Goal: Task Accomplishment & Management: Manage account settings

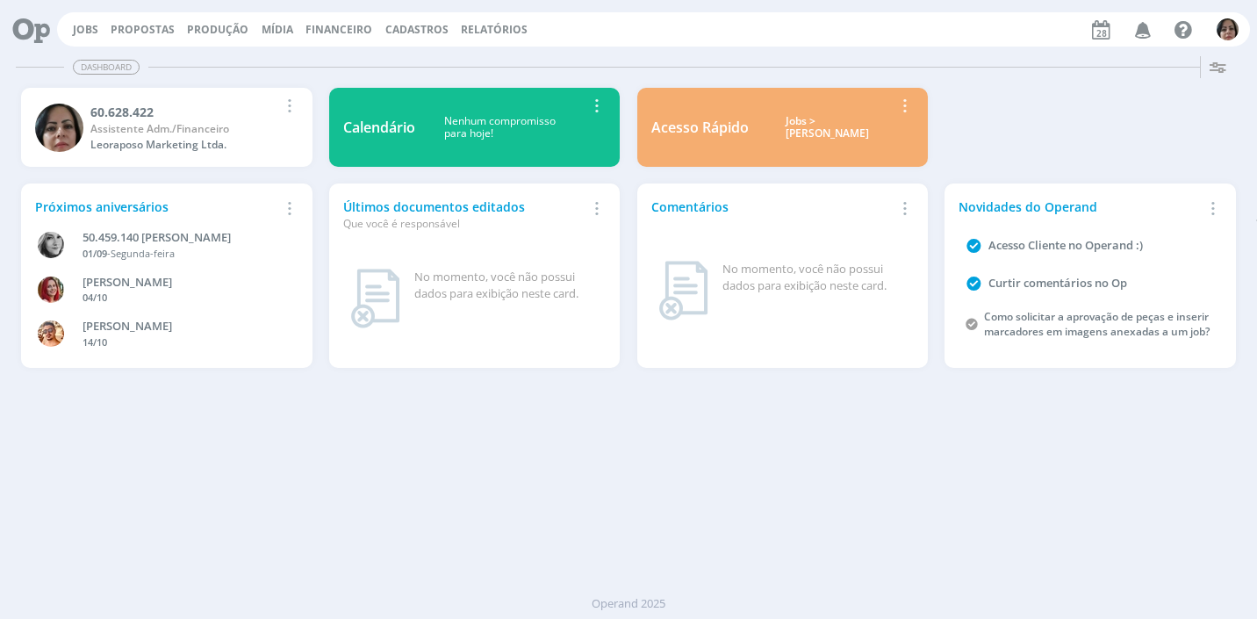
click at [337, 27] on span "Financeiro" at bounding box center [339, 29] width 67 height 15
click at [334, 61] on link "Lançamentos" at bounding box center [340, 59] width 147 height 27
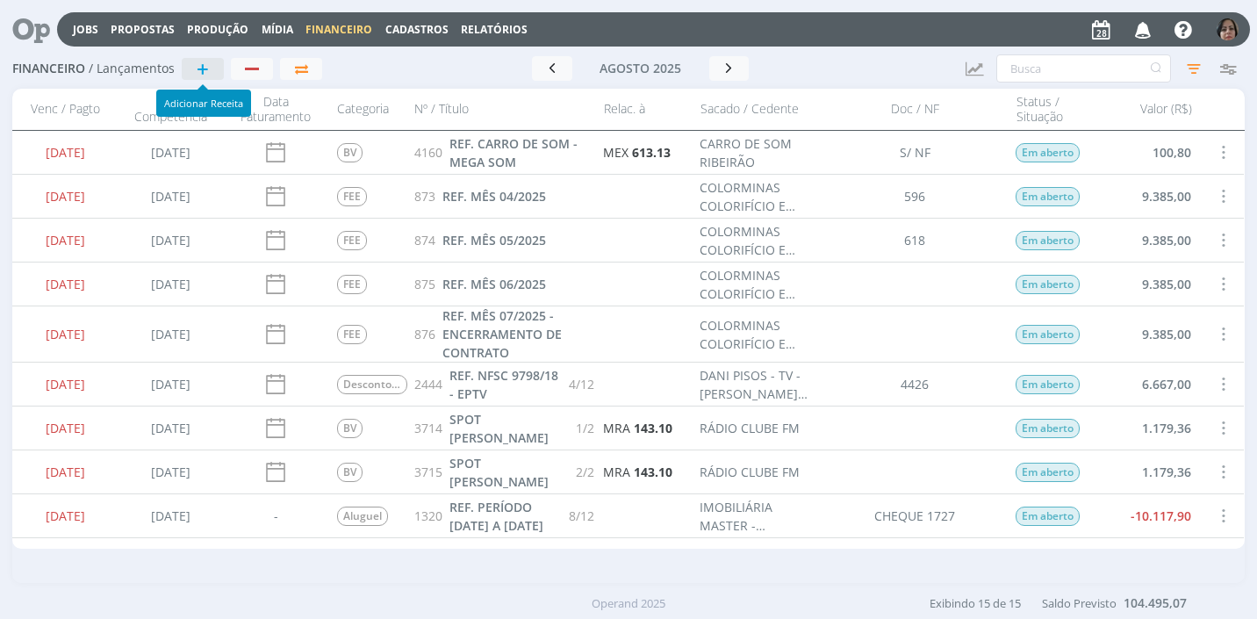
click at [190, 68] on button "+" at bounding box center [203, 69] width 42 height 22
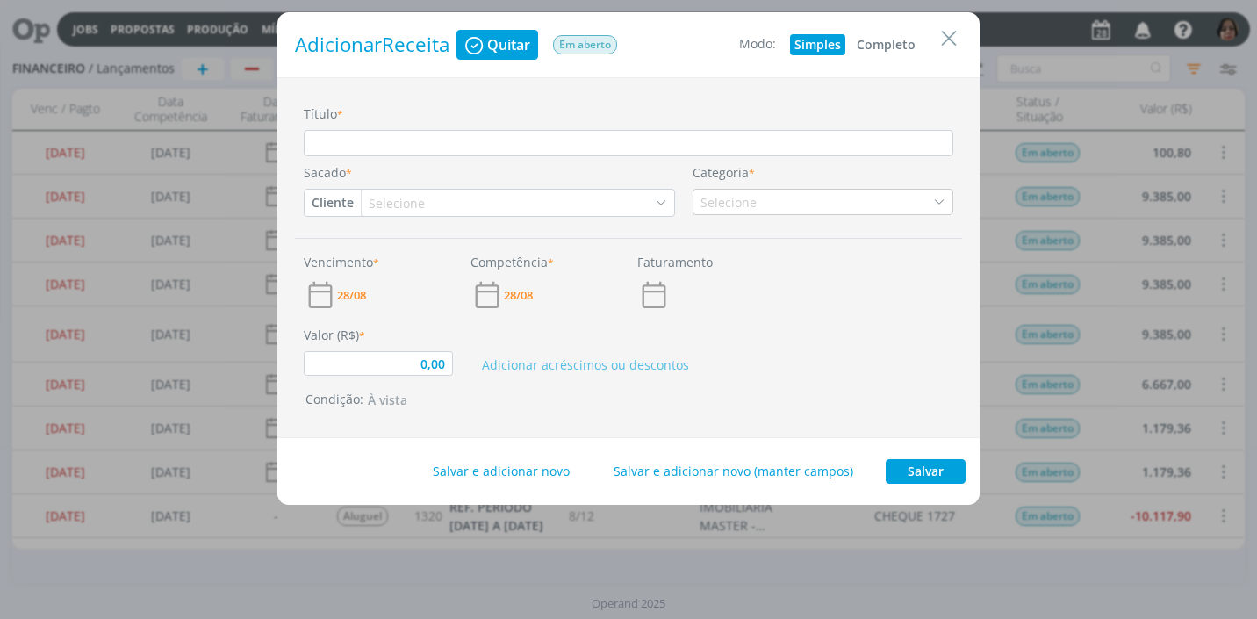
click at [899, 47] on button "Completo" at bounding box center [887, 44] width 68 height 21
type input "0,00"
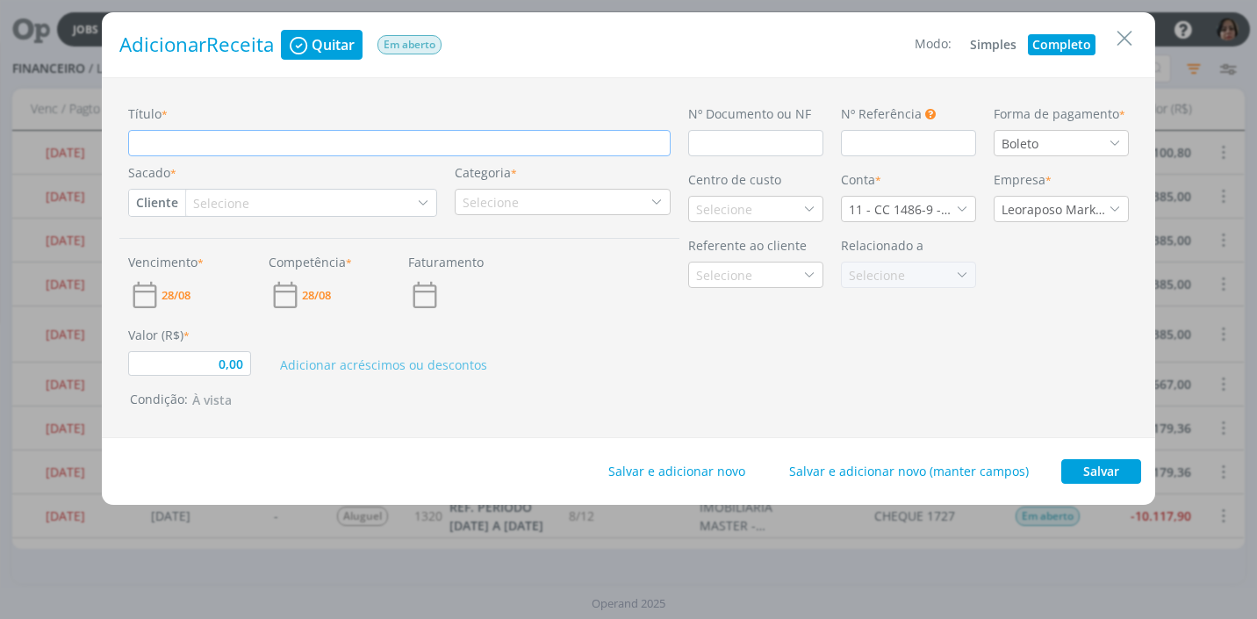
click at [196, 139] on input "Título *" at bounding box center [399, 143] width 543 height 26
type input "R"
type input "0,00"
type input "RE"
type input "0,00"
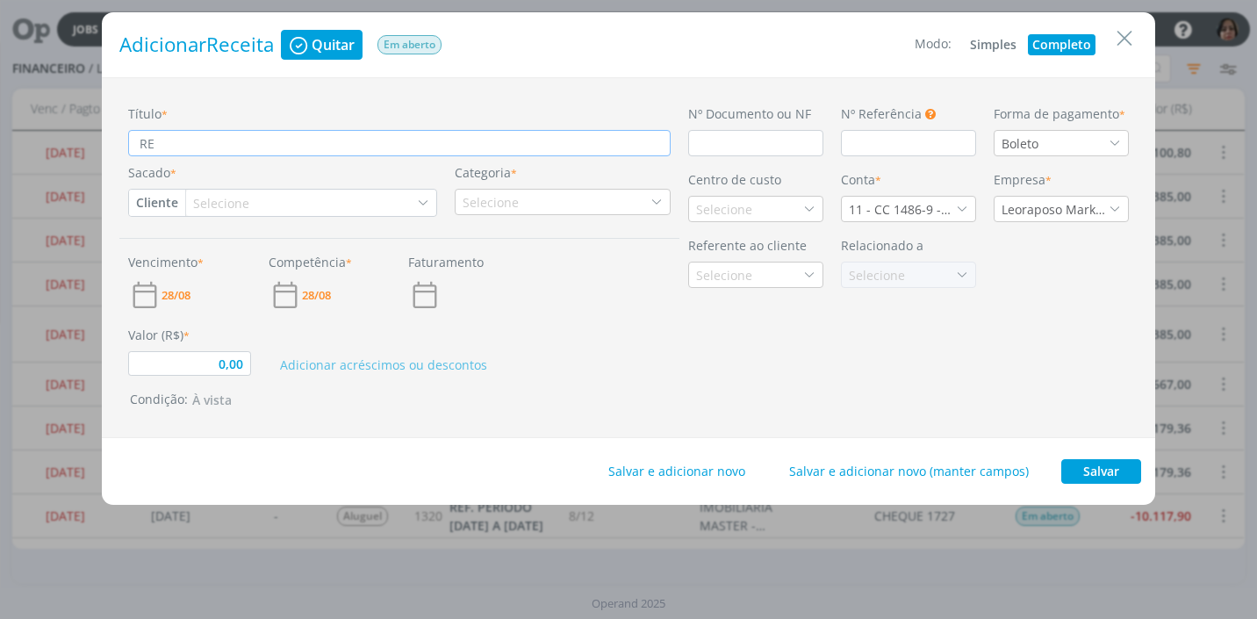
type input "REN"
type input "0,00"
type input "REND"
type input "0,00"
type input "REND"
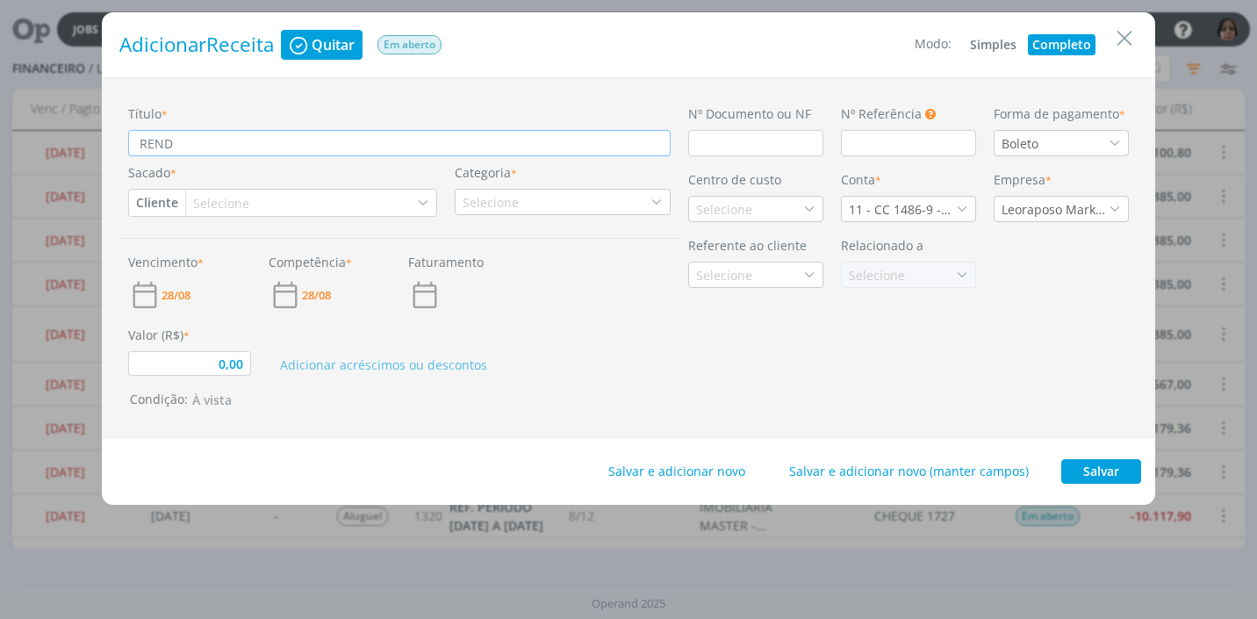
type input "0,00"
type input "REND P"
type input "0,00"
type input "REND PA"
type input "0,00"
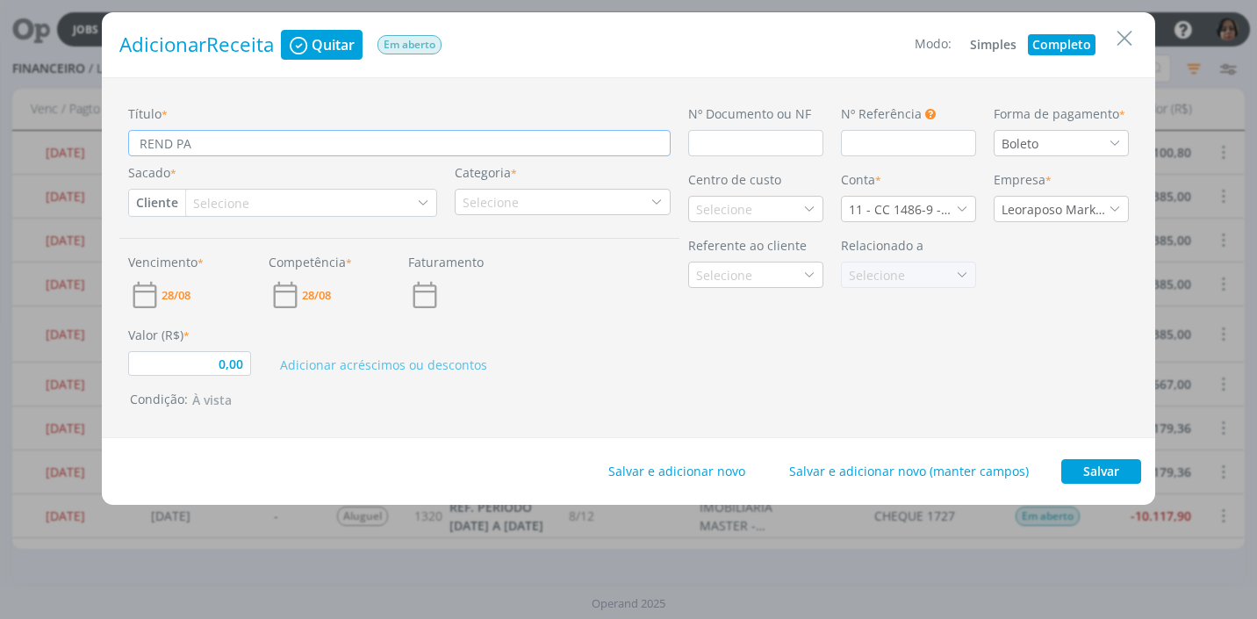
type input "REND PAG"
type input "0,00"
type input "REND PAGO"
type input "0,00"
type input "REND PAGO"
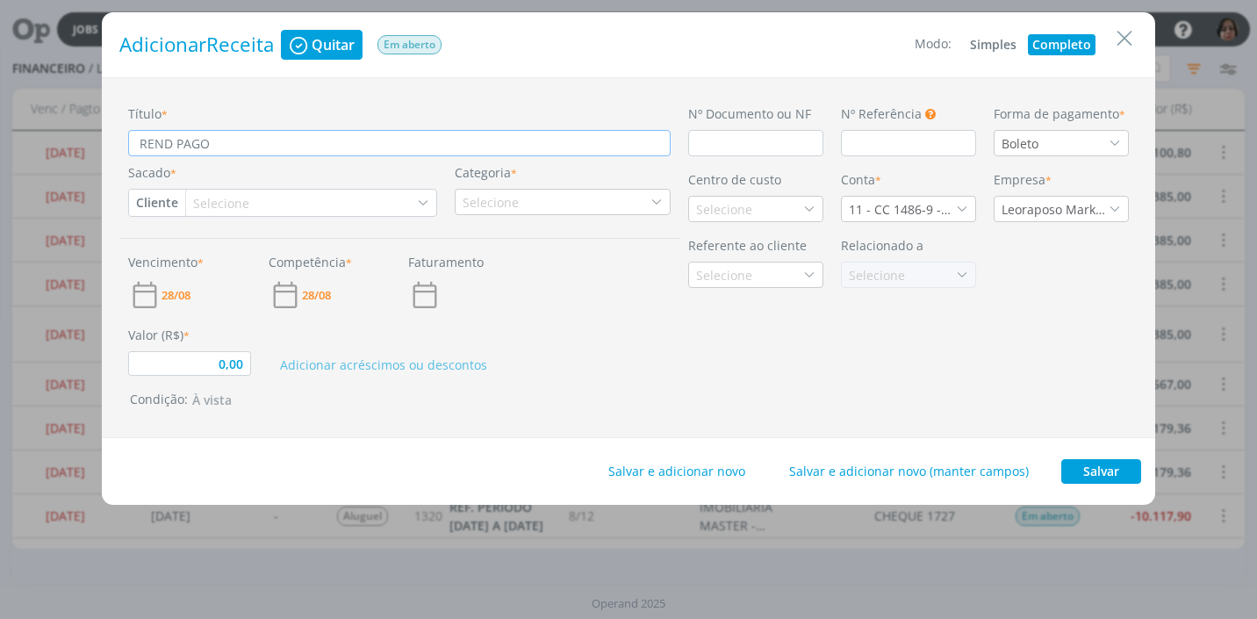
type input "0,00"
type input "REND PAGO A"
type input "0,00"
type input "REND PAGO AP"
type input "0,00"
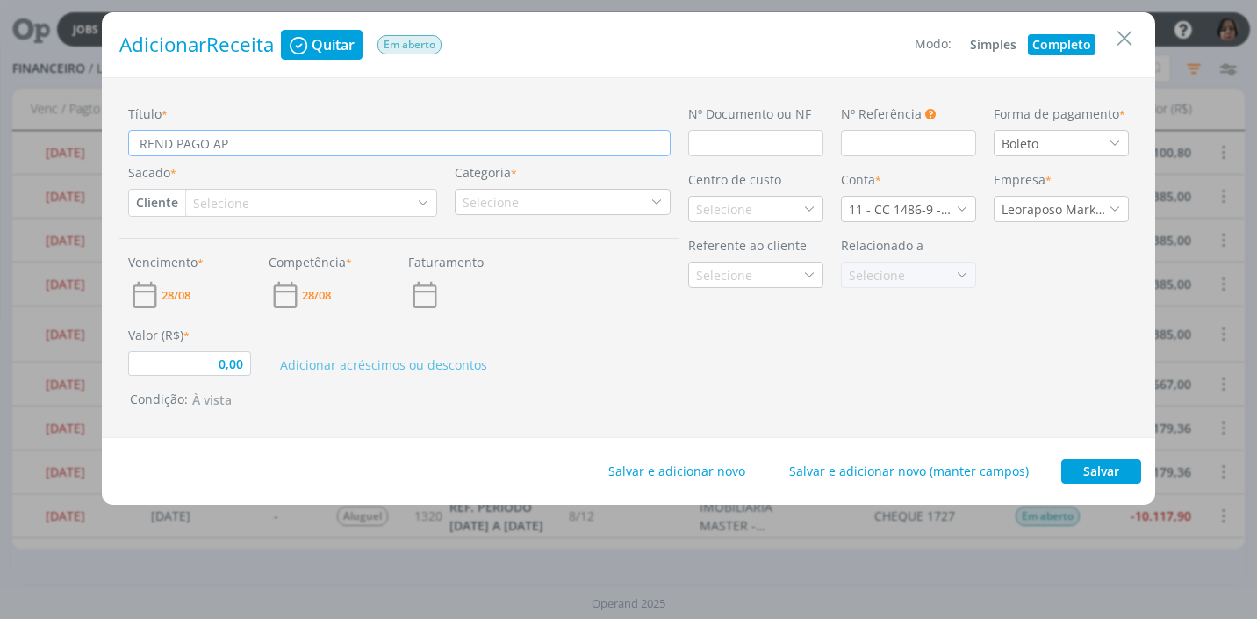
type input "REND PAGO APL"
type input "0,00"
type input "REND PAGO APLI"
type input "0,00"
type input "REND PAGO APLIC"
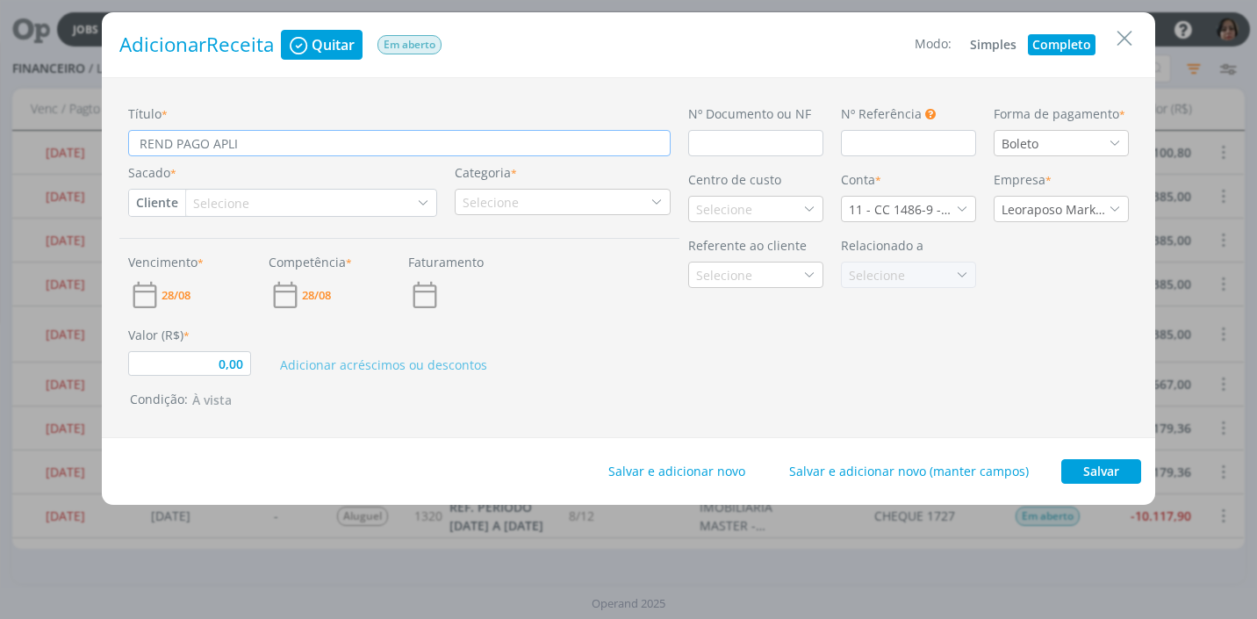
type input "0,00"
type input "REND PAGO APLIC"
type input "0,00"
type input "REND PAGO APLIC A"
type input "0,00"
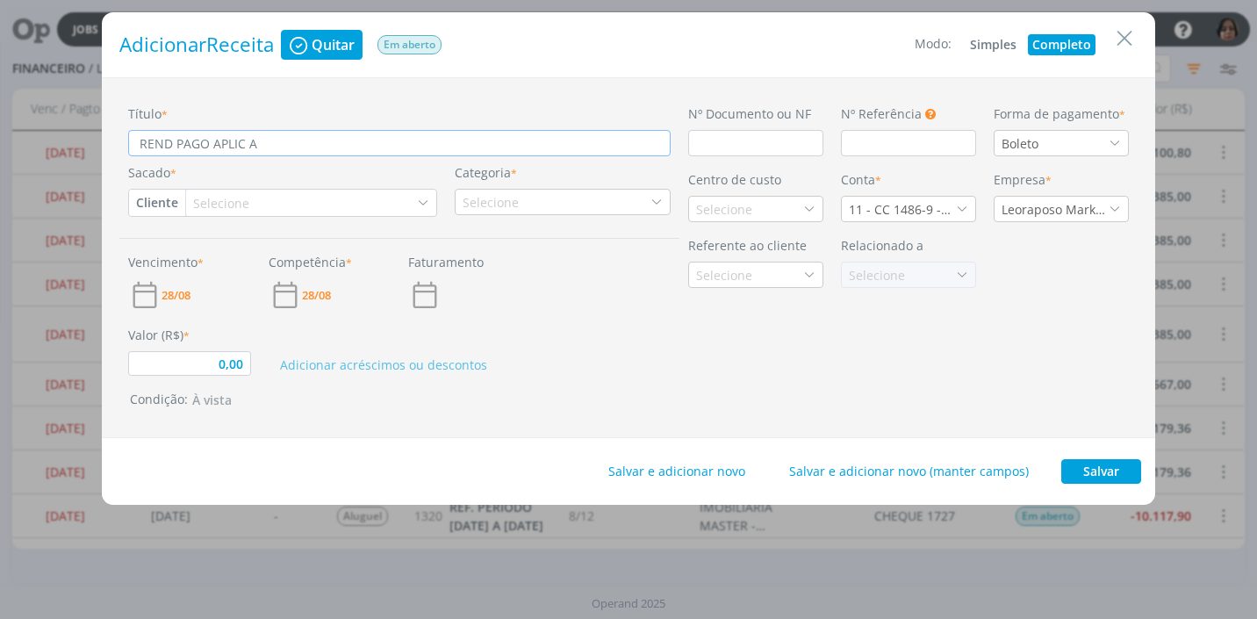
type input "REND PAGO APLIC AU"
type input "0,00"
type input "REND PAGO APLIC AUT"
type input "0,00"
type input "REND PAGO APLIC AUT"
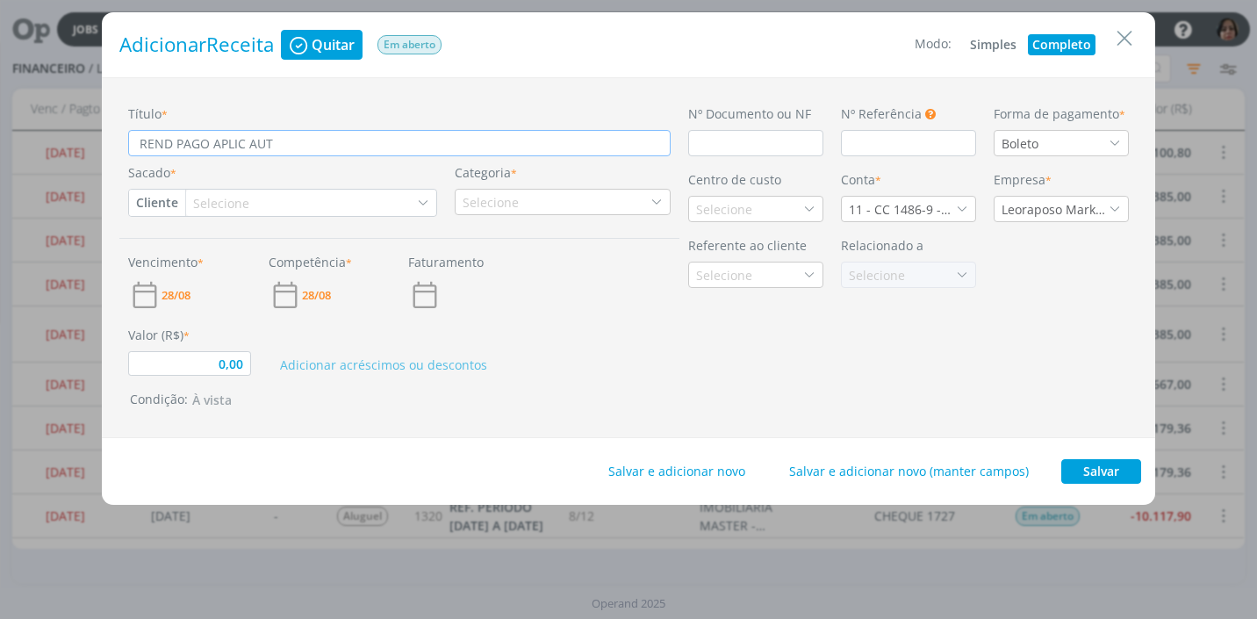
type input "0,00"
type input "REND PAGO APLIC AUT A"
type input "0,00"
type input "REND PAGO APLIC AUT AP"
type input "0,00"
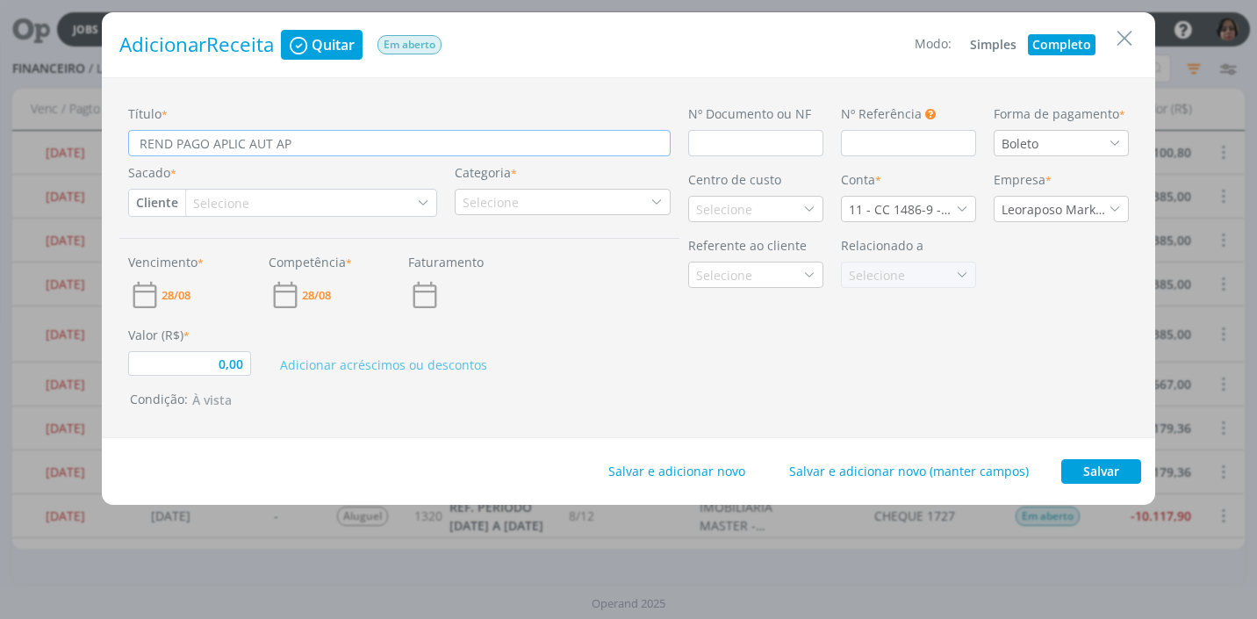
type input "REND PAGO APLIC AUT APR"
type input "0,00"
type input "REND PAGO APLIC AUT APR"
click at [708, 137] on input "dialog" at bounding box center [755, 143] width 135 height 26
type input "C"
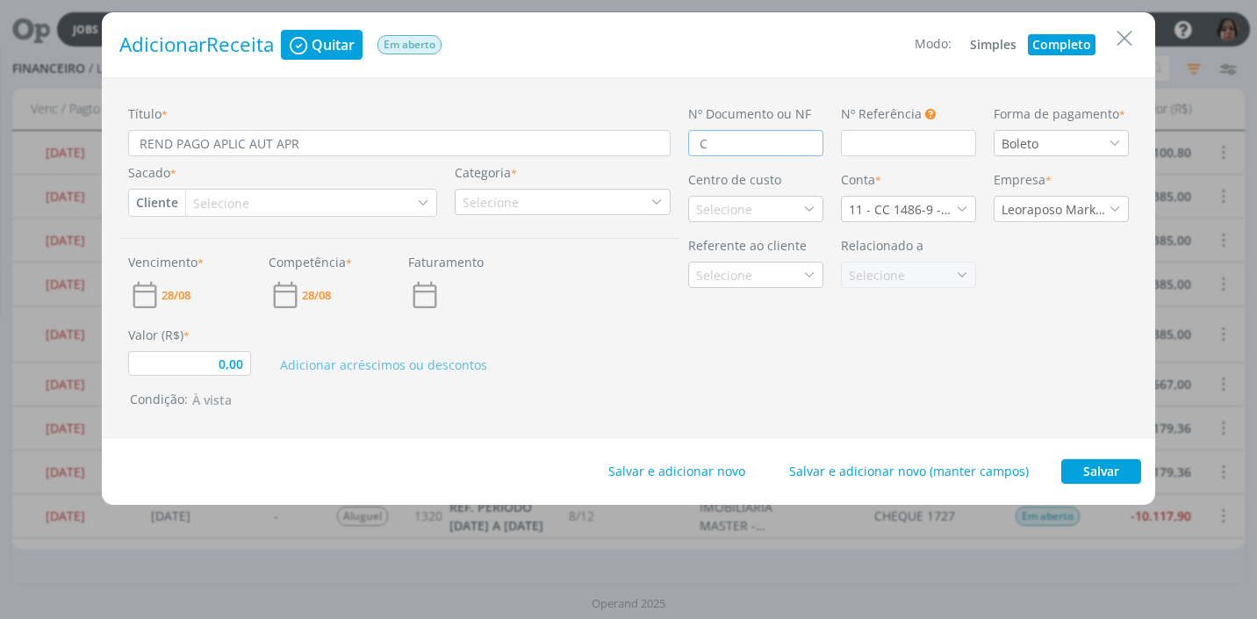
type input "0,00"
type input "CR"
type input "0,00"
type input "CRÉ"
type input "0,00"
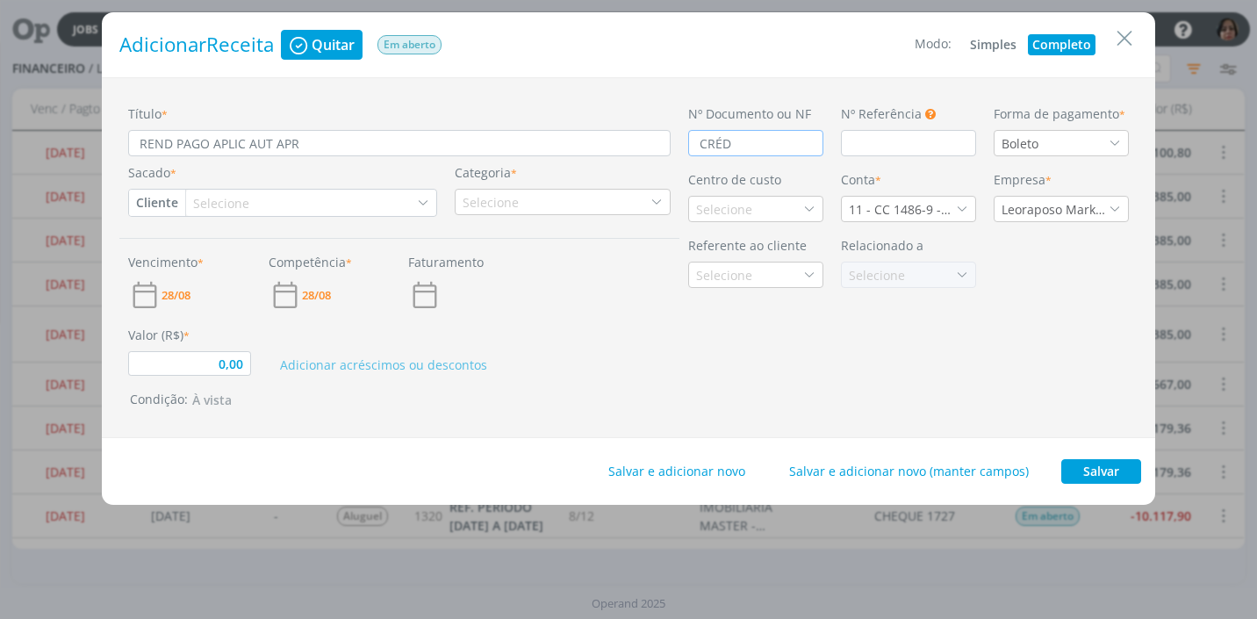
type input "CRÉDI"
type input "0,00"
type input "CRÉDIT"
type input "0,00"
type input "CRÉDITO"
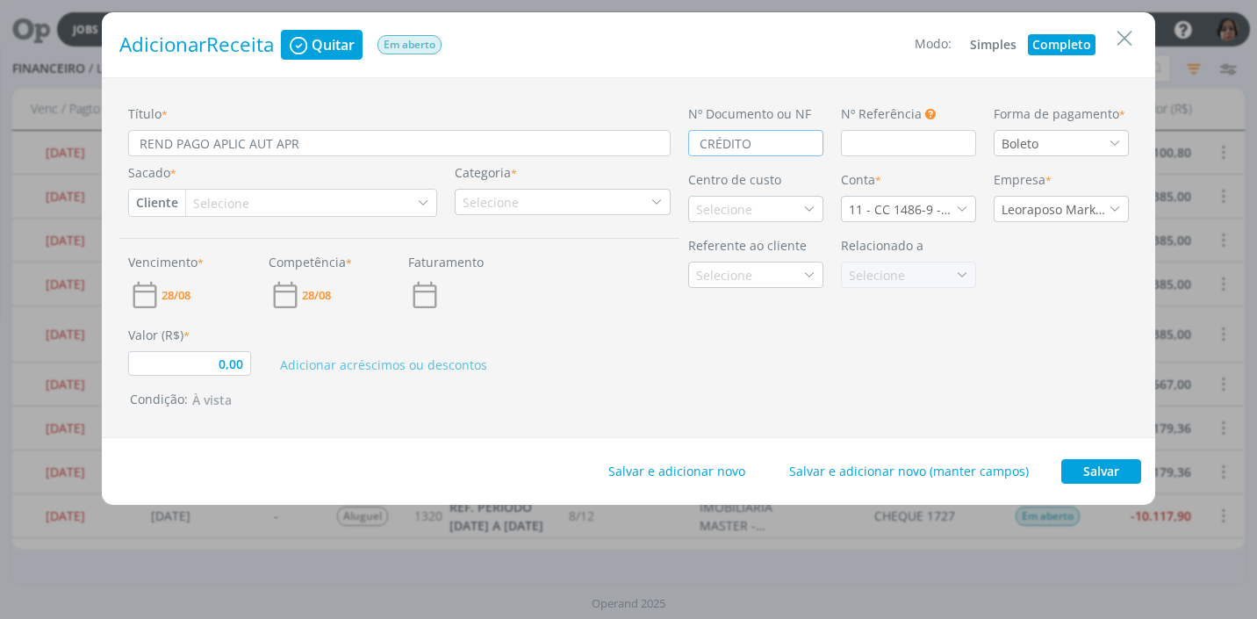
type input "0,00"
type input "CRÉDITO"
type input "0,00"
type input "CRÉDITO A"
type input "0,00"
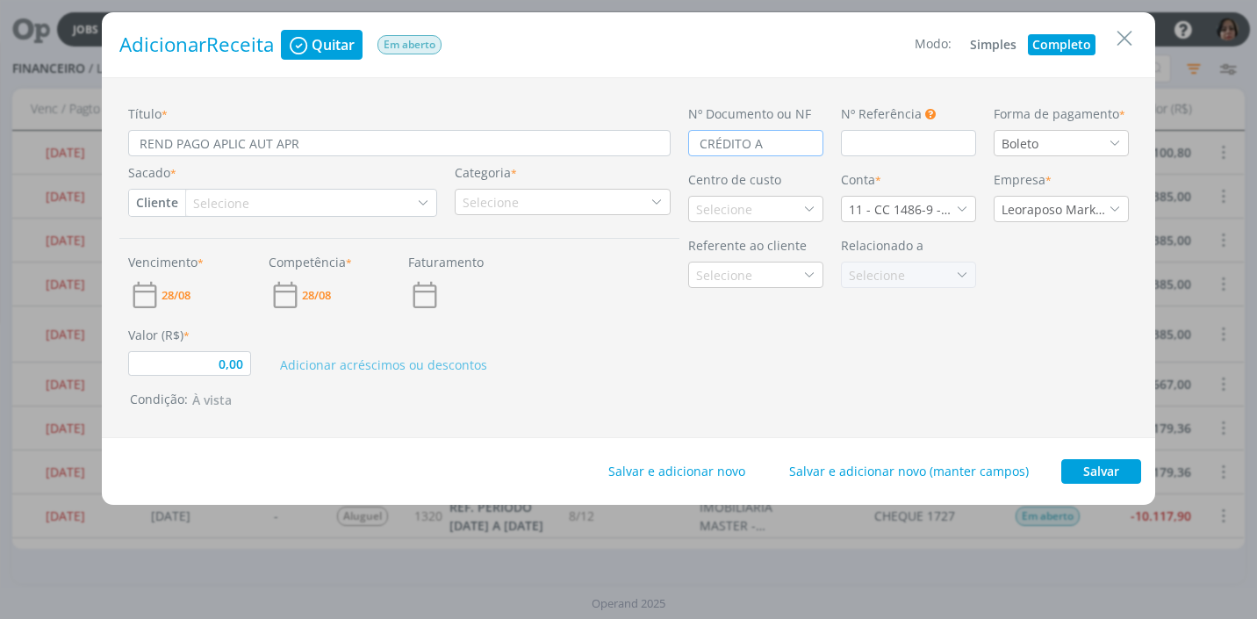
type input "CRÉDITO AU"
type input "0,00"
type input "CRÉDITO AUT"
type input "0,00"
type input "CRÉDITO AUTO"
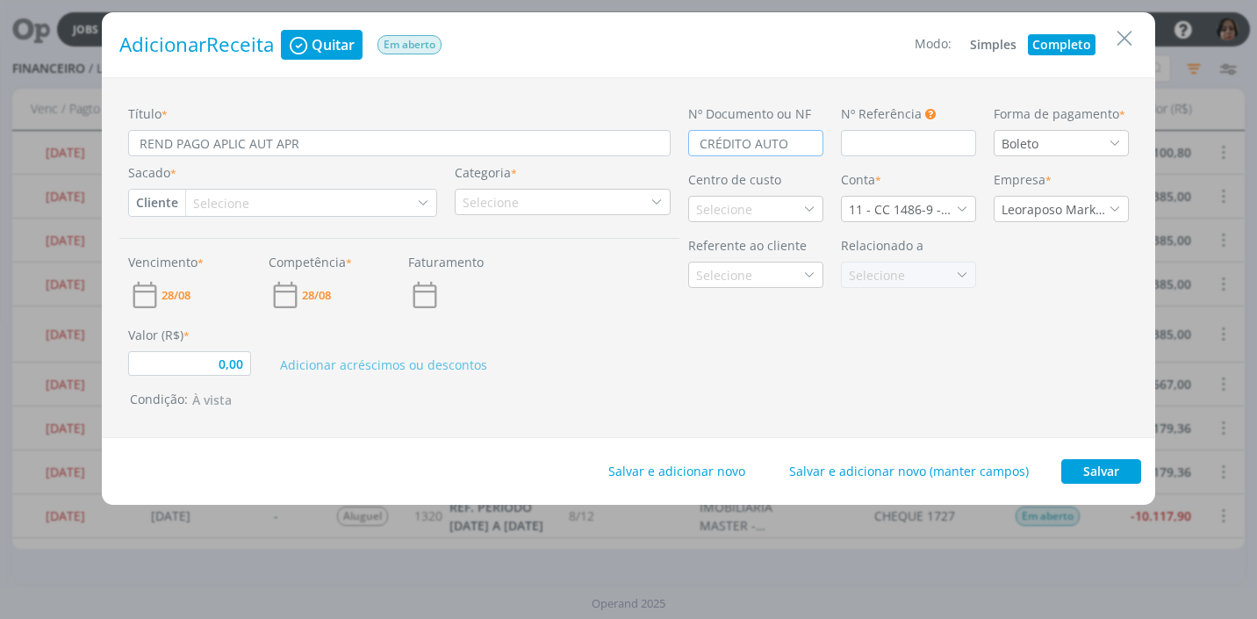
type input "0,00"
type input "CRÉDITO AUTOMÁ"
type input "0,00"
type input "CRÉDITO AUTOMÁT"
type input "0,00"
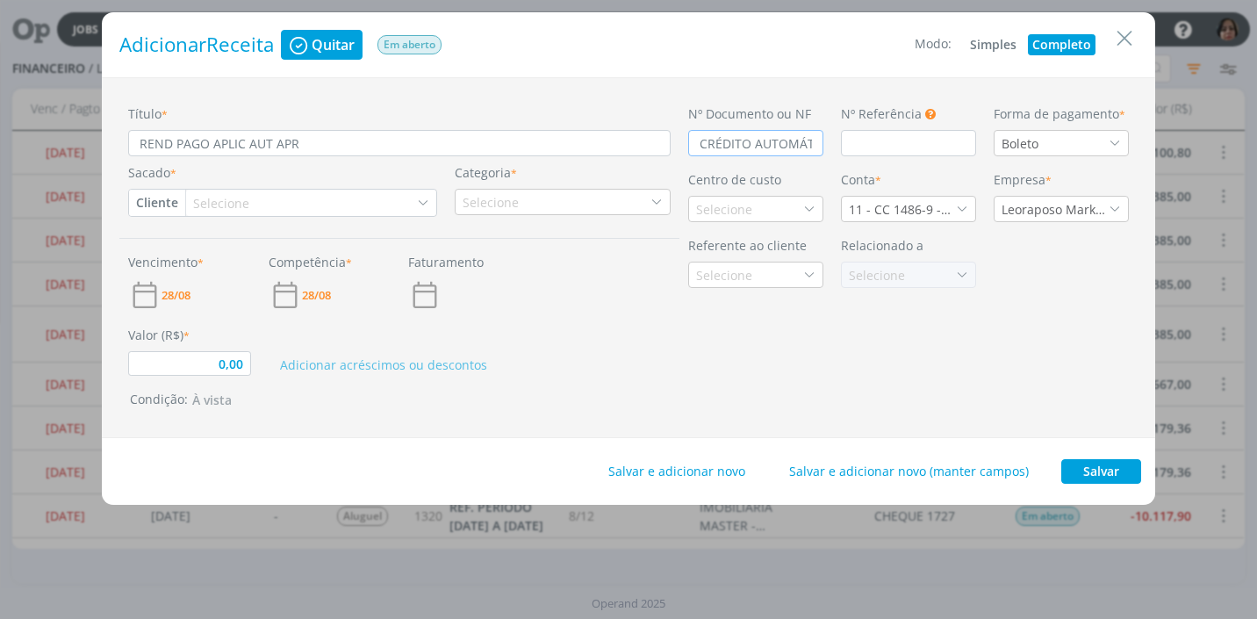
type input "CRÉDITO AUTOMÁTI"
type input "0,00"
type input "CRÉDITO AUTOMÁTIC"
type input "0,00"
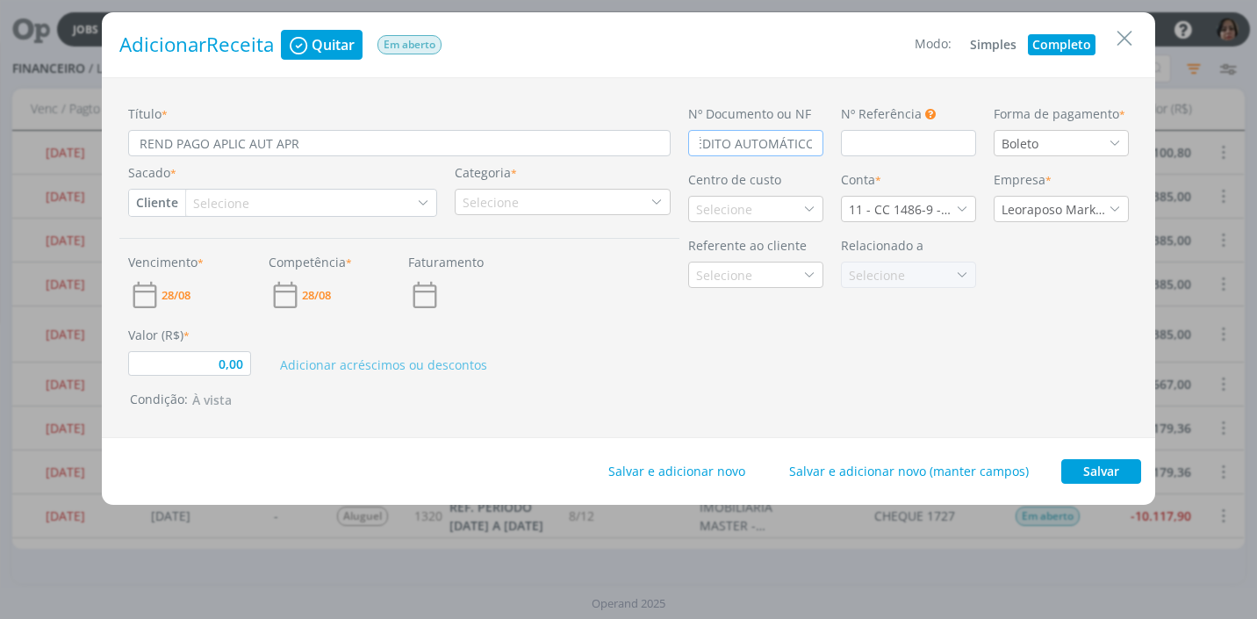
type input "CRÉDITO AUTOMÁTICO"
click at [1119, 141] on icon "dialog" at bounding box center [1115, 143] width 12 height 12
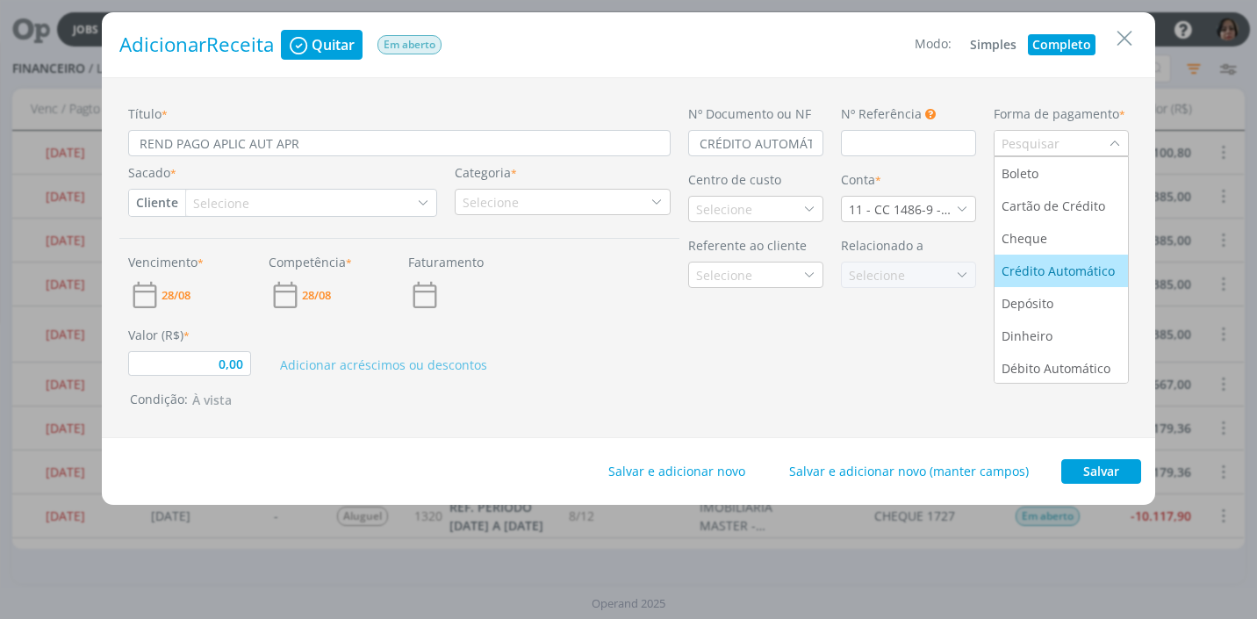
click at [1078, 277] on div "Crédito Automático" at bounding box center [1060, 271] width 117 height 18
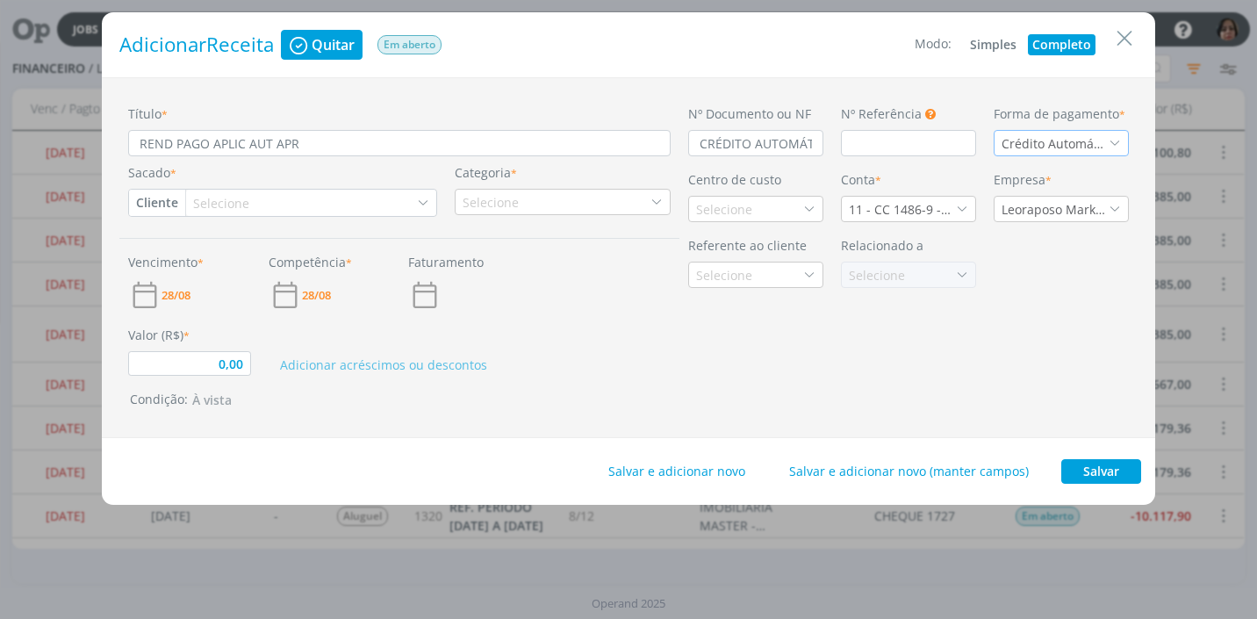
click at [164, 208] on button "Cliente" at bounding box center [157, 203] width 56 height 26
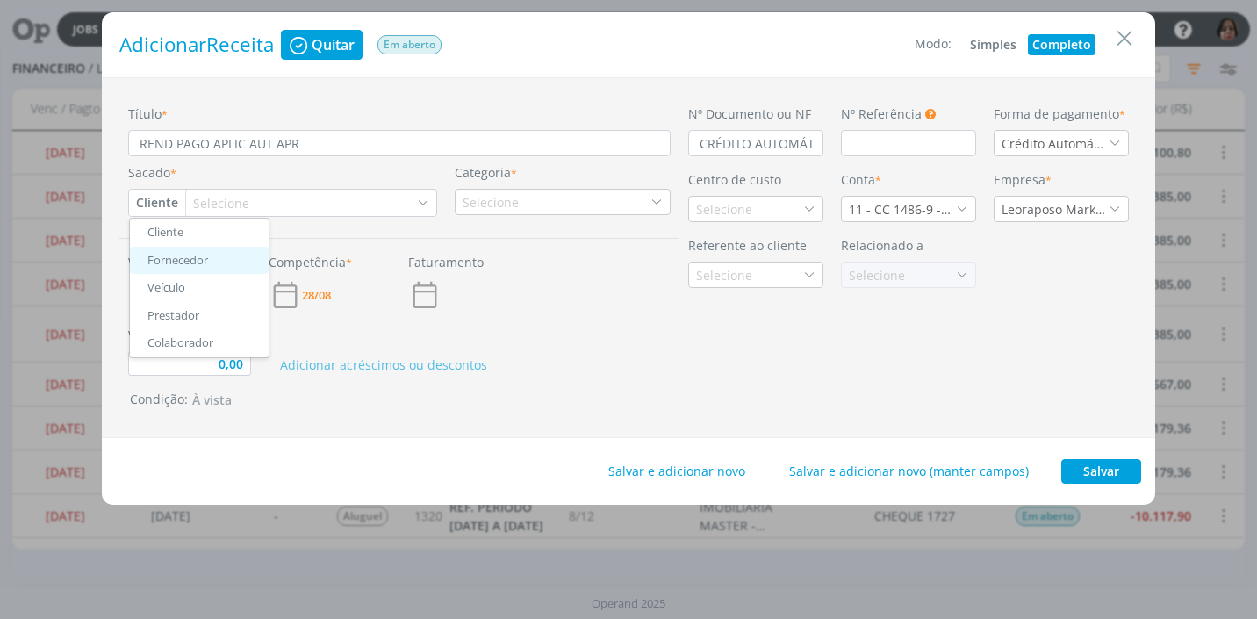
click at [205, 264] on link "Fornecedor" at bounding box center [199, 261] width 139 height 28
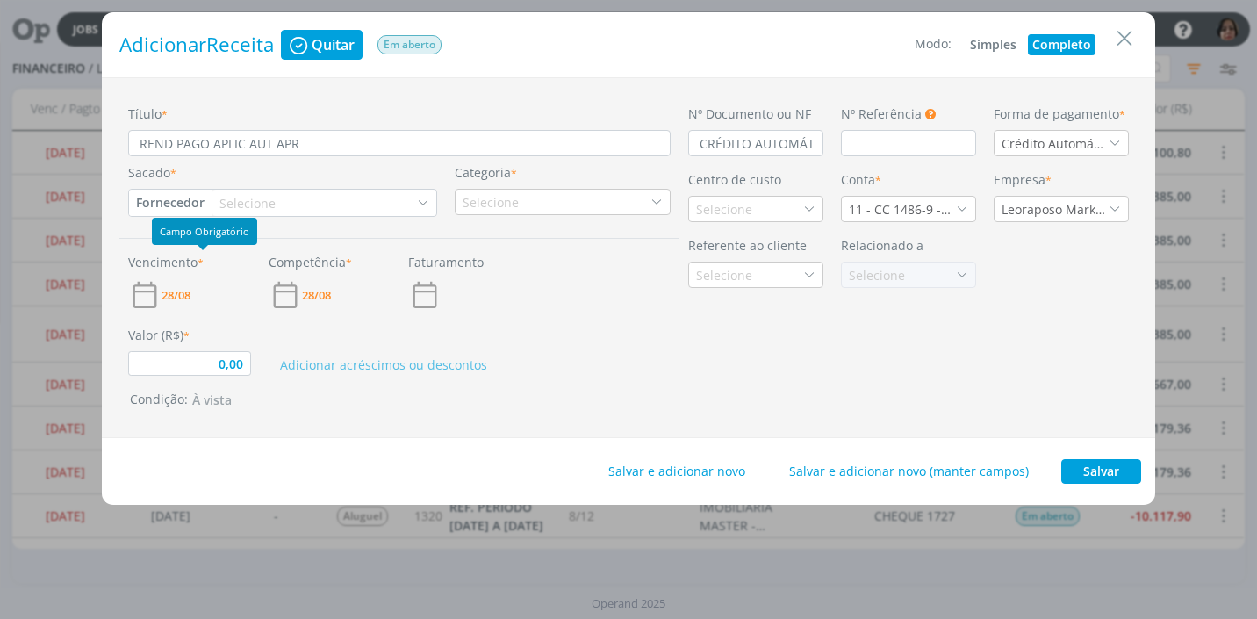
type input "0,00"
click at [230, 205] on div "Selecione" at bounding box center [249, 203] width 60 height 18
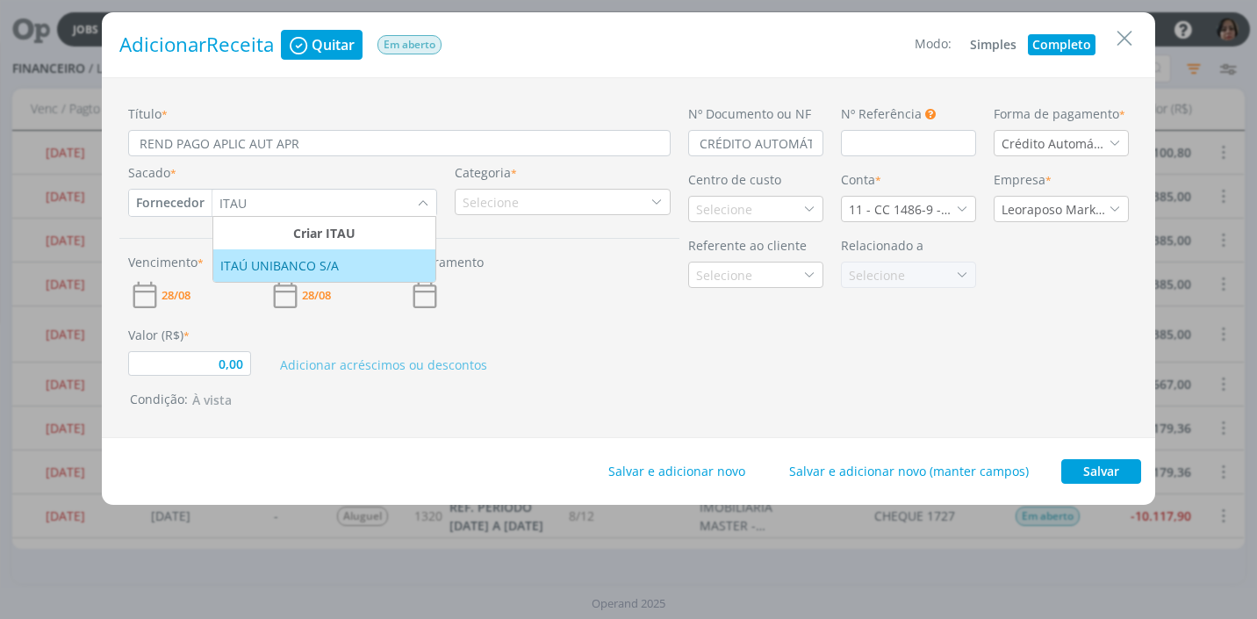
type input "ITAU"
click at [275, 263] on div "ITAÚ UNIBANCO S/A" at bounding box center [281, 265] width 122 height 18
type input "0,00"
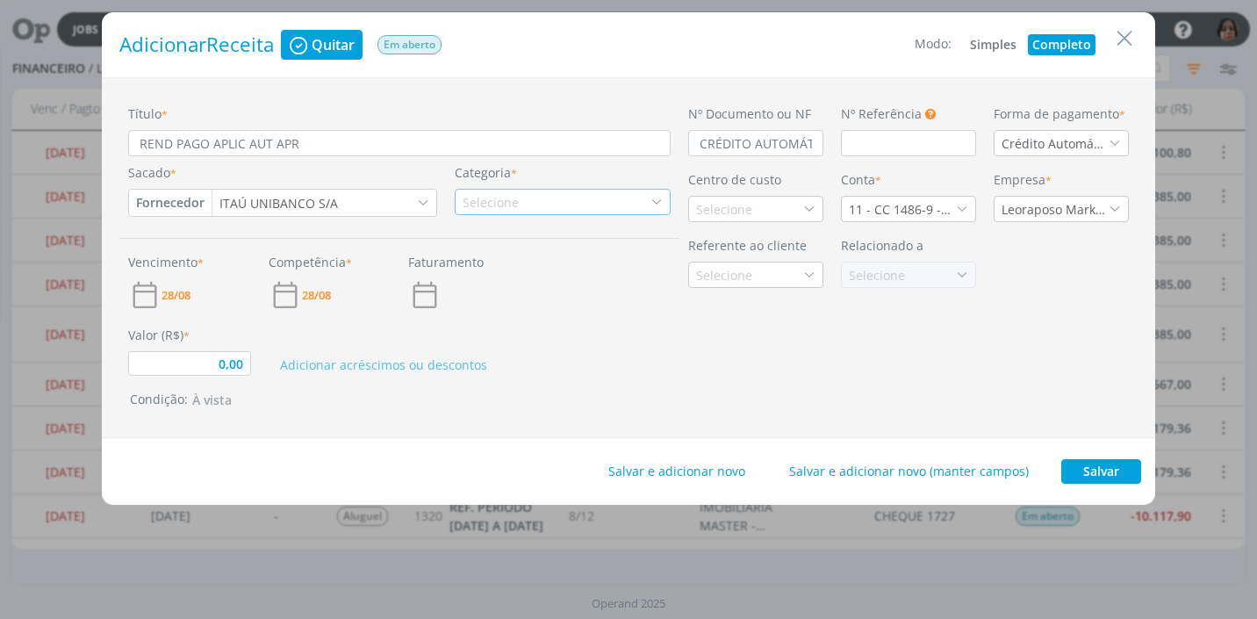
click at [531, 207] on div "Selecione" at bounding box center [563, 202] width 216 height 26
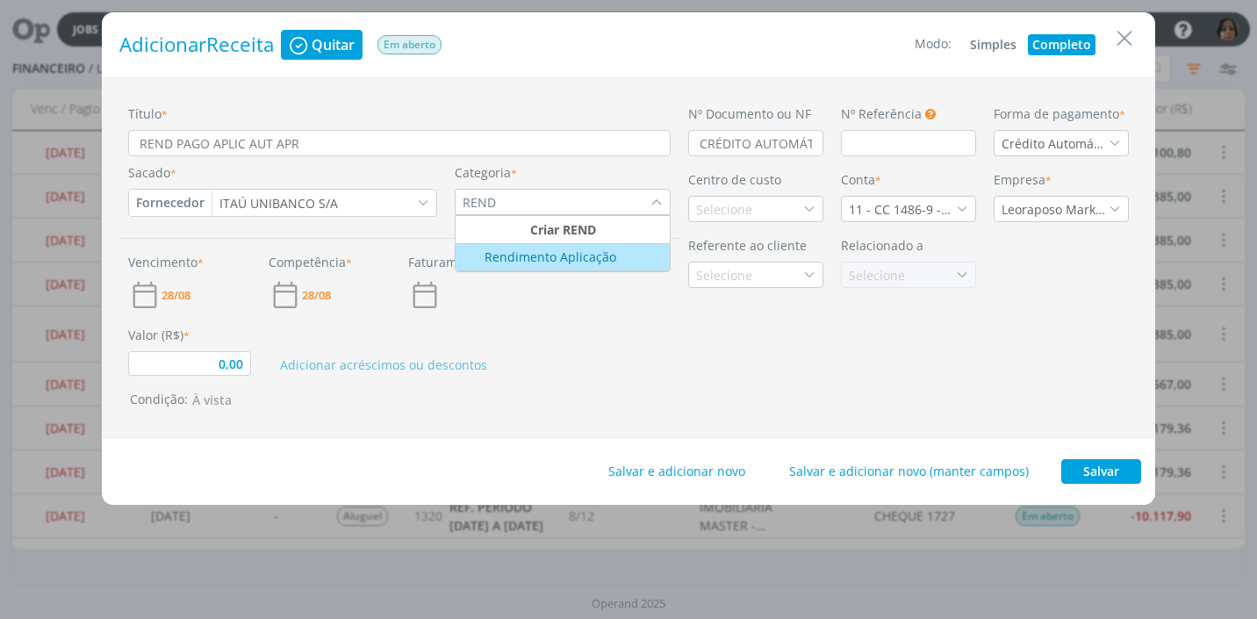
type input "REND"
click at [538, 263] on div "Rendimento Aplicação" at bounding box center [537, 257] width 158 height 18
type input "0,00"
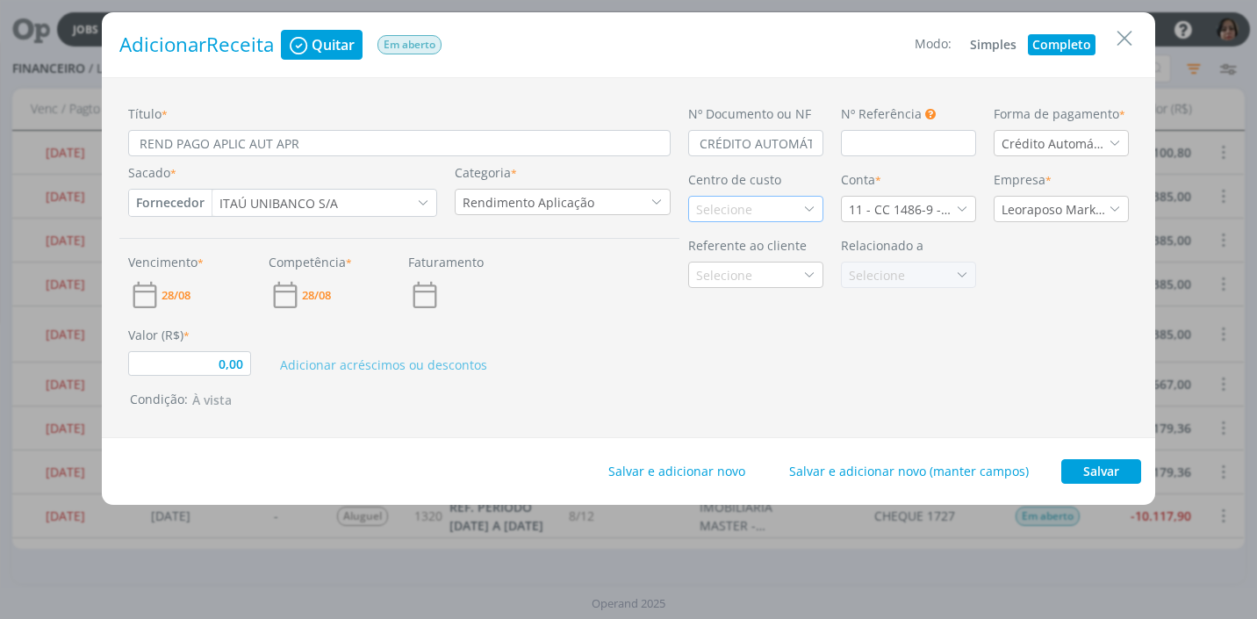
click at [710, 212] on div "Selecione" at bounding box center [726, 209] width 60 height 18
type input "BANC"
click at [712, 267] on div "Bancos" at bounding box center [719, 272] width 46 height 18
click at [965, 205] on icon "dialog" at bounding box center [962, 209] width 12 height 12
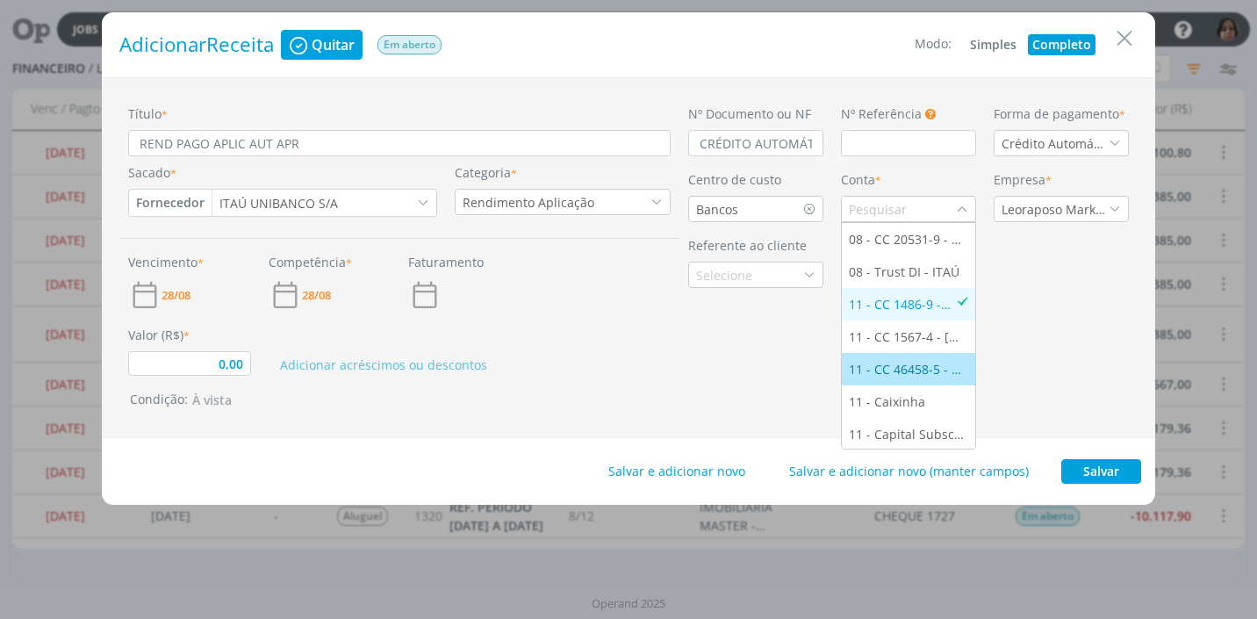
click at [929, 366] on div "11 - CC 46458-5 - ITAÚ" at bounding box center [908, 369] width 119 height 18
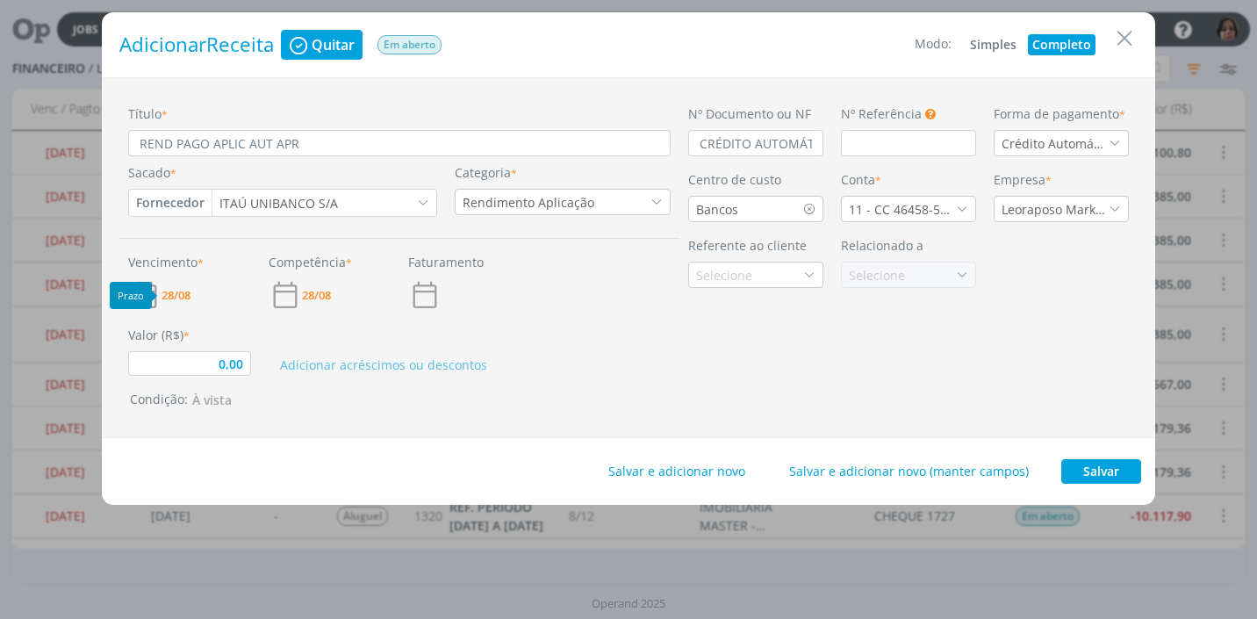
click at [185, 293] on span "28/08" at bounding box center [176, 295] width 29 height 11
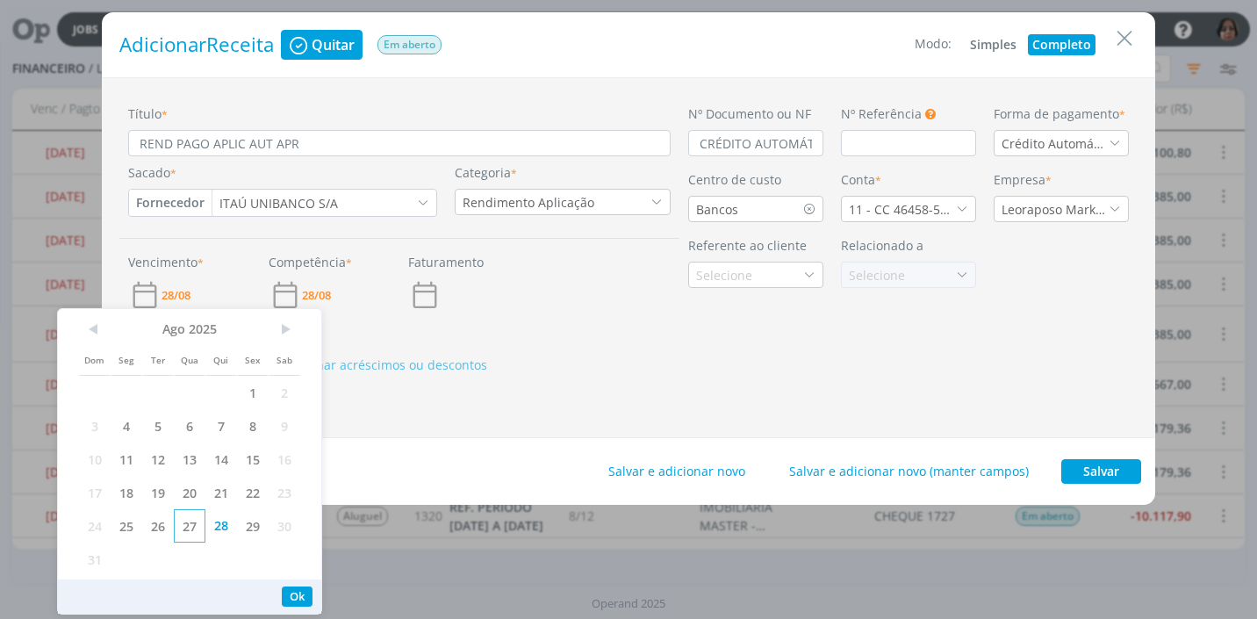
click at [183, 526] on span "27" at bounding box center [190, 525] width 32 height 33
drag, startPoint x: 285, startPoint y: 594, endPoint x: 282, endPoint y: 567, distance: 26.6
click at [286, 592] on button "Ok" at bounding box center [297, 596] width 31 height 20
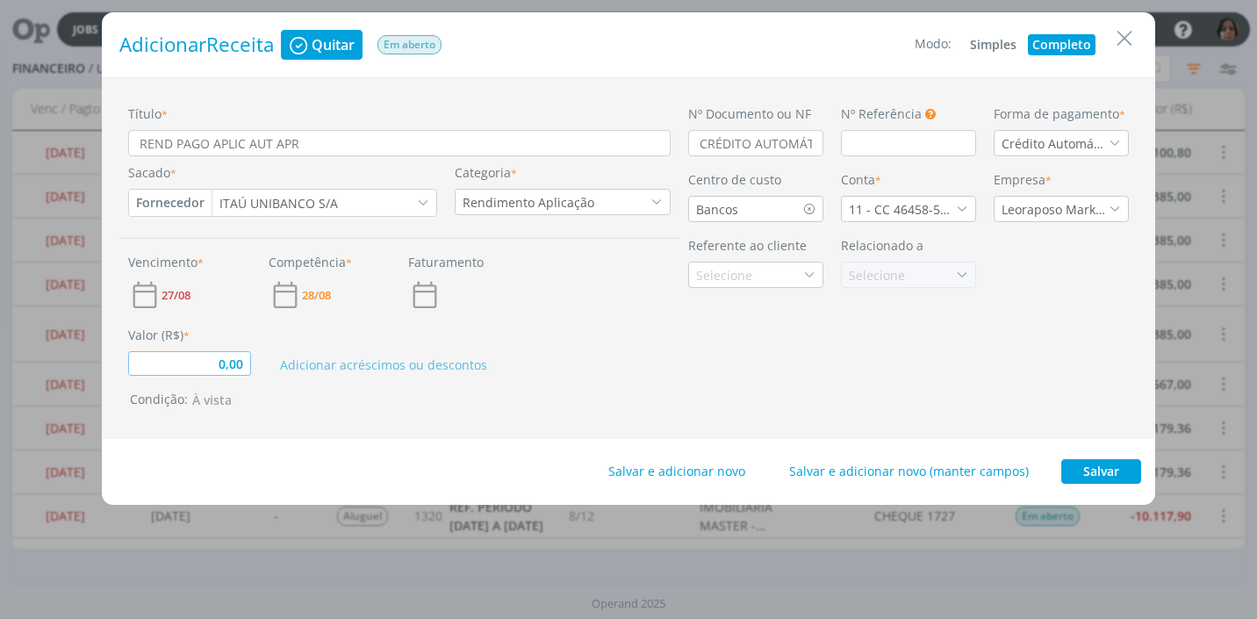
click at [227, 370] on input "0,00" at bounding box center [189, 363] width 123 height 25
click at [329, 415] on div "Título * REND PAGO APLIC AUT APR Sacado * Fornecedor Cliente Fornecedor Veículo…" at bounding box center [629, 257] width 1054 height 361
click at [817, 145] on input "CRÉDITO AUTOMÁTICO" at bounding box center [755, 143] width 135 height 26
click at [1081, 474] on button "Salvar" at bounding box center [1101, 471] width 80 height 25
type input "0,03"
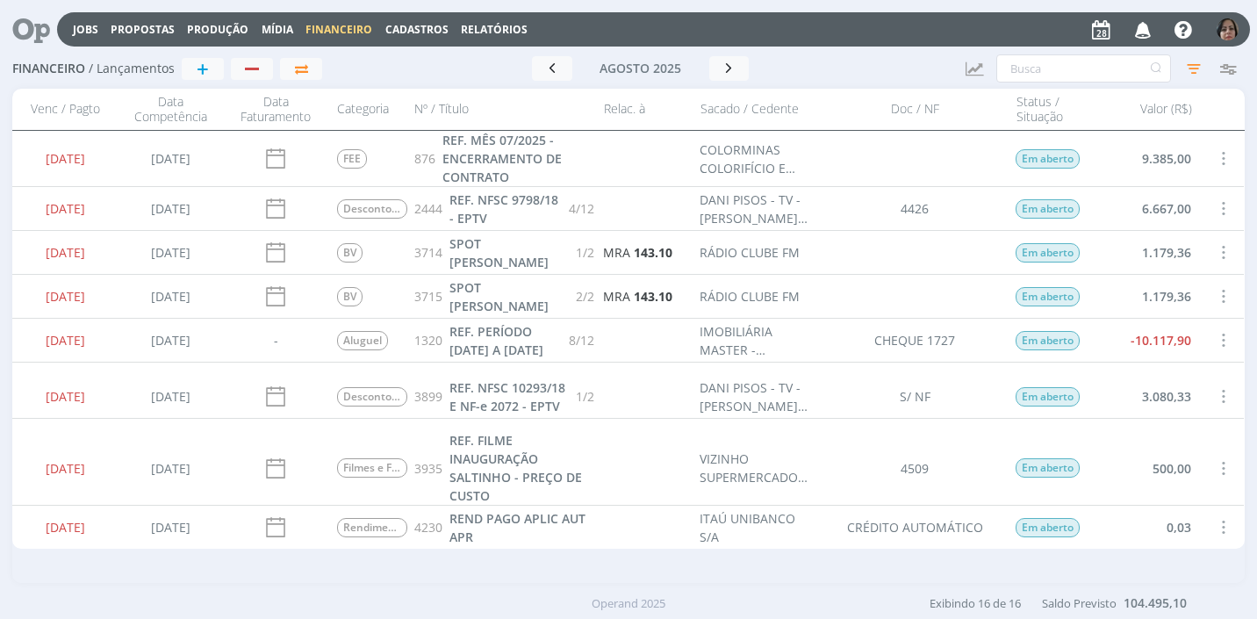
scroll to position [263, 0]
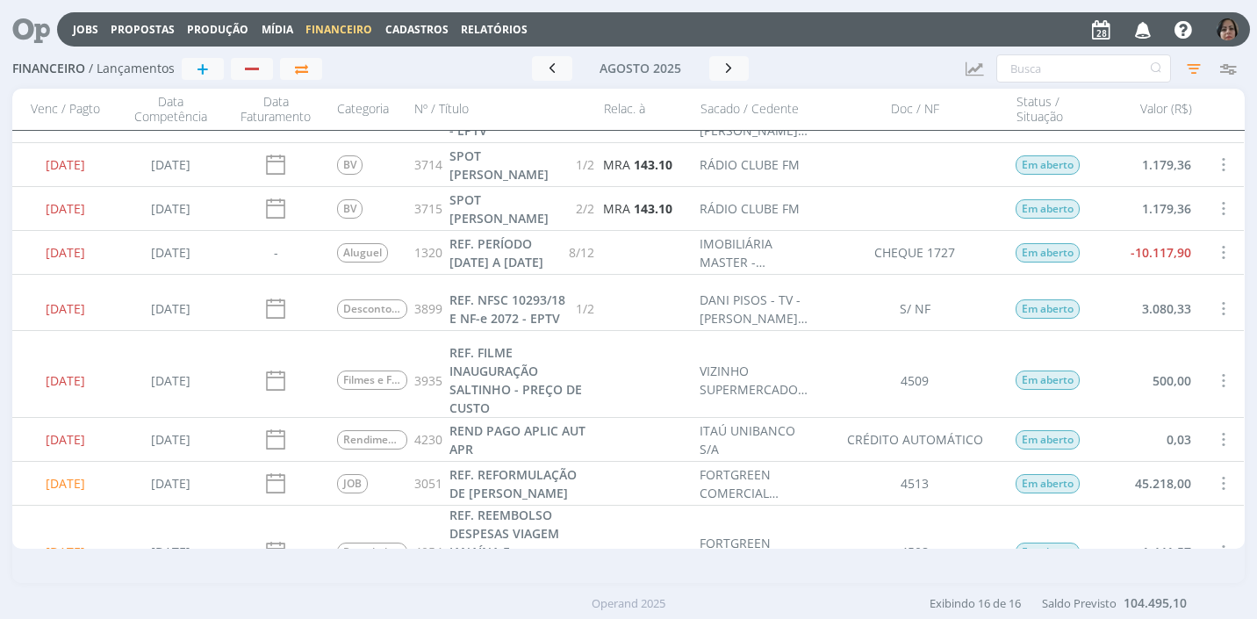
click at [1159, 441] on div "0,03" at bounding box center [1148, 439] width 105 height 43
click at [1205, 439] on div at bounding box center [1223, 439] width 44 height 43
click at [1219, 439] on span at bounding box center [1222, 440] width 19 height 24
click at [1175, 449] on div "Quitar" at bounding box center [1165, 454] width 174 height 25
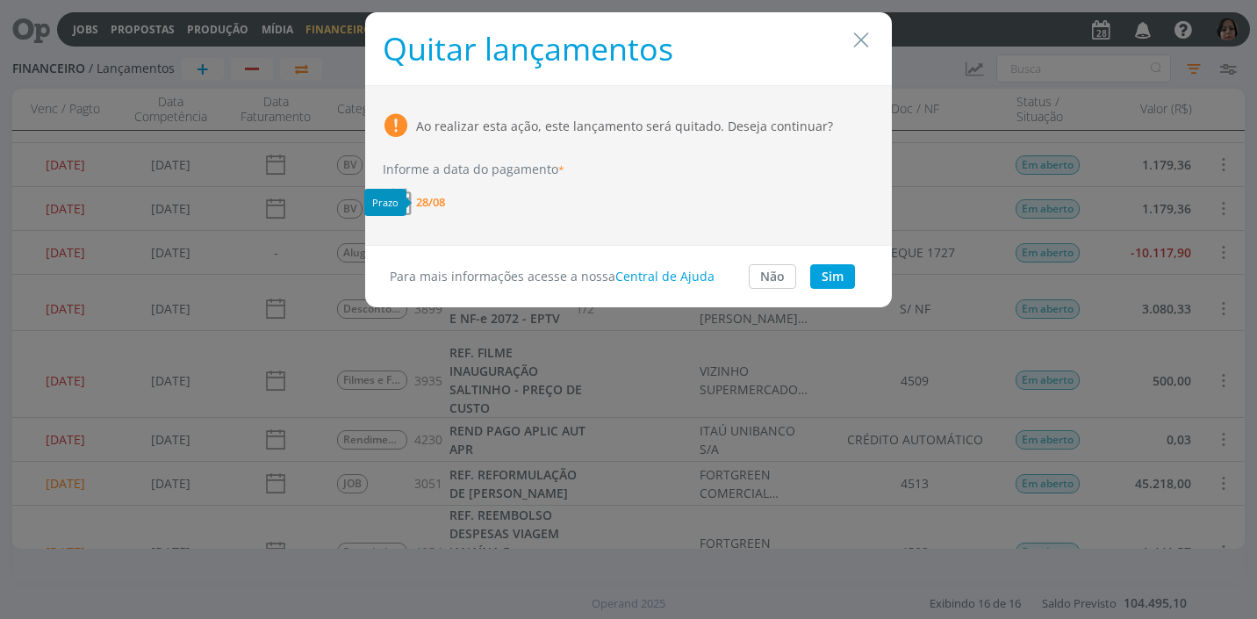
click at [445, 204] on span "28/08" at bounding box center [430, 202] width 29 height 11
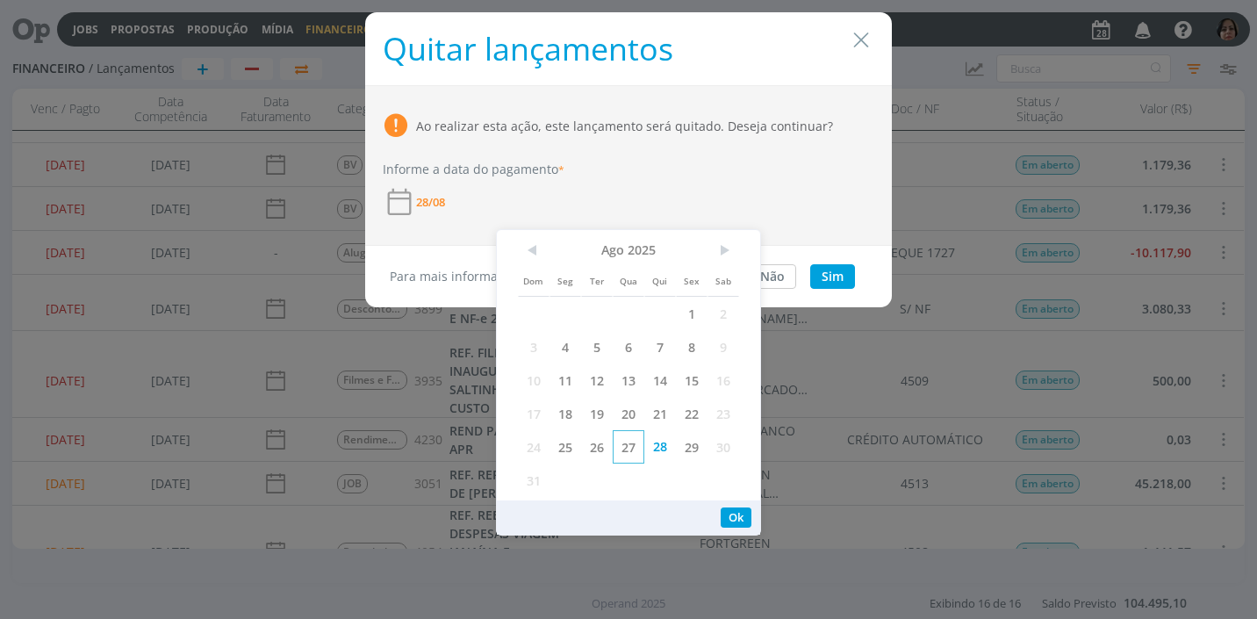
click at [626, 448] on span "27" at bounding box center [629, 446] width 32 height 33
click at [738, 507] on button "Ok" at bounding box center [736, 517] width 31 height 20
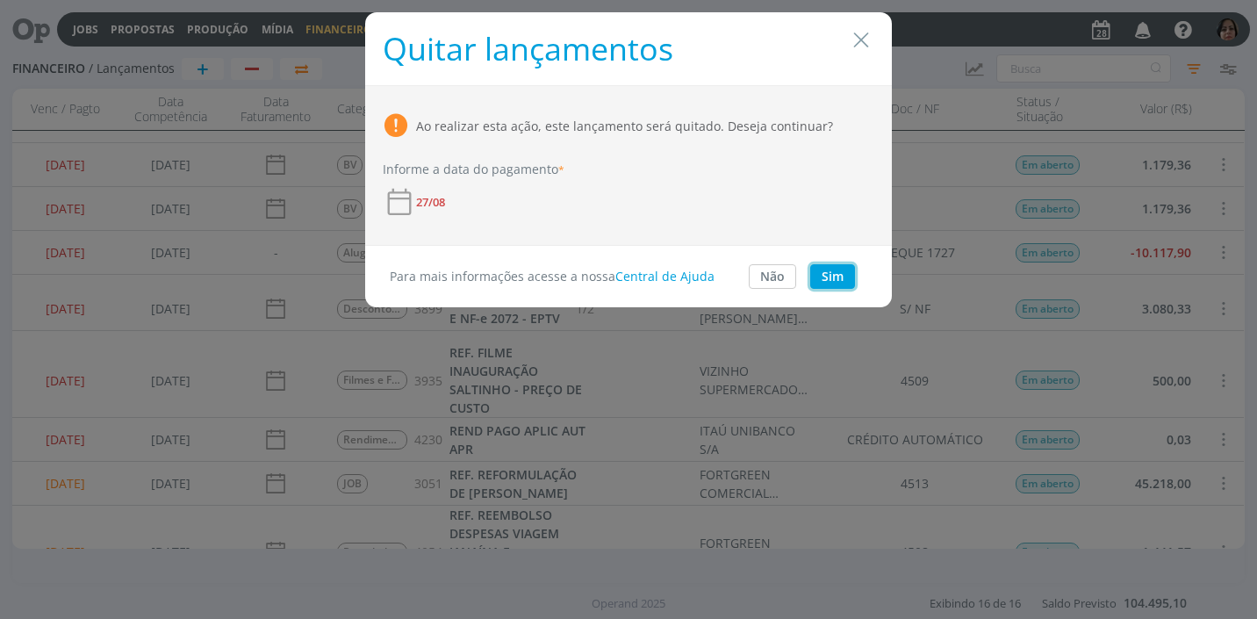
click at [836, 272] on button "Sim" at bounding box center [832, 276] width 45 height 25
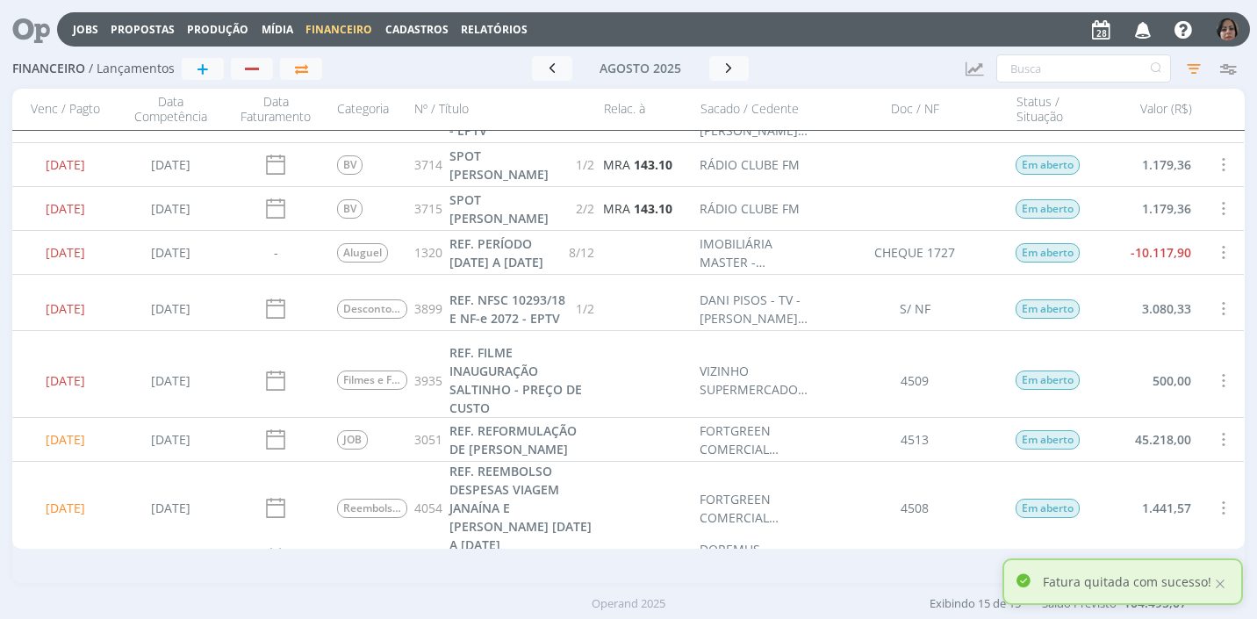
scroll to position [0, 0]
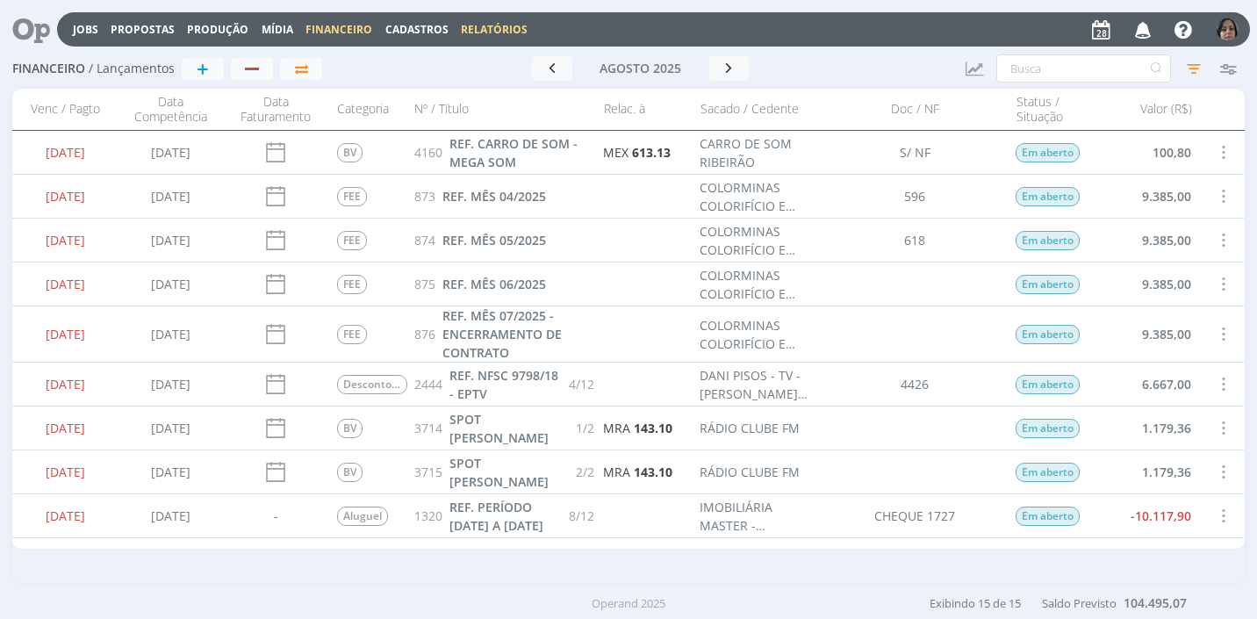
click at [468, 25] on link "Relatórios" at bounding box center [494, 29] width 67 height 15
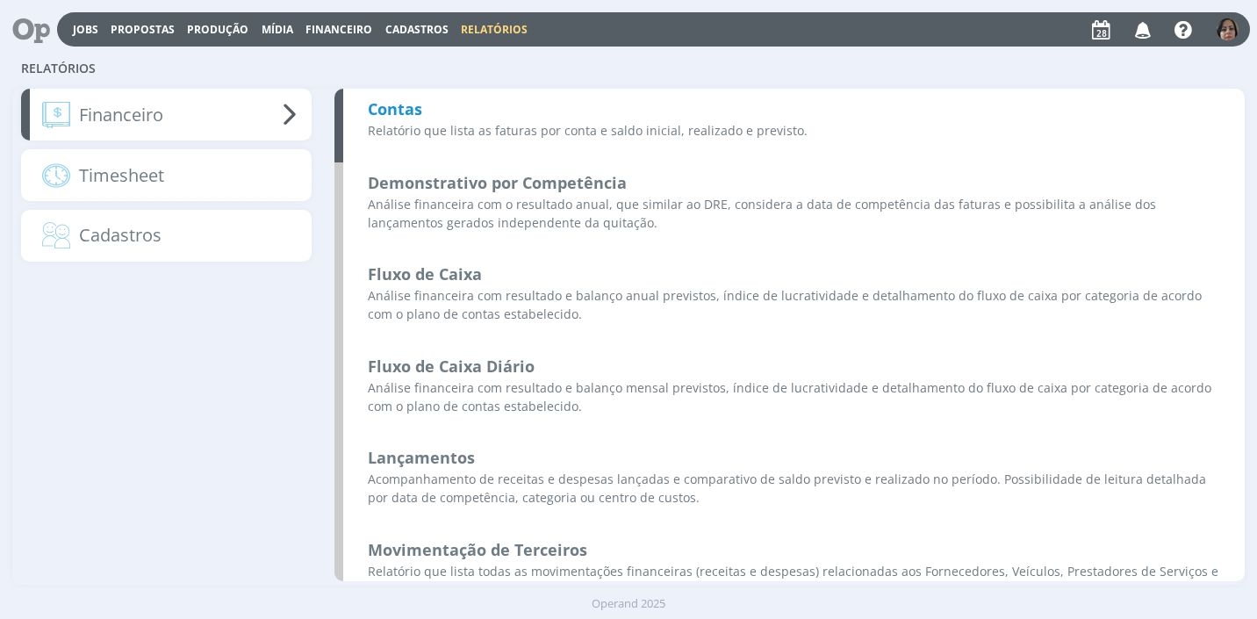
click at [404, 99] on b "Contas" at bounding box center [395, 108] width 54 height 21
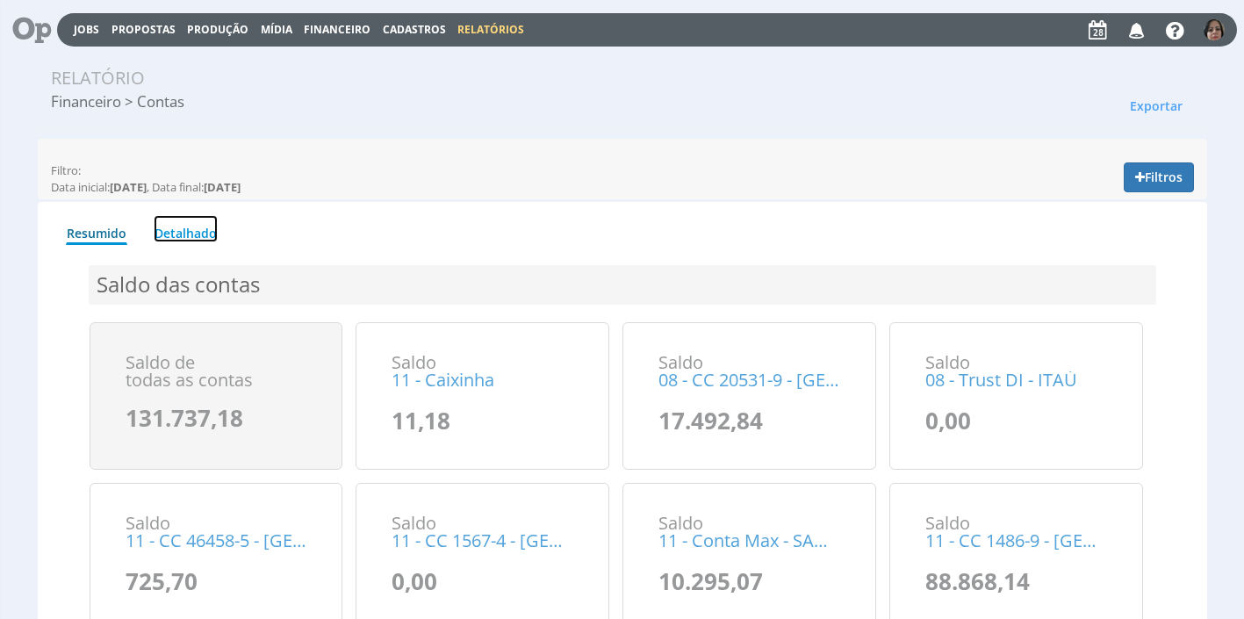
drag, startPoint x: 198, startPoint y: 233, endPoint x: 227, endPoint y: 230, distance: 29.1
click at [198, 233] on link "Detalhado" at bounding box center [186, 228] width 64 height 27
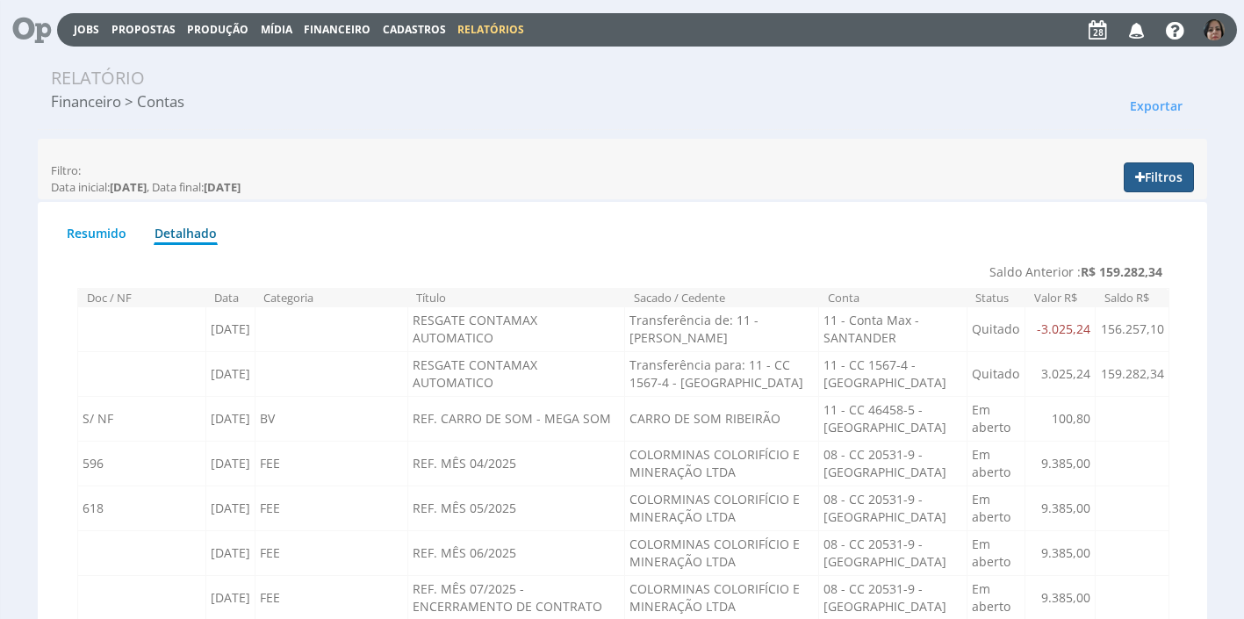
click at [1140, 180] on icon "button" at bounding box center [1140, 177] width 10 height 12
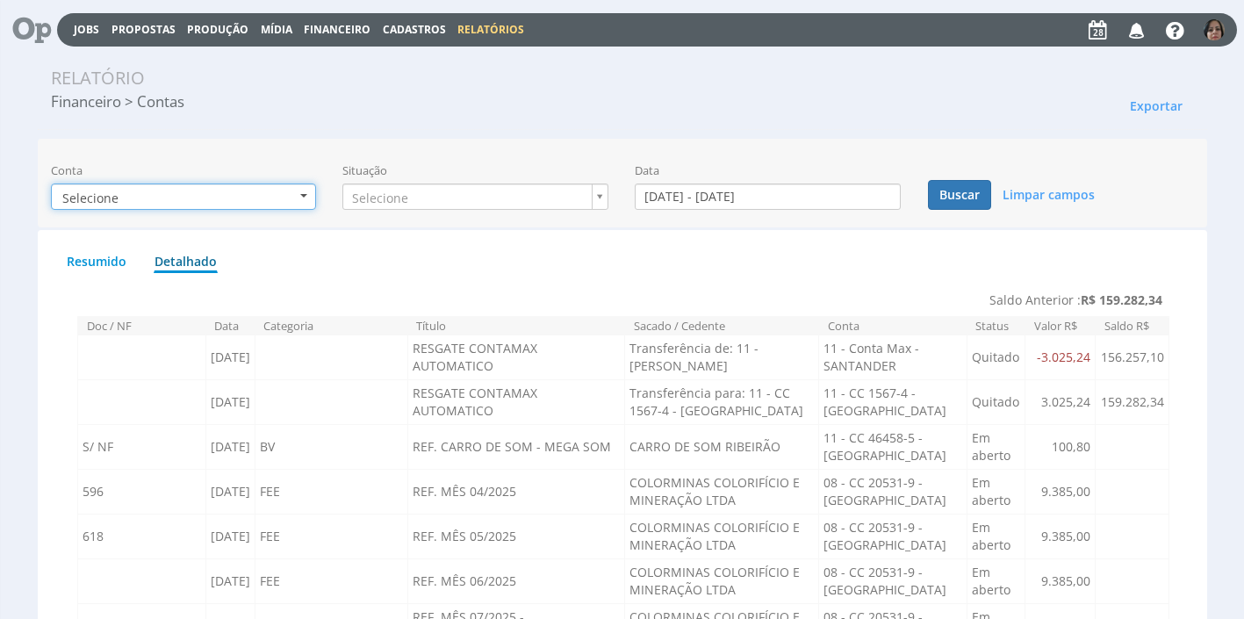
click at [301, 198] on button "Selecione" at bounding box center [184, 196] width 266 height 26
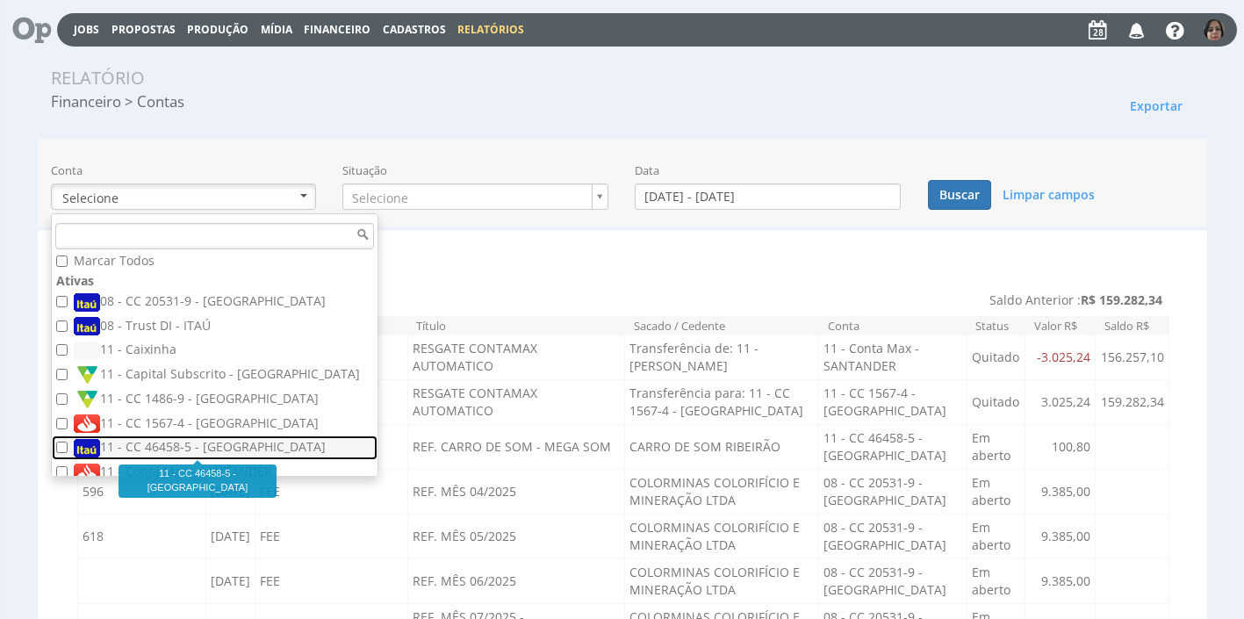
click at [234, 446] on label "11 - CC 46458-5 - [GEOGRAPHIC_DATA]" at bounding box center [217, 447] width 286 height 19
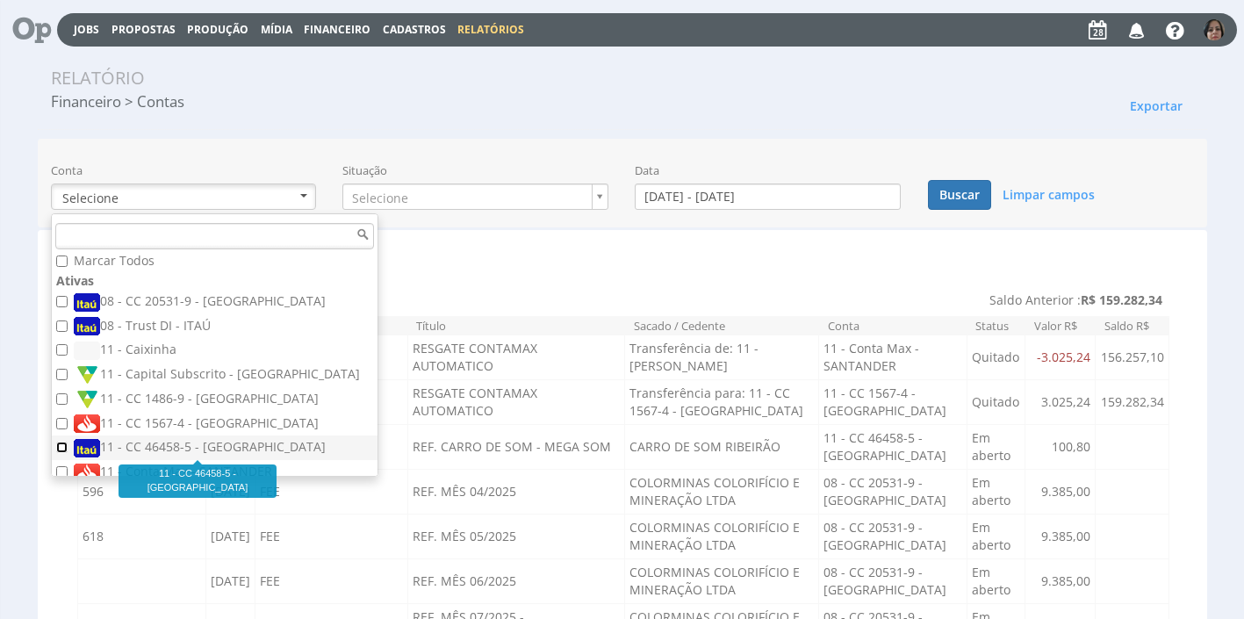
click at [68, 446] on input "11 - CC 46458-5 - [GEOGRAPHIC_DATA]" at bounding box center [61, 447] width 11 height 11
checkbox input "true"
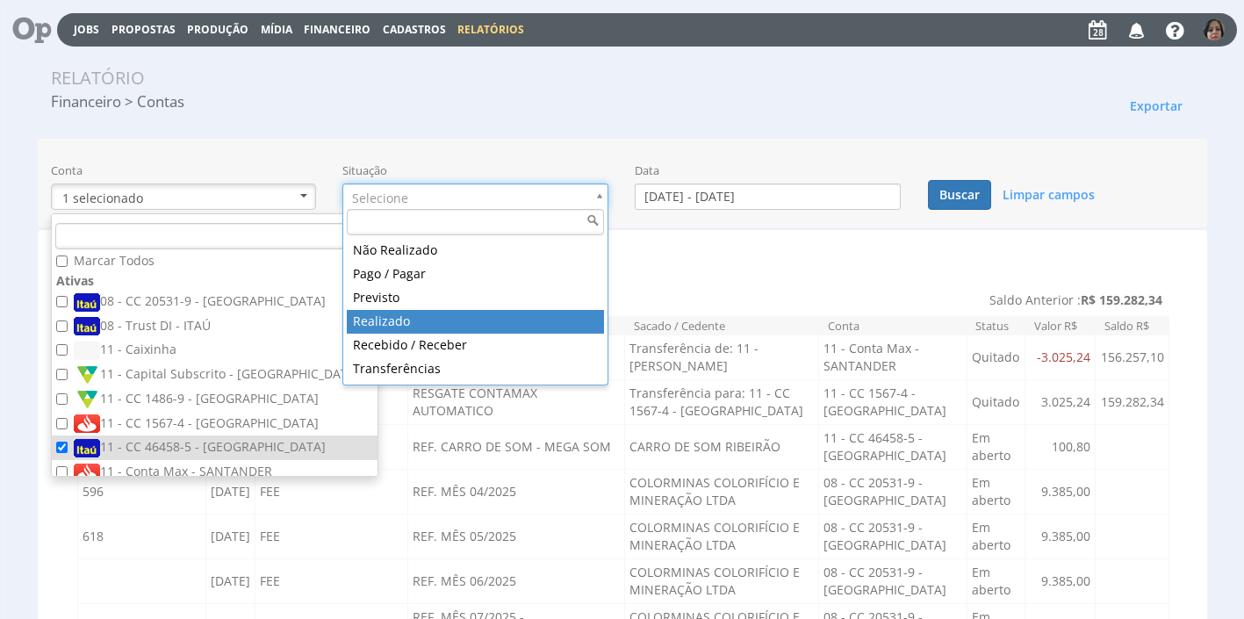
drag, startPoint x: 467, startPoint y: 321, endPoint x: 597, endPoint y: 279, distance: 136.6
type input "realizado"
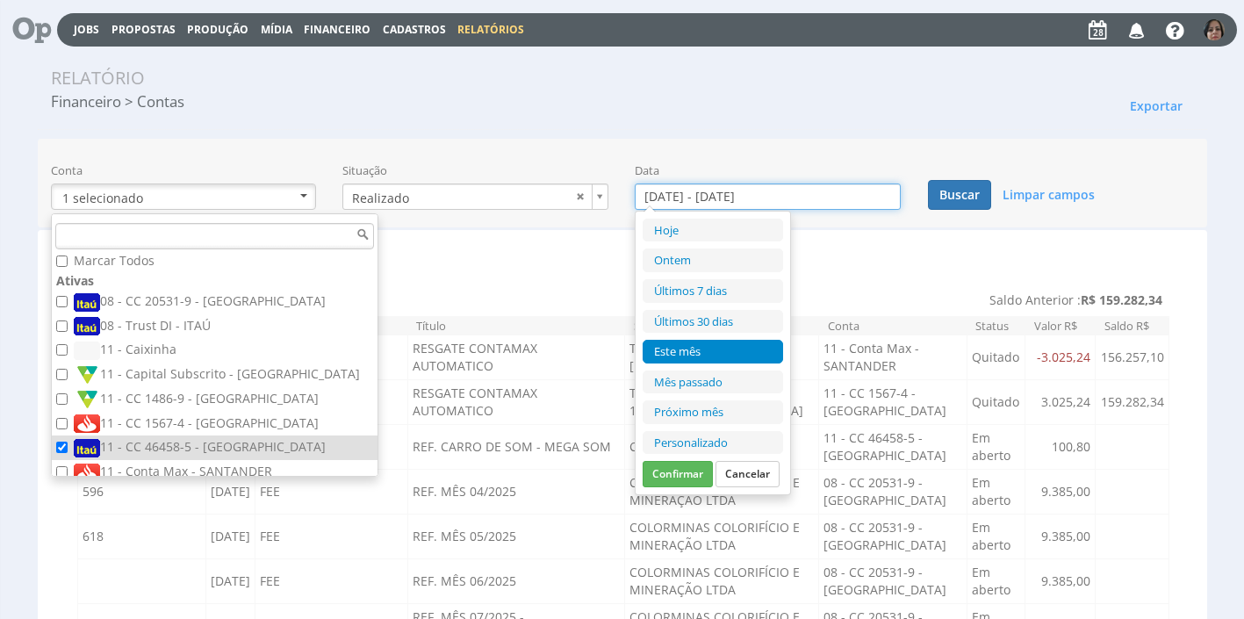
click at [679, 198] on input "[DATE] - [DATE]" at bounding box center [768, 196] width 266 height 26
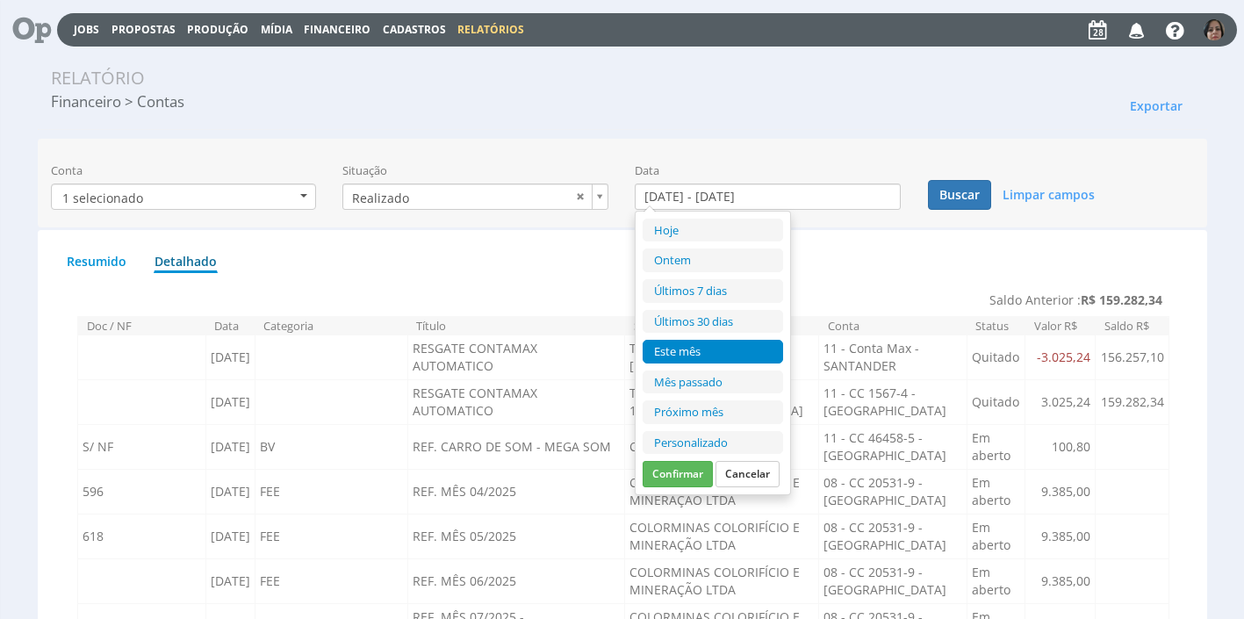
drag, startPoint x: 701, startPoint y: 443, endPoint x: 704, endPoint y: 421, distance: 23.1
click at [701, 442] on li "Personalizado" at bounding box center [713, 443] width 140 height 24
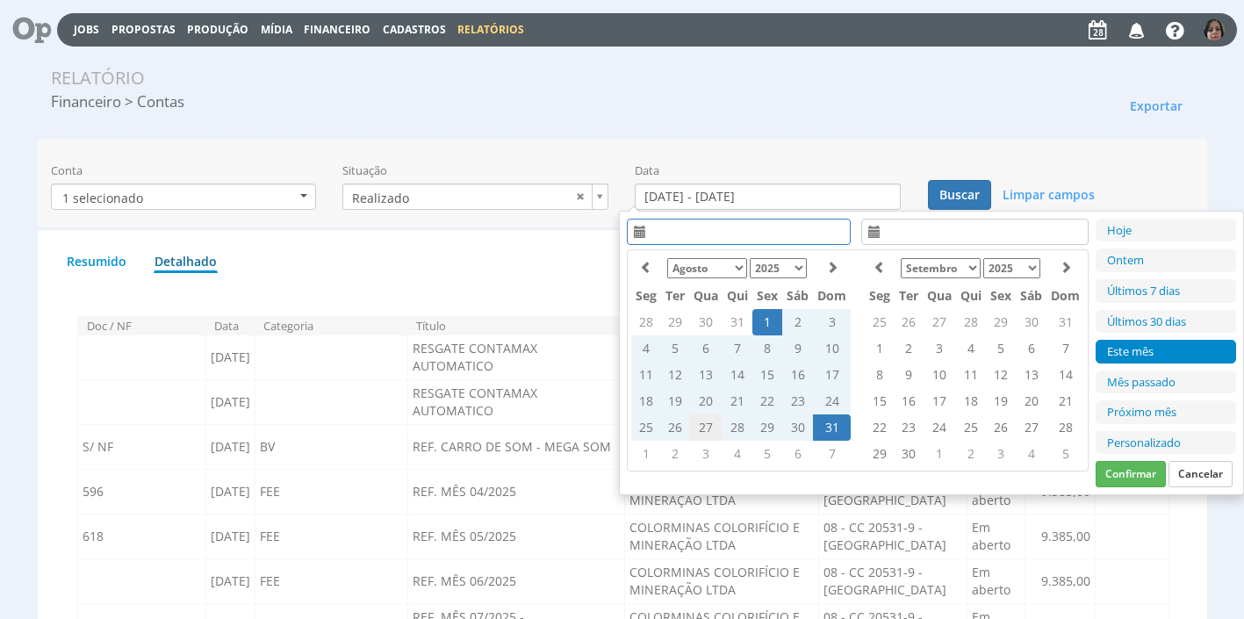
click at [701, 425] on td "27" at bounding box center [705, 427] width 33 height 26
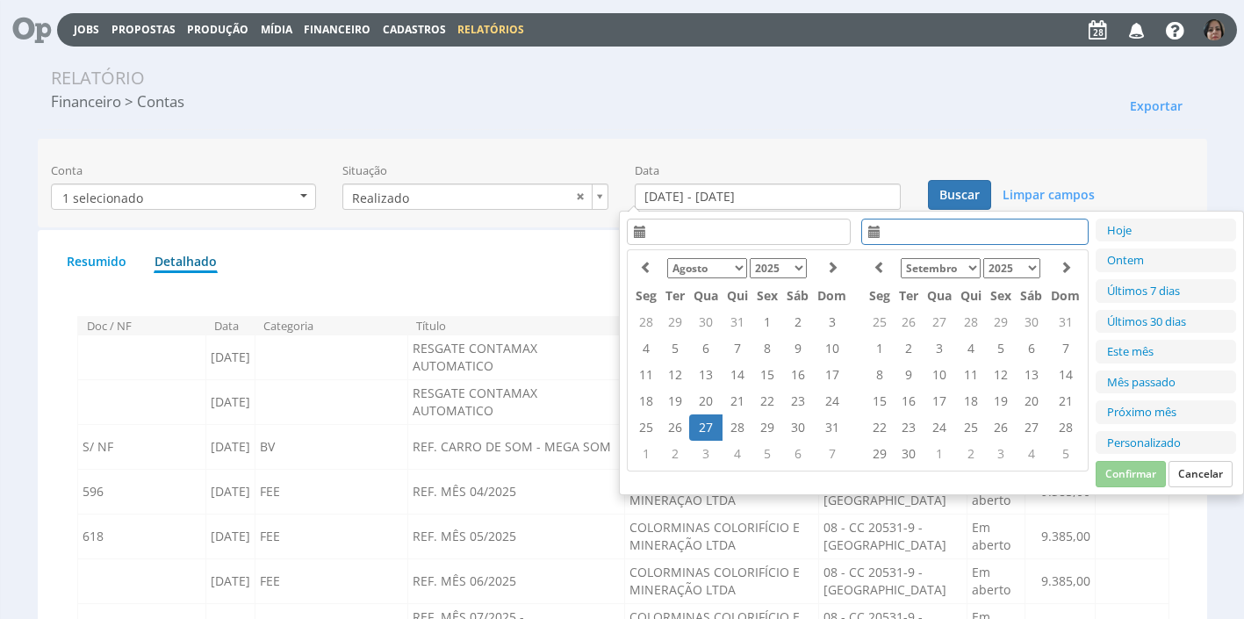
click at [708, 426] on td "27" at bounding box center [705, 427] width 33 height 26
click at [1127, 471] on button "Confirmar" at bounding box center [1131, 474] width 70 height 26
type input "[DATE] - [DATE]"
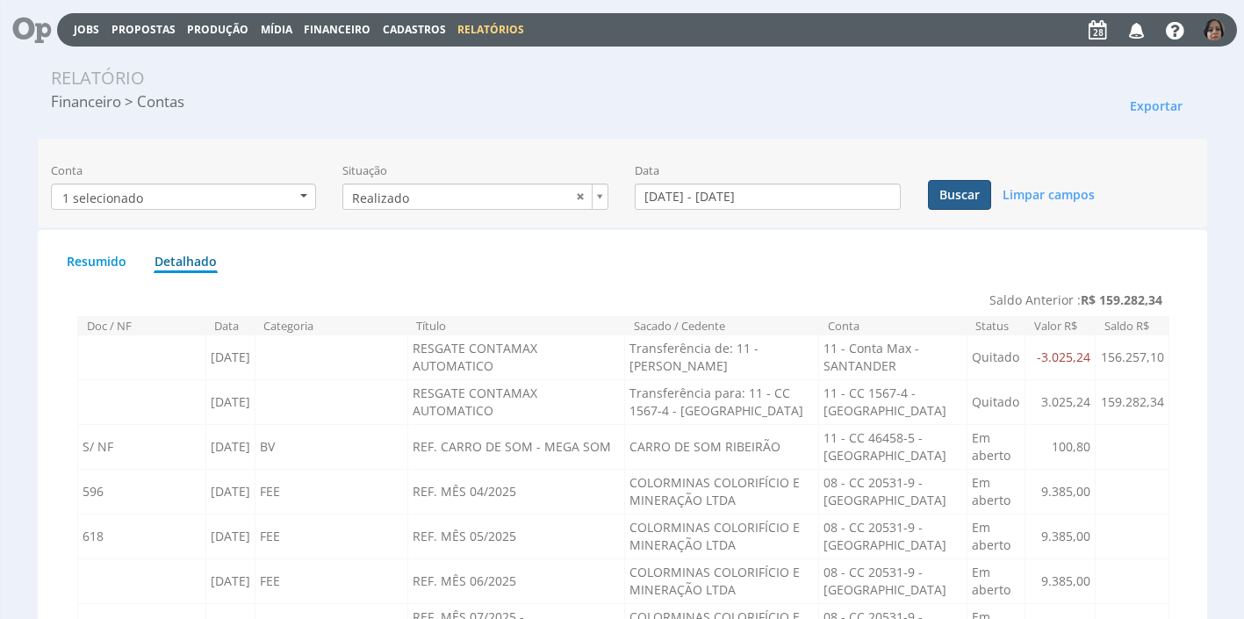
click at [975, 194] on button "Buscar" at bounding box center [959, 195] width 63 height 30
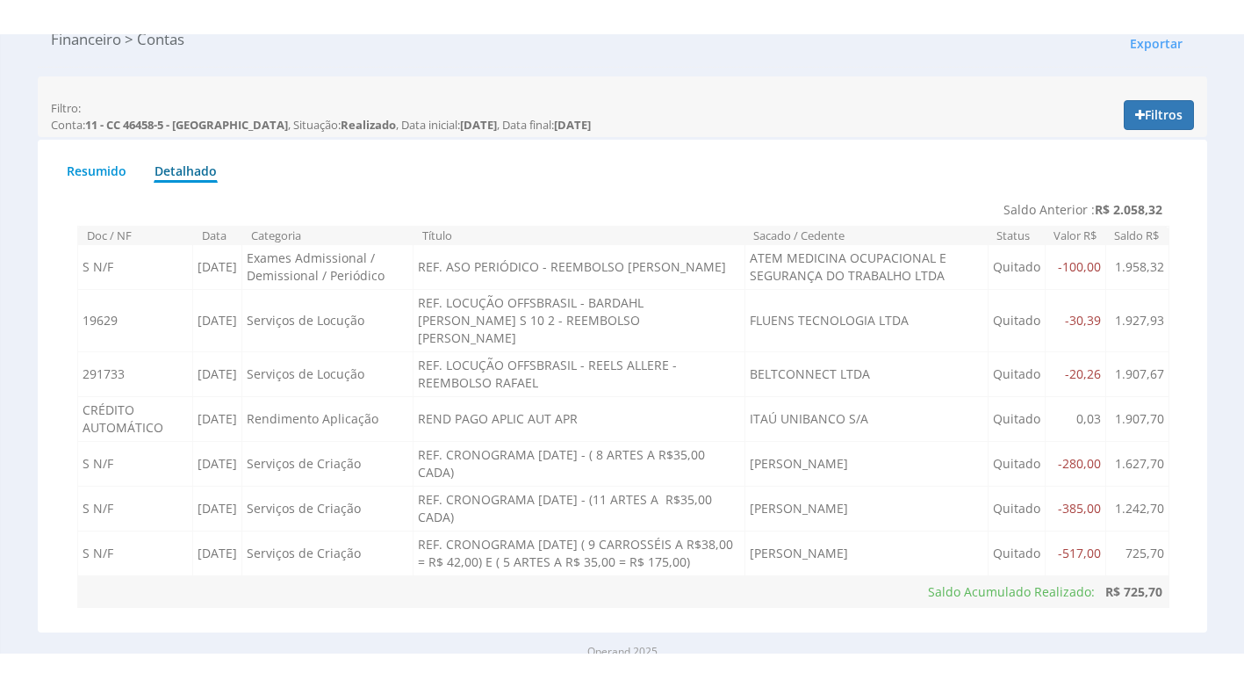
scroll to position [9, 0]
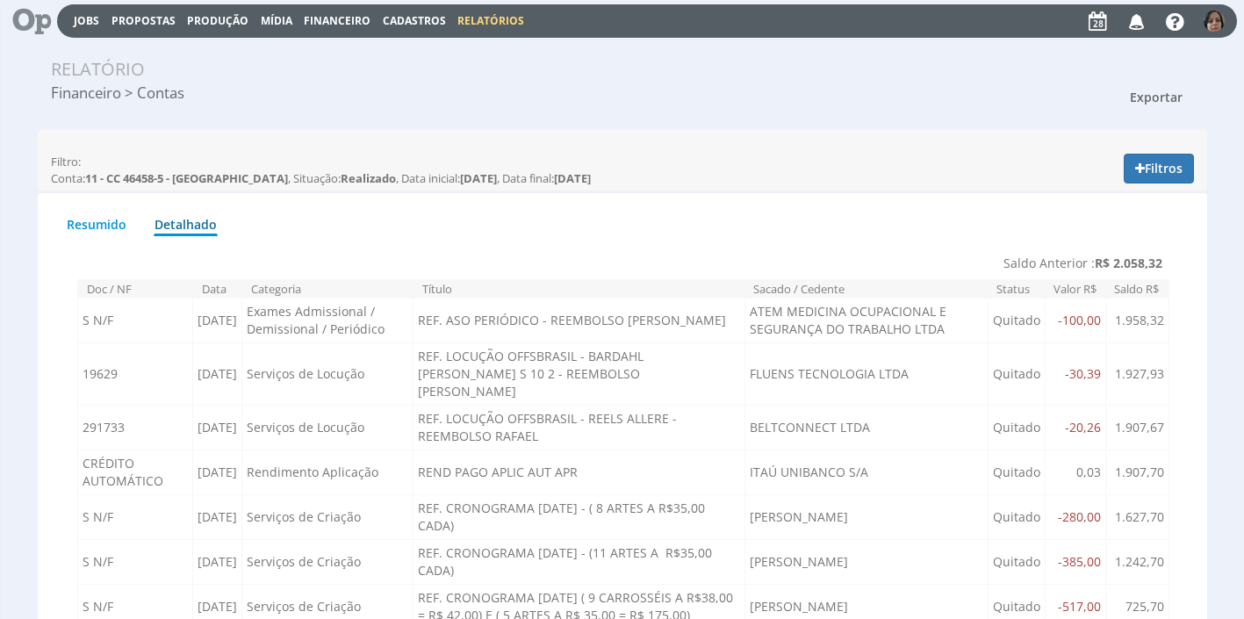
click at [1155, 98] on span "Exportar" at bounding box center [1156, 97] width 53 height 17
click at [1095, 188] on link "Imprimir" at bounding box center [1123, 176] width 139 height 23
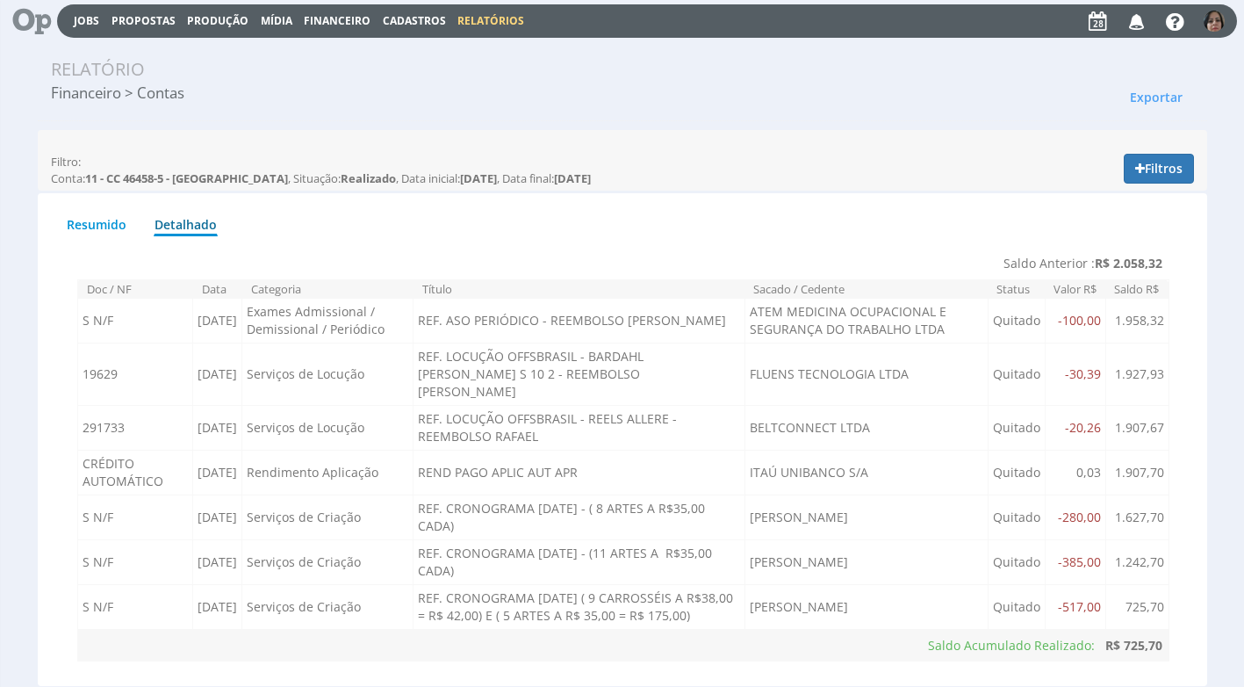
click at [335, 16] on span "Financeiro" at bounding box center [337, 20] width 67 height 15
click at [339, 49] on link "Lançamentos" at bounding box center [338, 47] width 147 height 25
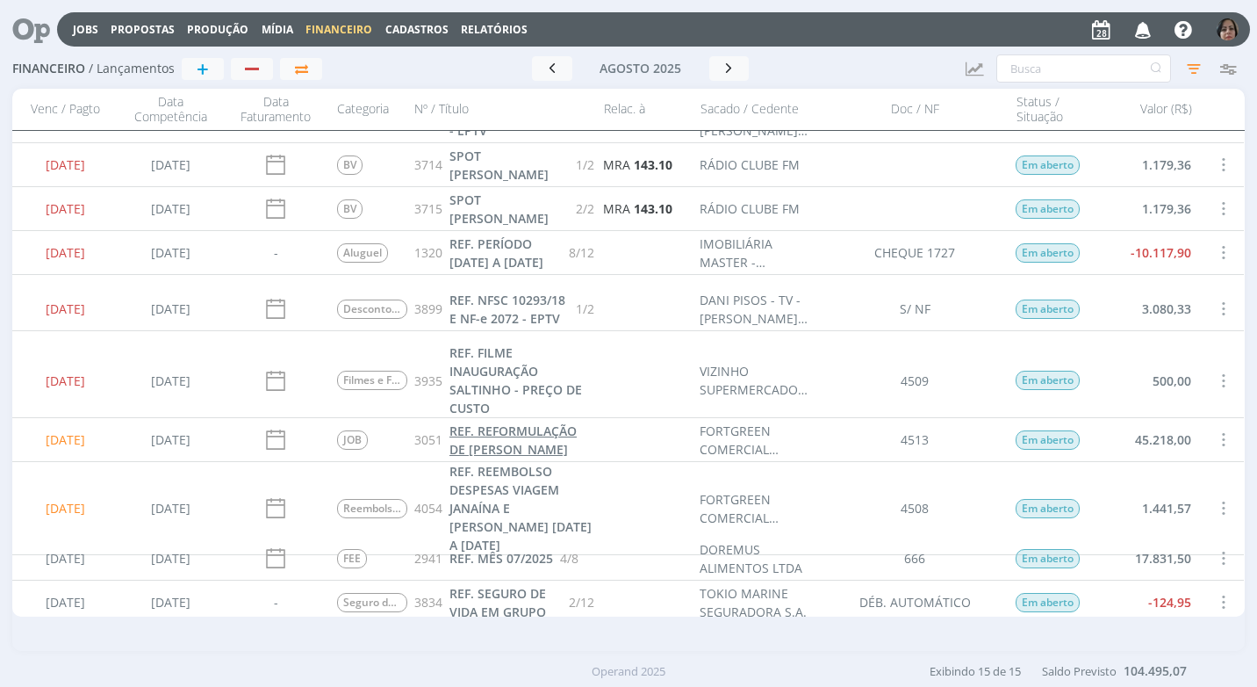
scroll to position [315, 0]
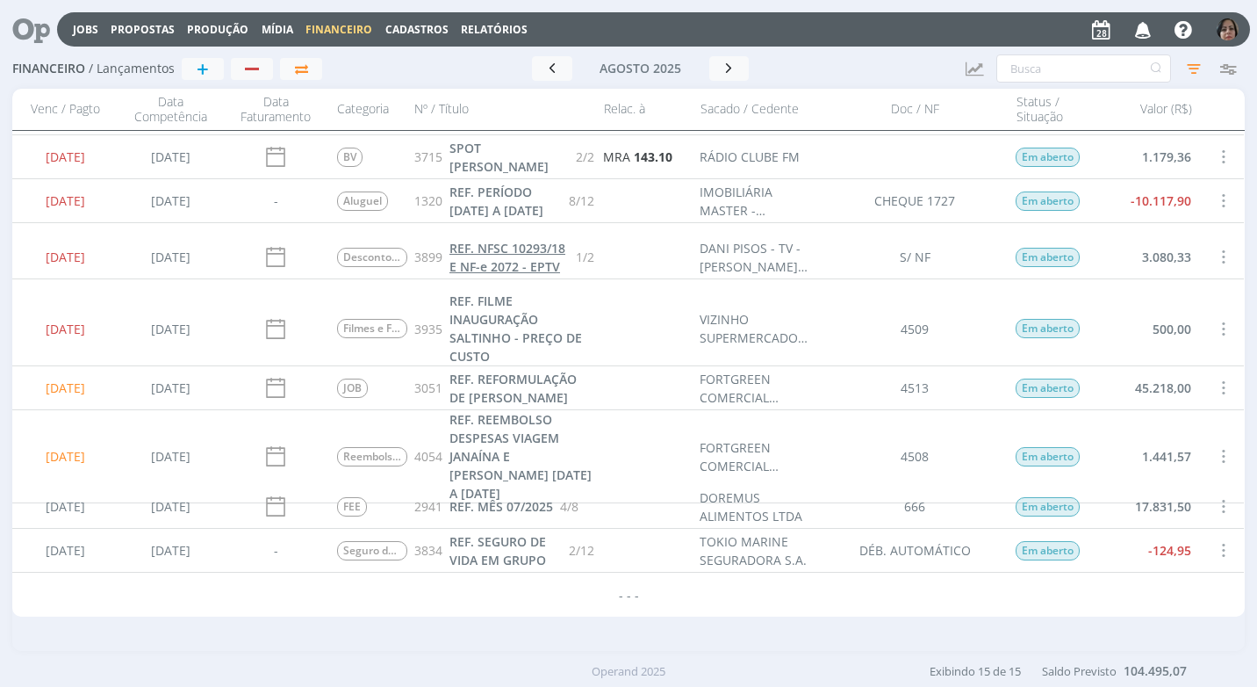
click at [491, 260] on span "REF. NFSC 10293/18 E NF-e 2072 - EPTV" at bounding box center [508, 257] width 116 height 35
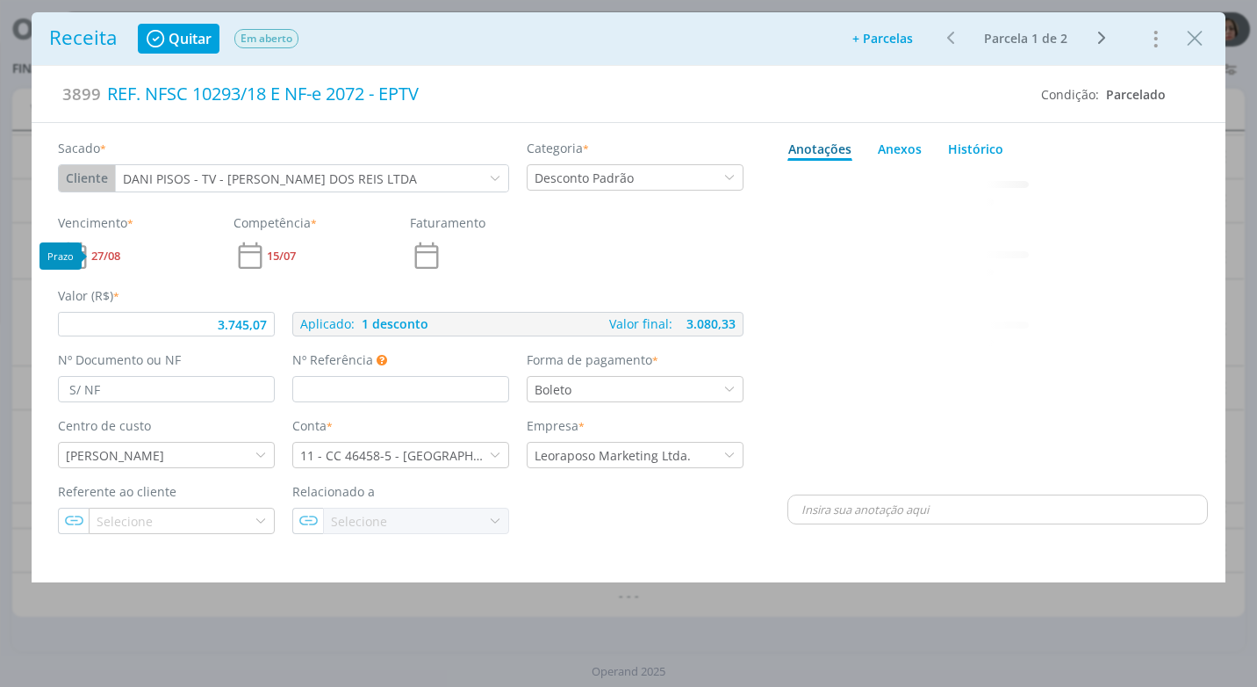
click at [118, 250] on span "27/08" at bounding box center [105, 255] width 29 height 11
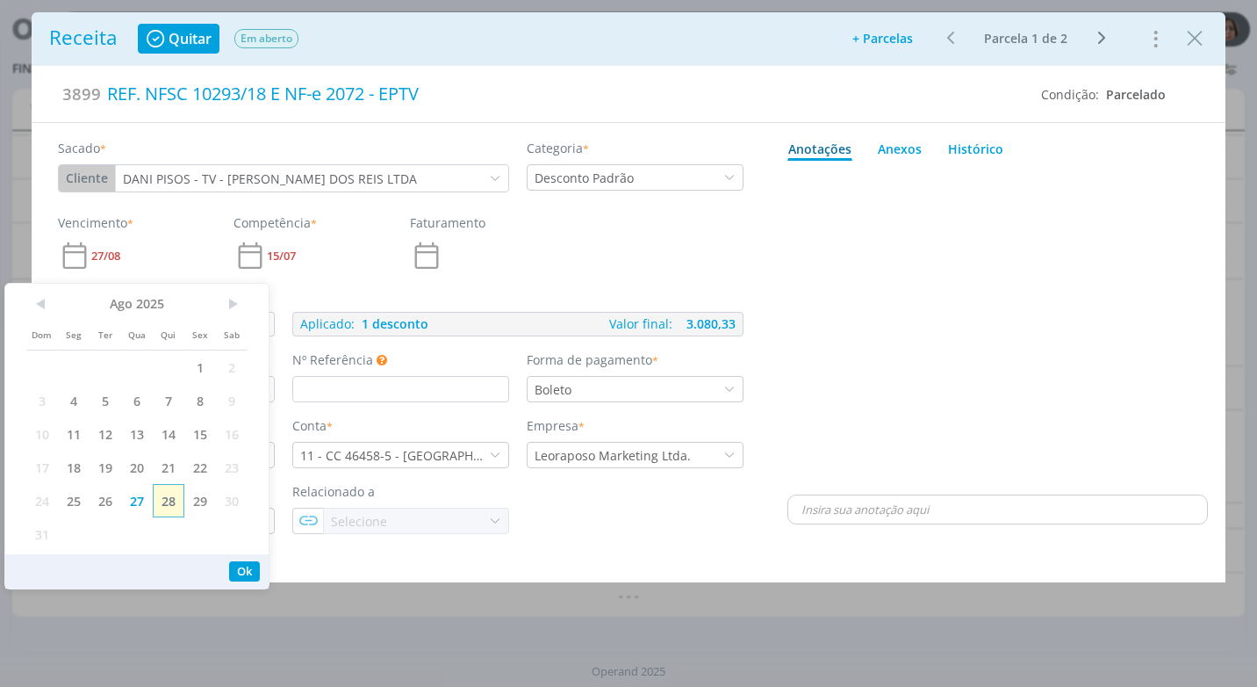
click at [175, 500] on span "28" at bounding box center [169, 500] width 32 height 33
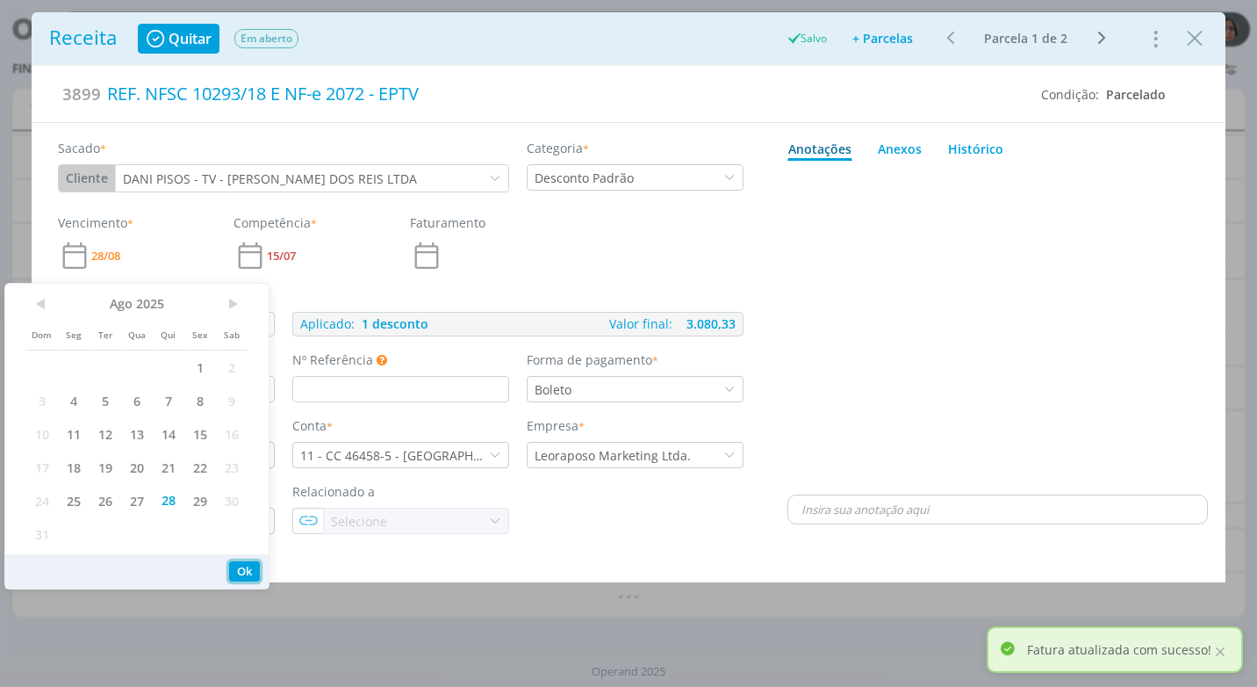
click at [234, 573] on button "Ok" at bounding box center [244, 571] width 31 height 20
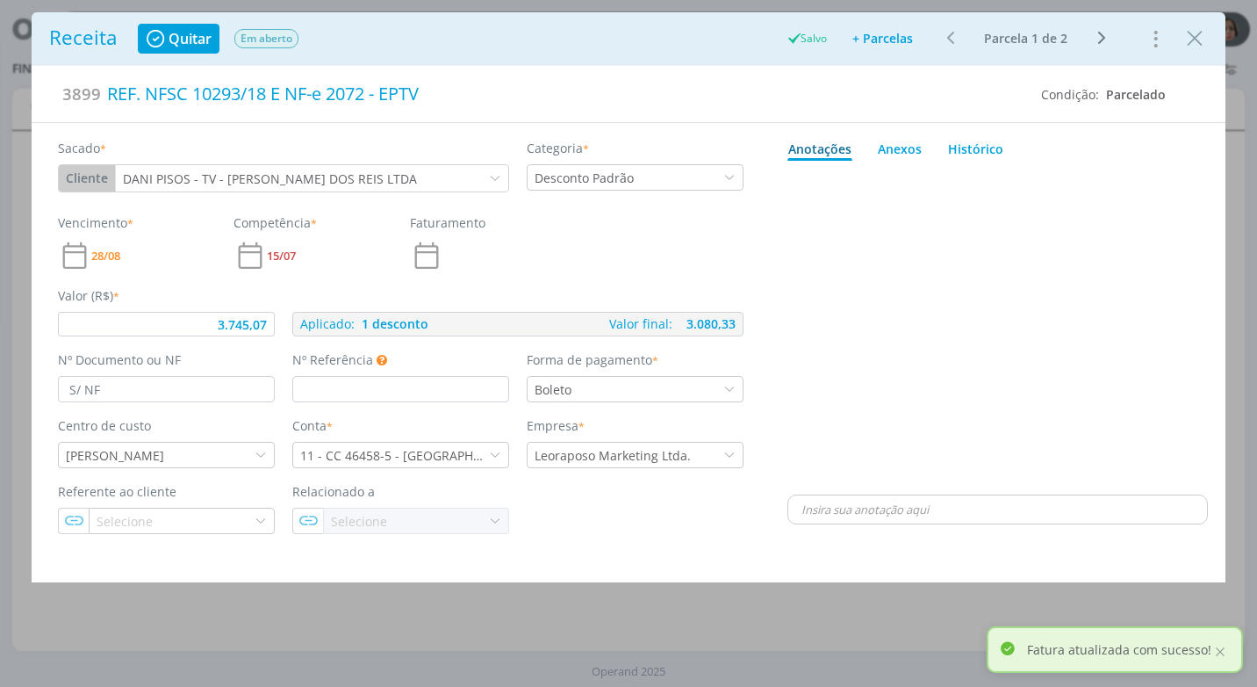
type input "3.745,07"
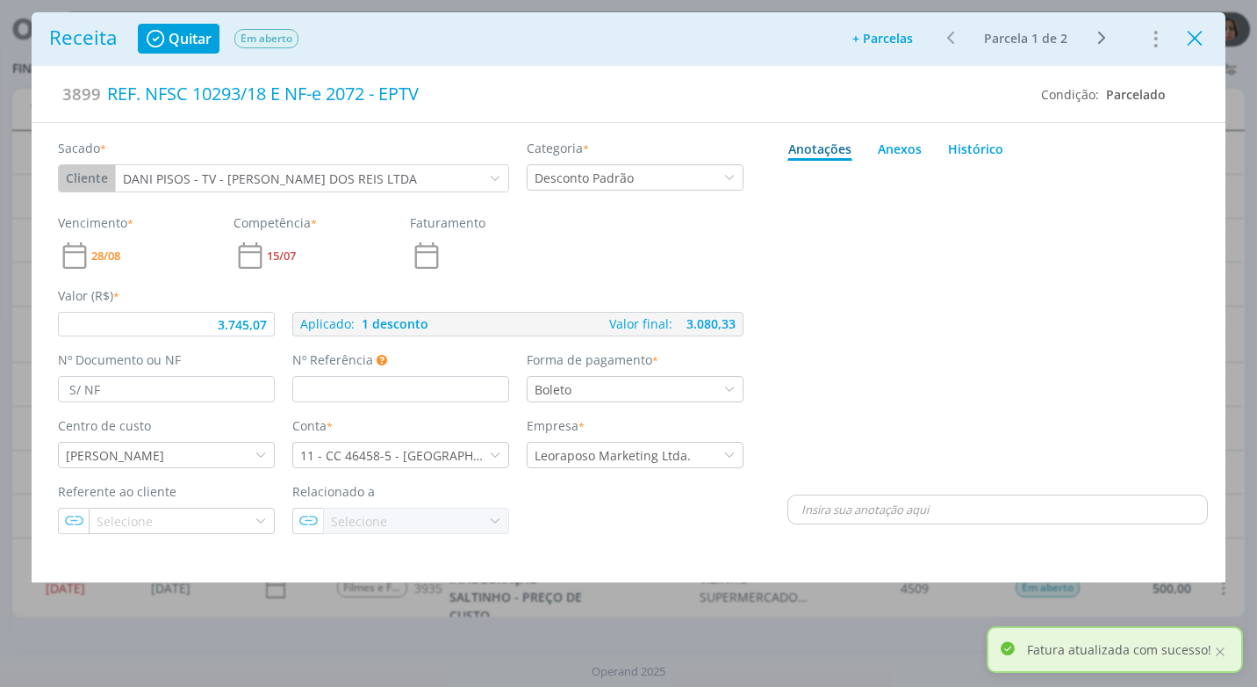
click at [1198, 39] on icon "Close" at bounding box center [1195, 38] width 26 height 26
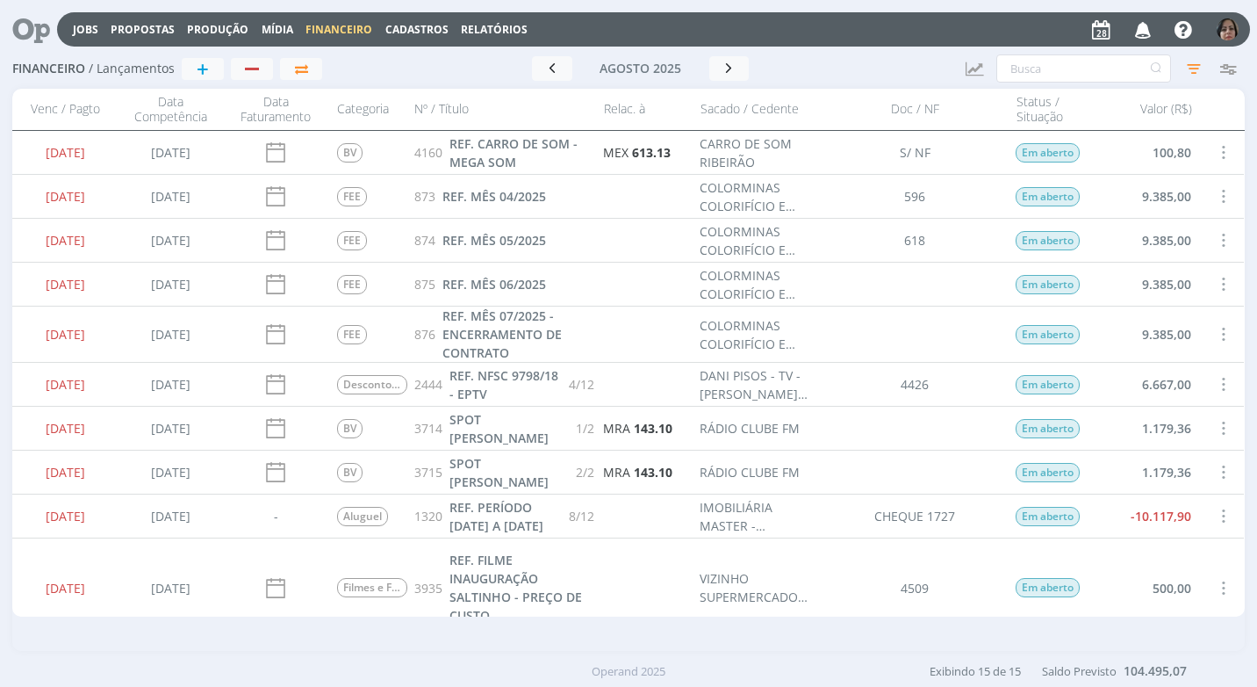
scroll to position [263, 0]
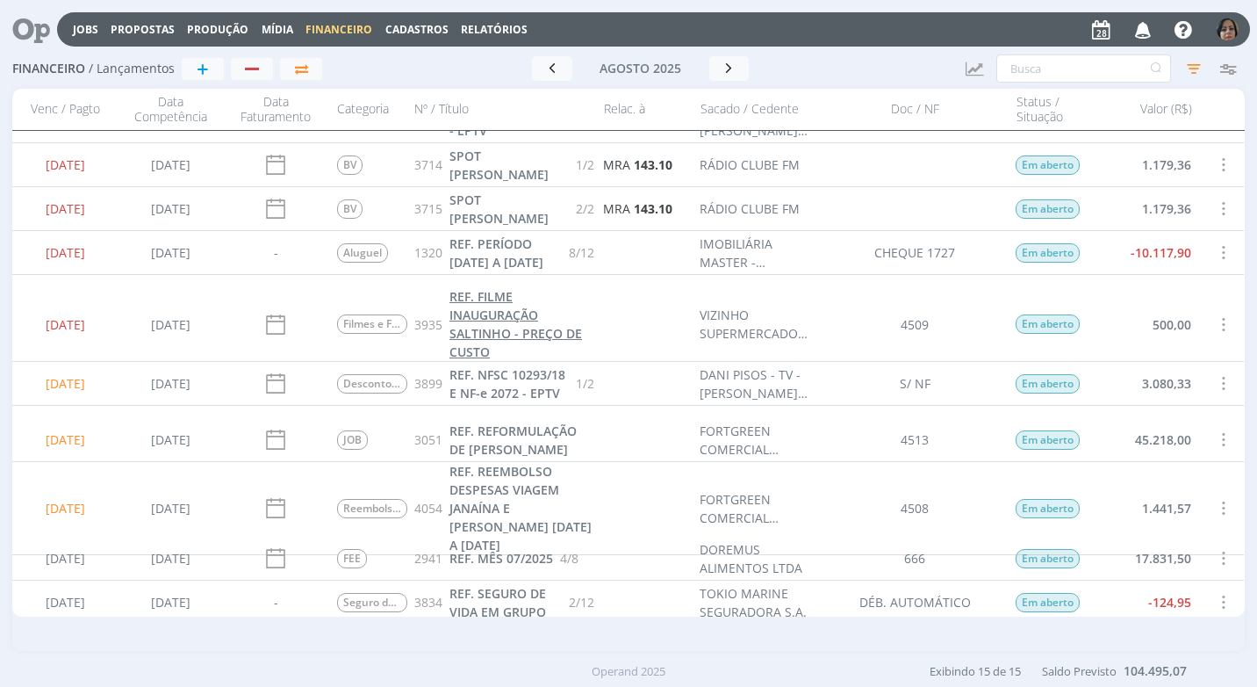
click at [497, 311] on span "REF. FILME INAUGURAÇÃO SALTINHO - PREÇO DE CUSTO" at bounding box center [516, 324] width 133 height 72
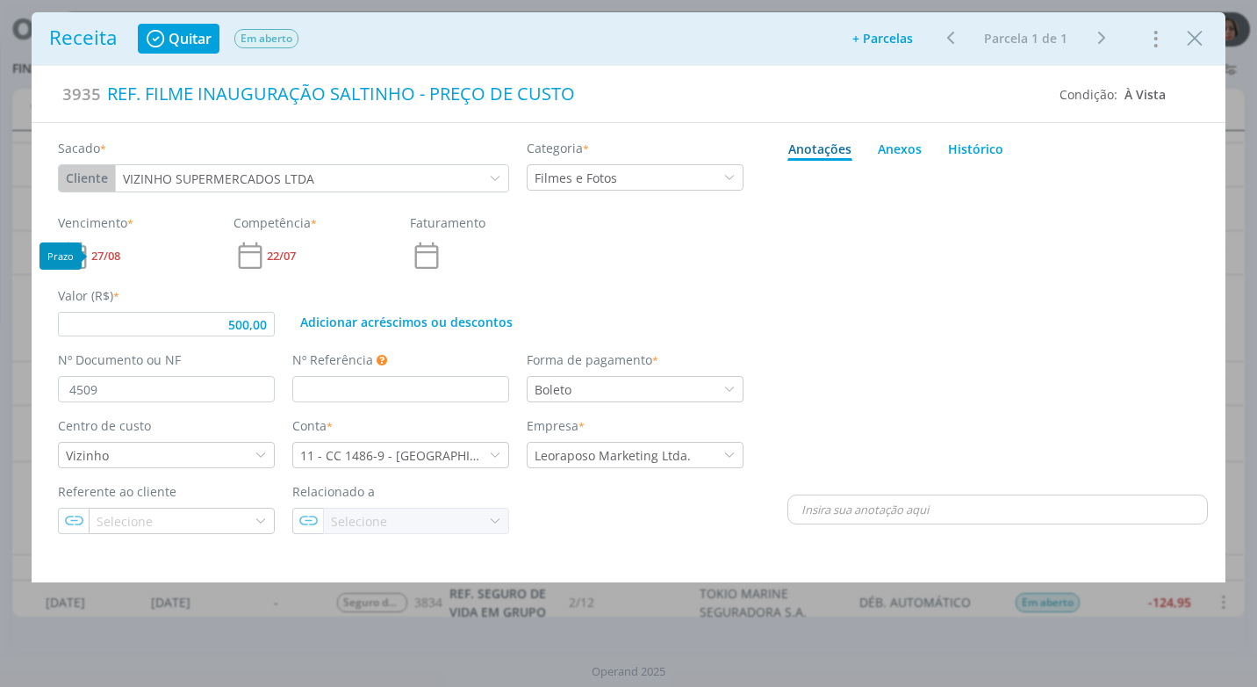
click at [112, 255] on span "27/08" at bounding box center [105, 255] width 29 height 11
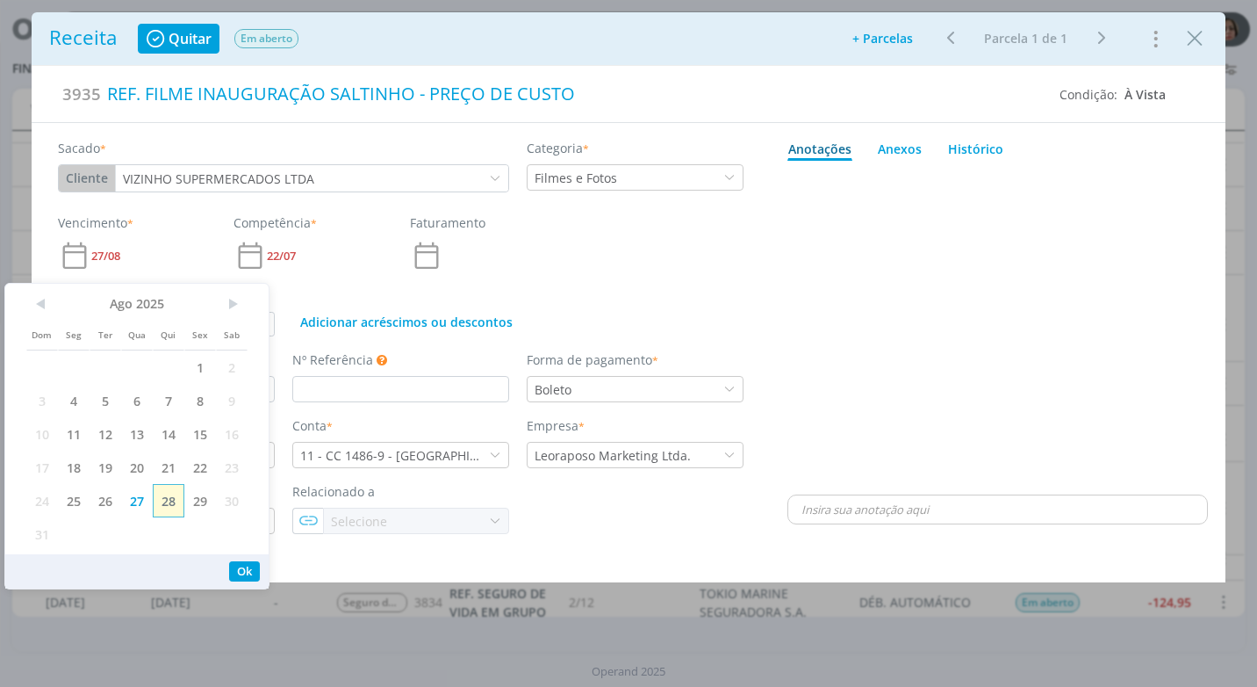
click at [169, 495] on span "28" at bounding box center [169, 500] width 32 height 33
click at [249, 570] on button "Ok" at bounding box center [244, 571] width 31 height 20
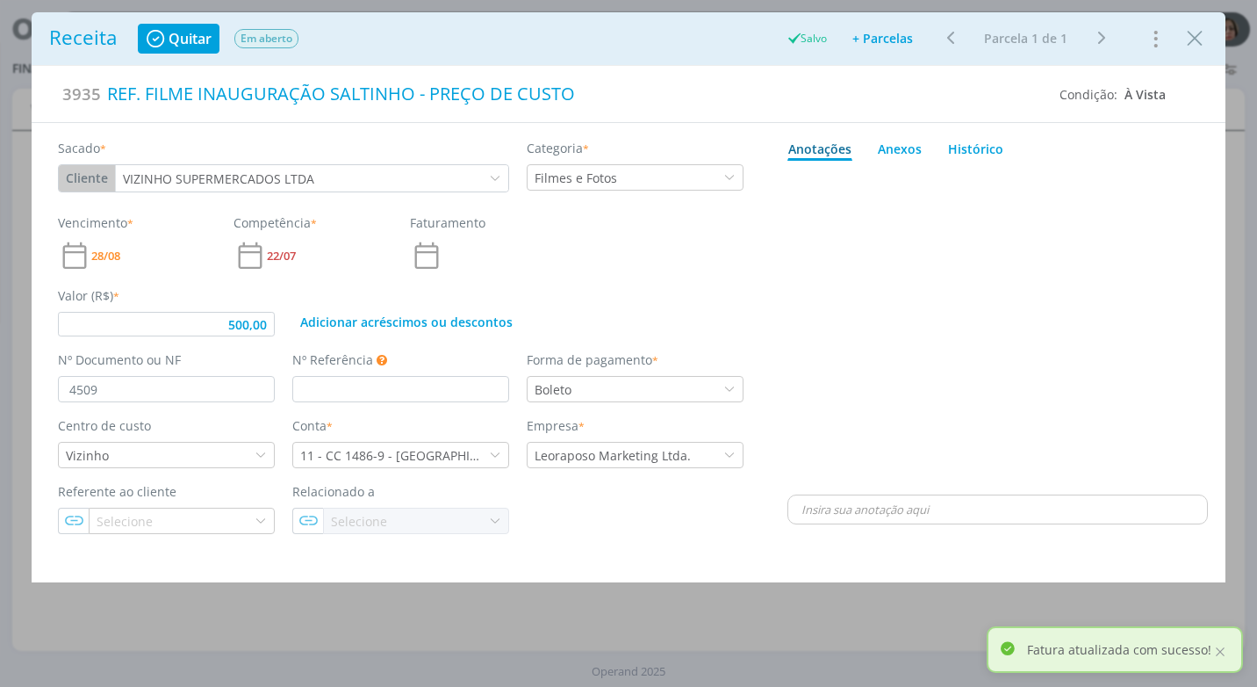
type input "500,00"
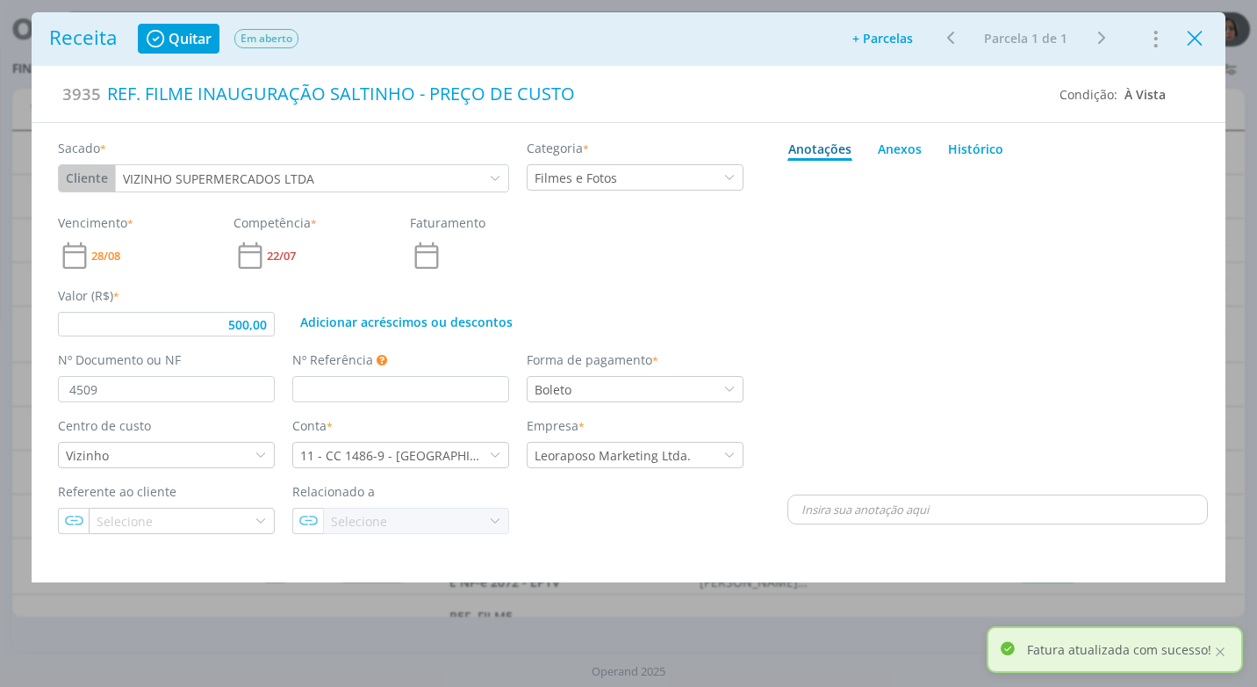
click at [1205, 47] on icon "Close" at bounding box center [1195, 38] width 26 height 26
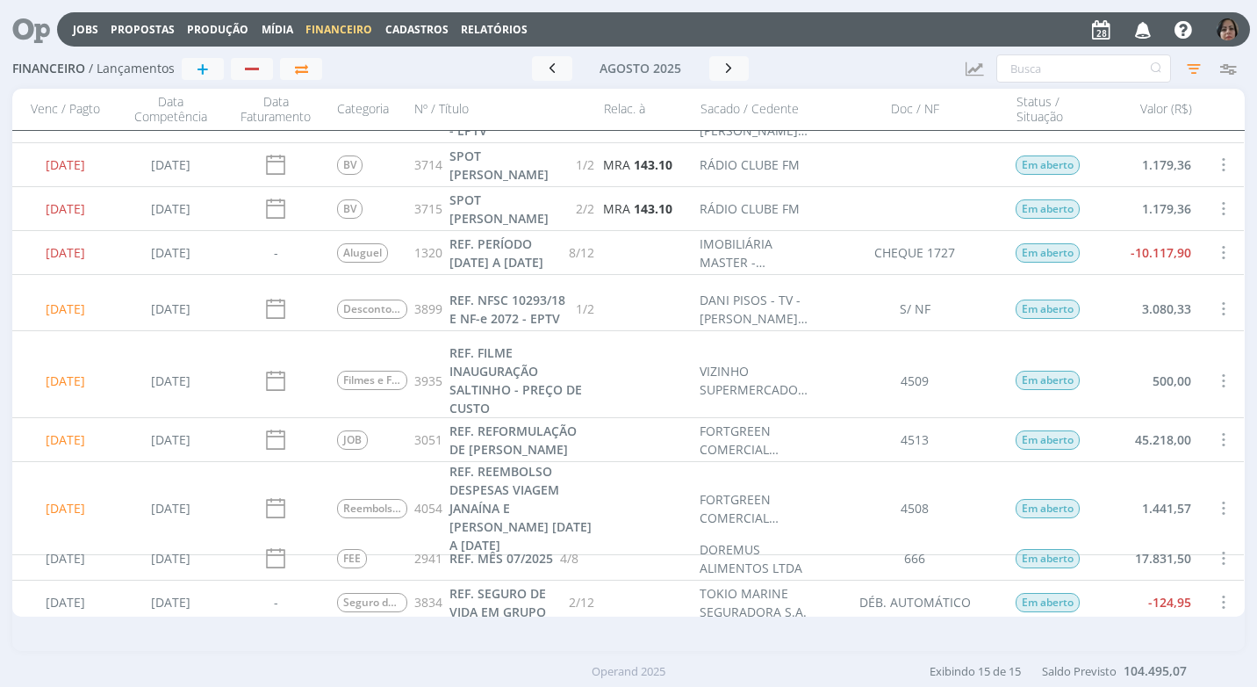
scroll to position [315, 0]
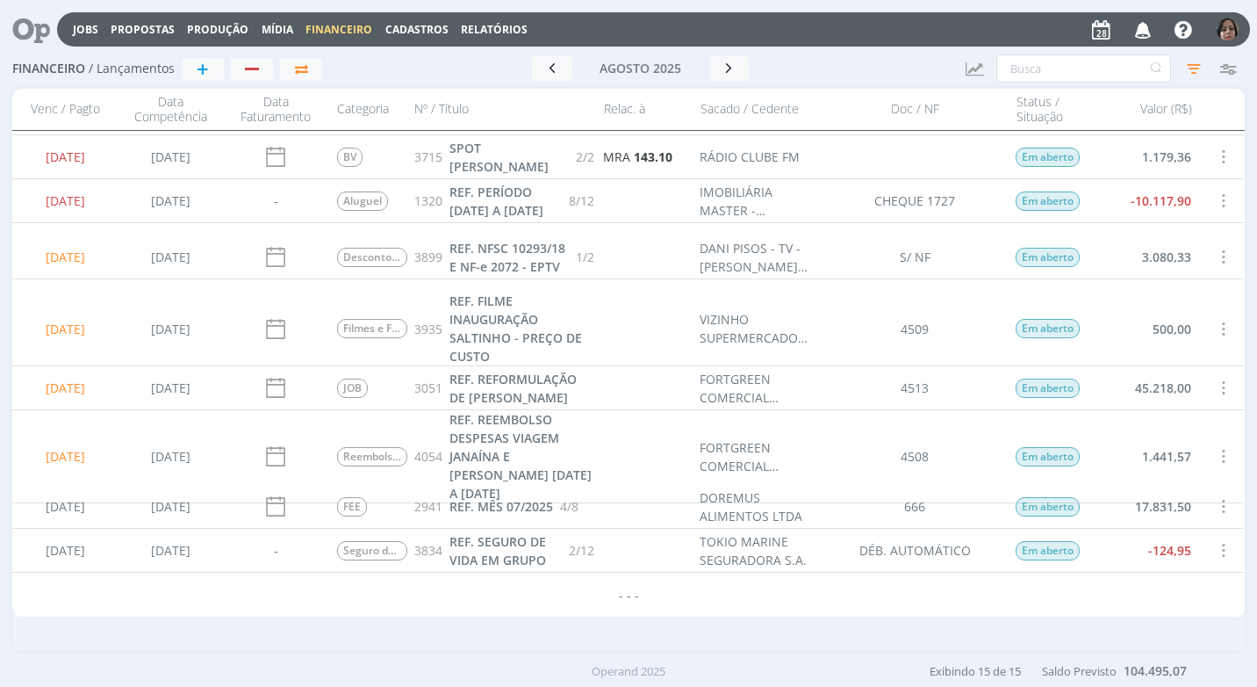
click at [1222, 385] on span at bounding box center [1222, 388] width 19 height 24
click at [1218, 384] on div "Selecionar" at bounding box center [1165, 376] width 174 height 25
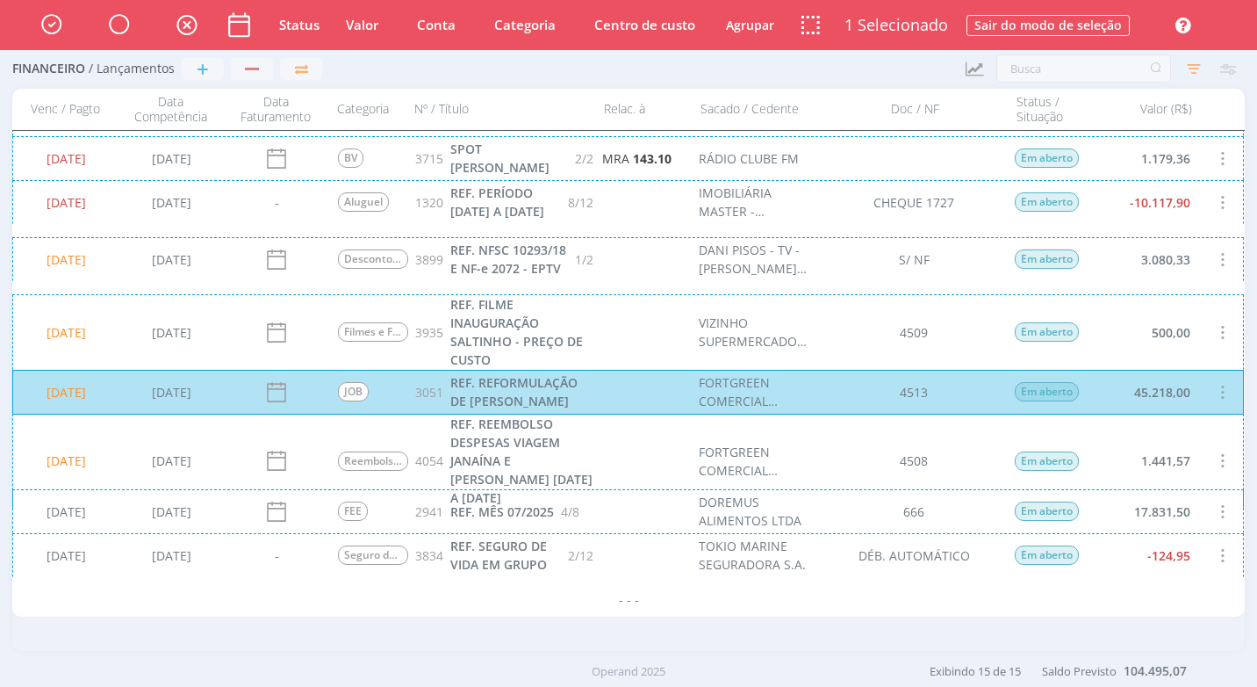
click at [1184, 454] on div "28/08/2025 05/08/2025 Reembolsos 4054 REF. REEMBOLSO DESPESAS VIAGEM JANAÍNA E …" at bounding box center [628, 461] width 1232 height 94
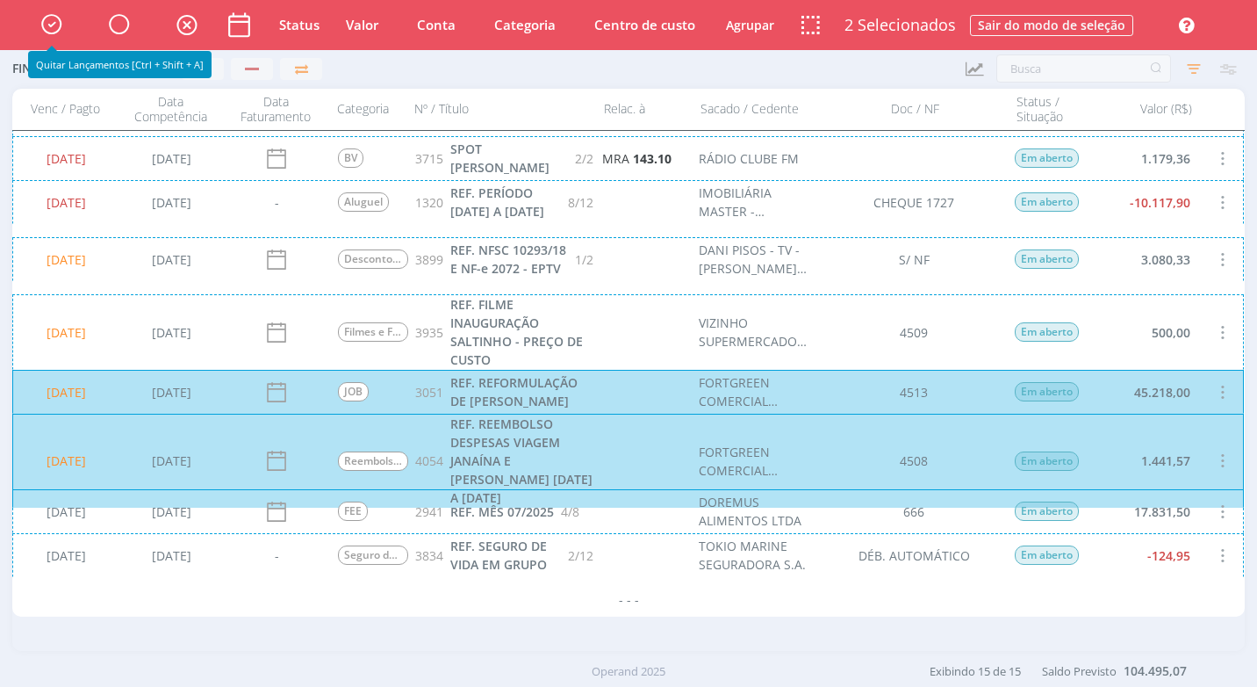
click at [53, 23] on icon "button" at bounding box center [51, 24] width 31 height 30
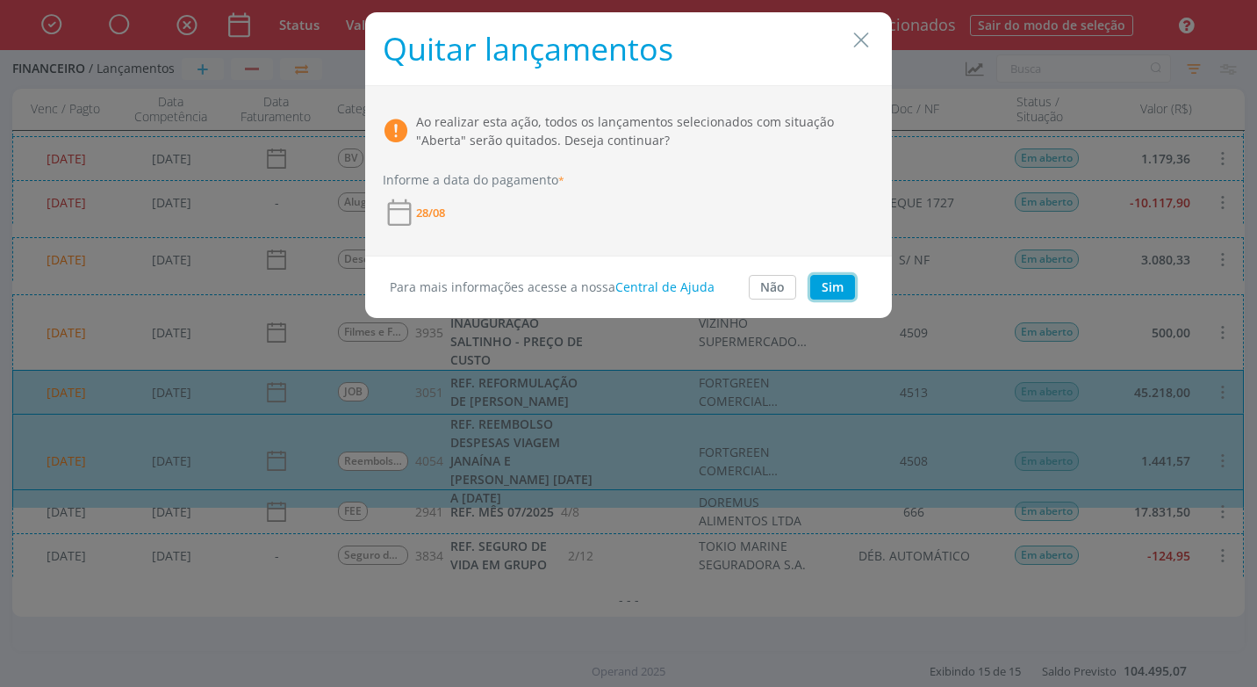
click at [838, 277] on button "Sim" at bounding box center [832, 287] width 45 height 25
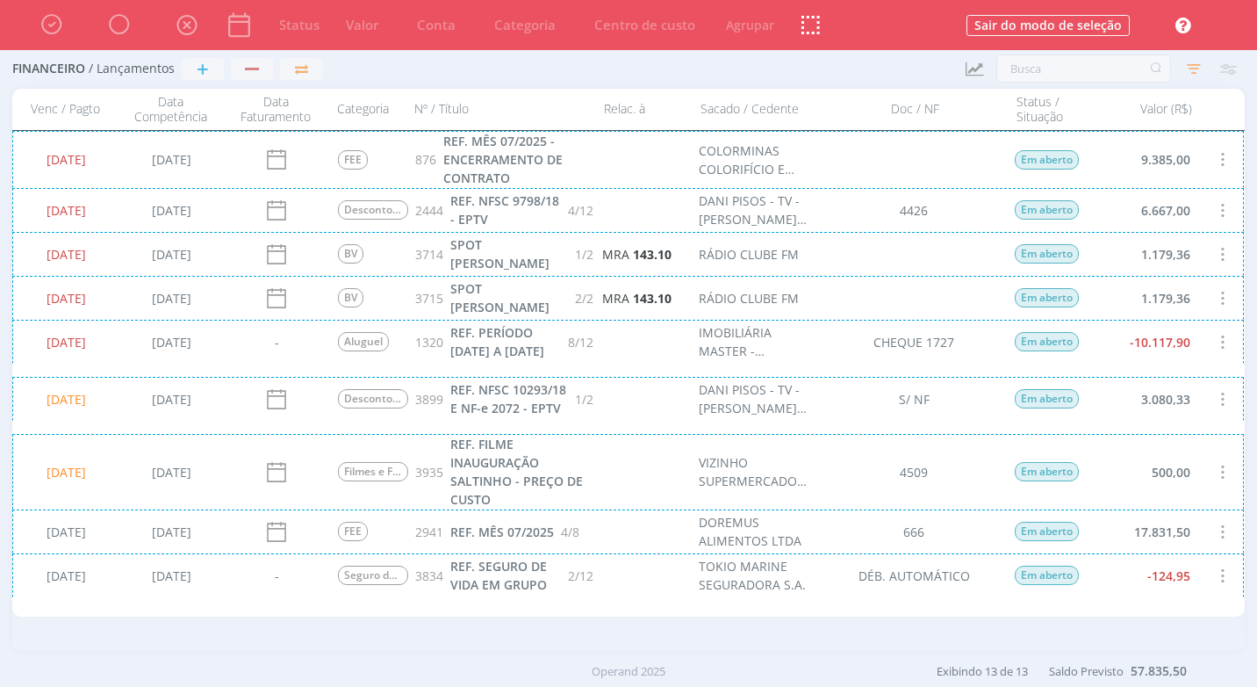
scroll to position [200, 0]
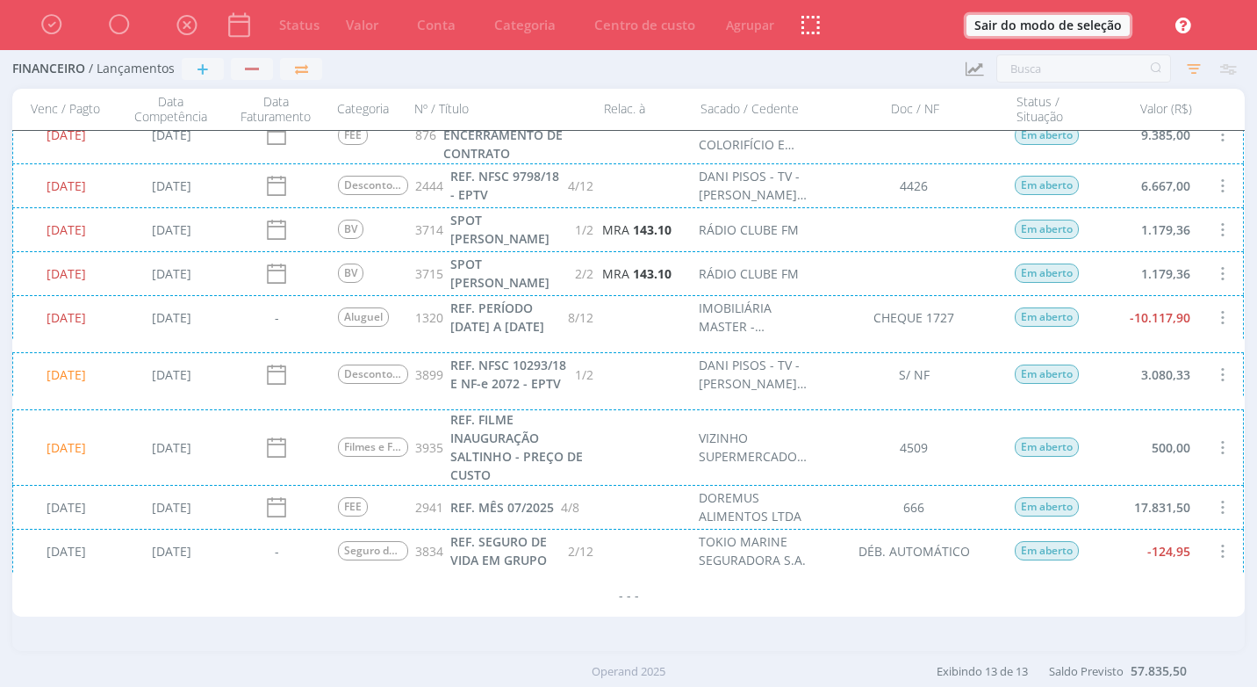
click at [1107, 24] on button "Sair do modo de seleção" at bounding box center [1048, 25] width 163 height 21
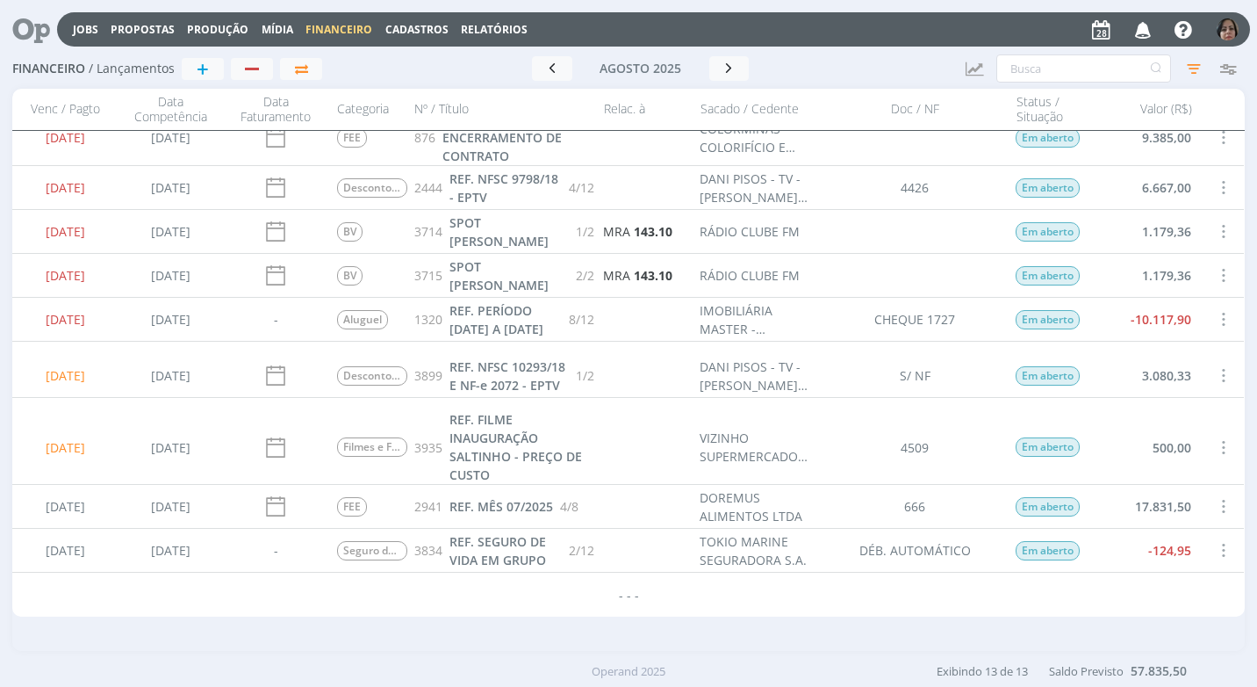
scroll to position [197, 0]
click at [491, 32] on link "Relatórios" at bounding box center [494, 29] width 67 height 15
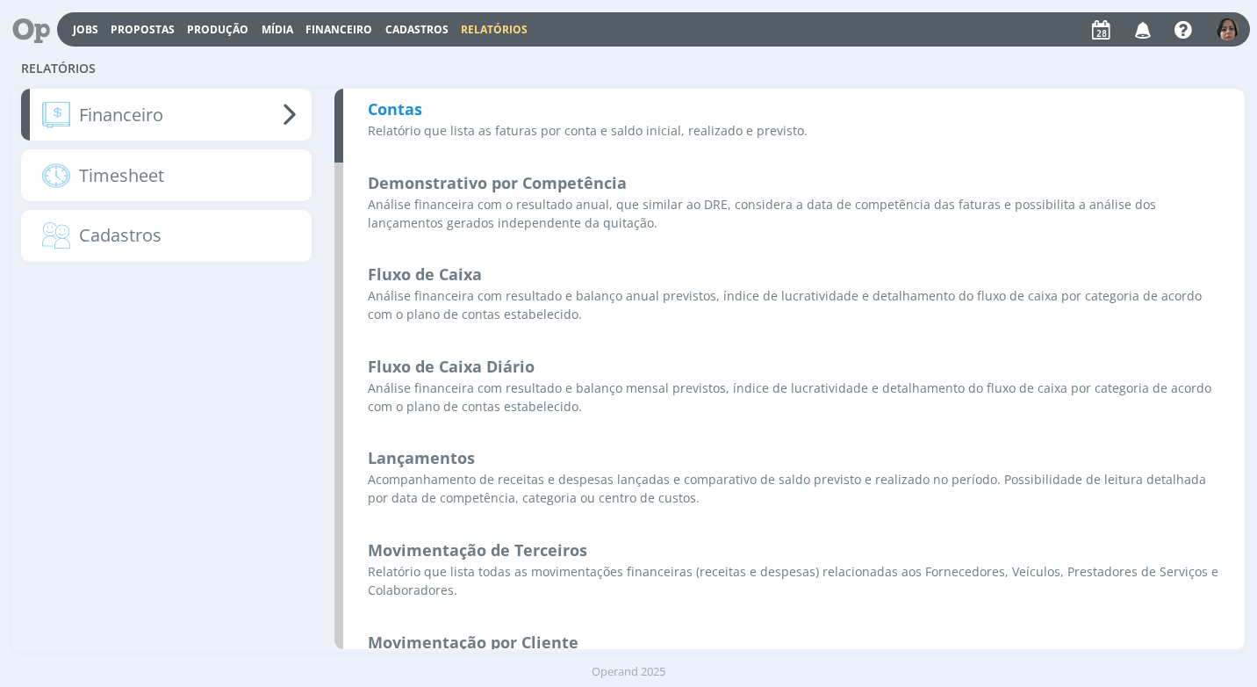
click at [395, 107] on b "Contas" at bounding box center [395, 108] width 54 height 21
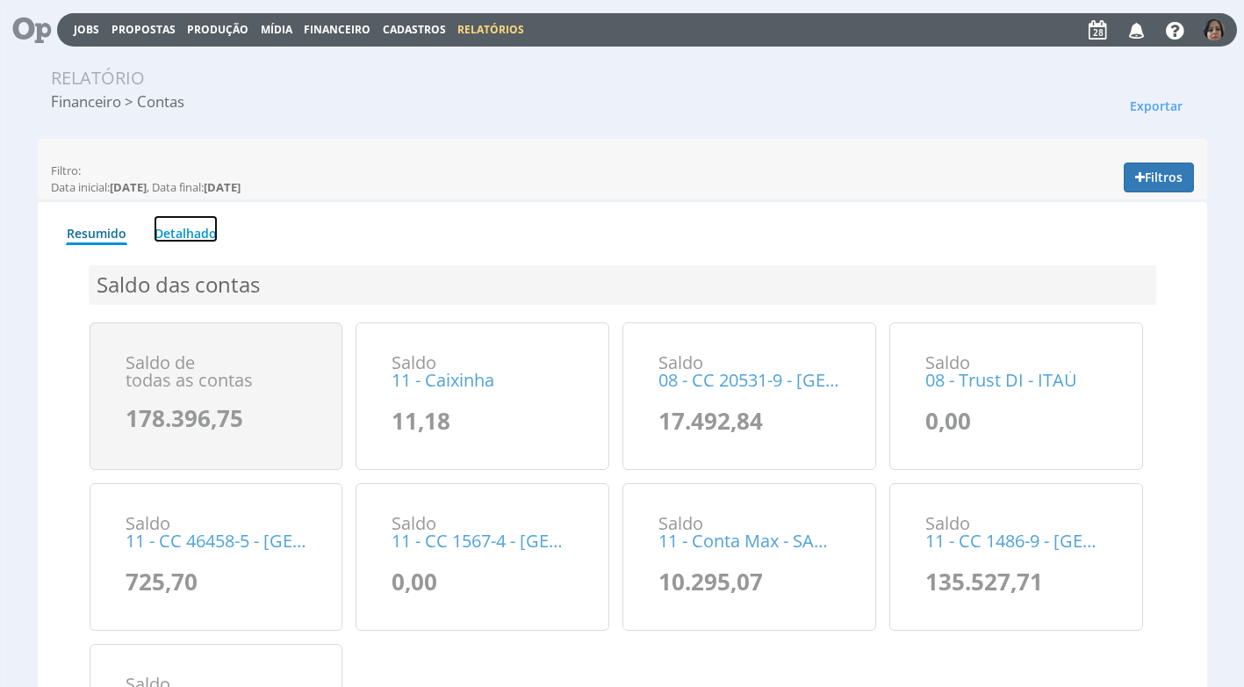
click at [196, 227] on link "Detalhado" at bounding box center [186, 228] width 64 height 27
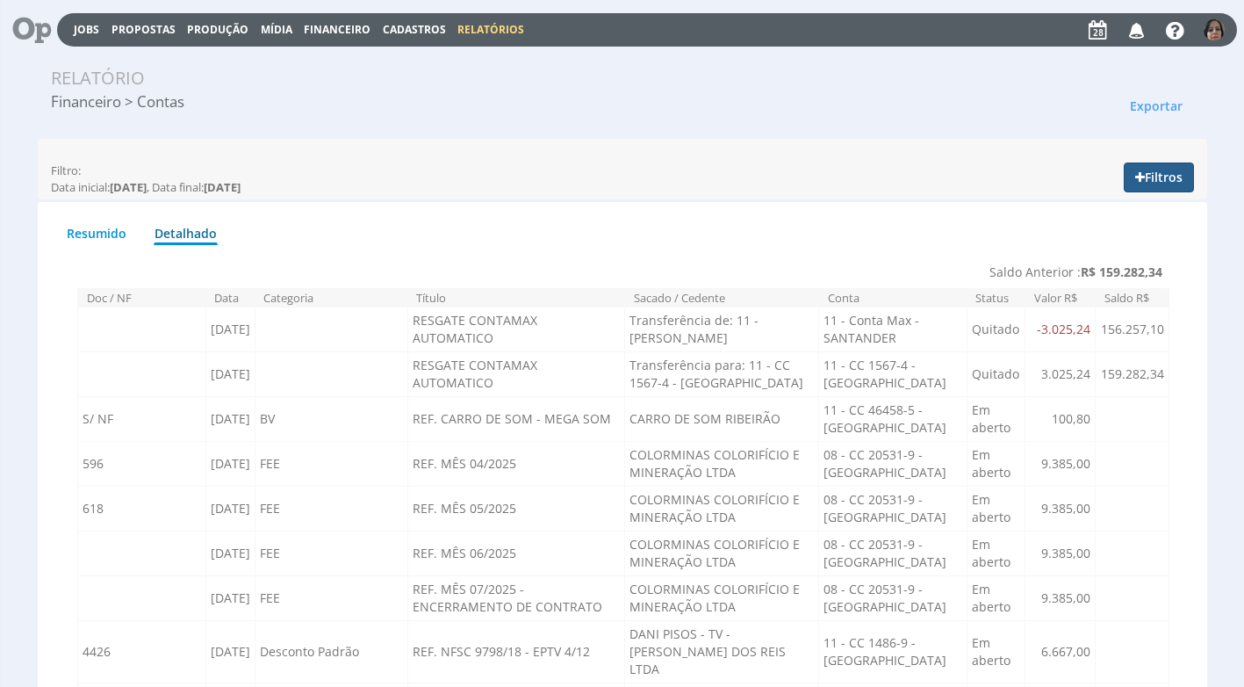
click at [1172, 178] on button "Filtros" at bounding box center [1159, 177] width 70 height 30
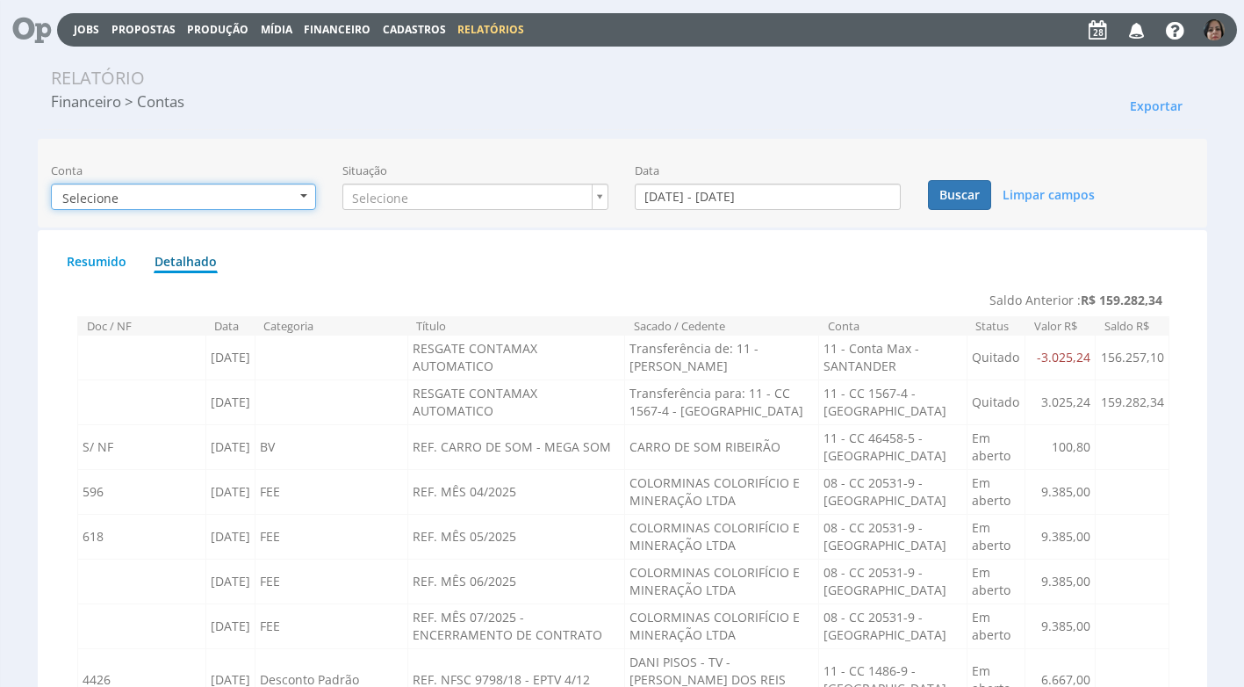
click at [304, 197] on b "button" at bounding box center [303, 196] width 7 height 4
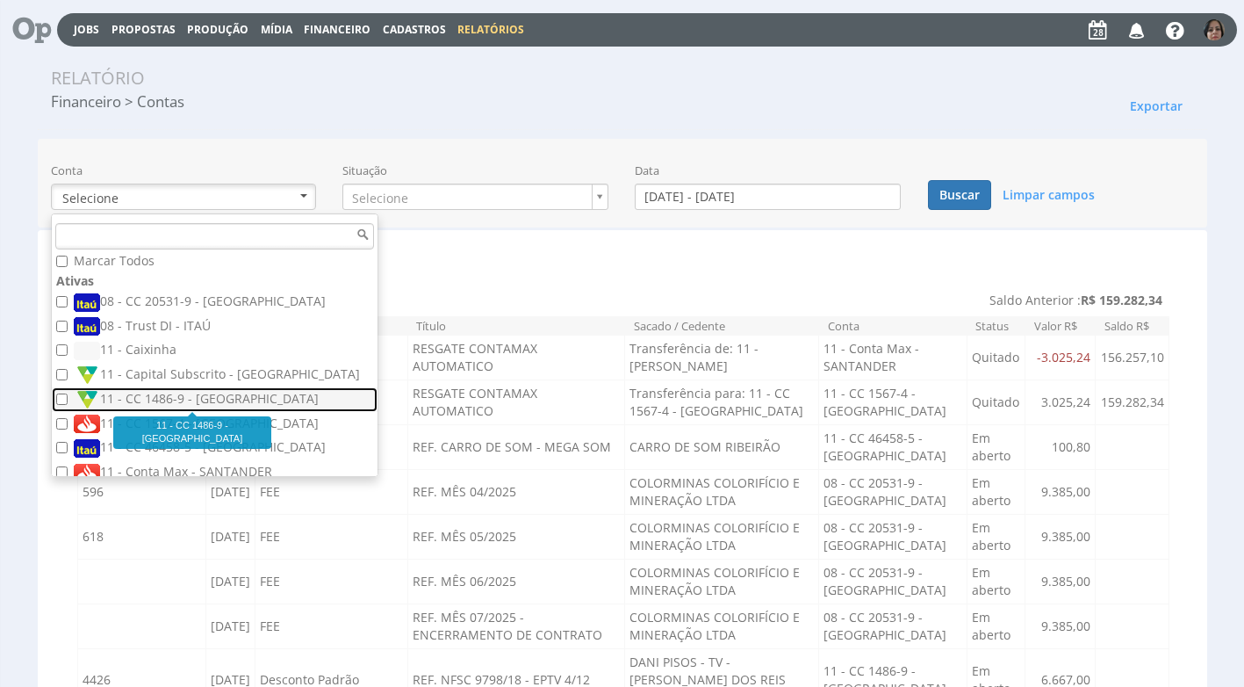
click at [243, 396] on label "11 - CC 1486-9 - [GEOGRAPHIC_DATA]" at bounding box center [217, 399] width 286 height 19
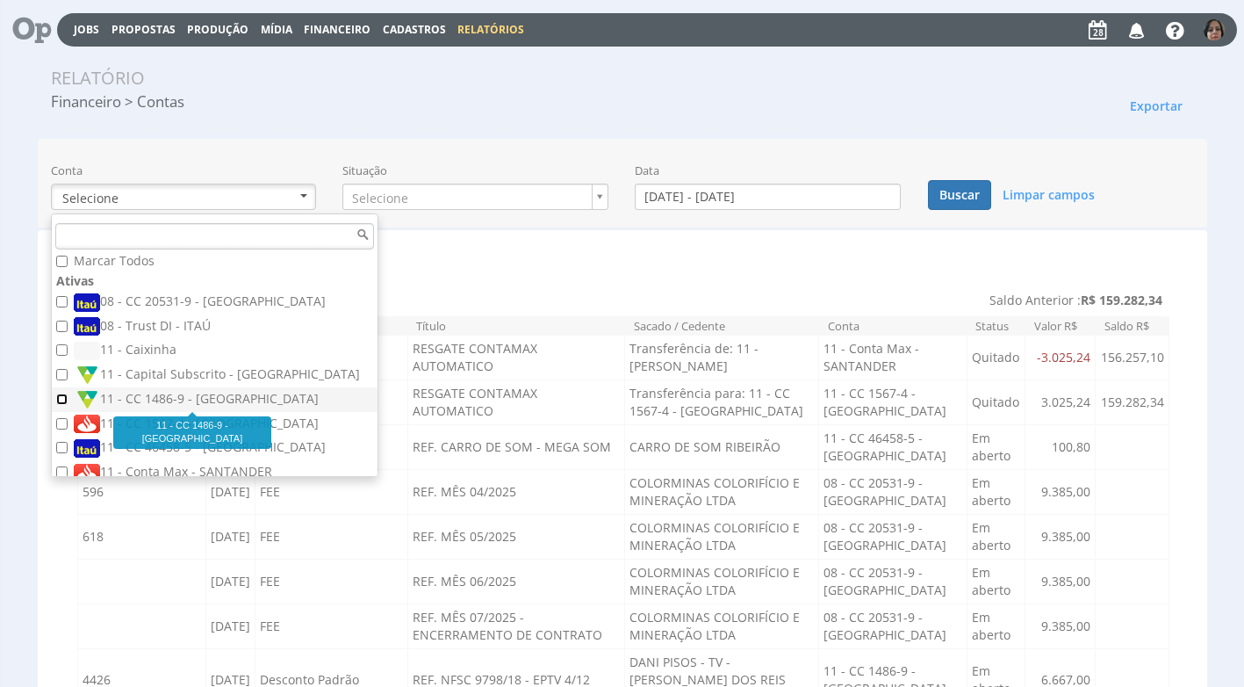
click at [68, 396] on input "11 - CC 1486-9 - [GEOGRAPHIC_DATA]" at bounding box center [61, 398] width 11 height 11
checkbox input "true"
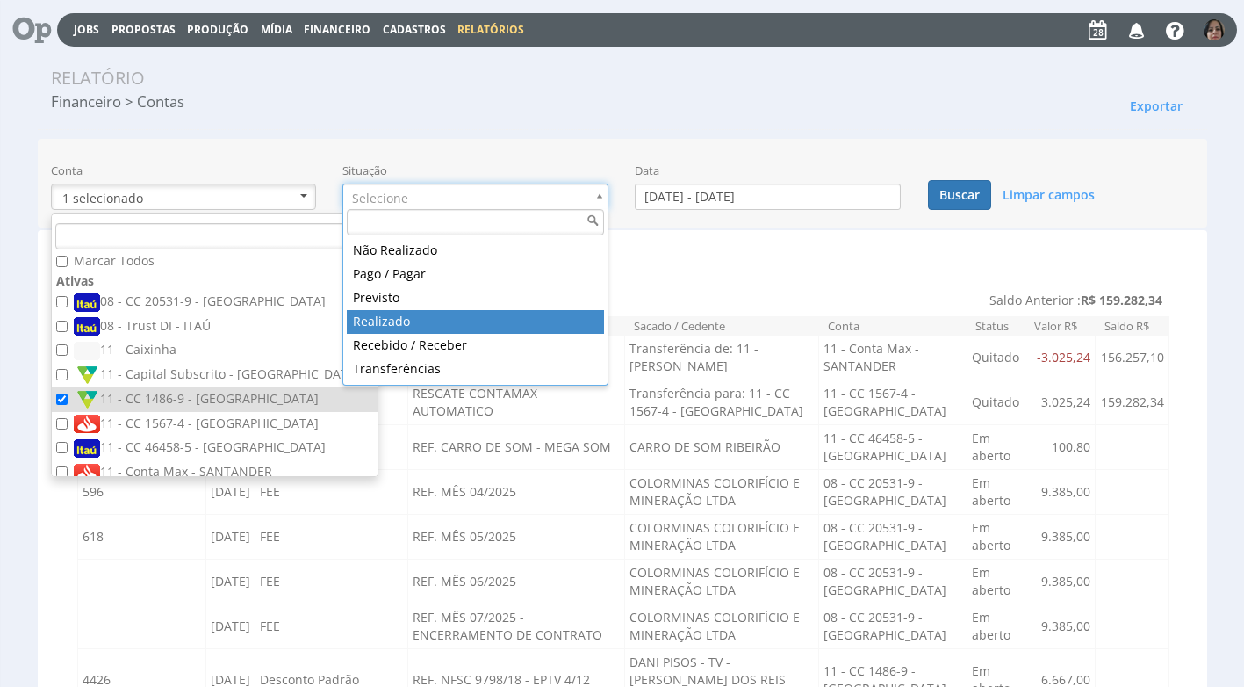
type input "realizado"
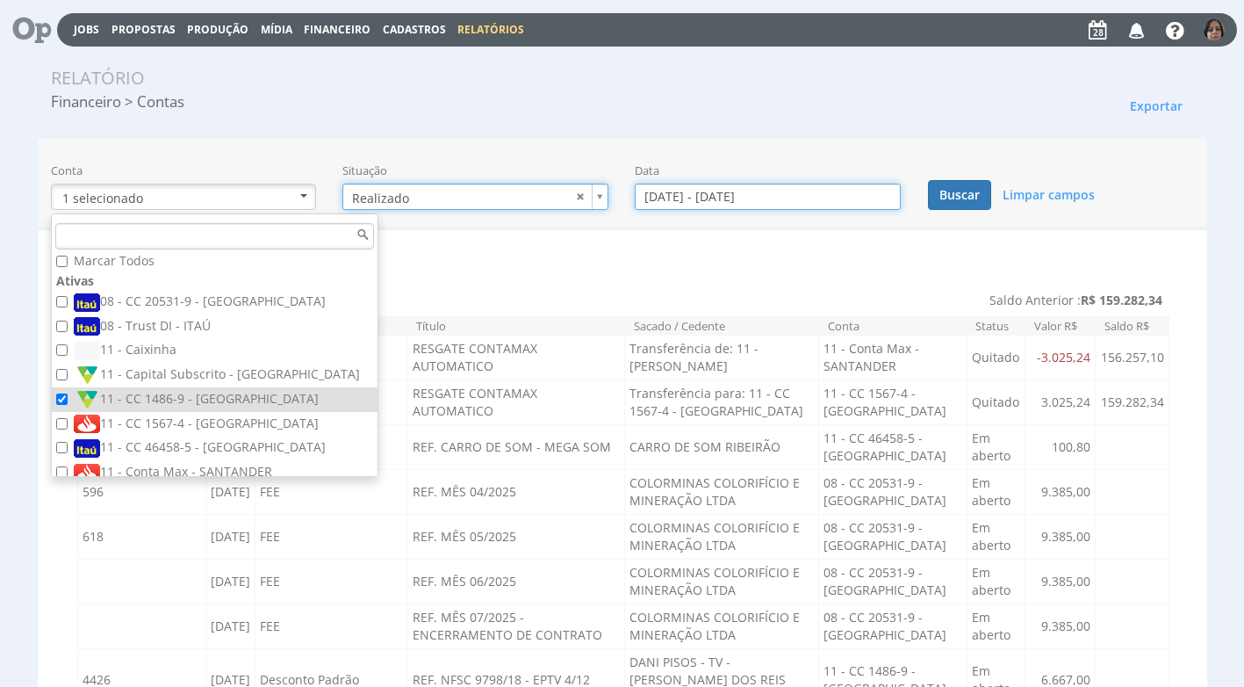
click at [689, 195] on input "[DATE] - [DATE]" at bounding box center [768, 196] width 266 height 26
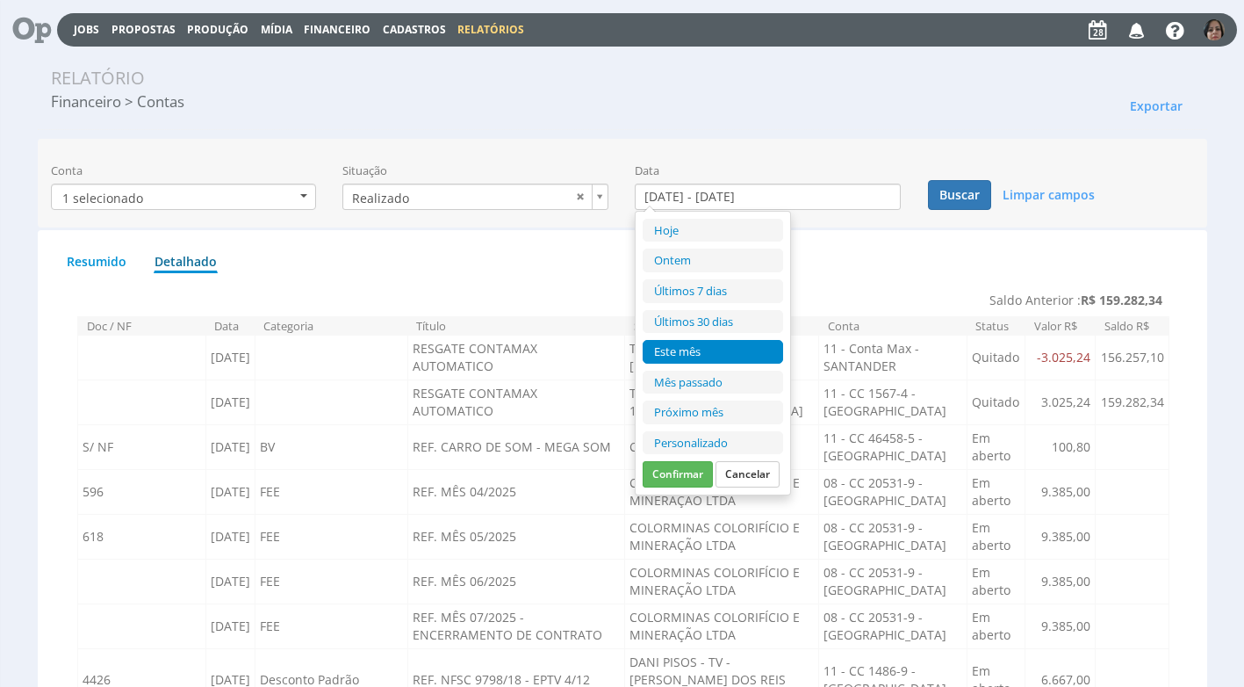
click at [712, 435] on li "Personalizado" at bounding box center [713, 443] width 140 height 24
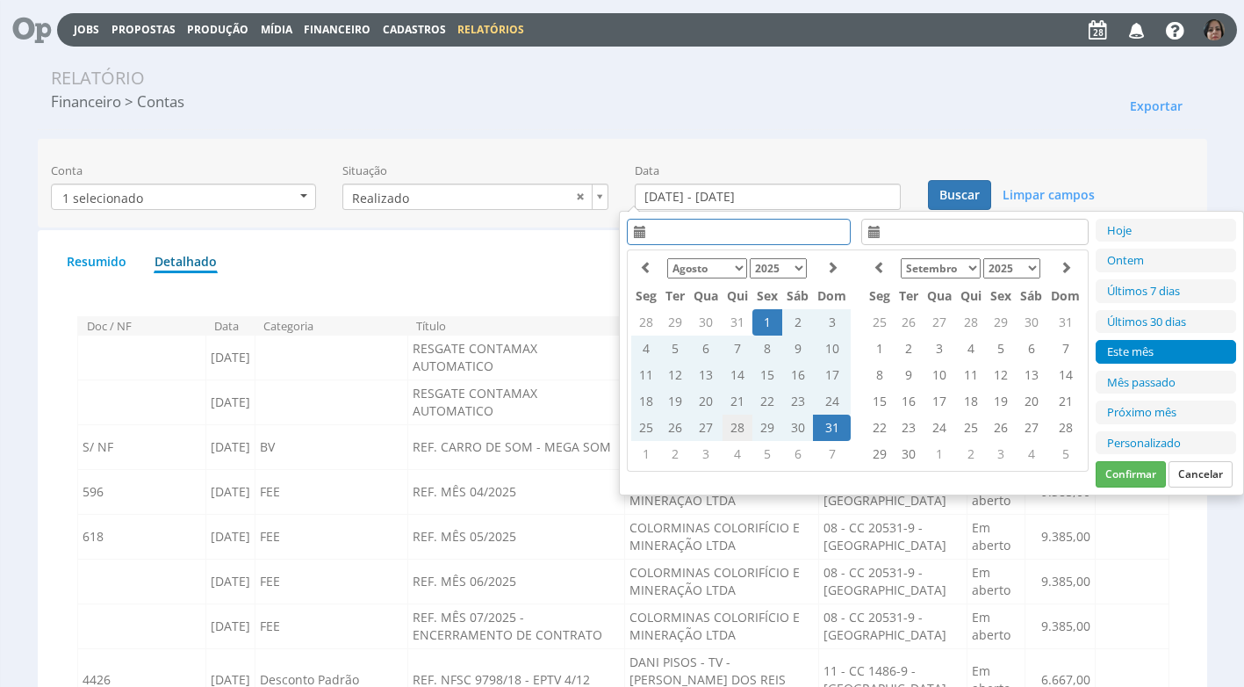
drag, startPoint x: 712, startPoint y: 435, endPoint x: 738, endPoint y: 428, distance: 27.0
click at [738, 428] on td "28" at bounding box center [738, 427] width 30 height 26
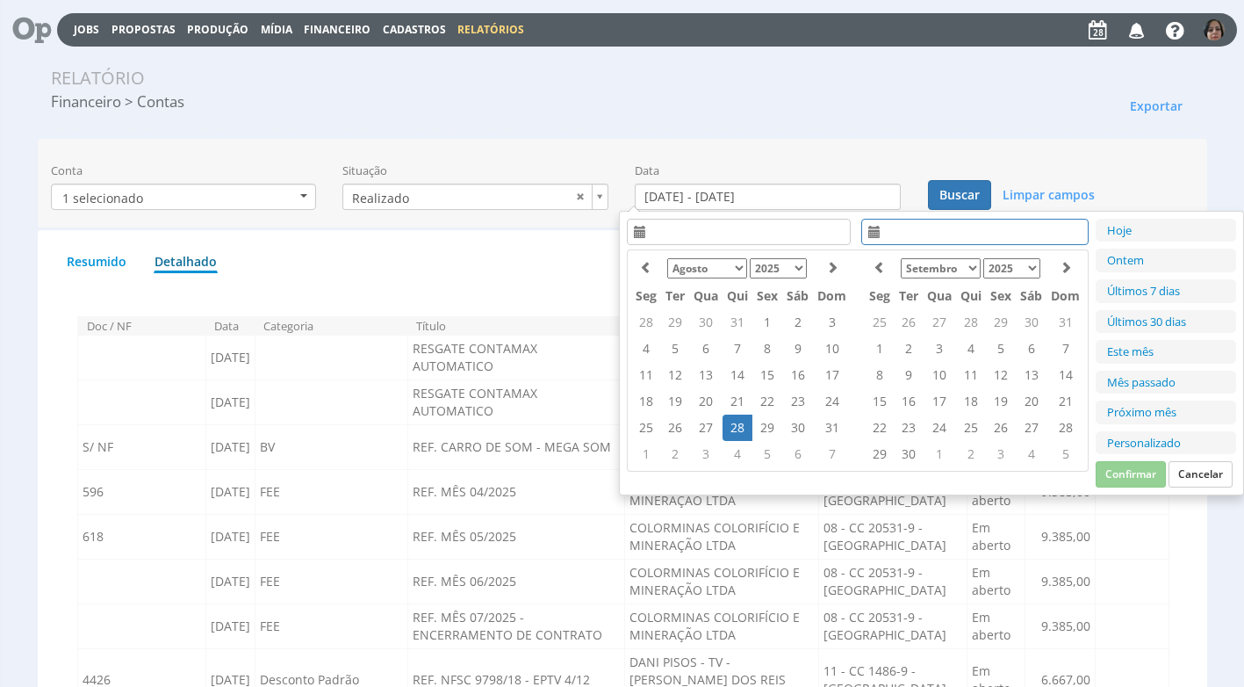
click at [738, 429] on td "28" at bounding box center [738, 427] width 30 height 26
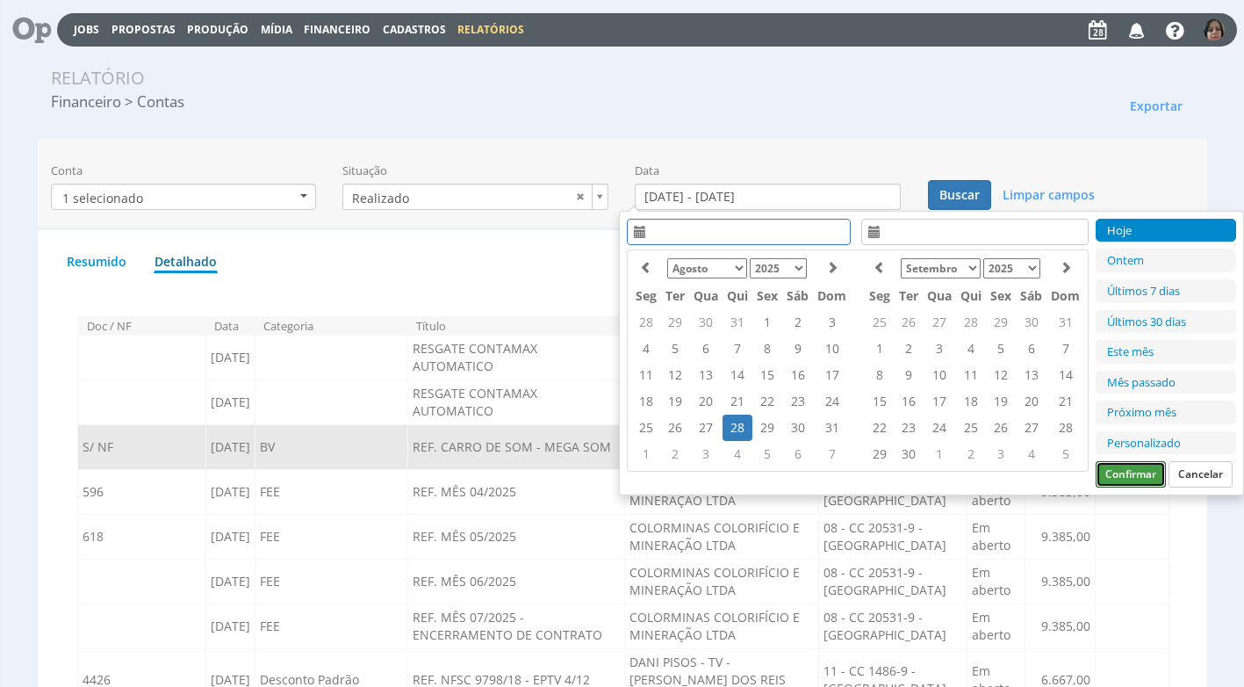
click at [1112, 466] on button "Confirmar" at bounding box center [1131, 474] width 70 height 26
type input "28/08/2025 - 28/08/2025"
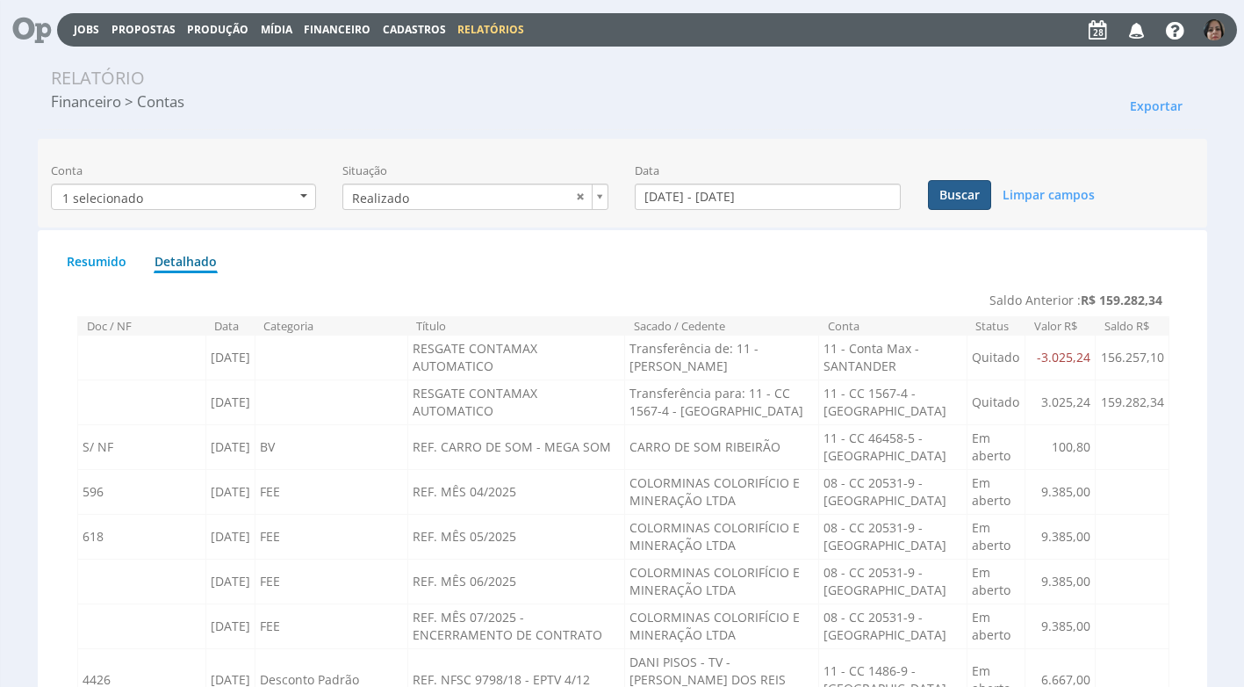
click at [975, 196] on button "Buscar" at bounding box center [959, 195] width 63 height 30
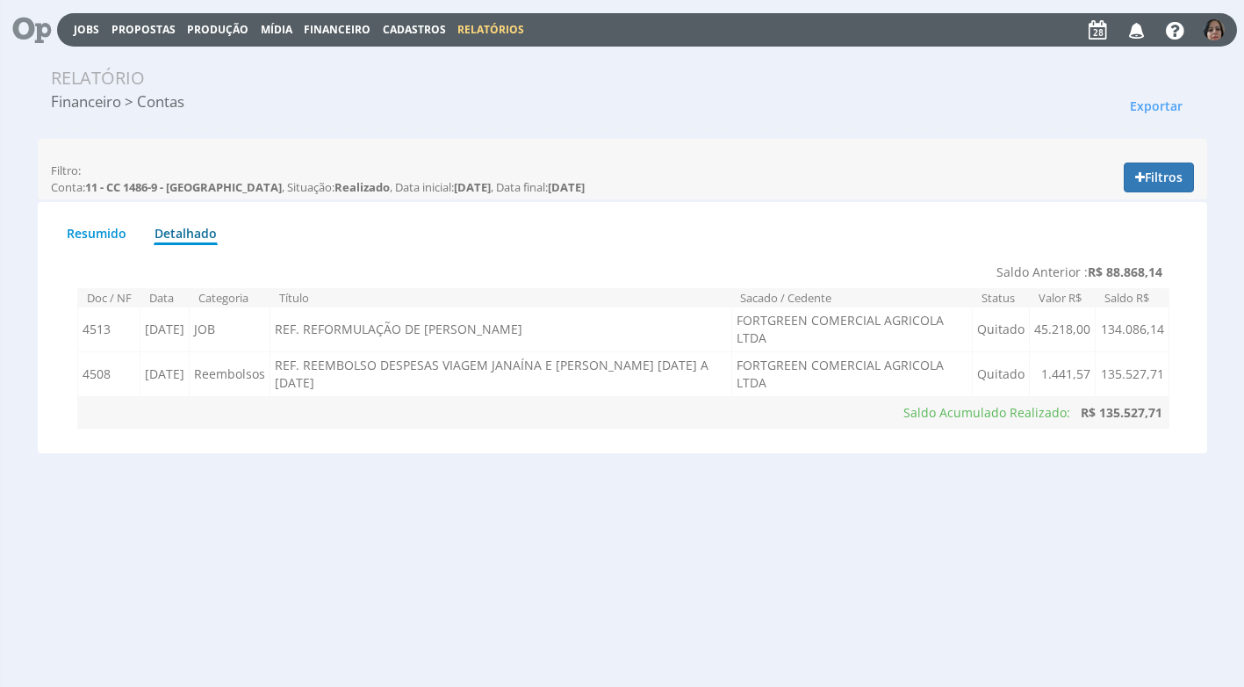
click at [339, 31] on span "Financeiro" at bounding box center [337, 29] width 67 height 15
click at [324, 66] on link "Lançamentos" at bounding box center [338, 56] width 147 height 25
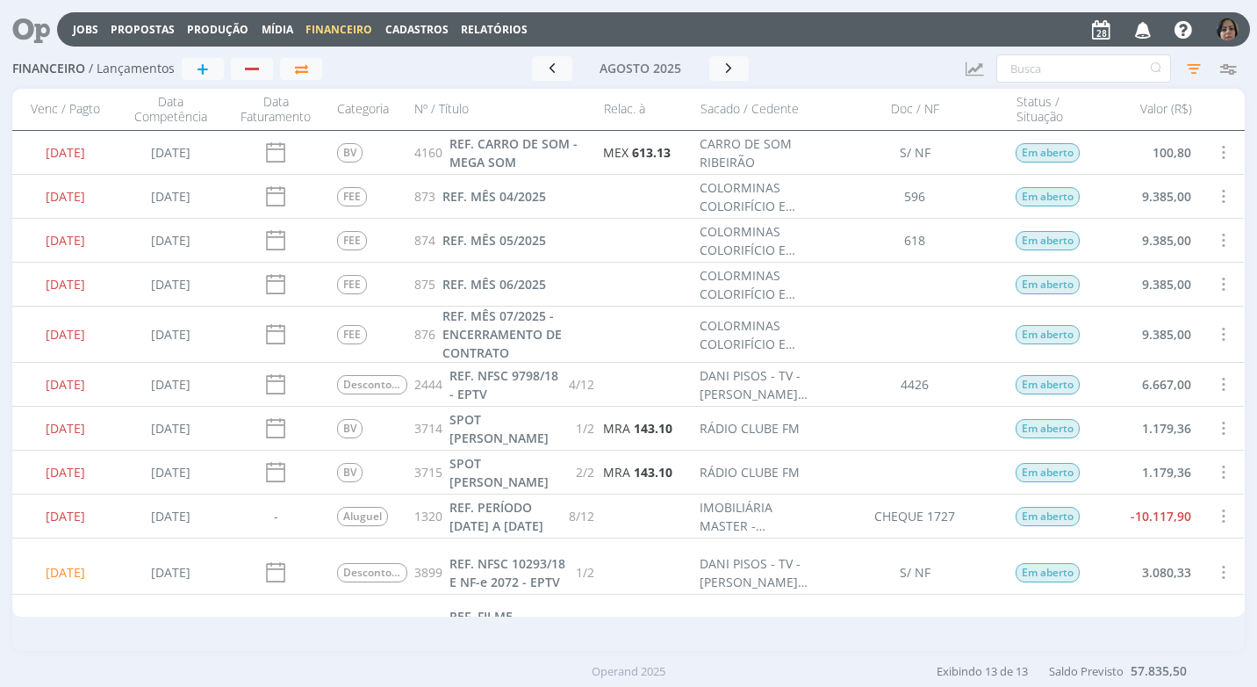
click at [1218, 521] on span at bounding box center [1222, 516] width 19 height 24
click at [1205, 530] on div "Quitar" at bounding box center [1165, 536] width 174 height 25
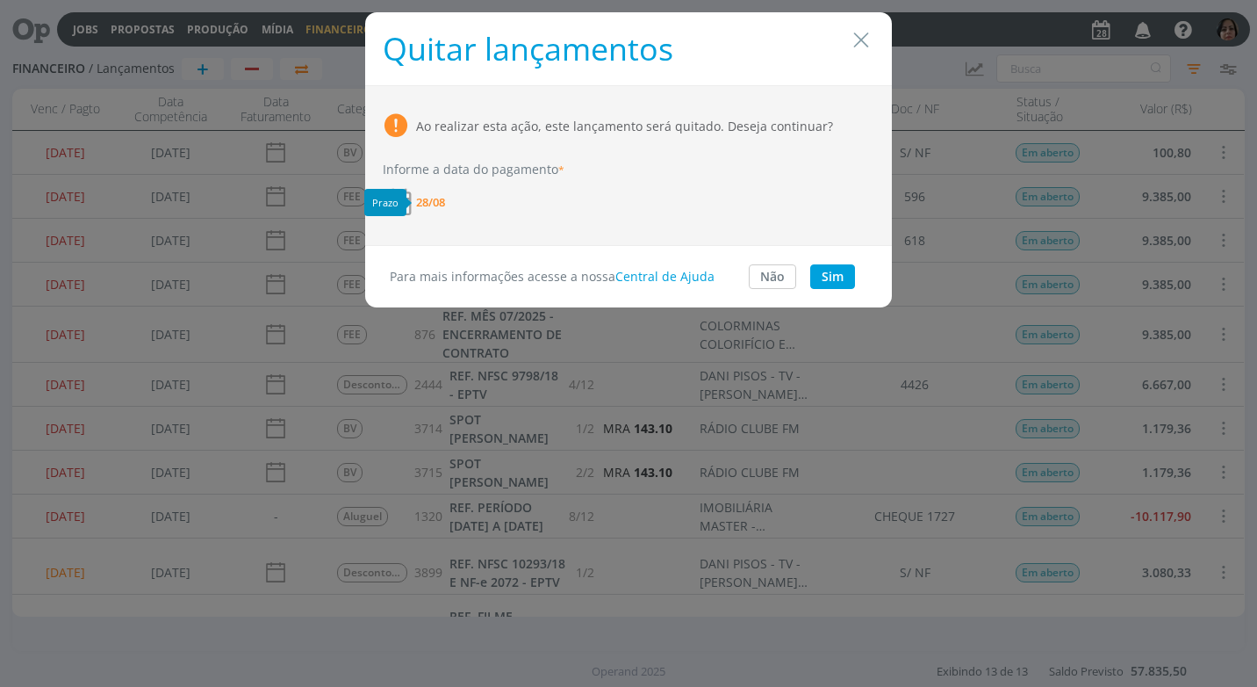
click at [430, 198] on span "28/08" at bounding box center [430, 202] width 29 height 11
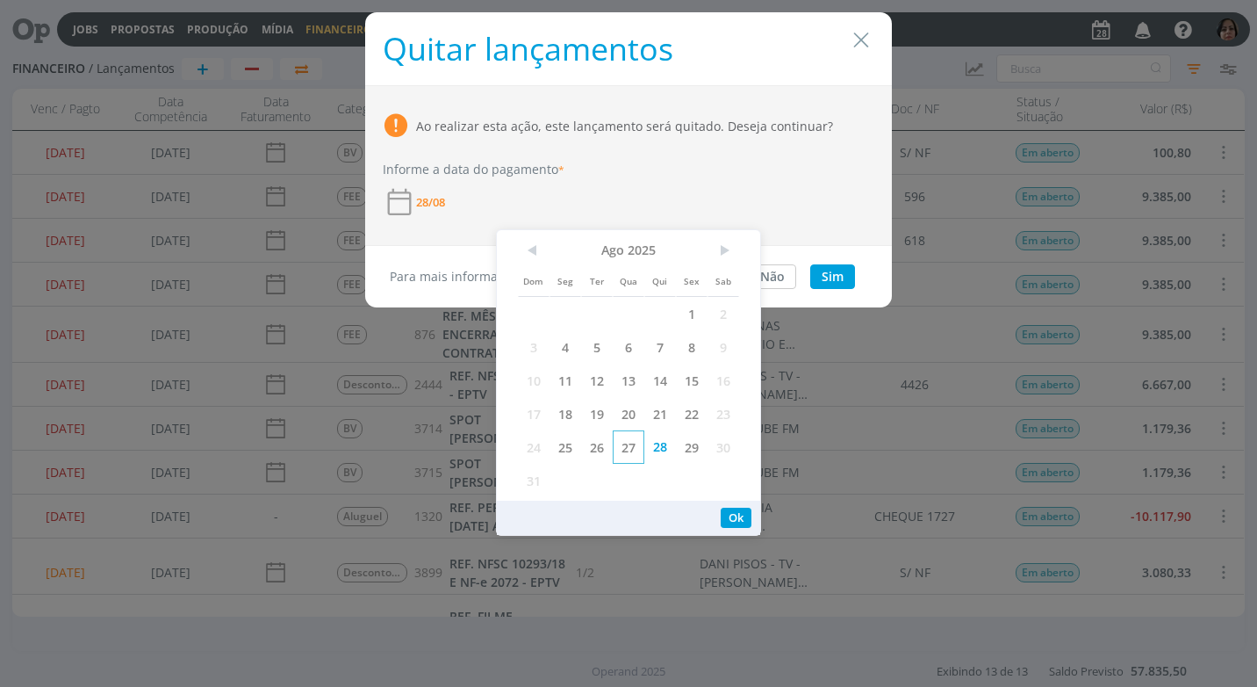
click at [629, 456] on span "27" at bounding box center [629, 446] width 32 height 33
click at [738, 515] on button "Ok" at bounding box center [736, 517] width 31 height 20
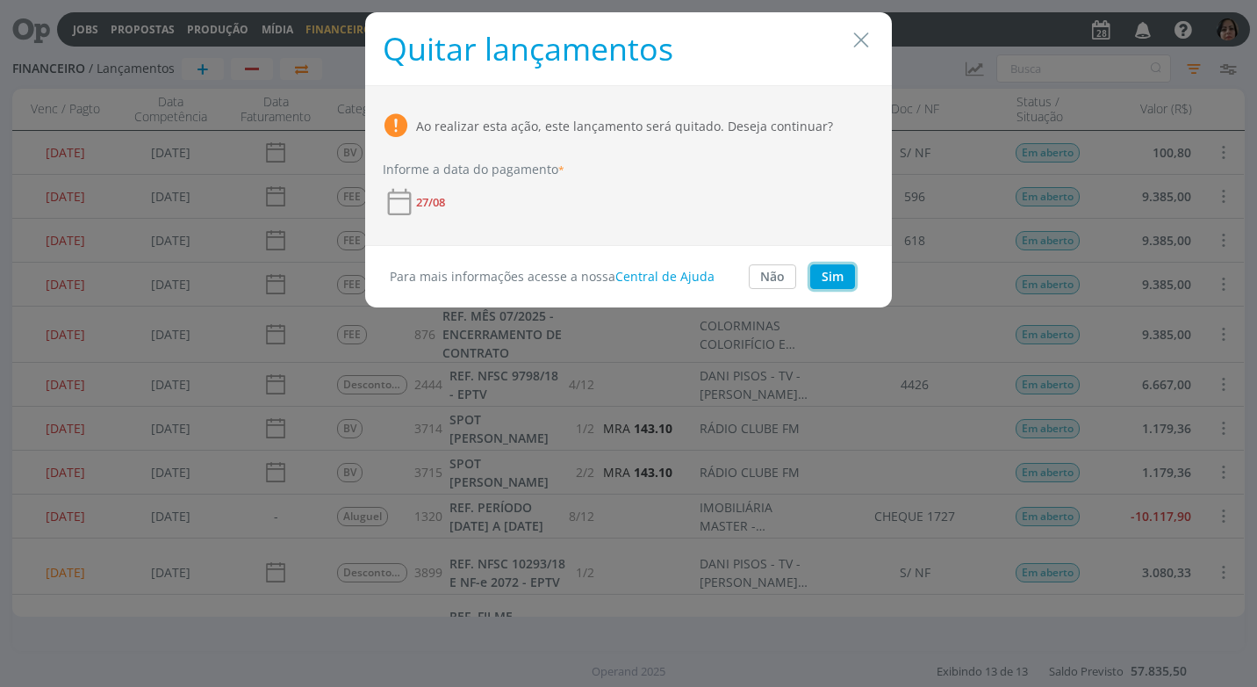
click at [823, 279] on button "Sim" at bounding box center [832, 276] width 45 height 25
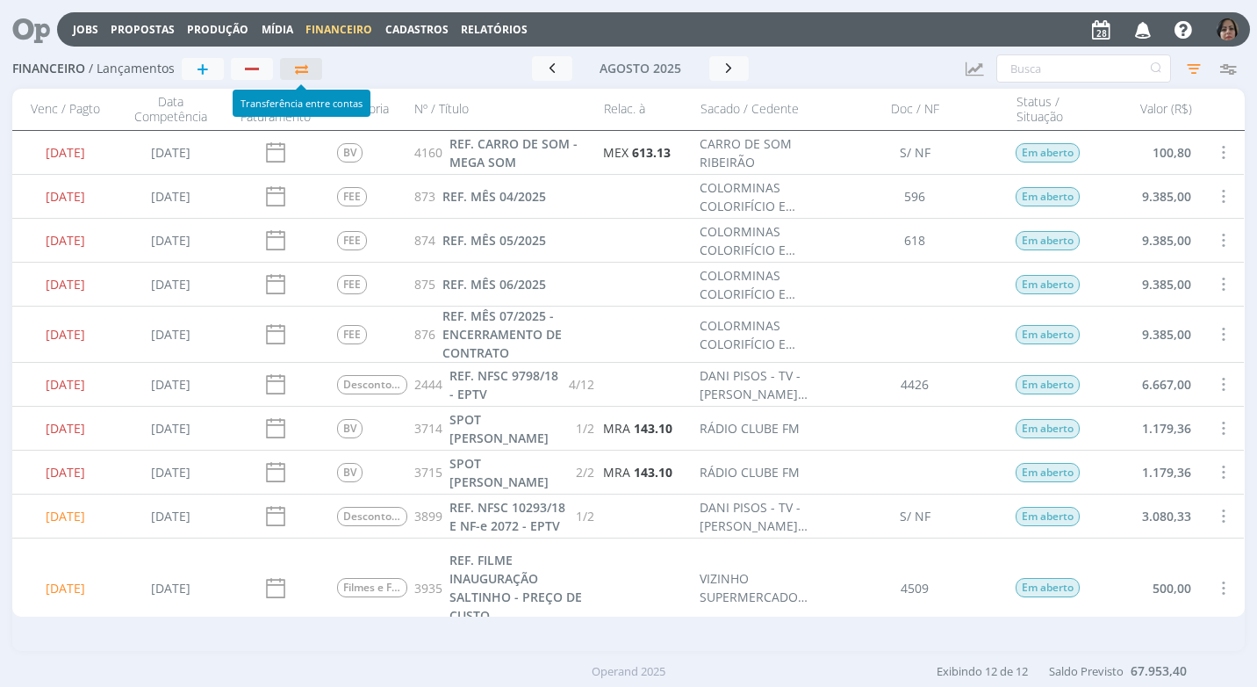
click at [305, 66] on icon "button" at bounding box center [301, 68] width 18 height 13
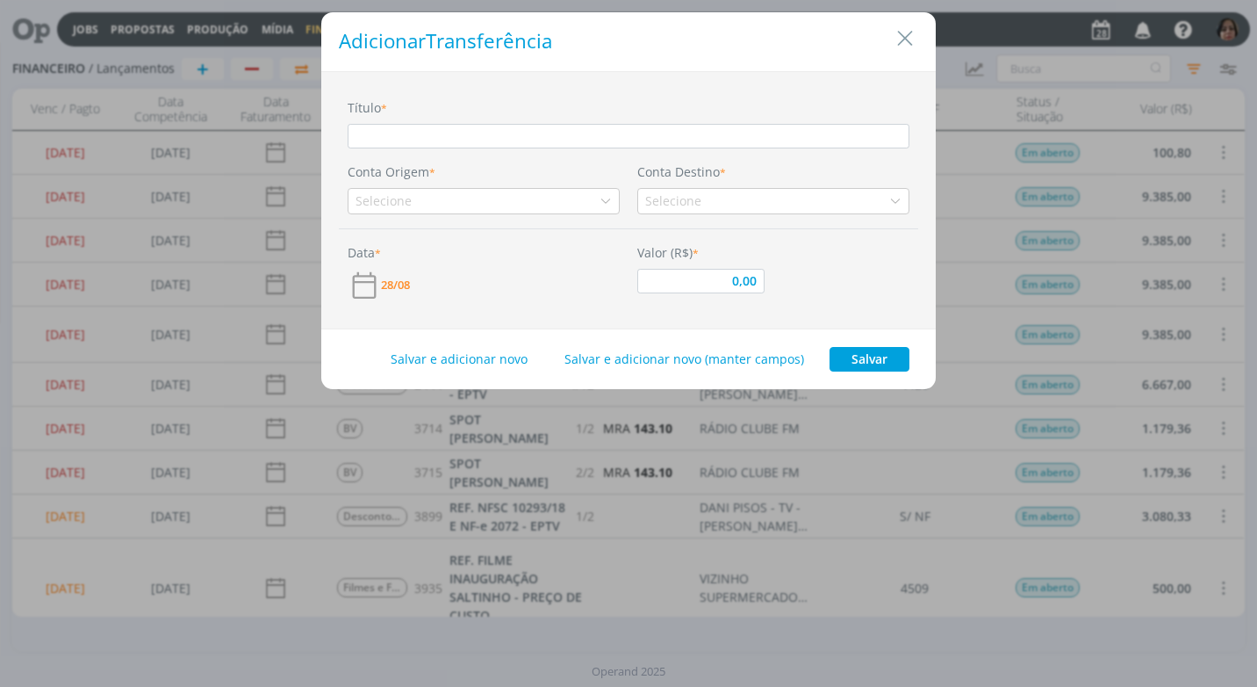
type input "R"
type input "0,00"
type input "RE"
type input "0,00"
type input "RES"
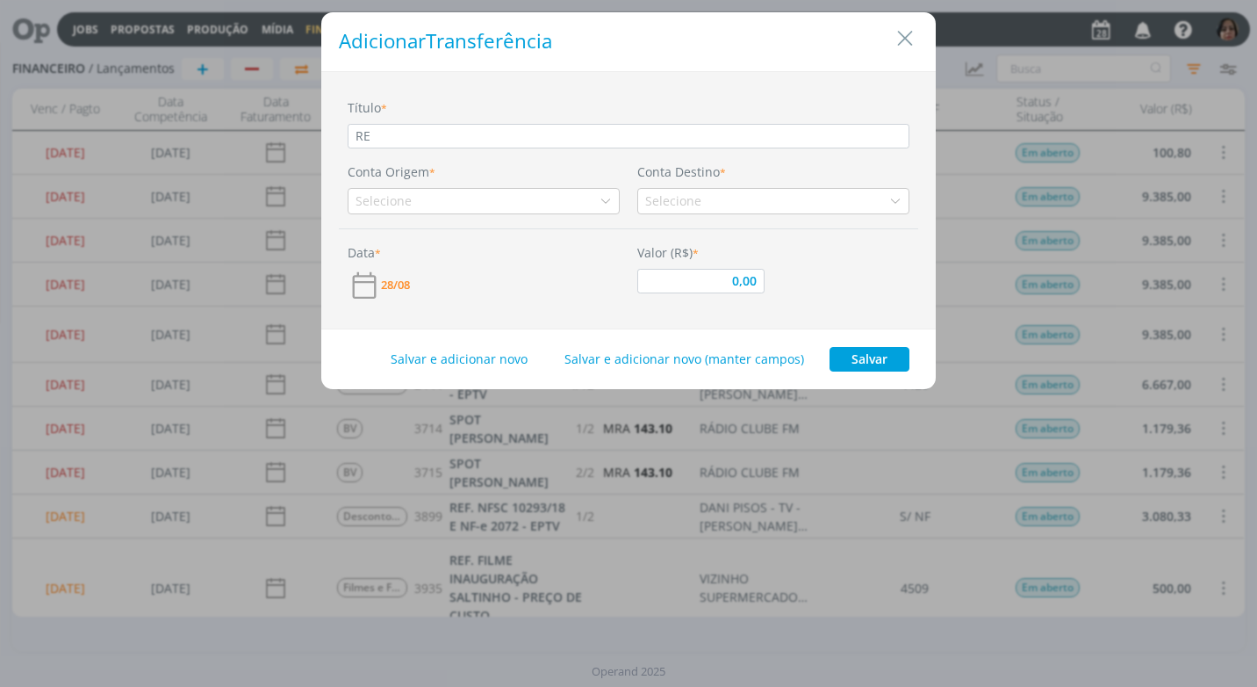
type input "0,00"
type input "RESG"
type input "0,00"
type input "RESGA"
type input "0,00"
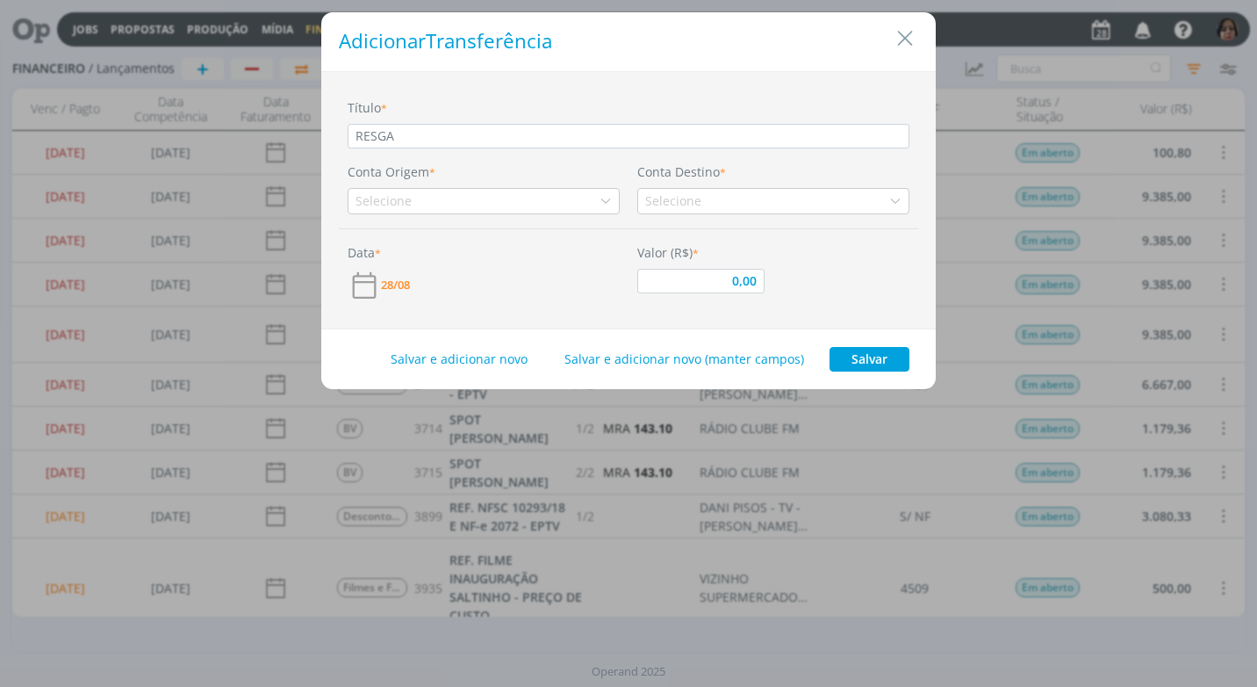
type input "RESGAT"
type input "0,00"
type input "RESGATE"
type input "0,00"
type input "RESGATE"
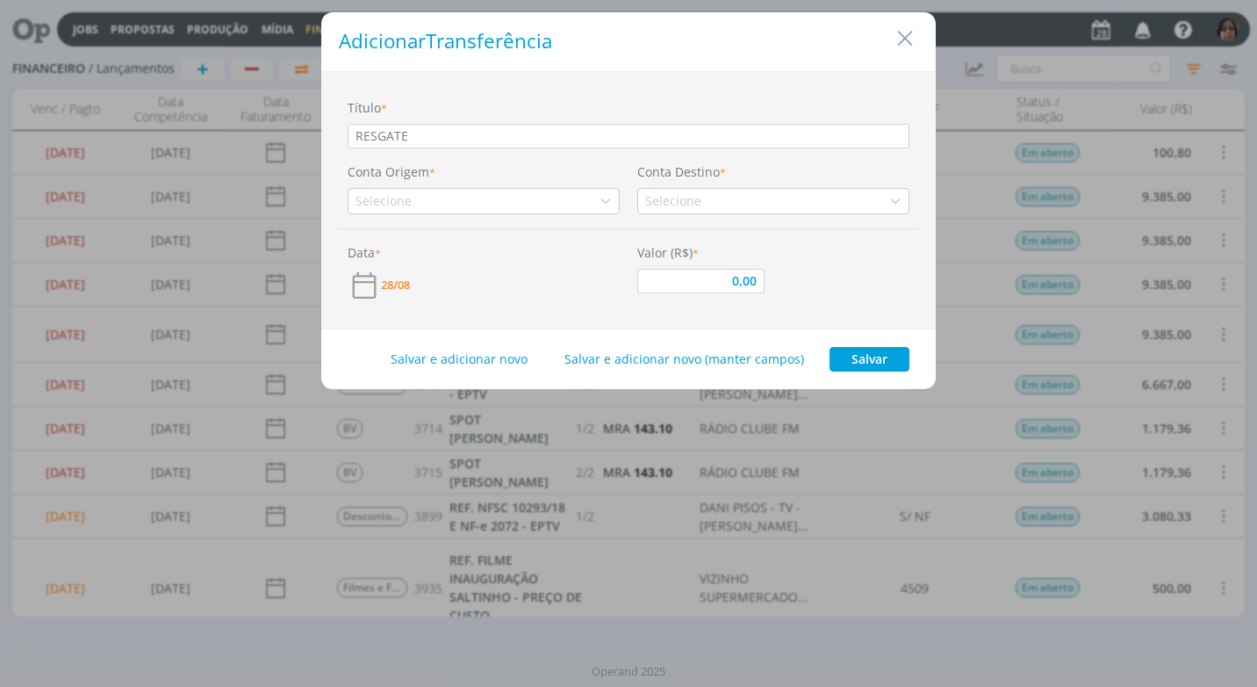
type input "0,00"
type input "RESGATE C"
type input "0,00"
type input "RESGATE CO"
type input "0,00"
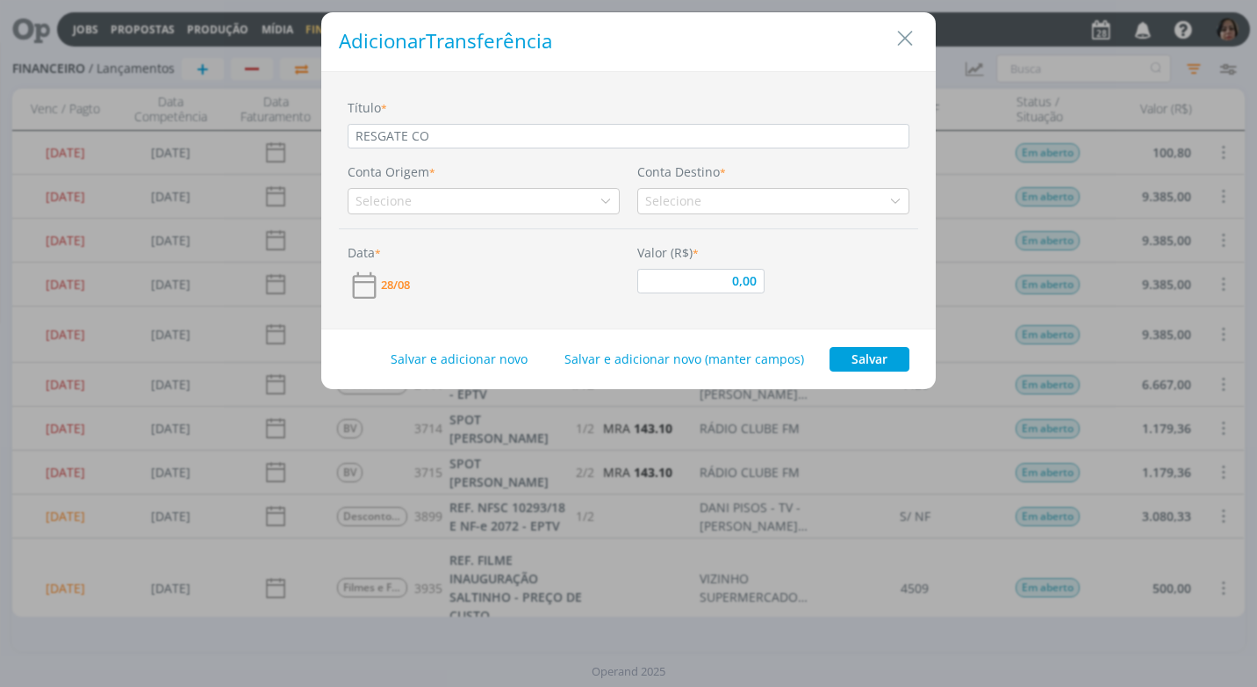
type input "RESGATE CON"
type input "0,00"
type input "RESGATE CONT"
type input "0,00"
type input "RESGATE CONTA"
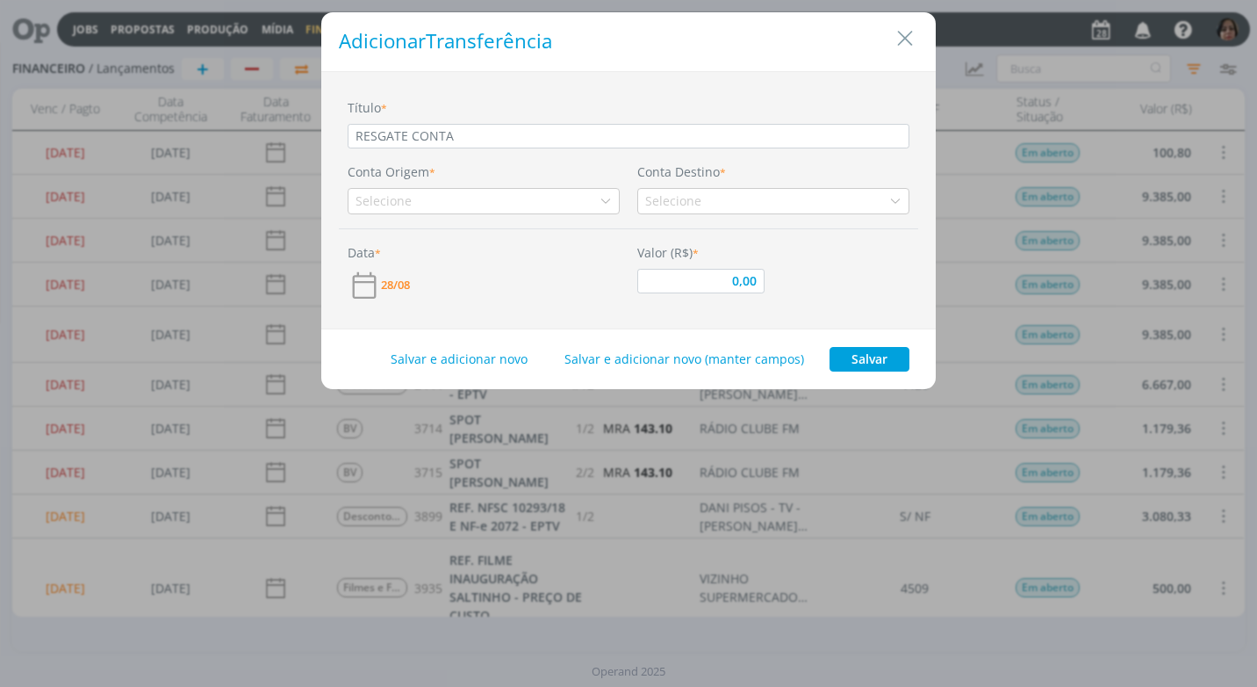
type input "0,00"
type input "RESGATE CONTAM"
type input "0,00"
type input "RESGATE CONTAMA"
type input "0,00"
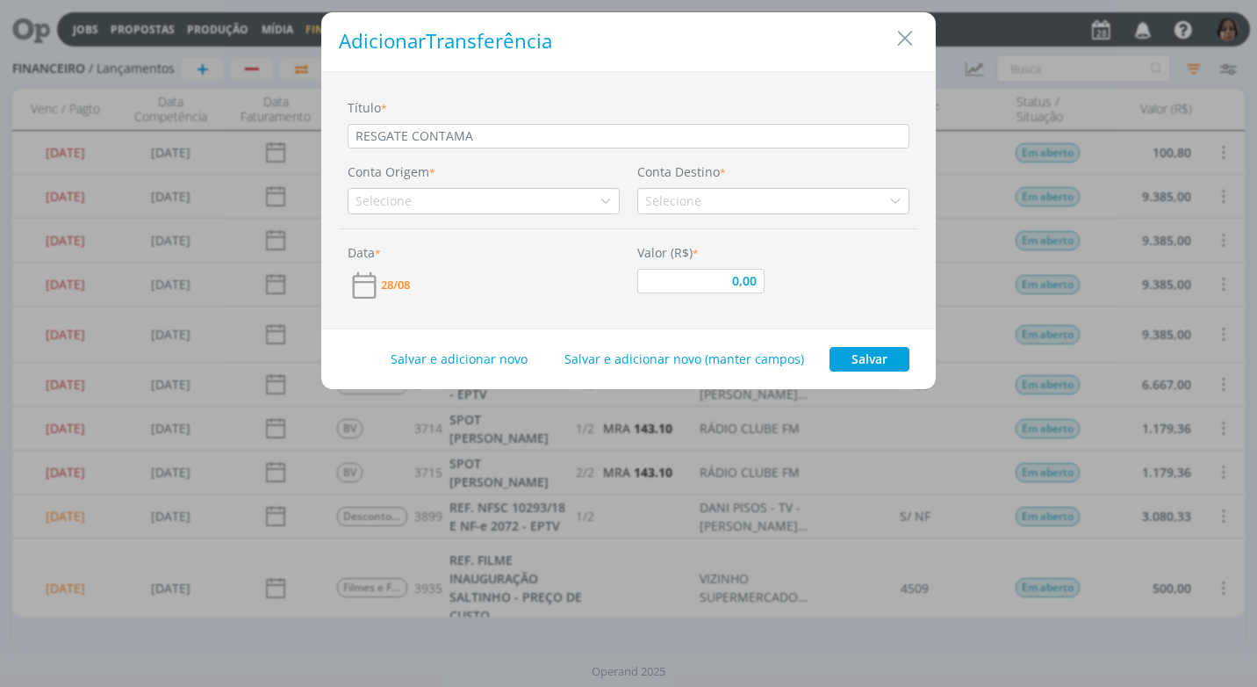
type input "RESGATE CONTAMAX"
type input "0,00"
type input "RESGATE CONTAMAX"
type input "0,00"
type input "RESGATE CONTAMAX A"
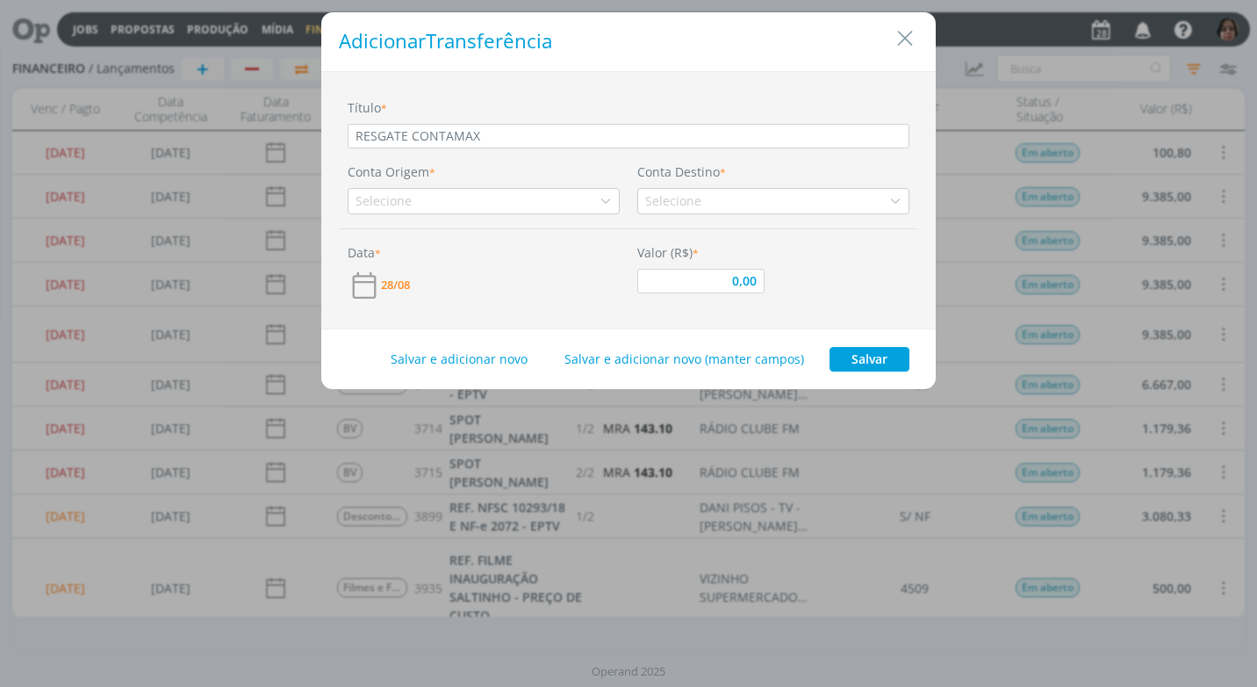
type input "0,00"
type input "RESGATE CONTAMAX AU"
type input "0,00"
type input "RESGATE CONTAMAX AUT"
type input "0,00"
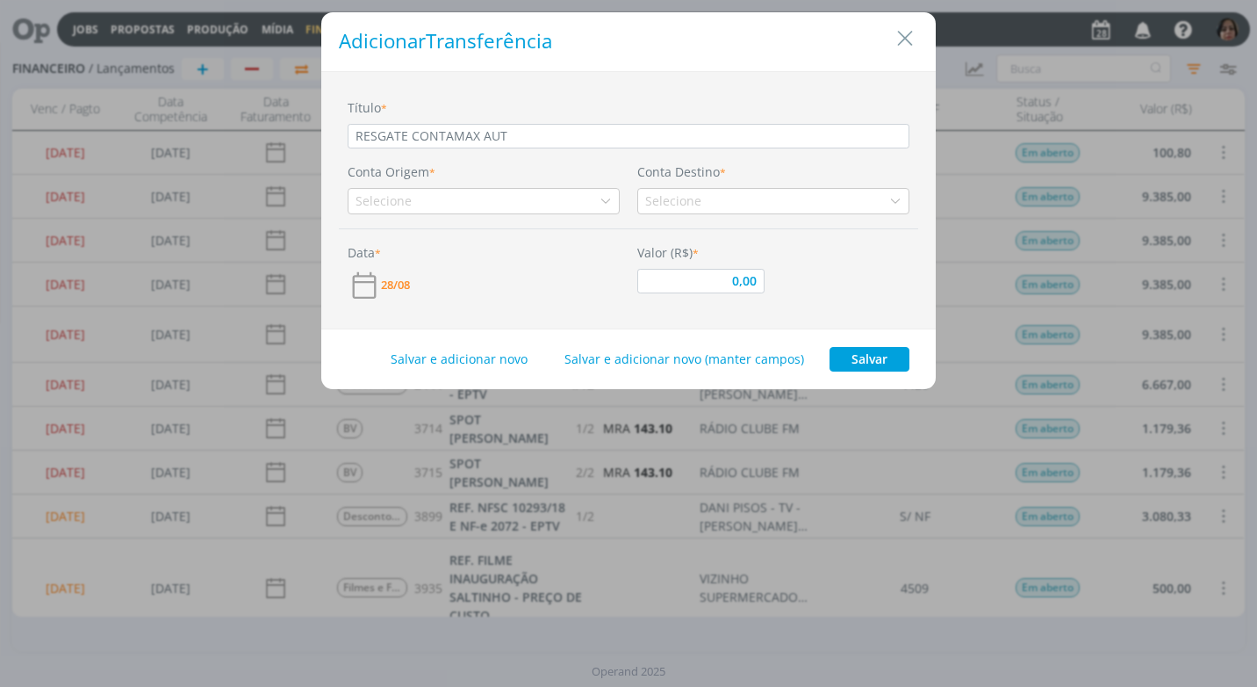
type input "RESGATE CONTAMAX AUTO"
type input "0,00"
type input "RESGATE CONTAMAX AUTOM"
type input "0,00"
type input "RESGATE CONTAMAX AUTOMÁ"
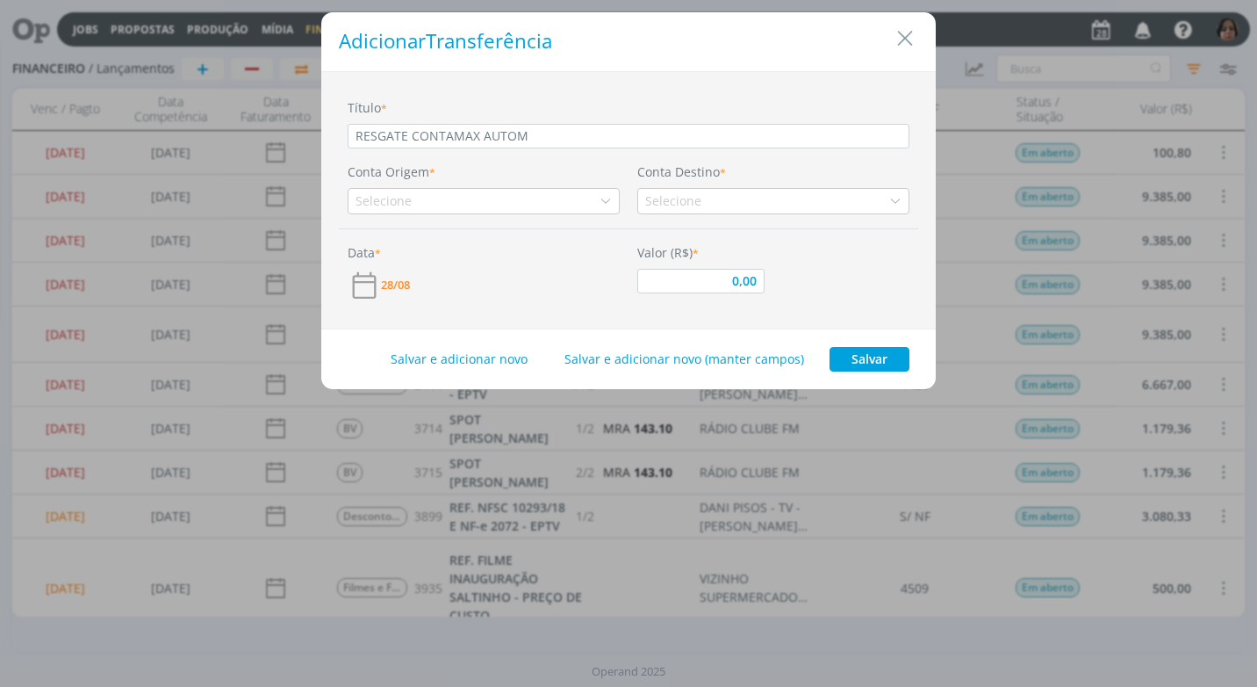
type input "0,00"
type input "RESGATE CONTAMAX AUTOMÁT"
type input "0,00"
type input "RESGATE CONTAMAX AUTOMÁTI"
type input "0,00"
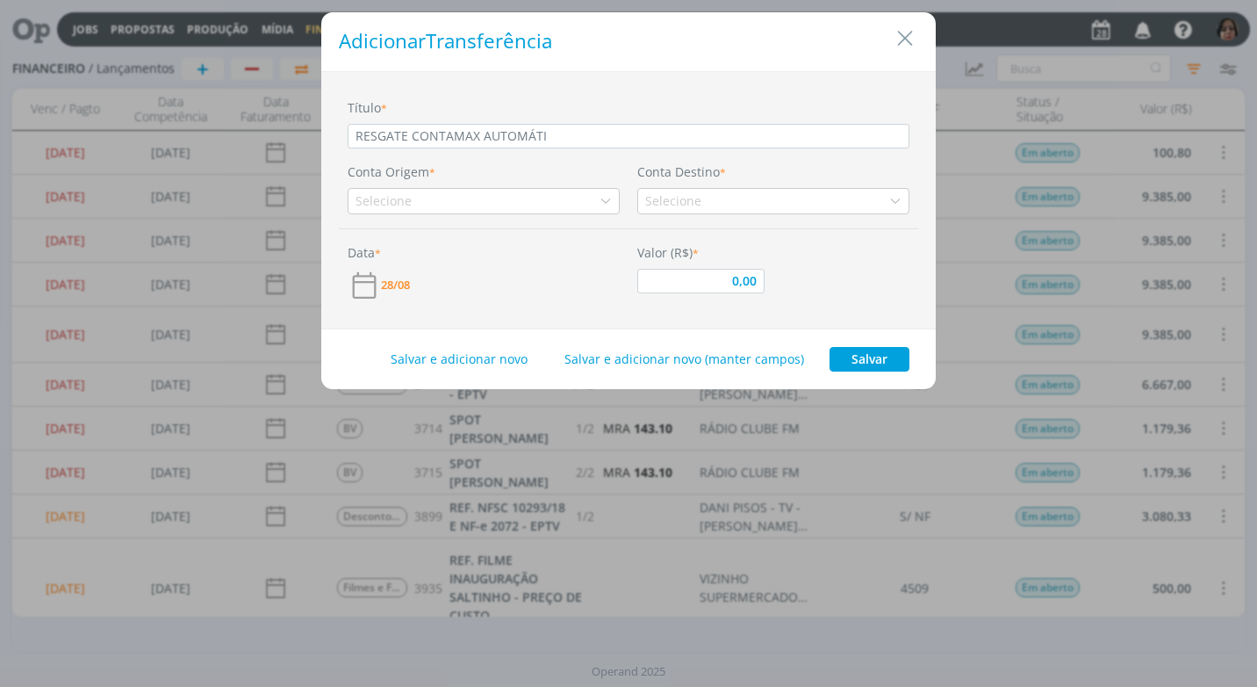
type input "RESGATE CONTAMAX AUTOMÁTIC"
type input "0,00"
type input "RESGATE CONTAMAX AUTOMÁTICO"
type input "0,00"
type input "RESGATE CONTAMAX AUTOMÁTIC"
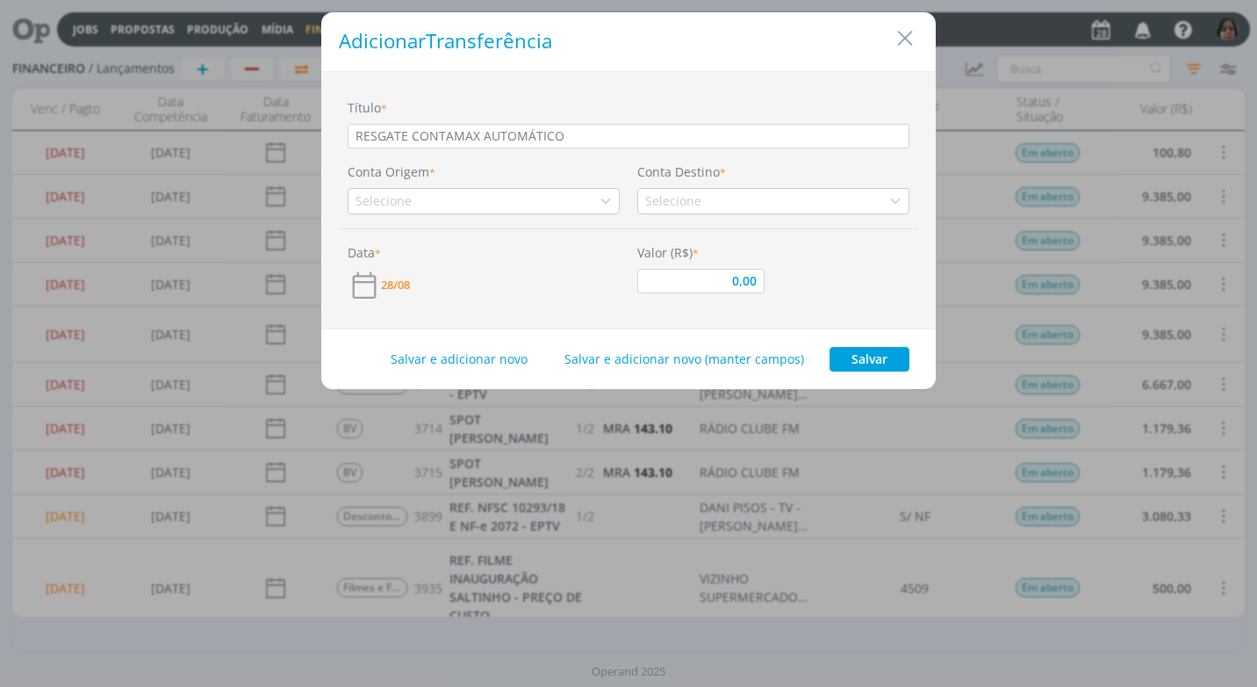
type input "0,00"
type input "RESGATE CONTAMAX AUTOMÁTI"
type input "0,00"
type input "RESGATE CONTAMAX AUTOMÁT"
type input "0,00"
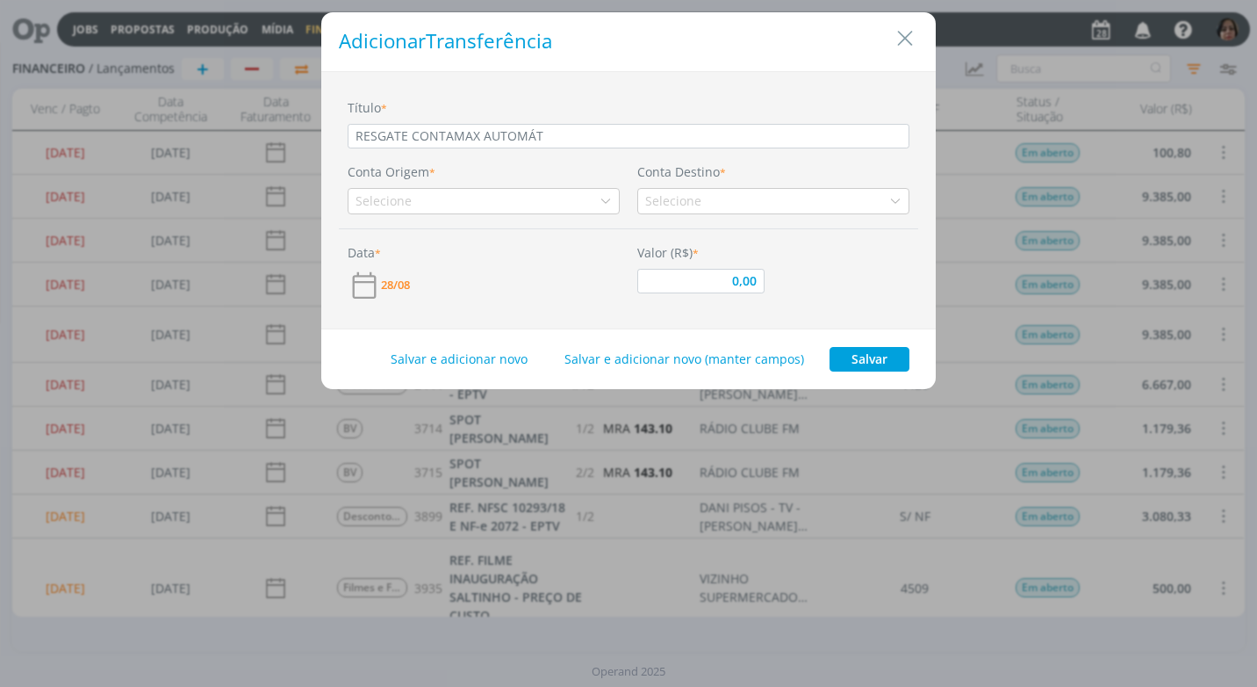
type input "RESGATE CONTAMAX AUTOMÁ"
type input "0,00"
type input "RESGATE CONTAMAX AUTOM"
type input "0,00"
type input "RESGATE CONTAMAX AUTOMA"
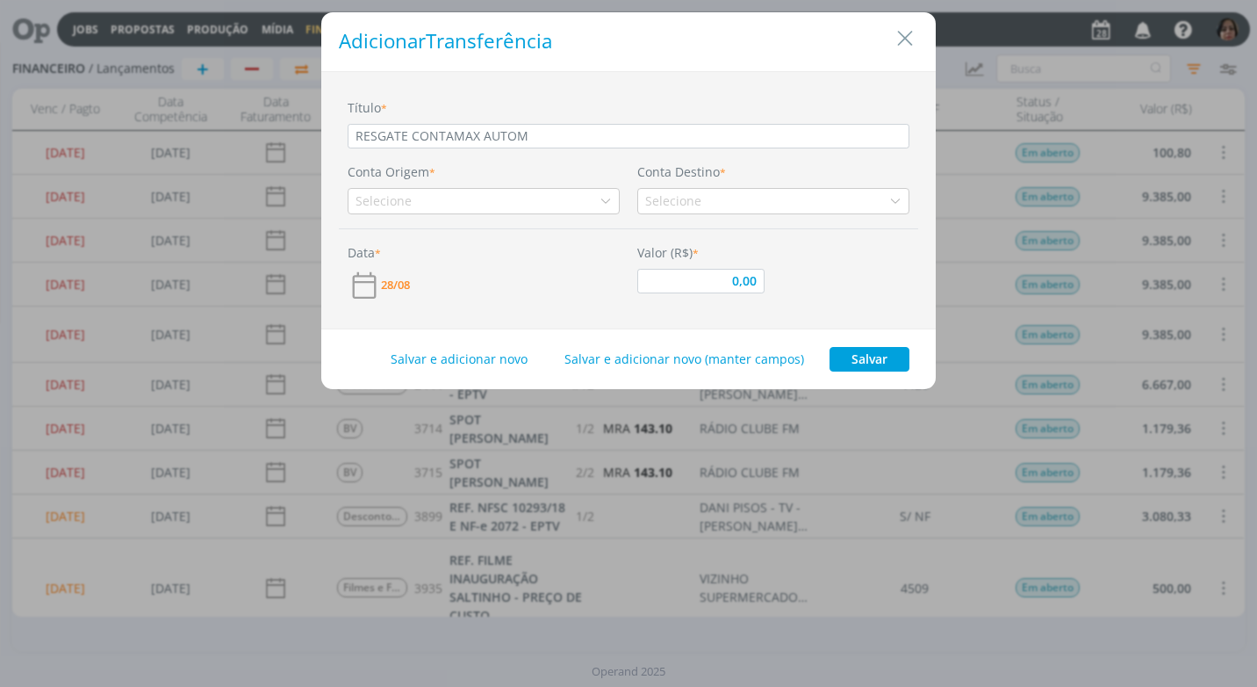
type input "0,00"
type input "RESGATE CONTAMAX AUTOMAT"
type input "0,00"
type input "RESGATE CONTAMAX AUTOMATI"
type input "0,00"
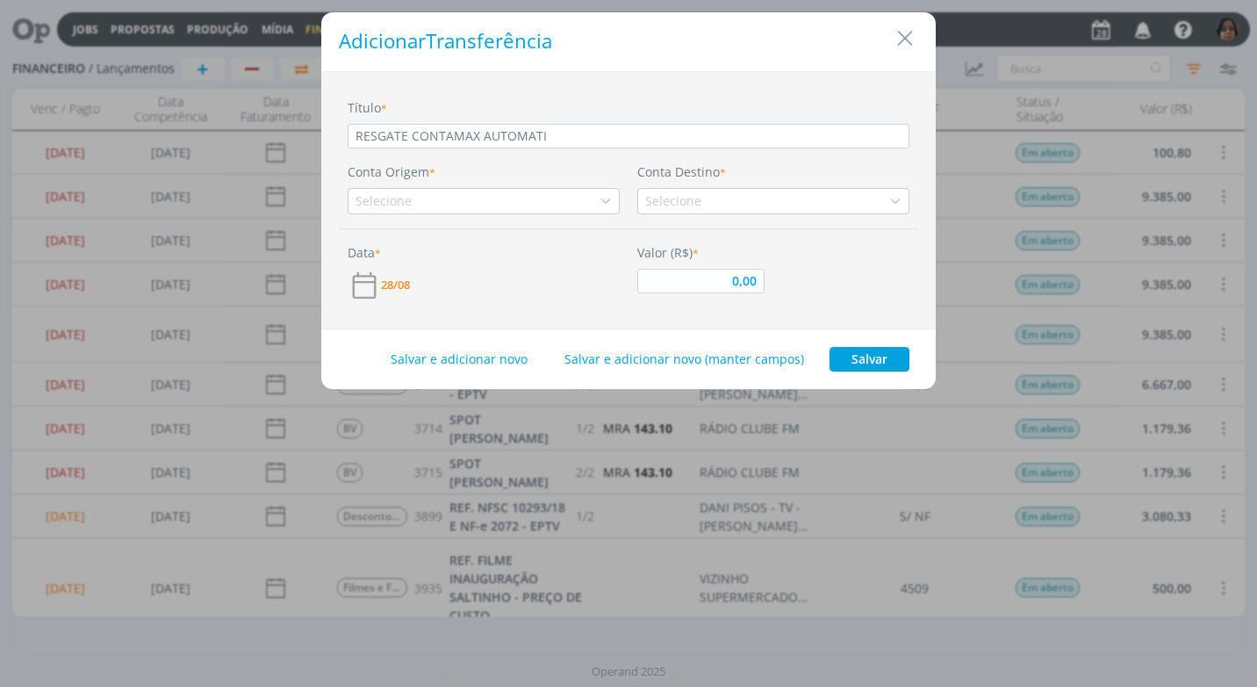
type input "RESGATE CONTAMAX AUTOMATIC"
type input "0,00"
type input "RESGATE CONTAMAX AUTOMATICO"
type input "0,00"
type input "RESGATE CONTAMAX AUTOMATICO"
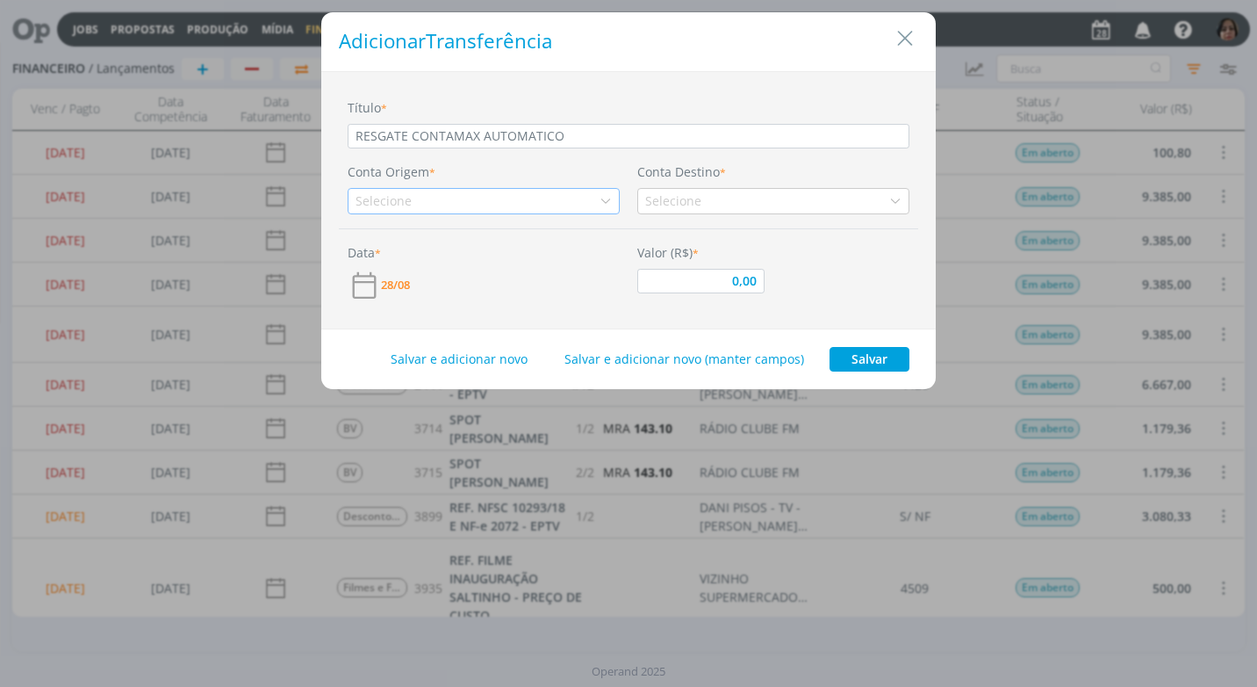
click at [392, 202] on div "Selecione" at bounding box center [386, 200] width 60 height 18
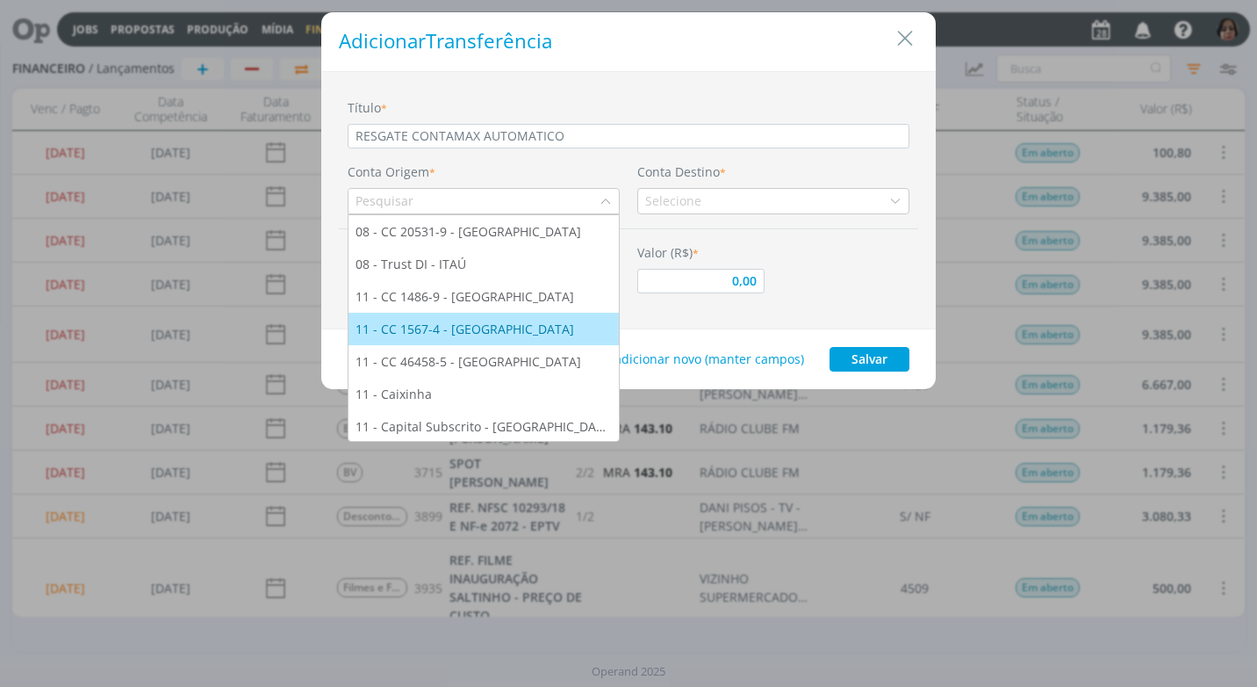
scroll to position [34, 0]
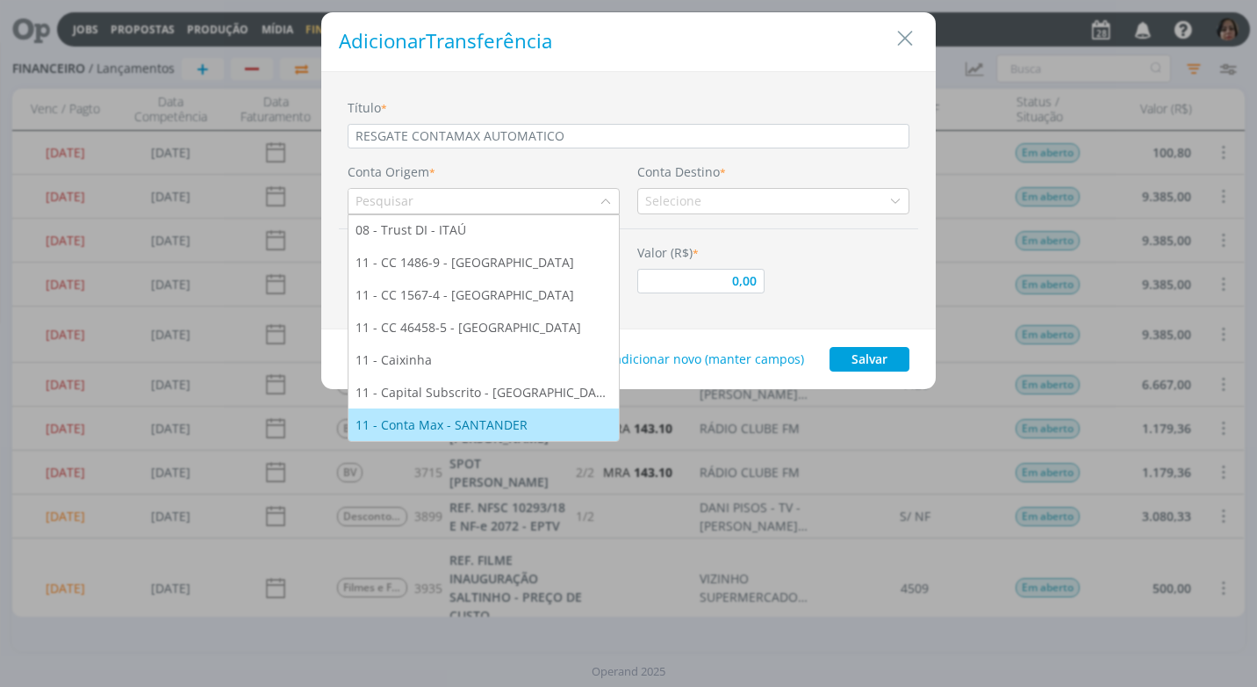
click at [504, 425] on div "11 - Conta Max - SANTANDER" at bounding box center [444, 424] width 176 height 18
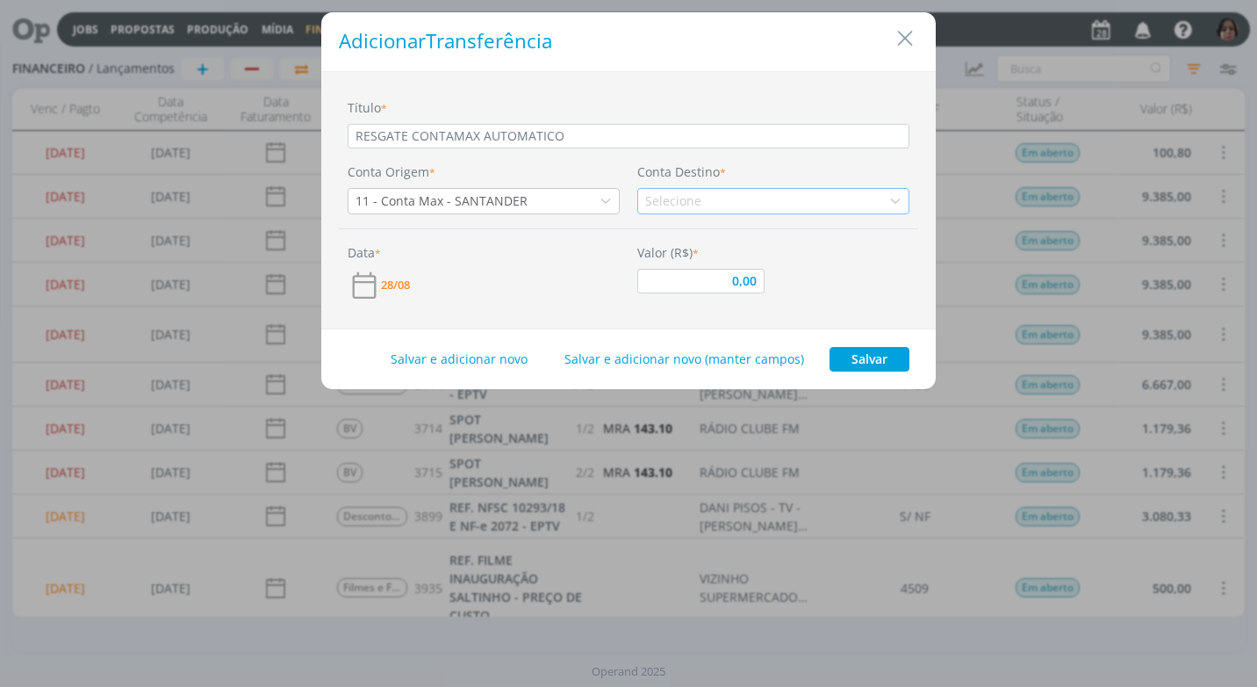
click at [897, 206] on icon "dialog" at bounding box center [895, 201] width 12 height 12
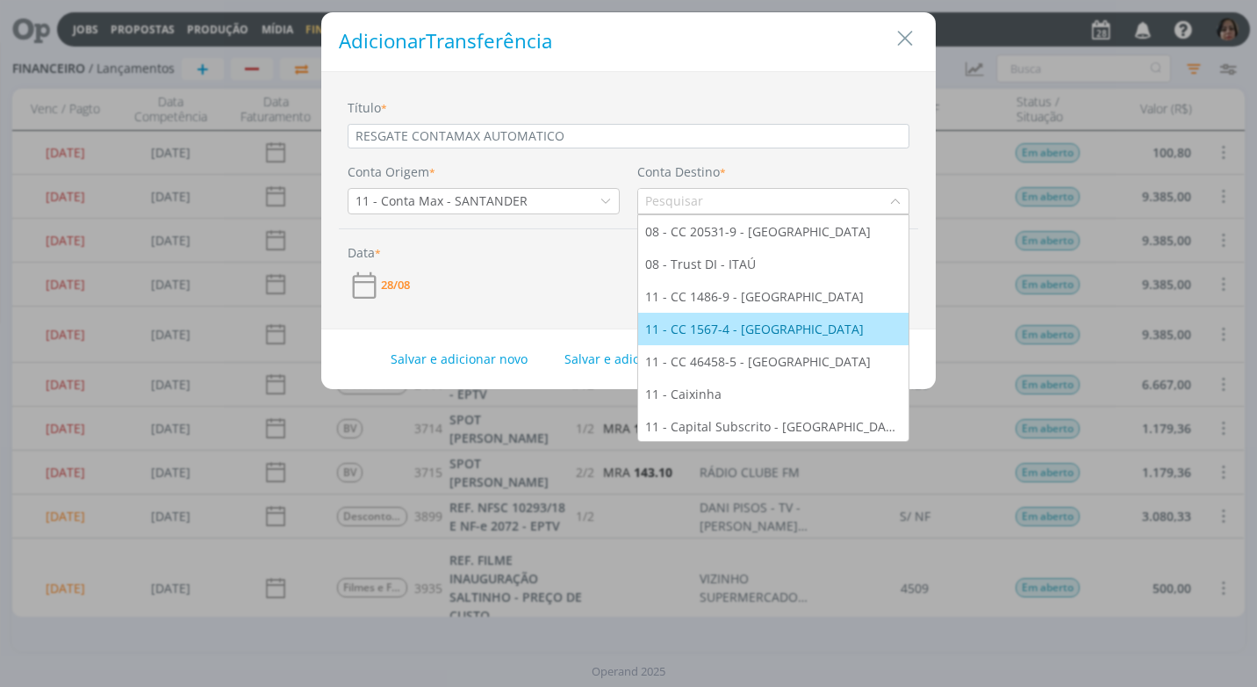
click at [830, 332] on div "11 - CC 1567-4 - [GEOGRAPHIC_DATA]" at bounding box center [773, 329] width 256 height 18
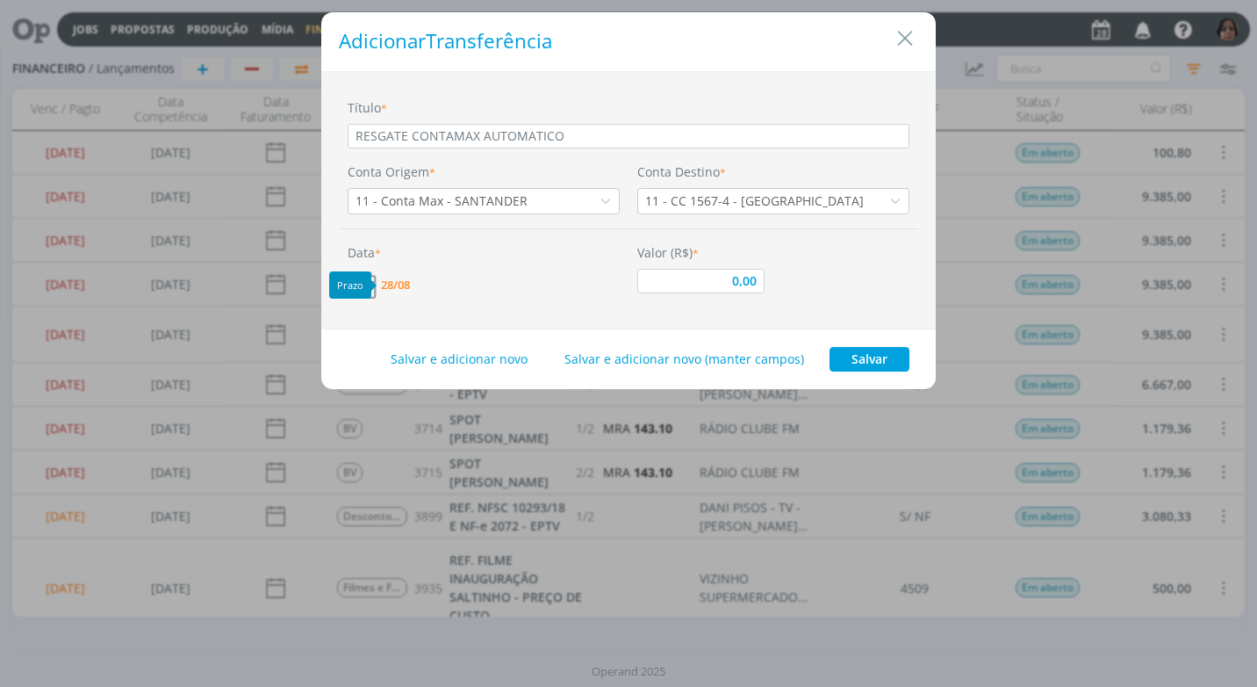
click at [391, 282] on span "28/08" at bounding box center [395, 284] width 29 height 11
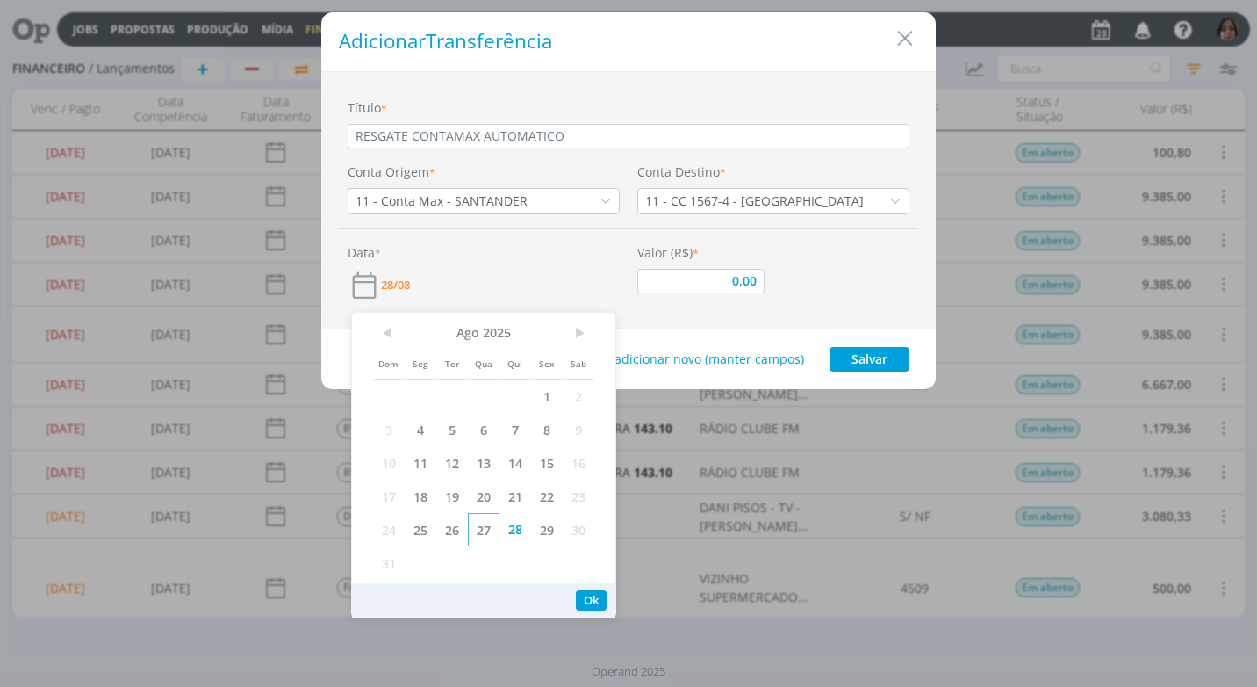
click at [482, 531] on span "27" at bounding box center [484, 529] width 32 height 33
click at [594, 601] on button "Ok" at bounding box center [591, 600] width 31 height 20
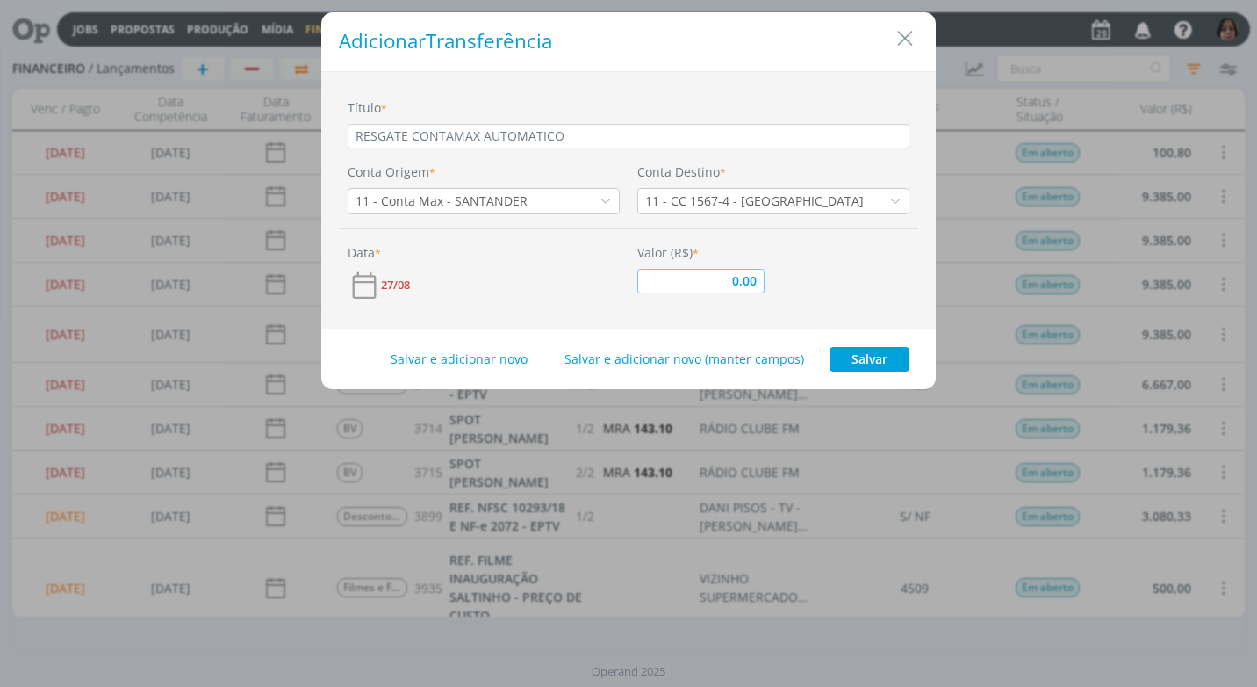
click at [716, 284] on input "0,00" at bounding box center [700, 281] width 127 height 25
click at [889, 360] on button "Salvar" at bounding box center [870, 359] width 80 height 25
type input "10.117,90"
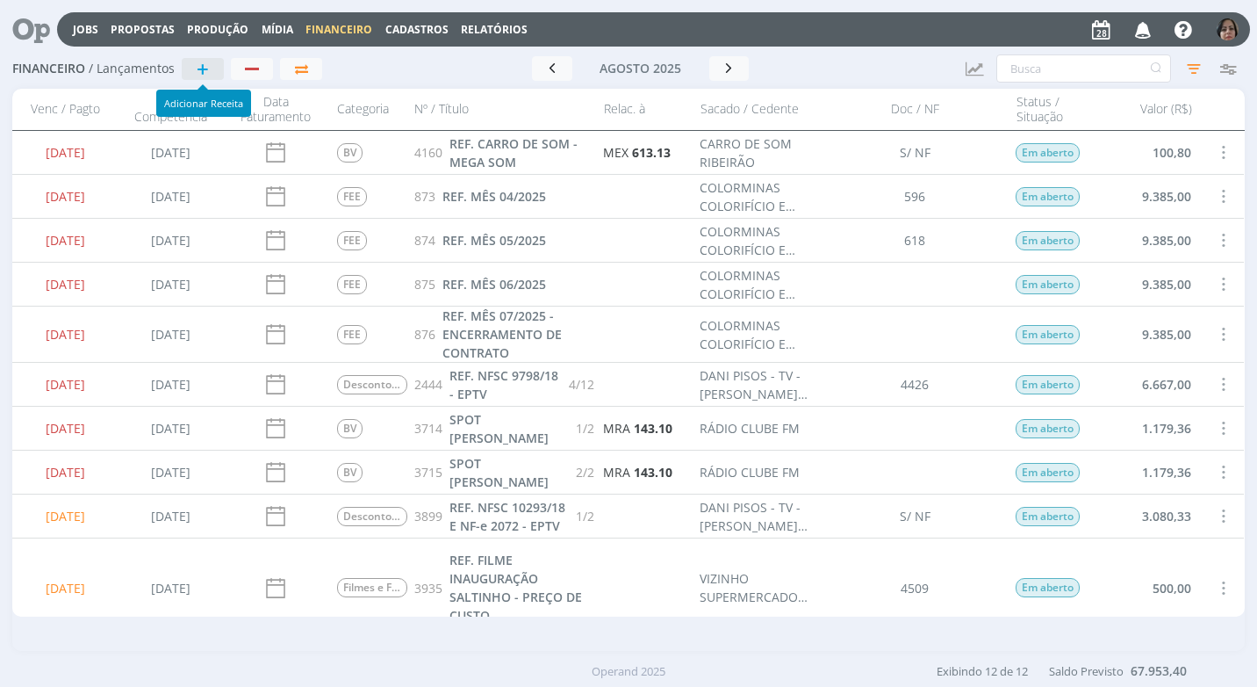
click at [197, 66] on span "+" at bounding box center [203, 68] width 12 height 21
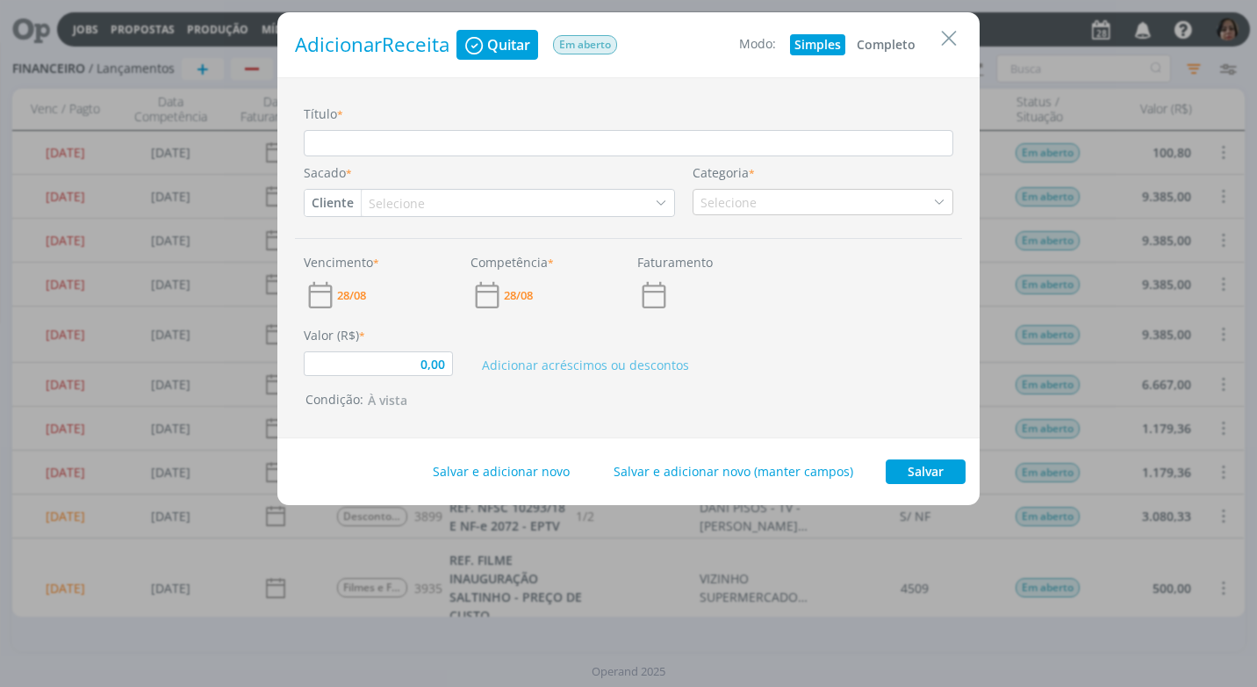
click at [872, 43] on button "Completo" at bounding box center [887, 44] width 68 height 21
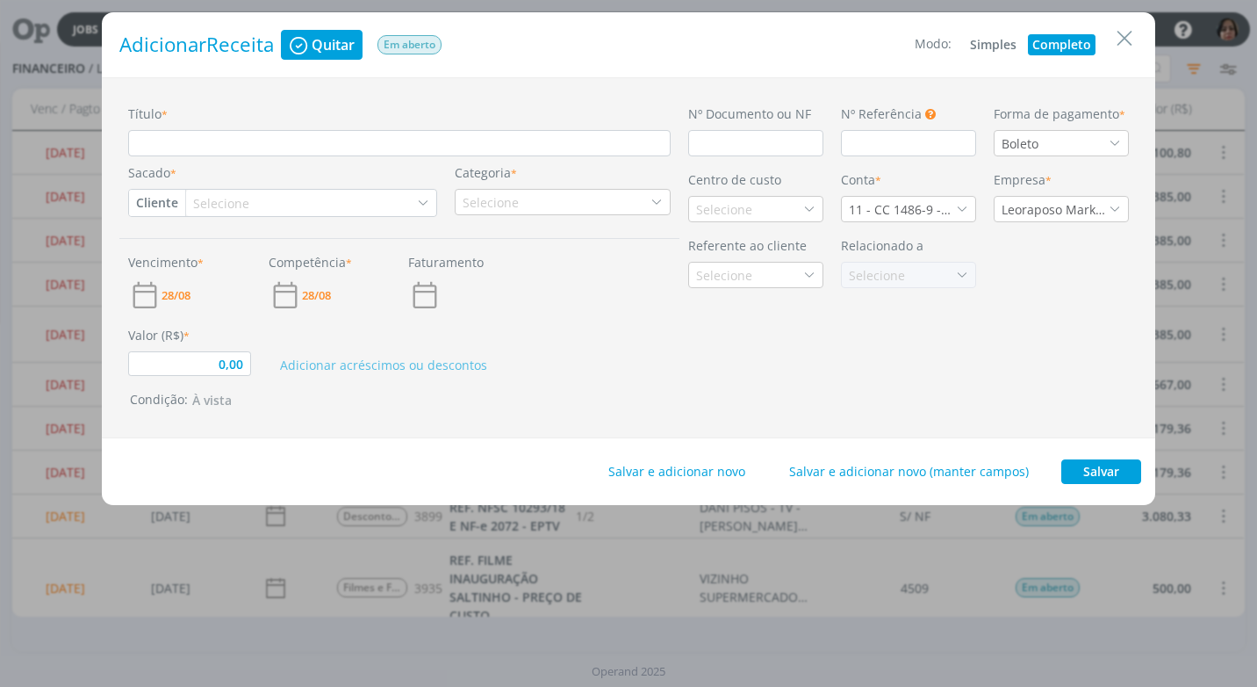
type input "0,00"
click at [200, 142] on input "Título *" at bounding box center [399, 143] width 543 height 26
type input "R"
type input "0,00"
type input "RE"
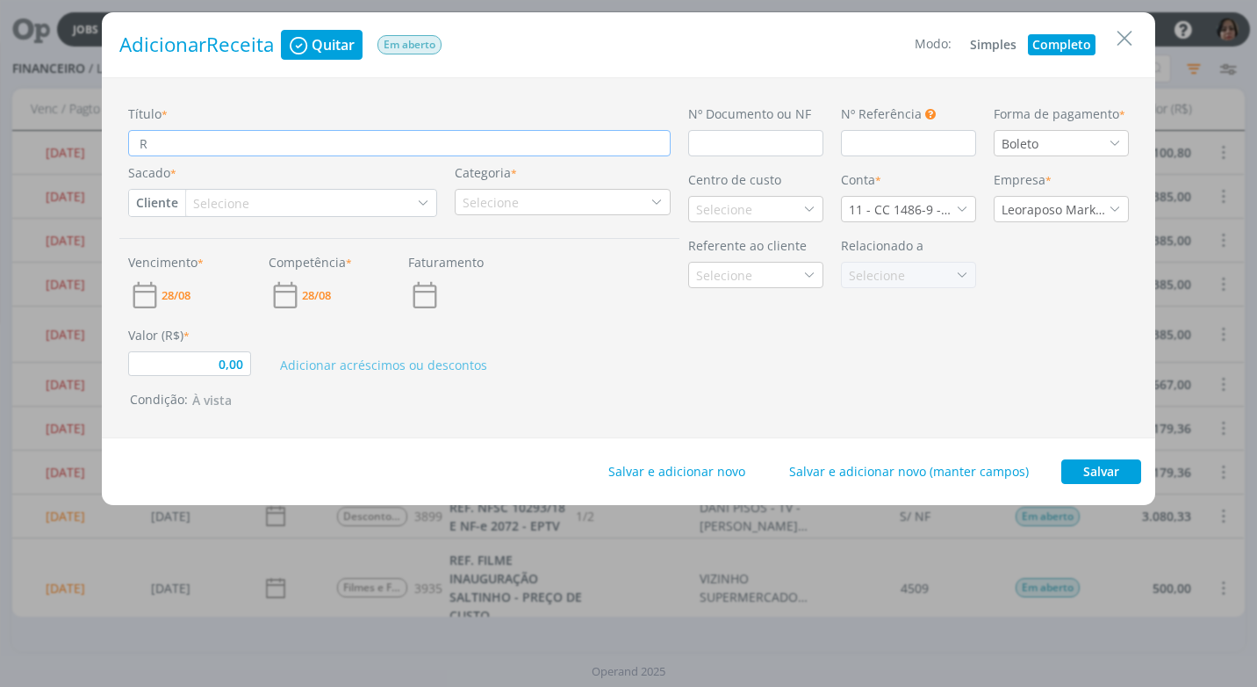
type input "0,00"
type input "REN"
type input "0,00"
type input "REND"
type input "0,00"
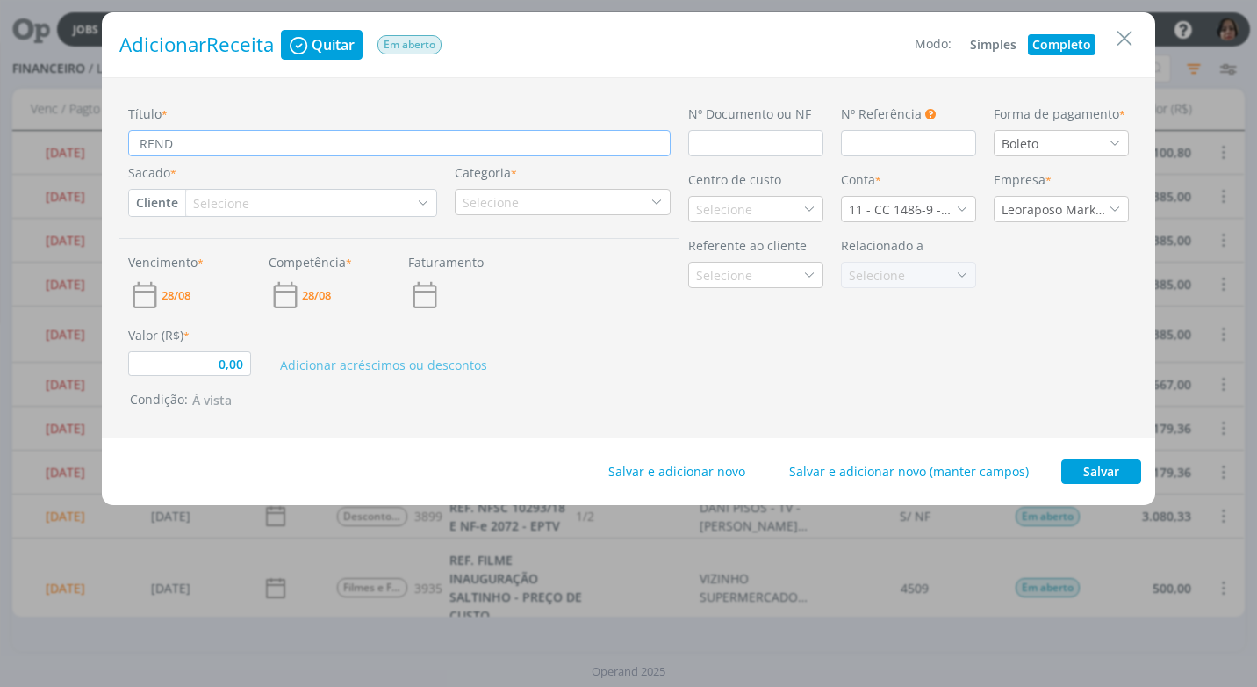
type input "RENDI"
type input "0,00"
type input "RENDIM"
type input "0,00"
type input "RENDIME"
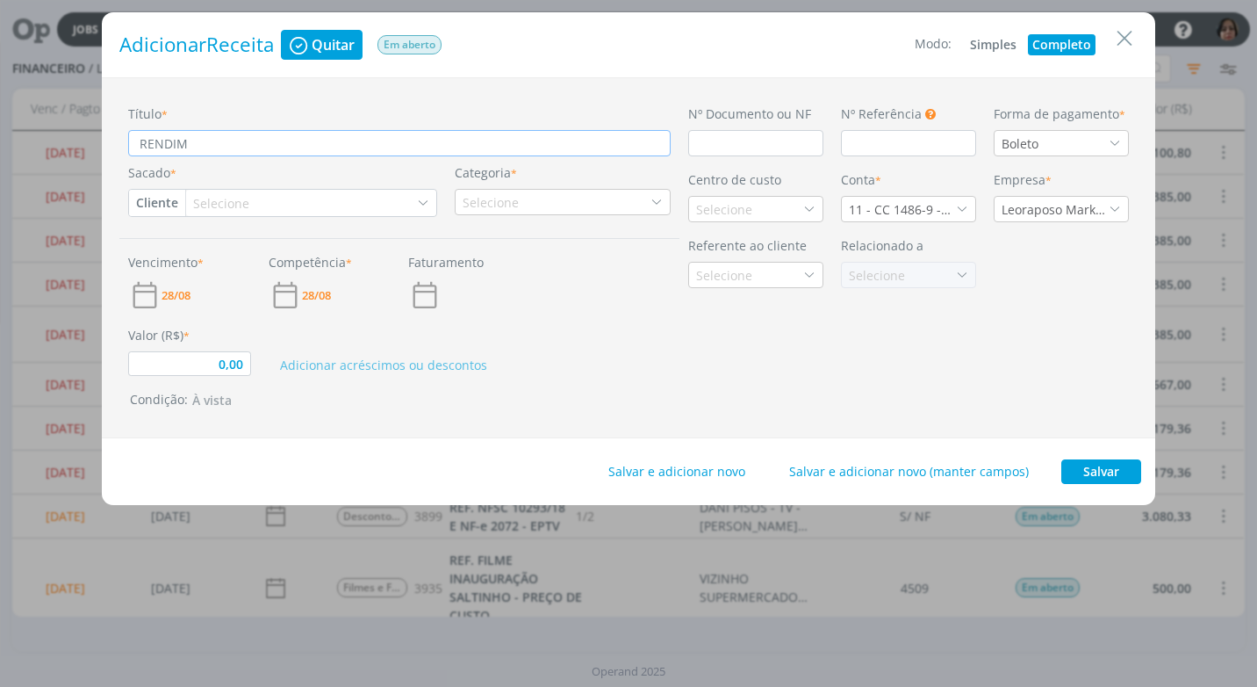
type input "0,00"
type input "RENDIMEN"
type input "0,00"
type input "RENDIMENT"
type input "0,00"
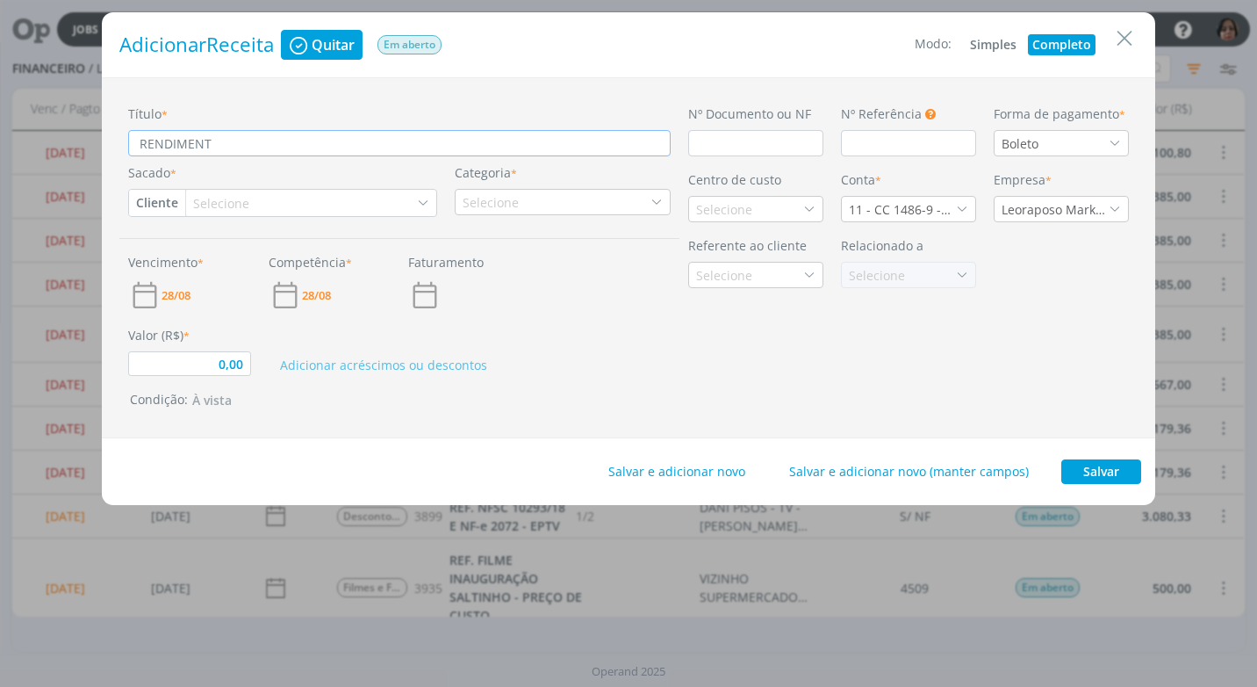
type input "RENDIMENTO"
type input "0,00"
type input "RENDIMENTO"
type input "0,00"
type input "RENDIMENTO P"
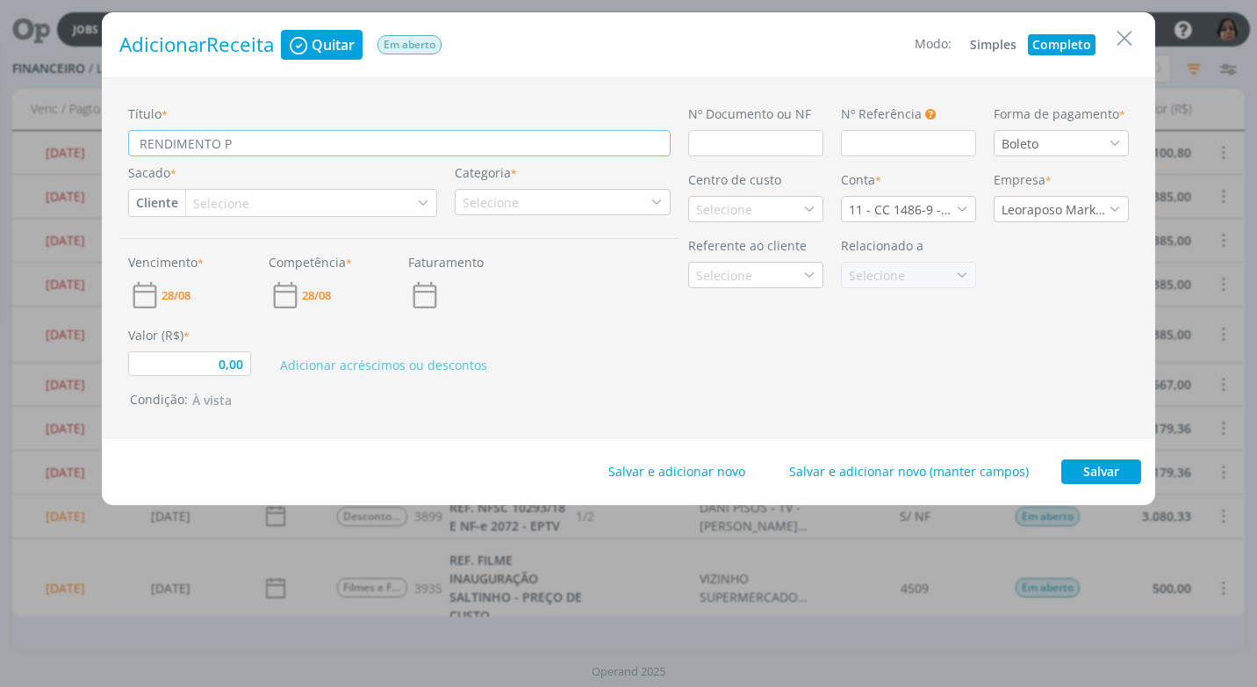
type input "0,00"
type input "RENDIMENTO PA"
type input "0,00"
type input "RENDIMENTO PAG"
type input "0,00"
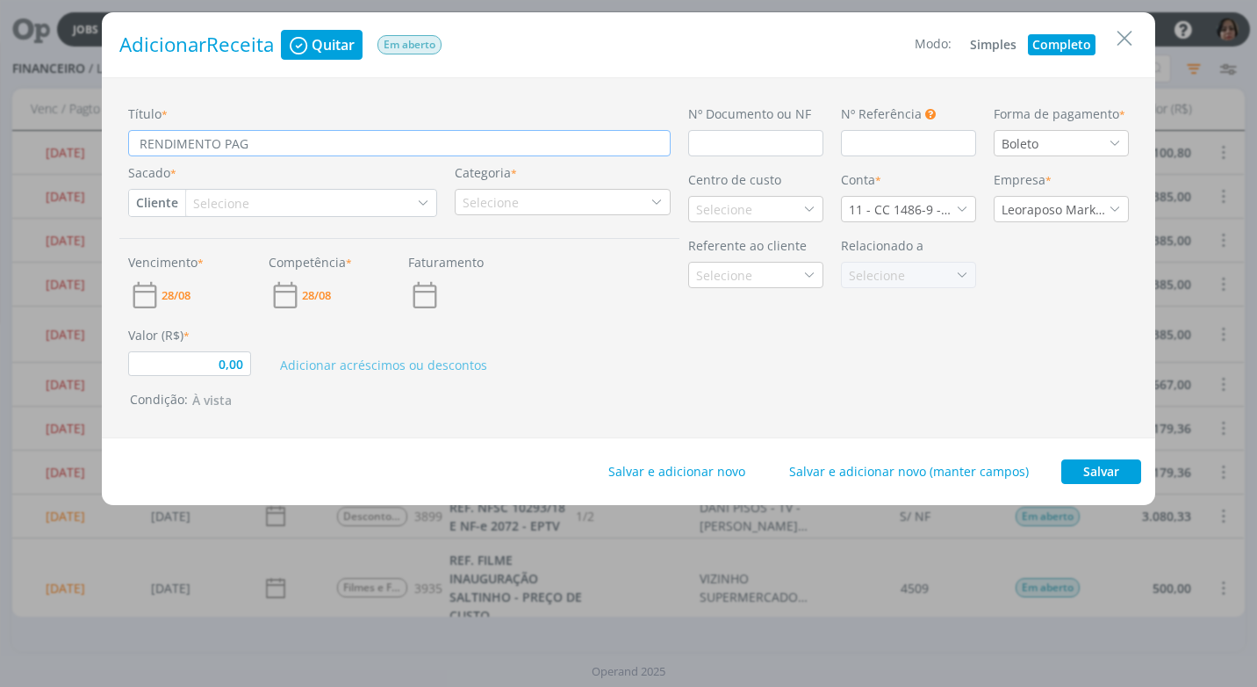
type input "RENDIMENTO PAGO"
type input "0,00"
type input "RENDIMENTO PAGO"
click at [733, 151] on input "dialog" at bounding box center [755, 143] width 135 height 26
type input "0,00"
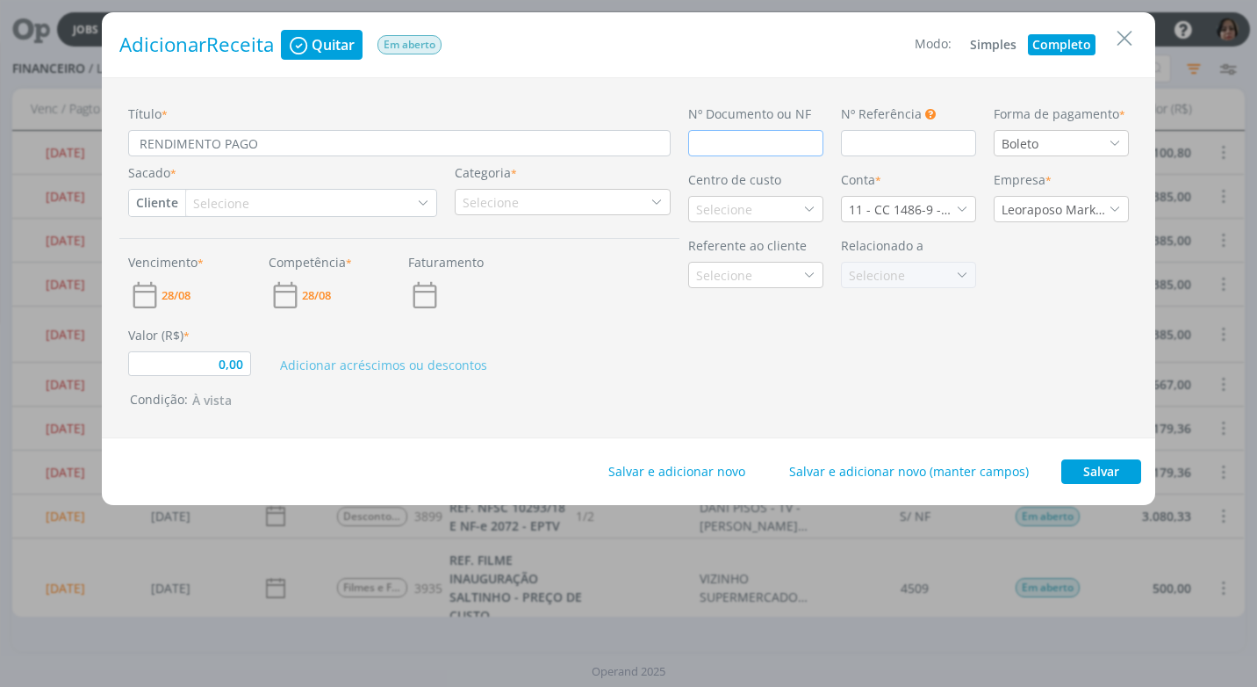
type input "C"
type input "0,00"
type input "CRÉ"
type input "0,00"
type input "CRÉDI"
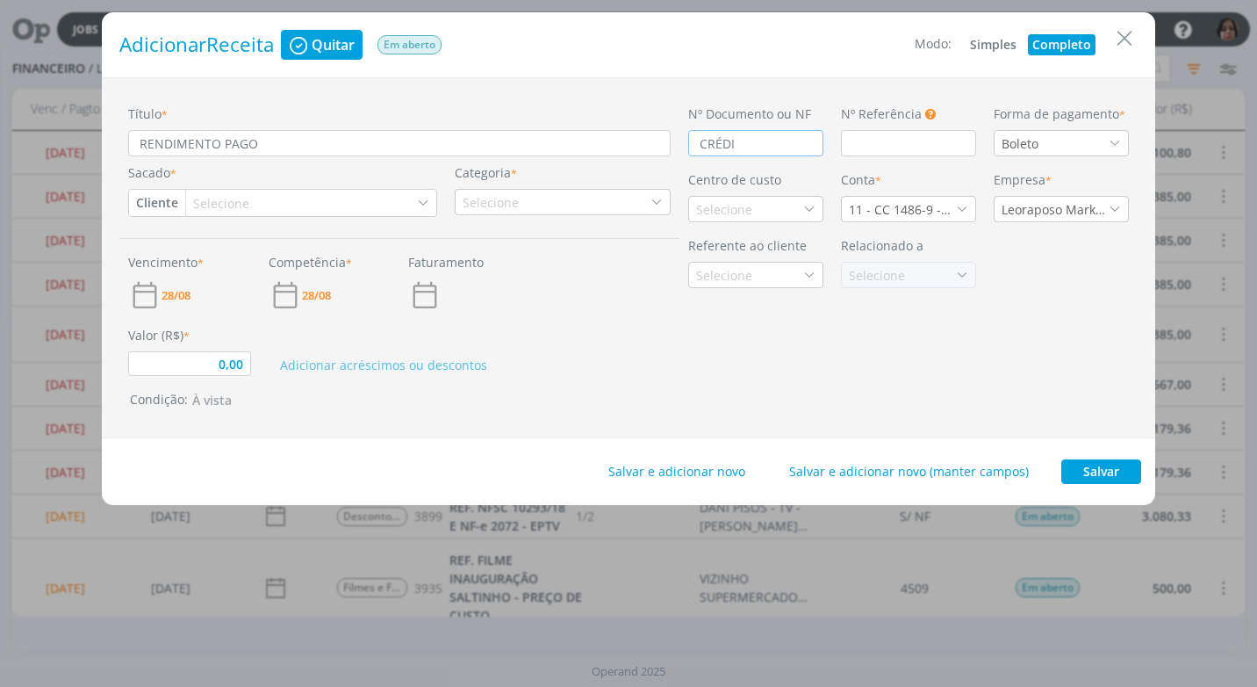
type input "0,00"
type input "CRÉDIT"
type input "0,00"
type input "CRÉDITO"
type input "0,00"
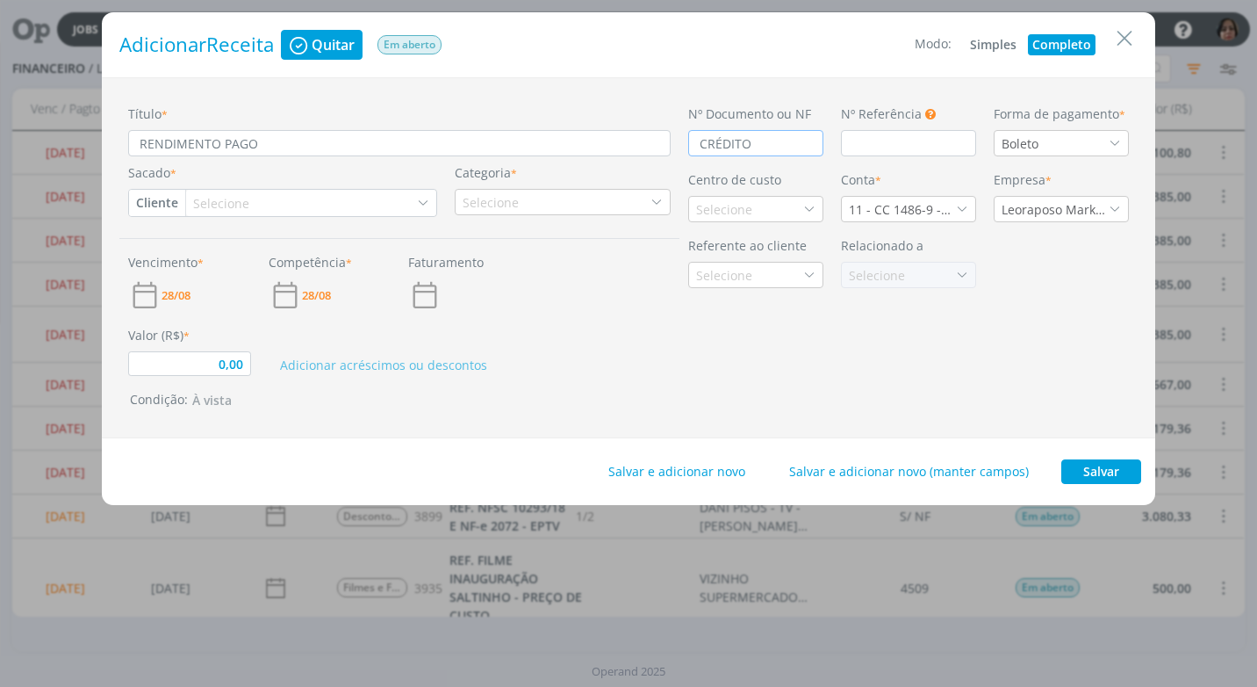
type input "CRÉDITO"
type input "0,00"
type input "CRÉDITO u"
type input "0,00"
type input "CRÉDITO a"
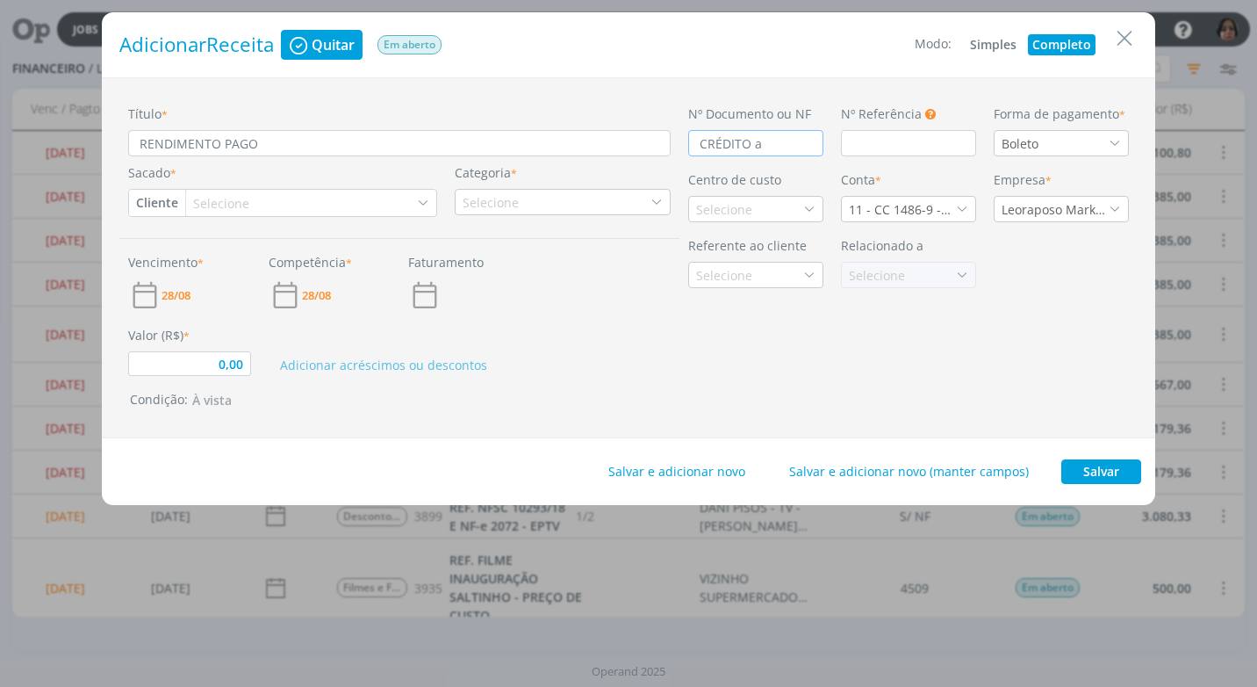
type input "0,00"
type input "CRÉDITO"
type input "0,00"
type input "CRÉDITO A"
type input "0,00"
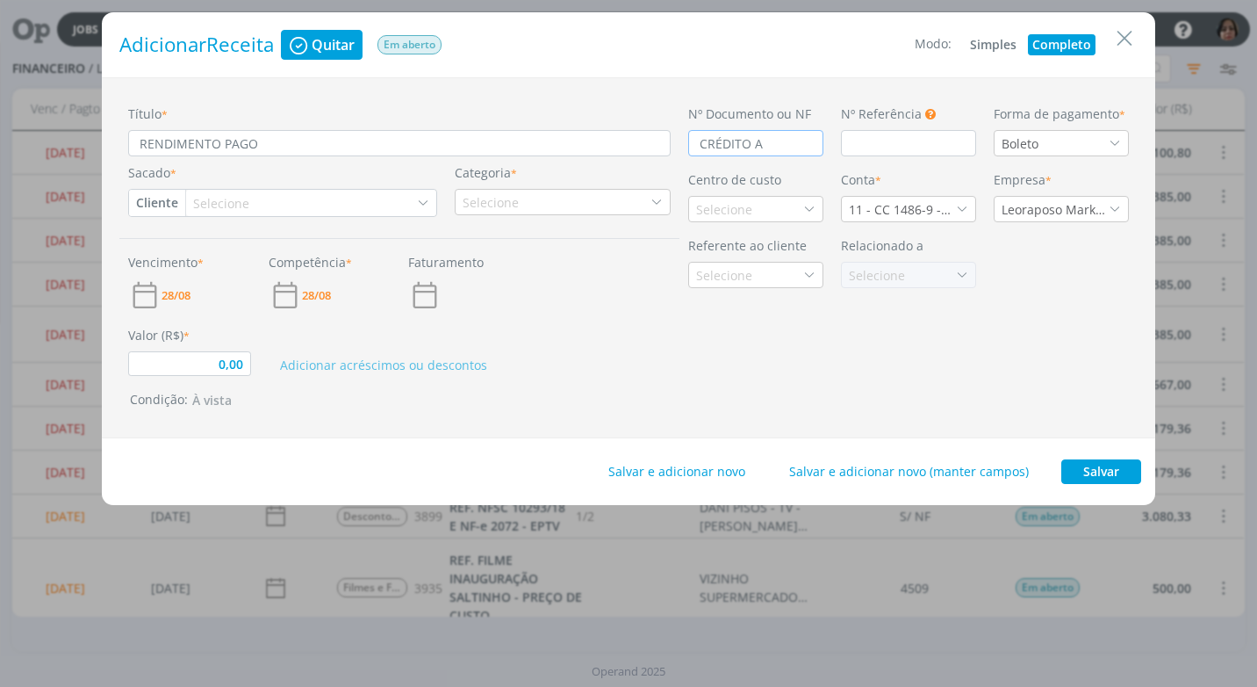
type input "CRÉDITO AU"
type input "0,00"
type input "CRÉDITO AUTO"
type input "0,00"
type input "CRÉDITO AUTOM"
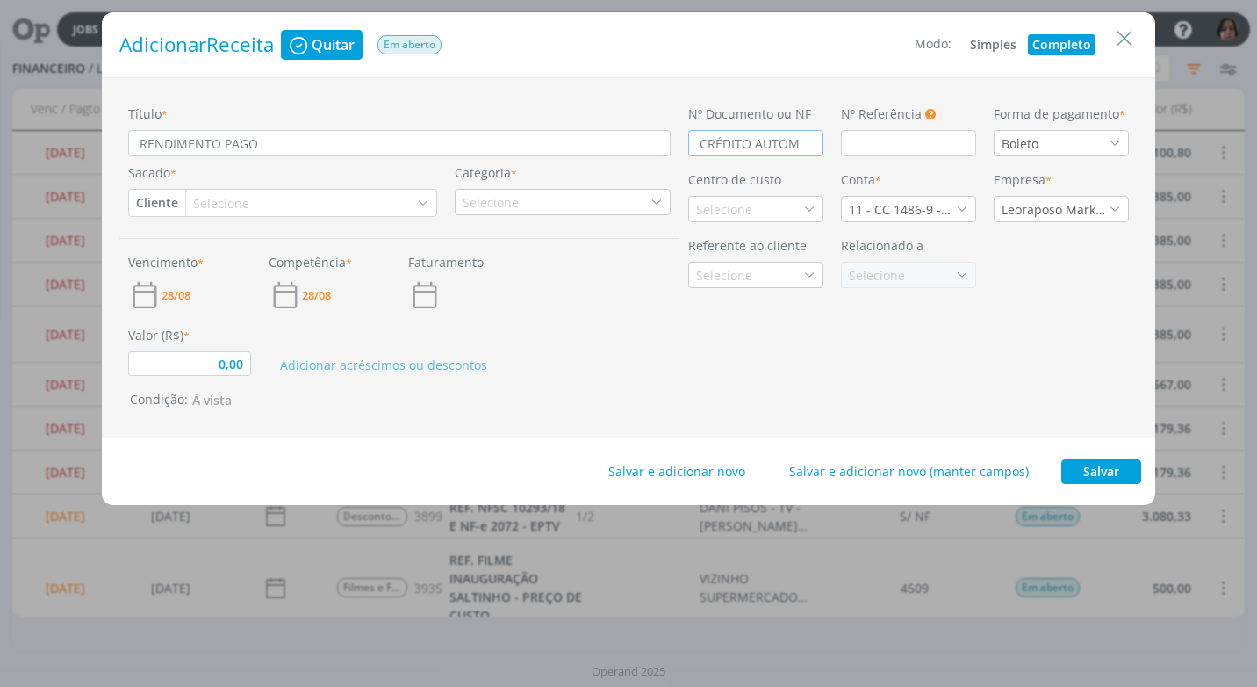
type input "0,00"
type input "CRÉDITO AUTOMÁ"
type input "0,00"
type input "CRÉDITO AUTOMÁTI"
type input "0,00"
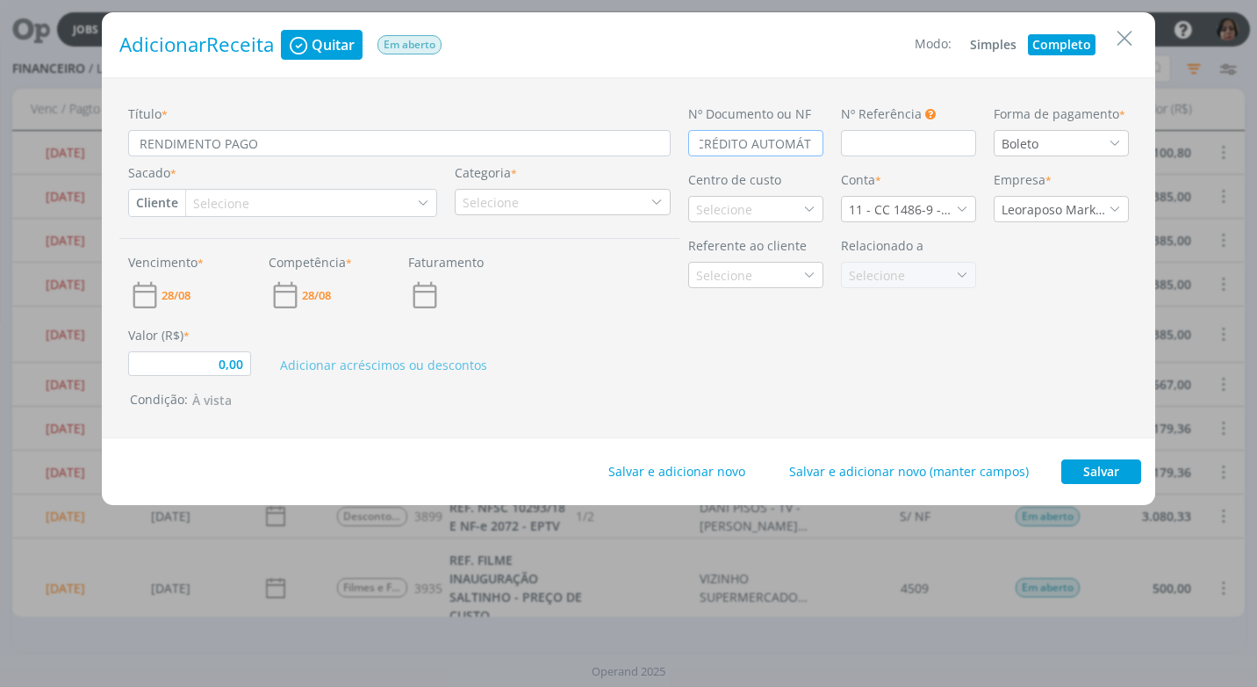
type input "CRÉDITO AUTOMÁTIC"
type input "0,00"
type input "CRÉDITO AUTOMÁTICO"
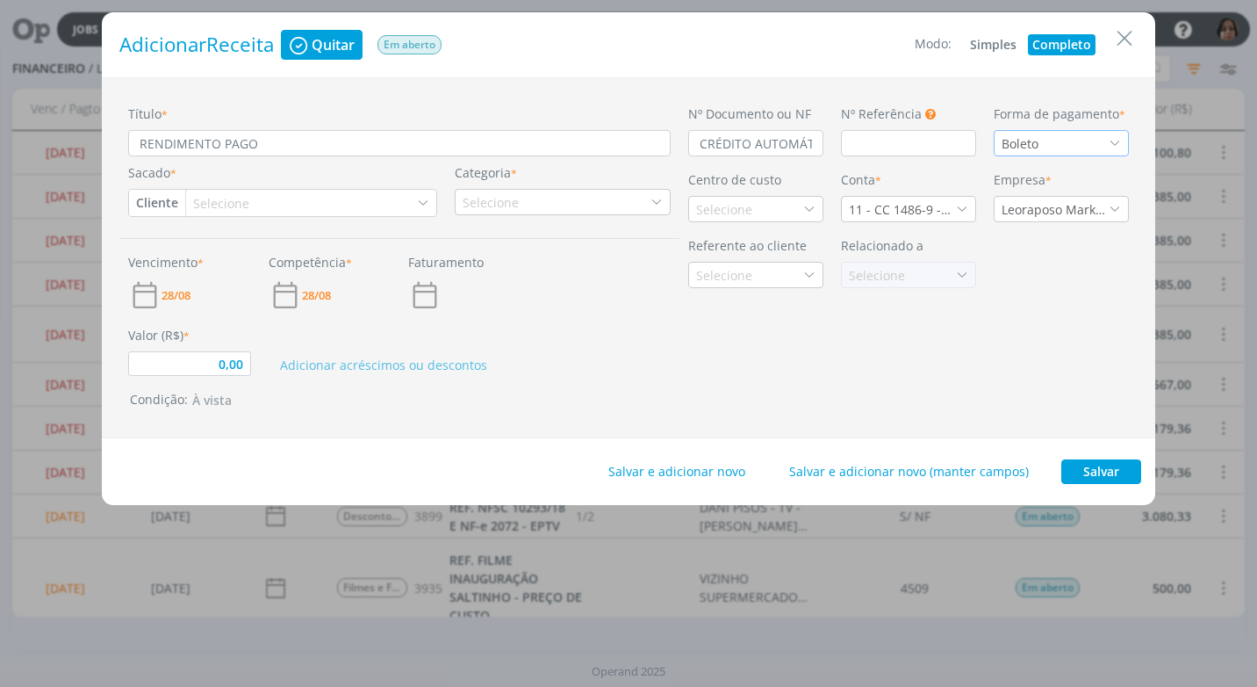
click at [1033, 145] on div "Boleto" at bounding box center [1022, 143] width 40 height 18
type input "CRE"
click at [1054, 239] on div "Crédito Automático" at bounding box center [1060, 238] width 117 height 18
click at [163, 205] on button "Cliente" at bounding box center [157, 203] width 56 height 26
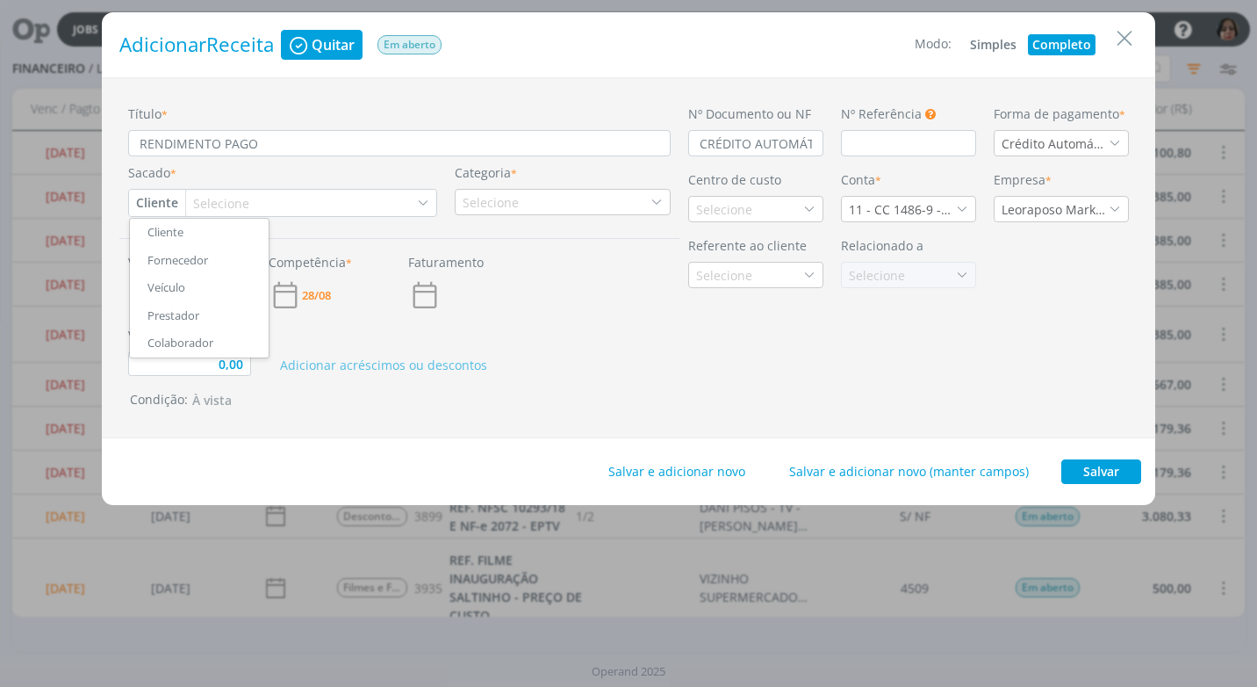
click at [208, 255] on link "Fornecedor" at bounding box center [199, 261] width 139 height 28
type input "0,00"
click at [229, 206] on div "Selecione" at bounding box center [249, 203] width 60 height 18
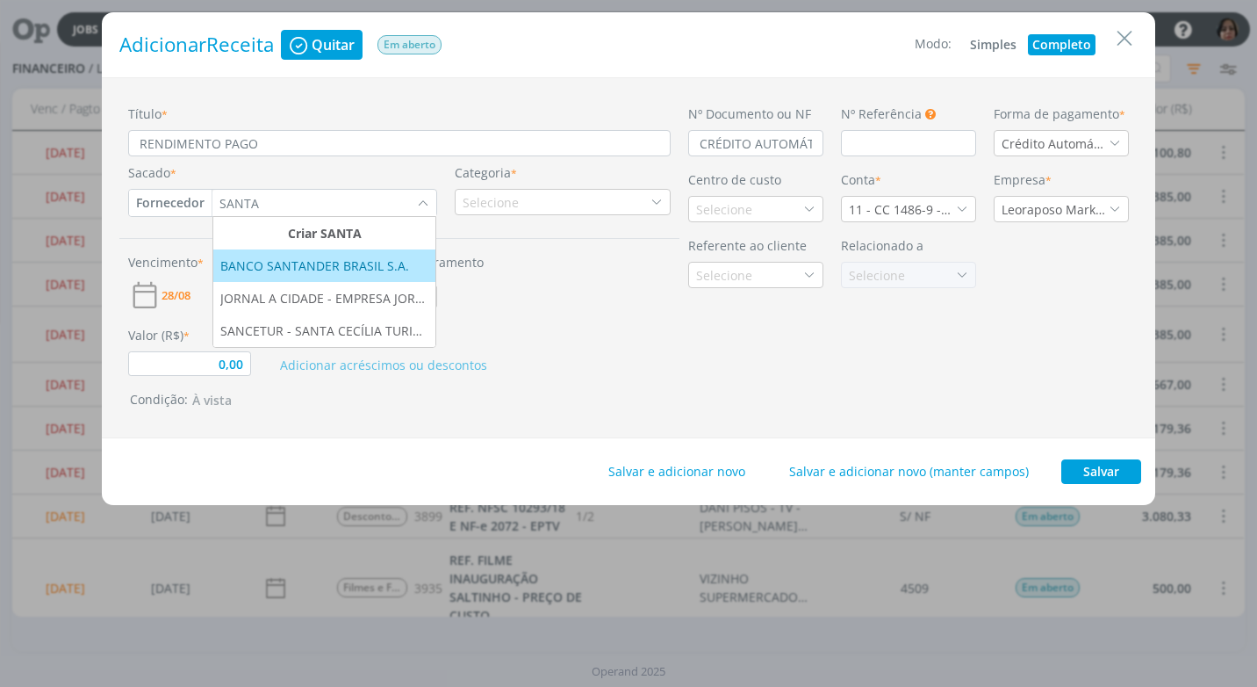
type input "SANTA"
click at [256, 270] on div "BANCO SANTANDER BRASIL S.A." at bounding box center [316, 265] width 192 height 18
type input "0,00"
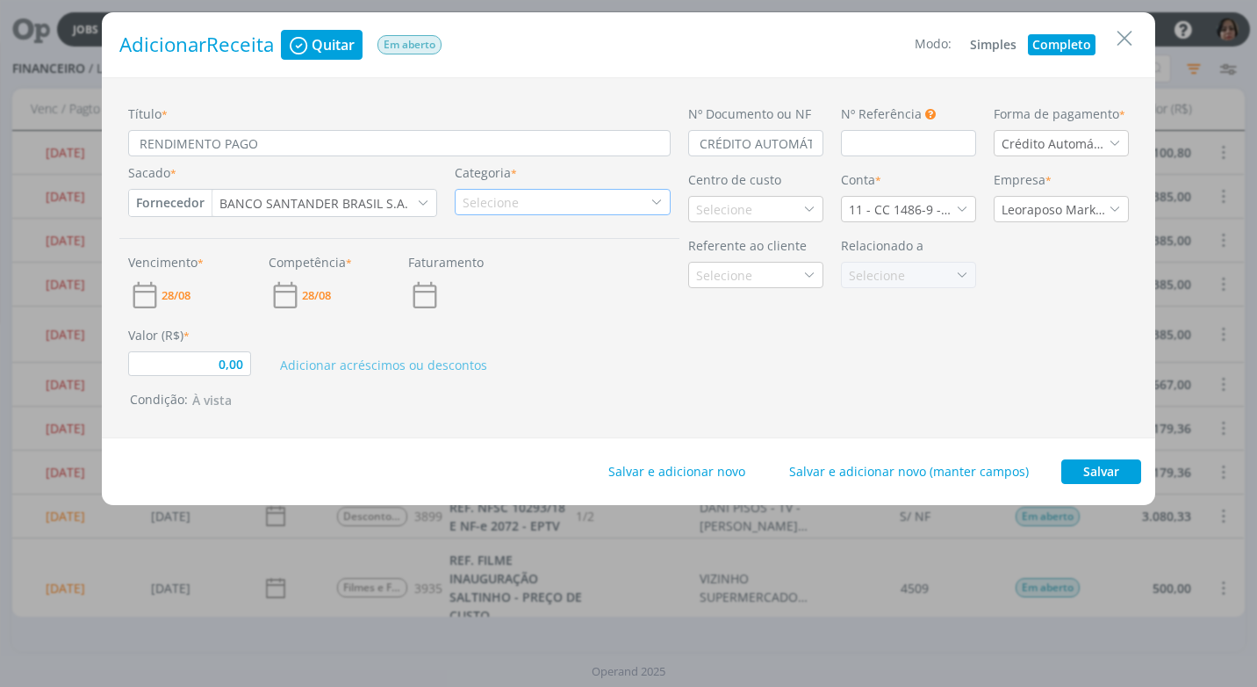
click at [522, 206] on div "Selecione" at bounding box center [563, 202] width 216 height 26
type input "REND"
click at [611, 263] on div "Rendimento Aplicação" at bounding box center [537, 257] width 158 height 18
type input "0,00"
click at [724, 214] on div "Selecione" at bounding box center [726, 209] width 60 height 18
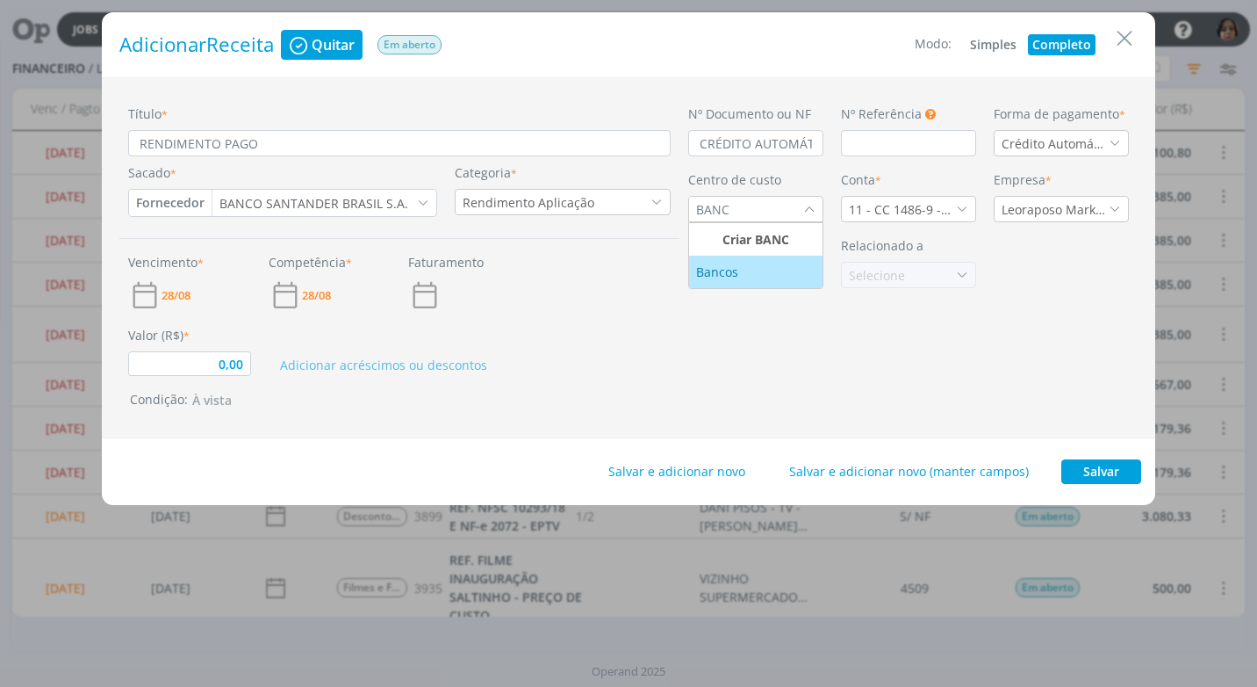
type input "BANC"
click at [730, 268] on div "Bancos" at bounding box center [719, 272] width 46 height 18
click at [964, 207] on icon "dialog" at bounding box center [962, 209] width 12 height 12
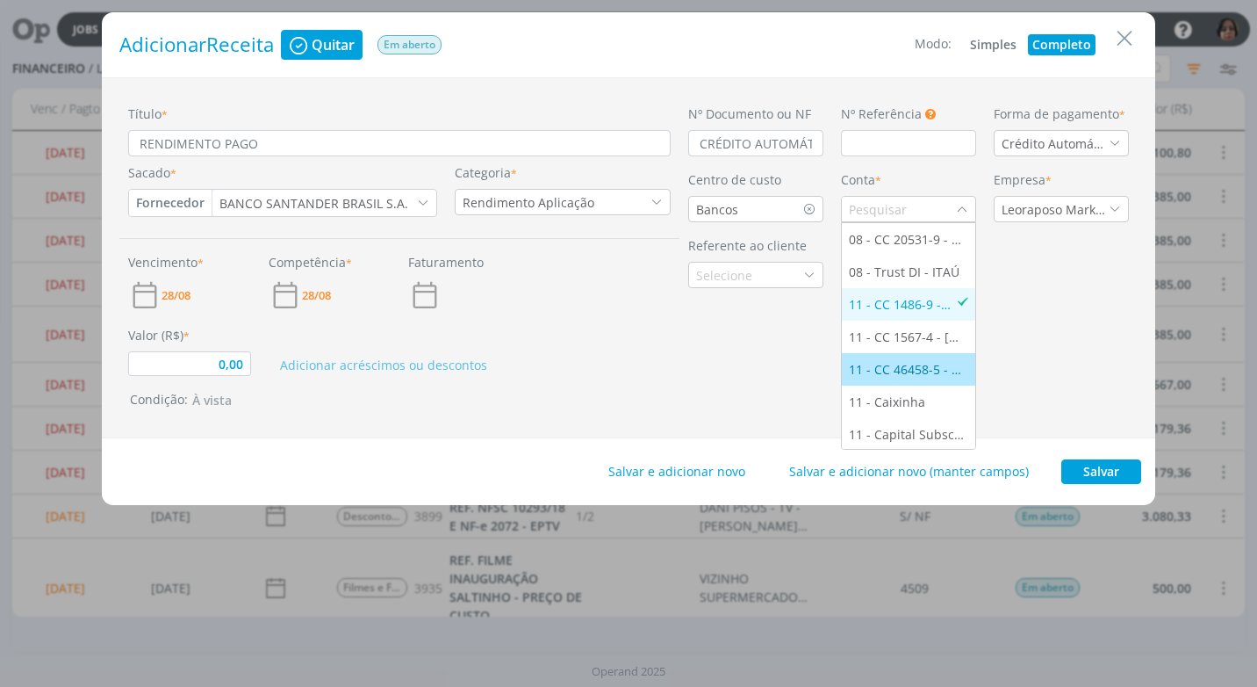
scroll to position [34, 0]
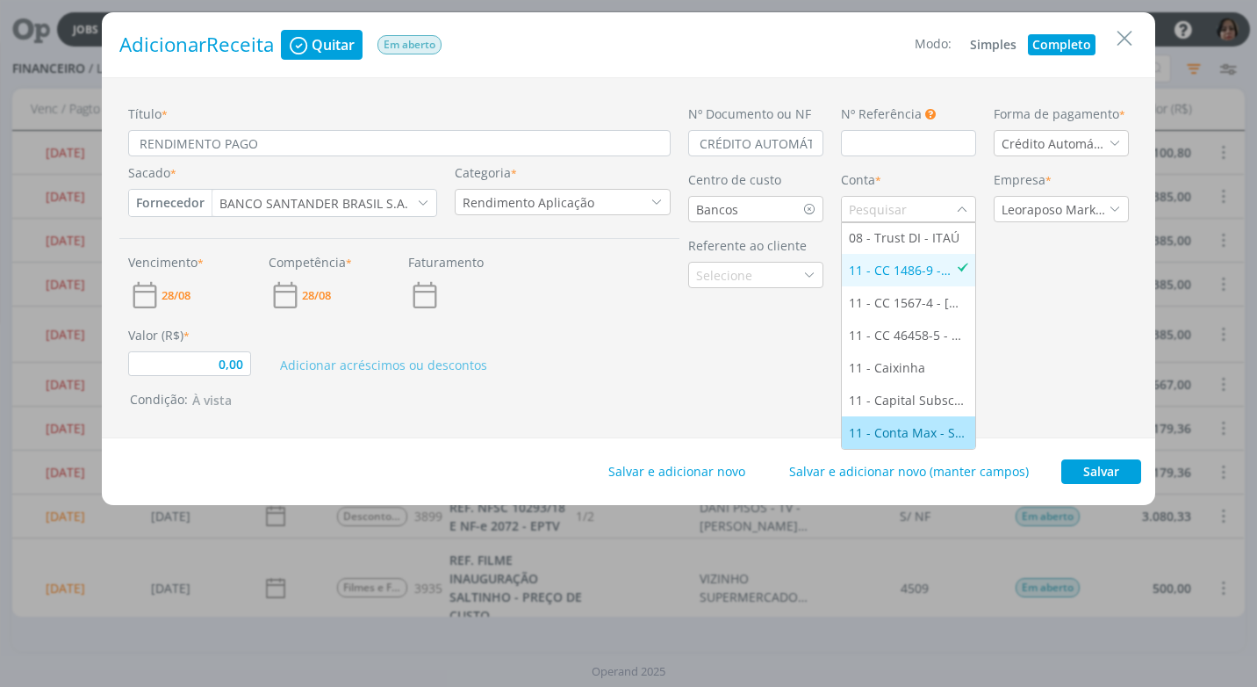
click at [928, 432] on div "11 - Conta Max - SANTANDER" at bounding box center [908, 432] width 119 height 18
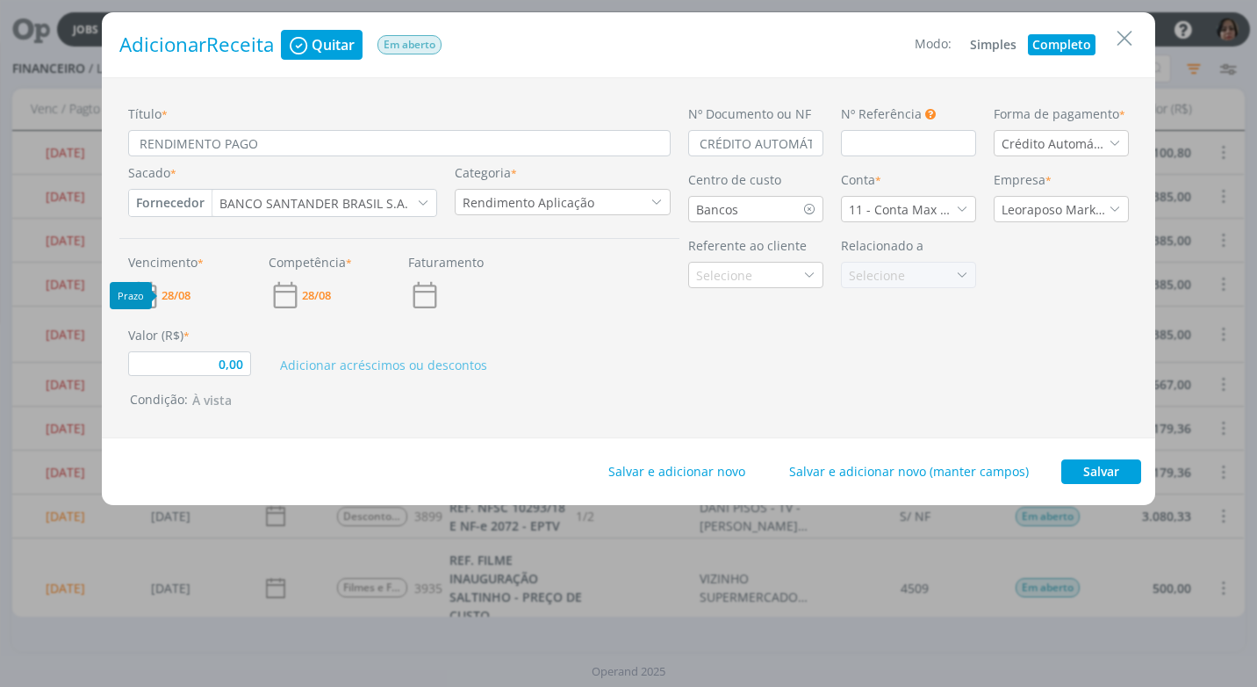
click at [174, 290] on span "28/08" at bounding box center [176, 295] width 29 height 11
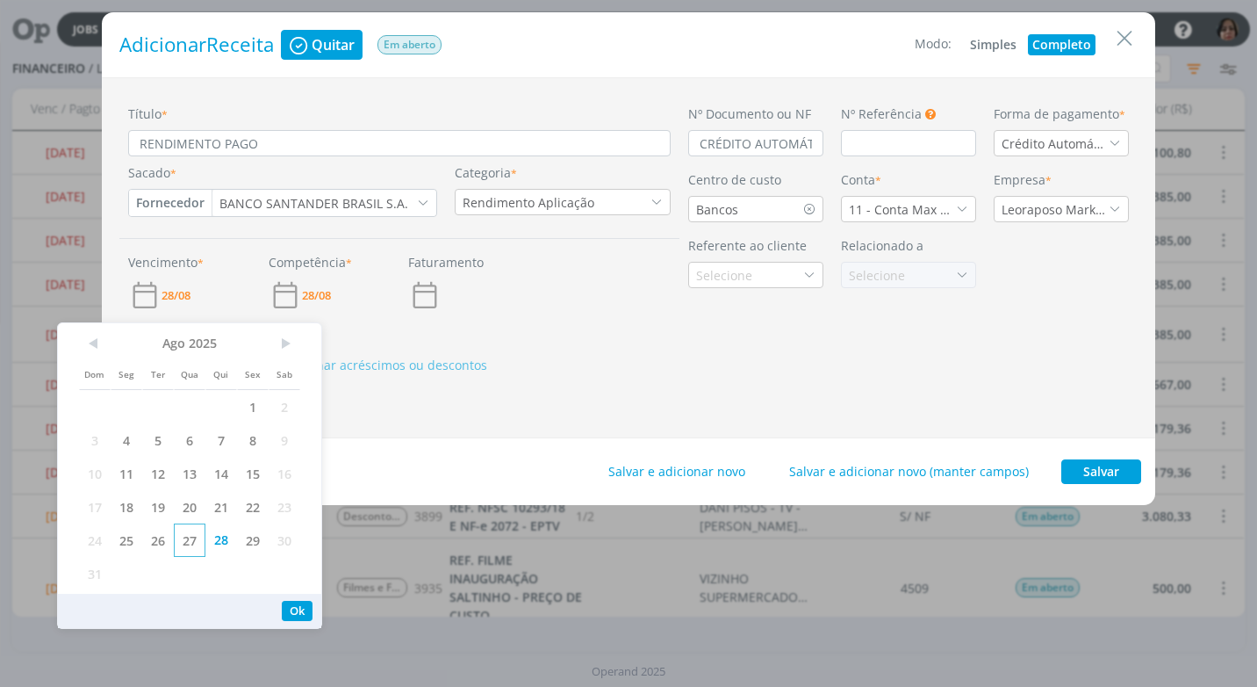
click at [196, 543] on span "27" at bounding box center [190, 539] width 32 height 33
click at [300, 606] on button "Ok" at bounding box center [297, 611] width 31 height 20
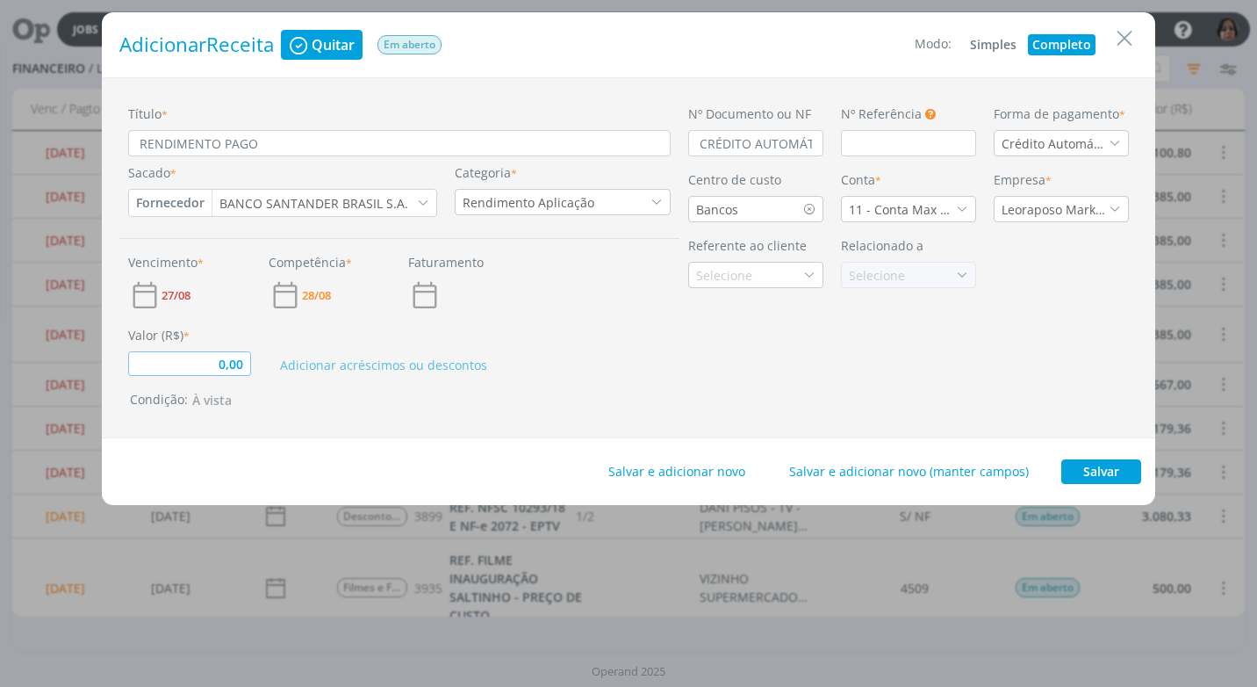
click at [247, 363] on input "0,00" at bounding box center [189, 363] width 123 height 25
click at [1083, 464] on button "Salvar" at bounding box center [1101, 471] width 80 height 25
type input "0,08"
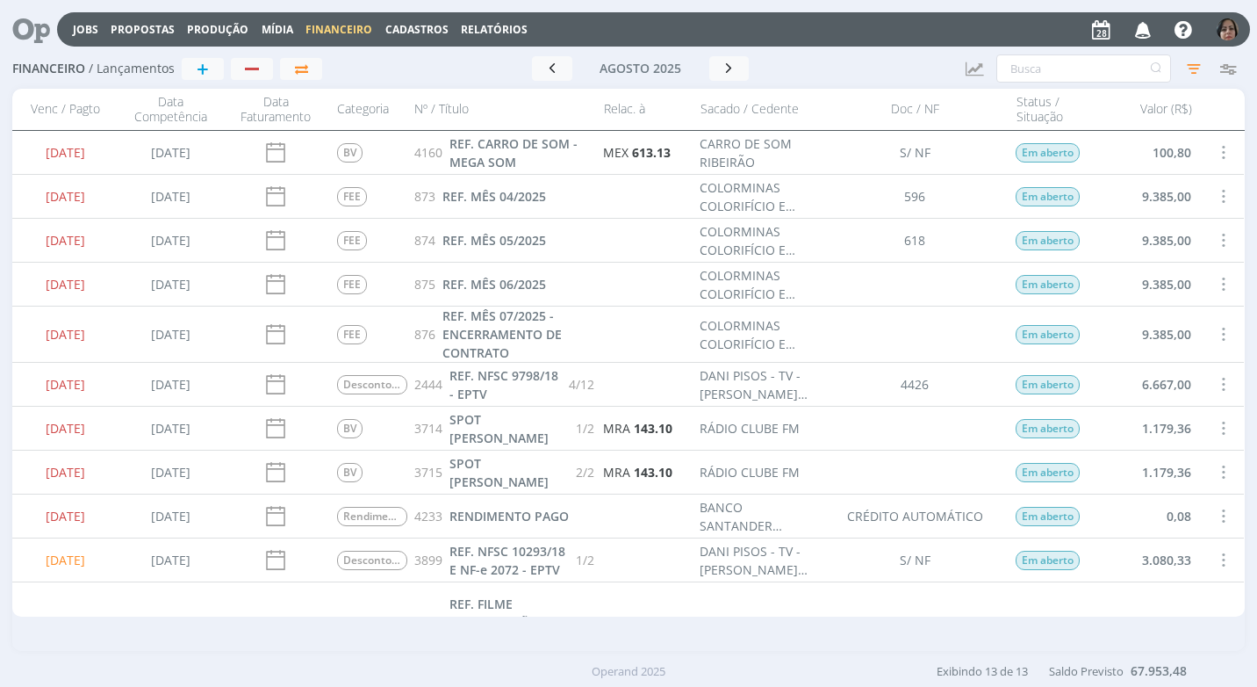
click at [1215, 516] on span at bounding box center [1222, 516] width 19 height 24
click at [1176, 532] on div "Quitar" at bounding box center [1165, 530] width 174 height 25
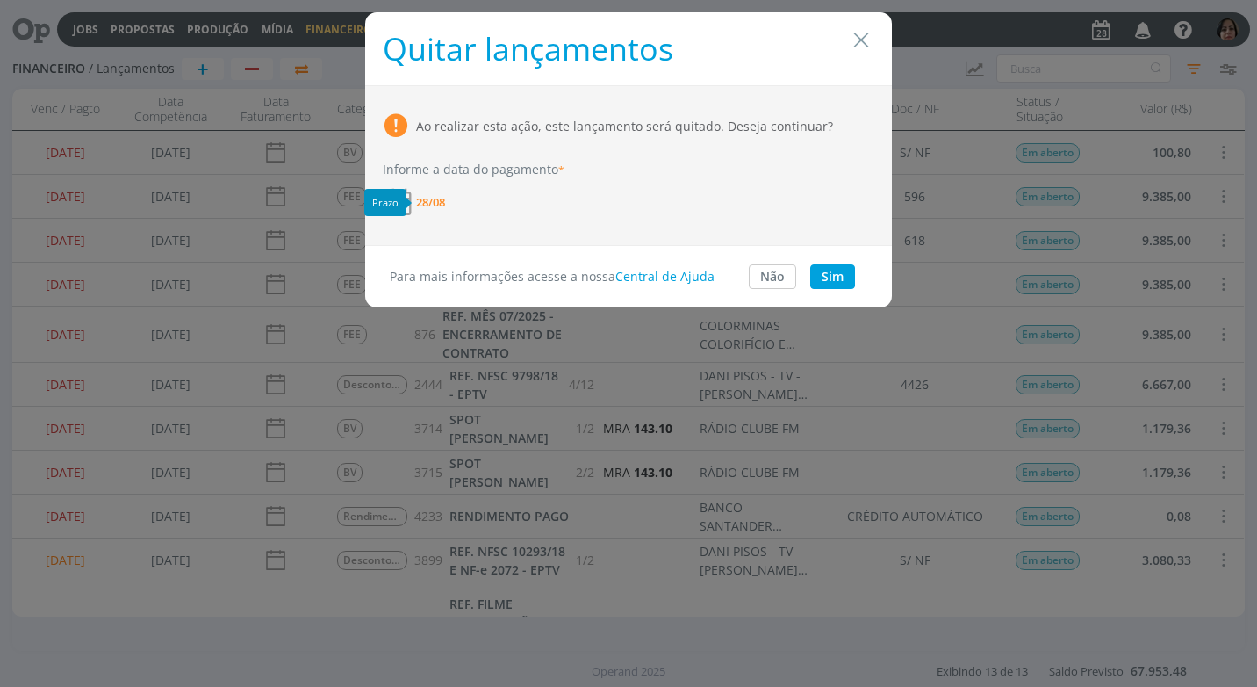
click at [425, 207] on span "28/08" at bounding box center [430, 202] width 29 height 11
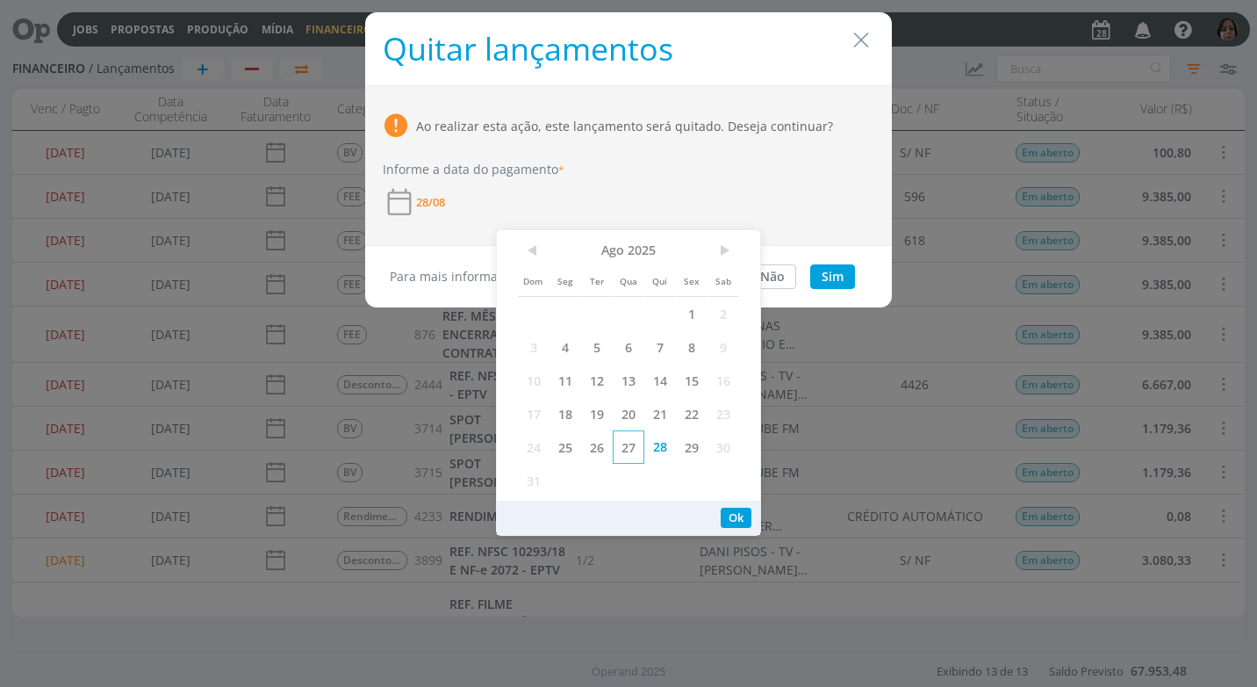
click at [637, 442] on span "27" at bounding box center [629, 446] width 32 height 33
click at [734, 515] on button "Ok" at bounding box center [736, 517] width 31 height 20
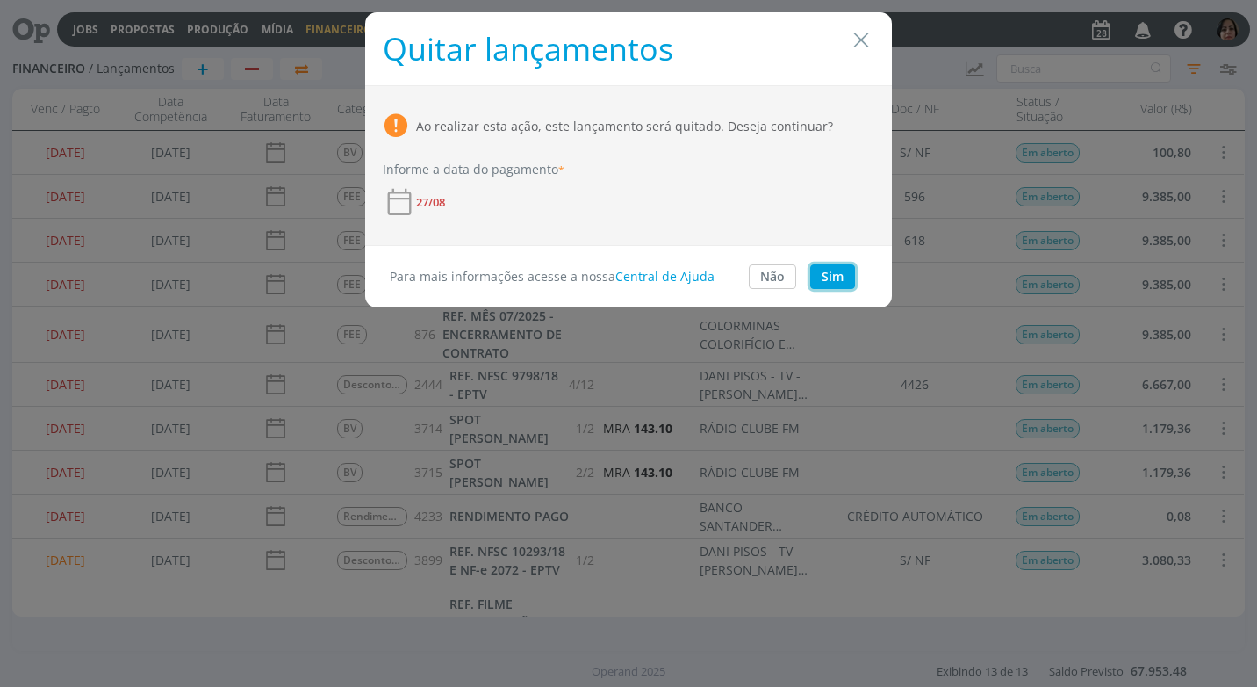
click at [831, 275] on button "Sim" at bounding box center [832, 276] width 45 height 25
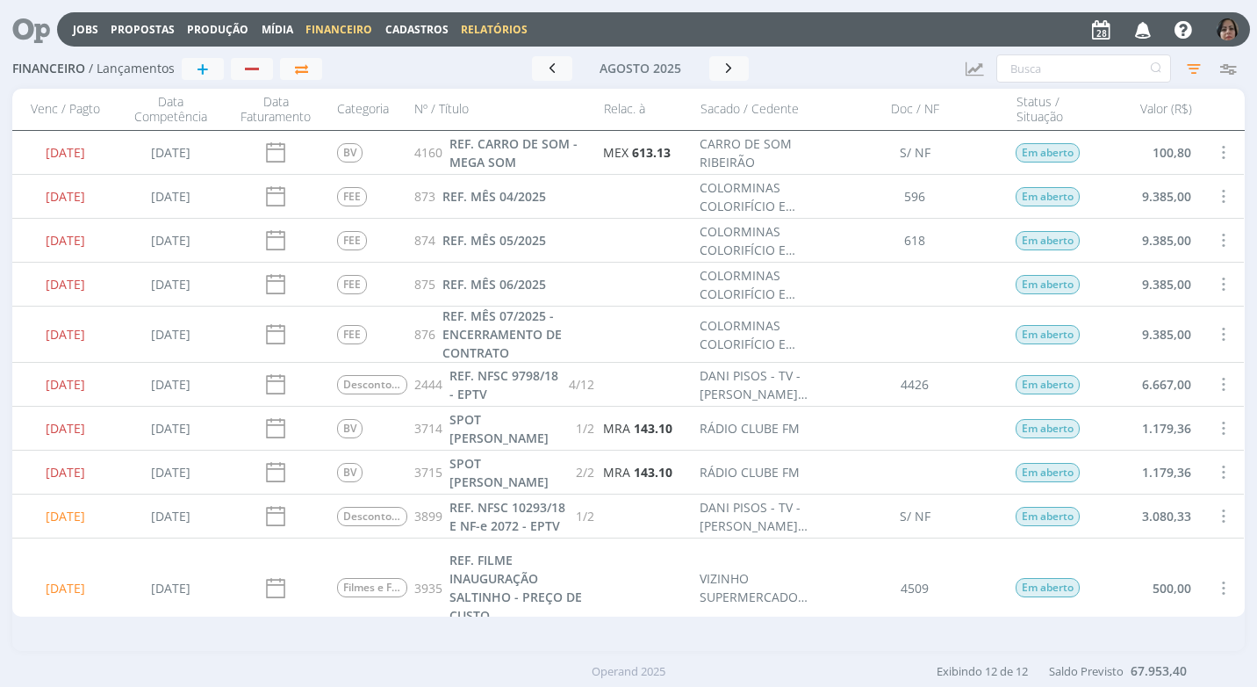
click at [469, 33] on link "Relatórios" at bounding box center [494, 29] width 67 height 15
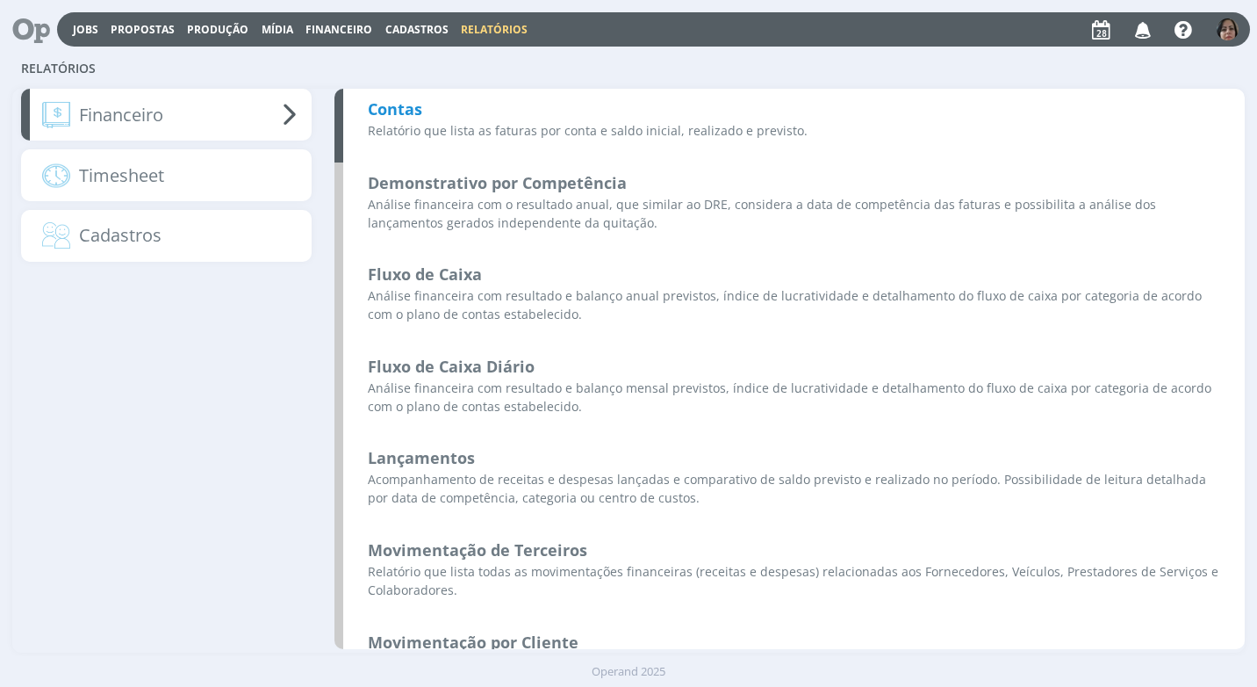
click at [392, 112] on b "Contas" at bounding box center [395, 108] width 54 height 21
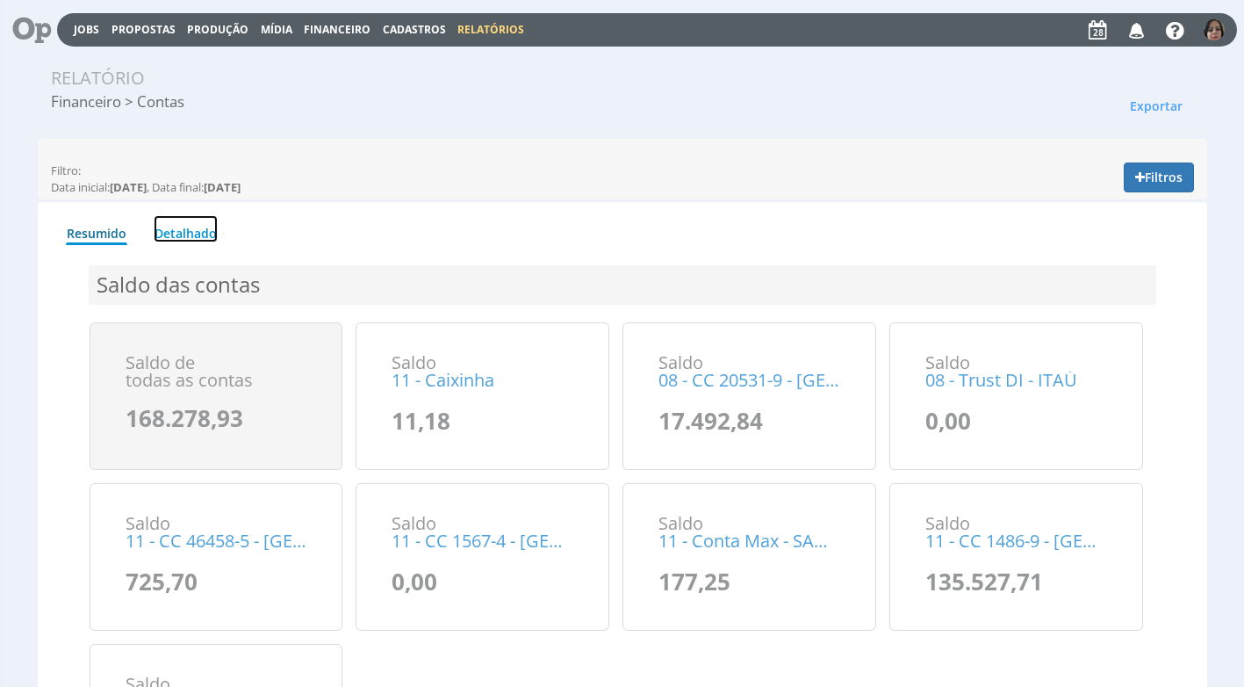
click at [205, 227] on link "Detalhado" at bounding box center [186, 228] width 64 height 27
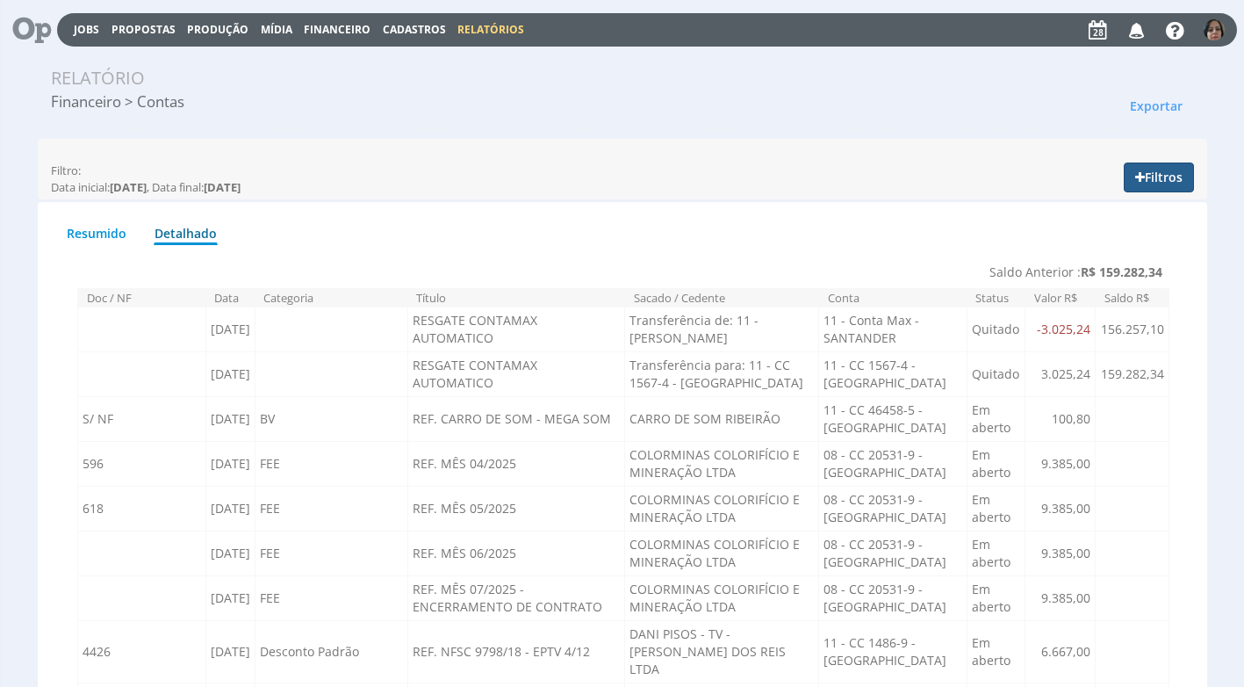
click at [1161, 176] on button "Filtros" at bounding box center [1159, 177] width 70 height 30
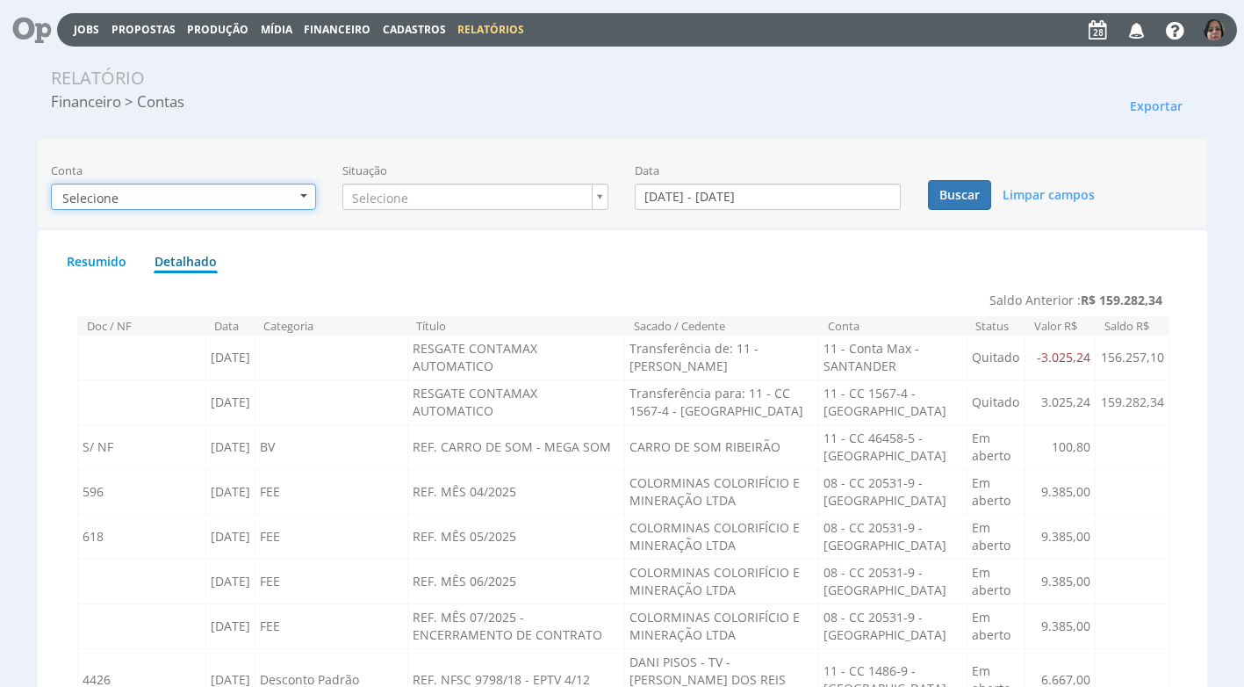
click at [301, 192] on button "Selecione" at bounding box center [184, 196] width 266 height 26
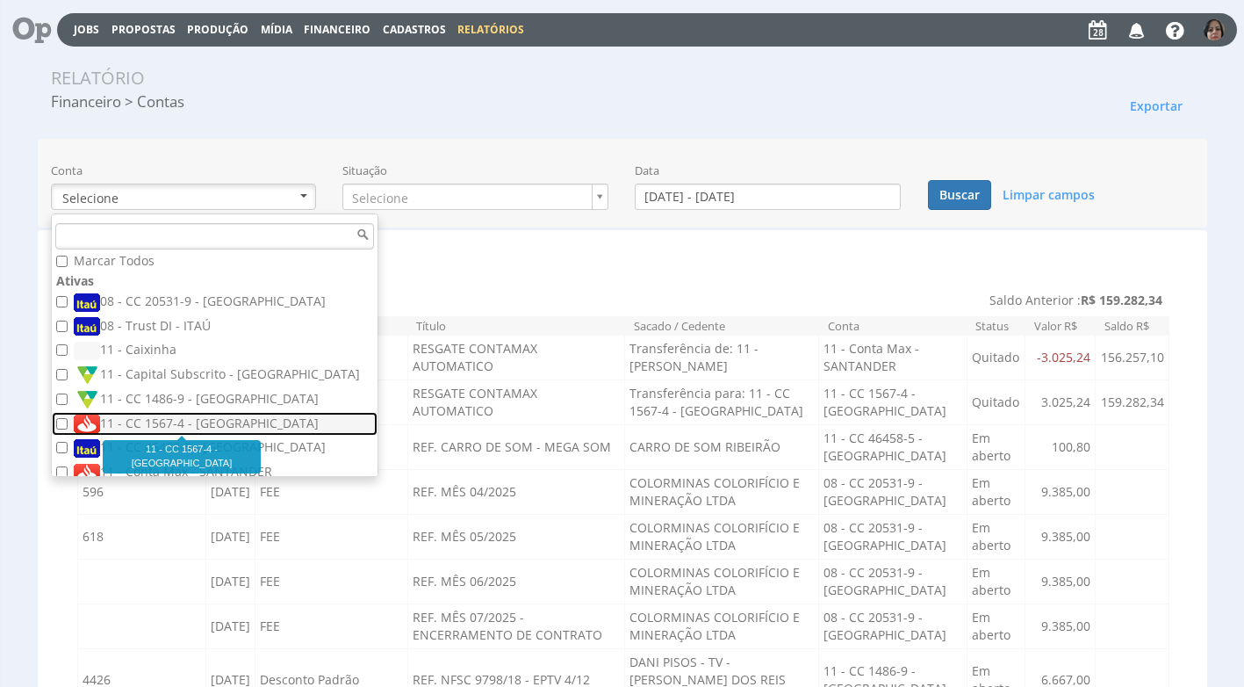
click at [204, 421] on label "11 - CC 1567-4 - [GEOGRAPHIC_DATA]" at bounding box center [217, 423] width 286 height 19
click at [68, 421] on input "11 - CC 1567-4 - [GEOGRAPHIC_DATA]" at bounding box center [61, 423] width 11 height 11
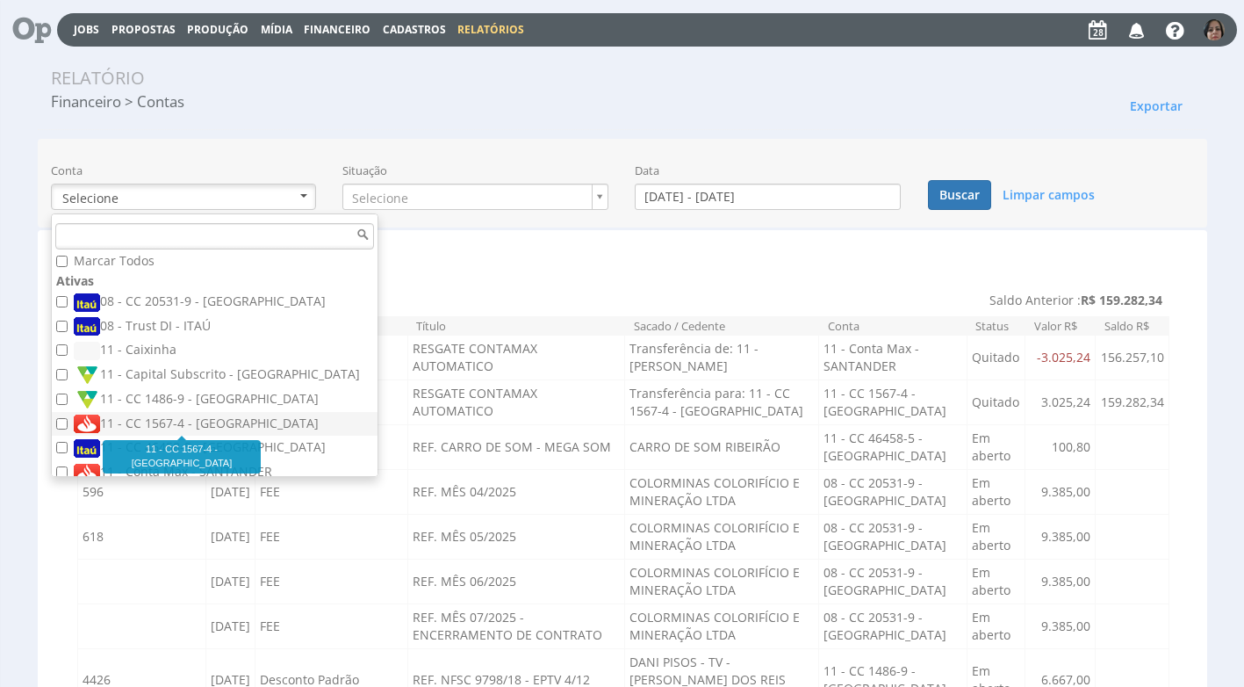
checkbox input "true"
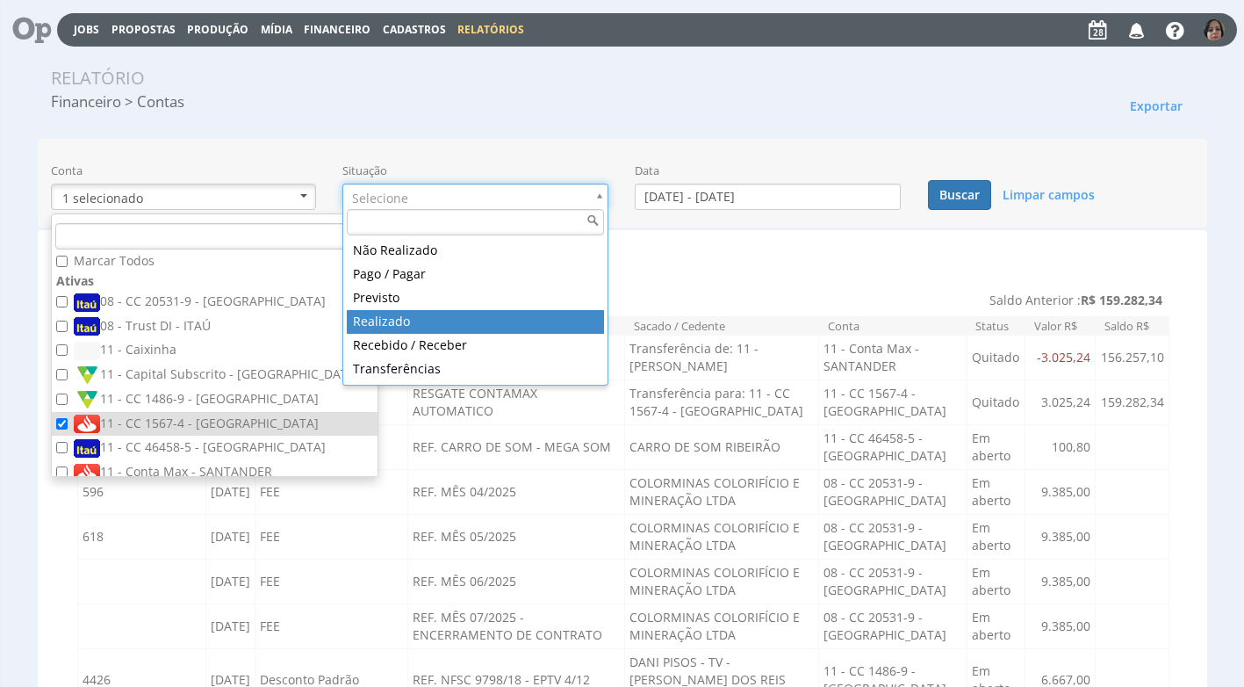
type input "realizado"
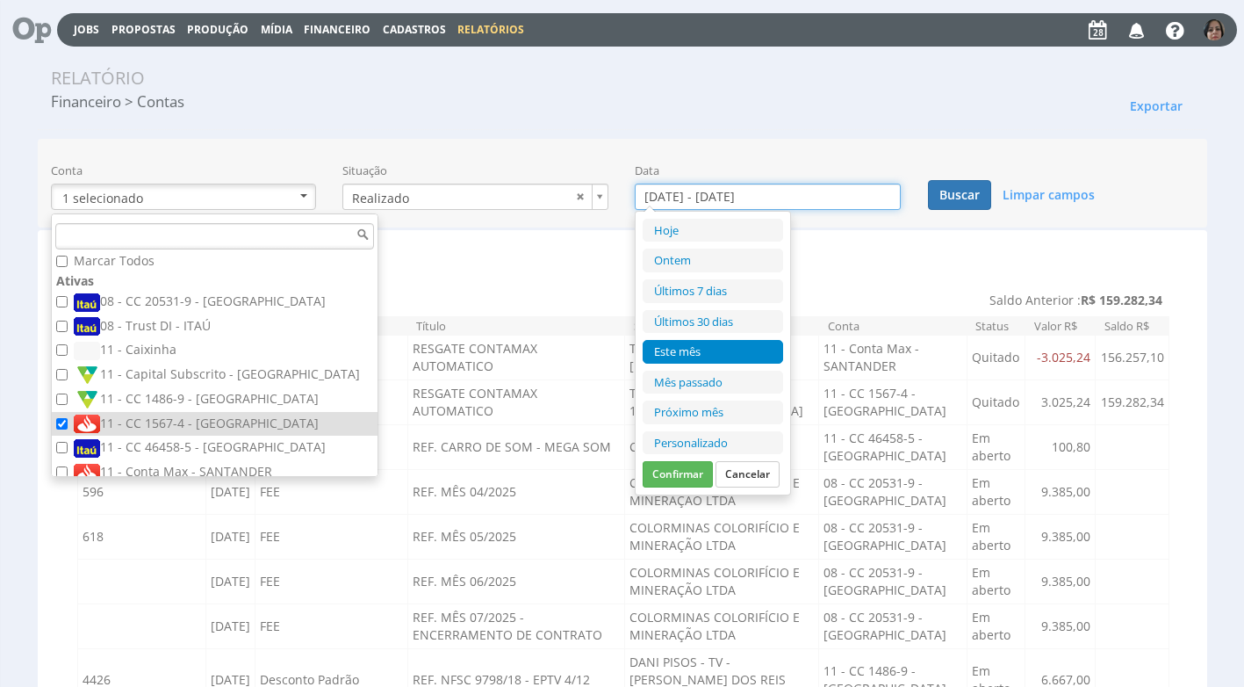
click at [666, 196] on input "[DATE] - [DATE]" at bounding box center [768, 196] width 266 height 26
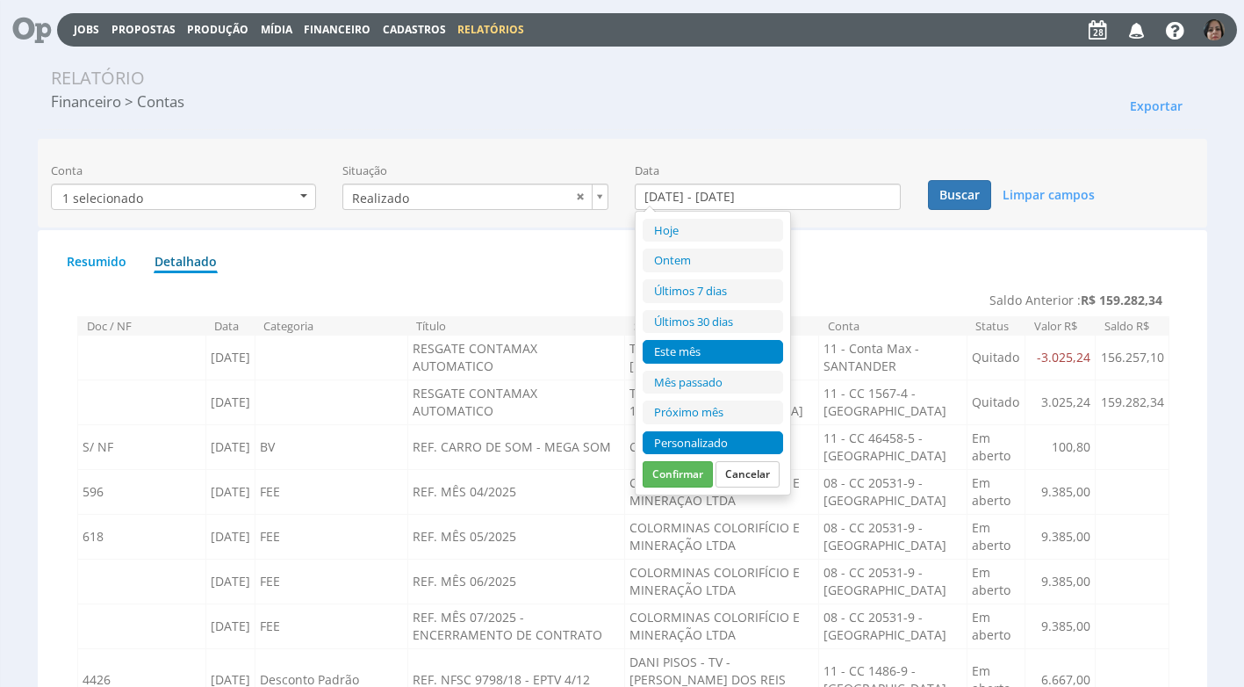
click at [673, 442] on li "Personalizado" at bounding box center [713, 443] width 140 height 24
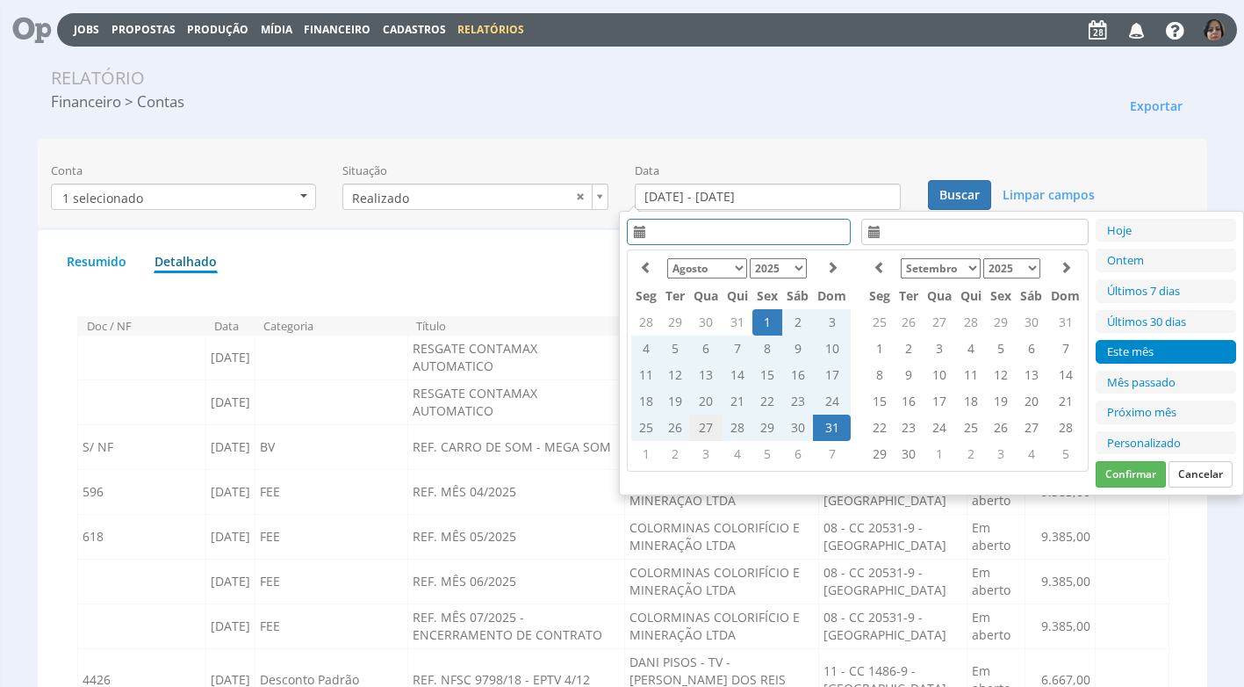
click at [707, 428] on td "27" at bounding box center [705, 427] width 33 height 26
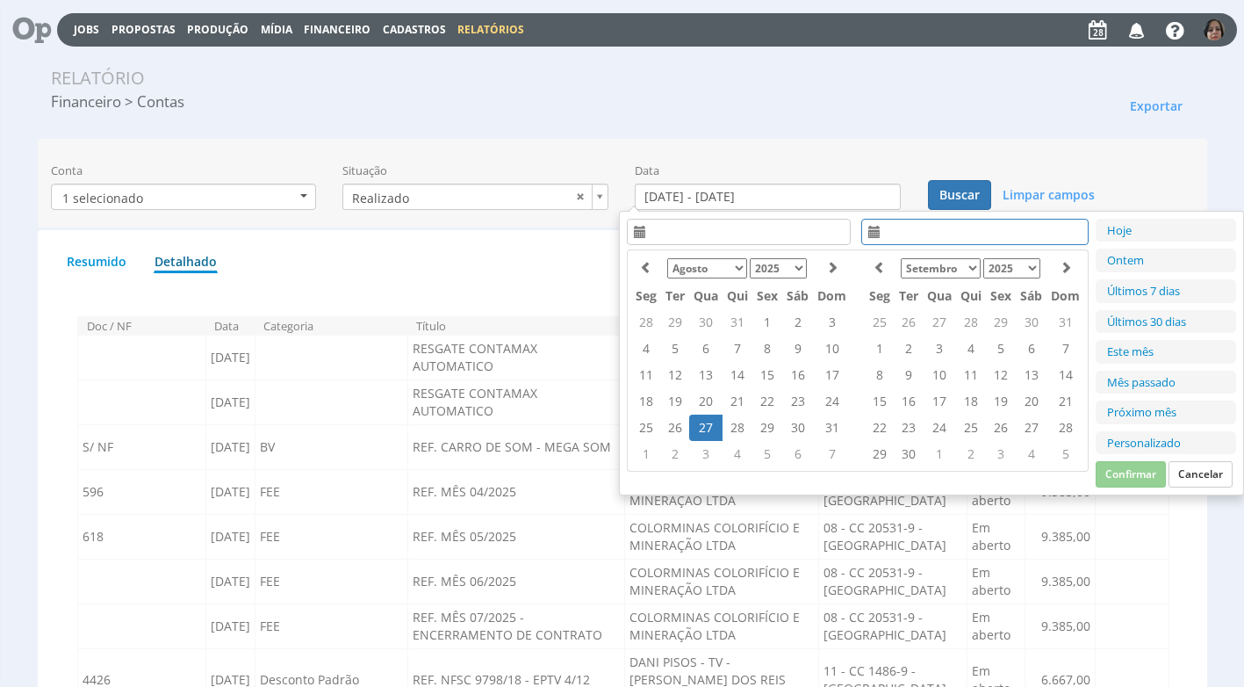
click at [702, 428] on td "27" at bounding box center [705, 427] width 33 height 26
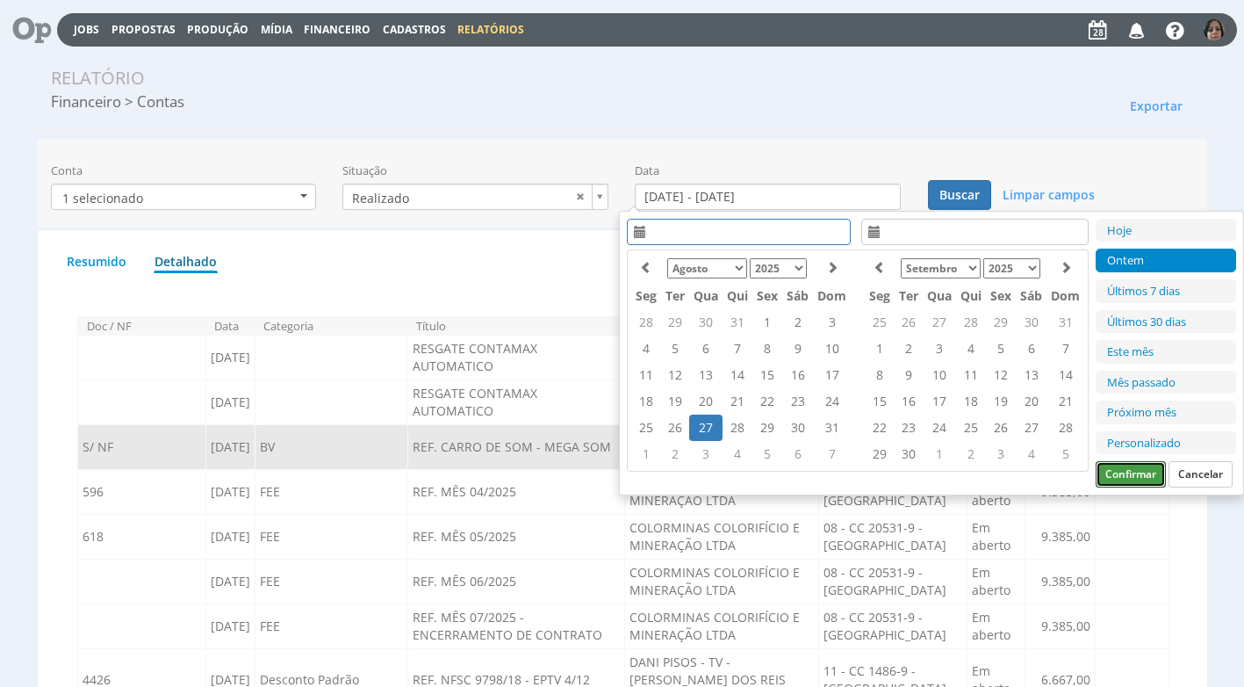
click at [1113, 471] on button "Confirmar" at bounding box center [1131, 474] width 70 height 26
type input "27/08/2025 - 27/08/2025"
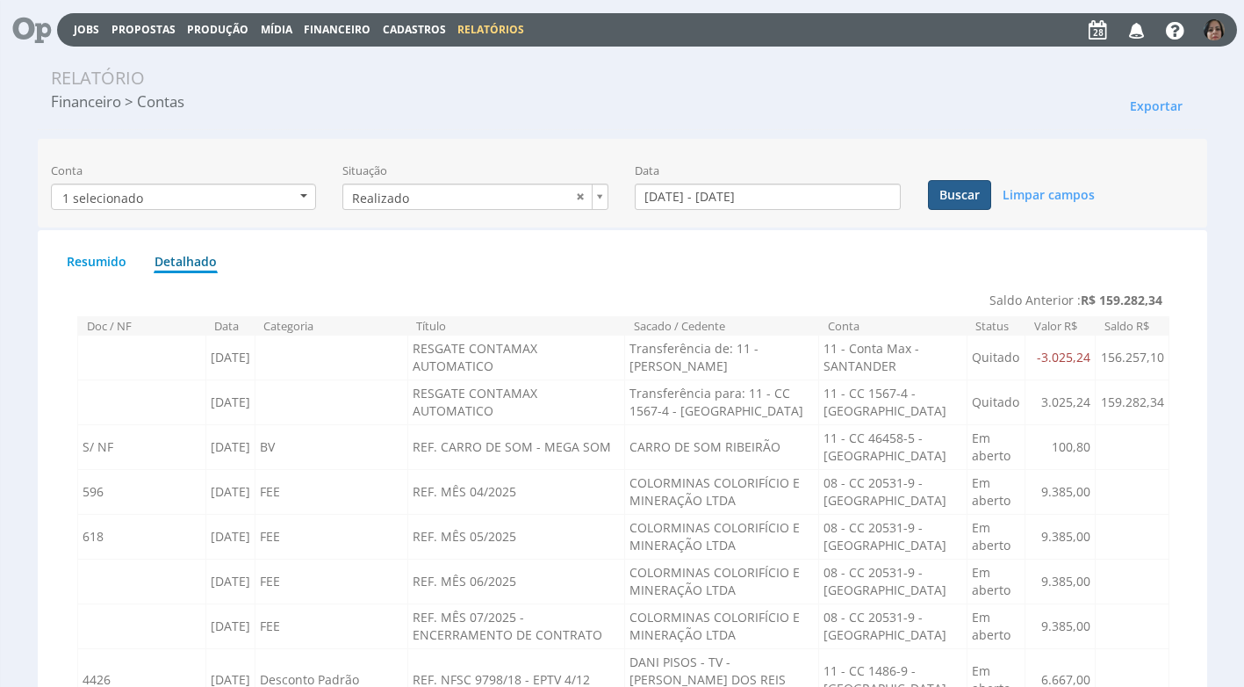
click at [964, 197] on button "Buscar" at bounding box center [959, 195] width 63 height 30
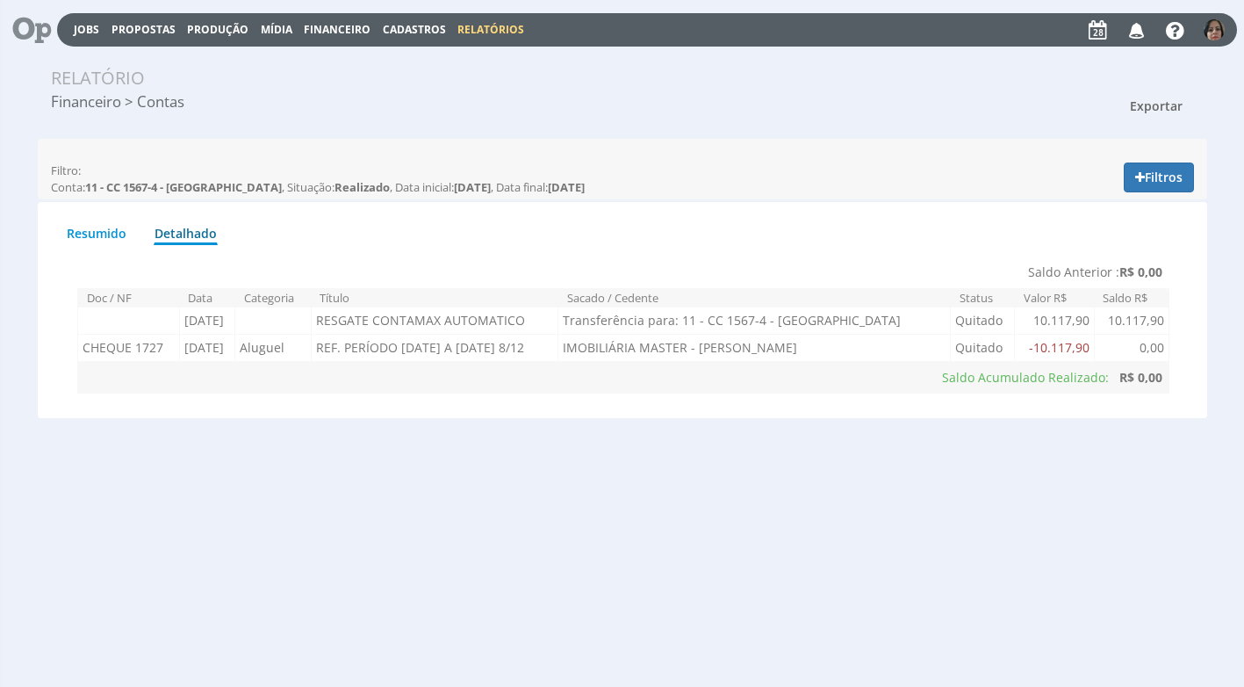
drag, startPoint x: 1155, startPoint y: 104, endPoint x: 1150, endPoint y: 118, distance: 14.2
click at [1155, 104] on span "Exportar" at bounding box center [1156, 105] width 53 height 17
click at [1104, 191] on link "Imprimir" at bounding box center [1123, 185] width 139 height 23
click at [1162, 172] on button "Filtros" at bounding box center [1159, 177] width 70 height 30
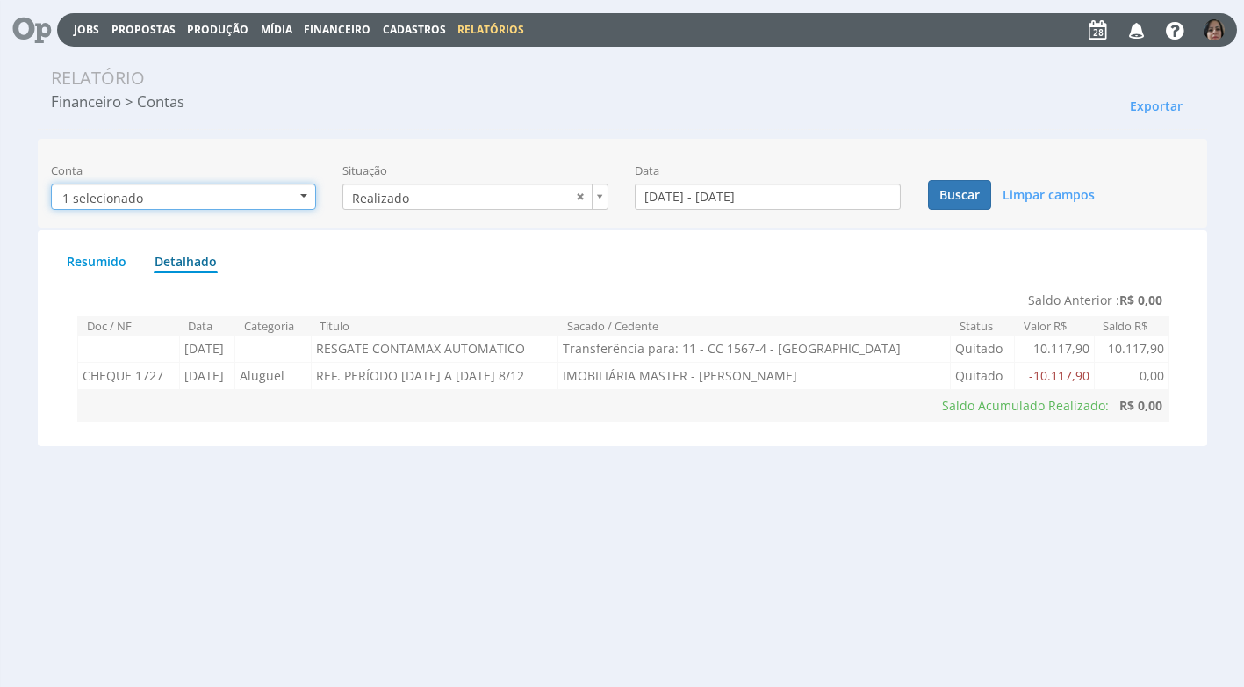
click at [303, 197] on b "button" at bounding box center [303, 196] width 7 height 4
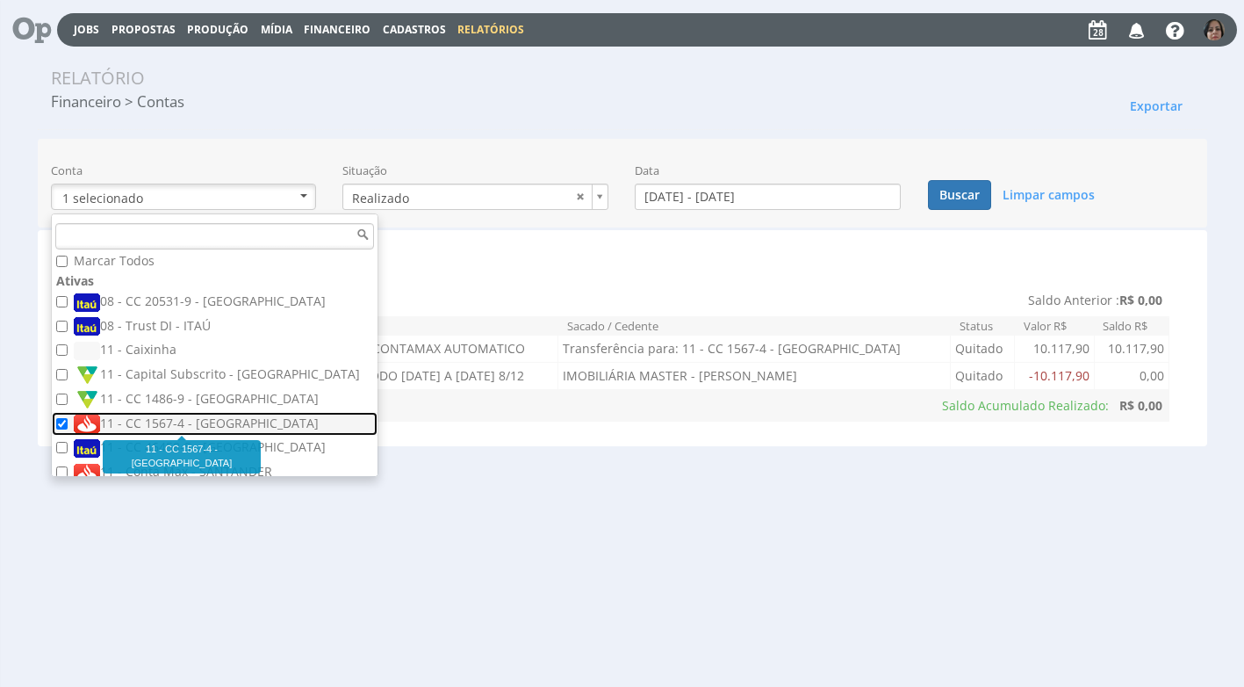
click at [187, 423] on label "11 - CC 1567-4 - [GEOGRAPHIC_DATA]" at bounding box center [217, 423] width 286 height 19
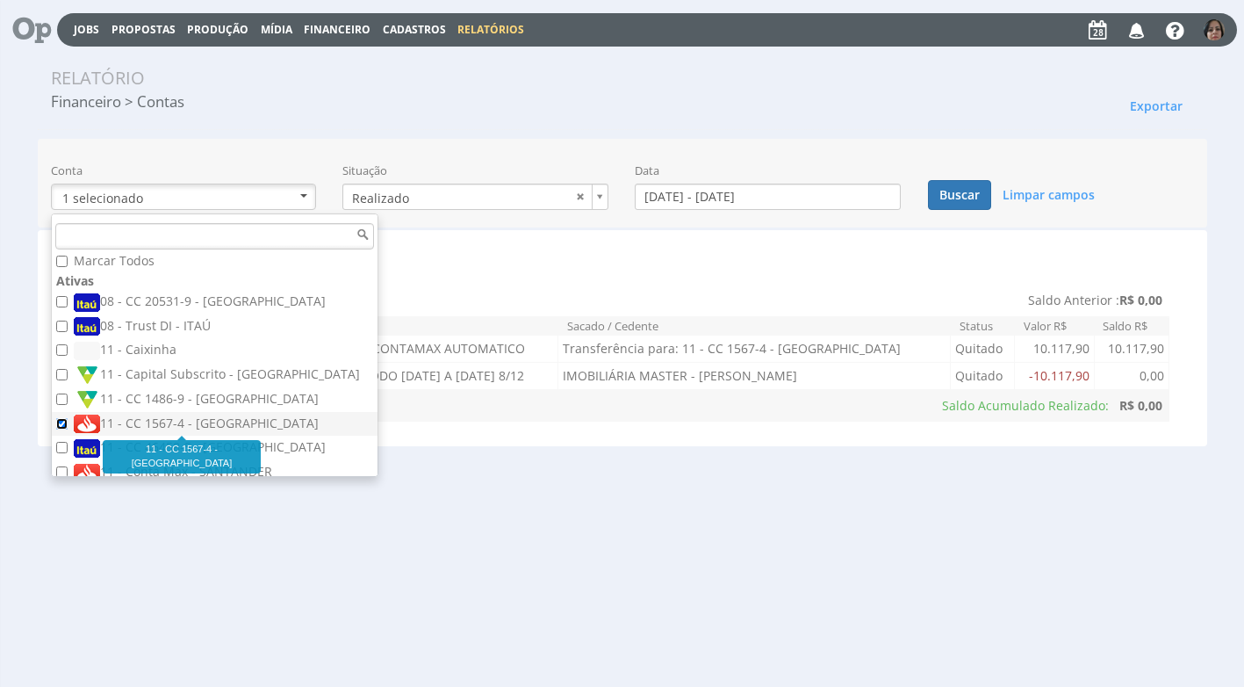
click at [68, 423] on input "11 - CC 1567-4 - [GEOGRAPHIC_DATA]" at bounding box center [61, 423] width 11 height 11
checkbox input "false"
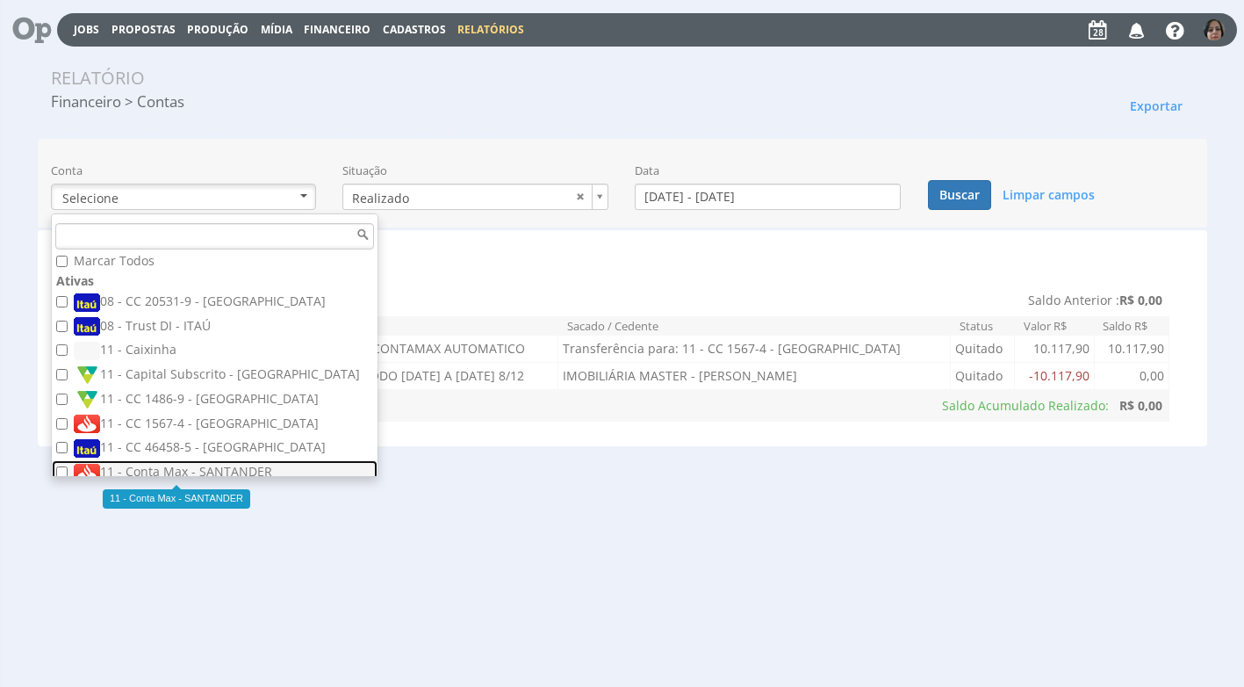
click at [160, 473] on label "11 - Conta Max - SANTANDER" at bounding box center [217, 472] width 286 height 19
click at [68, 473] on input "11 - Conta Max - SANTANDER" at bounding box center [61, 471] width 11 height 11
checkbox input "true"
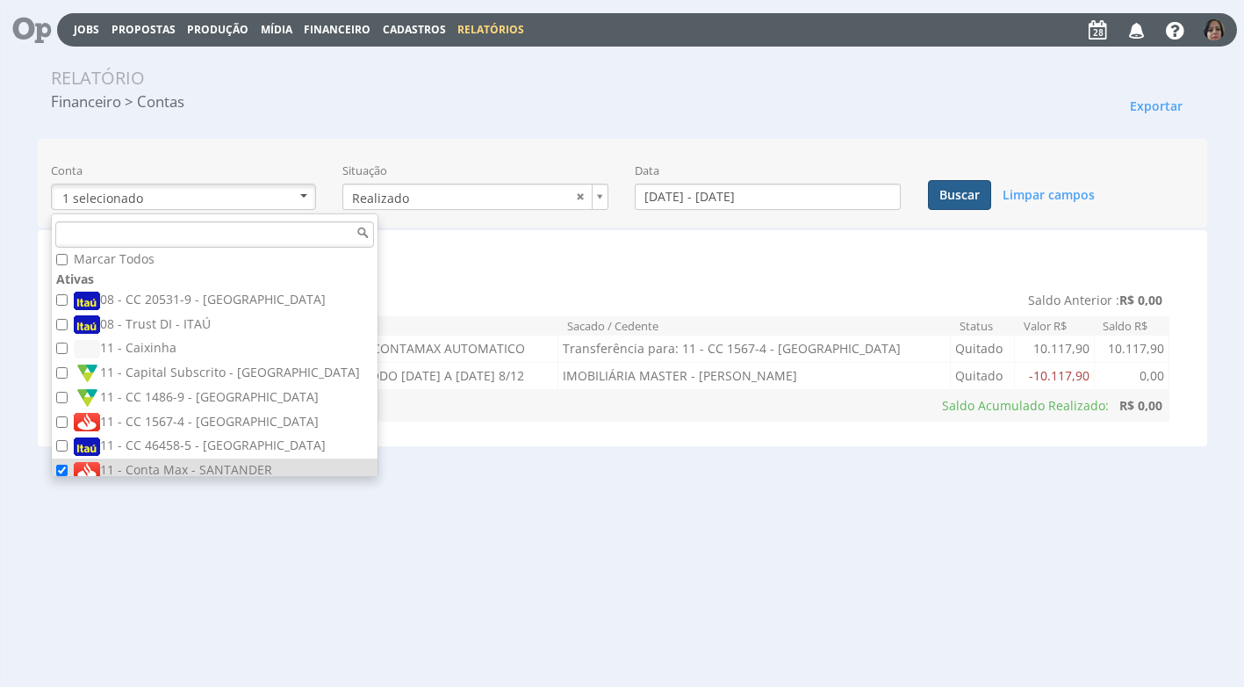
click at [953, 195] on button "Buscar" at bounding box center [959, 195] width 63 height 30
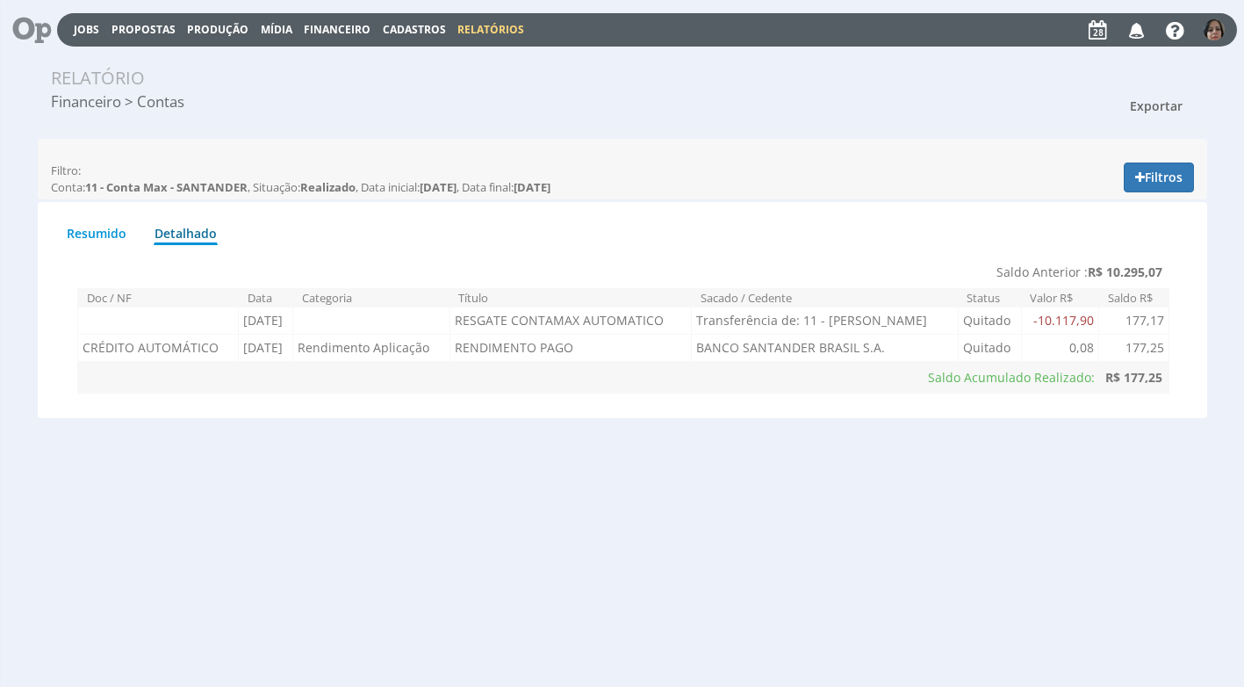
click at [1160, 98] on span "Exportar" at bounding box center [1156, 105] width 53 height 17
click at [1091, 182] on link "Imprimir" at bounding box center [1123, 185] width 139 height 23
click at [342, 27] on span "Financeiro" at bounding box center [337, 29] width 67 height 15
click at [331, 59] on link "Lançamentos" at bounding box center [338, 56] width 147 height 25
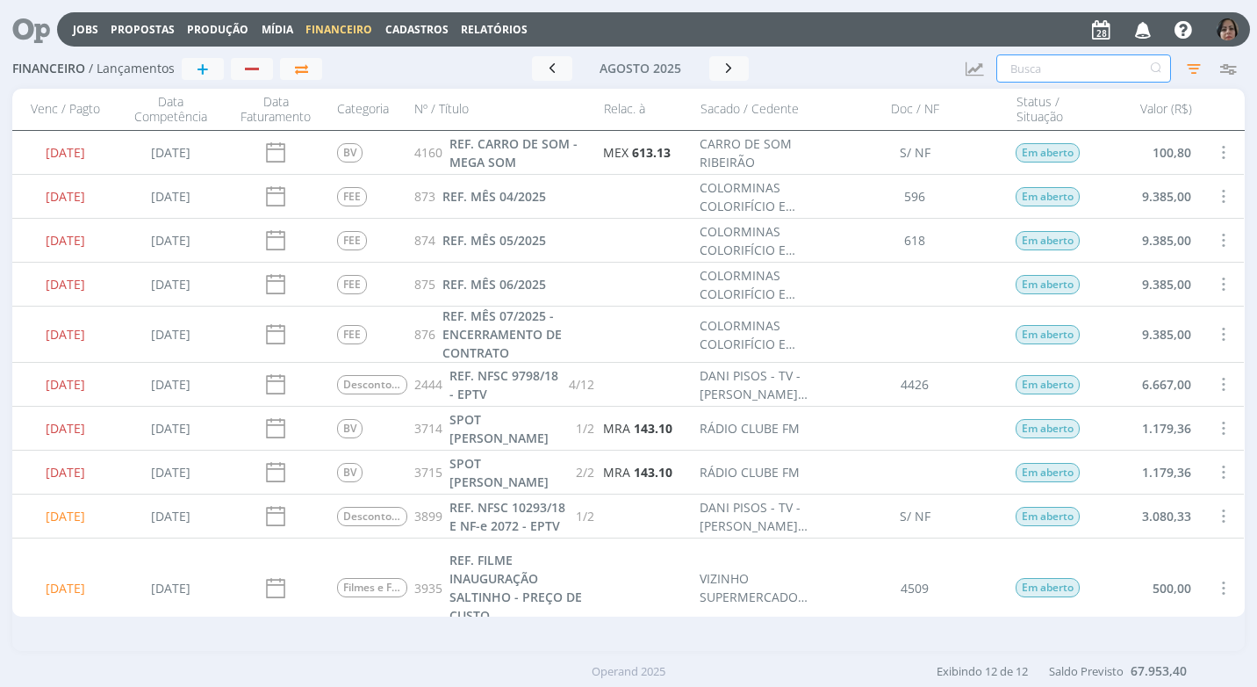
click at [1034, 68] on input "text" at bounding box center [1083, 68] width 175 height 28
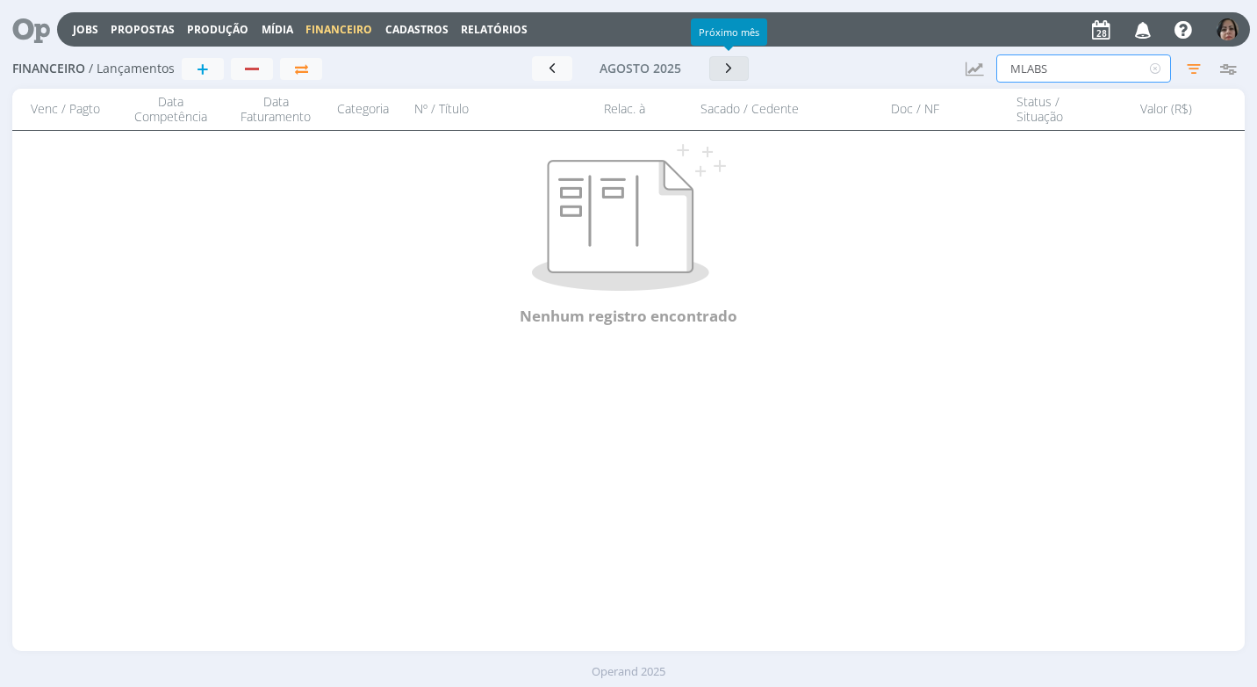
type input "MLABS"
click at [734, 73] on icon "button" at bounding box center [730, 68] width 18 height 17
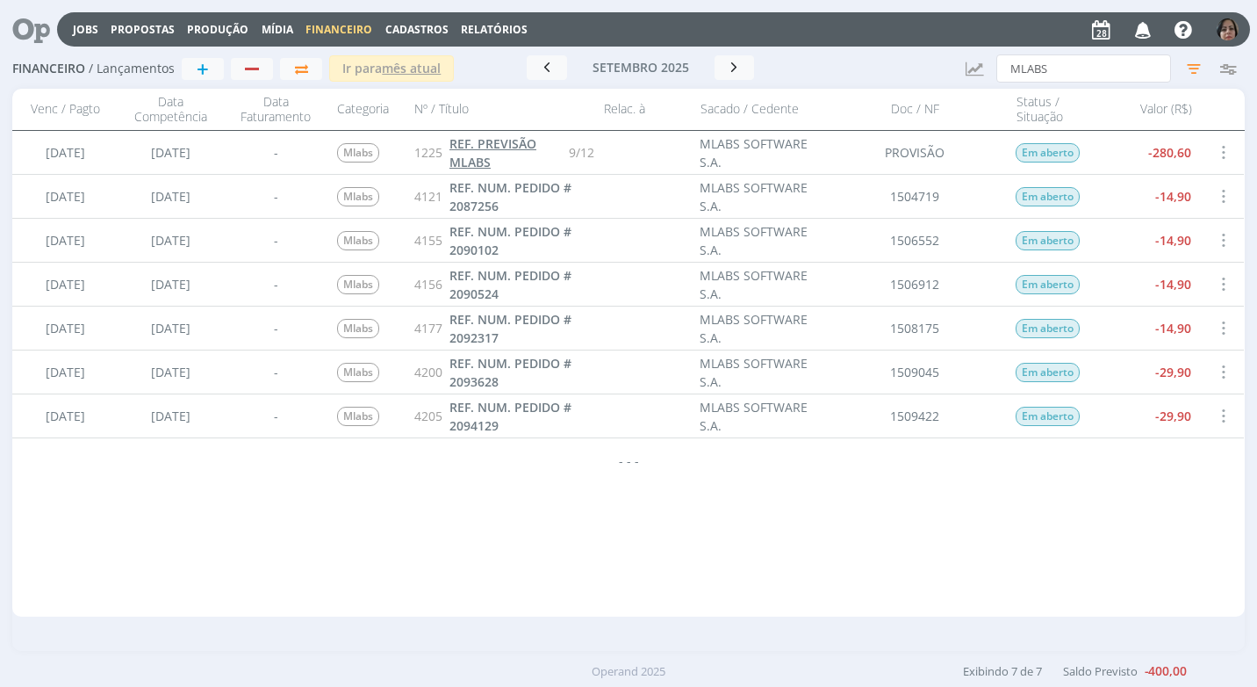
click at [486, 157] on span "REF. PREVISÃO MLABS" at bounding box center [493, 152] width 87 height 35
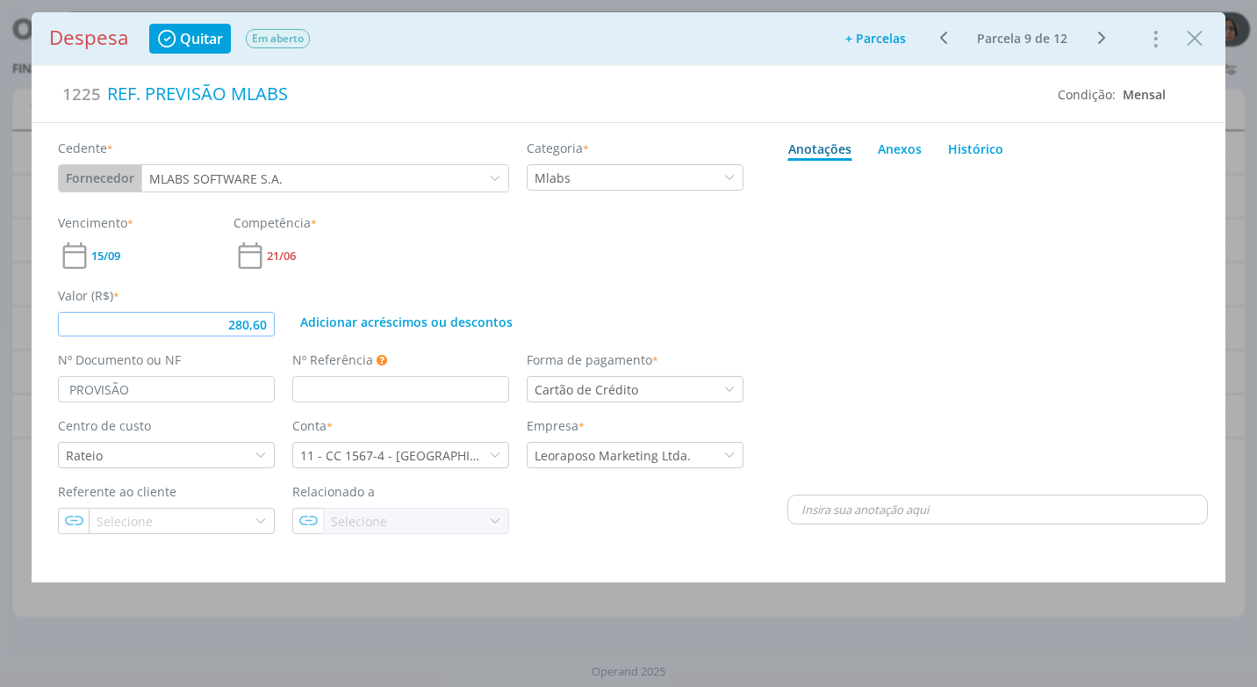
click at [270, 330] on input "280,60" at bounding box center [166, 324] width 217 height 25
click at [469, 280] on div "Valor (R$) * 190,90 Adicionar acréscimos ou descontos" at bounding box center [401, 304] width 704 height 64
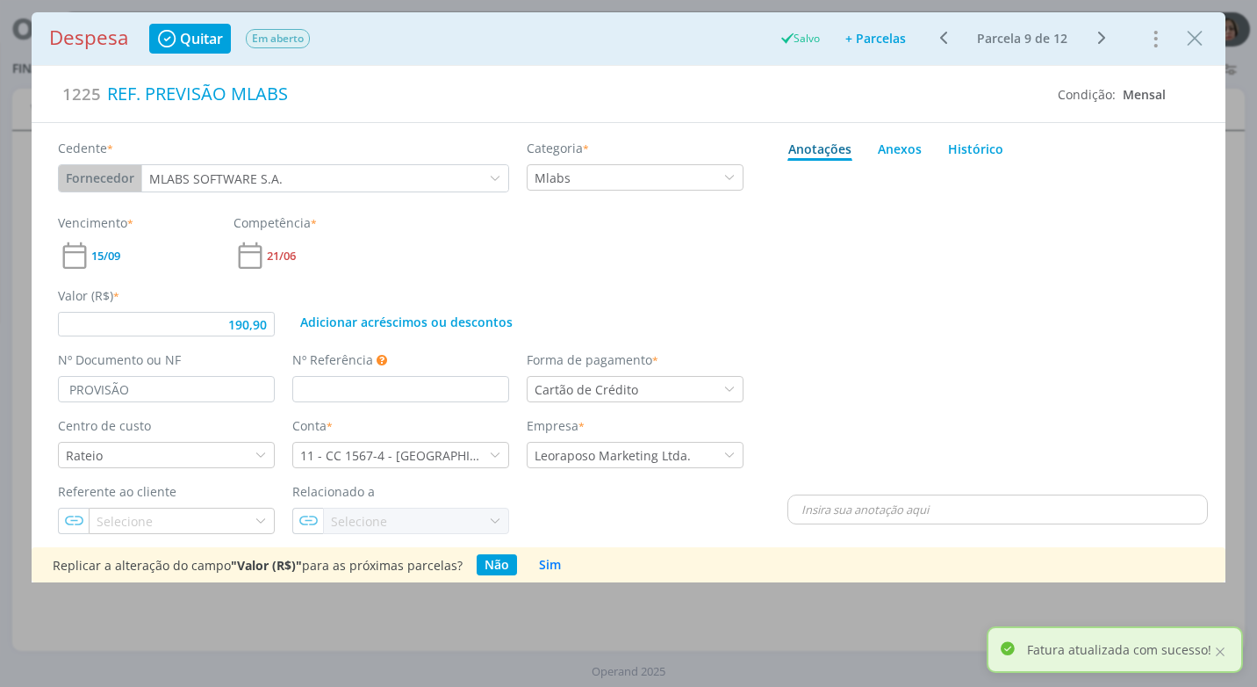
type input "190,90"
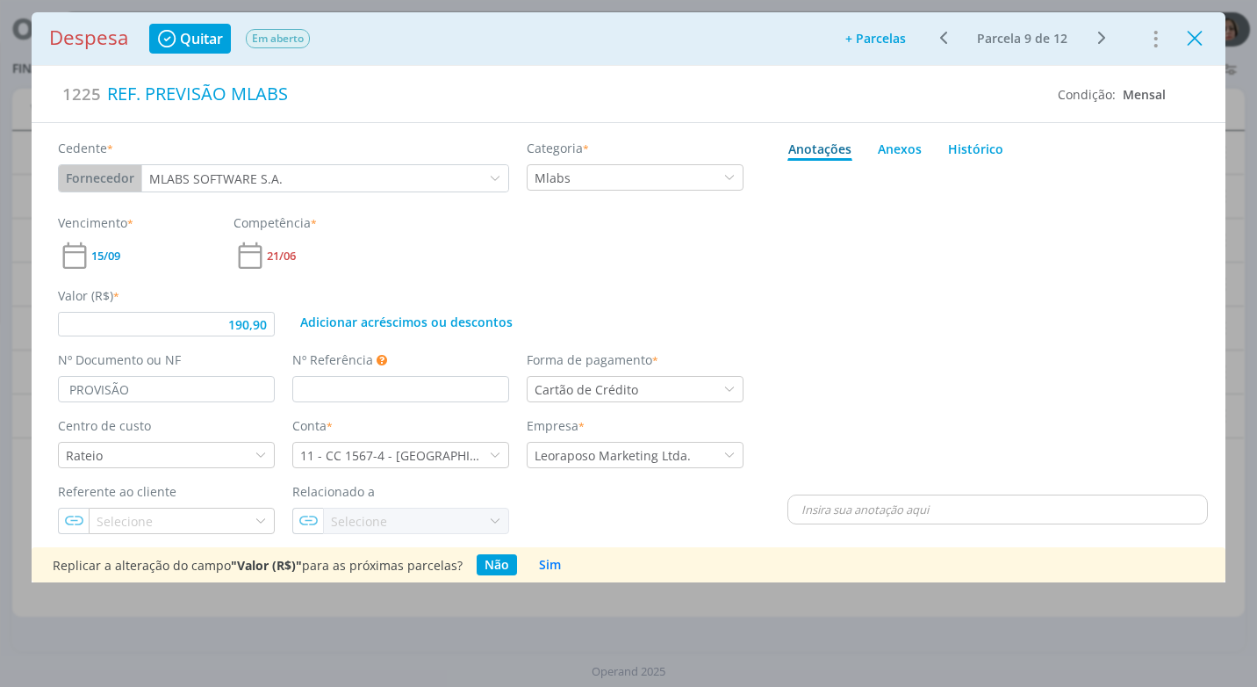
click at [1191, 41] on icon "Close" at bounding box center [1195, 38] width 26 height 26
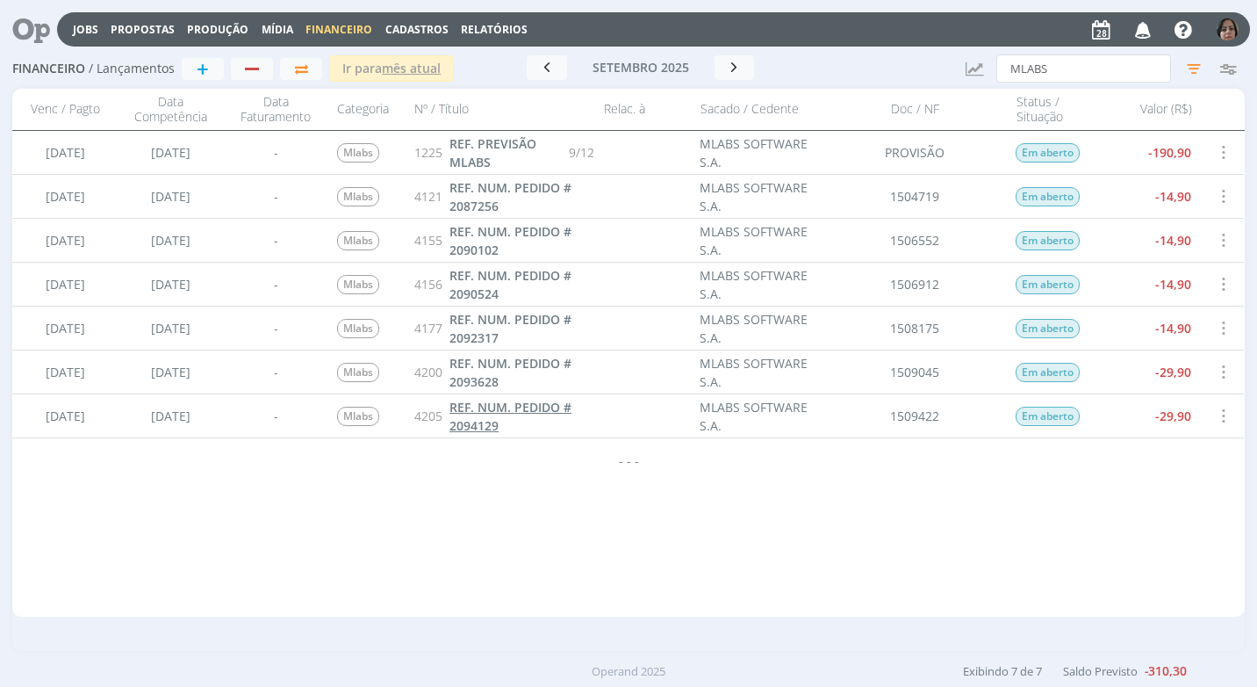
click at [524, 408] on span "REF. NUM. PEDIDO # 2094129" at bounding box center [511, 416] width 122 height 35
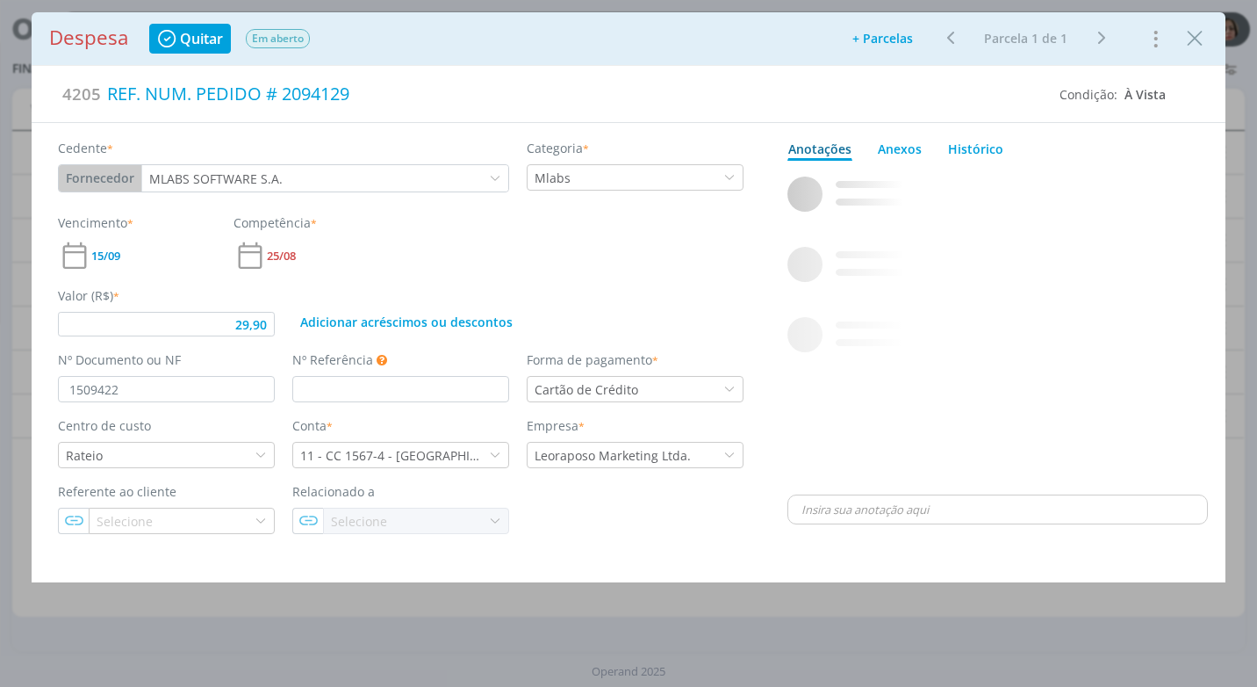
type input "29,90"
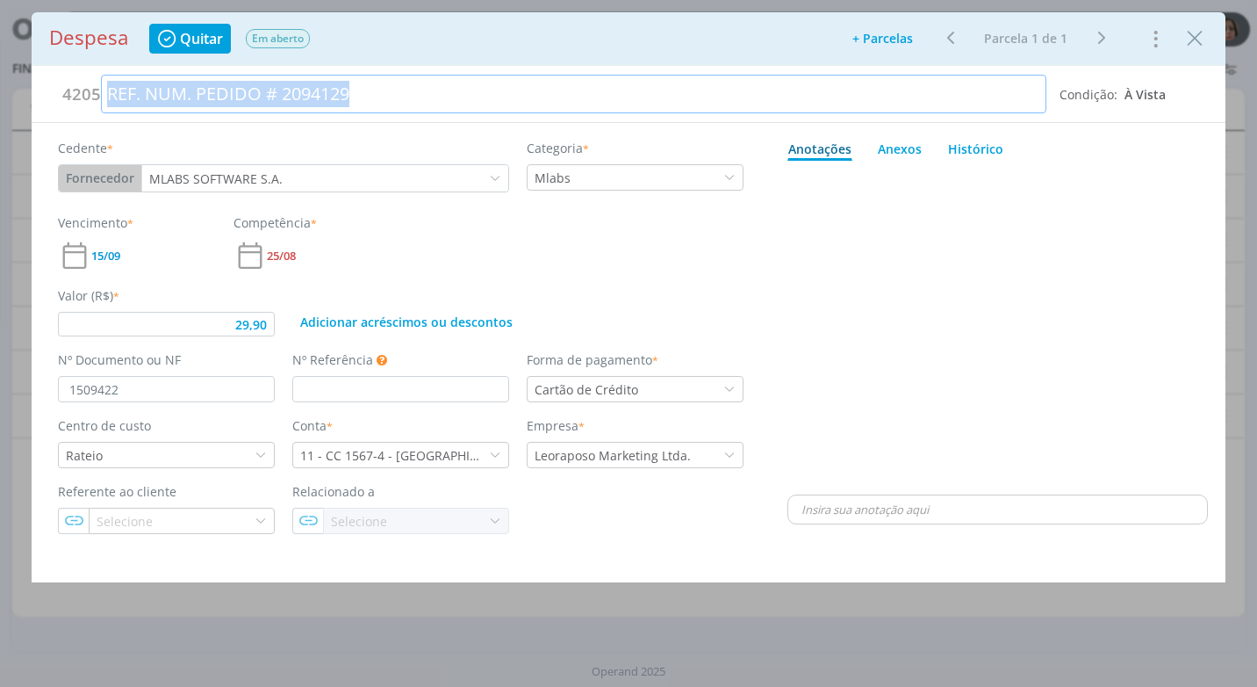
drag, startPoint x: 371, startPoint y: 90, endPoint x: 18, endPoint y: 84, distance: 353.0
click at [18, 84] on div "Despesa Quitar Em aberto Adicionar parcelas: As parcelas serão geradas com base…" at bounding box center [628, 343] width 1257 height 687
copy div "REF. NUM. PEDIDO # 2094129"
click at [1205, 45] on icon "Close" at bounding box center [1195, 38] width 26 height 26
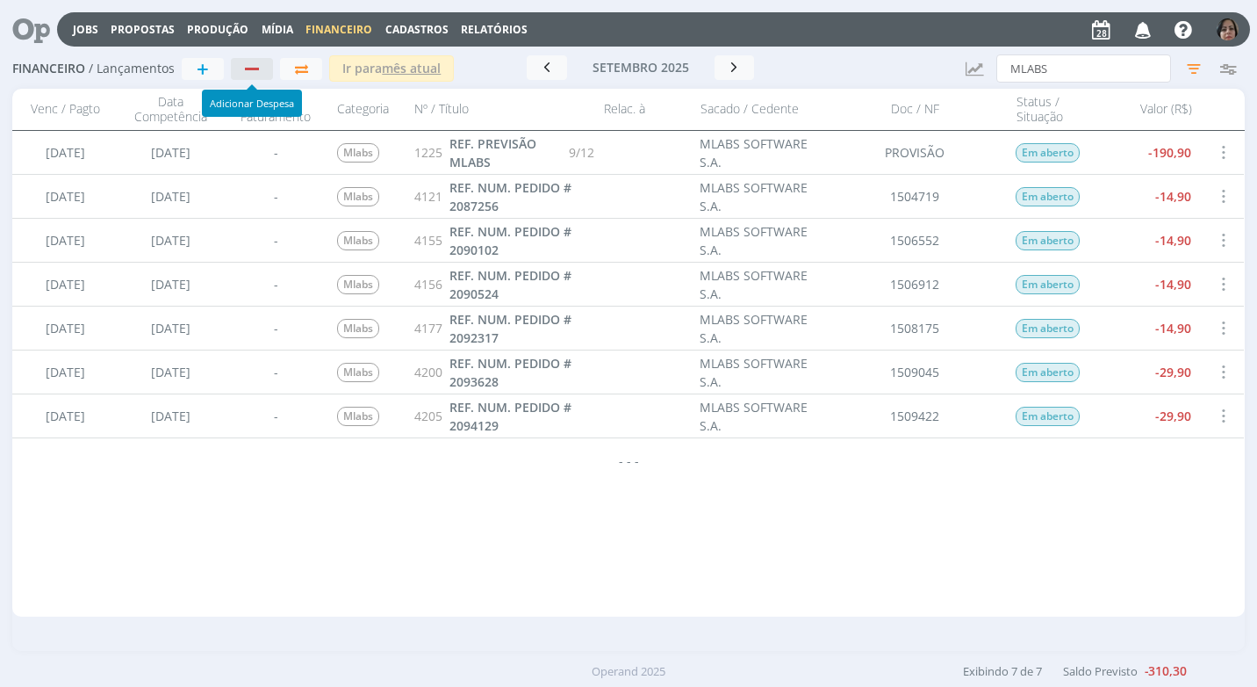
click at [261, 69] on div "button" at bounding box center [252, 68] width 23 height 11
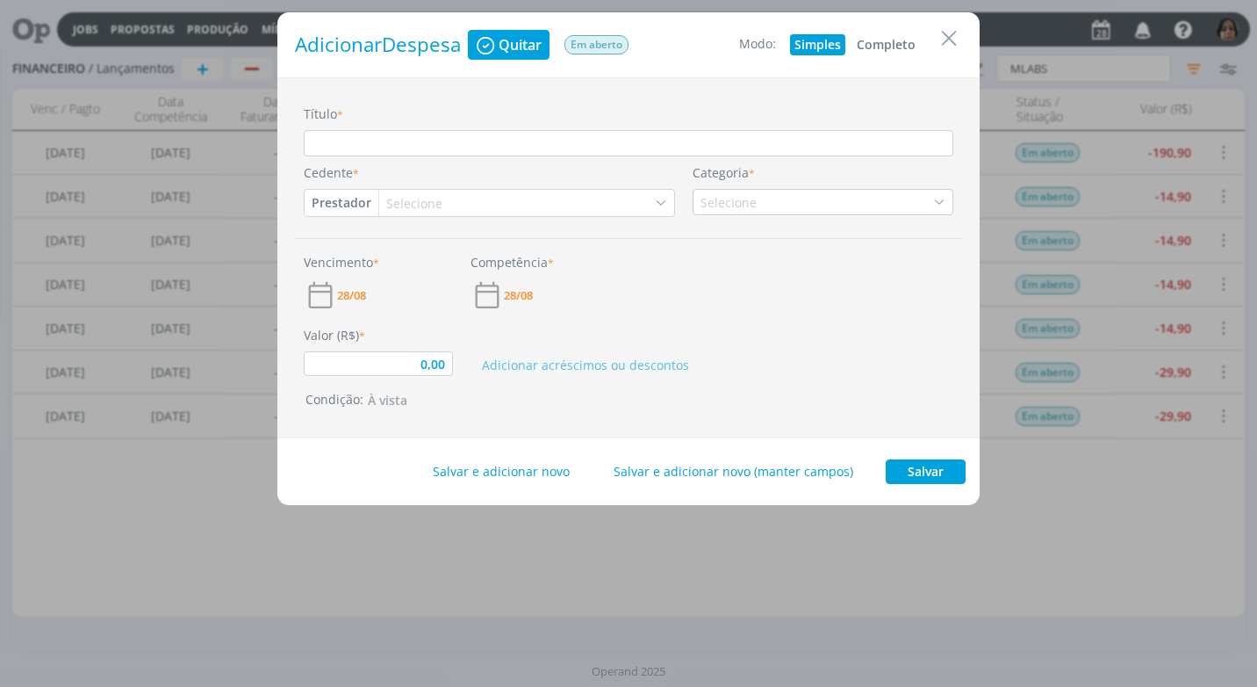
click at [883, 38] on button "Completo" at bounding box center [887, 44] width 68 height 21
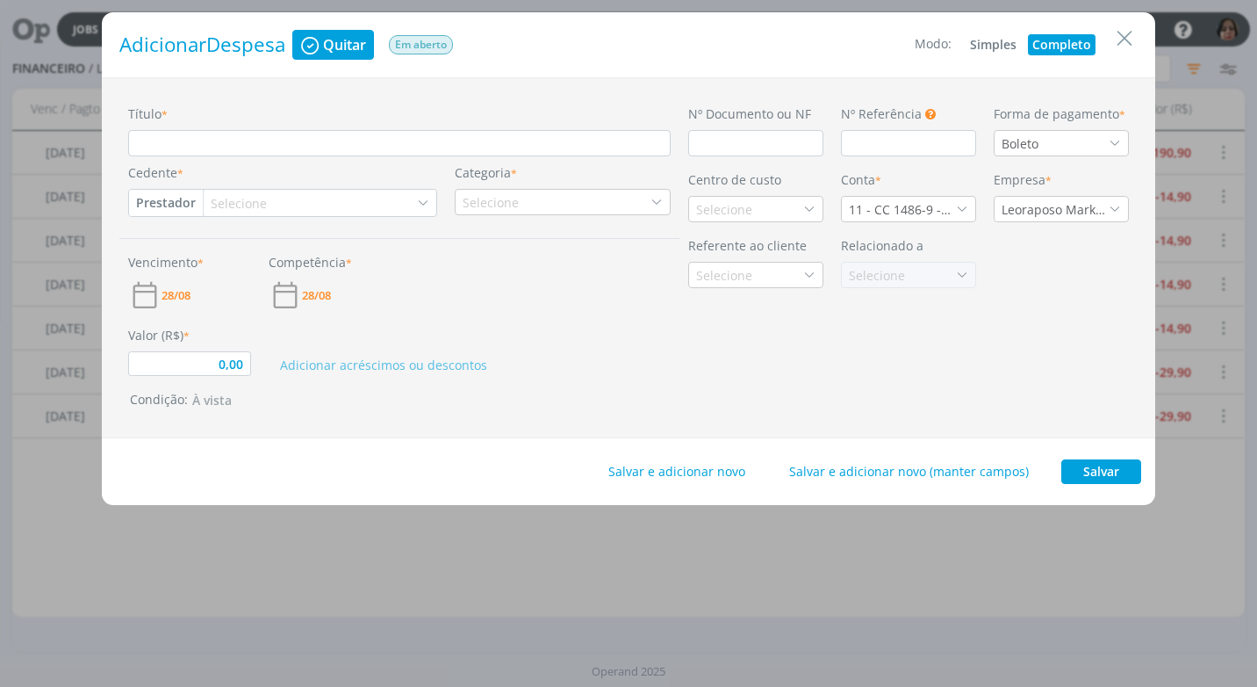
type input "0,00"
click at [204, 149] on input "Título *" at bounding box center [399, 143] width 543 height 26
paste input "REF. NUM. PEDIDO # 2094129"
type input "REF. NUM. PEDIDO # 2094129"
type input "0,00"
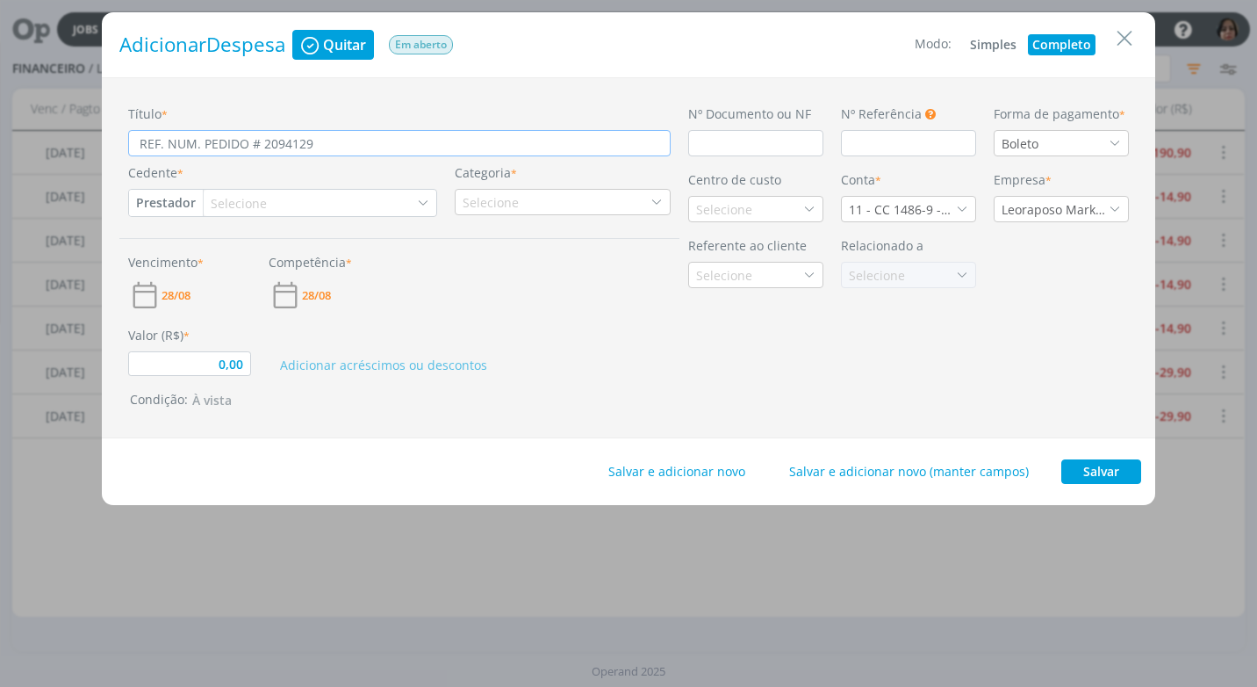
type input "REF. NUM. PEDIDO # 209412"
type input "0,00"
type input "REF. NUM. PEDIDO # 20941"
type input "0,00"
type input "REF. NUM. PEDIDO # 2094"
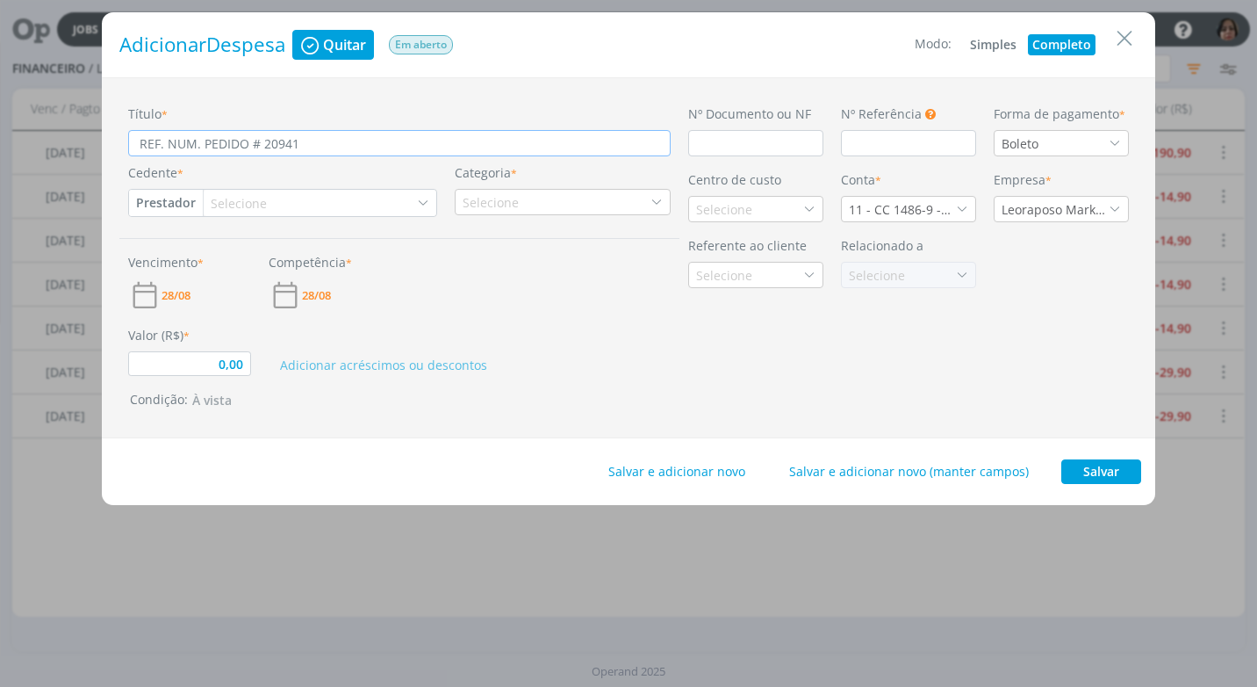
type input "0,00"
type input "REF. NUM. PEDIDO # 209"
type input "0,00"
type input "REF. NUM. PEDIDO # 2096"
type input "0,00"
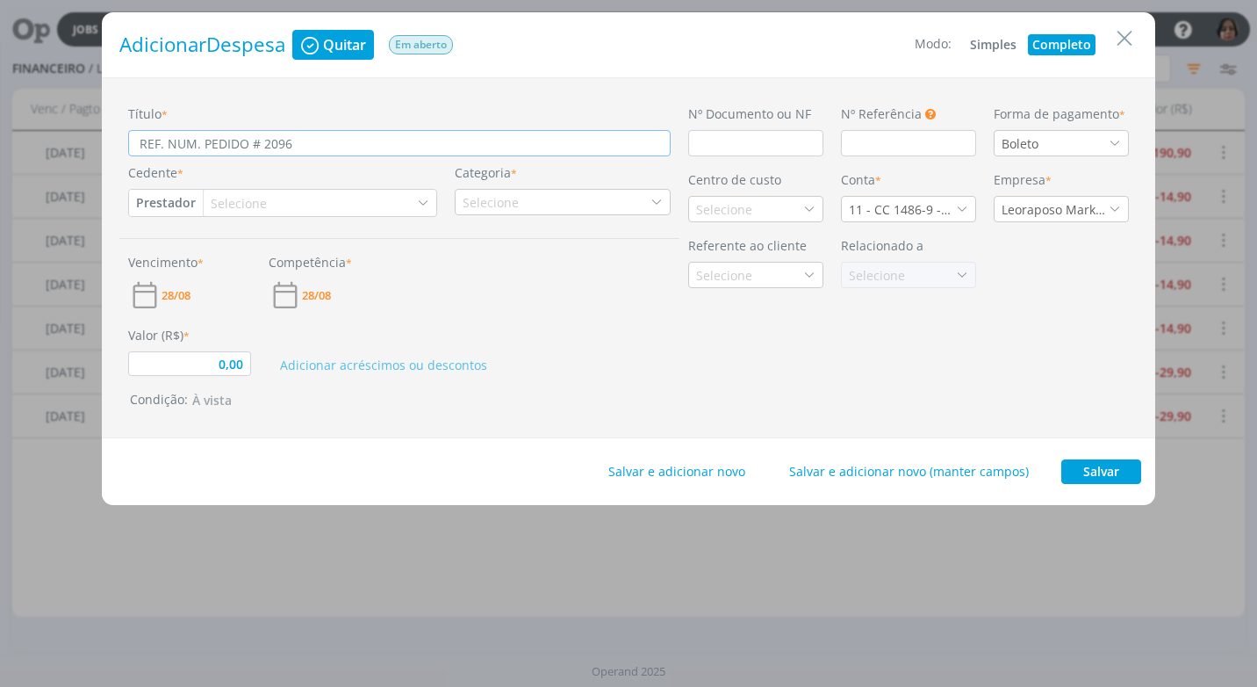
type input "REF. NUM. PEDIDO # 20966"
type input "0,00"
type input "REF. NUM. PEDIDO # 209662"
type input "0,00"
type input "REF. NUM. PEDIDO # 2096626"
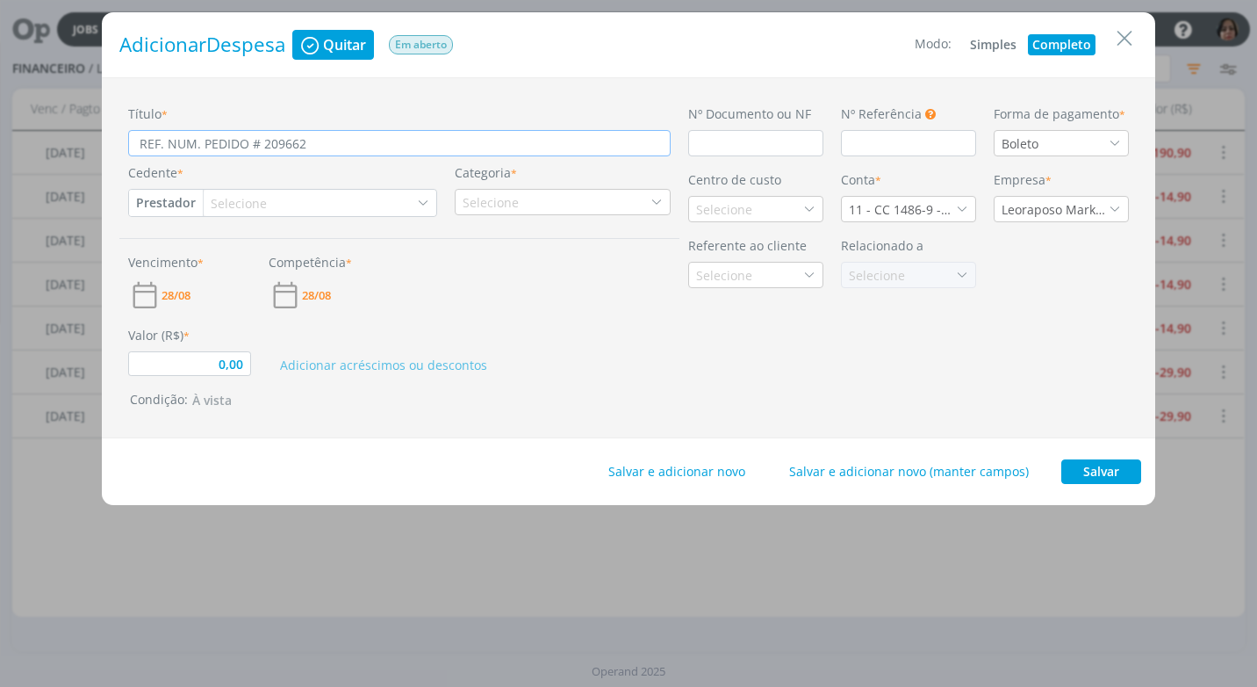
type input "0,00"
type input "REF. NUM. PEDIDO # 2096626"
click at [709, 146] on input "dialog" at bounding box center [755, 143] width 135 height 26
type input "0,00"
type input "15"
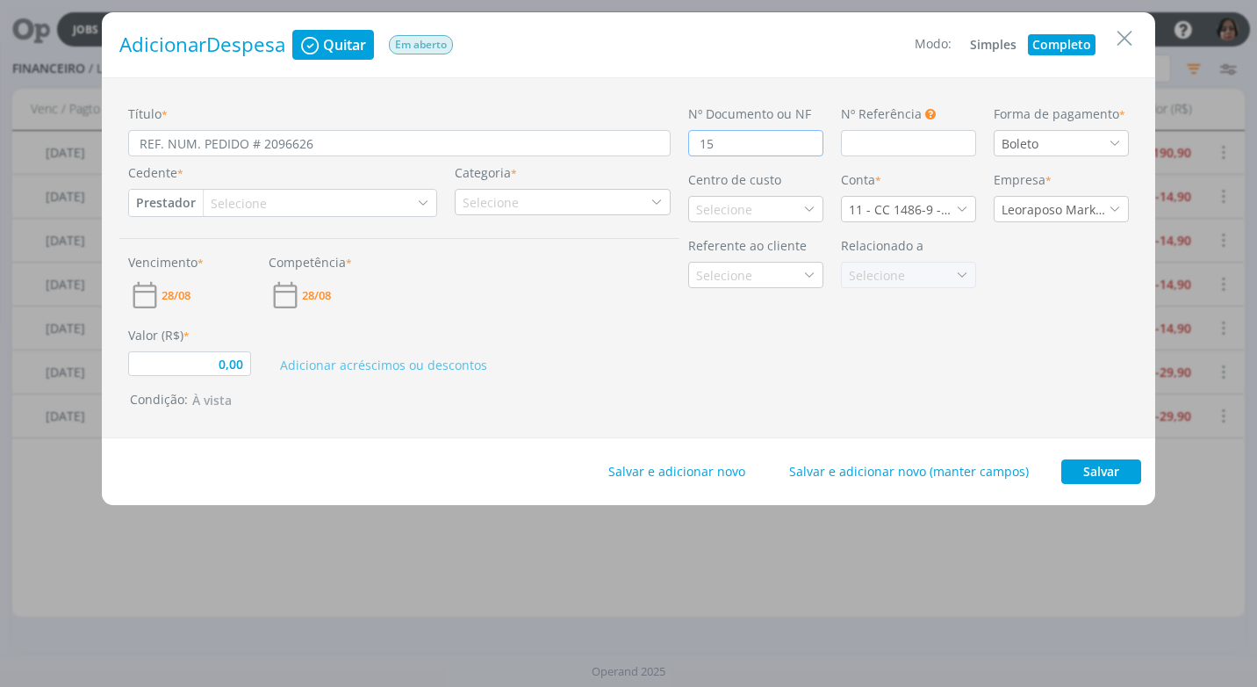
type input "0,00"
type input "1511"
type input "0,00"
type input "15111"
type input "0,00"
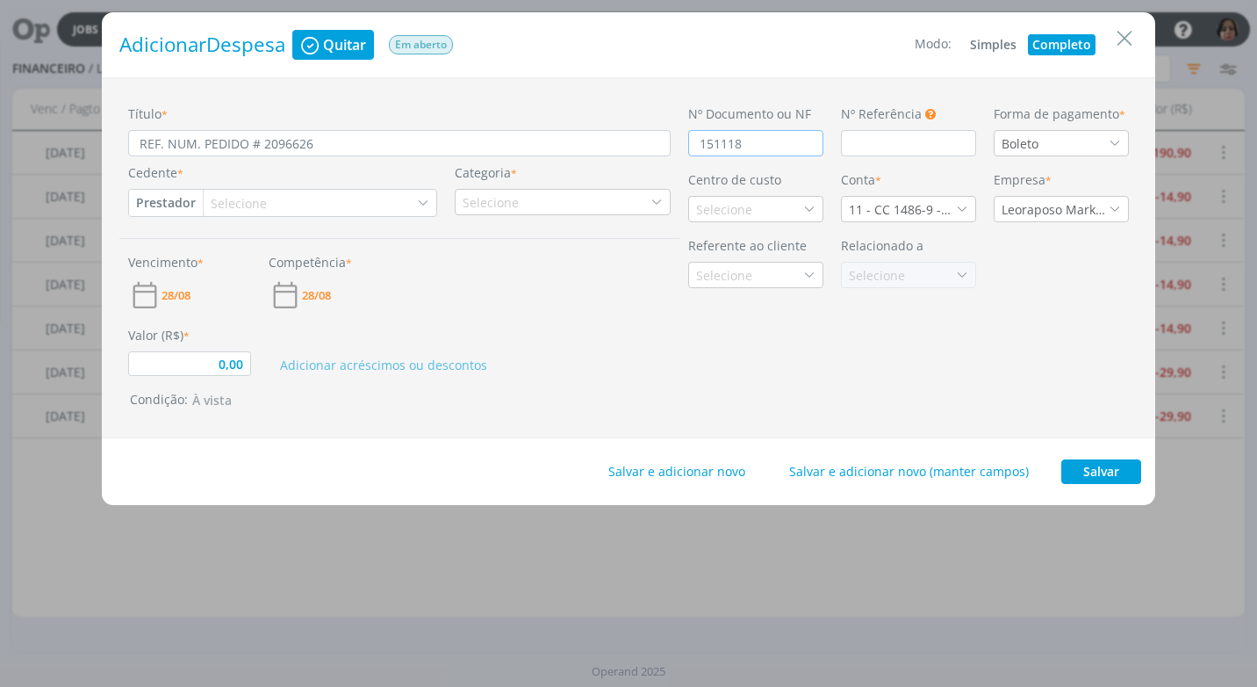
type input "1511186"
type input "0,00"
type input "1511186"
click at [1118, 146] on icon "dialog" at bounding box center [1115, 143] width 12 height 12
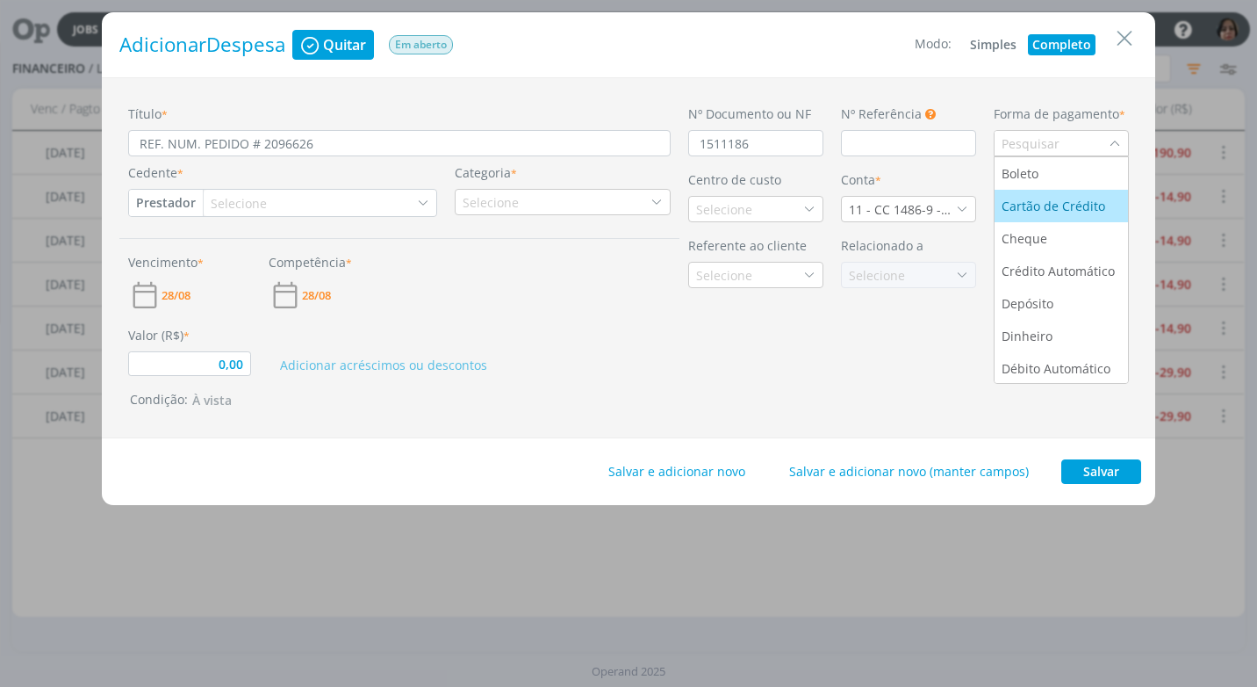
click at [1087, 203] on div "Cartão de Crédito" at bounding box center [1055, 206] width 107 height 18
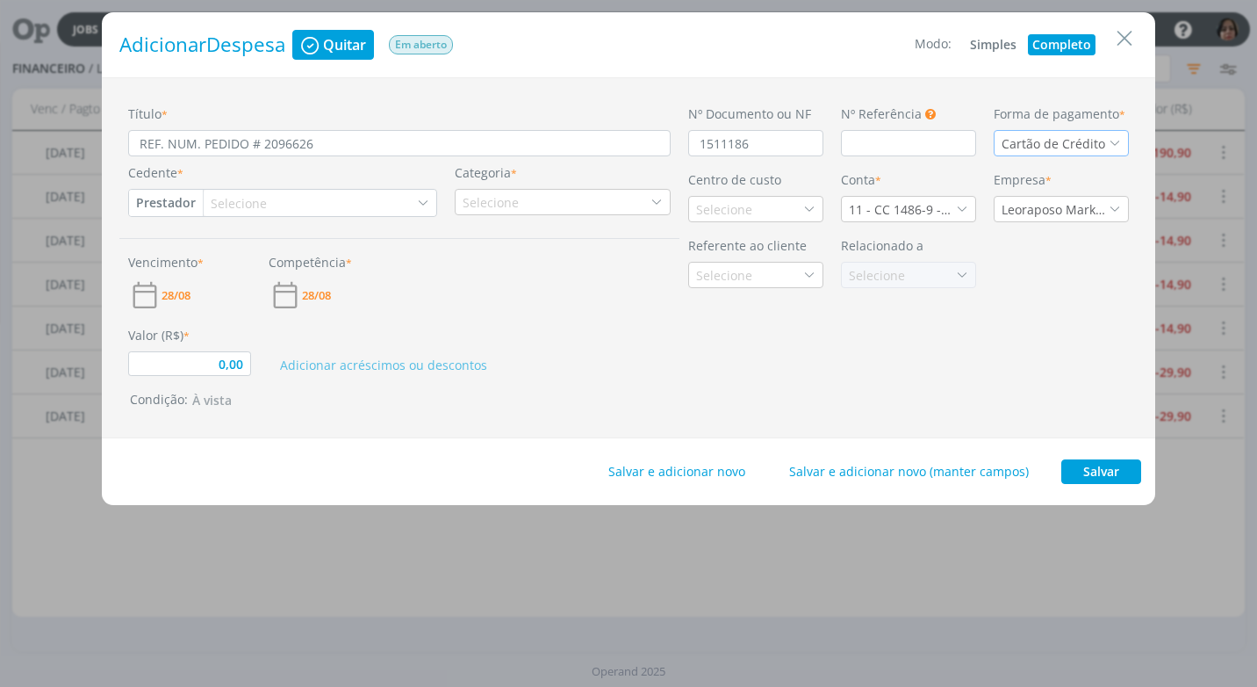
click at [141, 203] on button "Prestador" at bounding box center [166, 203] width 74 height 26
click at [212, 265] on link "Fornecedor" at bounding box center [199, 261] width 139 height 28
type input "0,00"
click at [284, 206] on div "Selecione" at bounding box center [324, 203] width 224 height 26
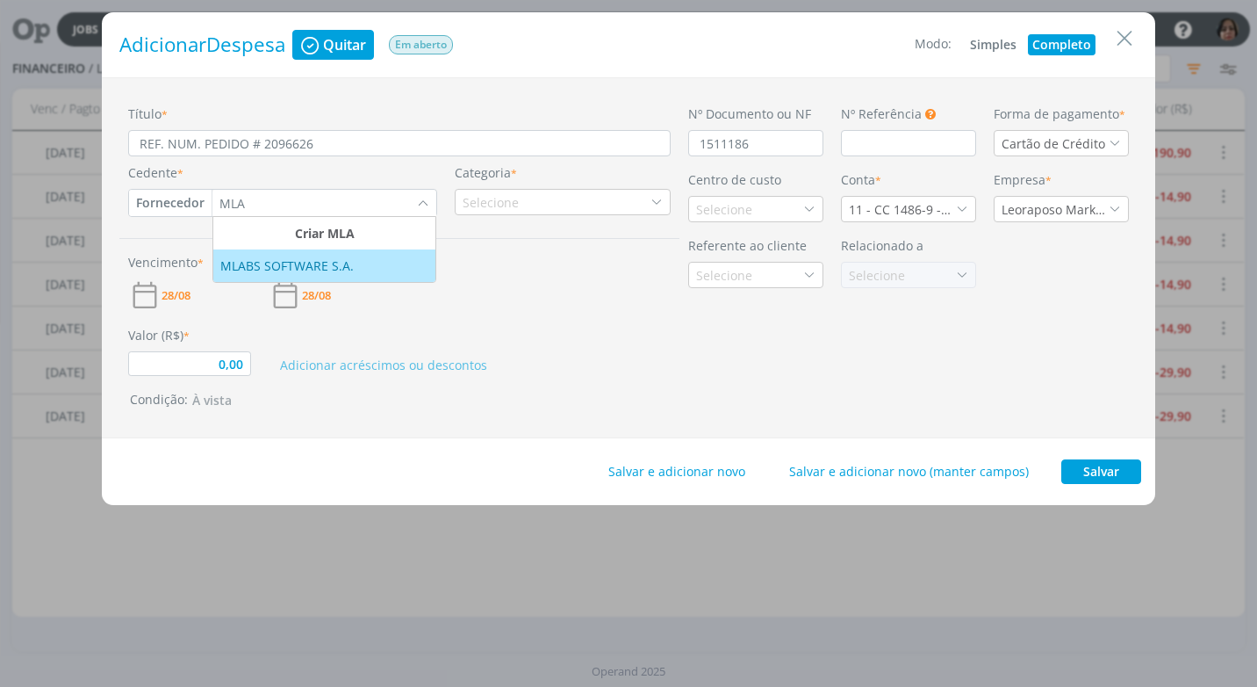
type input "MLA"
click at [262, 259] on div "MLABS SOFTWARE S.A." at bounding box center [288, 265] width 137 height 18
type input "0,00"
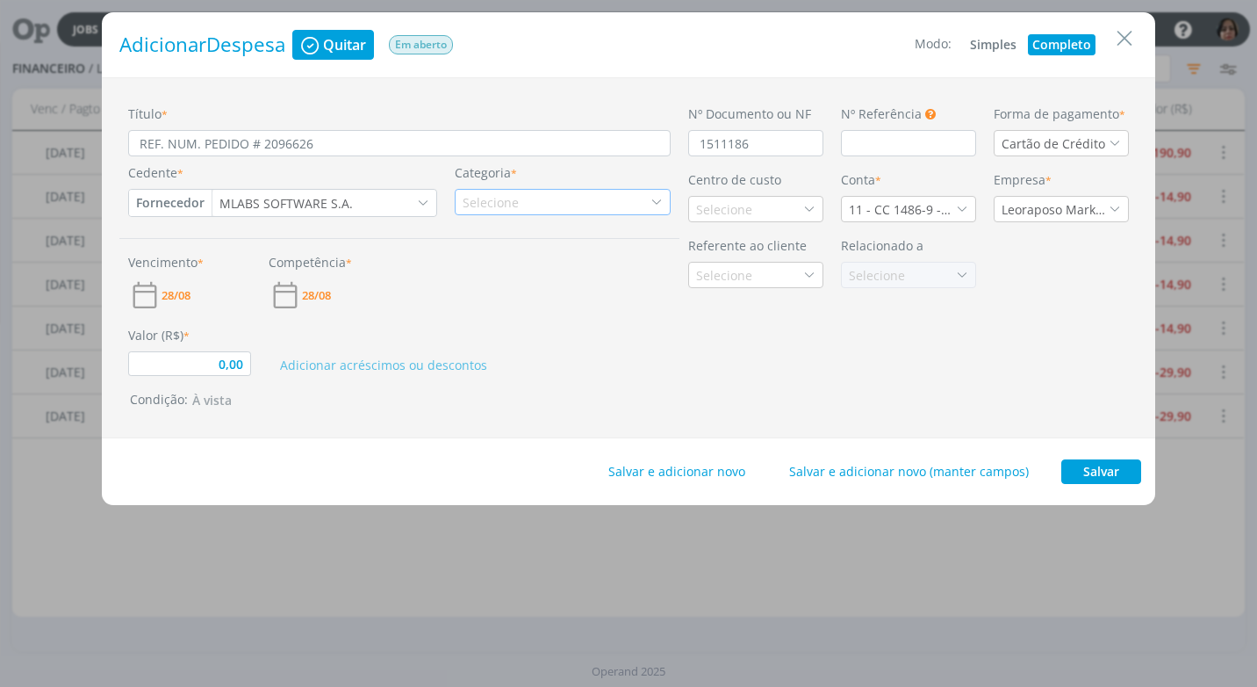
click at [466, 207] on div "Selecione" at bounding box center [493, 202] width 60 height 18
type input "MLA"
click at [512, 259] on div "Mlabs" at bounding box center [489, 257] width 62 height 18
type input "0,00"
click at [737, 211] on div "Selecione" at bounding box center [726, 209] width 60 height 18
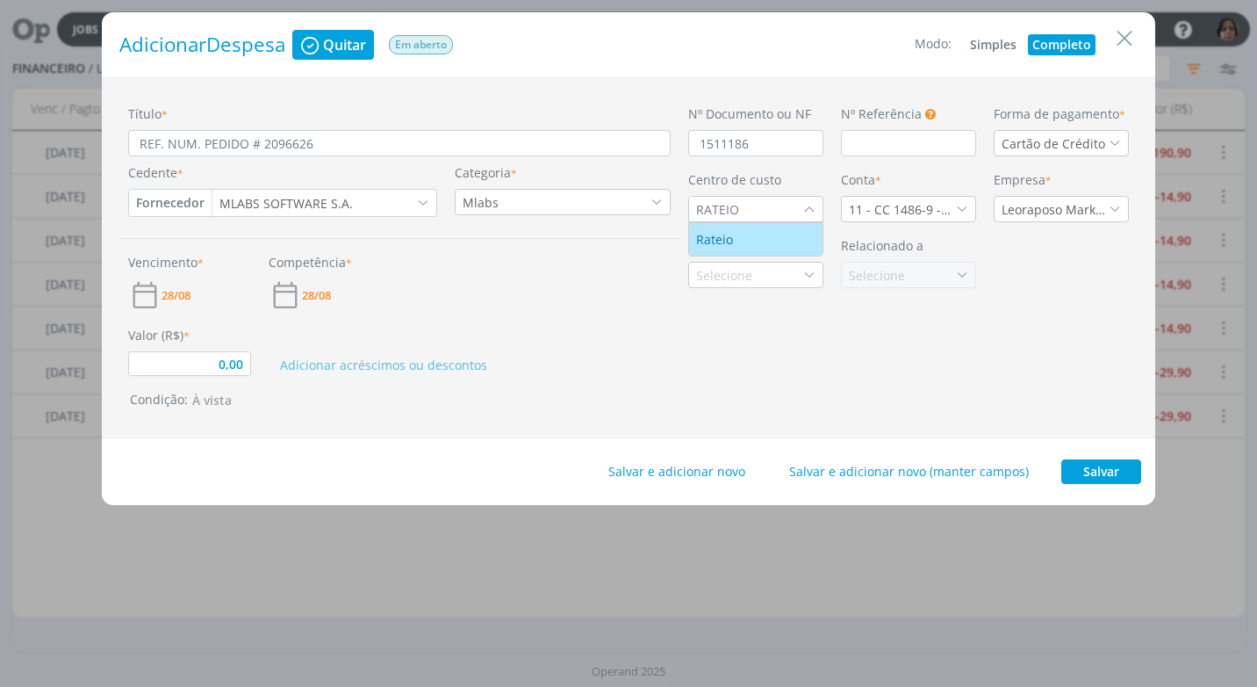
type input "RATEIO"
click at [960, 205] on icon "dialog" at bounding box center [962, 209] width 12 height 12
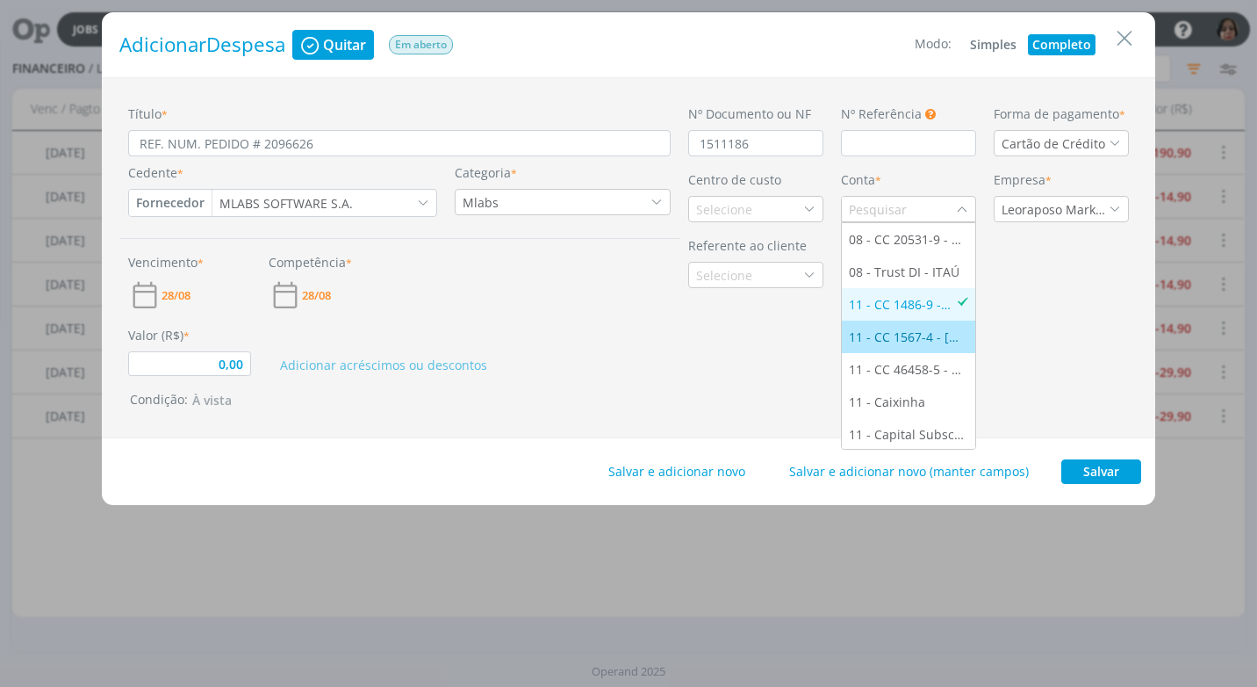
click at [944, 336] on div "11 - CC 1567-4 - SANTANDER" at bounding box center [908, 336] width 119 height 18
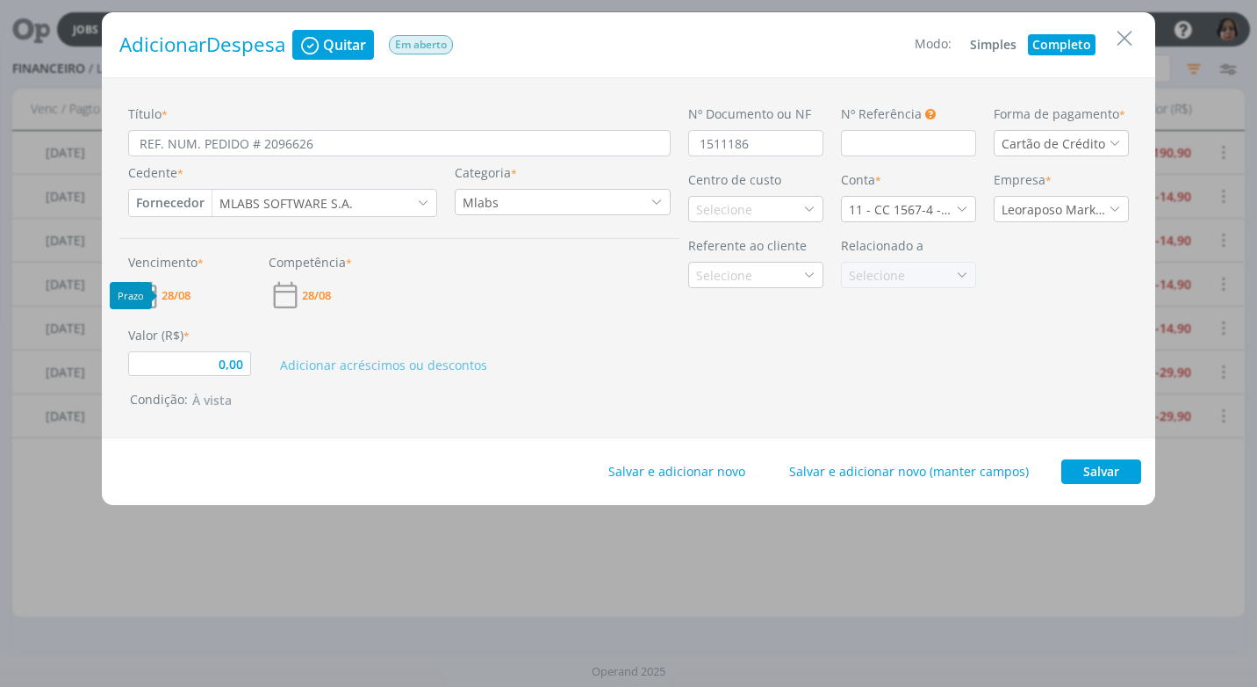
click at [180, 300] on span "28/08" at bounding box center [176, 295] width 29 height 11
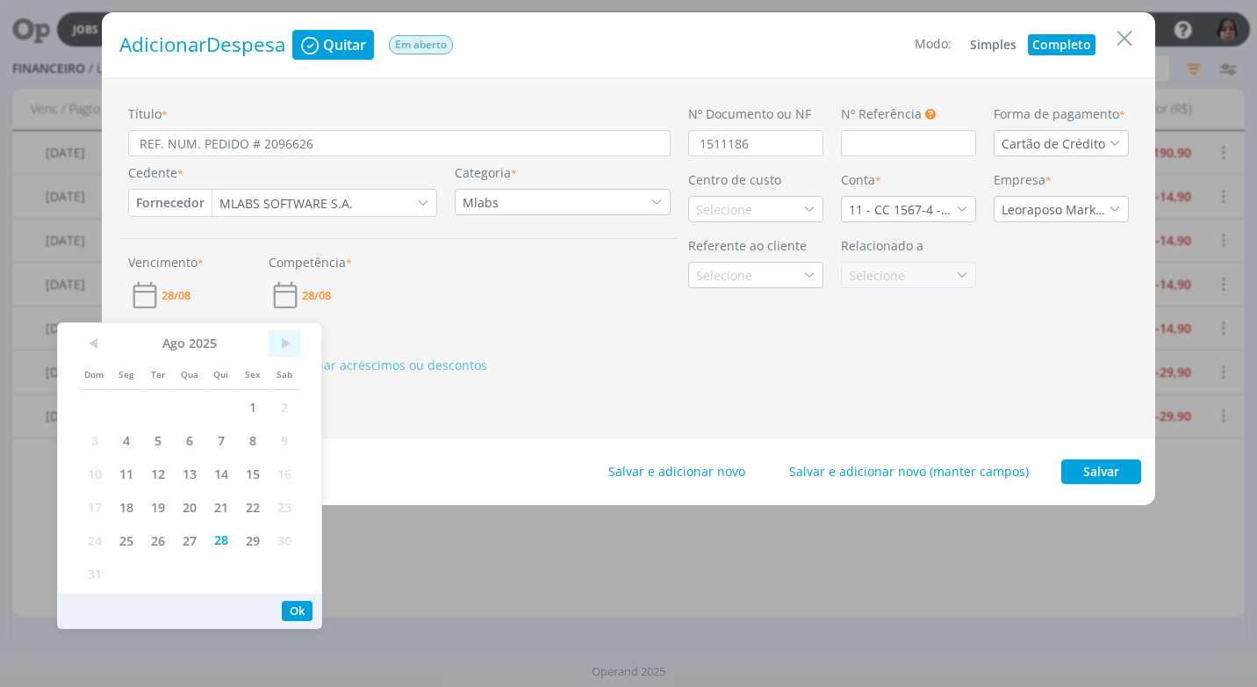
click at [281, 343] on span ">" at bounding box center [285, 343] width 32 height 26
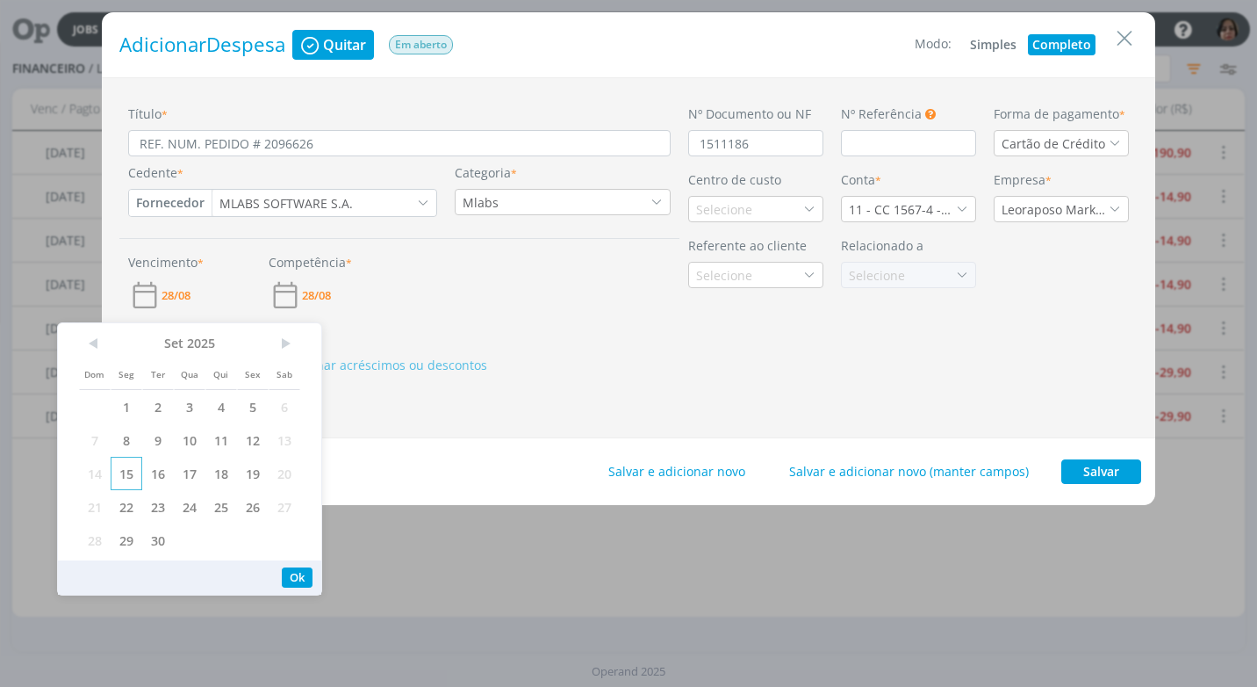
click at [134, 471] on span "15" at bounding box center [127, 473] width 32 height 33
drag, startPoint x: 288, startPoint y: 575, endPoint x: 281, endPoint y: 521, distance: 54.9
click at [288, 571] on button "Ok" at bounding box center [297, 577] width 31 height 20
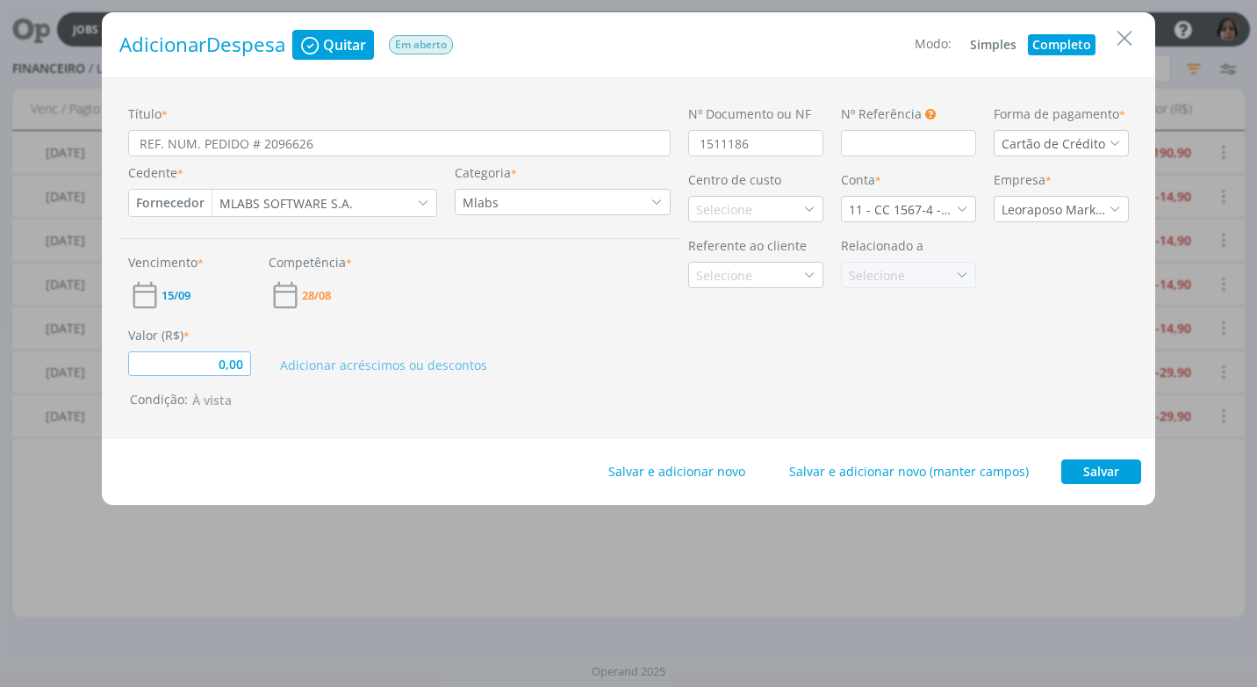
click at [244, 371] on input "0,00" at bounding box center [189, 363] width 123 height 25
click at [330, 418] on div "Título * REF. NUM. PEDIDO # 2096626 Cedente * Fornecedor Cliente Fornecedor Veí…" at bounding box center [629, 257] width 1054 height 361
click at [1112, 473] on button "Salvar" at bounding box center [1101, 471] width 80 height 25
type input "89,70"
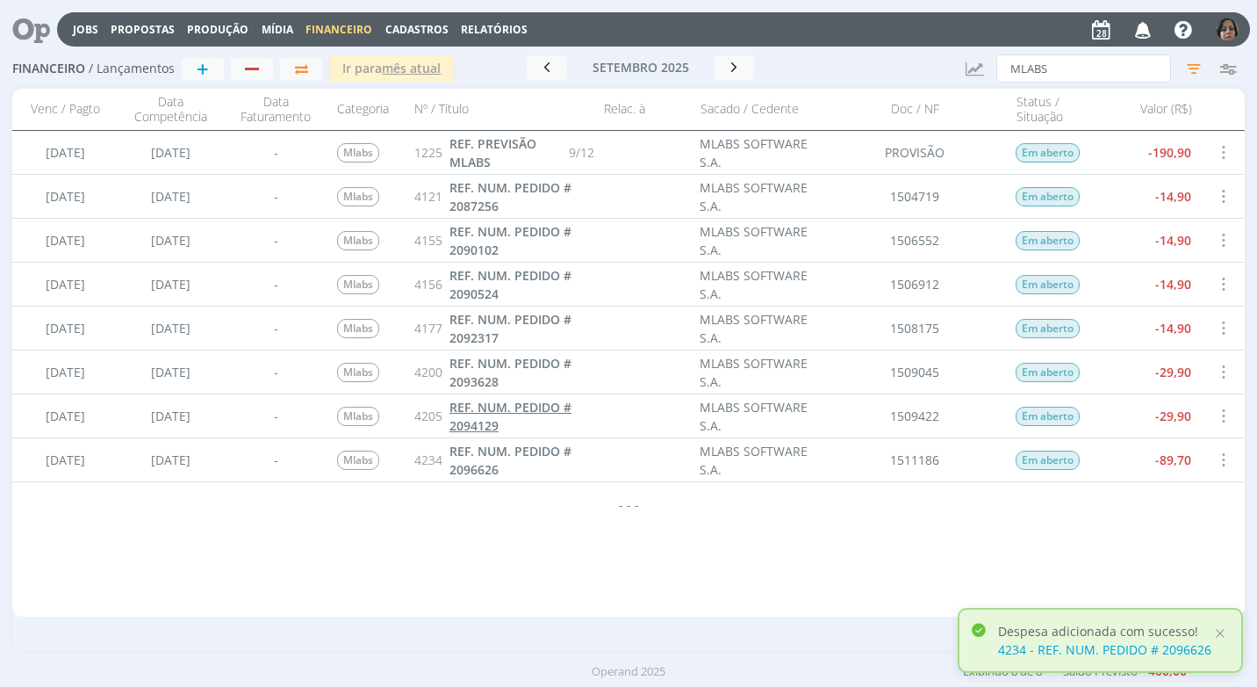
click at [482, 406] on span "REF. NUM. PEDIDO # 2094129" at bounding box center [511, 416] width 122 height 35
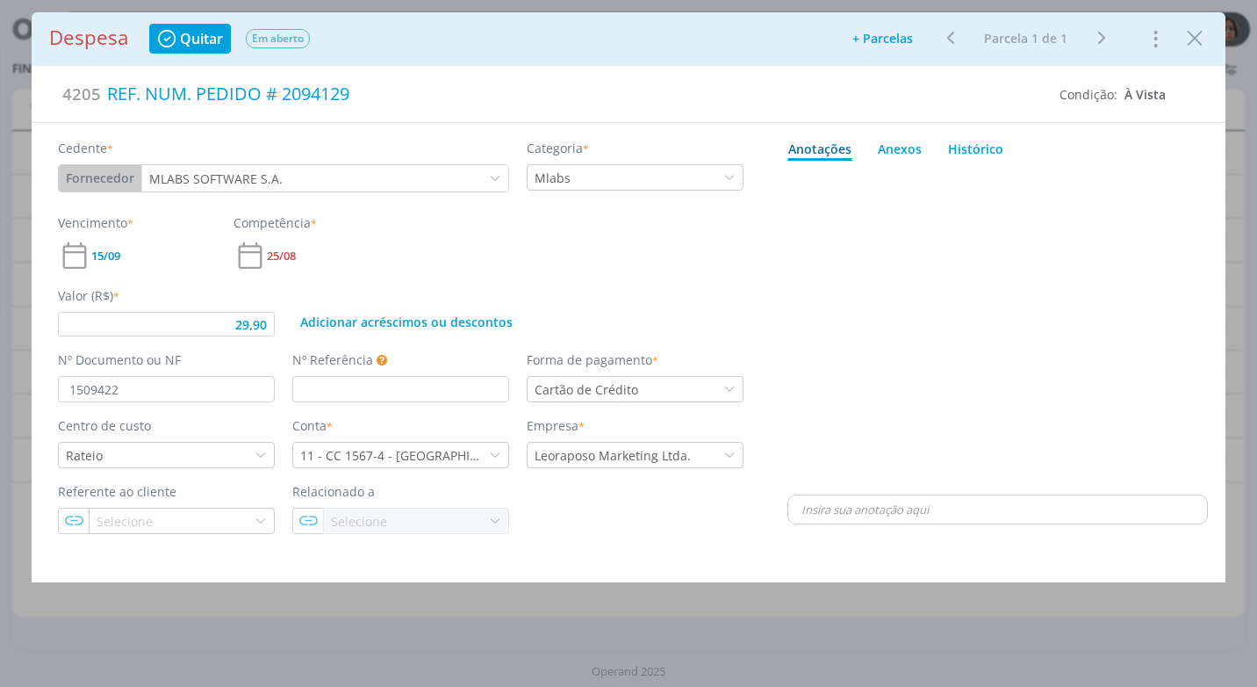
type input "29,90"
click at [1188, 44] on icon "Close" at bounding box center [1195, 38] width 26 height 26
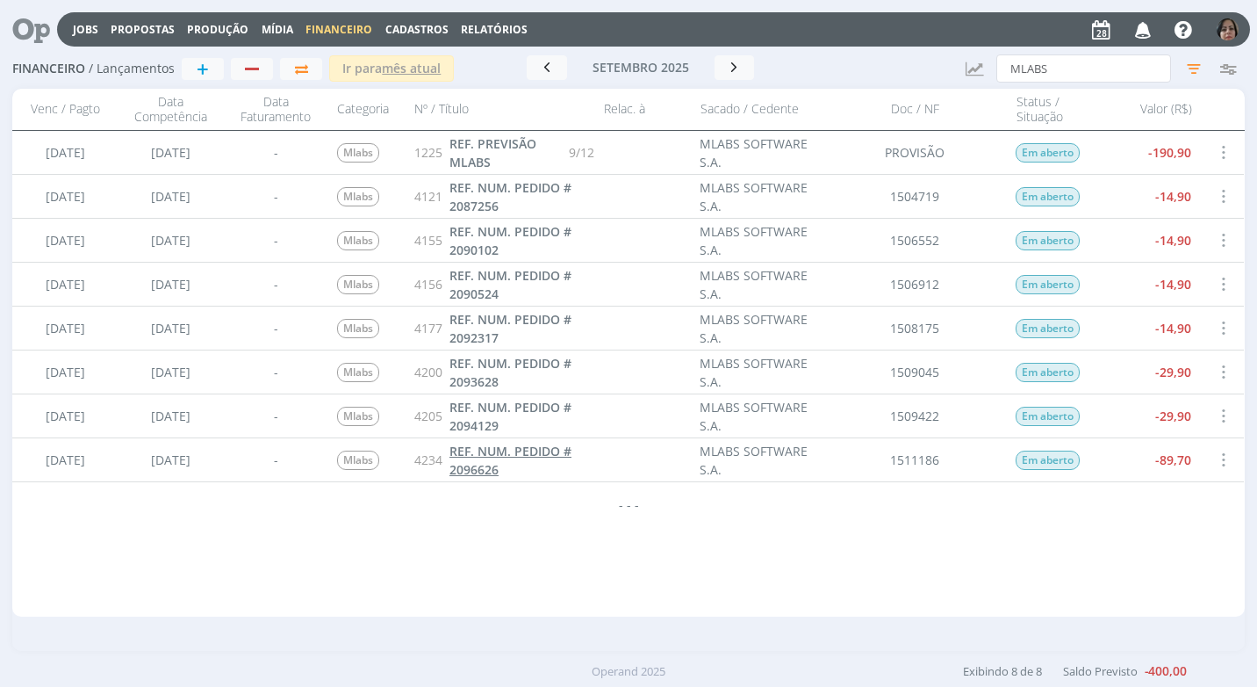
click at [464, 470] on span "REF. NUM. PEDIDO # 2096626" at bounding box center [511, 459] width 122 height 35
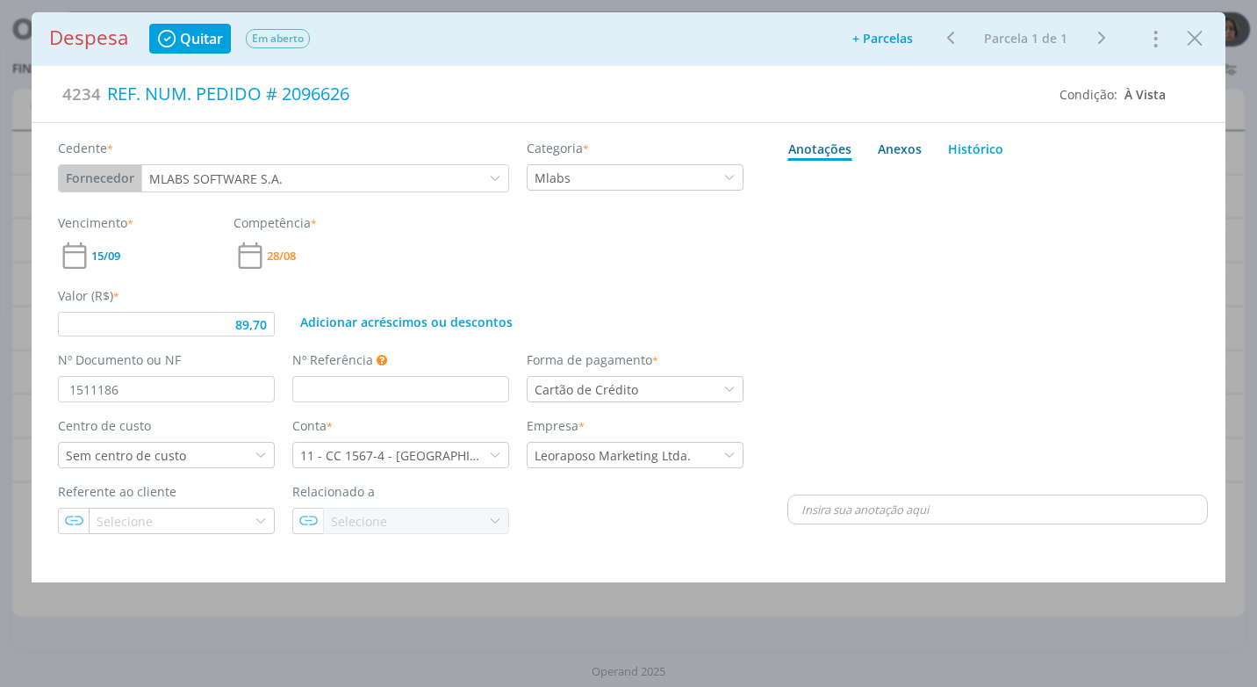
click at [910, 145] on div "Anexos 0" at bounding box center [900, 149] width 44 height 18
type input "89,70"
click at [1021, 200] on span "procure em seu computador" at bounding box center [1074, 197] width 150 height 16
click at [1021, 180] on input "Arraste seus arquivos ou procure em seu computador" at bounding box center [998, 177] width 421 height 5
type input "C:\fakepath\NF 1511186 - MLABS.pdf"
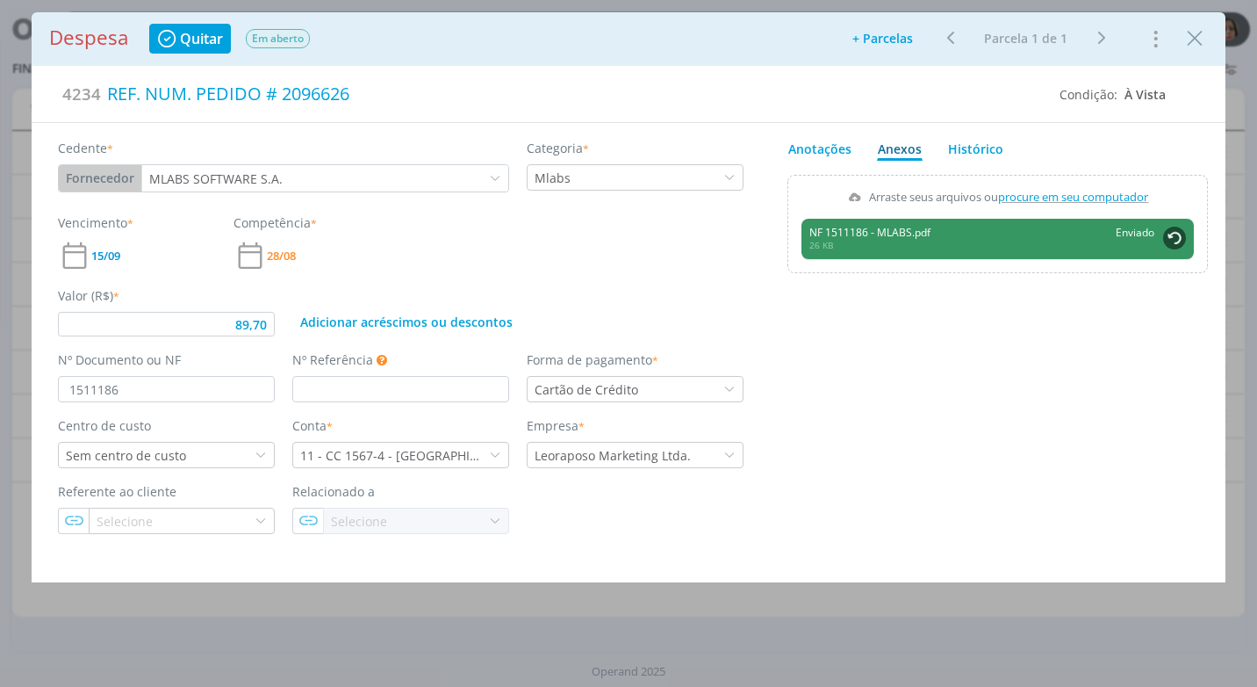
type input "89,70"
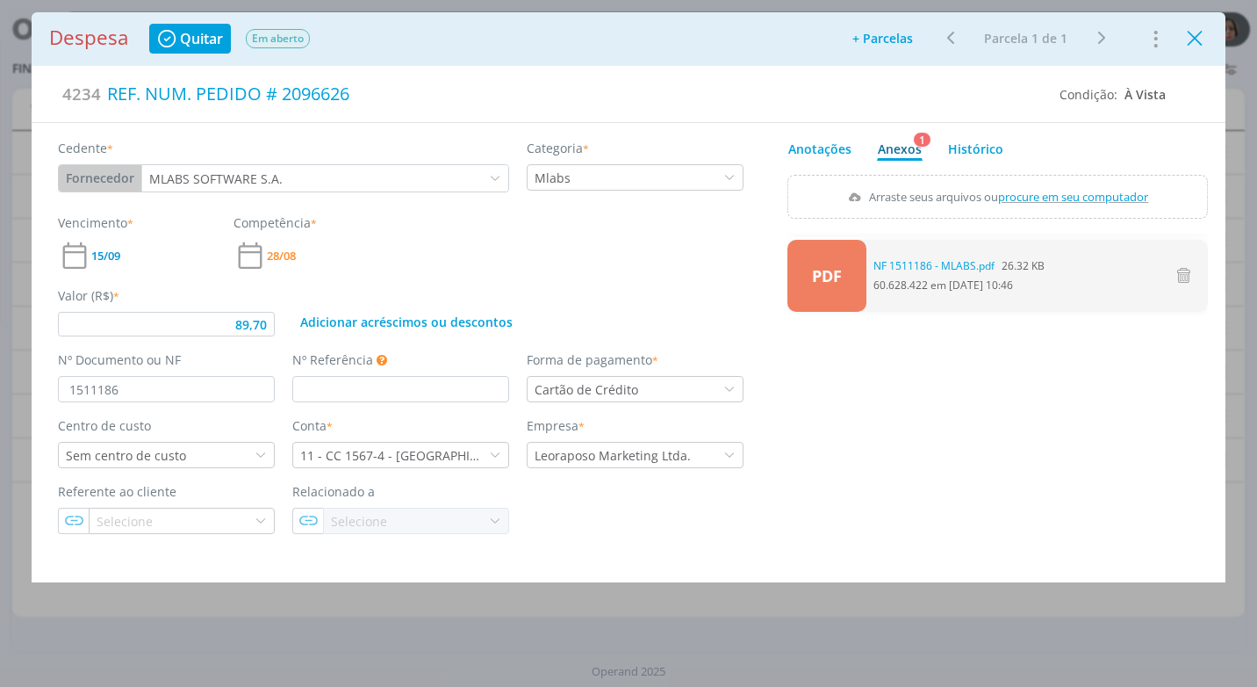
click at [1194, 47] on icon "Close" at bounding box center [1195, 38] width 26 height 26
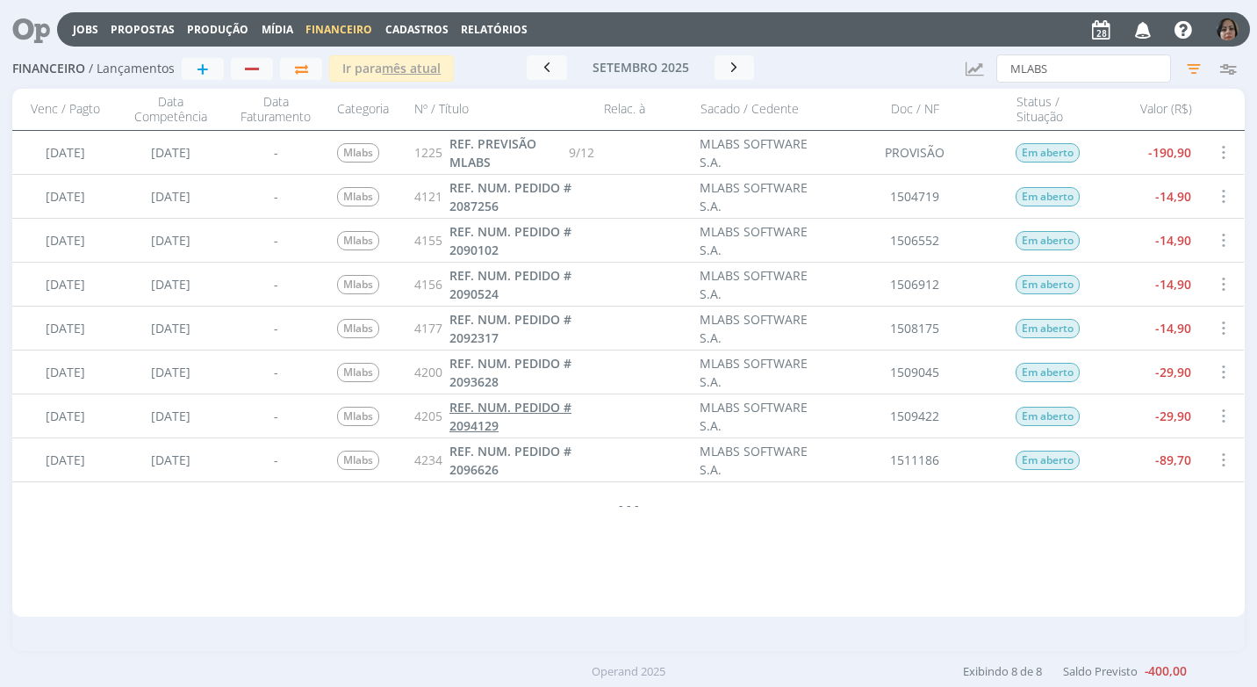
click at [533, 409] on span "REF. NUM. PEDIDO # 2094129" at bounding box center [511, 416] width 122 height 35
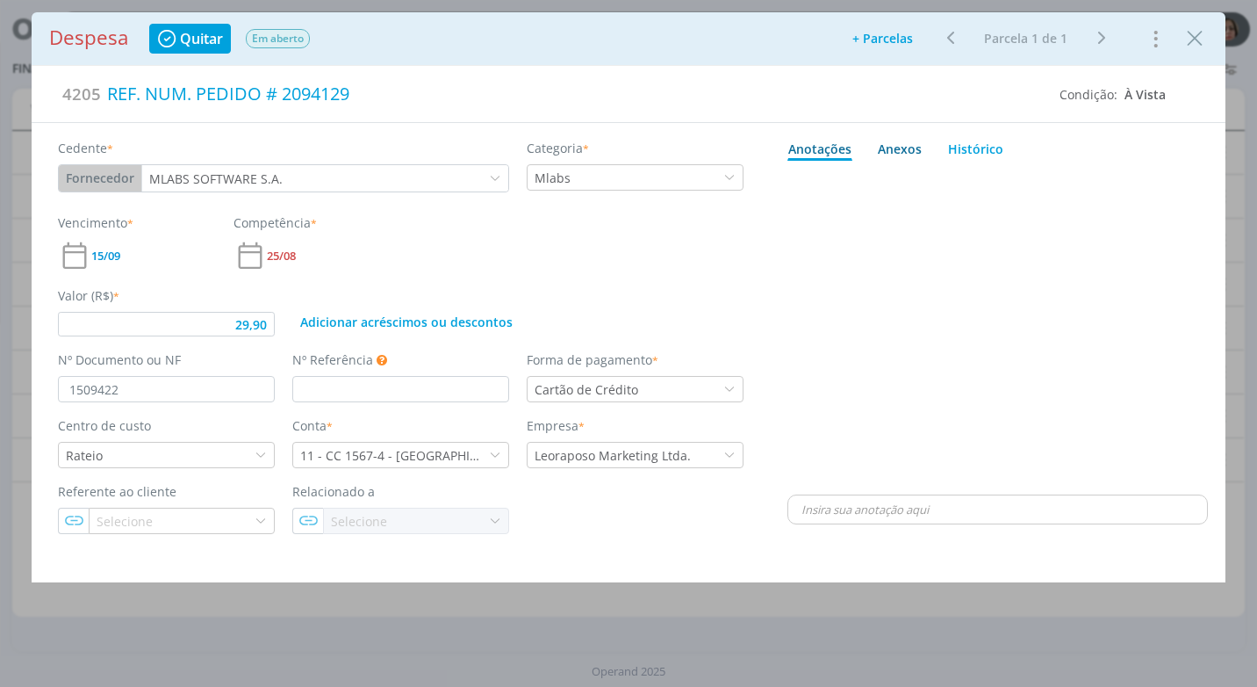
click at [903, 146] on div "Anexos 0" at bounding box center [900, 149] width 44 height 18
type input "29,90"
click at [1079, 193] on span "procure em seu computador" at bounding box center [1074, 197] width 150 height 16
click at [1079, 180] on input "Arraste seus arquivos ou procure em seu computador" at bounding box center [998, 177] width 421 height 5
type input "C:\fakepath\NF 1509422 - MLABS.pdf"
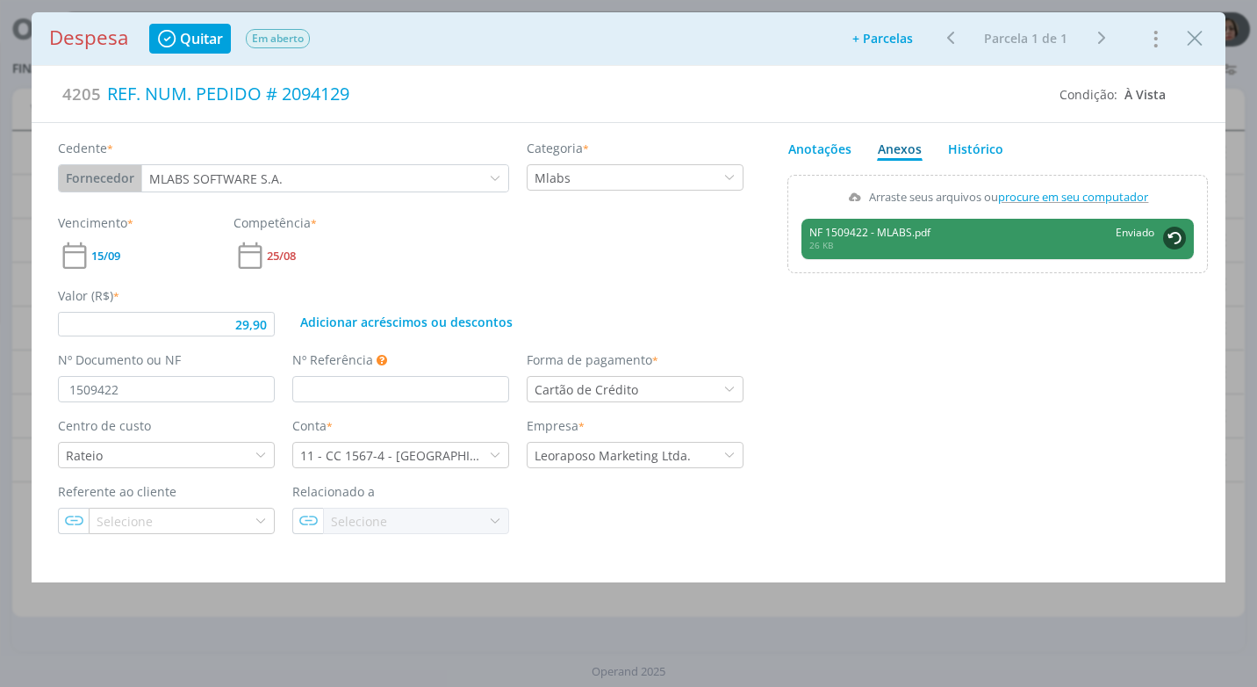
type input "29,90"
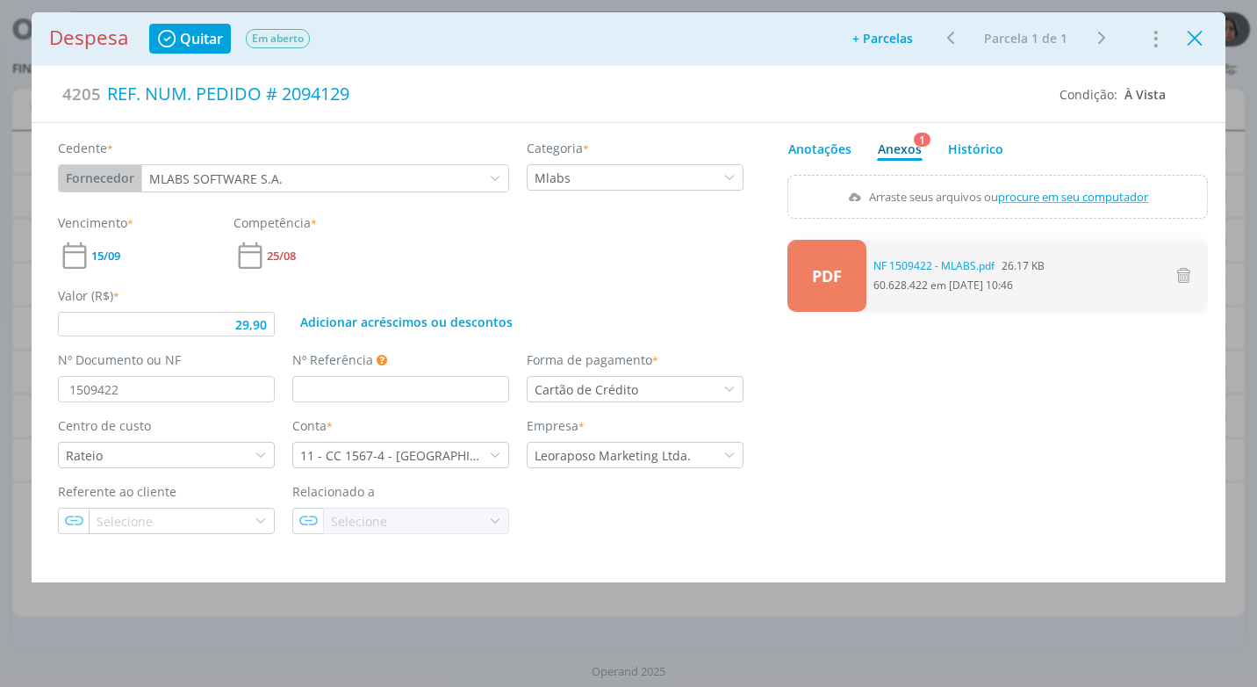
click at [1196, 39] on icon "Close" at bounding box center [1195, 38] width 26 height 26
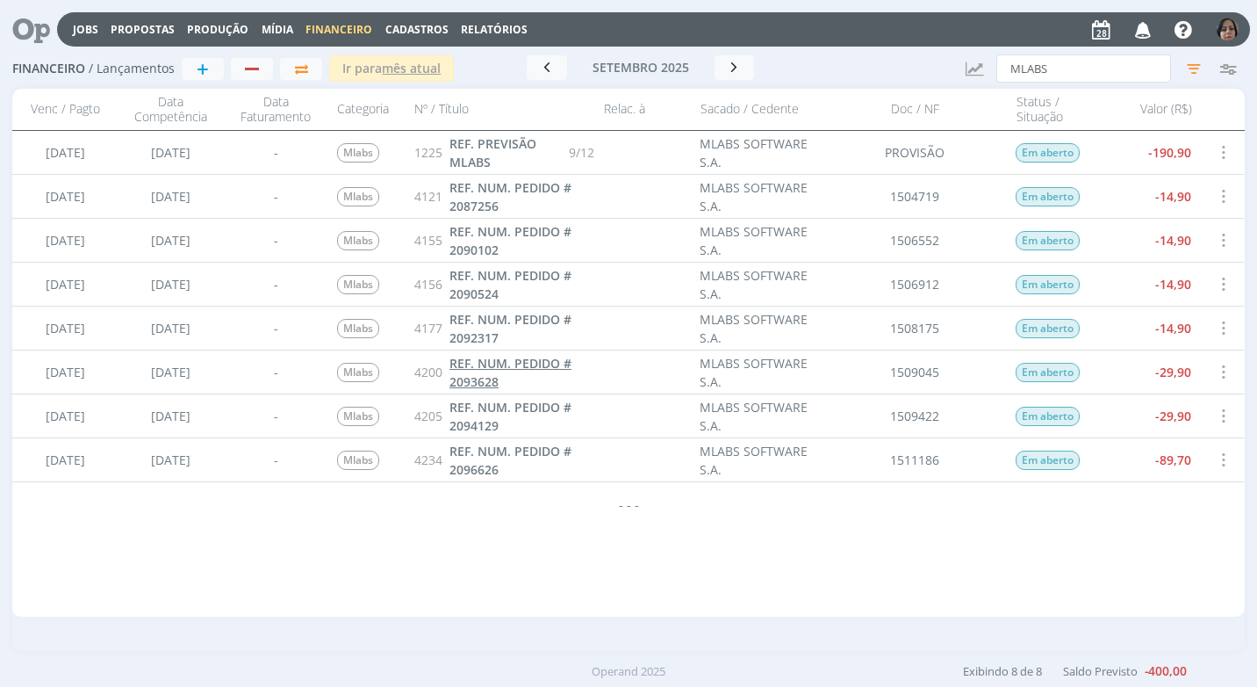
click at [493, 368] on span "REF. NUM. PEDIDO # 2093628" at bounding box center [511, 372] width 122 height 35
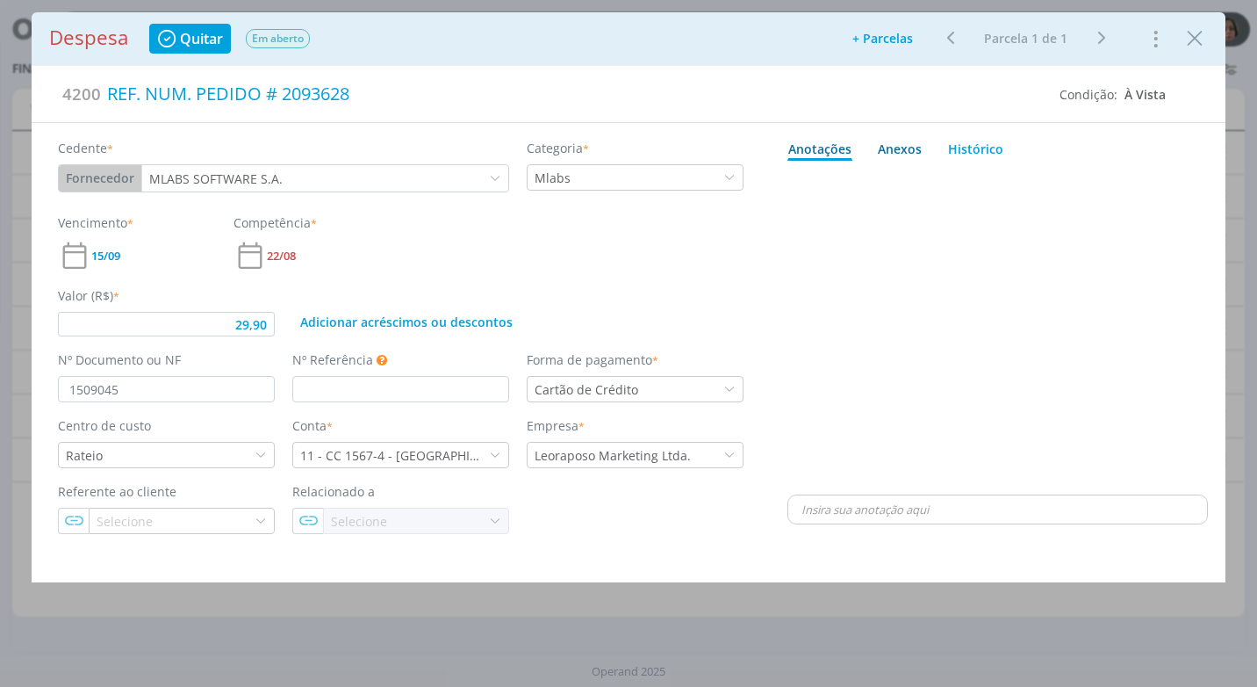
click at [908, 149] on div "Anexos 0" at bounding box center [900, 149] width 44 height 18
type input "29,90"
click at [1018, 195] on span "procure em seu computador" at bounding box center [1074, 197] width 150 height 16
click at [1018, 180] on input "Arraste seus arquivos ou procure em seu computador" at bounding box center [998, 177] width 421 height 5
type input "C:\fakepath\NF 1509045 - MLABS.pdf"
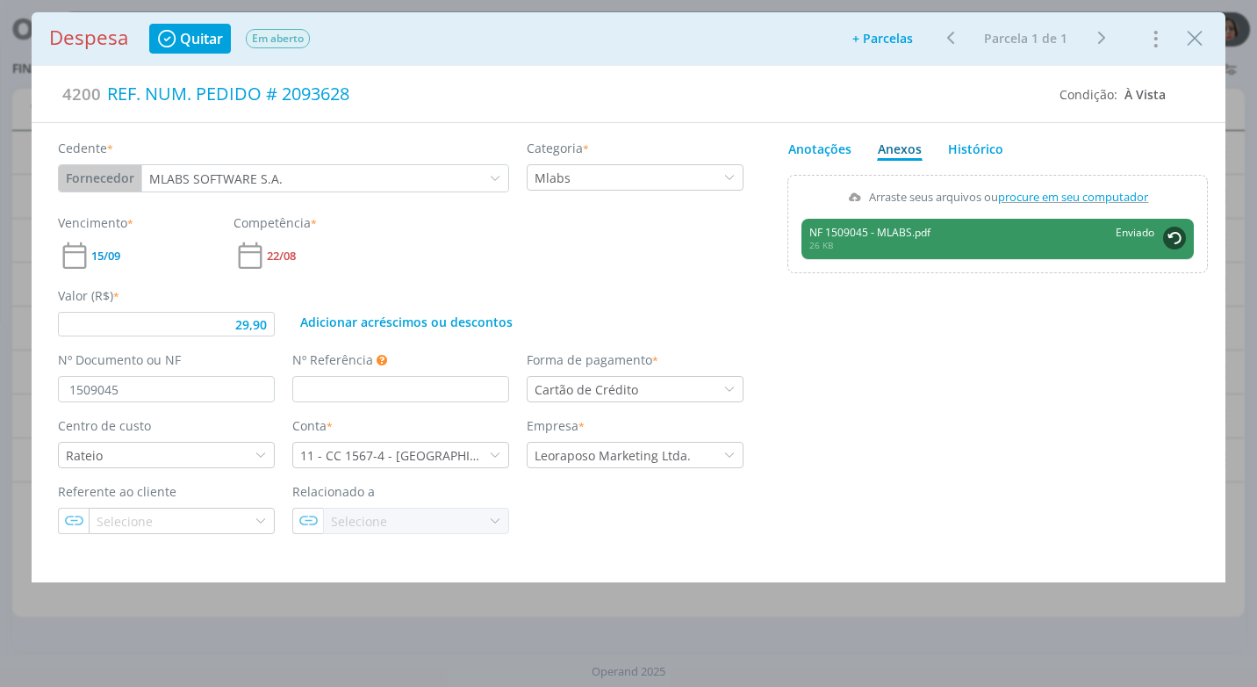
type input "29,90"
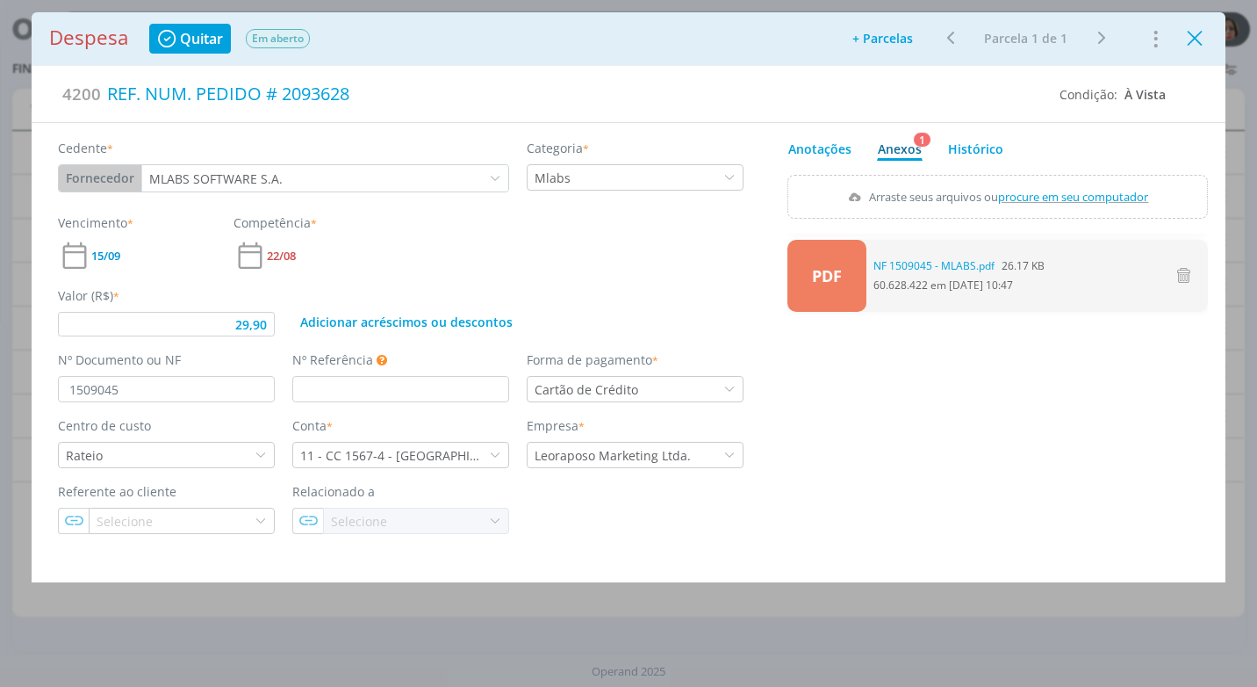
click at [1198, 40] on icon "Close" at bounding box center [1195, 38] width 26 height 26
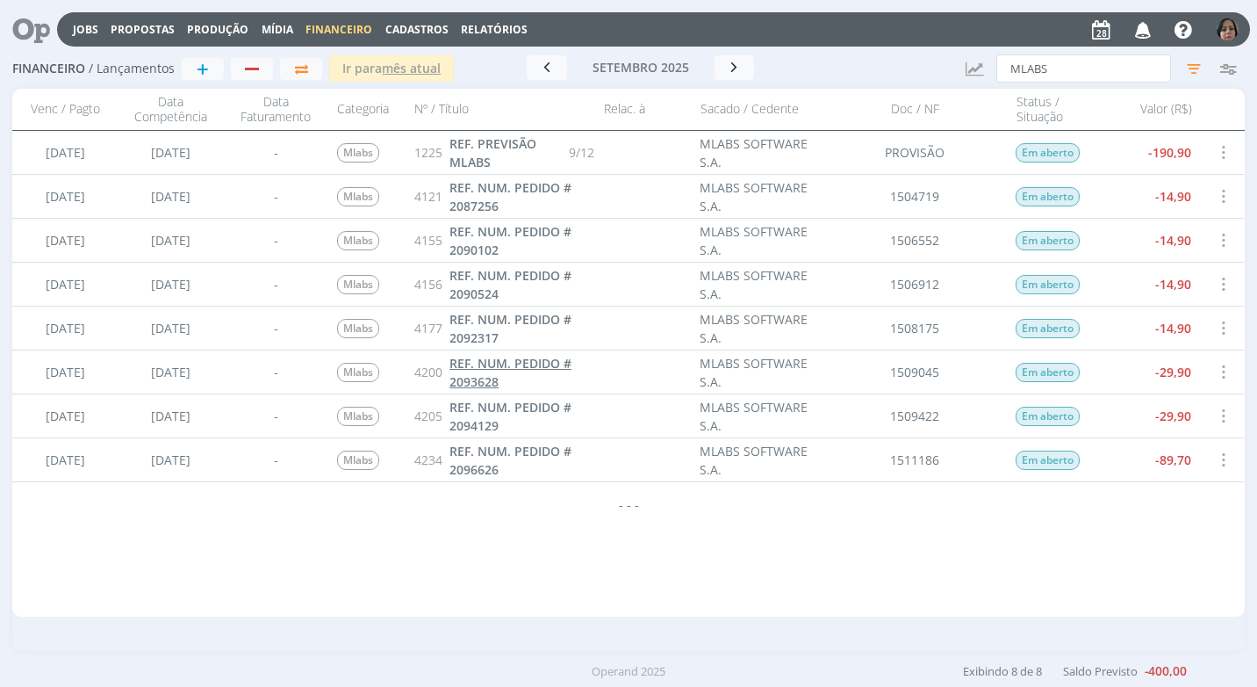
click at [493, 364] on span "REF. NUM. PEDIDO # 2093628" at bounding box center [511, 372] width 122 height 35
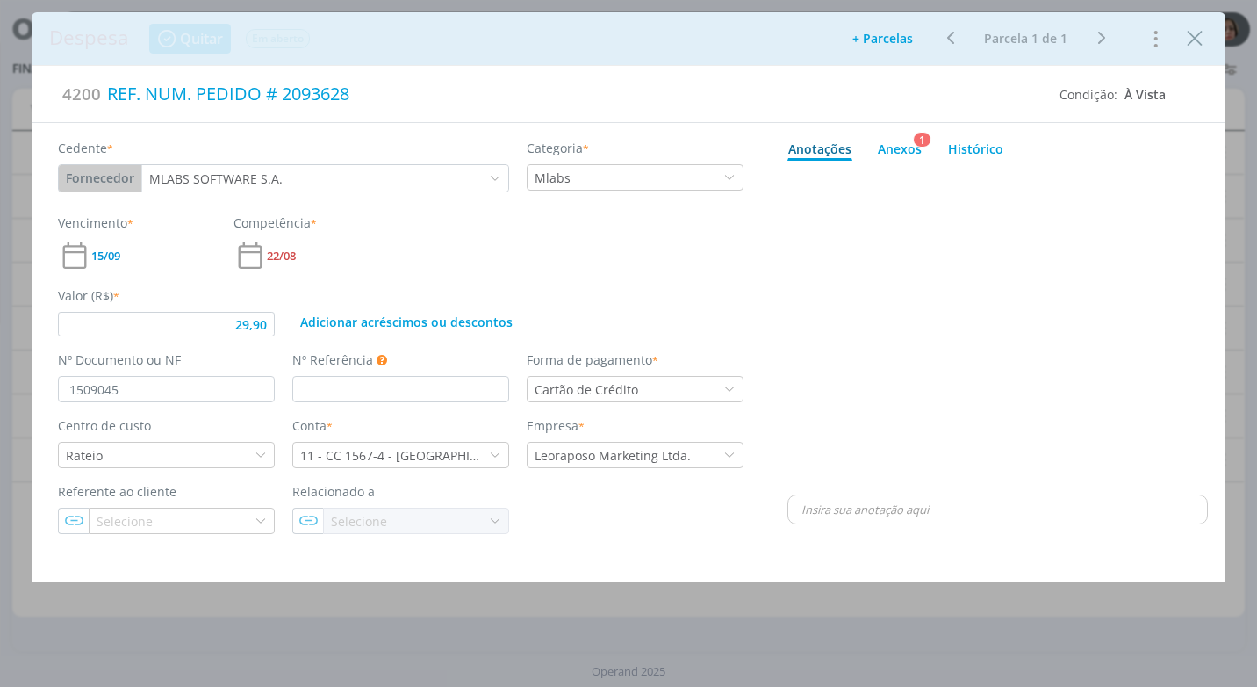
type input "29,90"
click at [1198, 40] on icon "Close" at bounding box center [1195, 38] width 26 height 26
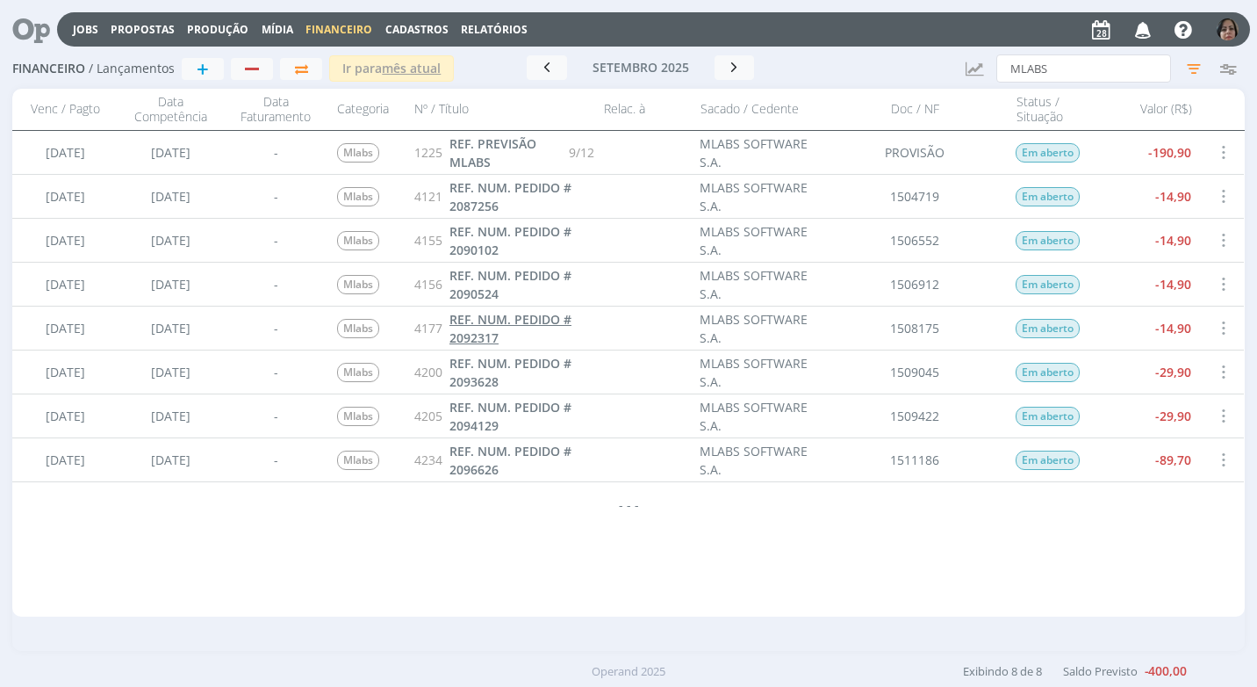
click at [520, 319] on span "REF. NUM. PEDIDO # 2092317" at bounding box center [511, 328] width 122 height 35
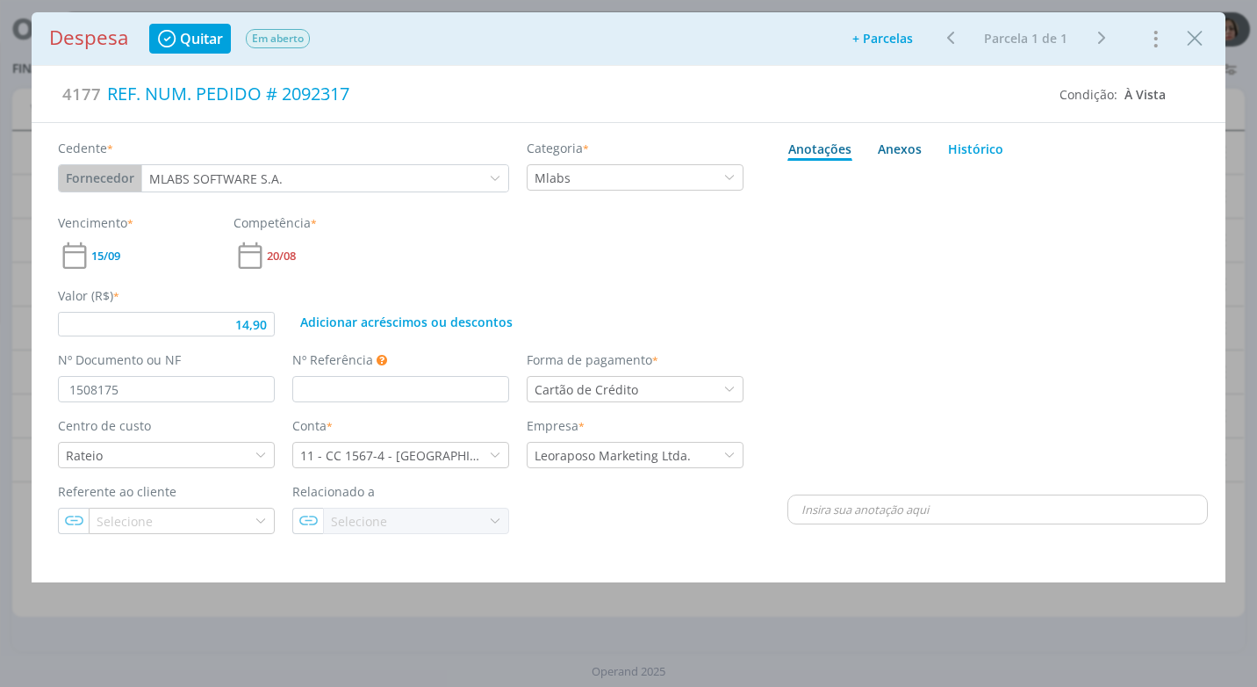
click at [900, 152] on div "Anexos 0" at bounding box center [900, 149] width 44 height 18
type input "14,90"
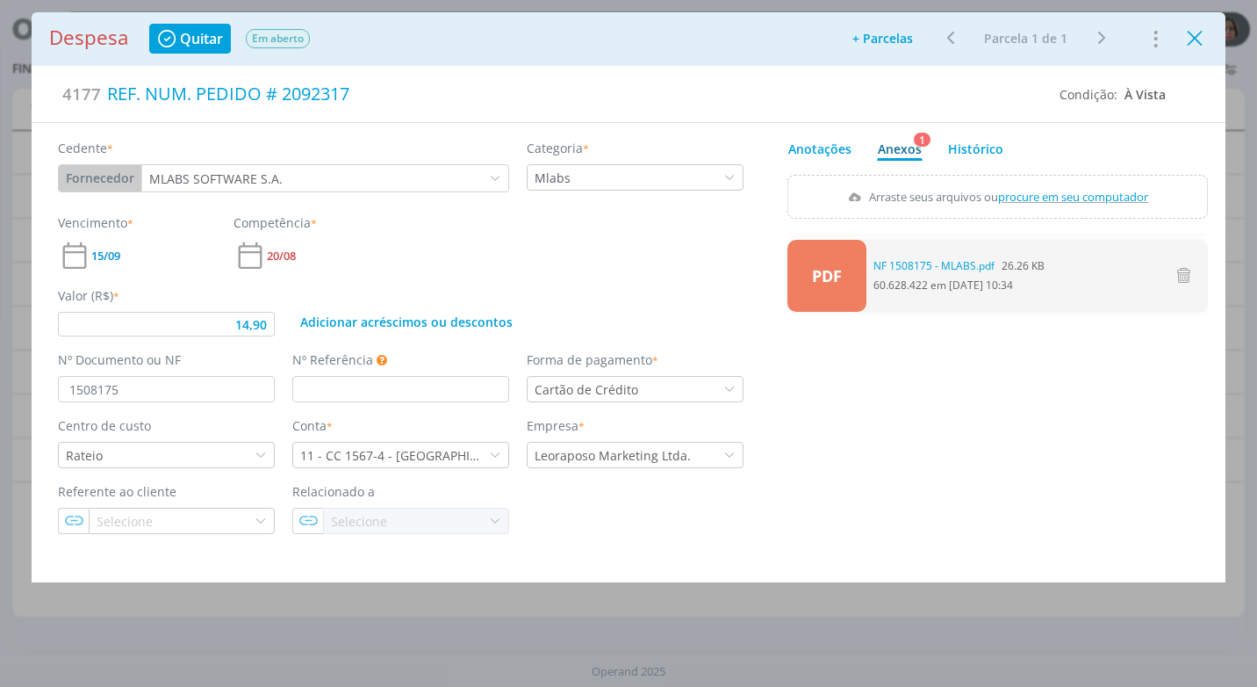
click at [1198, 41] on icon "Close" at bounding box center [1195, 38] width 26 height 26
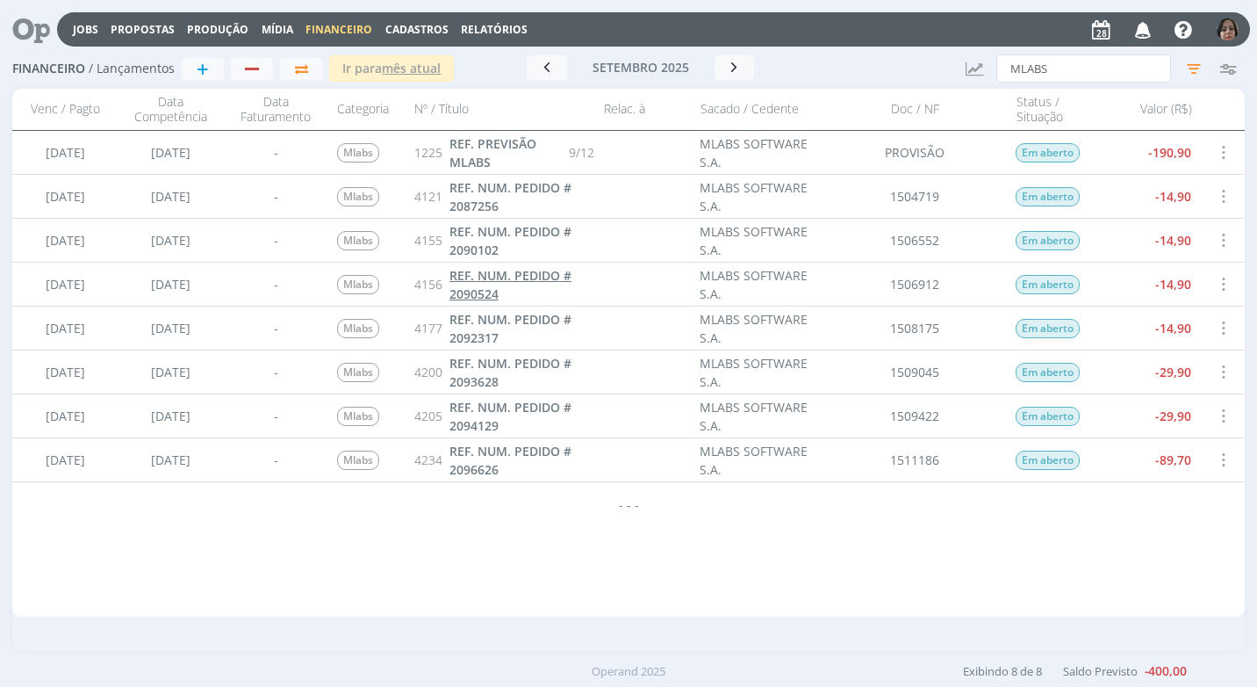
click at [522, 274] on span "REF. NUM. PEDIDO # 2090524" at bounding box center [511, 284] width 122 height 35
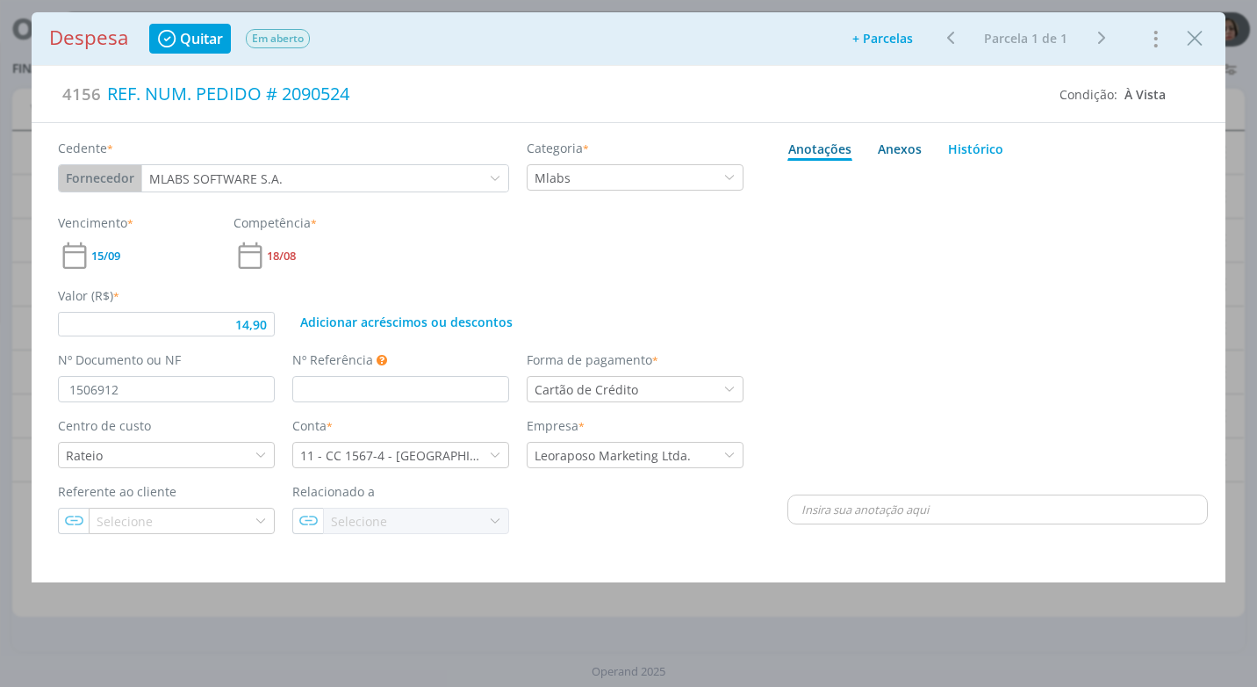
click at [914, 148] on div "Anexos 0" at bounding box center [900, 149] width 44 height 18
type input "14,90"
click at [1103, 198] on span "procure em seu computador" at bounding box center [1074, 197] width 150 height 16
click at [1103, 180] on input "Arraste seus arquivos ou procure em seu computador" at bounding box center [998, 177] width 421 height 5
type input "C:\fakepath\NF 1506912 - MLABS.pdf"
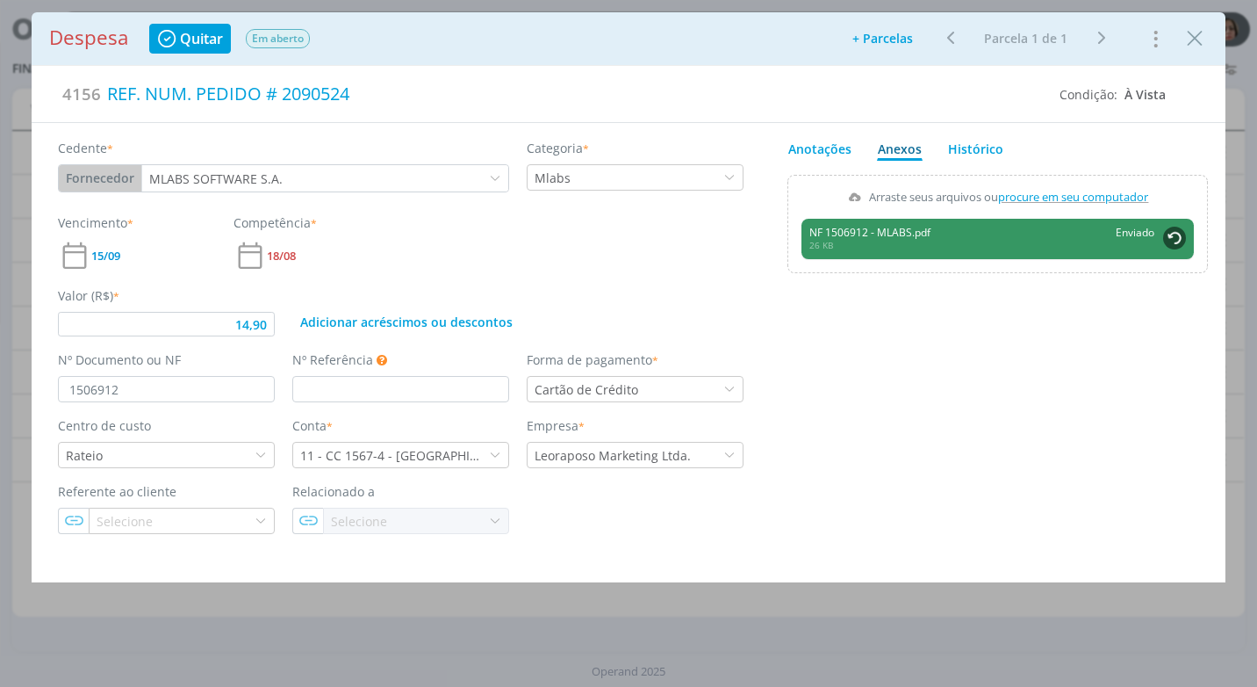
type input "14,90"
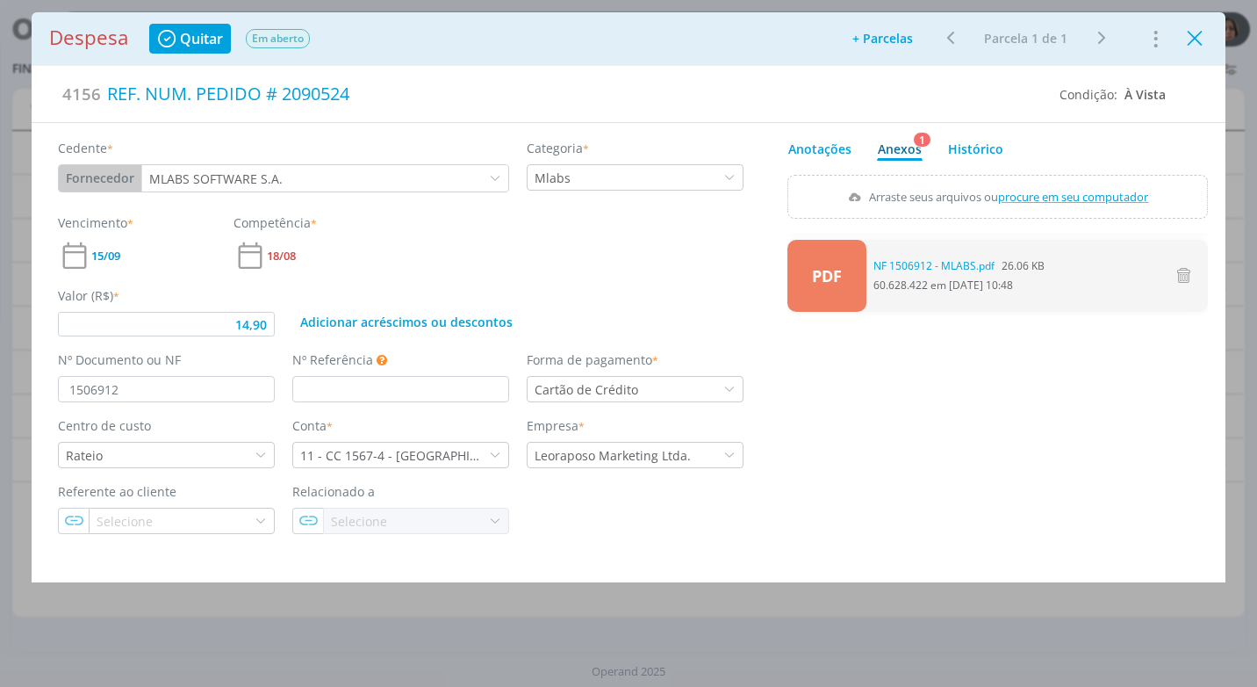
click at [1193, 40] on icon "Close" at bounding box center [1195, 38] width 26 height 26
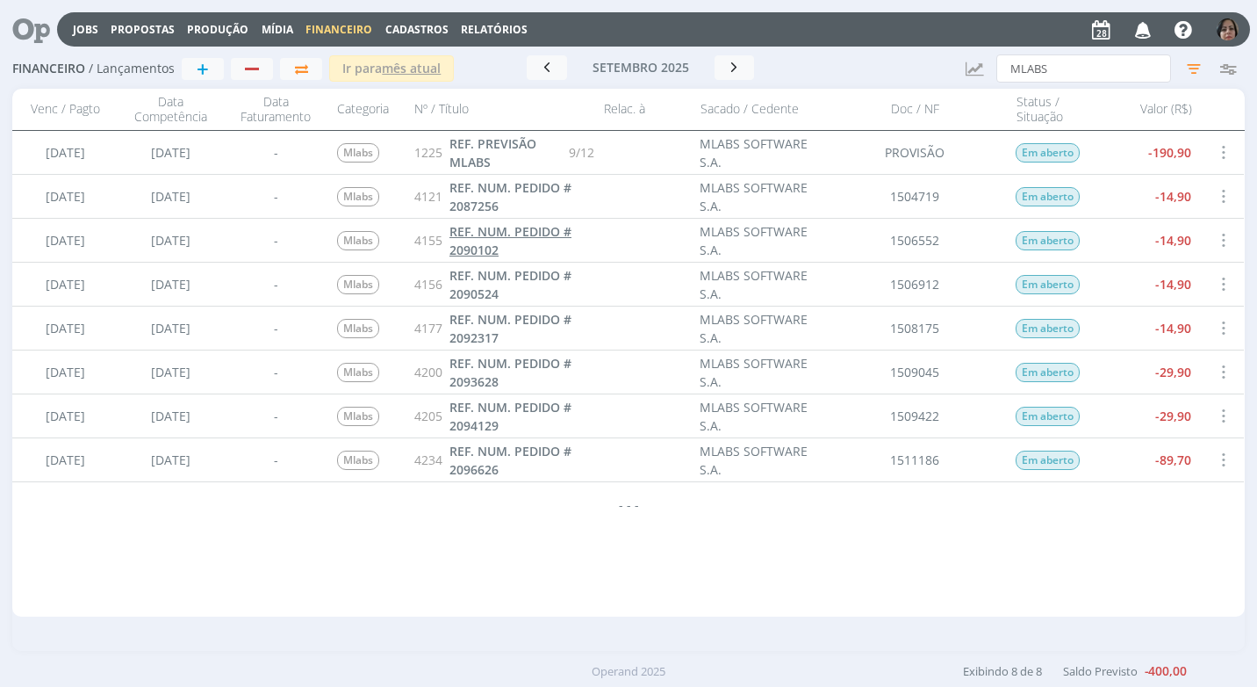
click at [524, 227] on span "REF. NUM. PEDIDO # 2090102" at bounding box center [511, 240] width 122 height 35
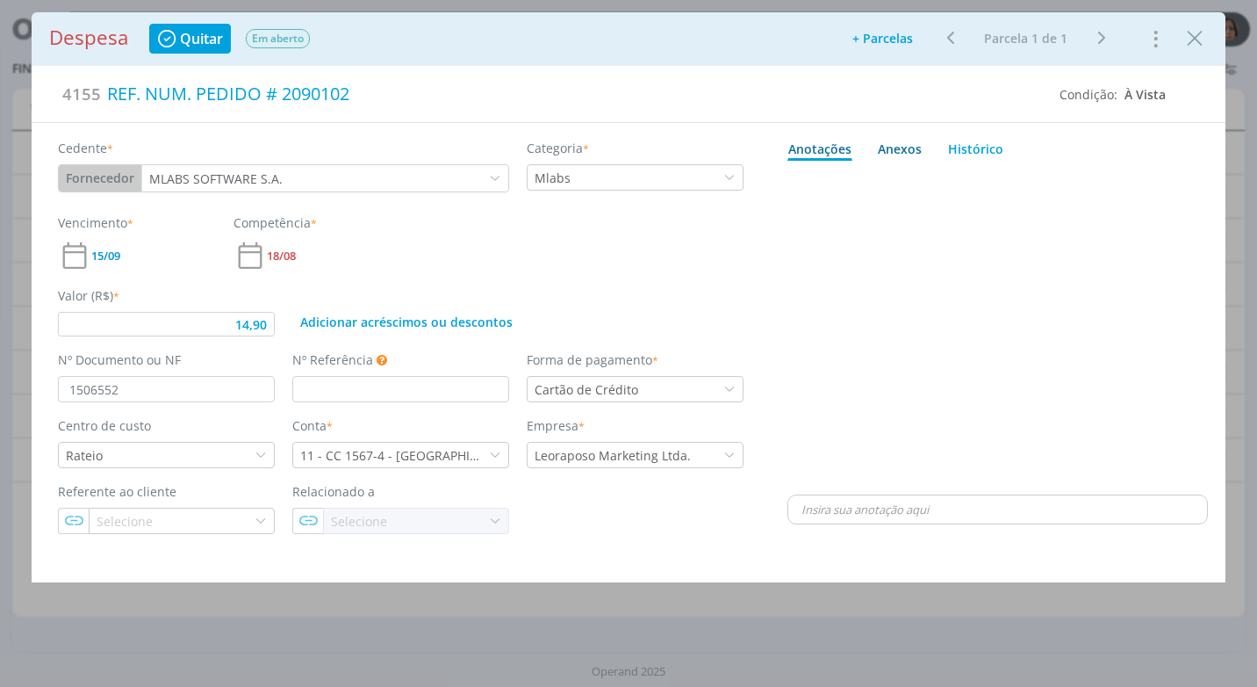
click at [908, 150] on div "Anexos 0" at bounding box center [900, 149] width 44 height 18
type input "14,90"
click at [1045, 191] on span "procure em seu computador" at bounding box center [1074, 197] width 150 height 16
click at [1045, 180] on input "Arraste seus arquivos ou procure em seu computador" at bounding box center [998, 177] width 421 height 5
type input "C:\fakepath\NF 1506552 - MLABS.pdf"
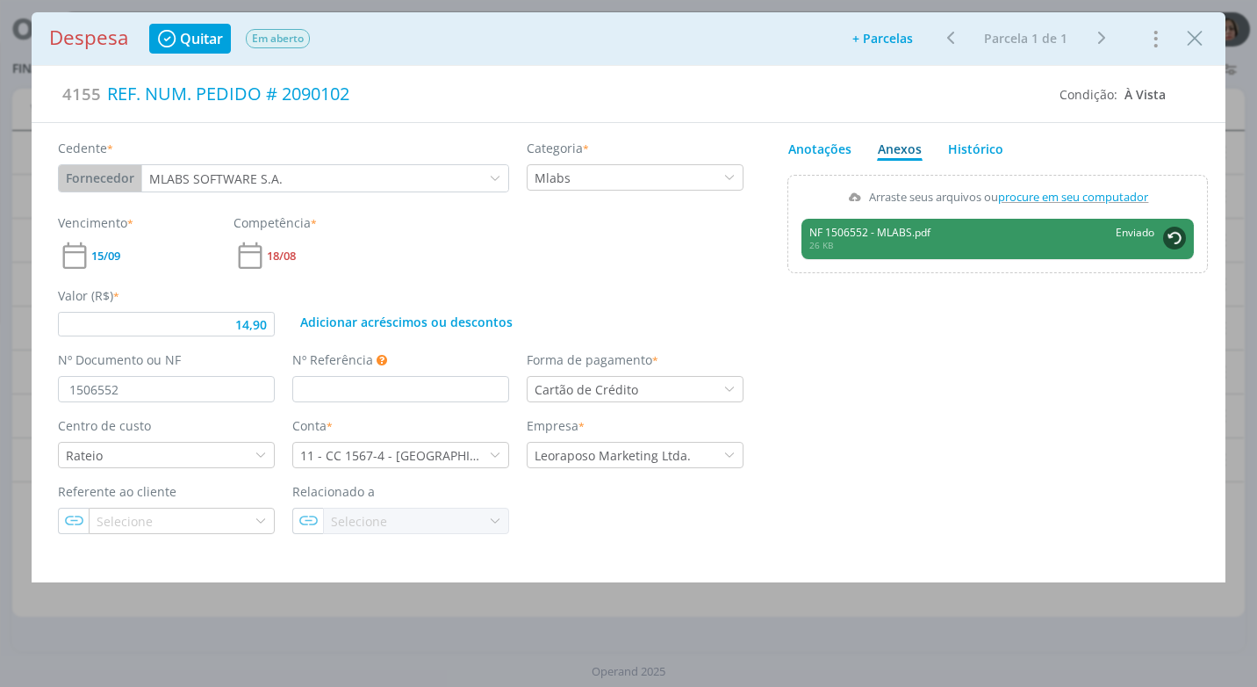
type input "14,90"
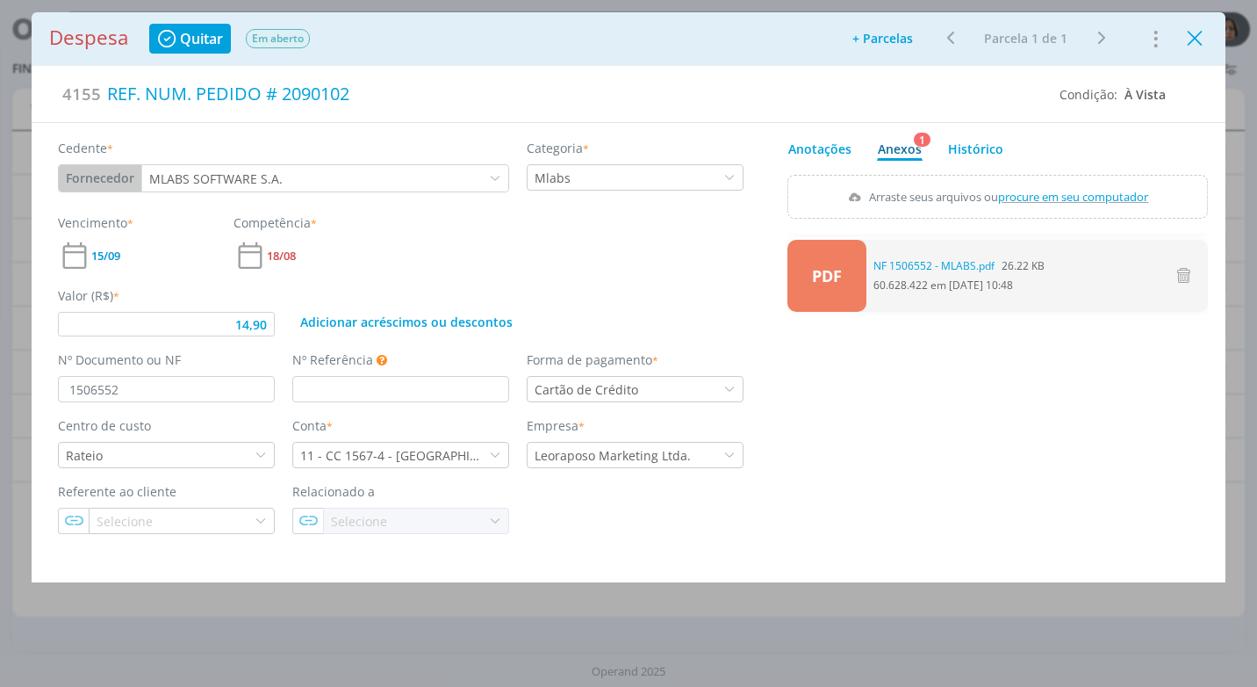
click at [1198, 44] on icon "Close" at bounding box center [1195, 38] width 26 height 26
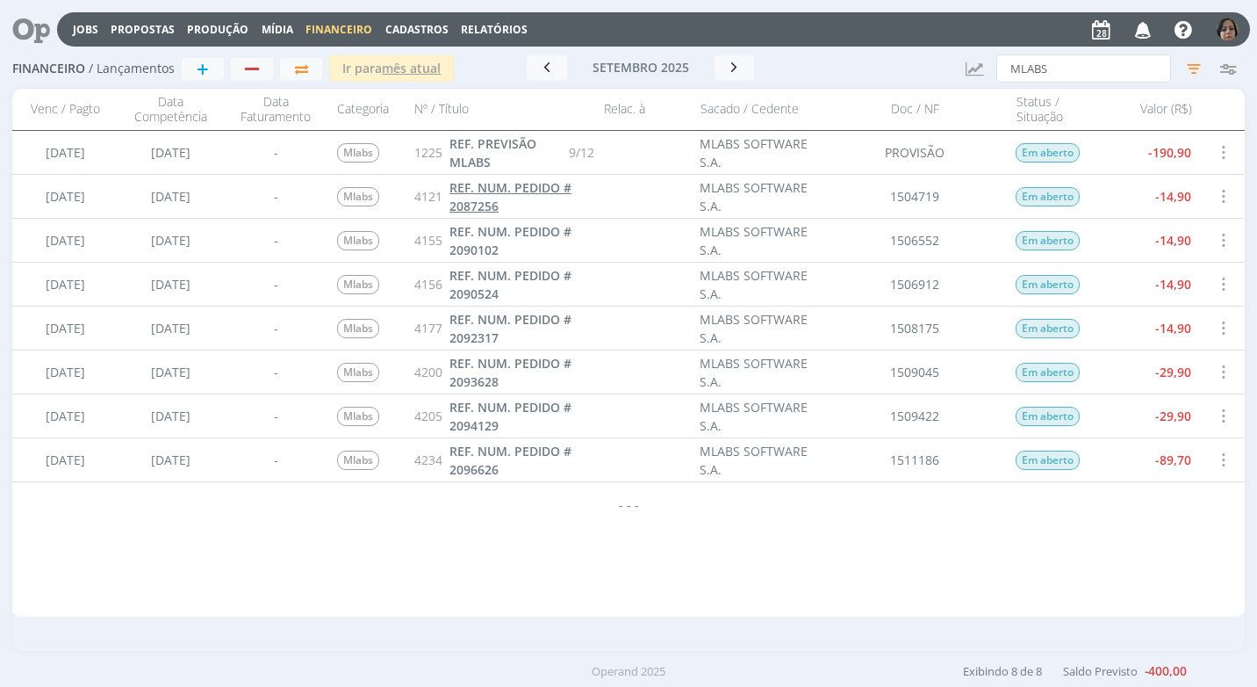
click at [521, 191] on span "REF. NUM. PEDIDO # 2087256" at bounding box center [511, 196] width 122 height 35
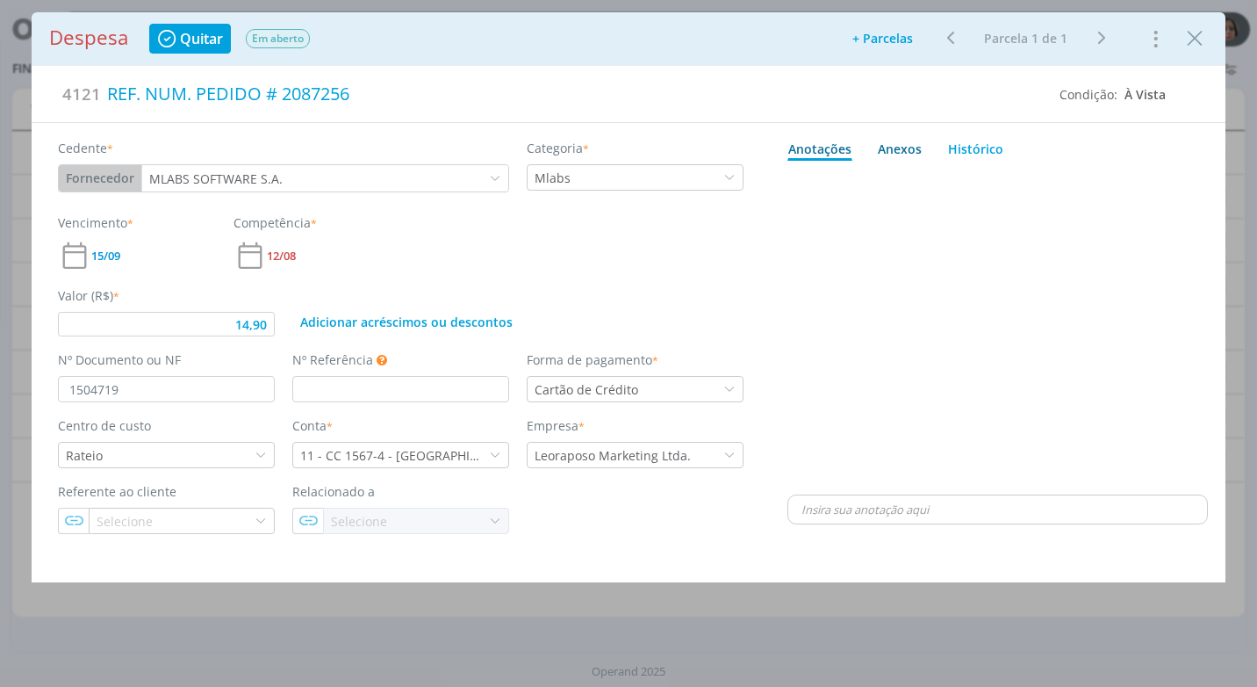
click at [898, 147] on div "Anexos 0" at bounding box center [900, 149] width 44 height 18
type input "14,90"
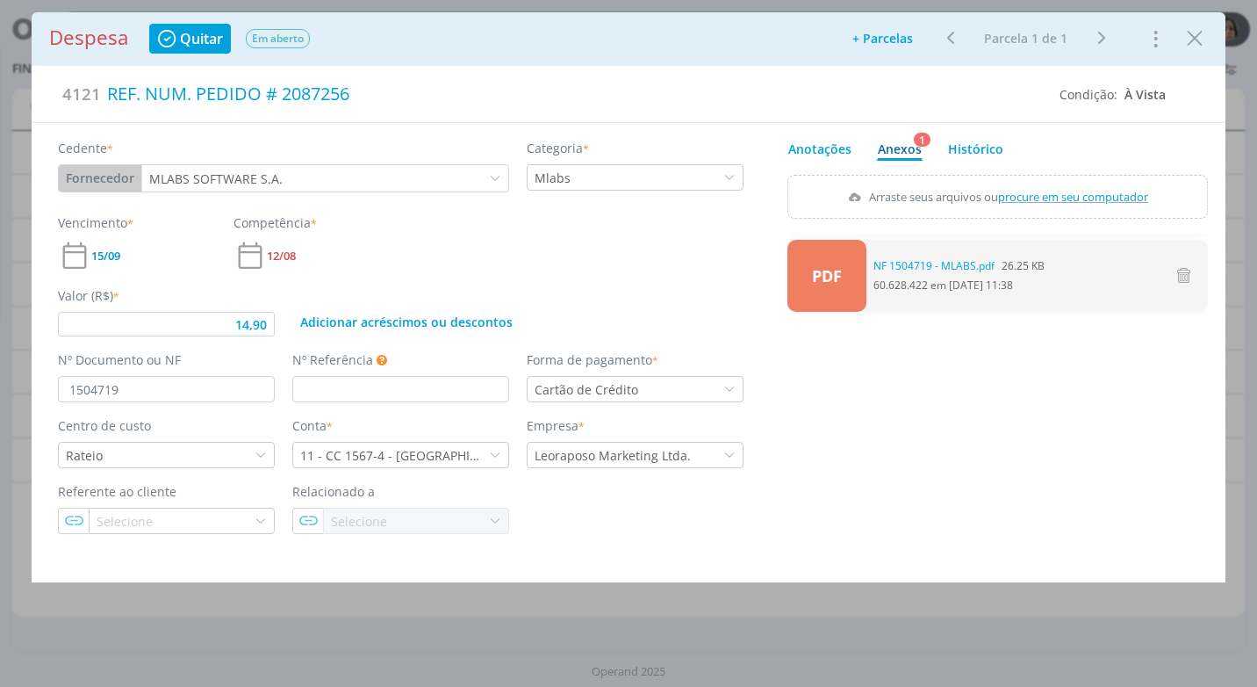
click at [1038, 395] on div "PDF 0 NF 1504719 - MLABS.pdf 26.25 KB 60.628.422 em 12/08 às 11:38" at bounding box center [998, 386] width 421 height 307
click at [1197, 43] on icon "Close" at bounding box center [1195, 38] width 26 height 26
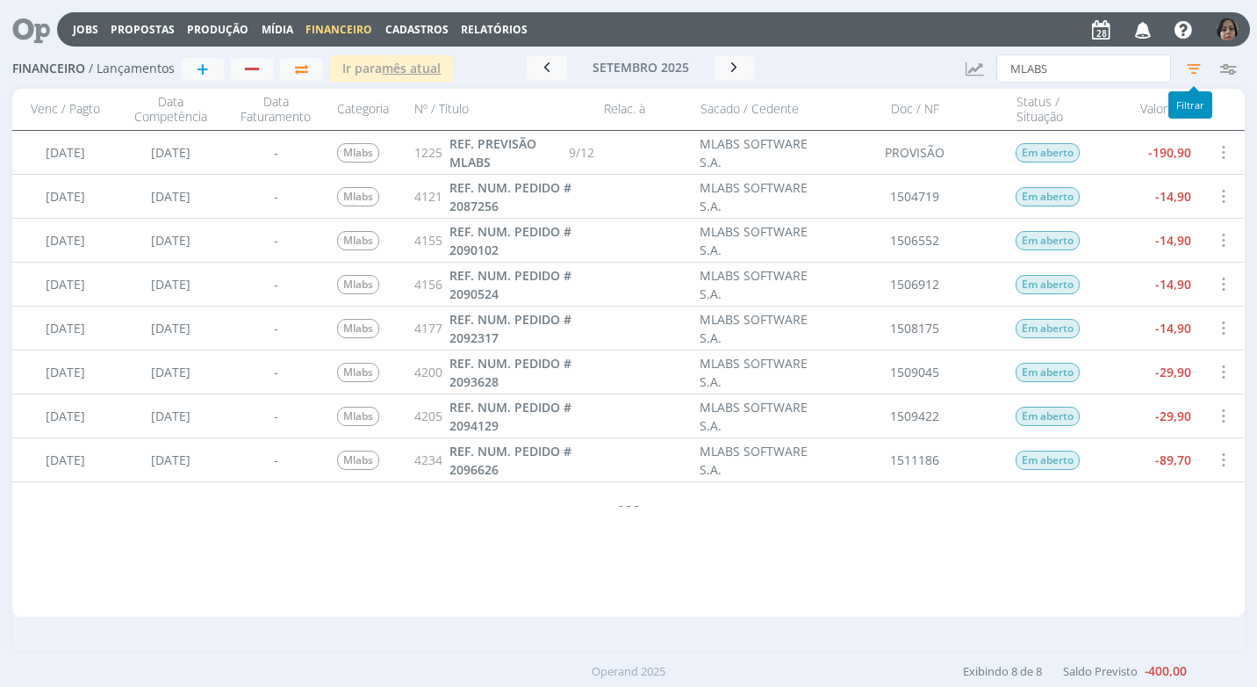
click at [1193, 63] on icon "button" at bounding box center [1194, 69] width 32 height 32
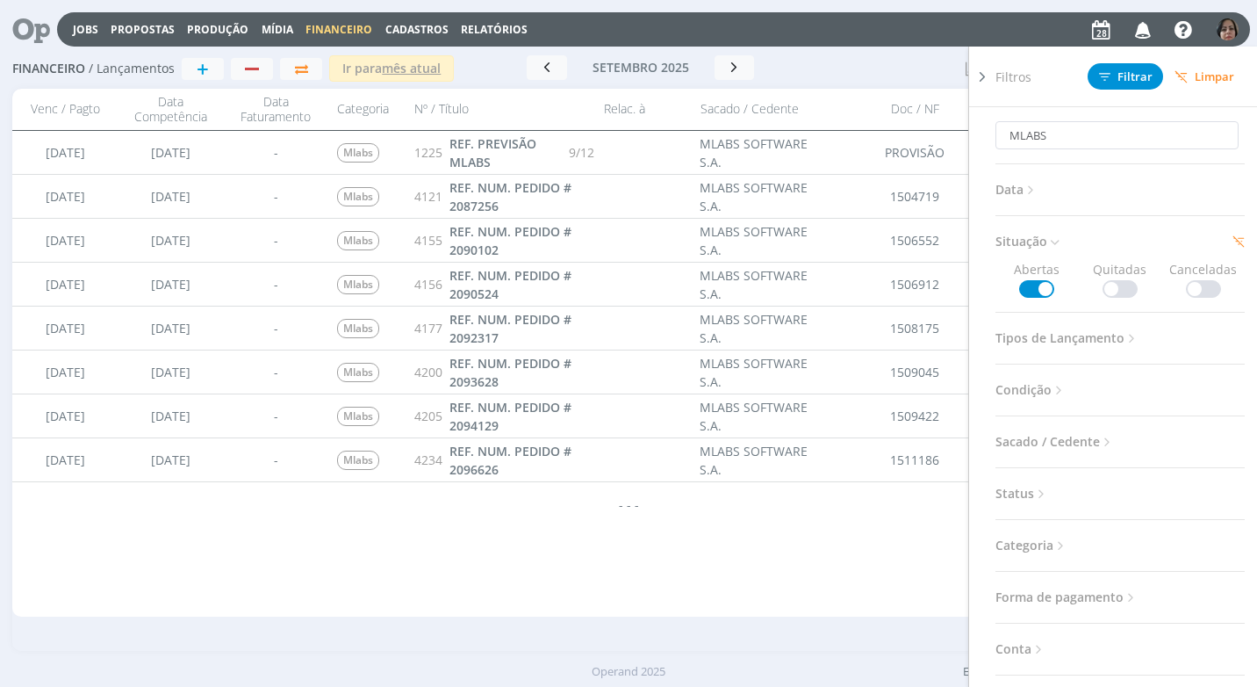
click at [1107, 290] on span at bounding box center [1120, 289] width 35 height 18
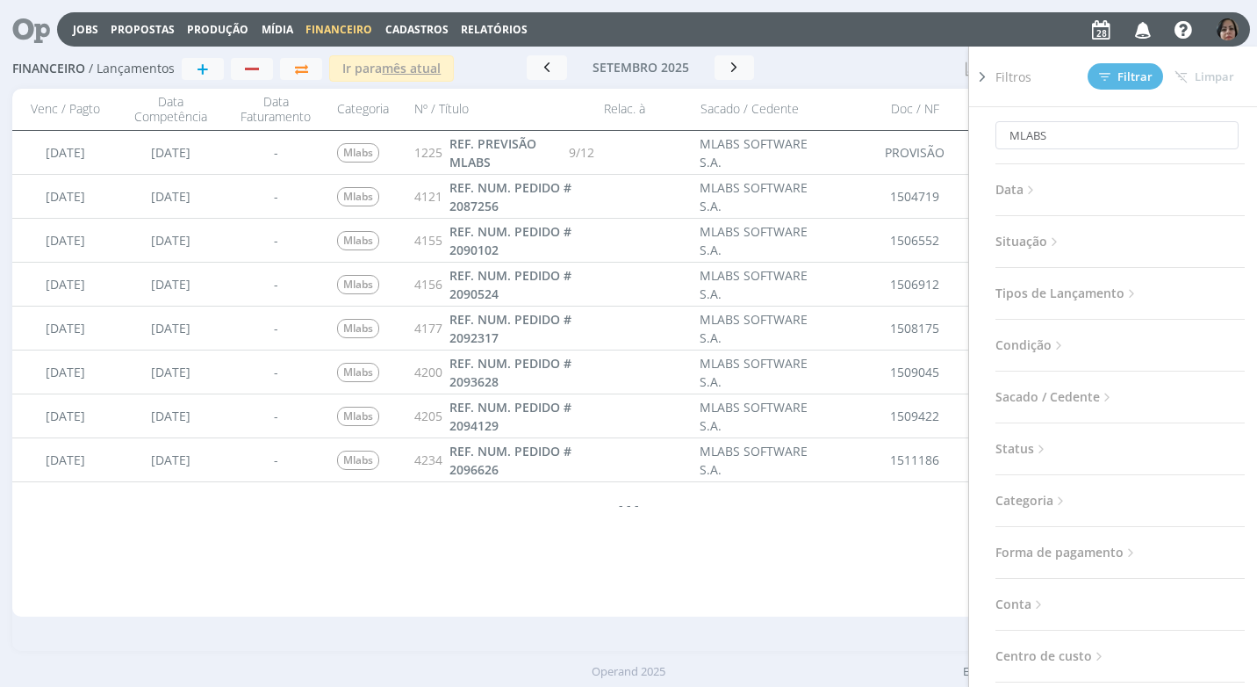
click at [1062, 241] on span "Situação" at bounding box center [1029, 241] width 67 height 23
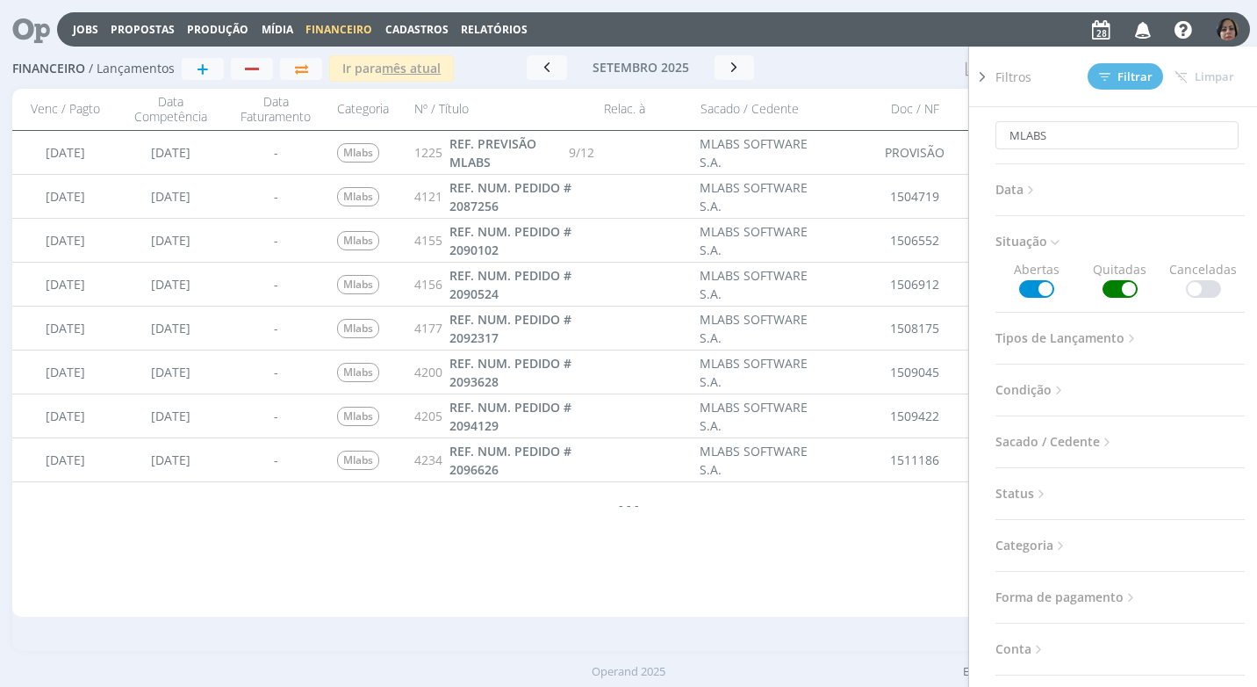
click at [1042, 287] on span at bounding box center [1036, 289] width 35 height 18
click at [1122, 71] on span "Filtrar" at bounding box center [1126, 76] width 54 height 11
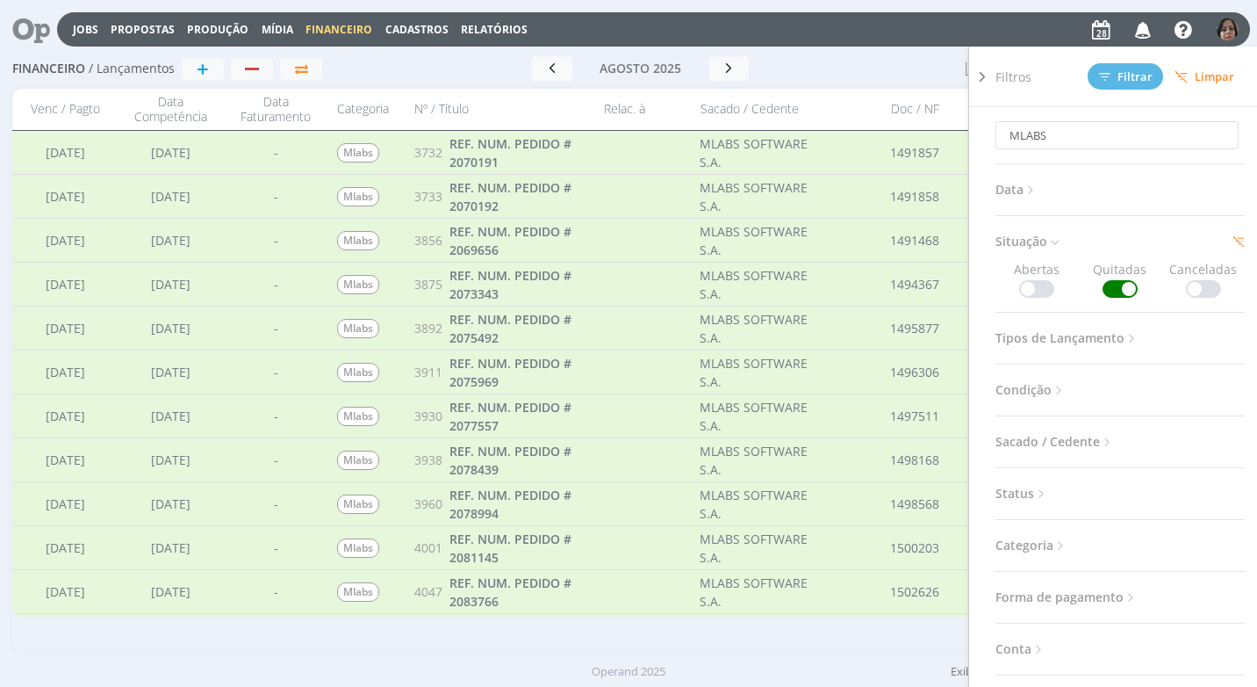
click at [975, 82] on icon at bounding box center [983, 77] width 18 height 18
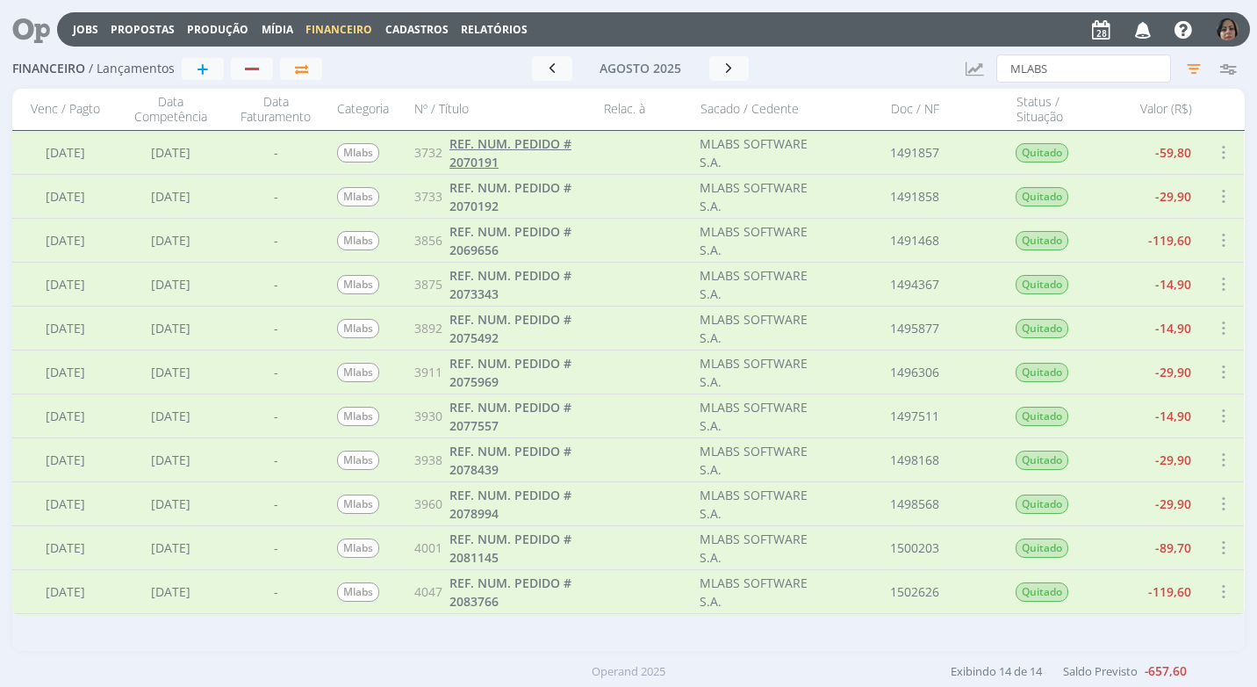
click at [494, 159] on span "REF. NUM. PEDIDO # 2070191" at bounding box center [511, 152] width 122 height 35
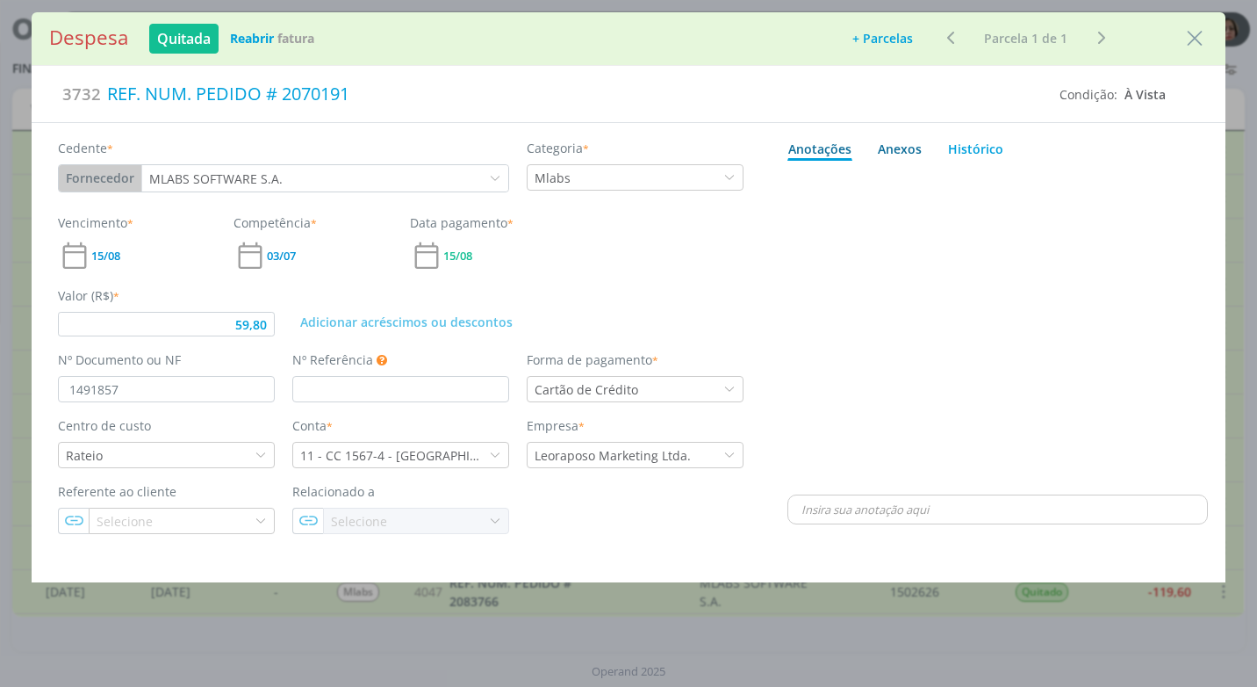
click at [883, 146] on div "Anexos 0" at bounding box center [900, 149] width 44 height 18
type input "59,80"
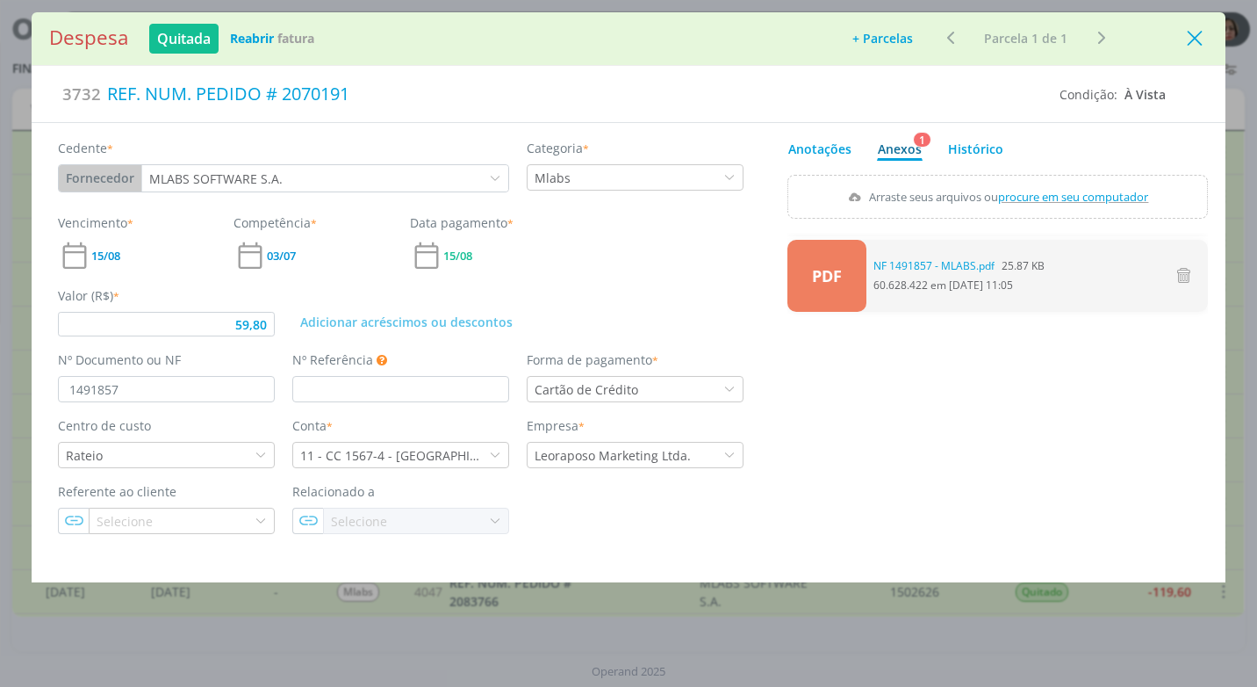
click at [1188, 47] on icon "Close" at bounding box center [1195, 38] width 26 height 26
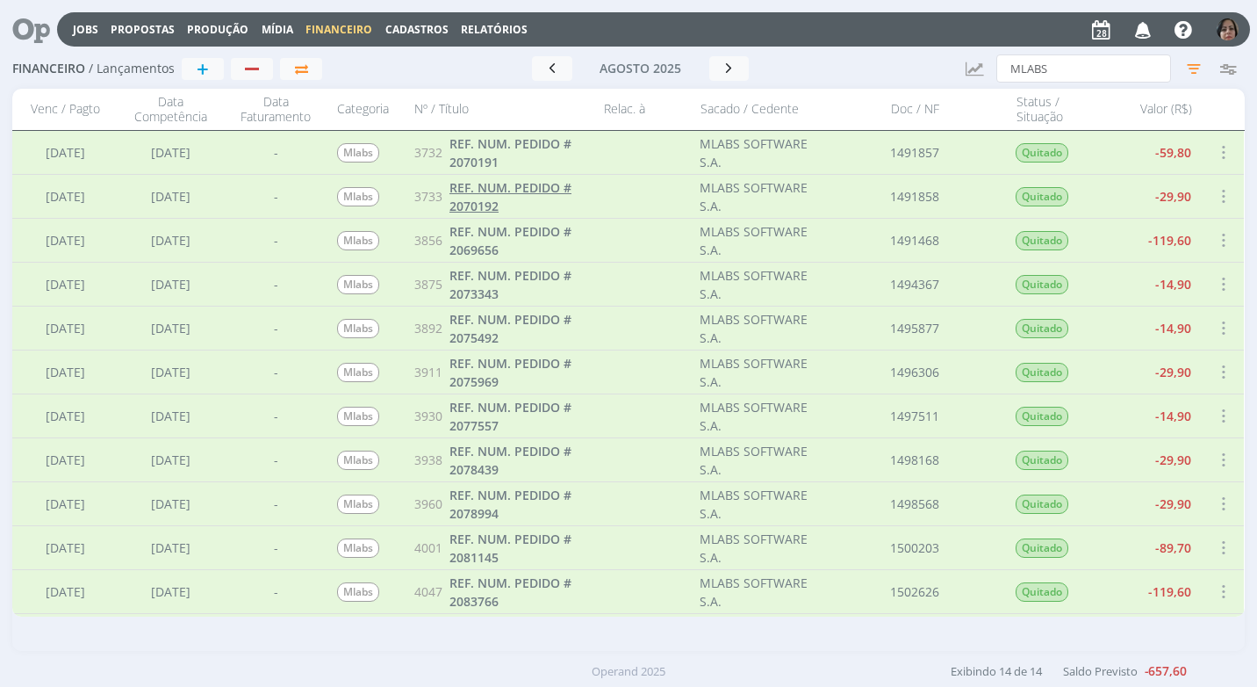
click at [529, 192] on span "REF. NUM. PEDIDO # 2070192" at bounding box center [511, 196] width 122 height 35
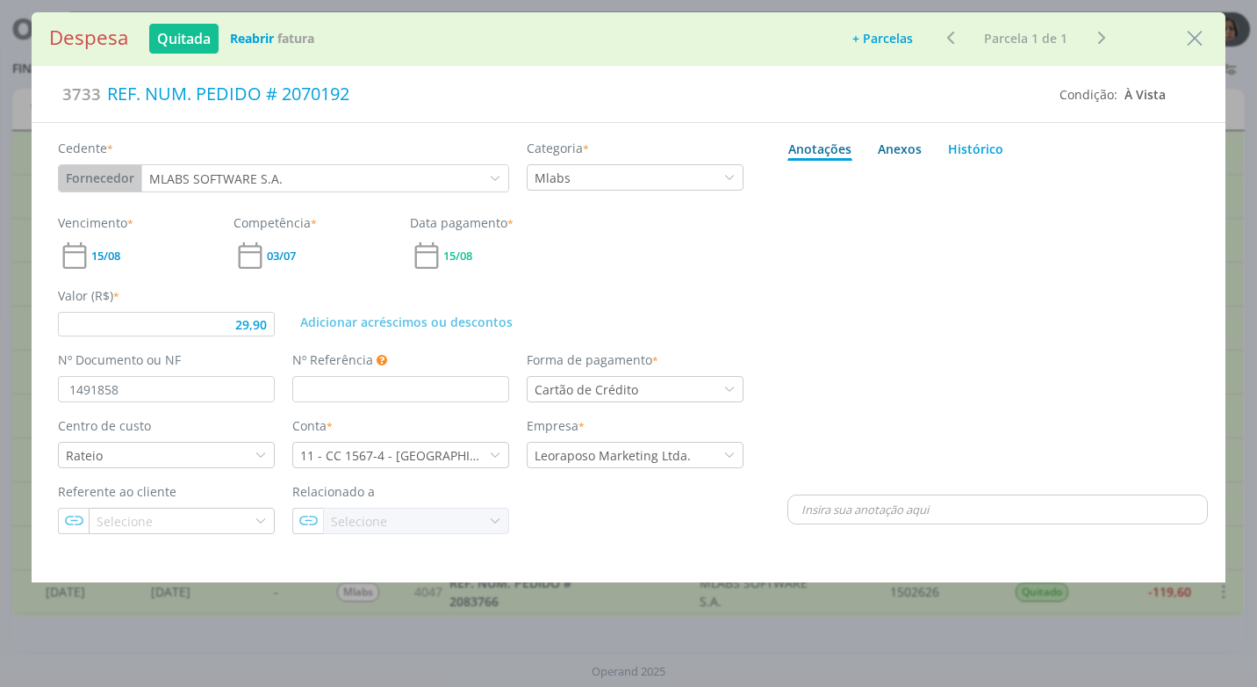
click at [890, 149] on div "Anexos 0" at bounding box center [900, 149] width 44 height 18
type input "29,90"
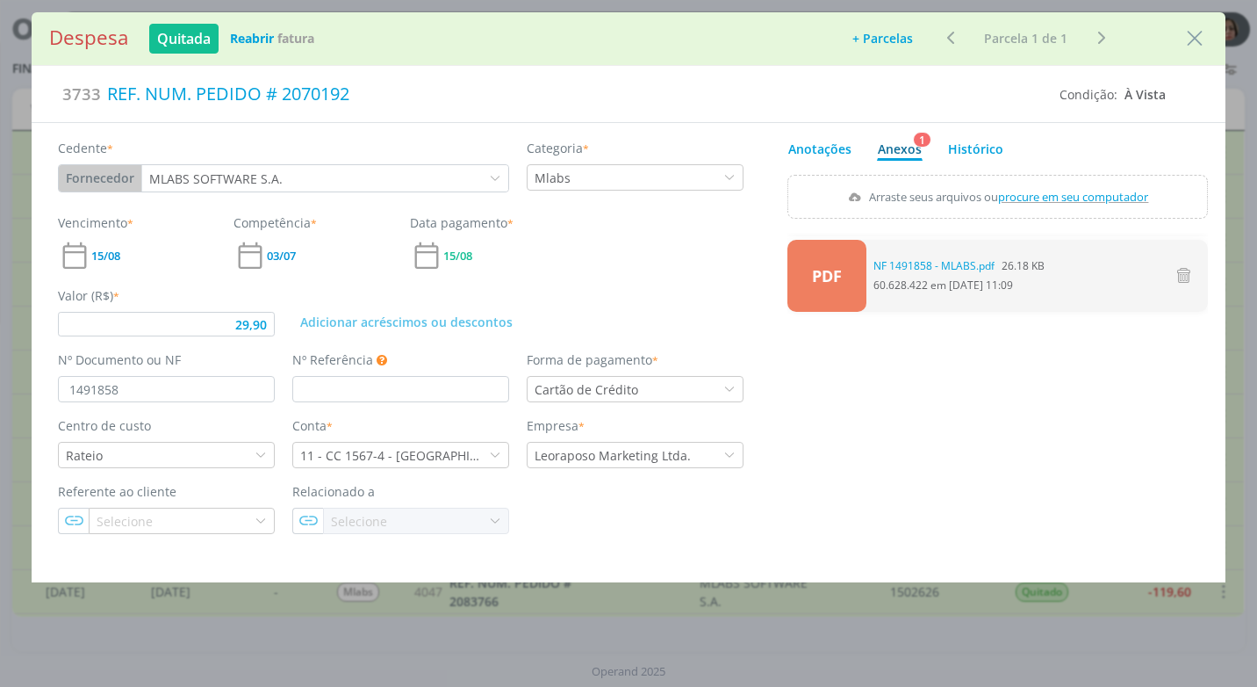
click at [1213, 34] on div "Despesa Quitada Reabrir Fatura Adicionar parcelas: As parcelas serão geradas co…" at bounding box center [629, 38] width 1194 height 53
click at [1188, 39] on icon "Close" at bounding box center [1195, 38] width 26 height 26
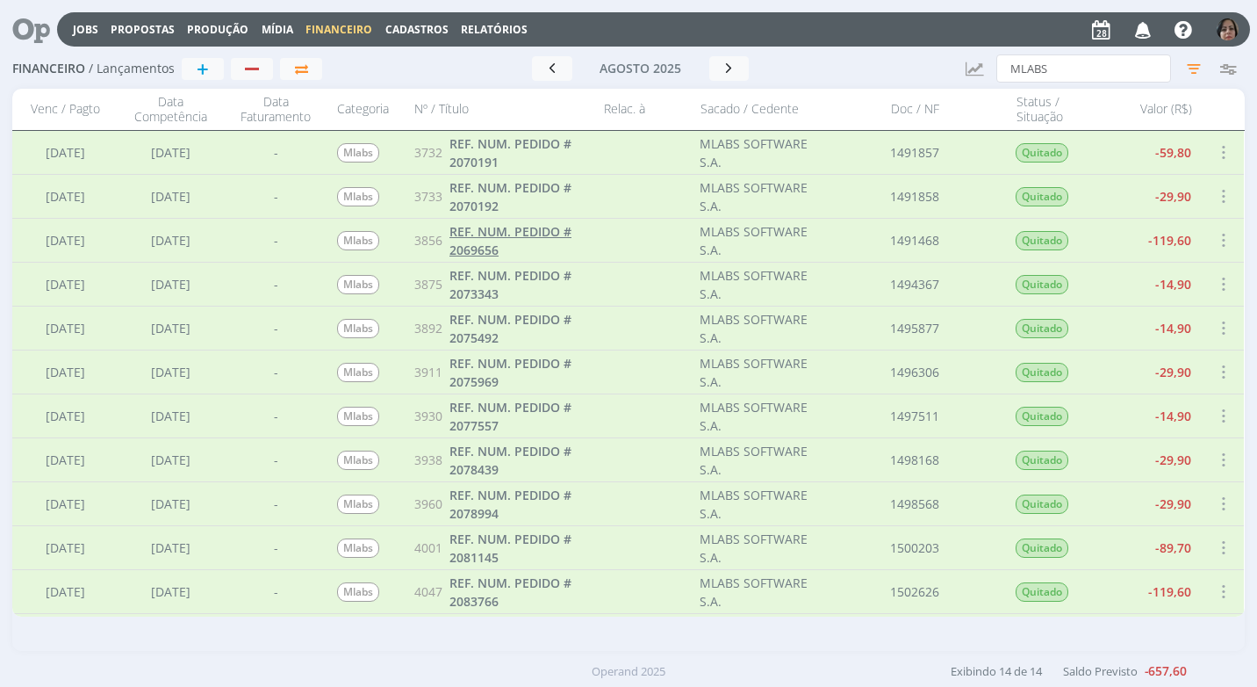
click at [515, 235] on span "REF. NUM. PEDIDO # 2069656" at bounding box center [511, 240] width 122 height 35
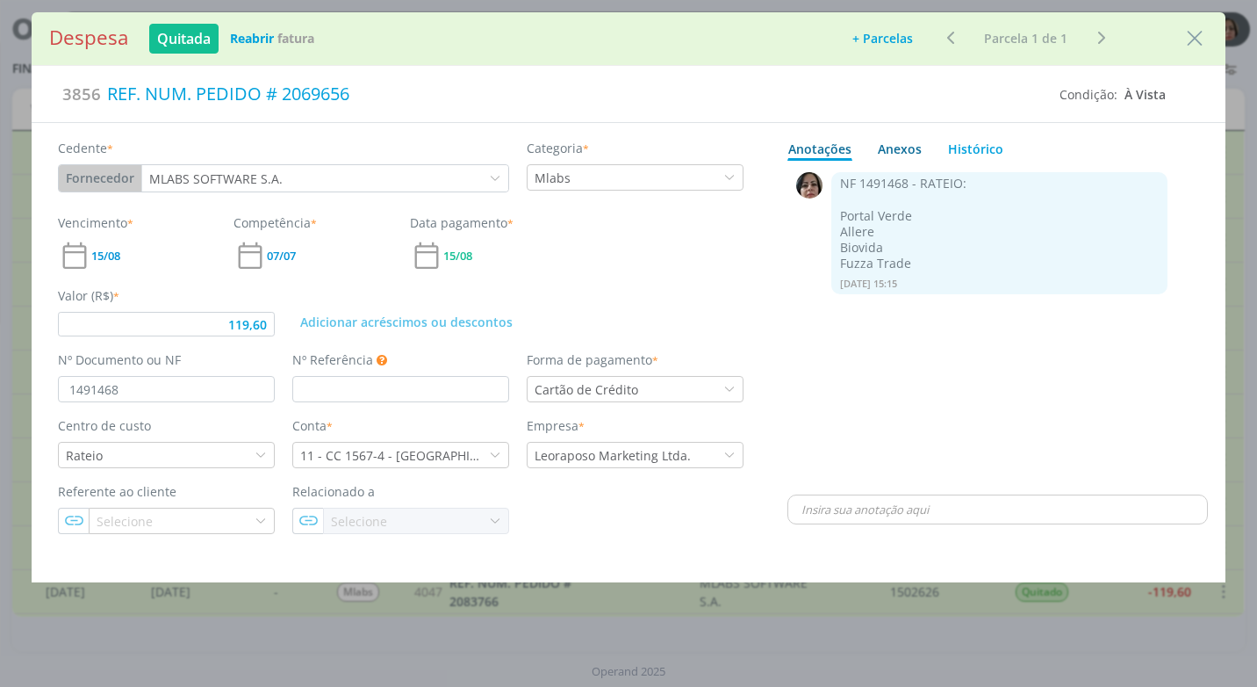
click at [906, 150] on div "Anexos 0" at bounding box center [900, 149] width 44 height 18
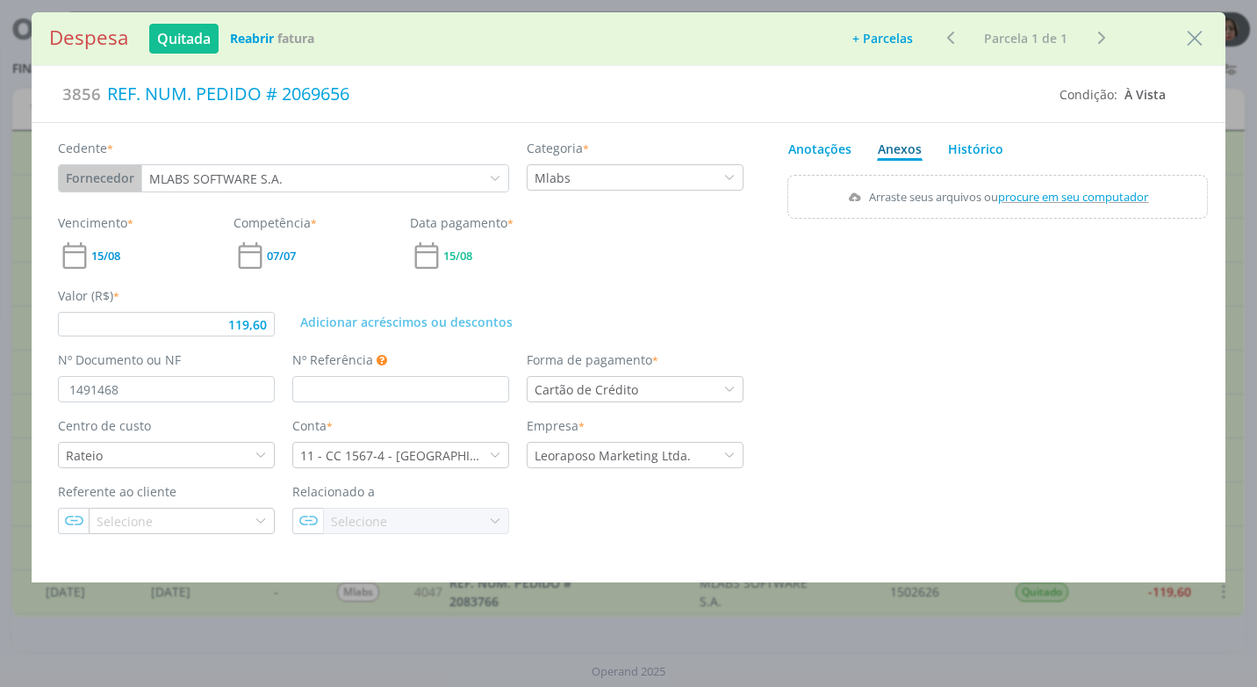
type input "119,60"
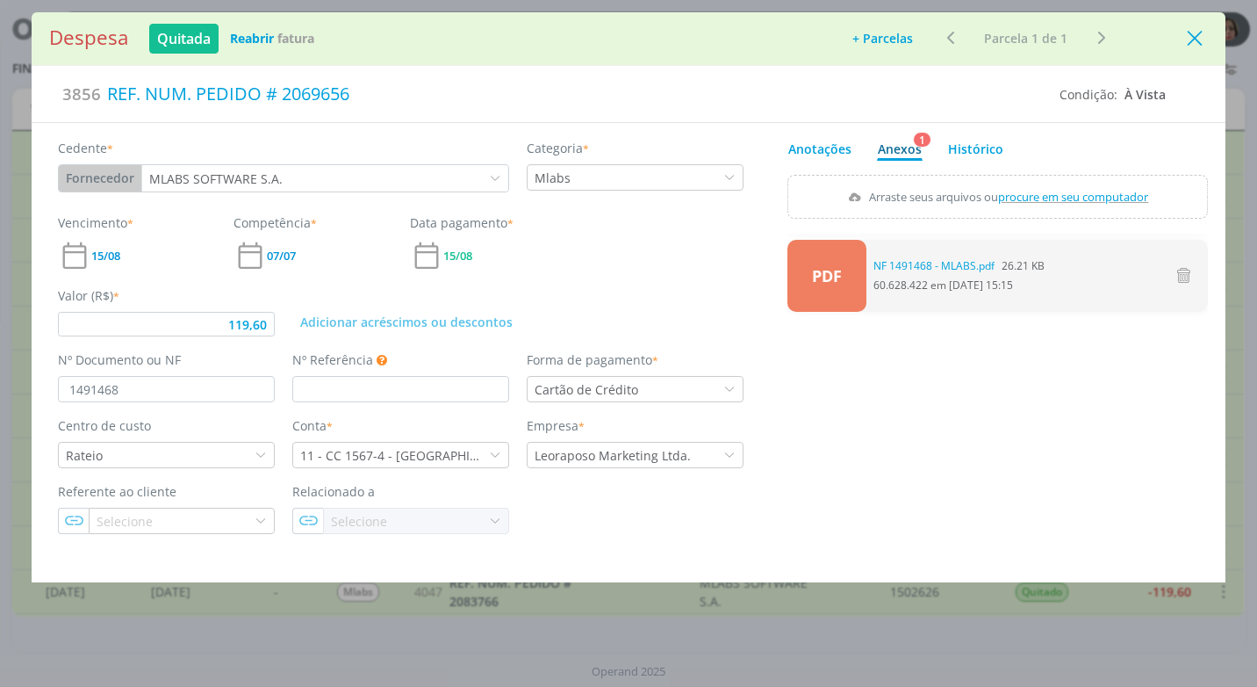
click at [1196, 35] on icon "Close" at bounding box center [1195, 38] width 26 height 26
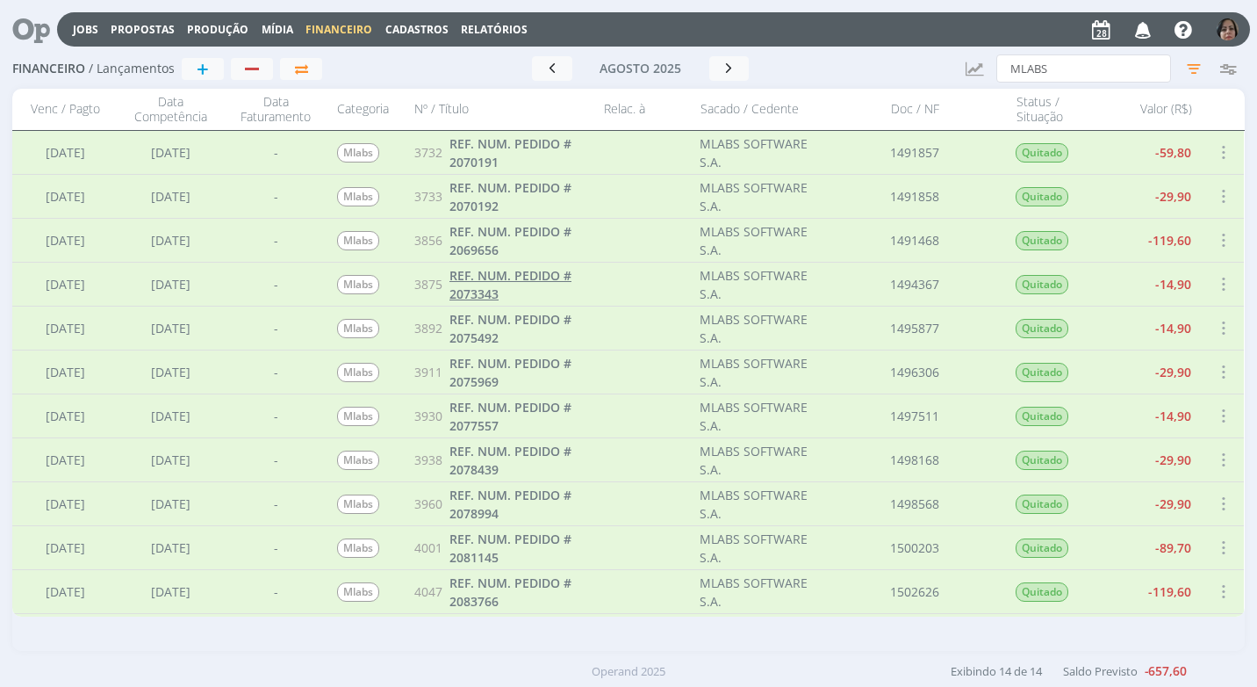
click at [543, 275] on span "REF. NUM. PEDIDO # 2073343" at bounding box center [511, 284] width 122 height 35
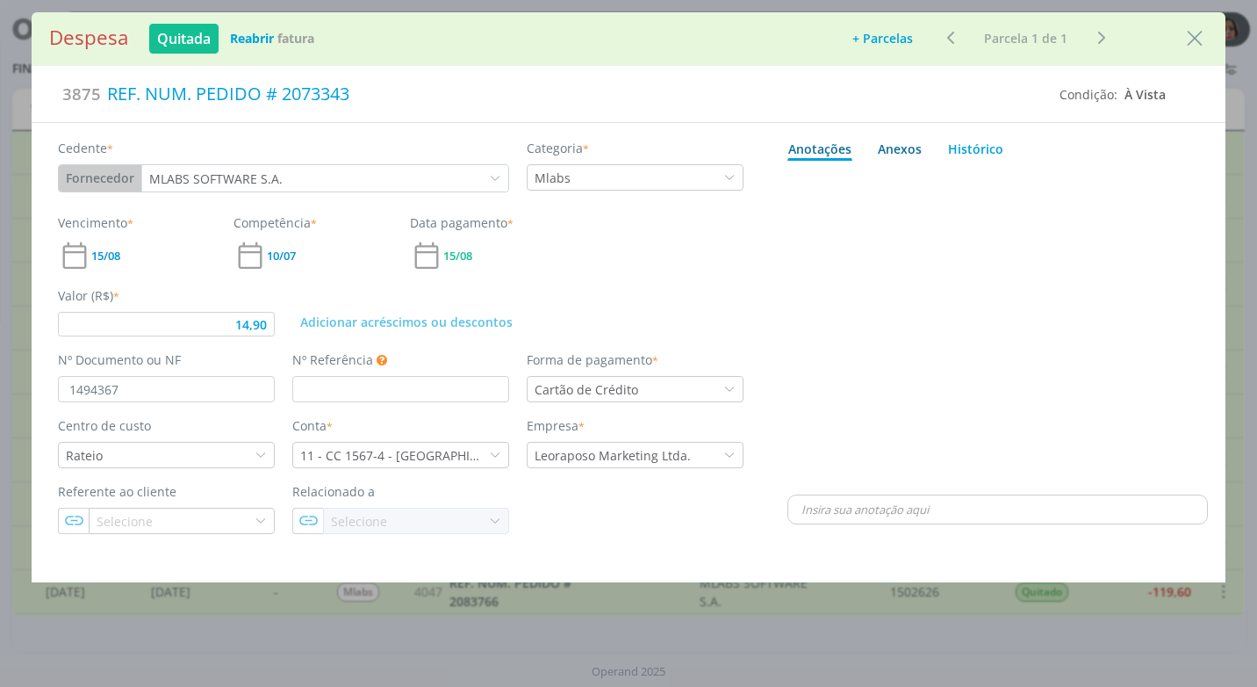
click at [897, 147] on div "Anexos 0" at bounding box center [900, 149] width 44 height 18
type input "14,90"
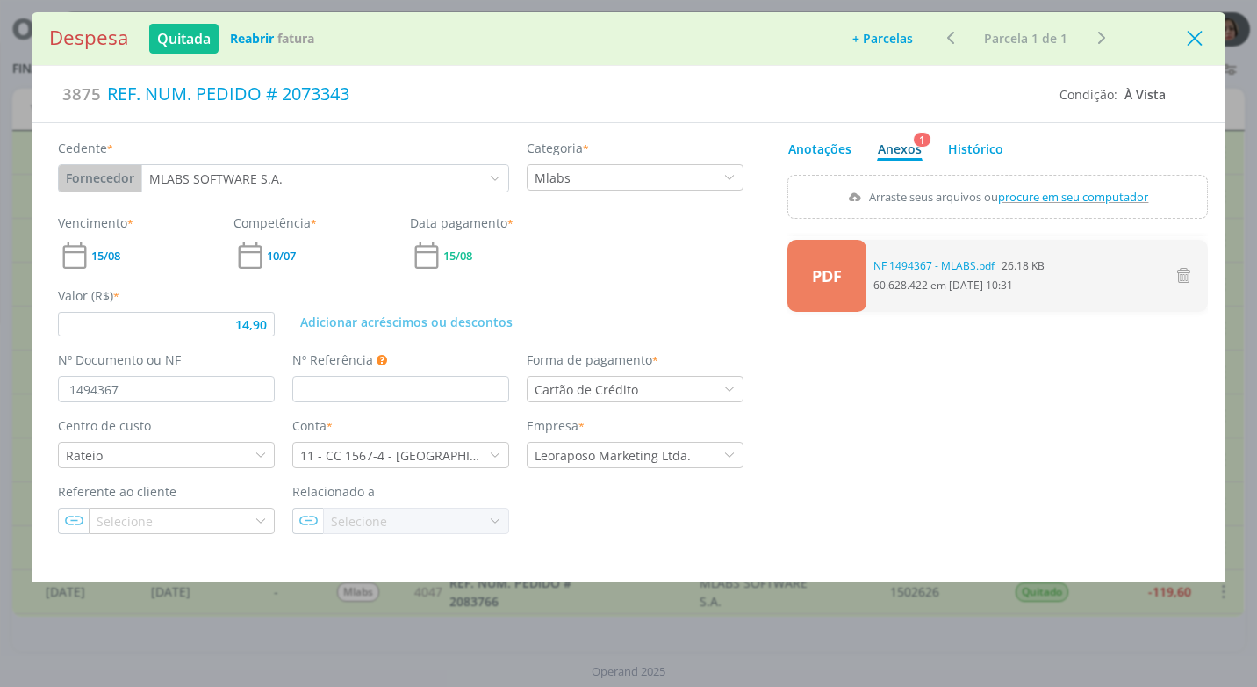
click at [1194, 38] on icon "Close" at bounding box center [1195, 38] width 26 height 26
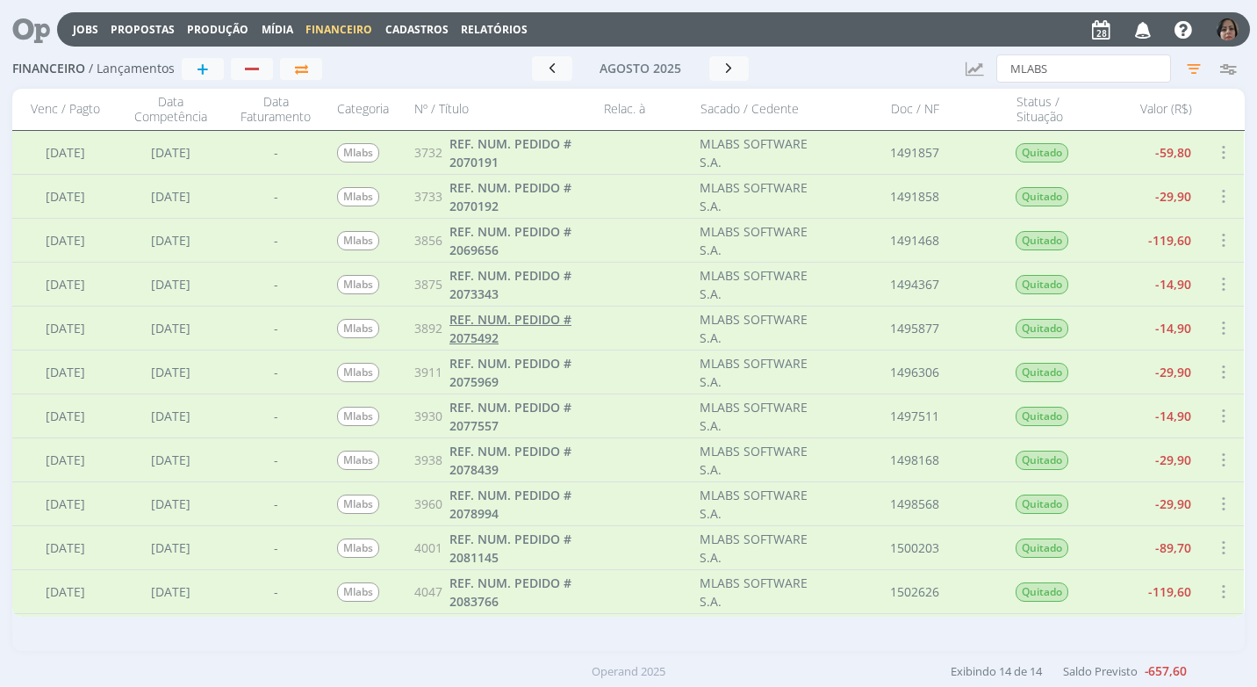
click at [529, 318] on span "REF. NUM. PEDIDO # 2075492" at bounding box center [511, 328] width 122 height 35
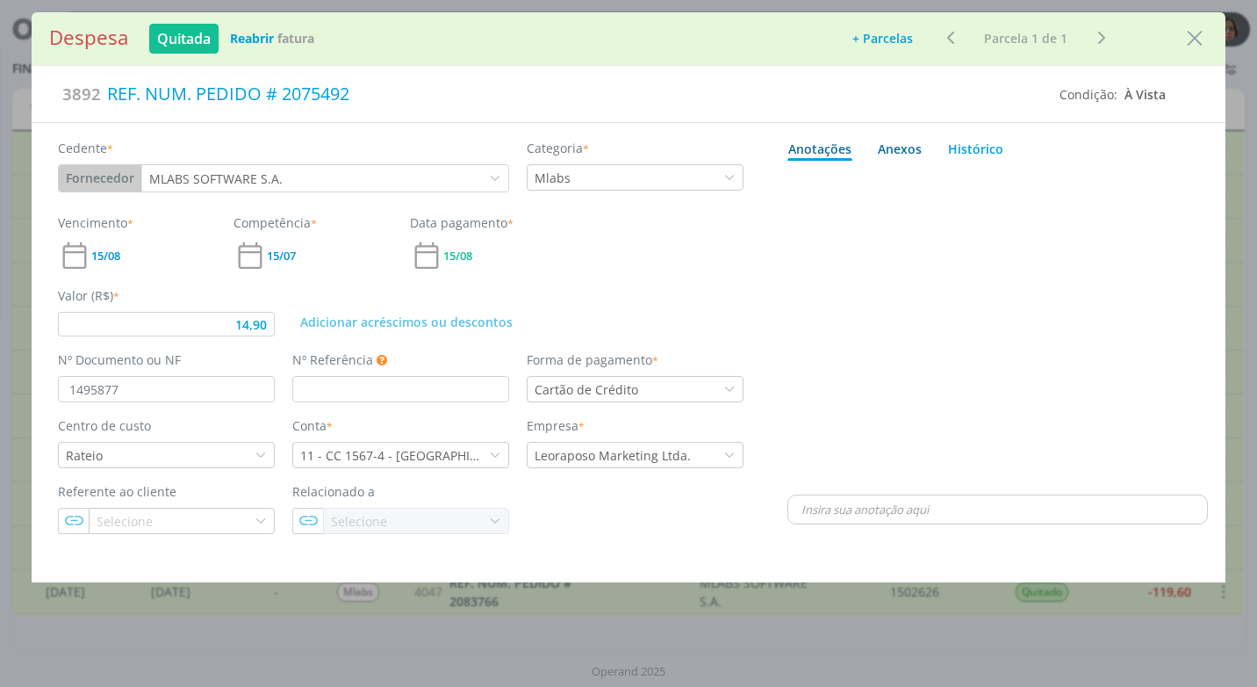
click at [910, 149] on div "Anexos 0" at bounding box center [900, 149] width 44 height 18
type input "14,90"
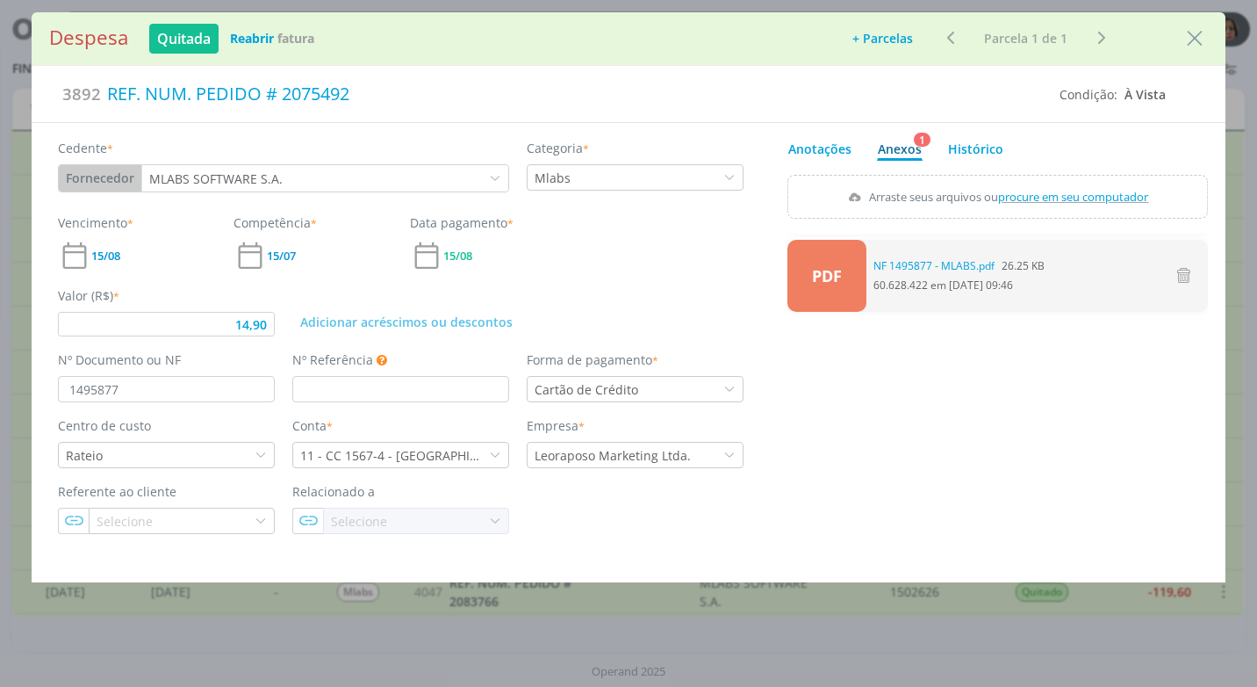
drag, startPoint x: 1197, startPoint y: 42, endPoint x: 1108, endPoint y: 133, distance: 127.3
click at [1197, 42] on icon "Close" at bounding box center [1195, 38] width 26 height 26
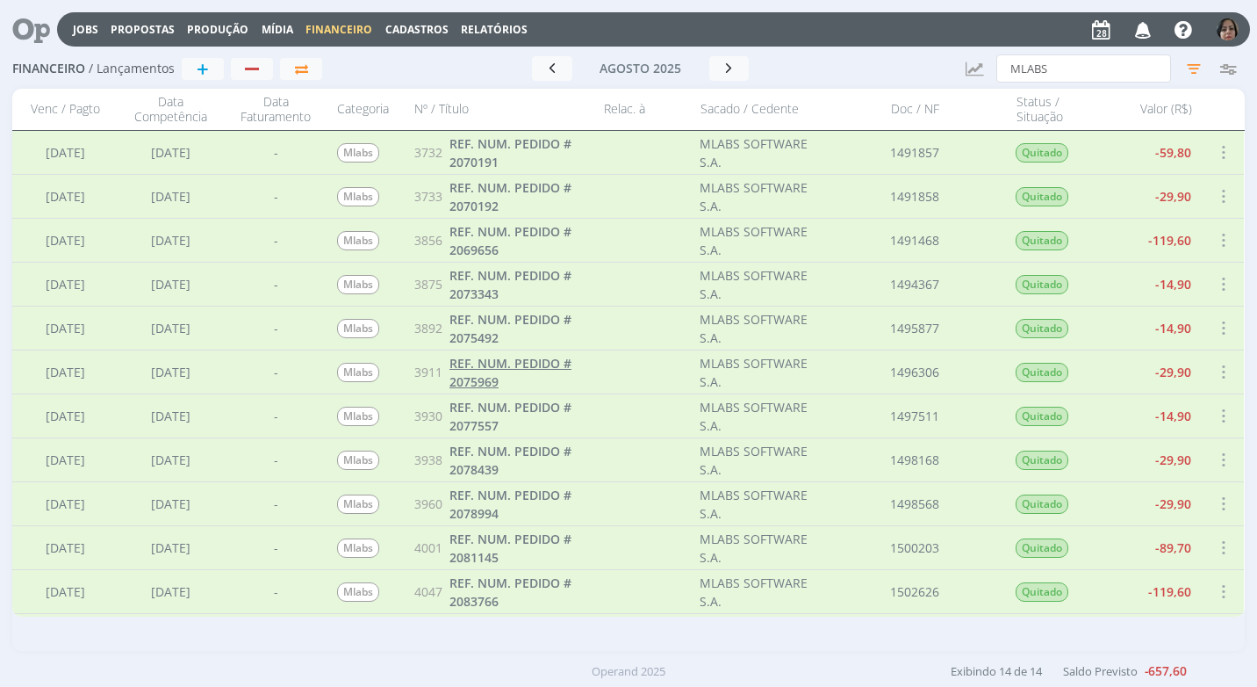
click at [538, 366] on span "REF. NUM. PEDIDO # 2075969" at bounding box center [511, 372] width 122 height 35
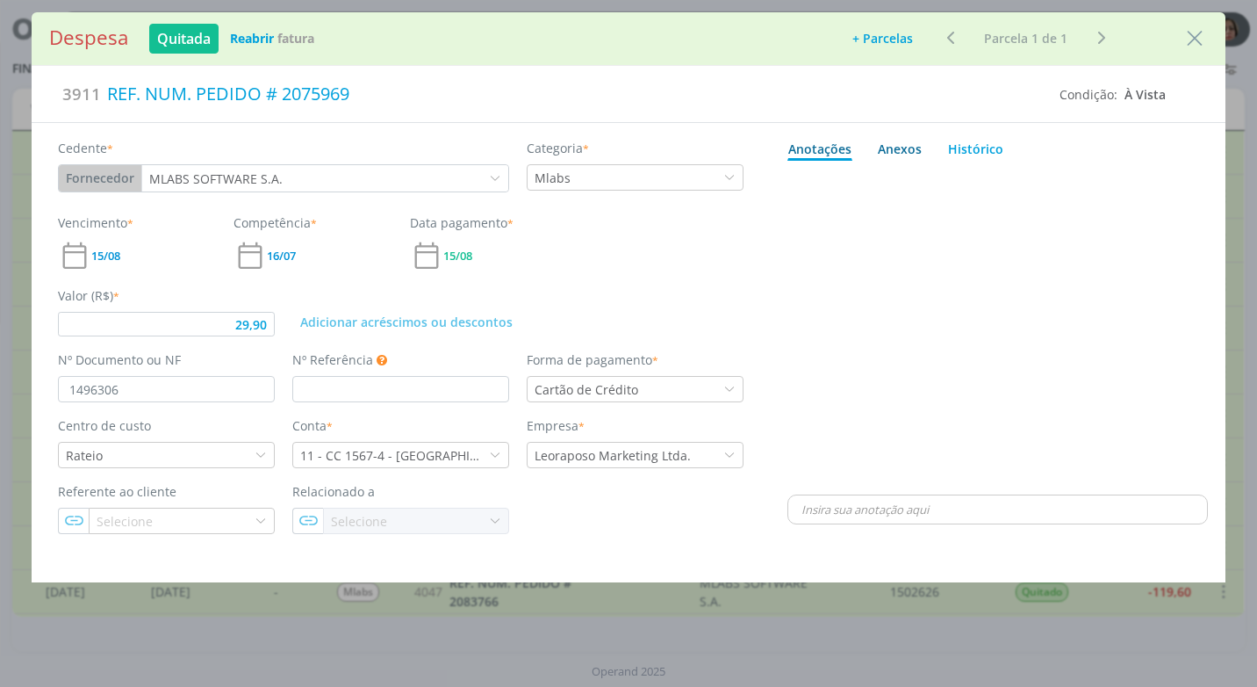
drag, startPoint x: 910, startPoint y: 146, endPoint x: 889, endPoint y: 152, distance: 21.9
click at [909, 146] on div "Anexos 0" at bounding box center [900, 149] width 44 height 18
type input "29,90"
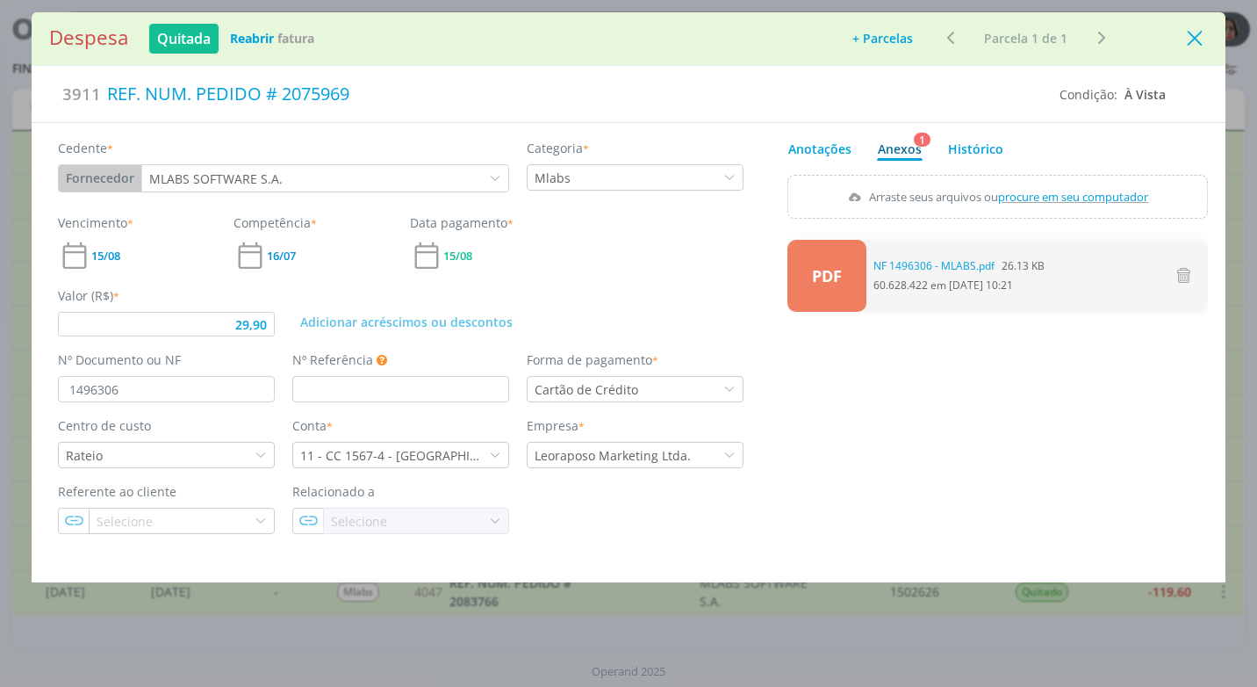
click at [1196, 46] on icon "Close" at bounding box center [1195, 38] width 26 height 26
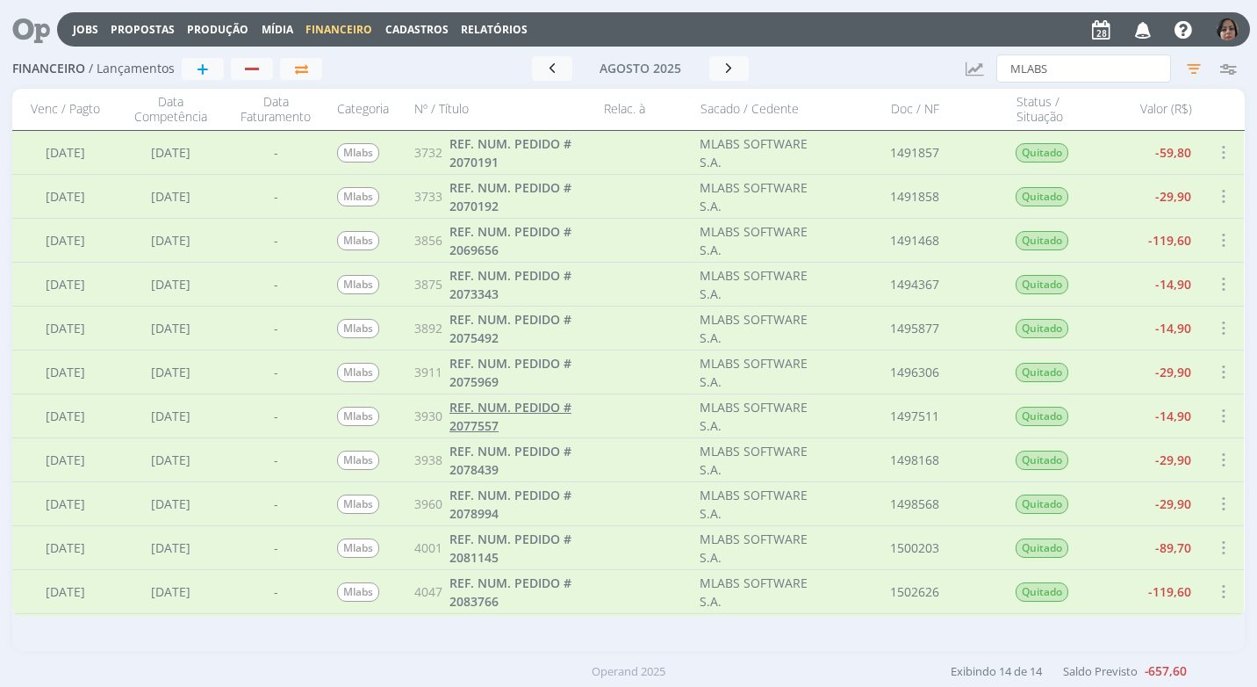
click at [540, 406] on span "REF. NUM. PEDIDO # 2077557" at bounding box center [511, 416] width 122 height 35
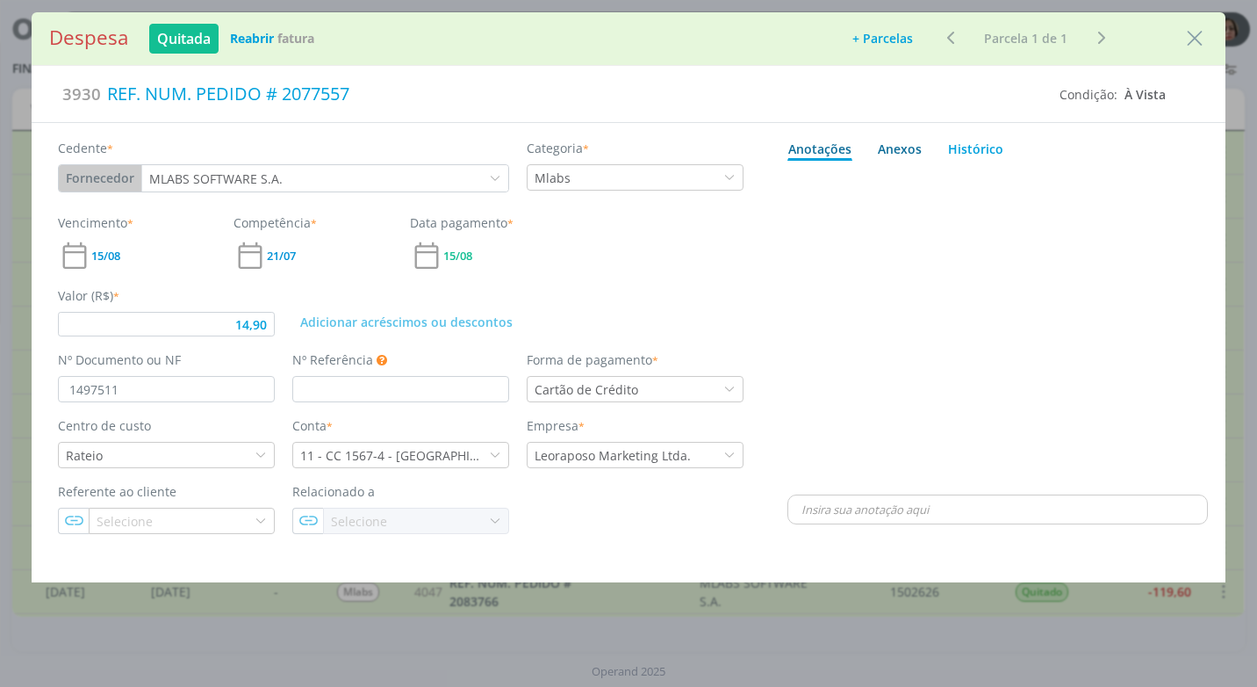
click at [901, 148] on div "Anexos 0" at bounding box center [900, 149] width 44 height 18
type input "14,90"
click at [1061, 199] on span "procure em seu computador" at bounding box center [1074, 197] width 150 height 16
click at [1061, 180] on input "Arraste seus arquivos ou procure em seu computador" at bounding box center [998, 177] width 421 height 5
type input "C:\fakepath\NF 1497511- MLABS.pdf"
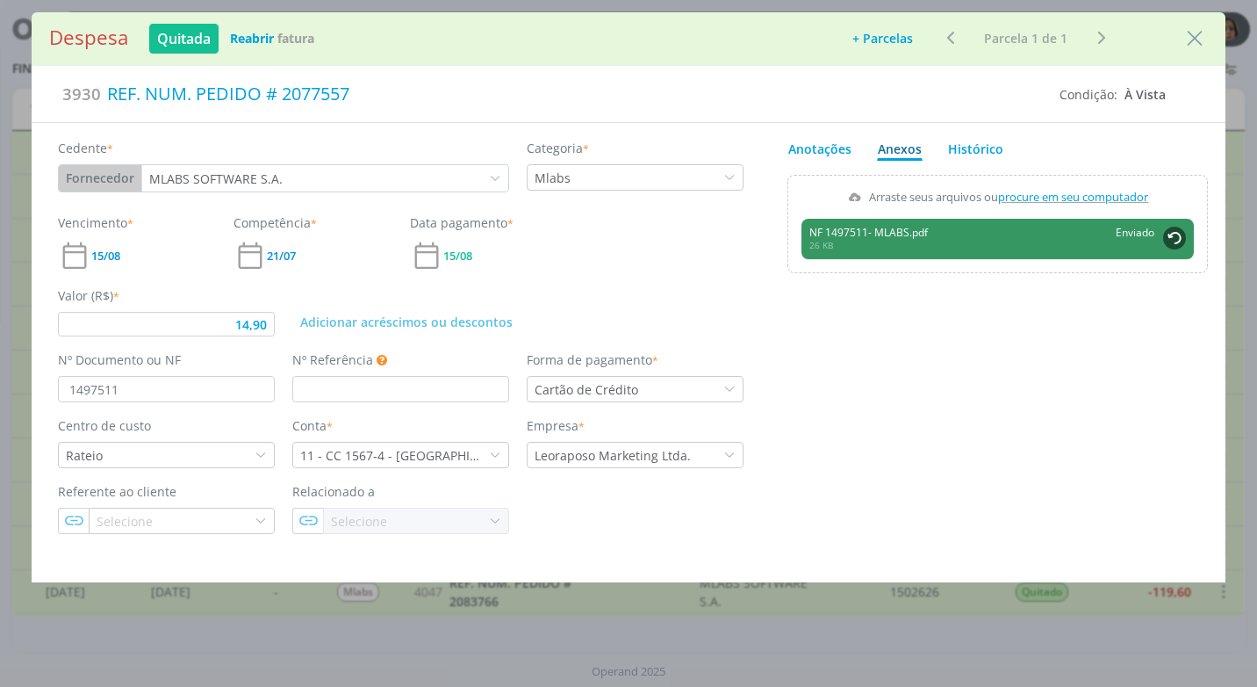
type input "14,90"
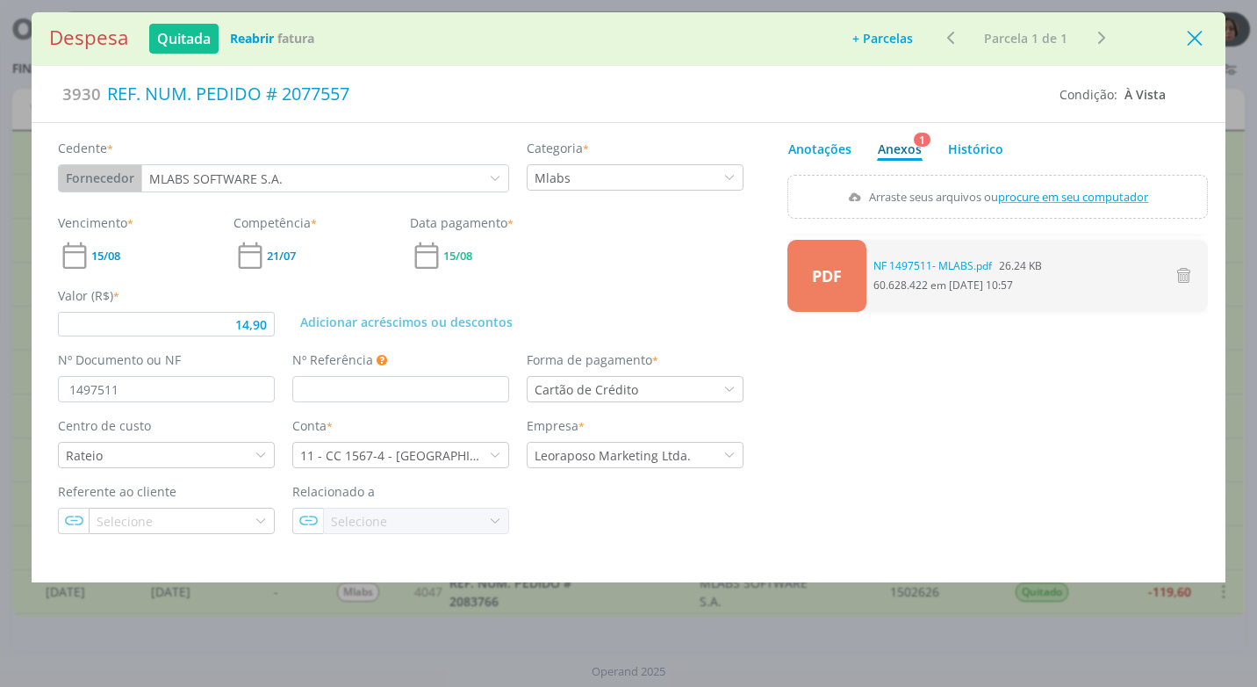
click at [1189, 49] on icon "Close" at bounding box center [1195, 38] width 26 height 26
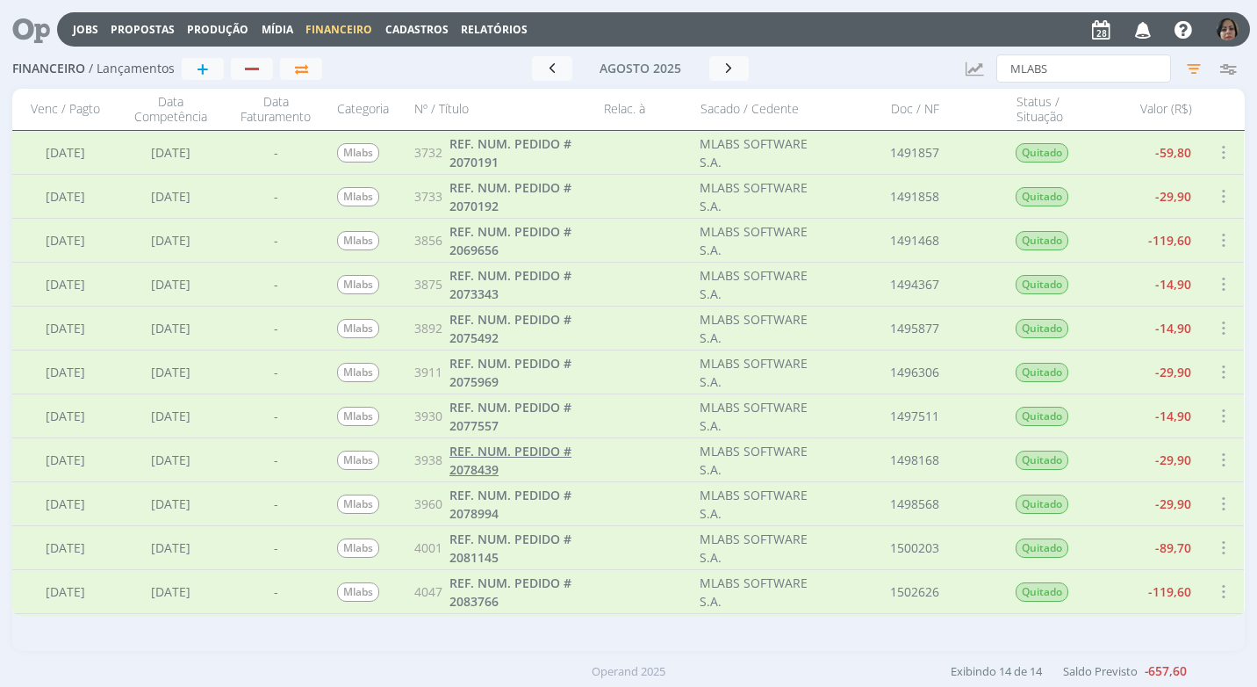
click at [494, 462] on span "REF. NUM. PEDIDO # 2078439" at bounding box center [511, 459] width 122 height 35
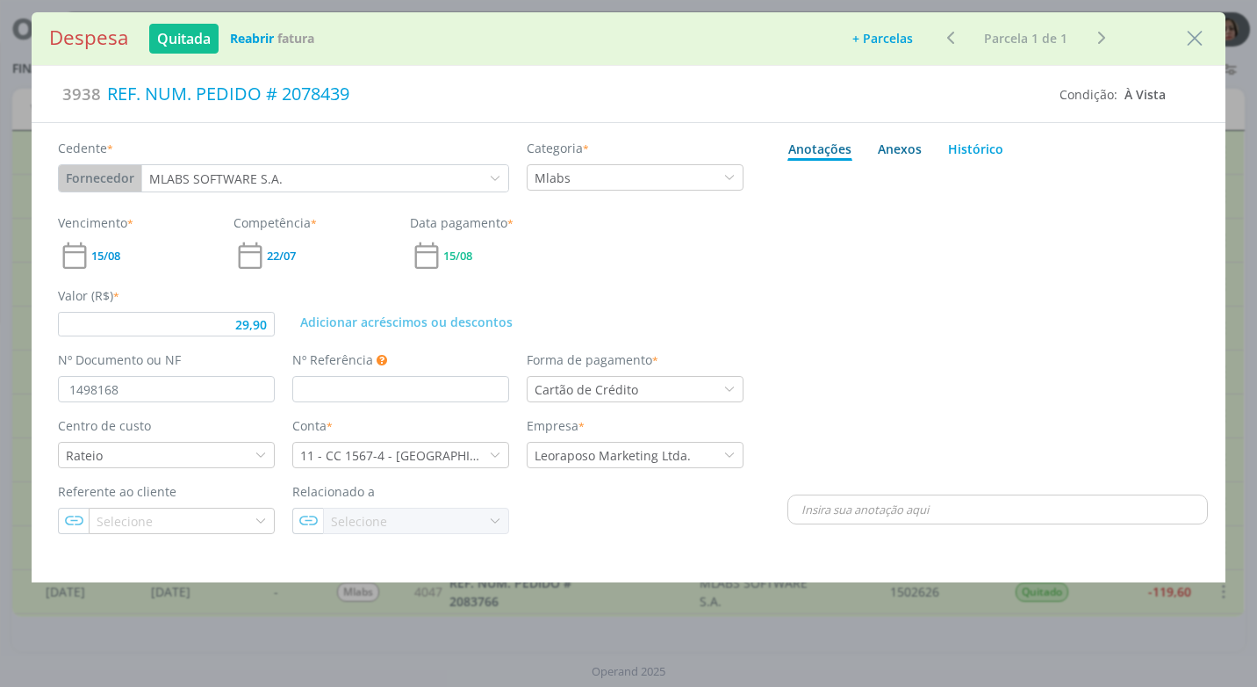
click at [910, 147] on div "Anexos 0" at bounding box center [900, 149] width 44 height 18
type input "29,90"
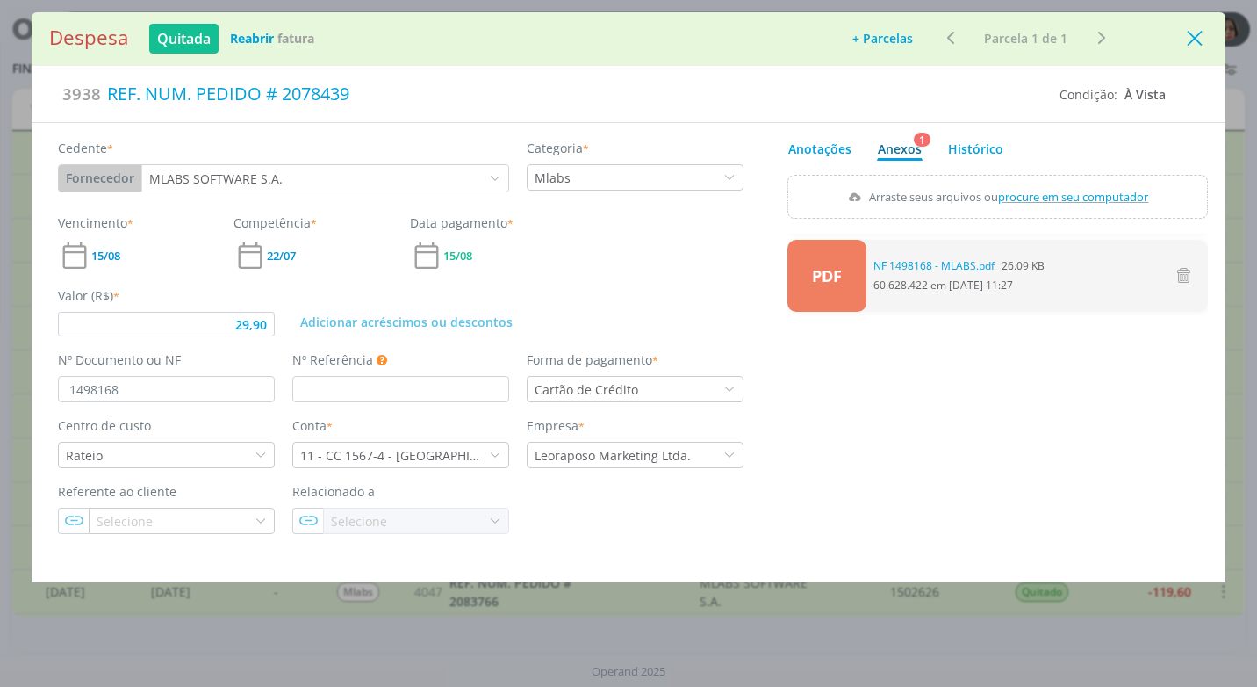
click at [1186, 46] on icon "Close" at bounding box center [1195, 38] width 26 height 26
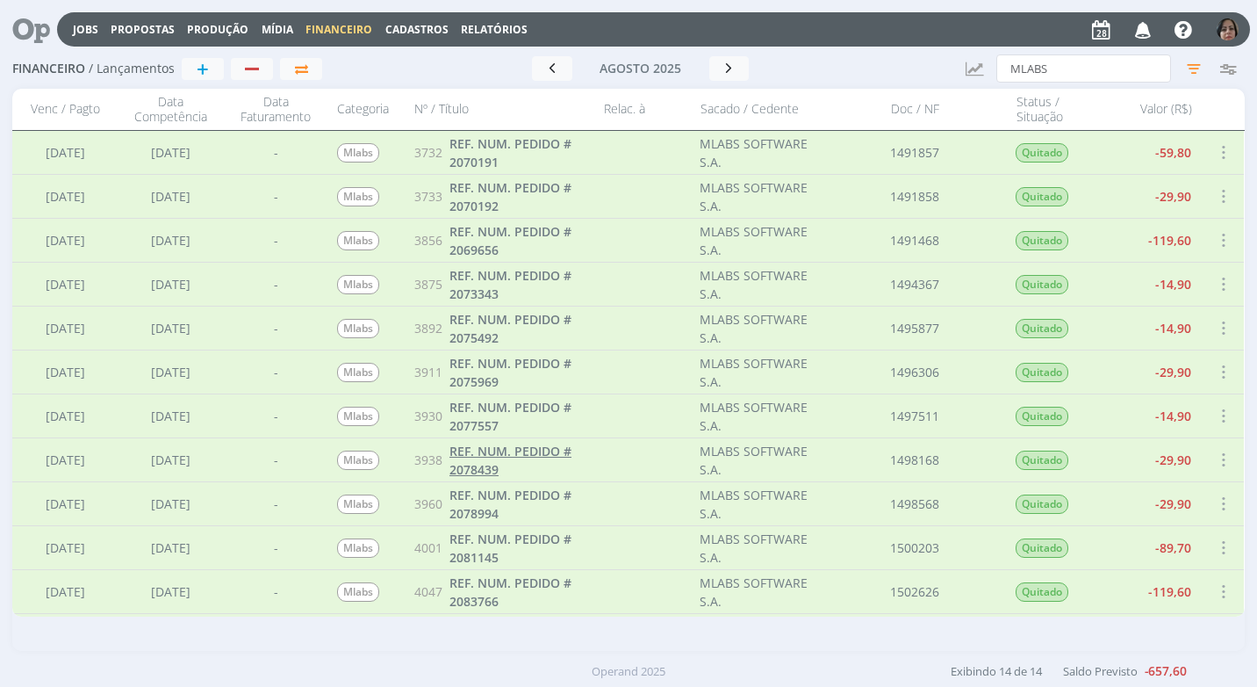
click at [535, 455] on span "REF. NUM. PEDIDO # 2078439" at bounding box center [511, 459] width 122 height 35
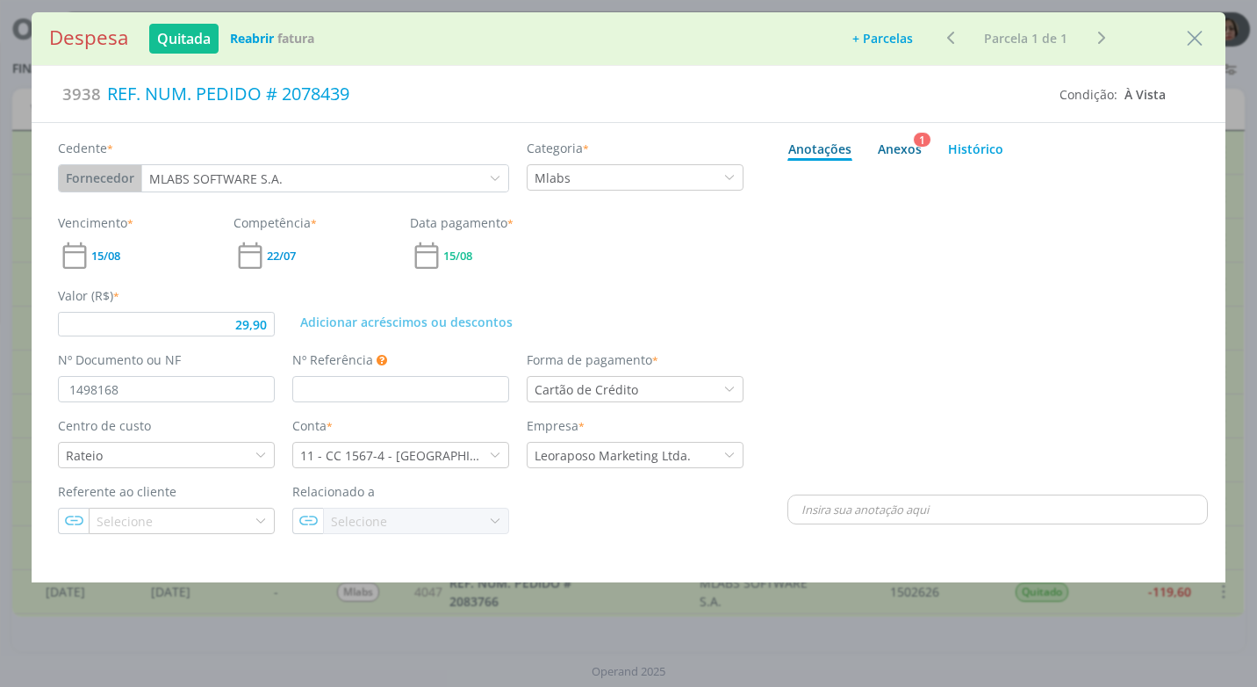
click at [909, 149] on div "Anexos 1" at bounding box center [900, 149] width 44 height 18
type input "29,90"
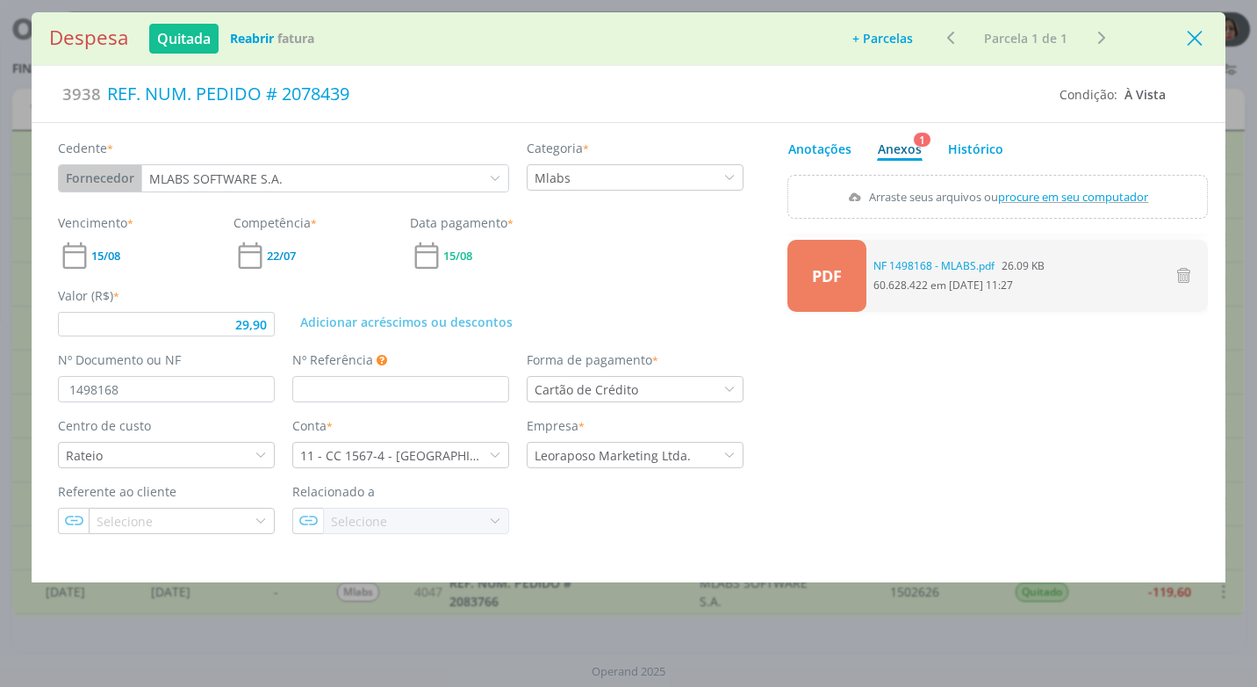
click at [1199, 40] on icon "Close" at bounding box center [1195, 38] width 26 height 26
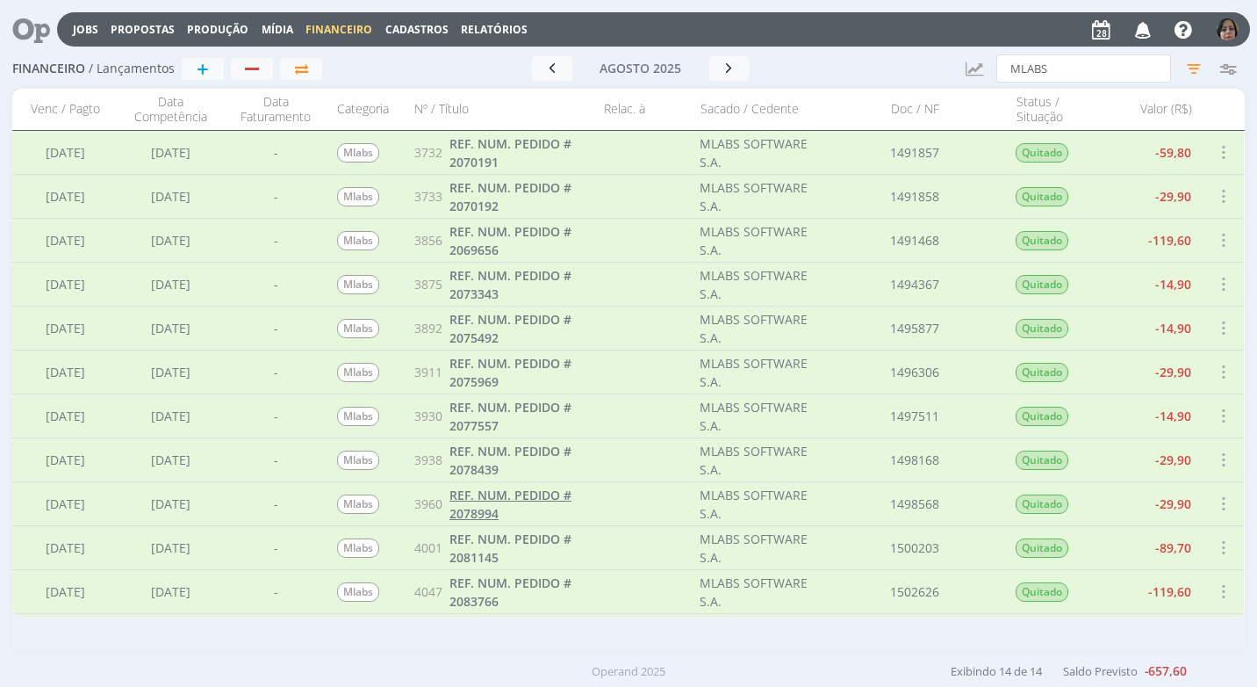
click at [528, 503] on link "REF. NUM. PEDIDO # 2078994" at bounding box center [522, 504] width 145 height 37
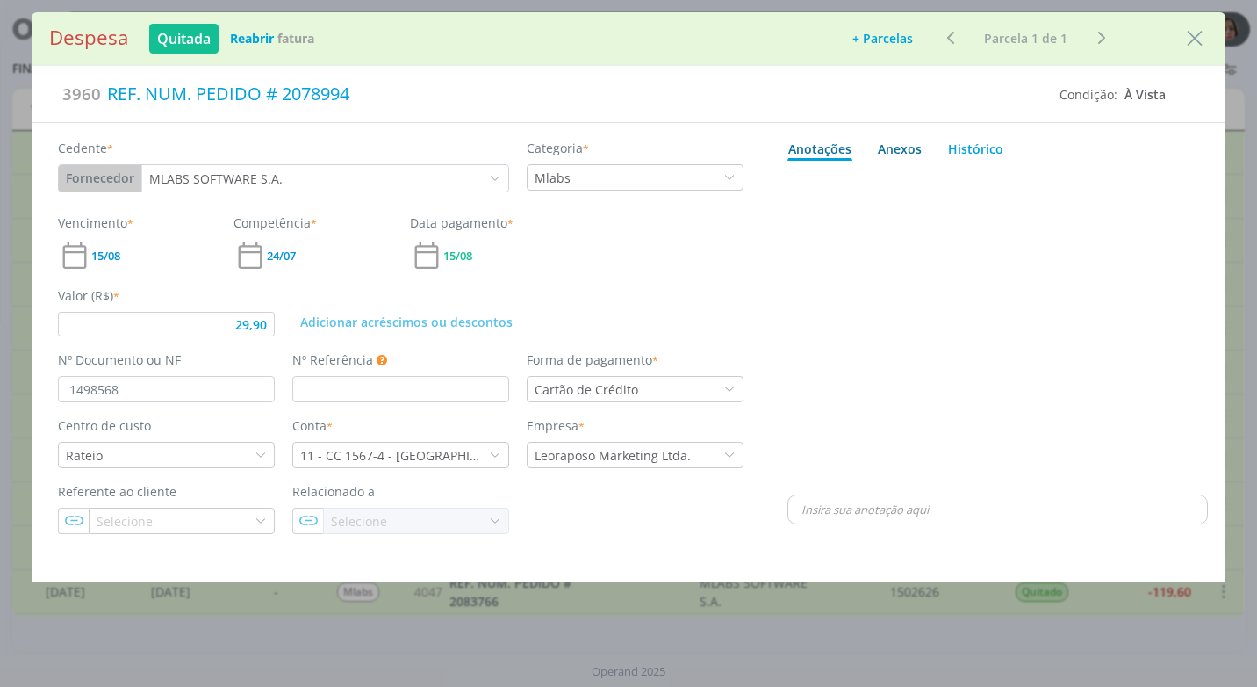
click at [905, 148] on div "Anexos 0" at bounding box center [900, 149] width 44 height 18
type input "29,90"
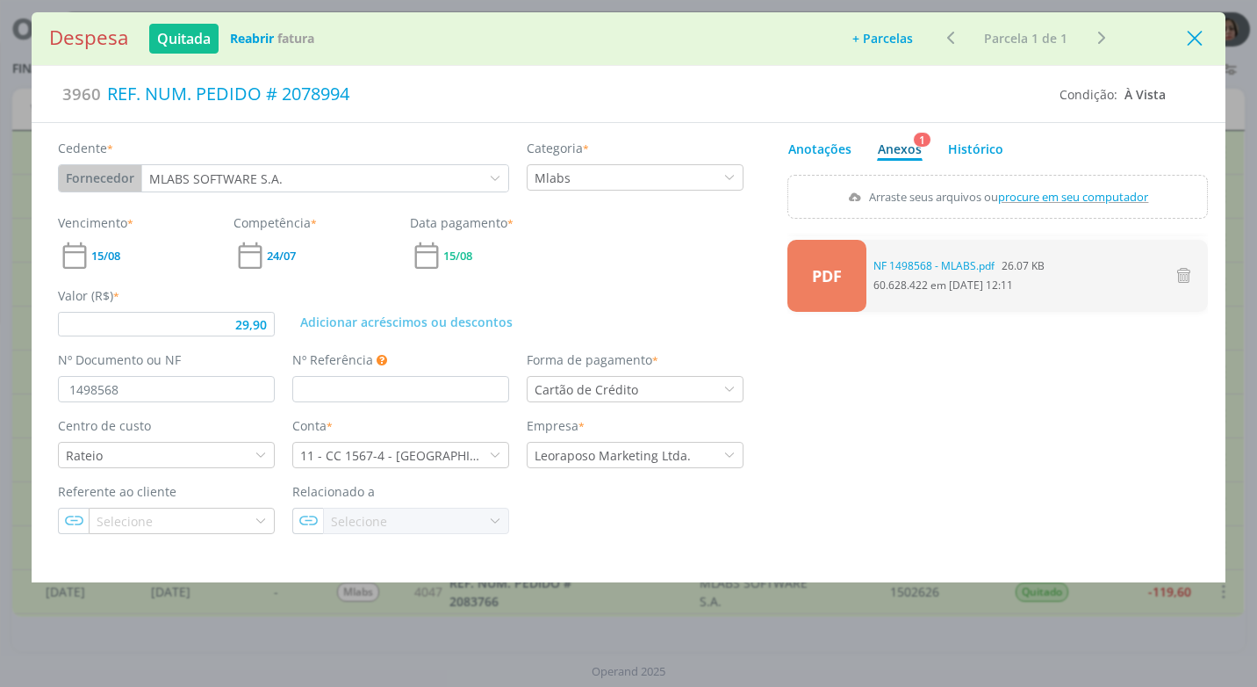
click at [1198, 45] on icon "Close" at bounding box center [1195, 38] width 26 height 26
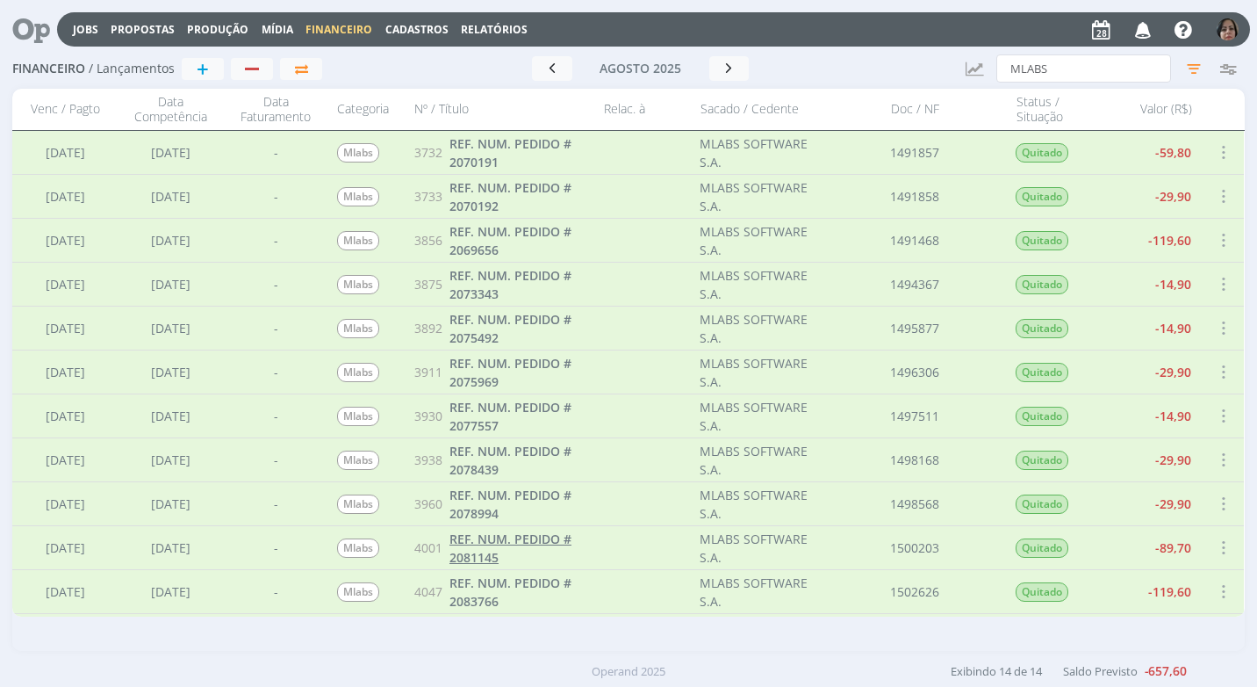
click at [552, 539] on span "REF. NUM. PEDIDO # 2081145" at bounding box center [511, 547] width 122 height 35
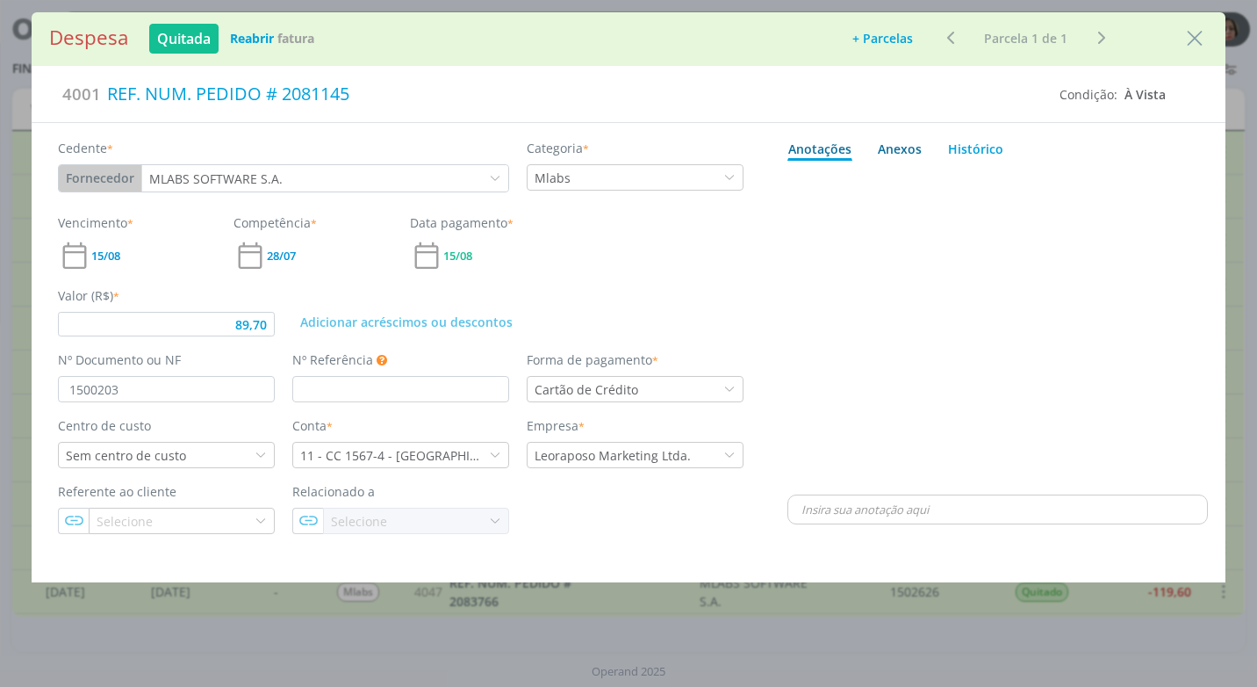
click at [900, 142] on div "Anexos 0" at bounding box center [900, 149] width 44 height 18
type input "89,70"
click at [1072, 199] on span "procure em seu computador" at bounding box center [1074, 197] width 150 height 16
click at [1072, 180] on input "Arraste seus arquivos ou procure em seu computador" at bounding box center [998, 177] width 421 height 5
type input "C:\fakepath\NF 1500203 - MLABS.pdf"
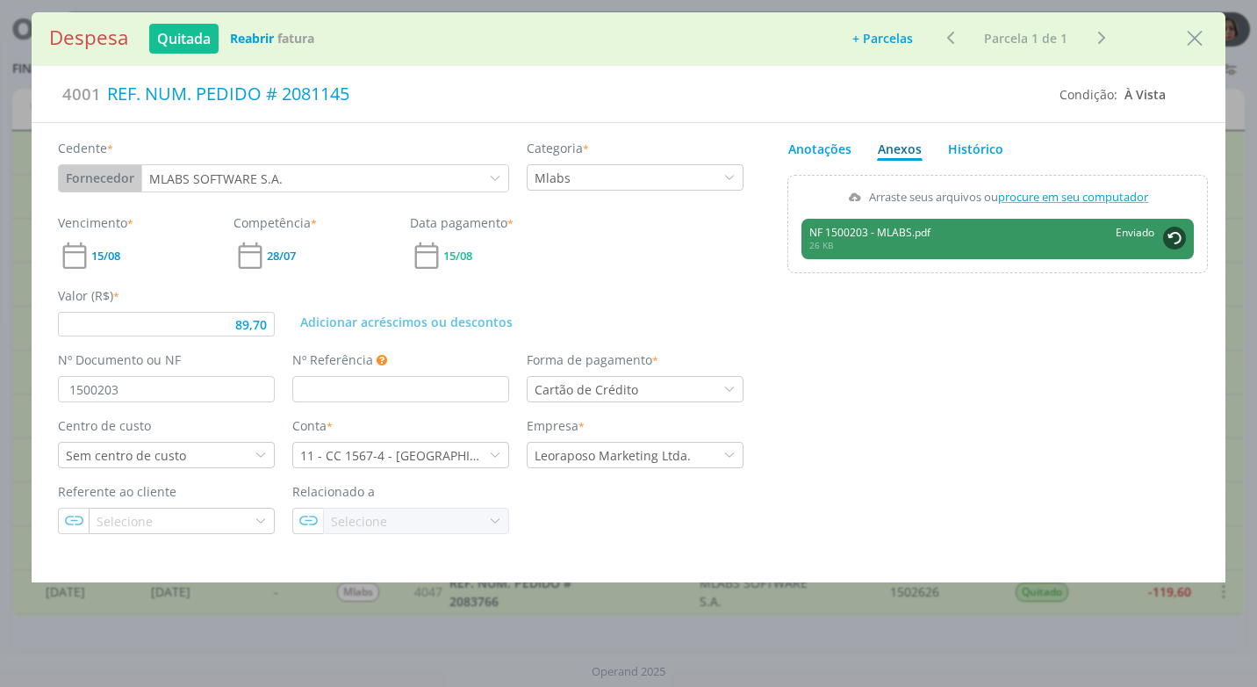
type input "89,70"
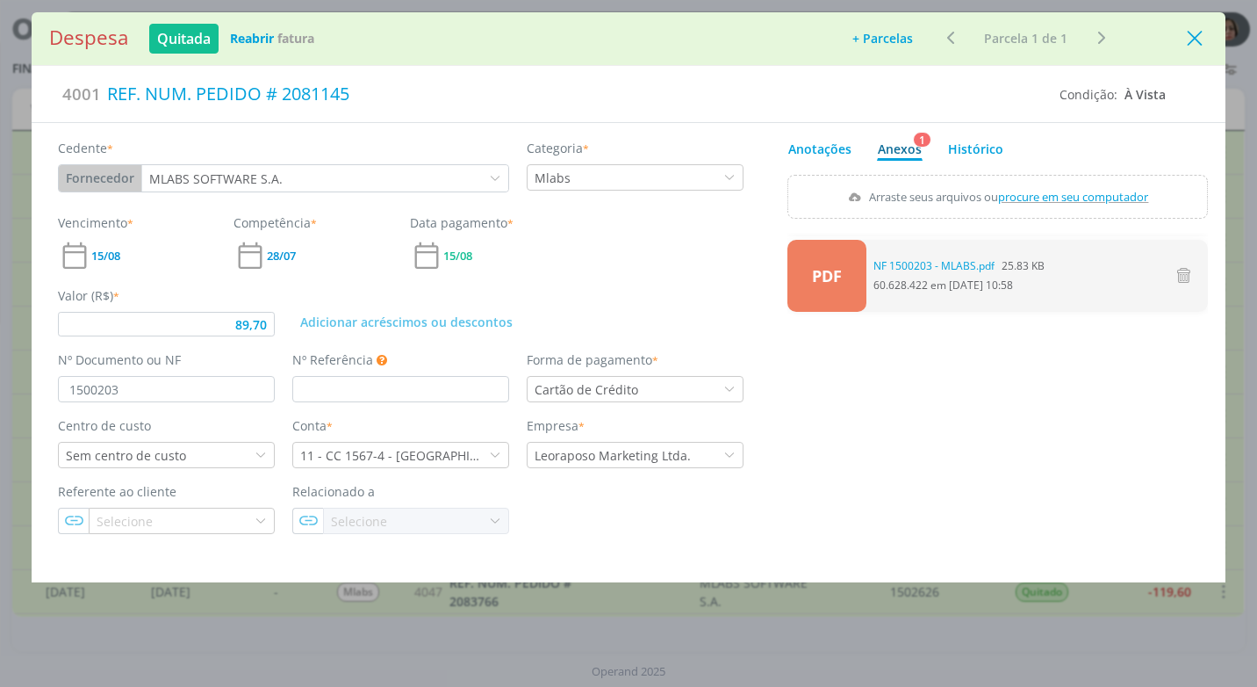
click at [1201, 41] on icon "Close" at bounding box center [1195, 38] width 26 height 26
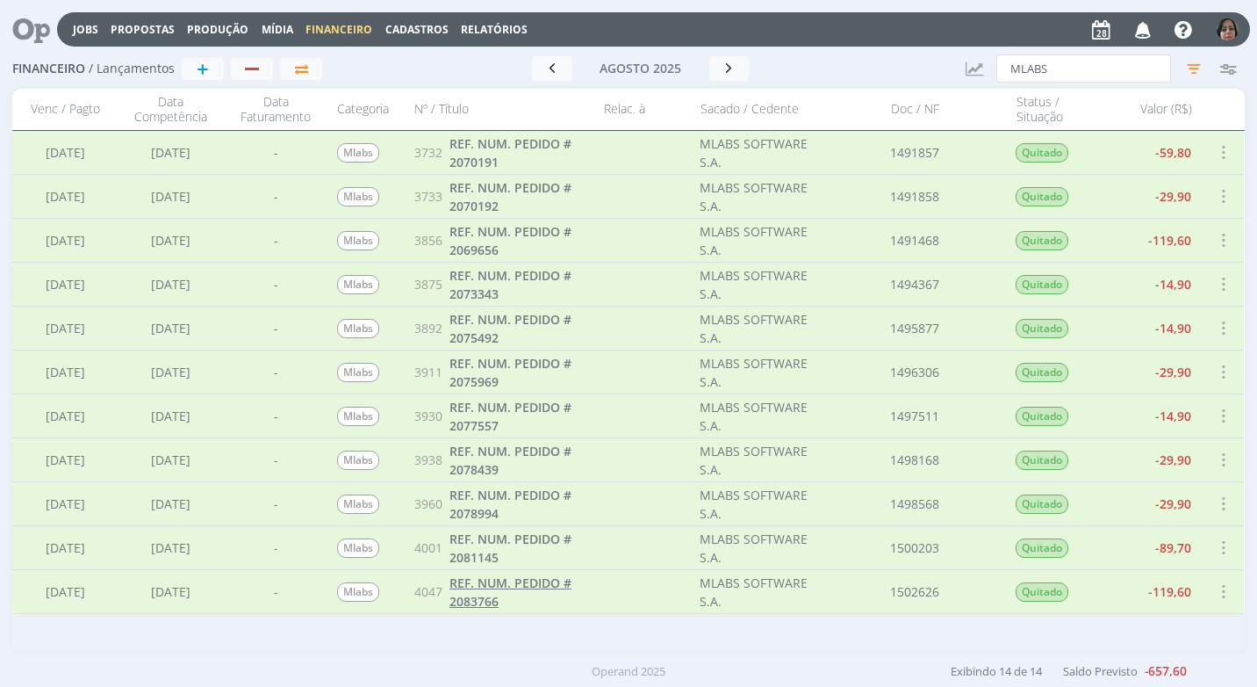
click at [495, 589] on span "REF. NUM. PEDIDO # 2083766" at bounding box center [511, 591] width 122 height 35
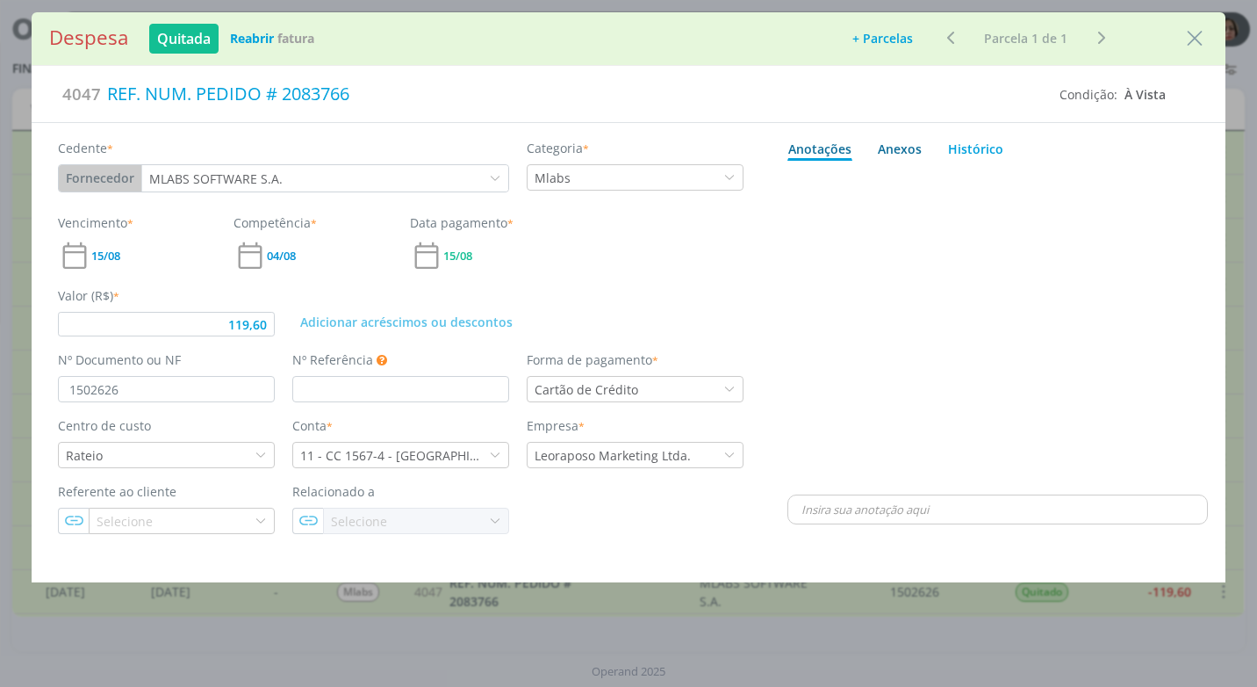
click at [896, 146] on div "Anexos 0" at bounding box center [900, 149] width 44 height 18
type input "119,60"
click at [1061, 197] on span "procure em seu computador" at bounding box center [1074, 197] width 150 height 16
click at [1061, 180] on input "Arraste seus arquivos ou procure em seu computador" at bounding box center [998, 177] width 421 height 5
click at [1057, 200] on span "procure em seu computador" at bounding box center [1074, 197] width 150 height 16
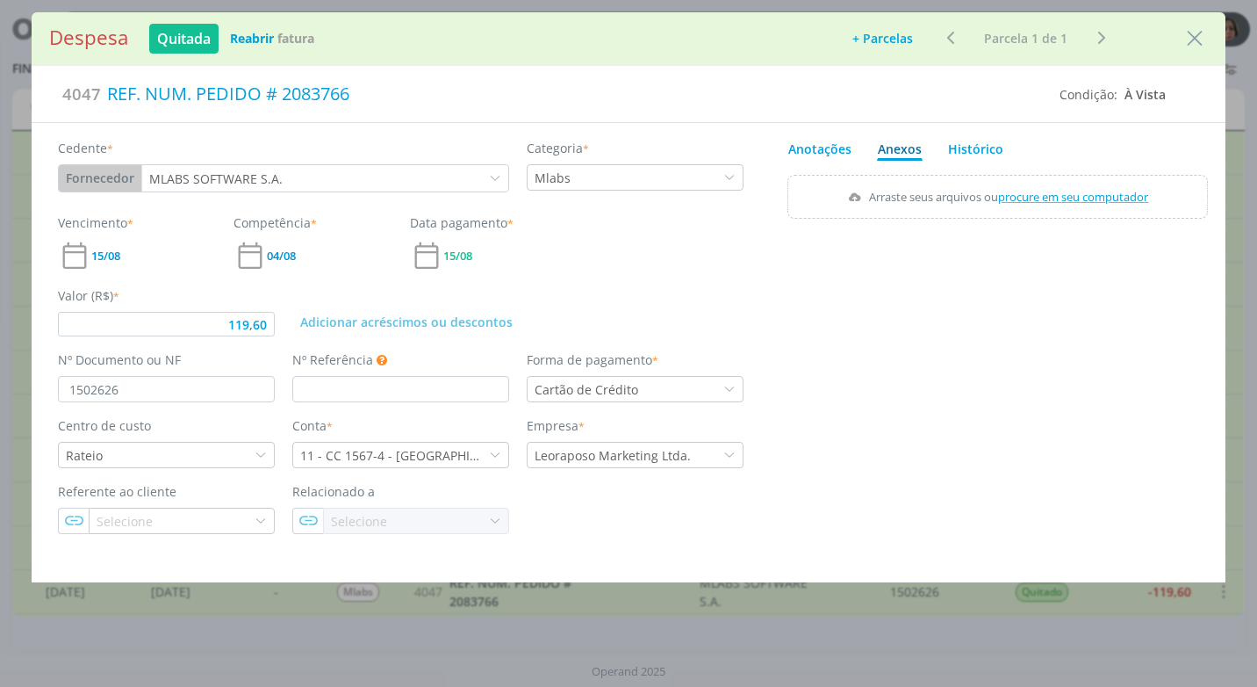
click at [1057, 180] on input "Arraste seus arquivos ou procure em seu computador" at bounding box center [998, 177] width 421 height 5
click at [1036, 189] on span "procure em seu computador" at bounding box center [1074, 197] width 150 height 16
click at [1036, 180] on input "Arraste seus arquivos ou procure em seu computador" at bounding box center [998, 177] width 421 height 5
type input "C:\fakepath\NF 1502626 - MLABS.pdf"
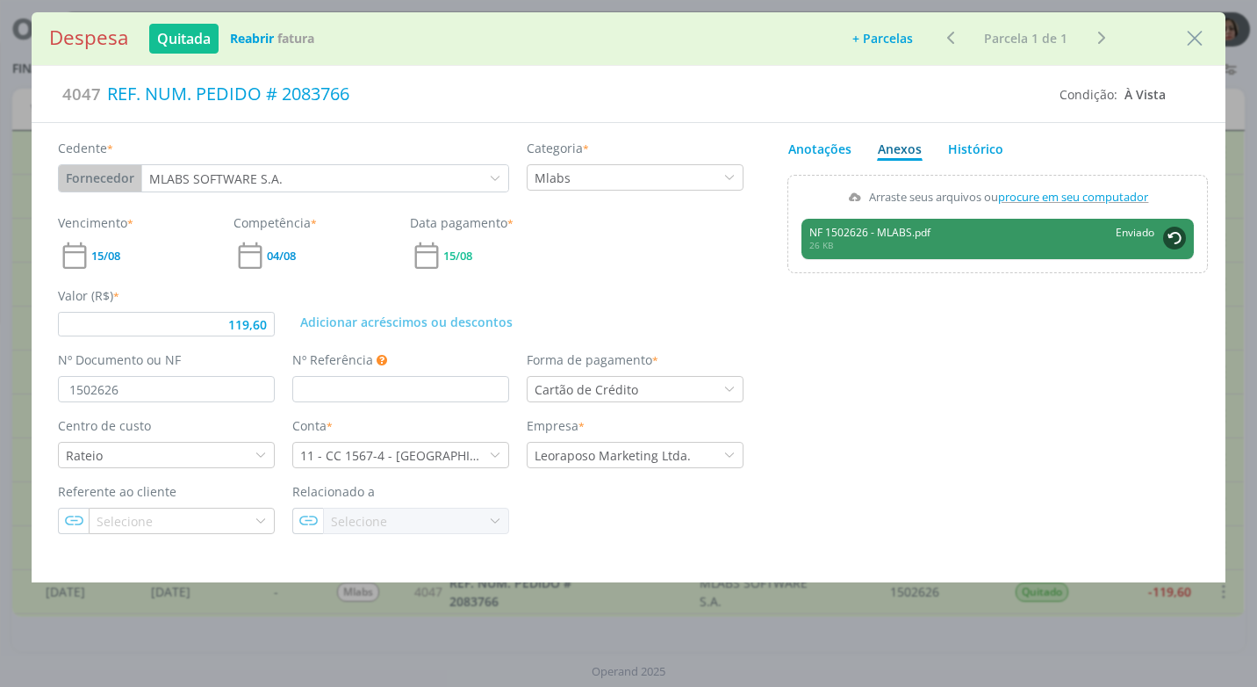
type input "119,60"
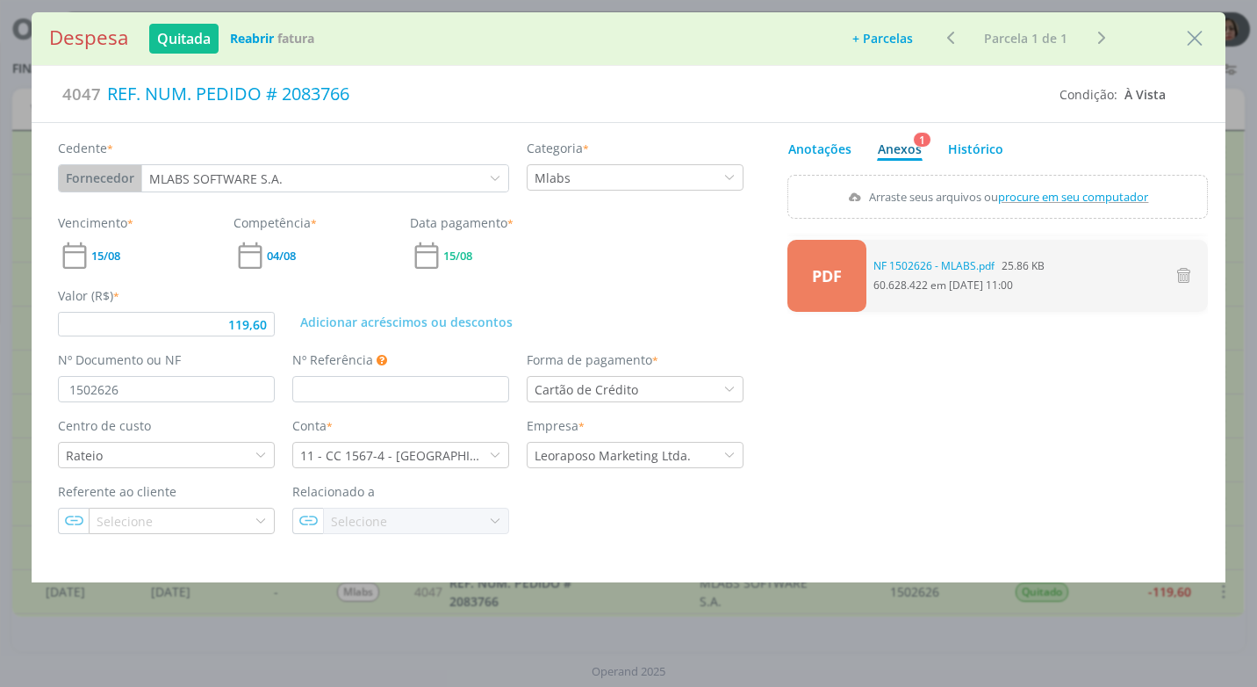
drag, startPoint x: 1200, startPoint y: 37, endPoint x: 1126, endPoint y: 123, distance: 113.3
click at [1199, 37] on icon "Close" at bounding box center [1195, 38] width 26 height 26
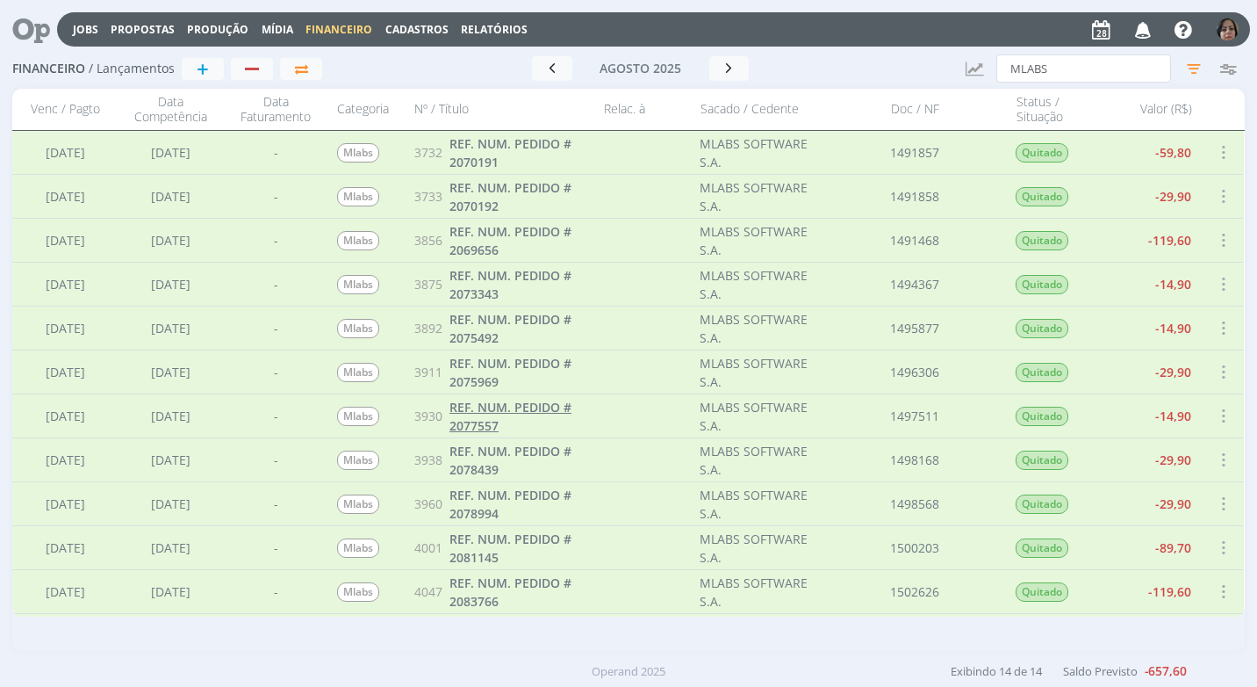
click at [487, 421] on span "REF. NUM. PEDIDO # 2077557" at bounding box center [511, 416] width 122 height 35
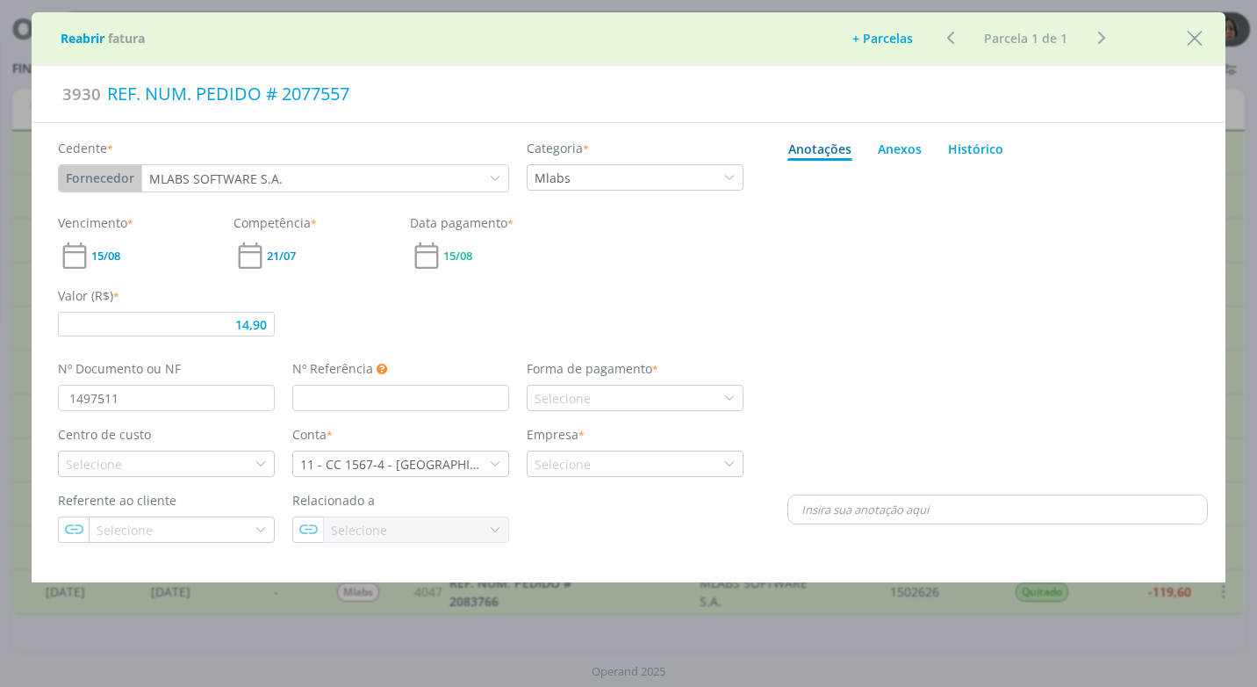
type input "14,90"
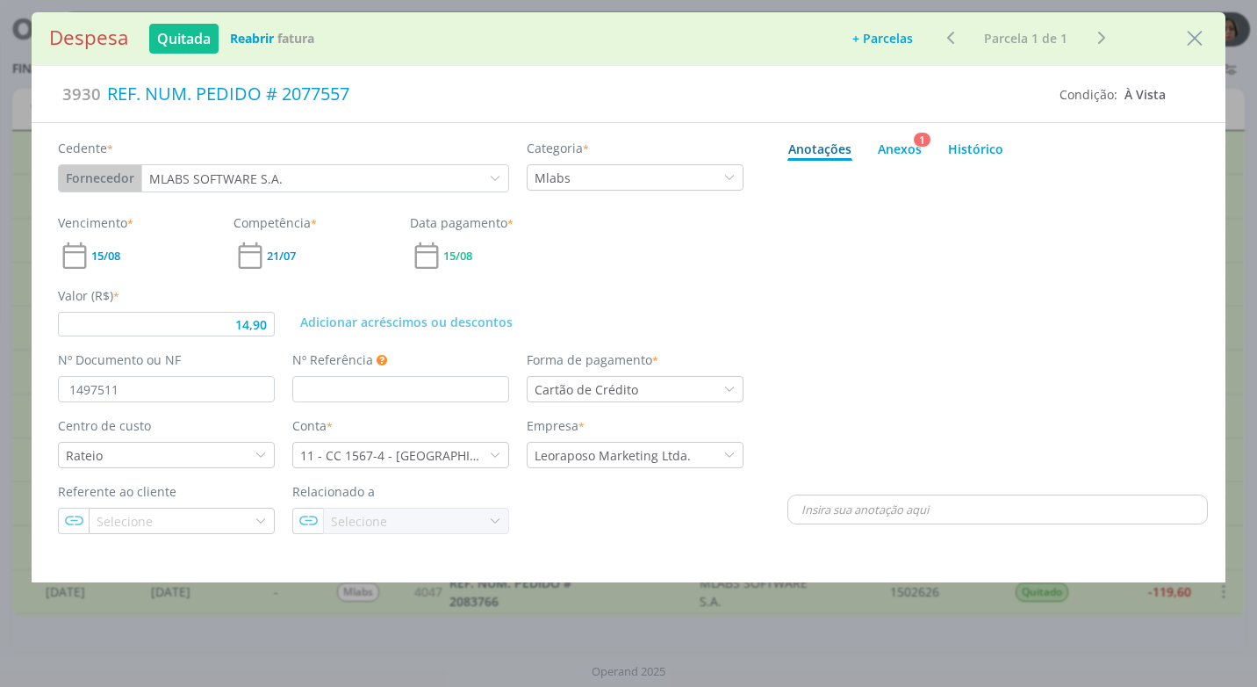
drag, startPoint x: 1197, startPoint y: 38, endPoint x: 1159, endPoint y: 61, distance: 44.1
click at [1196, 38] on icon "Close" at bounding box center [1195, 38] width 26 height 26
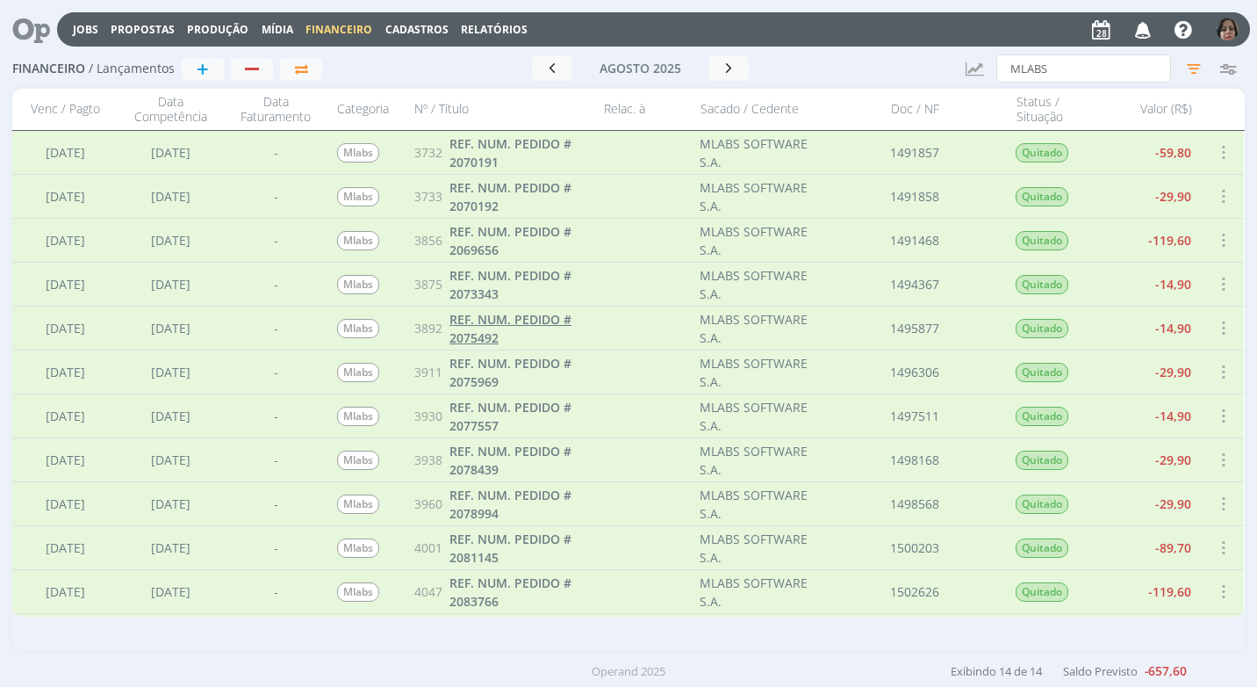
click at [462, 333] on span "REF. NUM. PEDIDO # 2075492" at bounding box center [511, 328] width 122 height 35
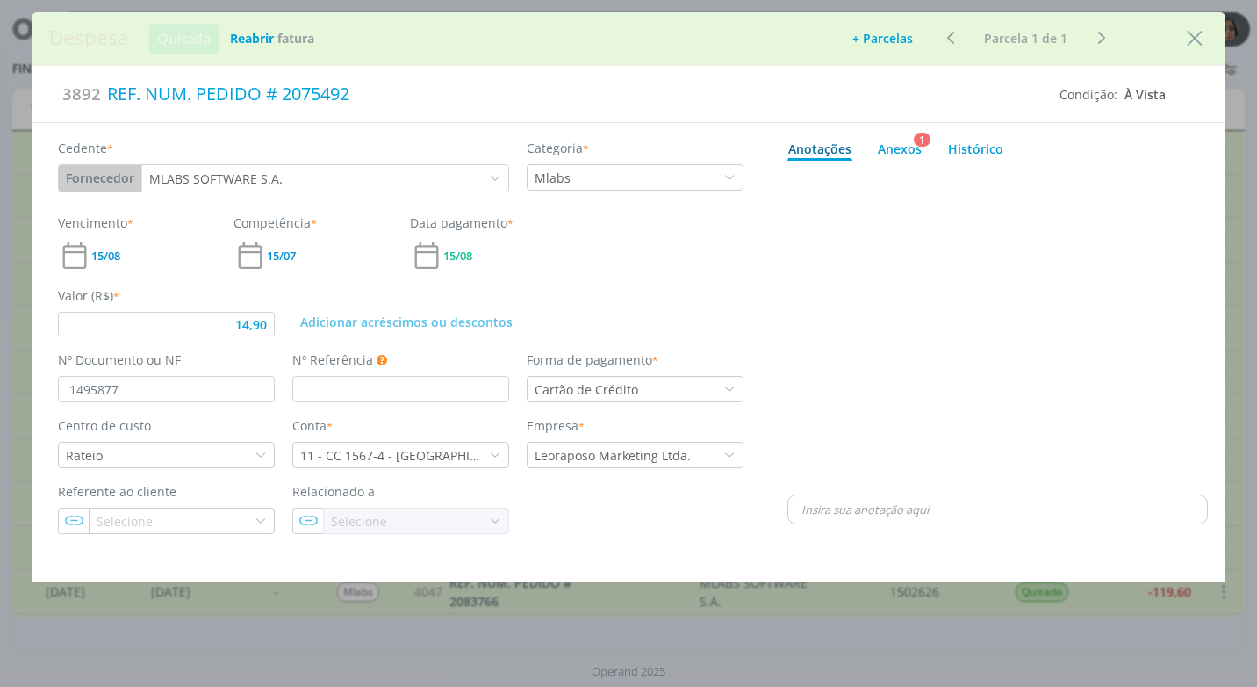
type input "14,90"
click at [1186, 55] on div "Despesa Quitada Reabrir Fatura Adicionar parcelas: As parcelas serão geradas co…" at bounding box center [629, 38] width 1194 height 53
click at [1195, 38] on icon "Close" at bounding box center [1195, 38] width 26 height 26
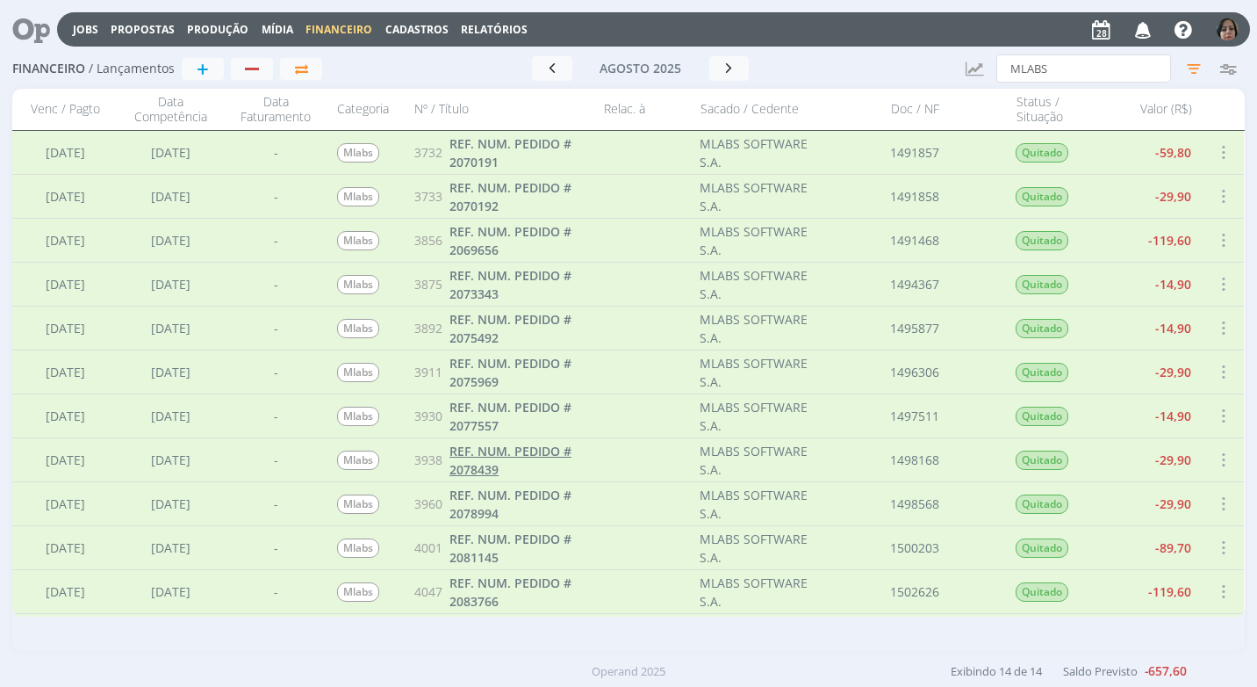
click at [497, 468] on span "REF. NUM. PEDIDO # 2078439" at bounding box center [511, 459] width 122 height 35
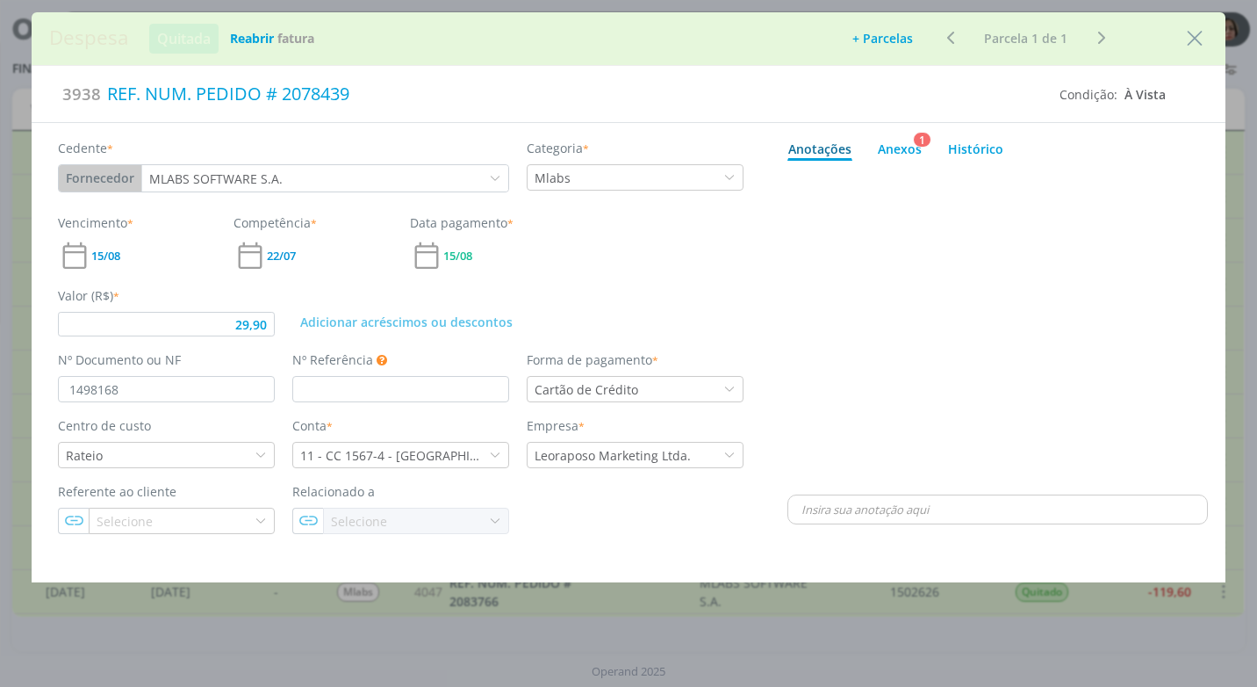
type input "29,90"
click at [1199, 42] on icon "Close" at bounding box center [1195, 38] width 26 height 26
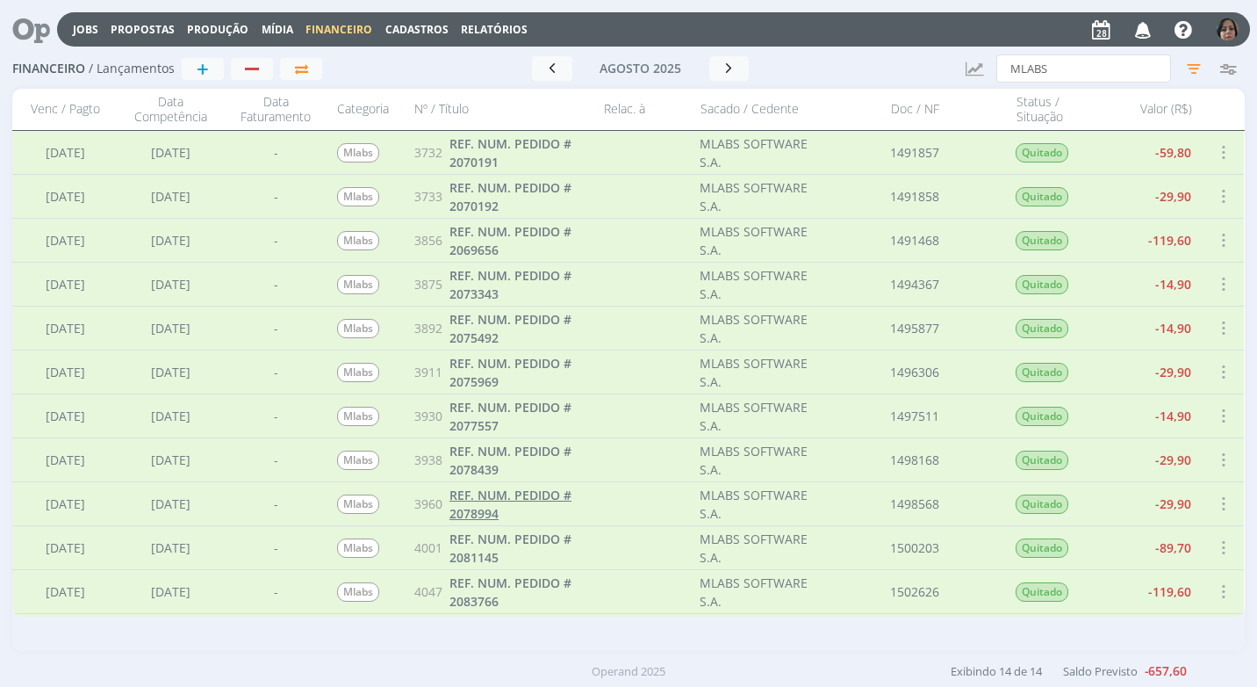
click at [576, 505] on link "REF. NUM. PEDIDO # 2078994" at bounding box center [522, 504] width 145 height 37
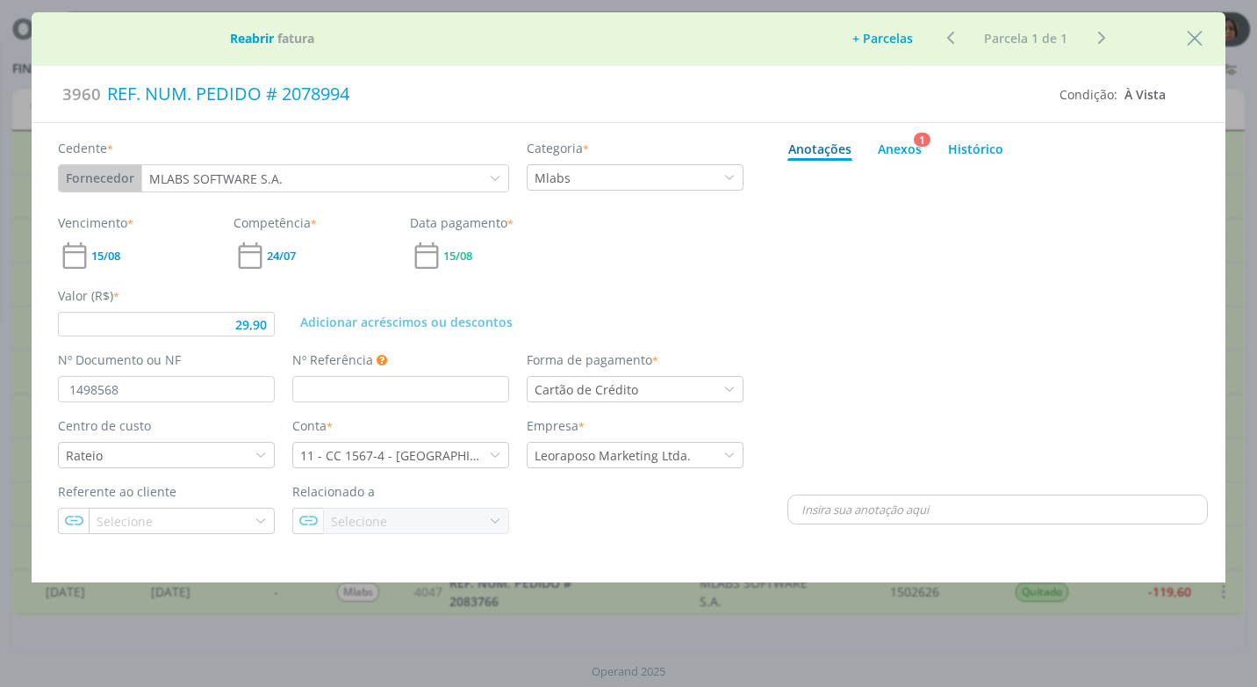
type input "29,90"
click at [1202, 44] on icon "Close" at bounding box center [1195, 38] width 26 height 26
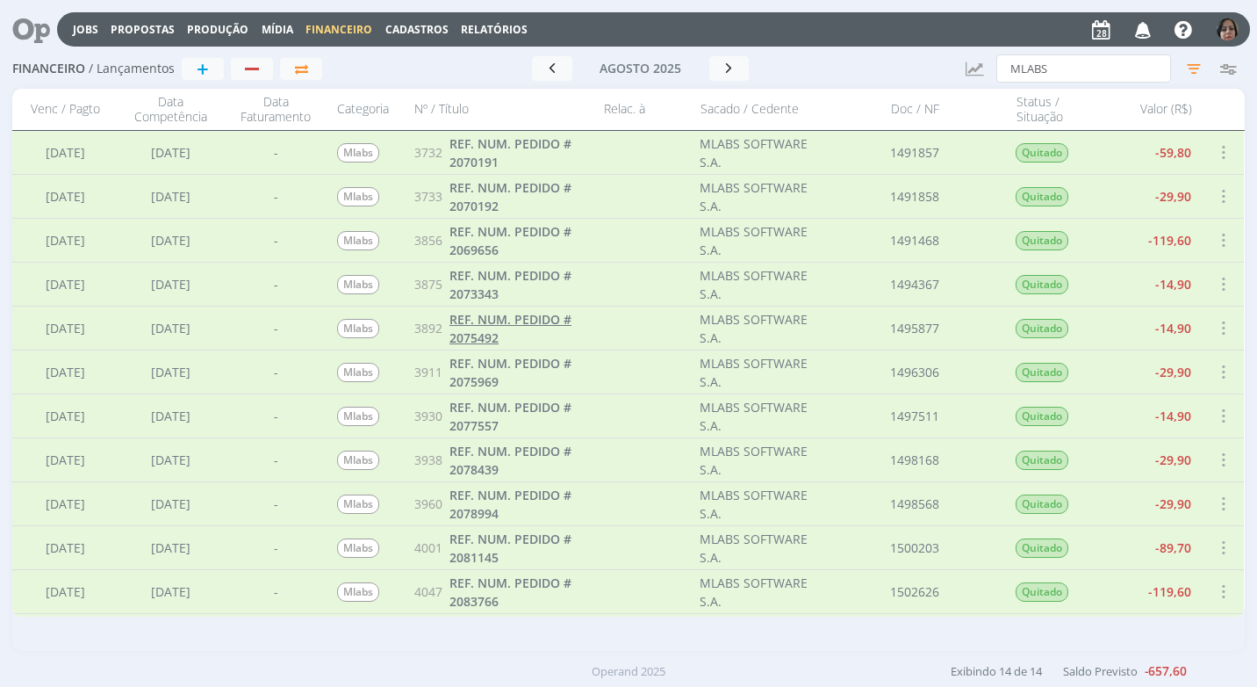
click at [580, 325] on link "REF. NUM. PEDIDO # 2075492" at bounding box center [522, 328] width 145 height 37
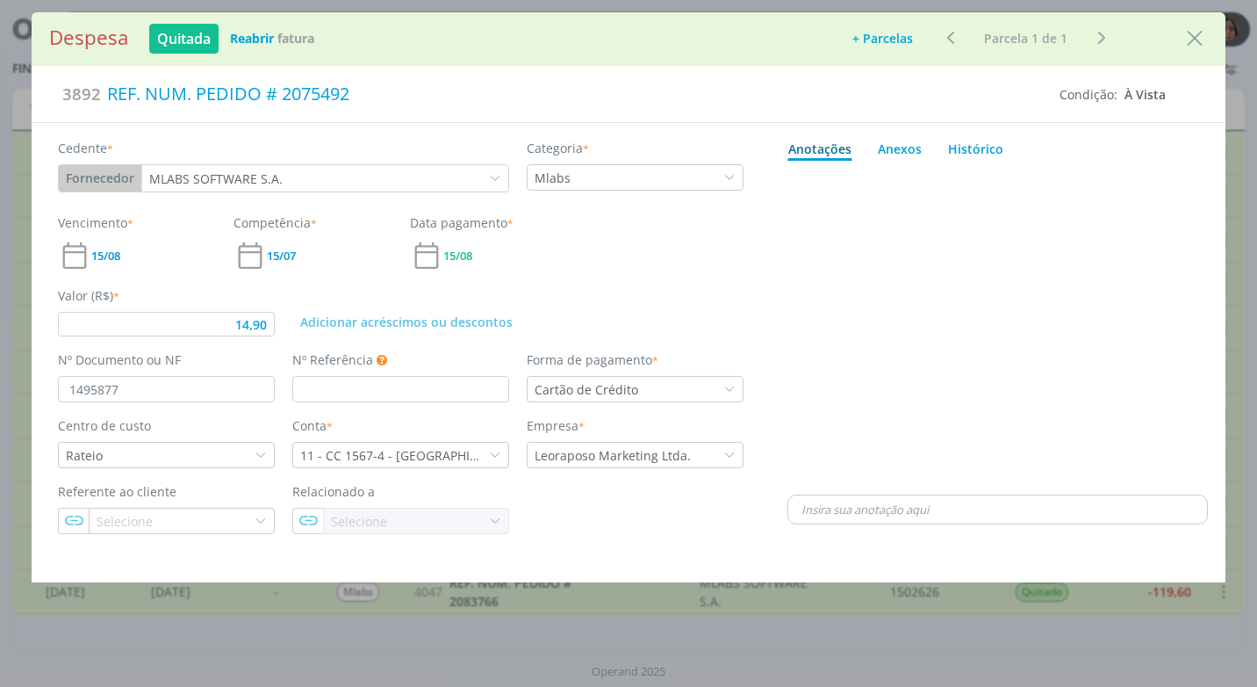
type input "14,90"
click at [1184, 49] on icon "Close" at bounding box center [1195, 38] width 26 height 26
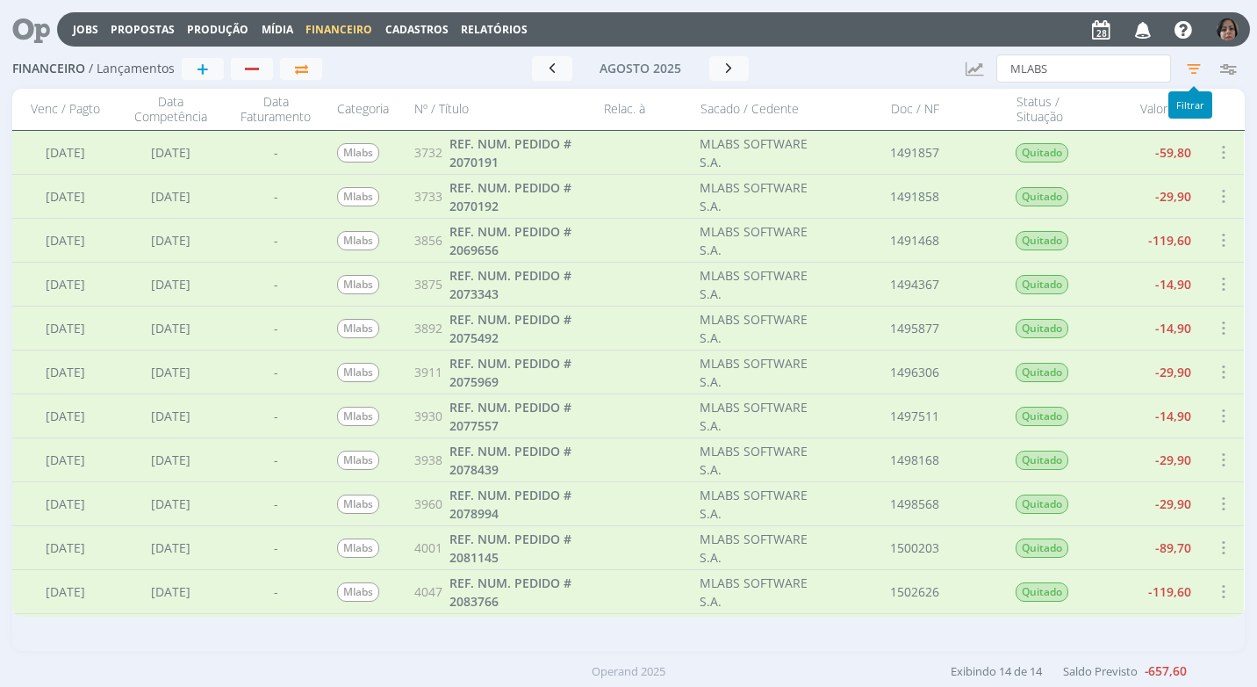
click at [1199, 74] on icon "button" at bounding box center [1194, 69] width 32 height 32
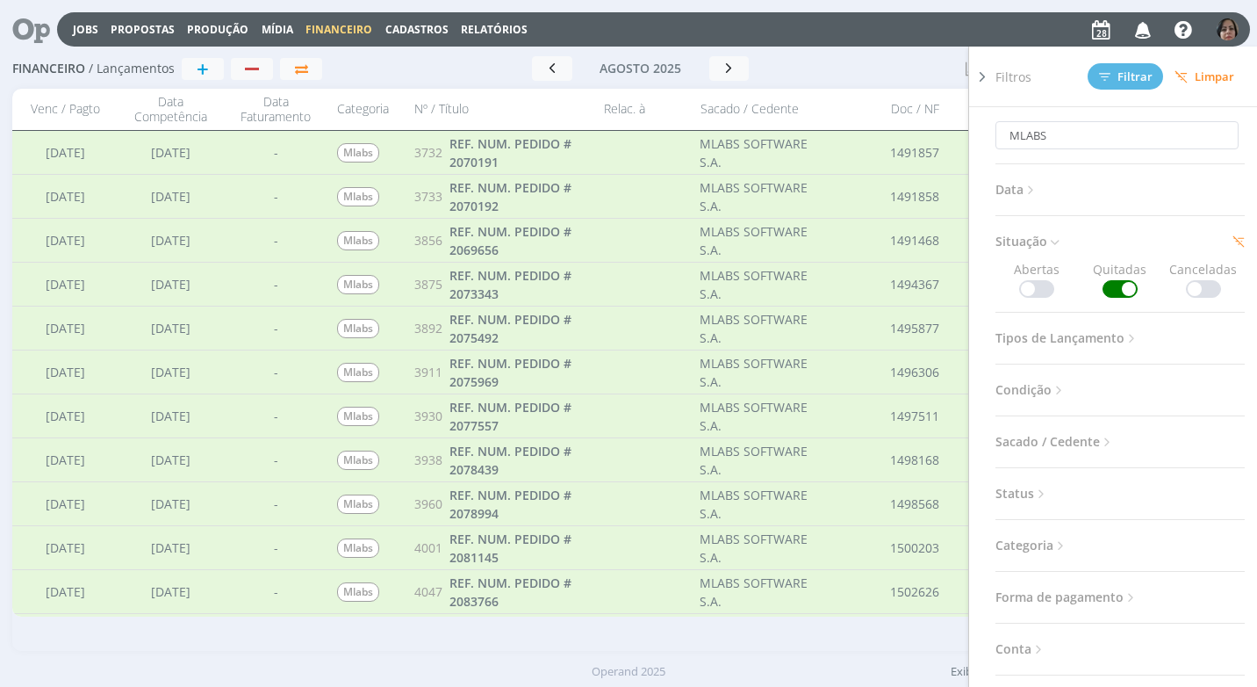
click at [1028, 294] on span at bounding box center [1036, 289] width 35 height 18
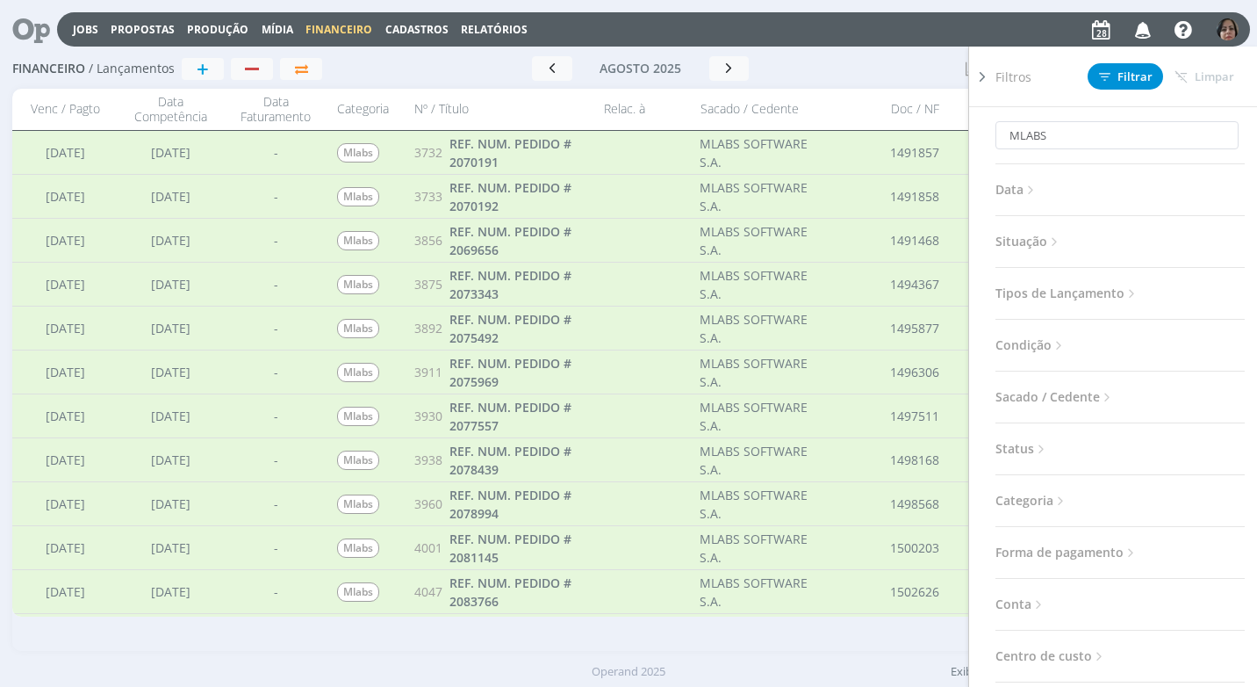
drag, startPoint x: 1054, startPoint y: 241, endPoint x: 1054, endPoint y: 251, distance: 10.5
click at [1054, 241] on icon at bounding box center [1054, 241] width 15 height 15
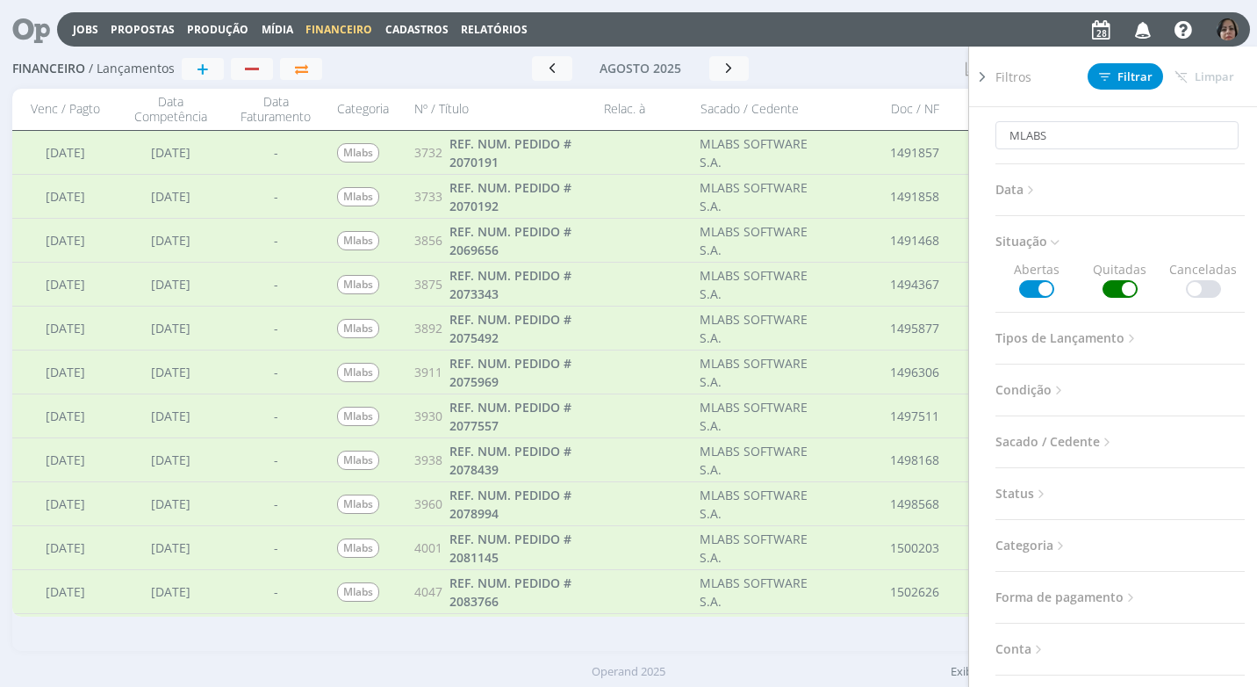
click at [1119, 283] on span at bounding box center [1120, 289] width 35 height 18
drag, startPoint x: 1068, startPoint y: 135, endPoint x: 968, endPoint y: 138, distance: 100.1
click at [968, 138] on div "Financeiro / Lançamentos + Ir para mês atual agosto 2025 < 2025 > Janeiro Fever…" at bounding box center [628, 350] width 1257 height 602
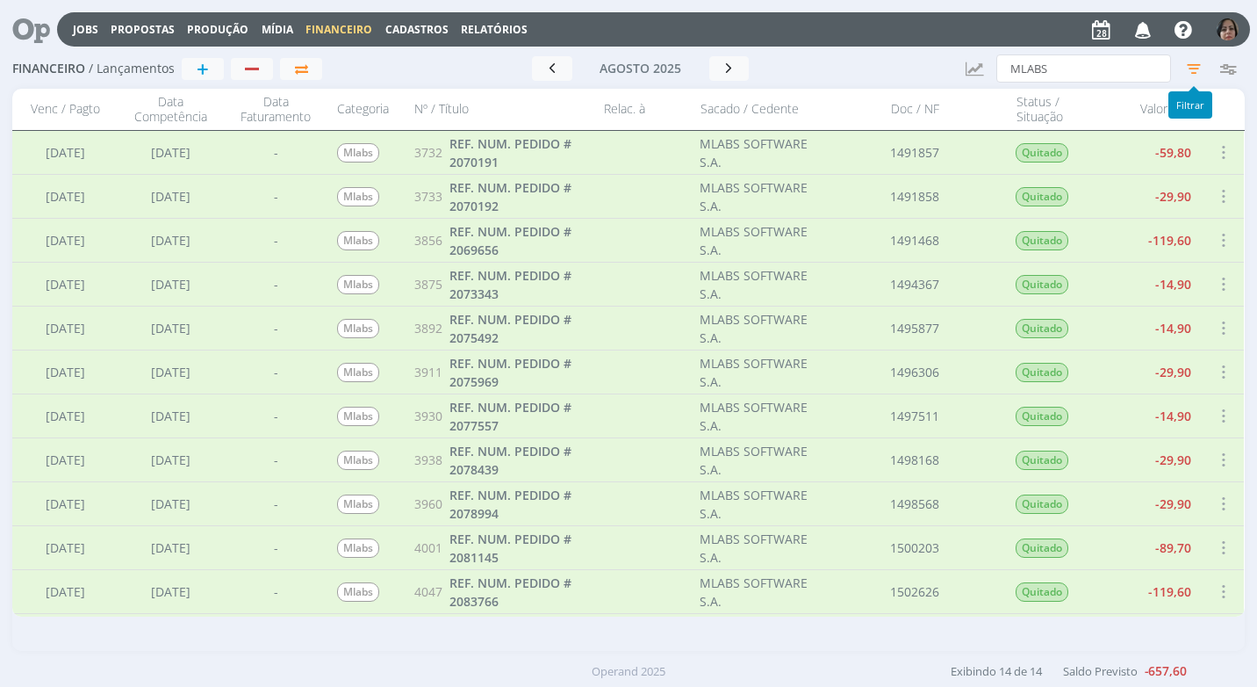
click at [1195, 68] on icon "button" at bounding box center [1194, 69] width 32 height 32
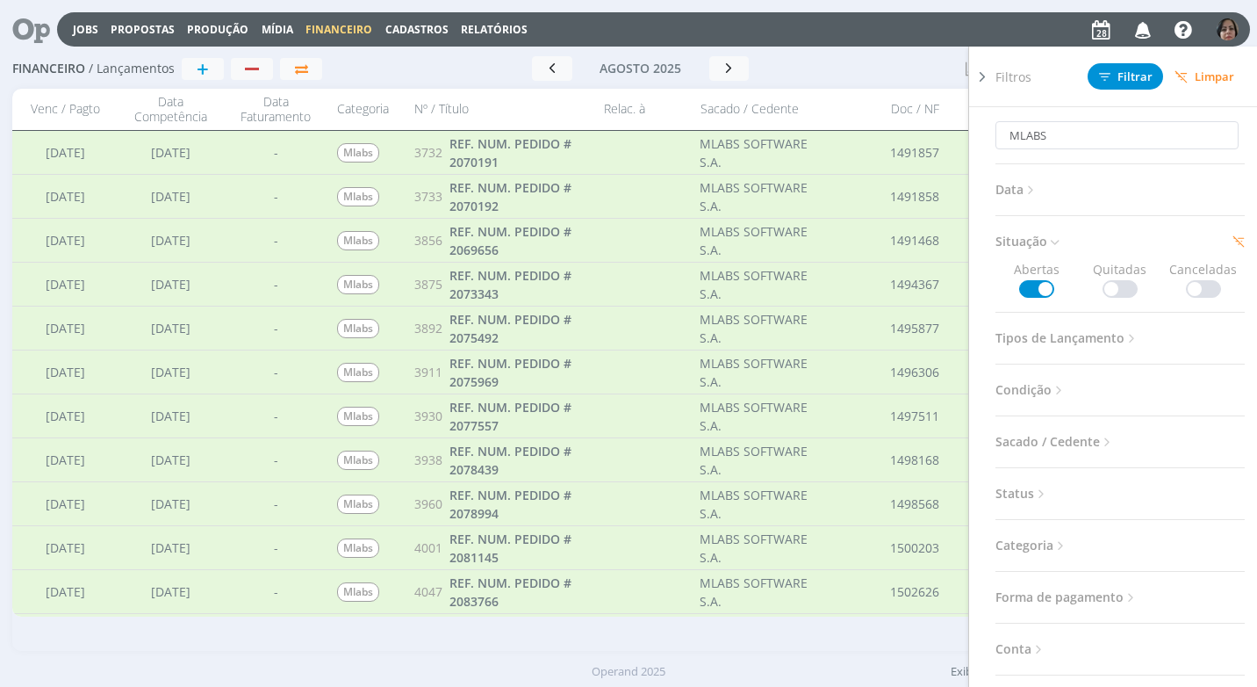
click at [1215, 76] on span "Limpar" at bounding box center [1205, 76] width 60 height 13
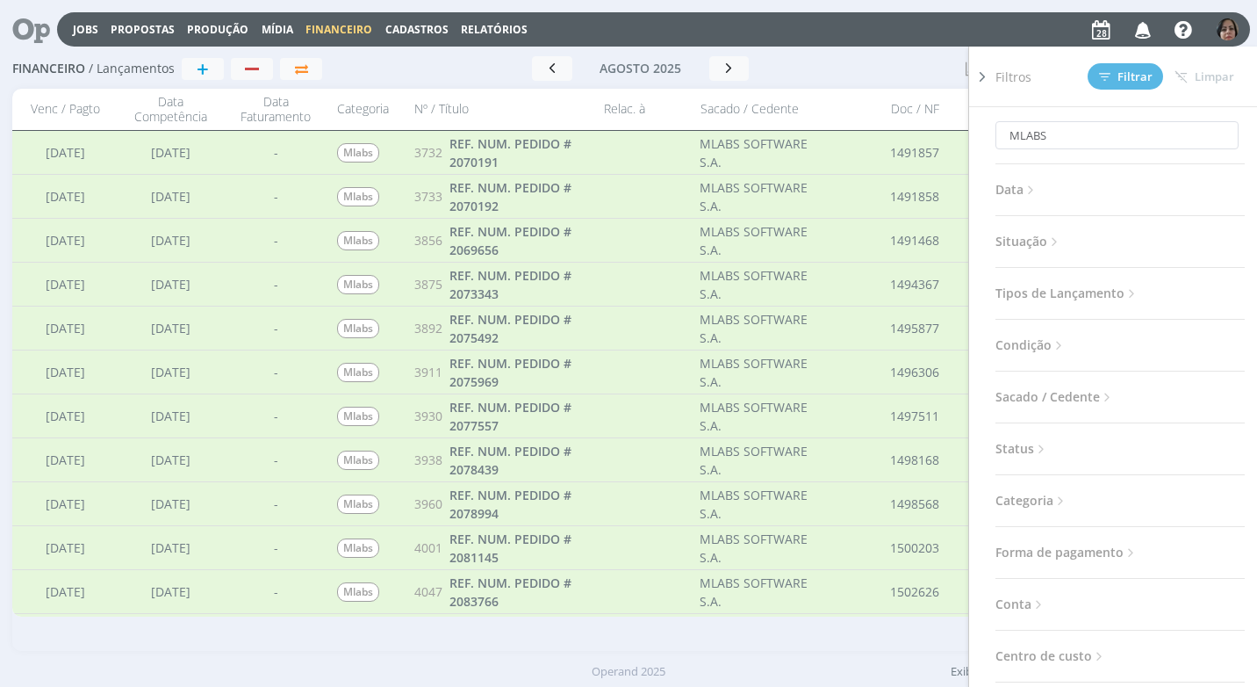
click at [1051, 244] on icon at bounding box center [1054, 241] width 15 height 15
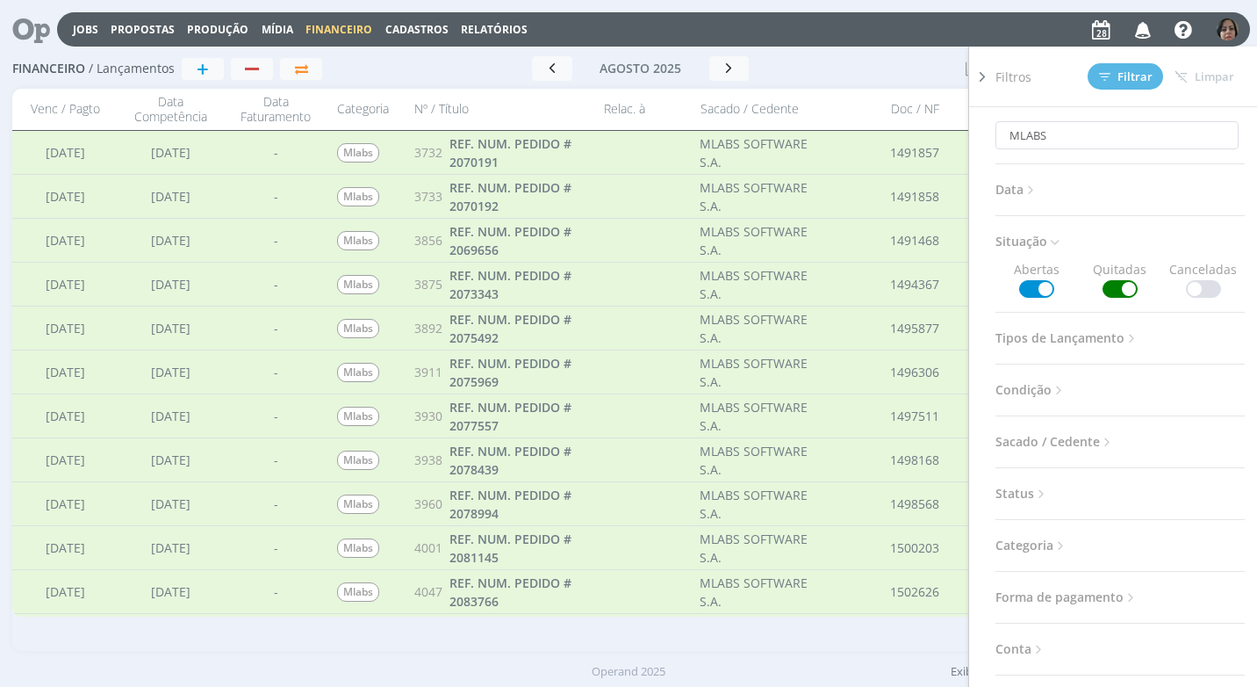
click at [1118, 285] on span at bounding box center [1120, 289] width 35 height 18
click at [1131, 75] on span "Filtrar" at bounding box center [1126, 76] width 54 height 11
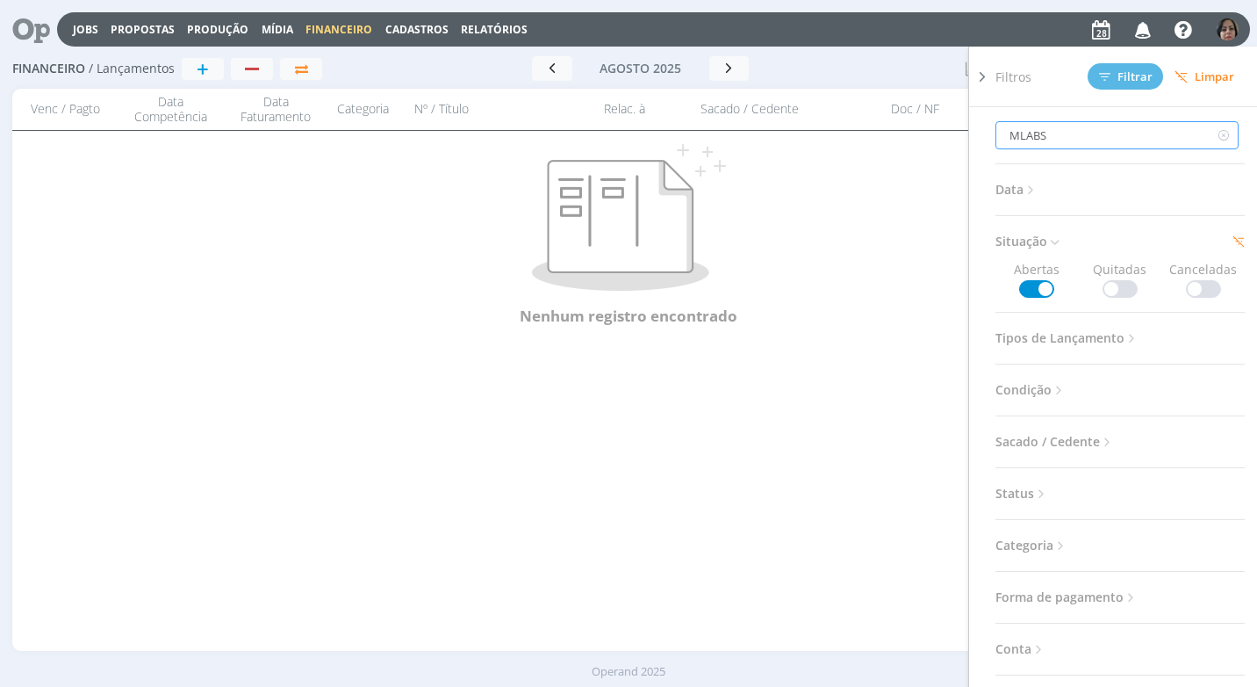
click at [1061, 132] on input "MLABS" at bounding box center [1117, 135] width 243 height 28
type input "MLAB"
type input "M"
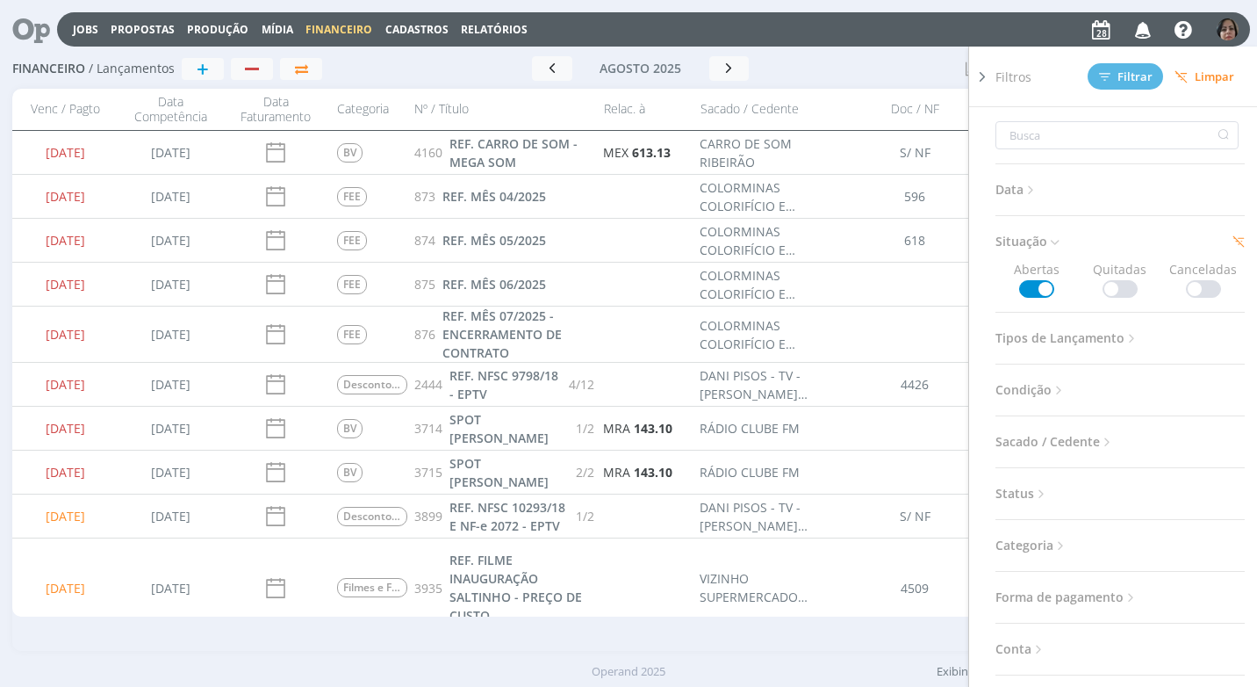
click at [980, 79] on icon at bounding box center [983, 77] width 18 height 18
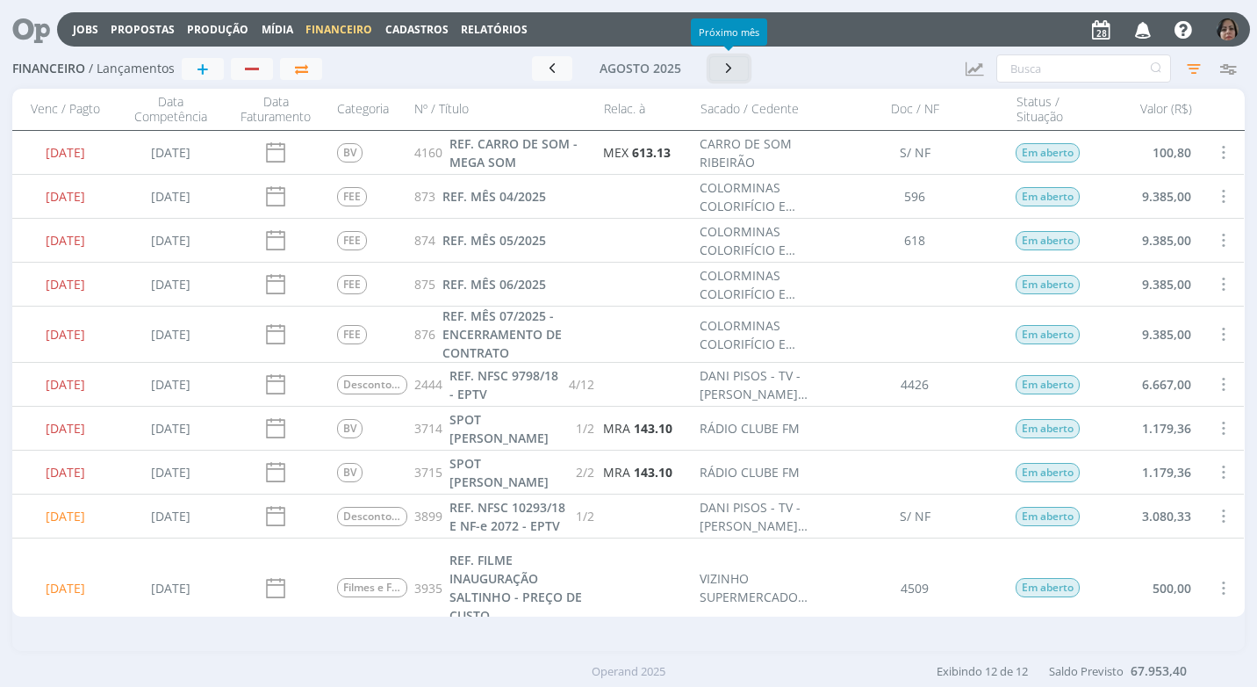
click at [719, 68] on button "button" at bounding box center [729, 68] width 40 height 25
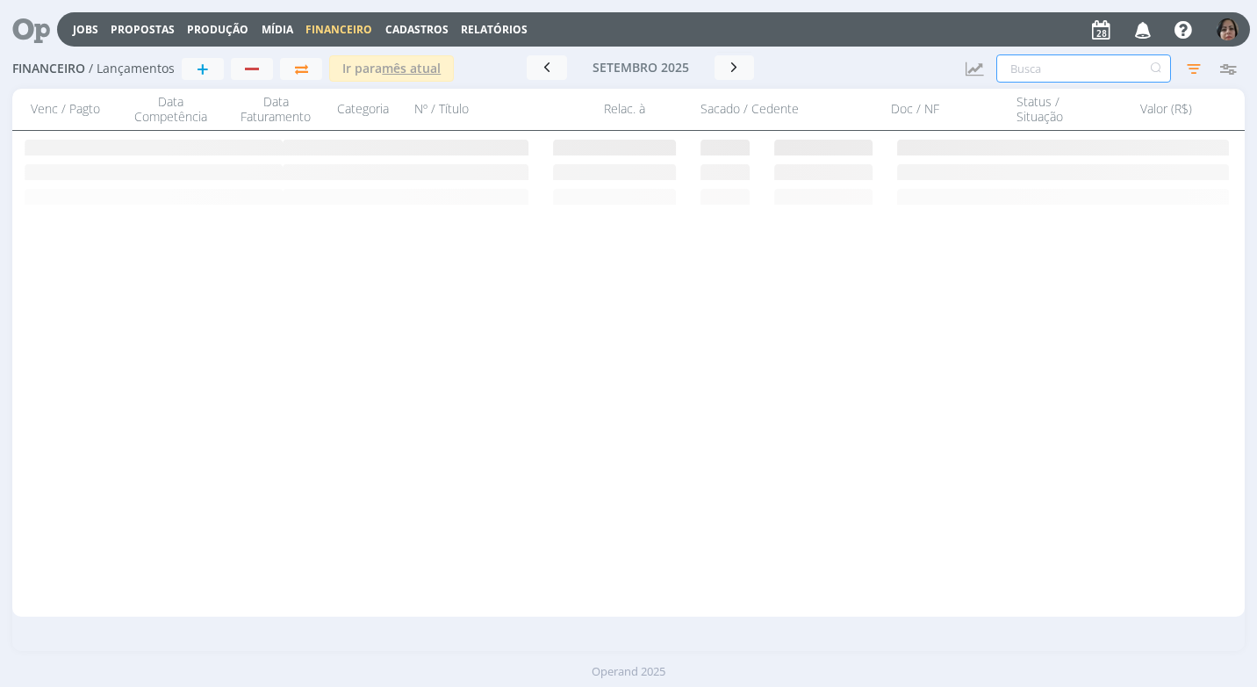
click at [1032, 71] on input "text" at bounding box center [1083, 68] width 175 height 28
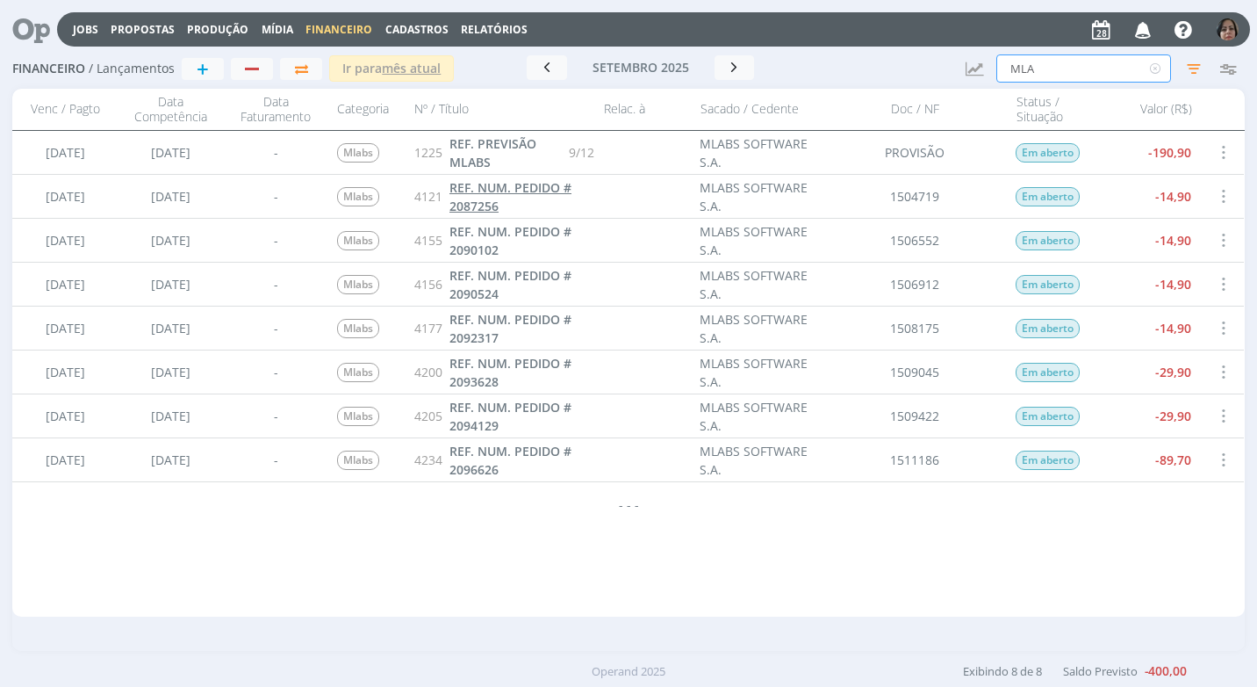
type input "MLA"
click at [481, 200] on span "REF. NUM. PEDIDO # 2087256" at bounding box center [511, 196] width 122 height 35
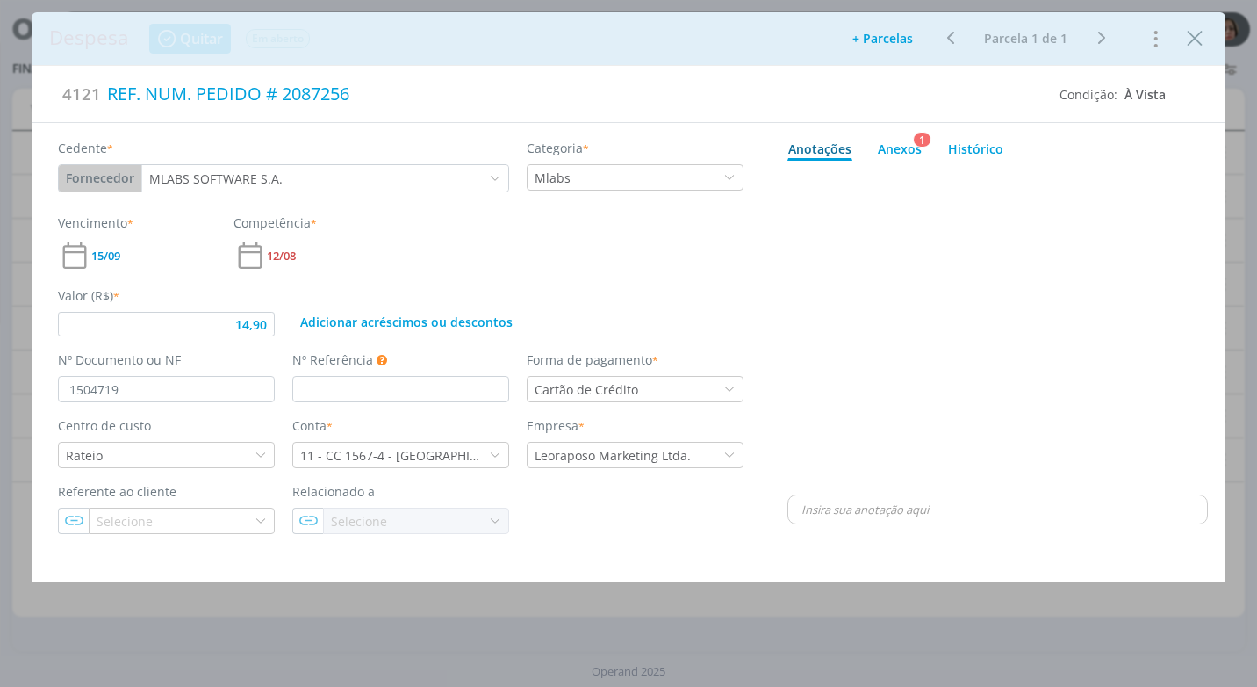
type input "14,90"
click at [1190, 37] on icon "Close" at bounding box center [1195, 38] width 26 height 26
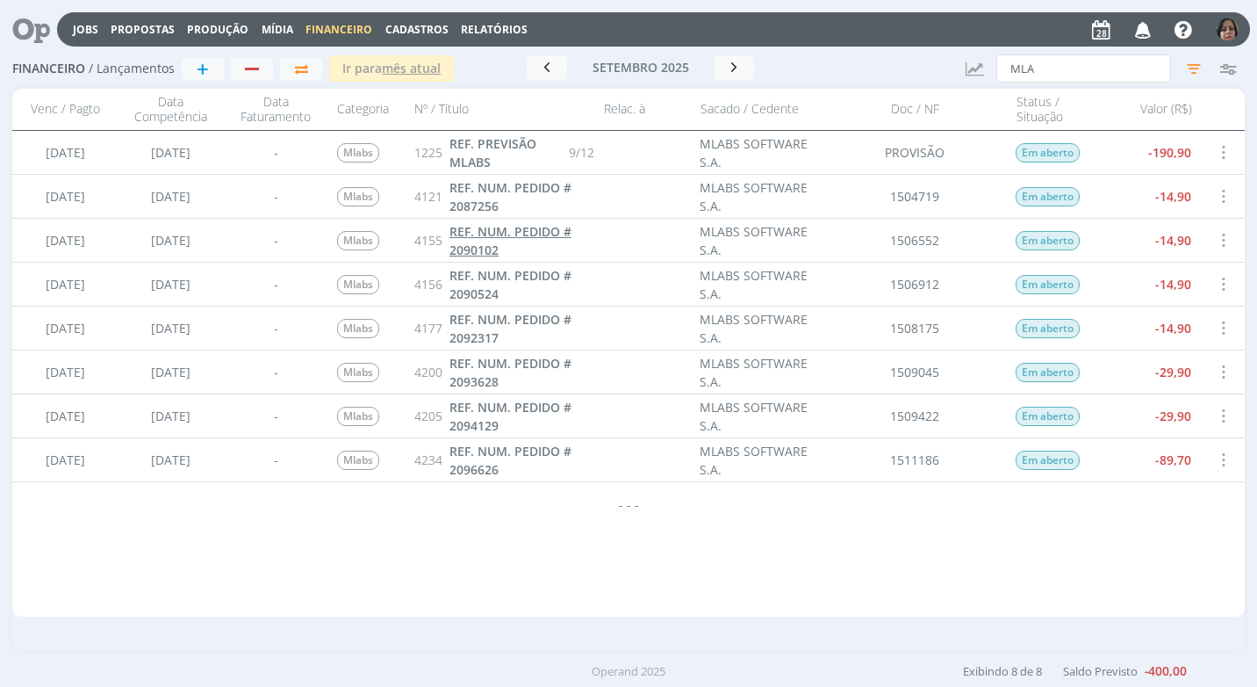
click at [476, 256] on span "REF. NUM. PEDIDO # 2090102" at bounding box center [511, 240] width 122 height 35
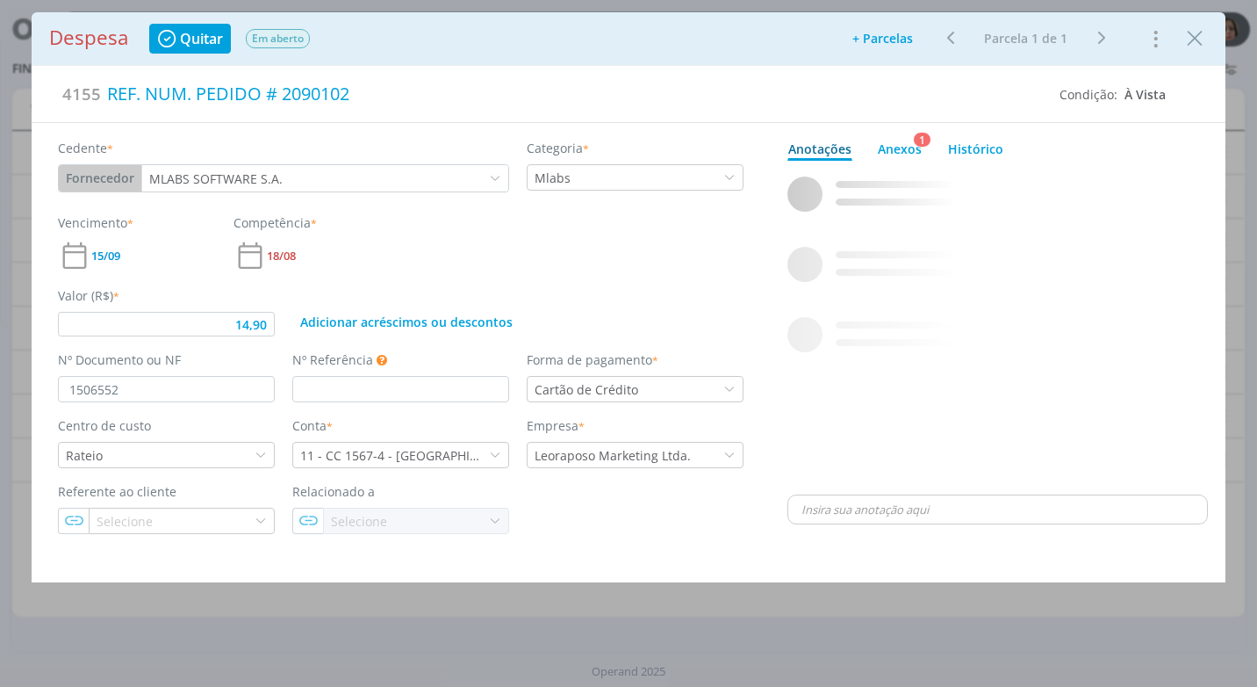
type input "14,90"
drag, startPoint x: 1198, startPoint y: 42, endPoint x: 1076, endPoint y: 225, distance: 219.6
click at [1197, 42] on icon "Close" at bounding box center [1195, 38] width 26 height 26
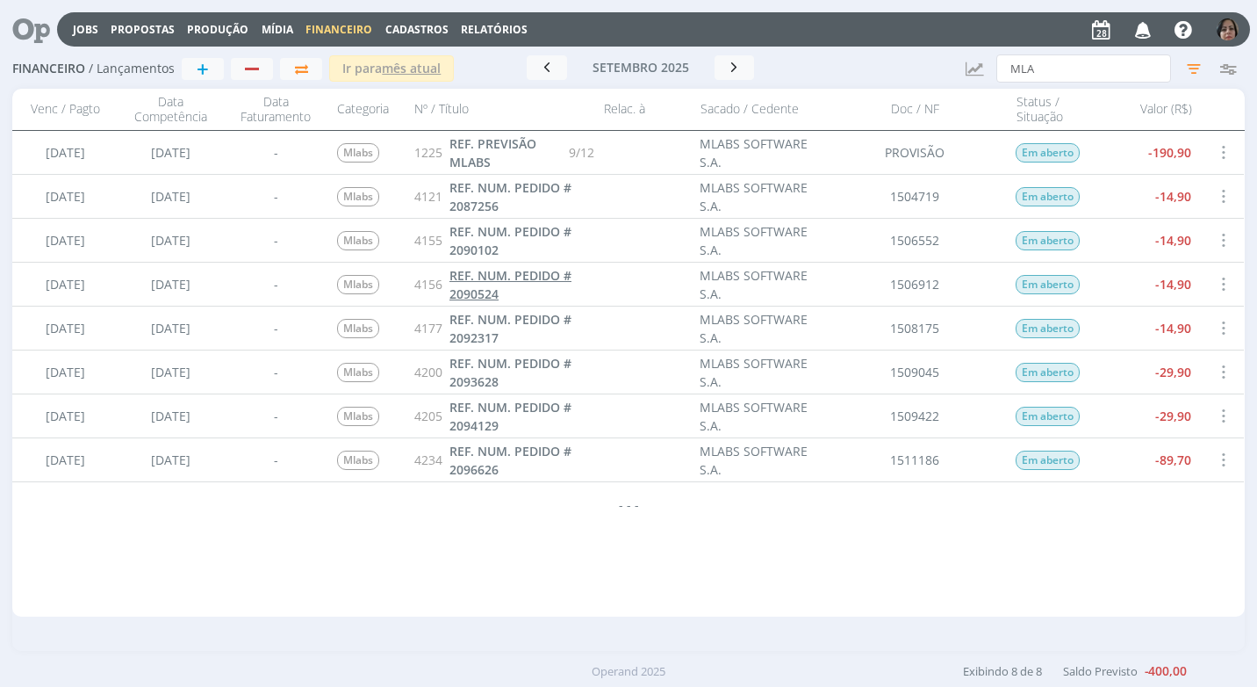
click at [504, 292] on link "REF. NUM. PEDIDO # 2090524" at bounding box center [522, 284] width 145 height 37
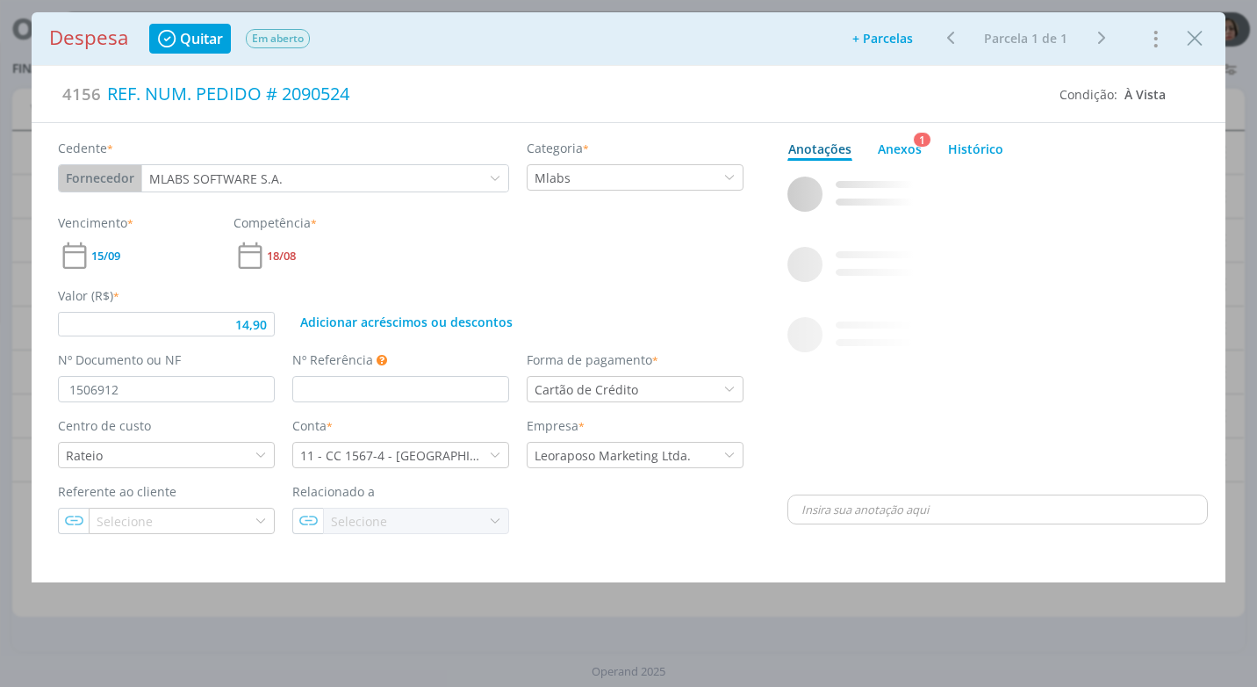
type input "14,90"
click at [1199, 45] on icon "Close" at bounding box center [1195, 38] width 26 height 26
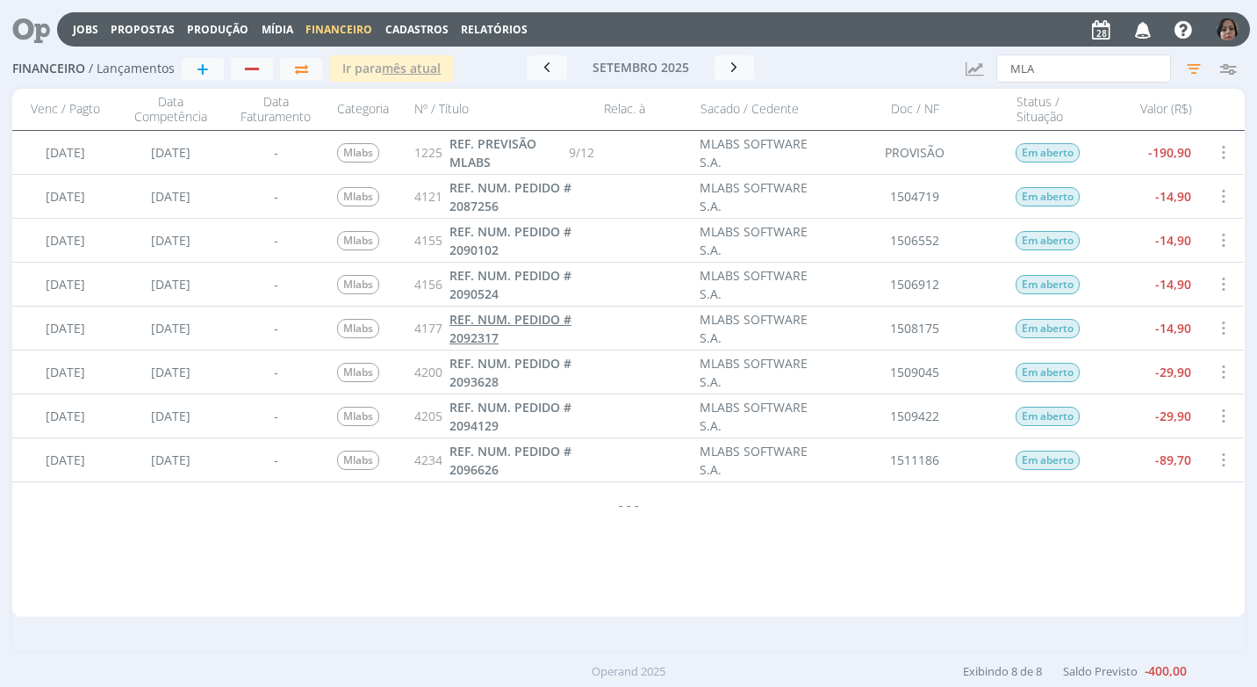
click at [464, 332] on span "REF. NUM. PEDIDO # 2092317" at bounding box center [511, 328] width 122 height 35
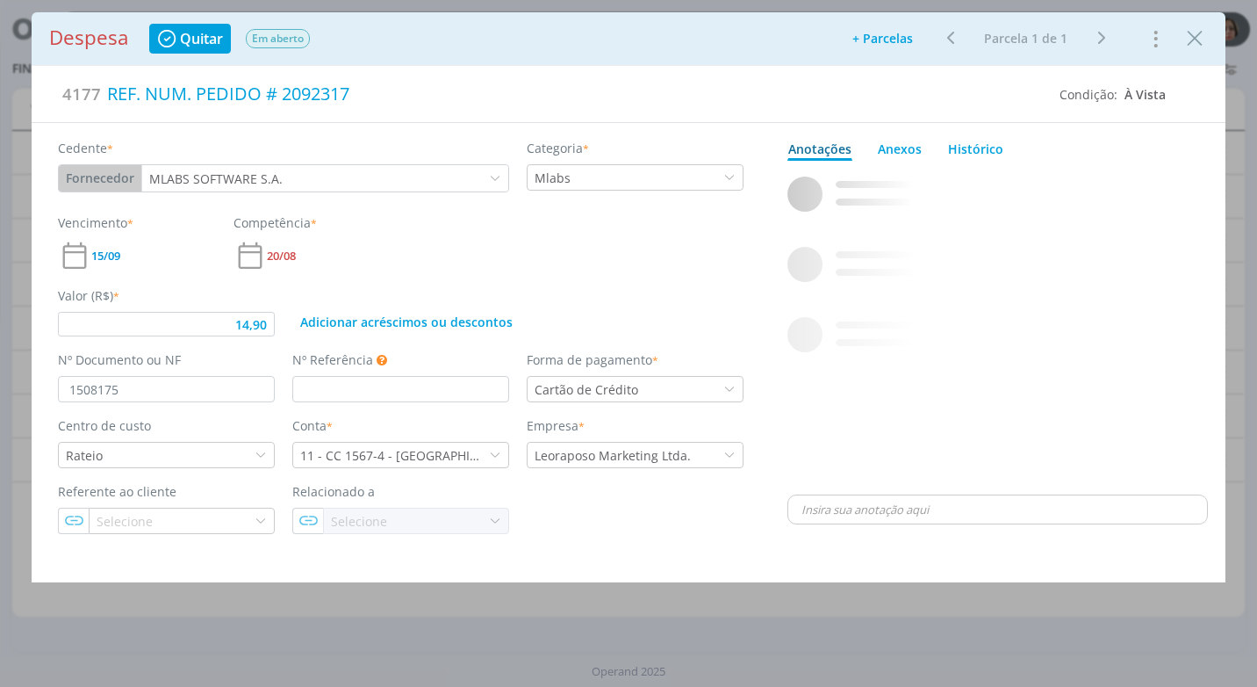
type input "14,90"
click at [1195, 43] on icon "Close" at bounding box center [1195, 38] width 26 height 26
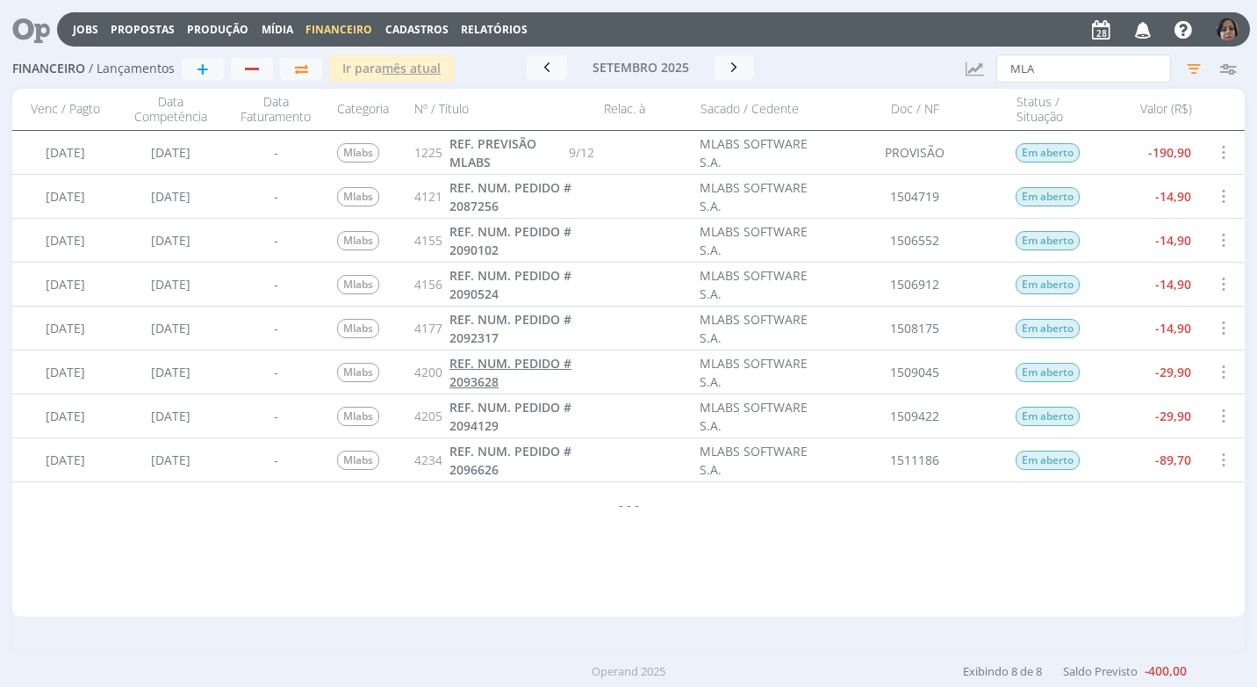
click at [481, 378] on span "REF. NUM. PEDIDO # 2093628" at bounding box center [511, 372] width 122 height 35
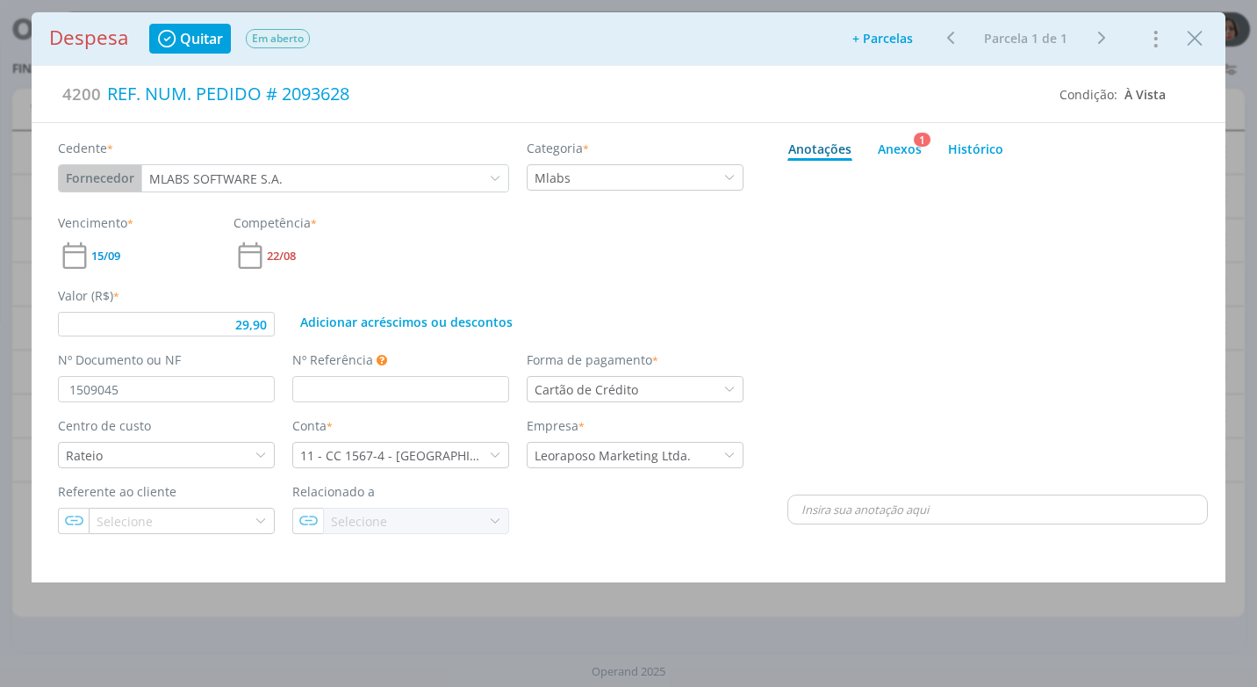
type input "29,90"
click at [1200, 42] on icon "Close" at bounding box center [1195, 38] width 26 height 26
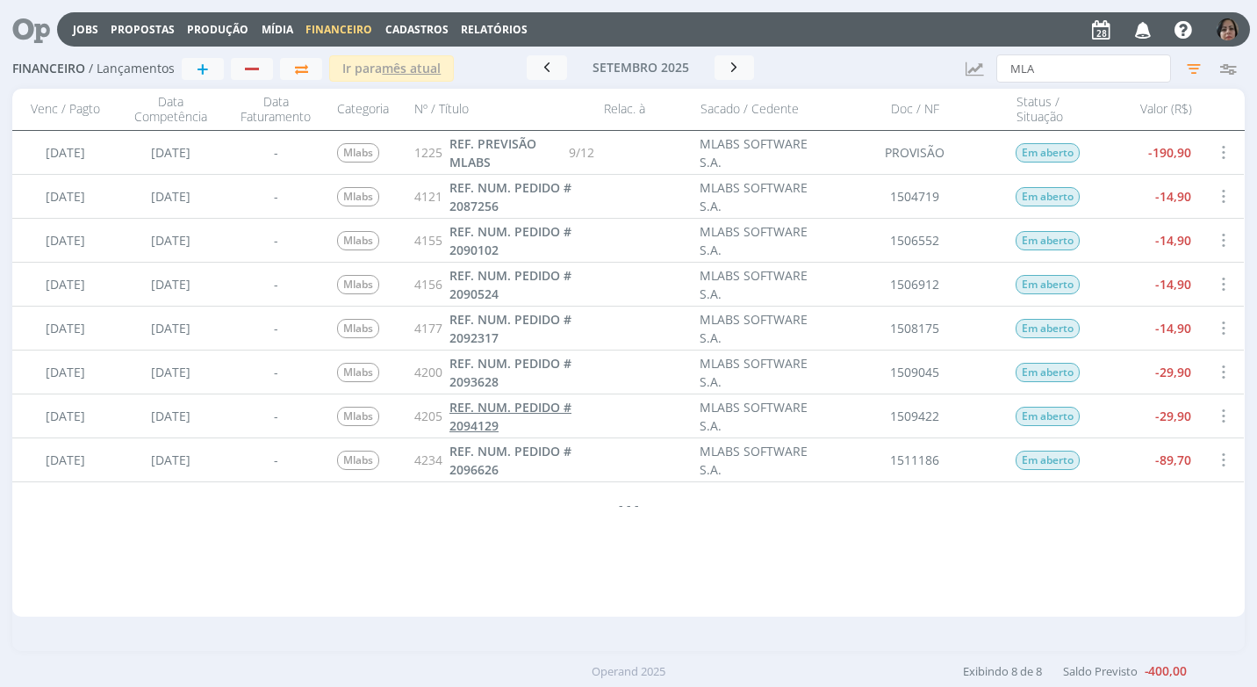
click at [529, 414] on span "REF. NUM. PEDIDO # 2094129" at bounding box center [511, 416] width 122 height 35
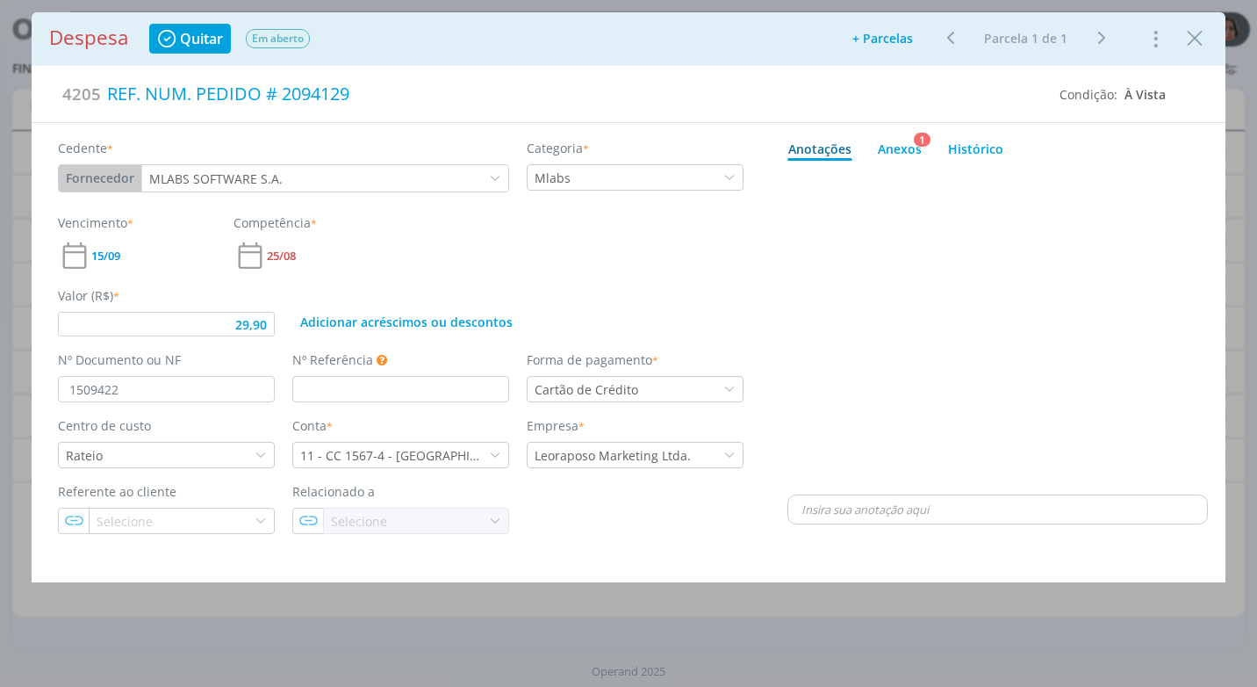
type input "29,90"
click at [1194, 46] on icon "Close" at bounding box center [1195, 38] width 26 height 26
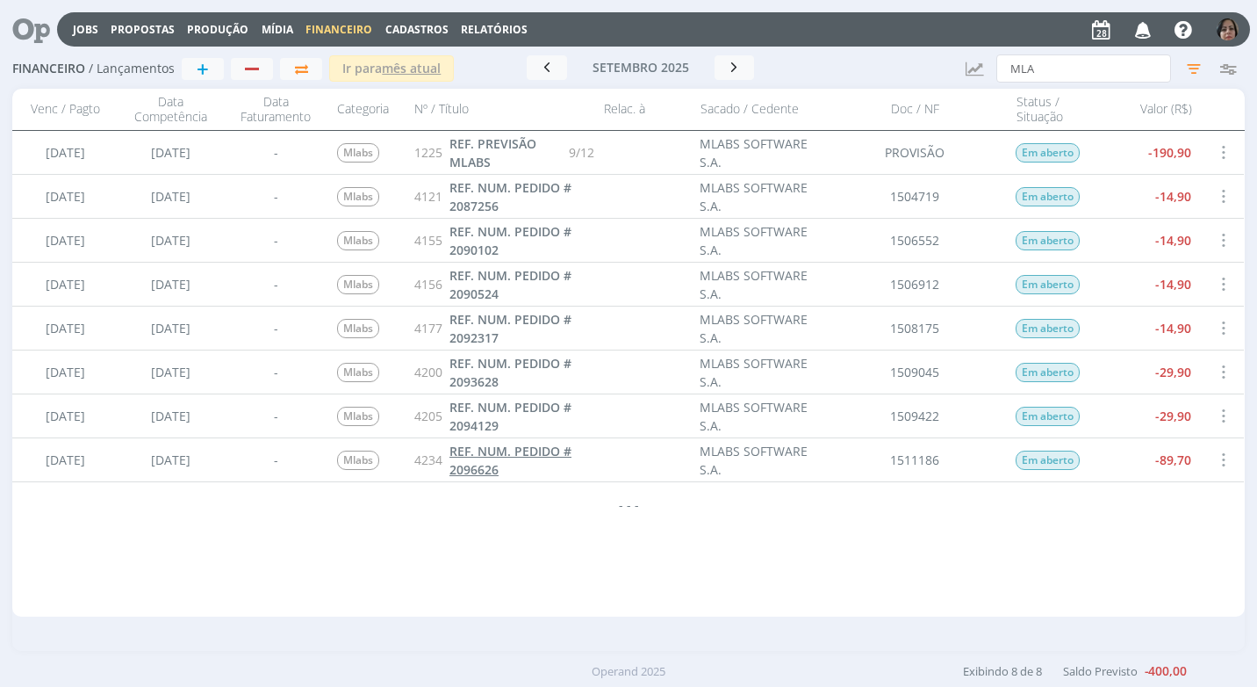
click at [502, 456] on span "REF. NUM. PEDIDO # 2096626" at bounding box center [511, 459] width 122 height 35
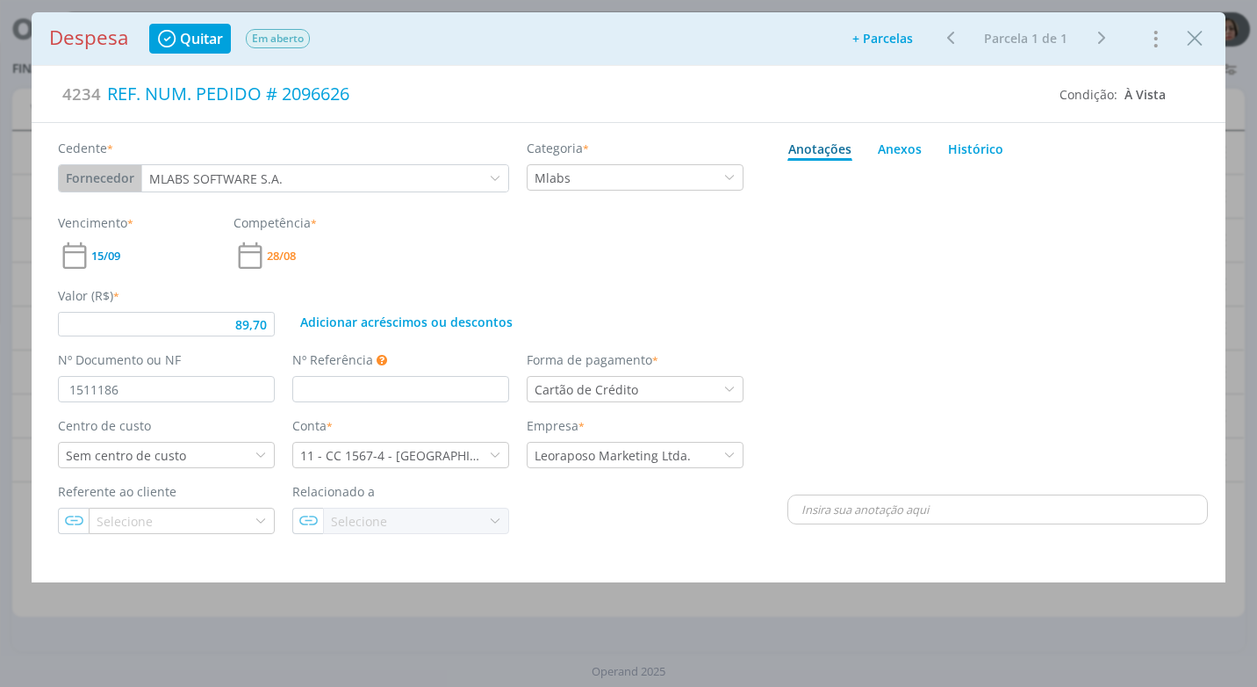
type input "89,70"
click at [1195, 35] on icon "Close" at bounding box center [1195, 38] width 26 height 26
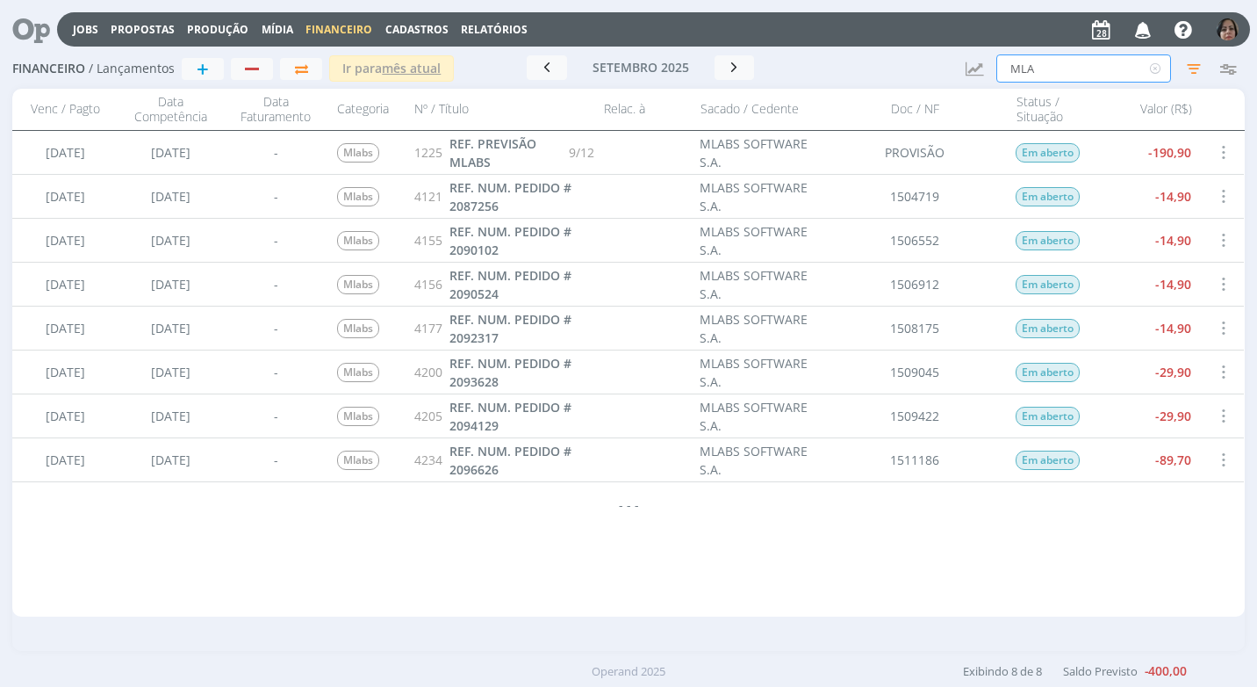
click at [1044, 68] on input "MLA" at bounding box center [1083, 68] width 175 height 28
type input "M"
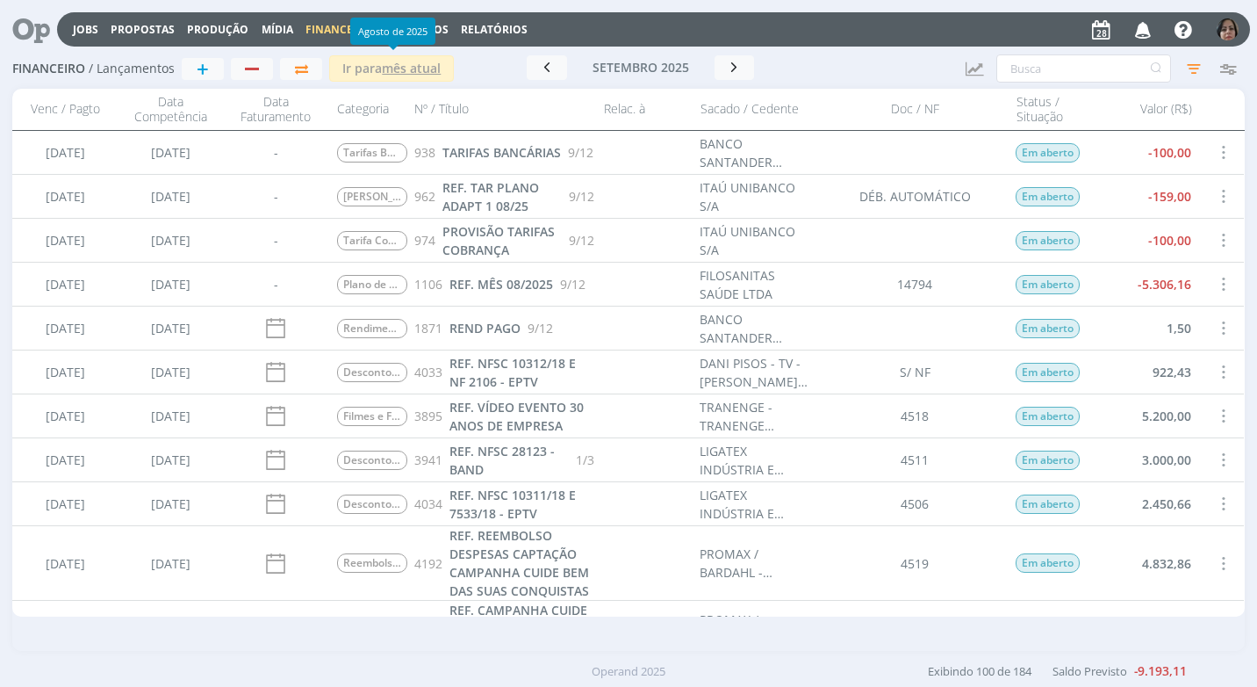
click at [392, 32] on div "Agosto de 2025" at bounding box center [392, 31] width 85 height 27
click at [390, 29] on span "Cadastros" at bounding box center [416, 29] width 63 height 15
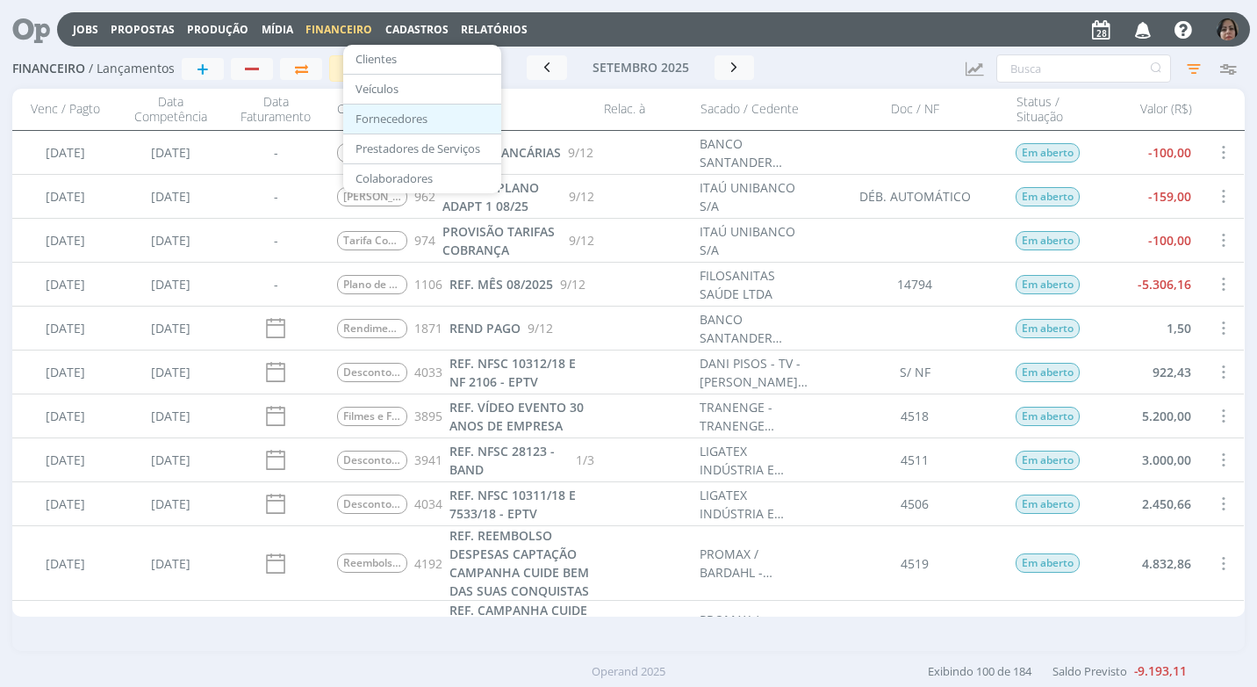
click at [425, 119] on link "Fornecedores" at bounding box center [422, 118] width 147 height 27
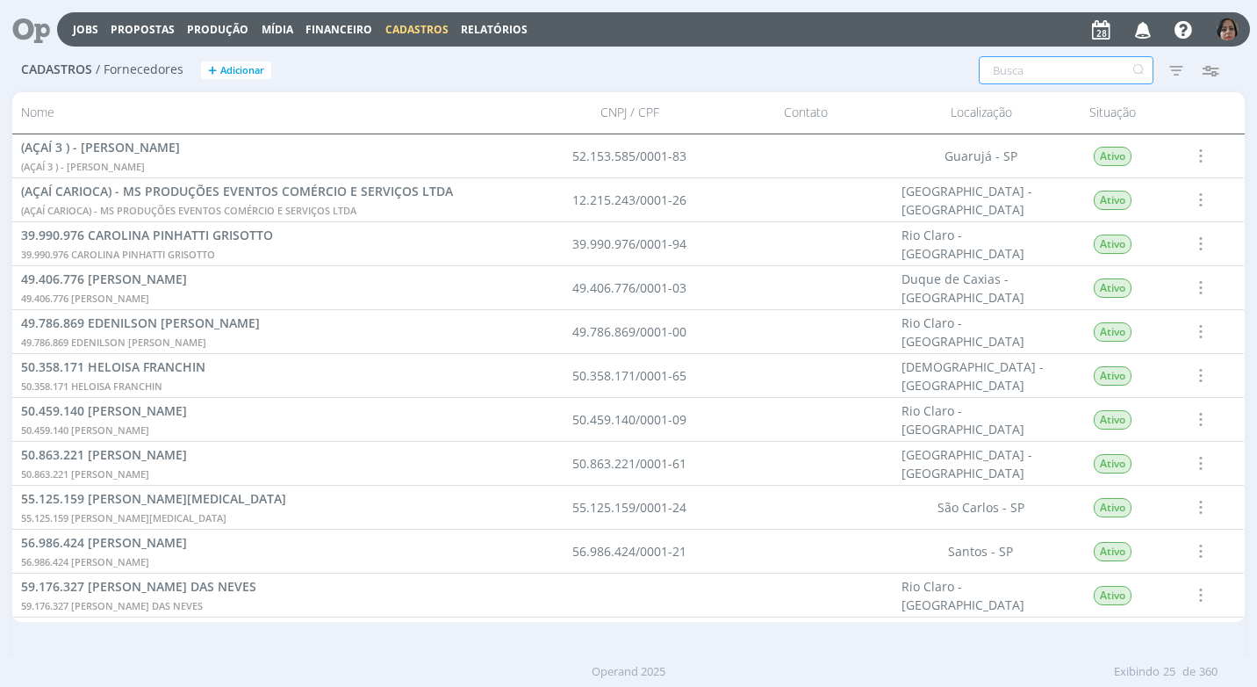
click at [1032, 75] on input "text" at bounding box center [1066, 70] width 175 height 28
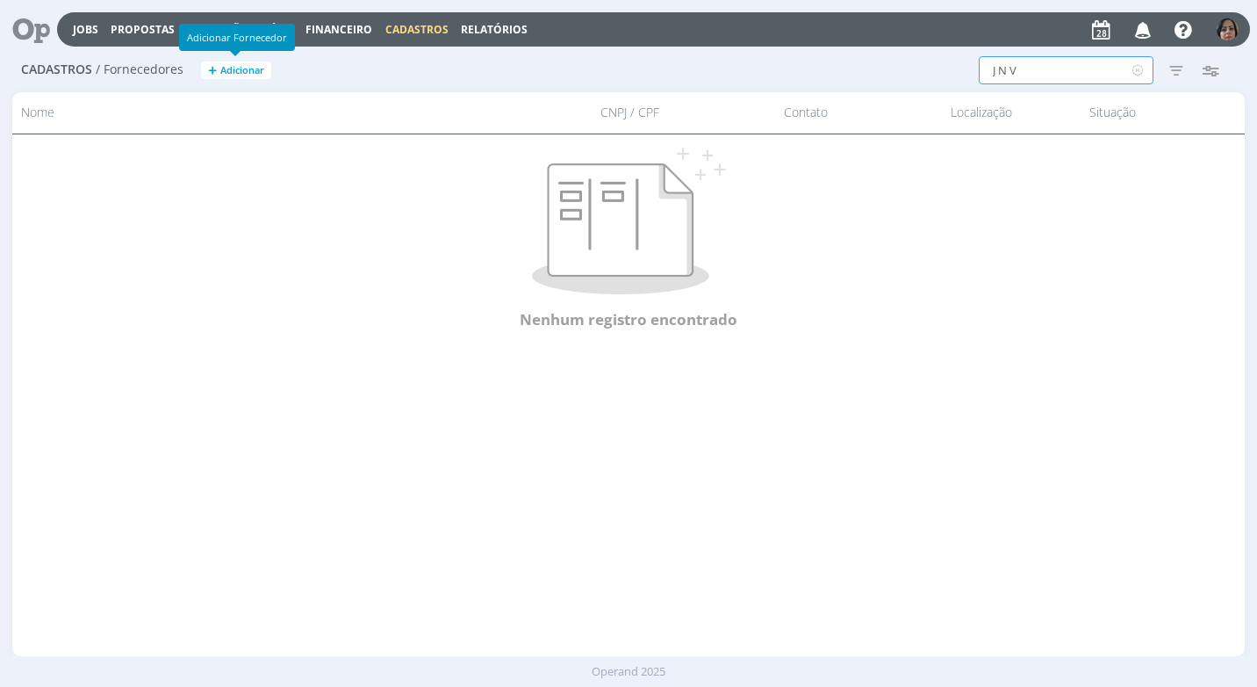
type input "J N V"
click at [229, 65] on span "Adicionar" at bounding box center [242, 70] width 44 height 11
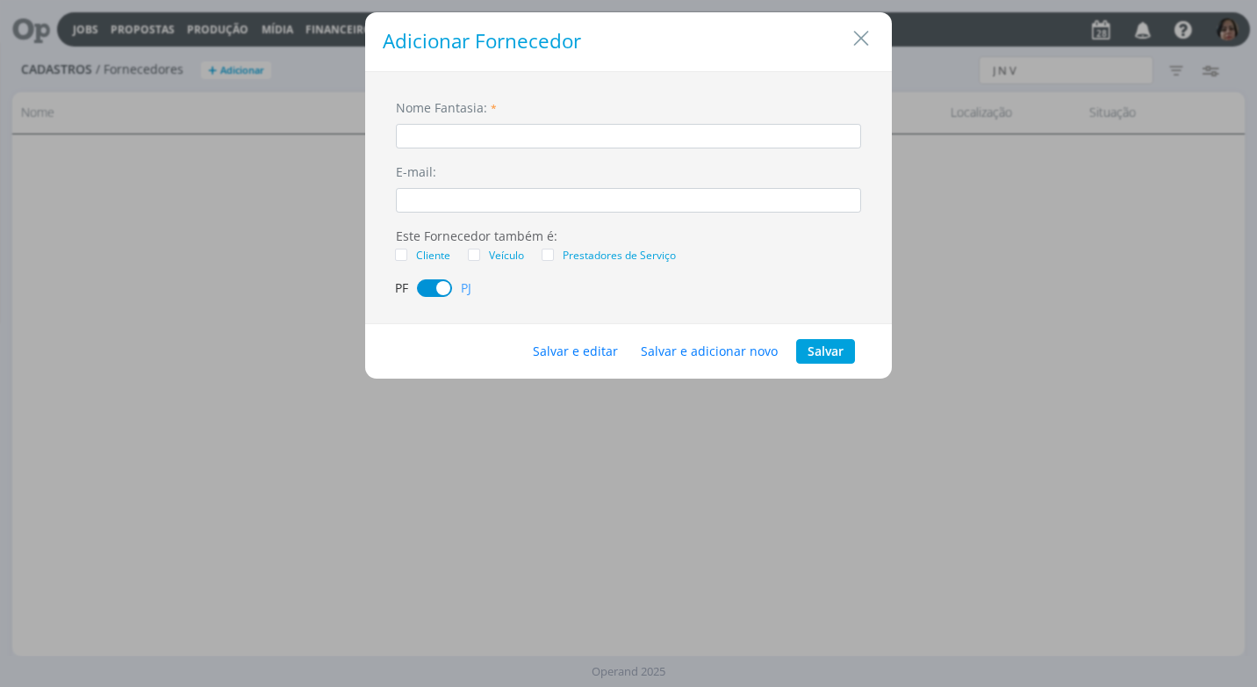
click at [473, 128] on input "dialog" at bounding box center [628, 136] width 465 height 25
drag, startPoint x: 527, startPoint y: 136, endPoint x: 292, endPoint y: 133, distance: 234.4
click at [292, 133] on div "Adicionar Fornecedor Nome Fantasia: * J N V CALÇADOS LTDA - RESTAURANTES E-mail…" at bounding box center [628, 343] width 1257 height 687
type input "J N V CALÇADOS LTDA - RESTAURANTES"
click at [577, 345] on button "Salvar e editar" at bounding box center [576, 351] width 108 height 25
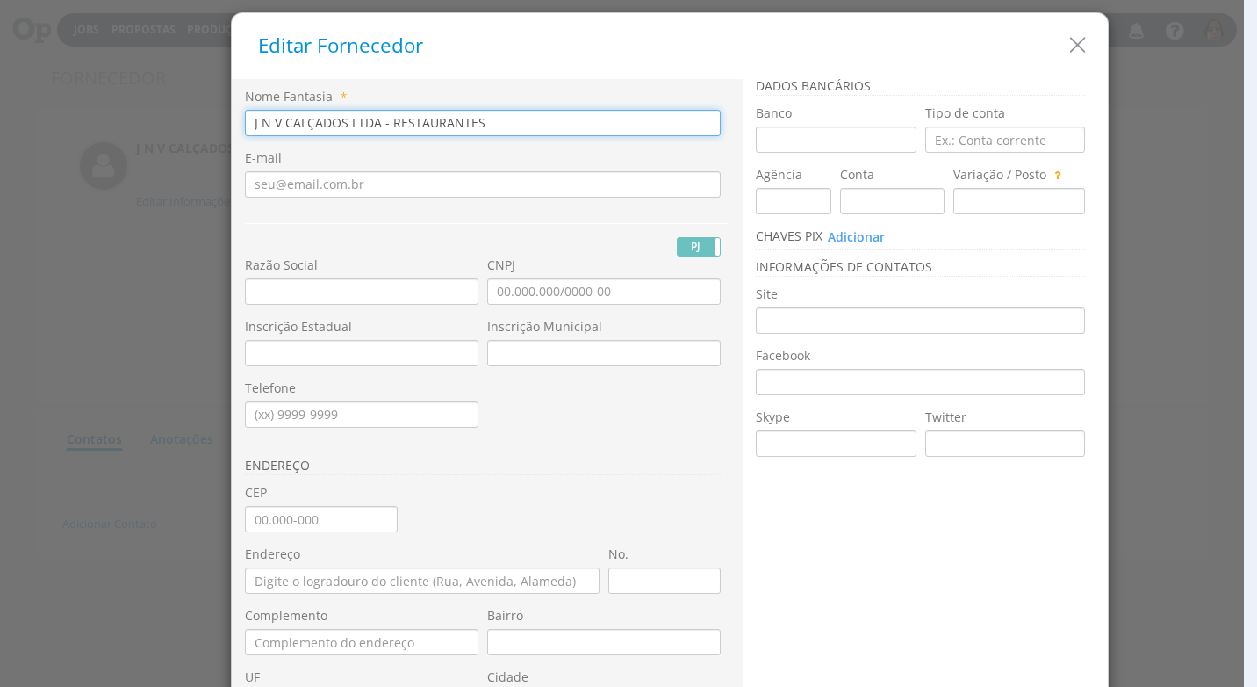
click at [372, 119] on input "J N V CALÇADOS LTDA - RESTAURANTES" at bounding box center [483, 123] width 476 height 26
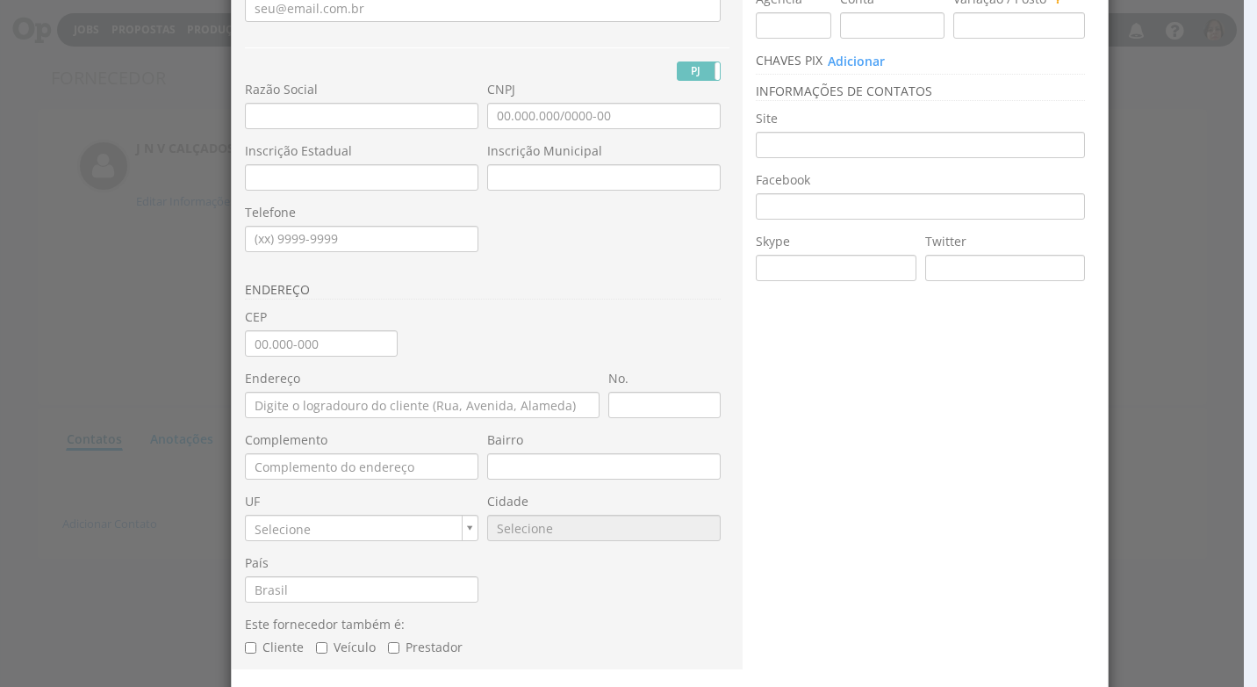
type input "J N V CALÇADOS LTDA E OUTROS - RESTAURANTES"
click at [249, 346] on input "CEP" at bounding box center [321, 343] width 153 height 26
type input "86.990-000"
type input "Centro"
type input "PR"
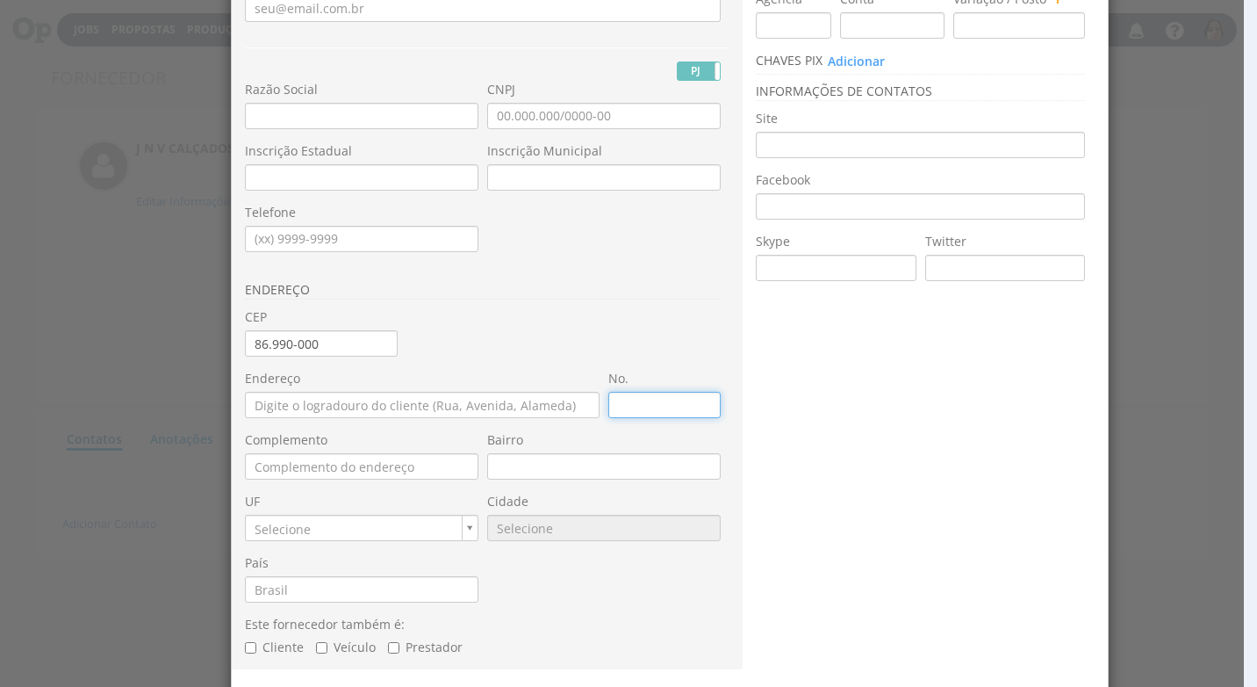
type input "6301"
click at [555, 309] on div "Nome Fantasia * J N V CALÇADOS LTDA E OUTROS - RESTAURANTES E-mail PJ PF Nome C…" at bounding box center [487, 291] width 485 height 758
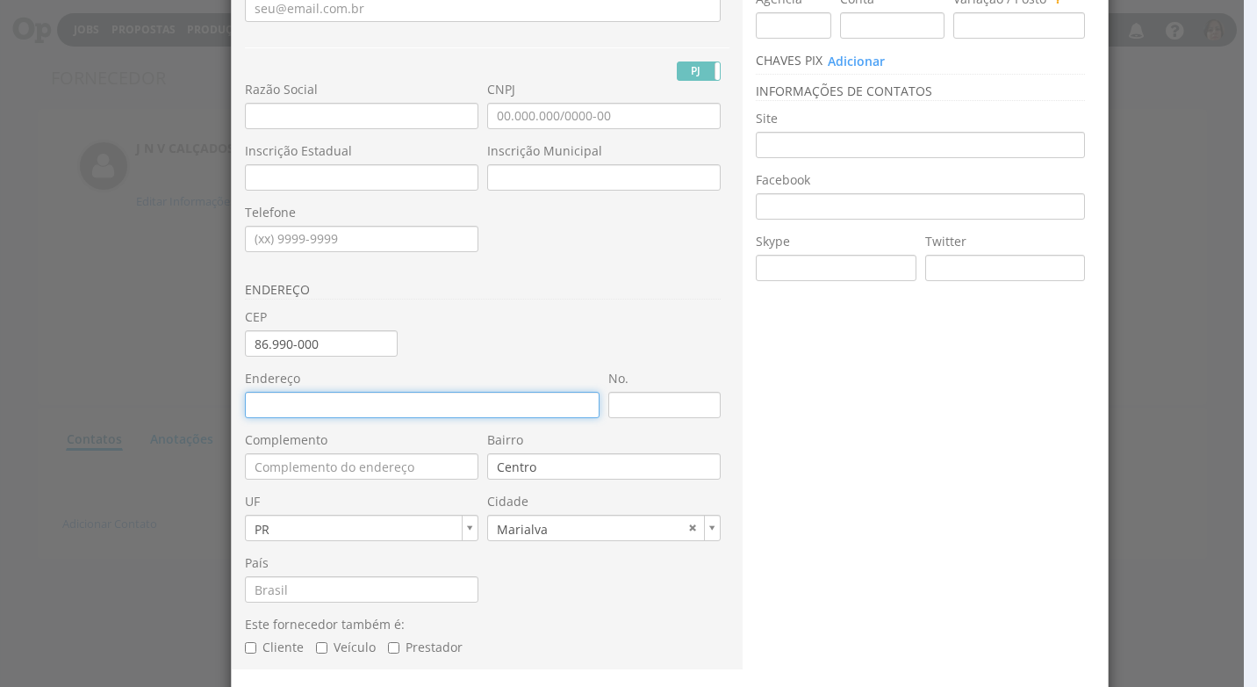
click at [298, 395] on input "Endereço" at bounding box center [422, 405] width 355 height 26
click at [478, 335] on div "Nome Fantasia * J N V CALÇADOS LTDA E OUTROS - RESTAURANTES E-mail PJ PF Nome C…" at bounding box center [487, 291] width 485 height 758
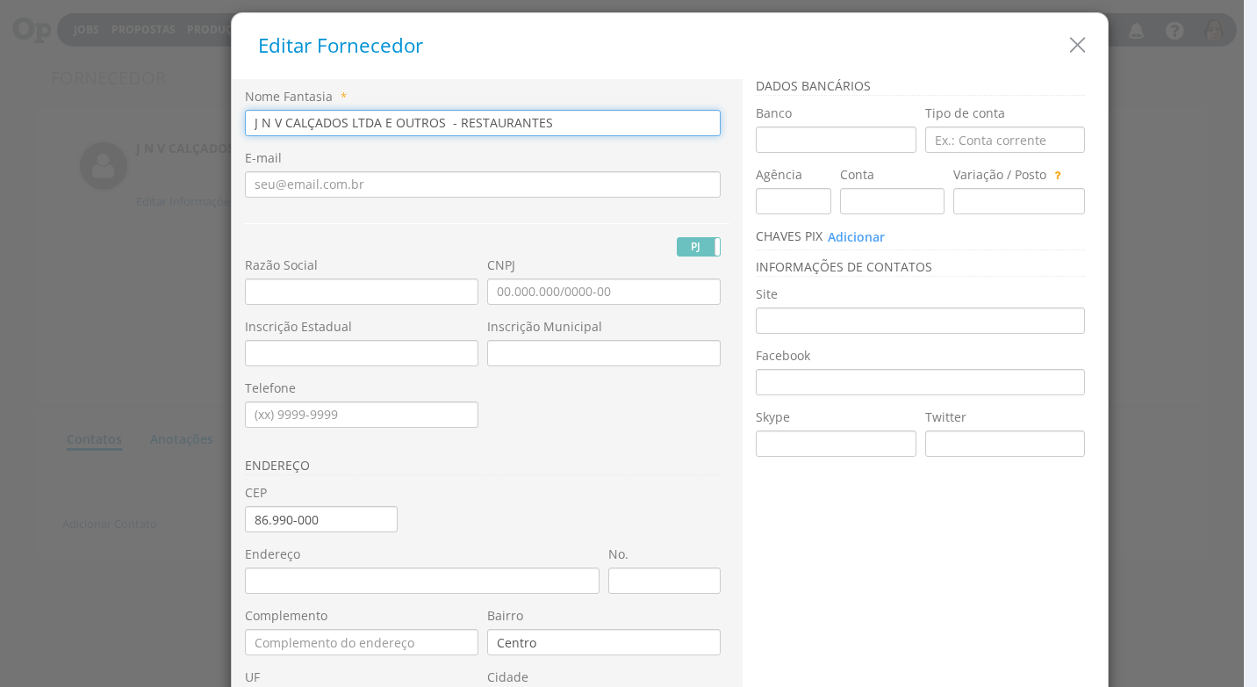
drag, startPoint x: 435, startPoint y: 126, endPoint x: 149, endPoint y: 128, distance: 286.2
click at [149, 128] on div "Editar Fornecedor Nome Fantasia * J N V CALÇADOS LTDA E OUTROS - RESTAURANTES E…" at bounding box center [628, 343] width 1257 height 687
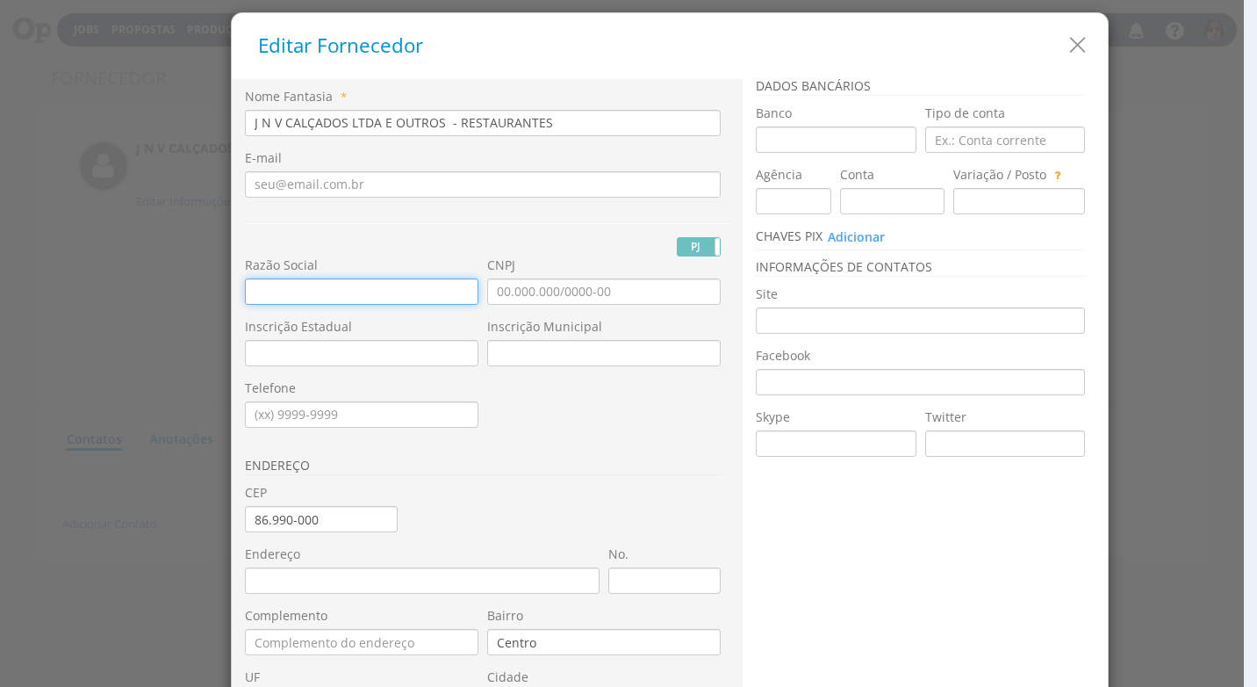
drag, startPoint x: 239, startPoint y: 291, endPoint x: 291, endPoint y: 289, distance: 52.7
click at [260, 291] on input "text" at bounding box center [362, 291] width 234 height 26
paste input "J N V CALÇADOS LTDA E OUTROS"
type input "J N V CALÇADOS LTDA E OUTROS"
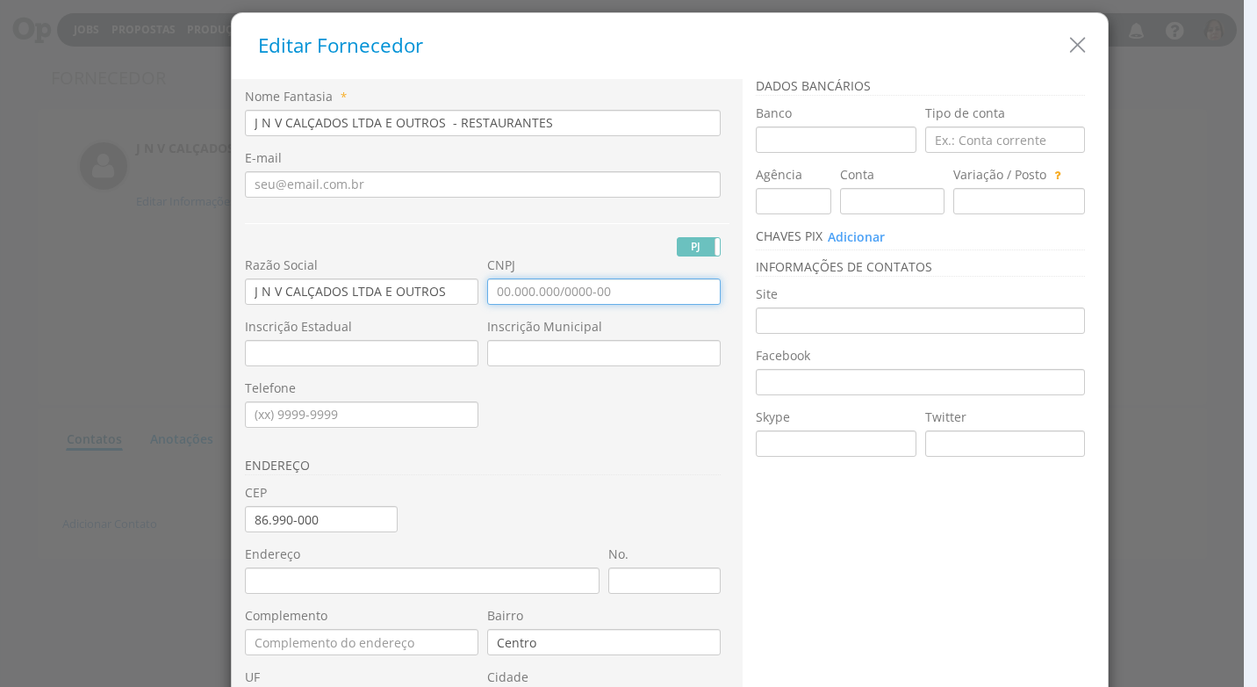
click at [487, 297] on input "CNPJ" at bounding box center [604, 291] width 234 height 26
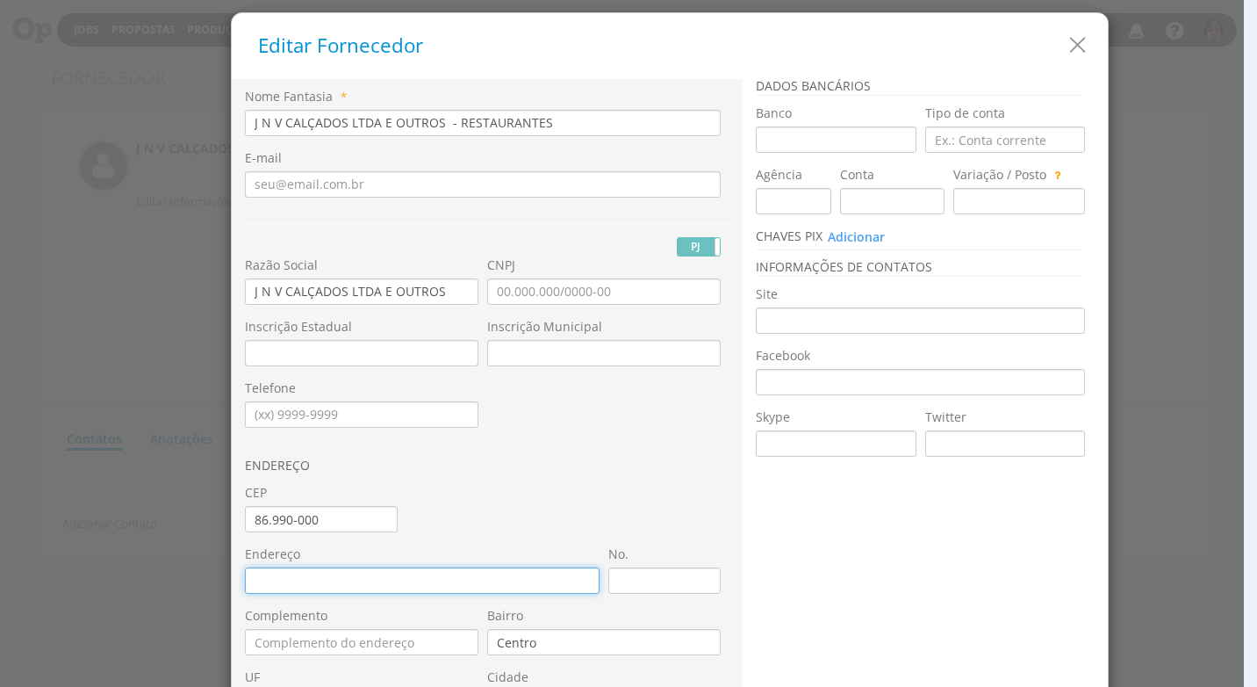
click at [274, 592] on input "Endereço" at bounding box center [422, 580] width 355 height 26
type input "RODOVIA BR 376 KM 199"
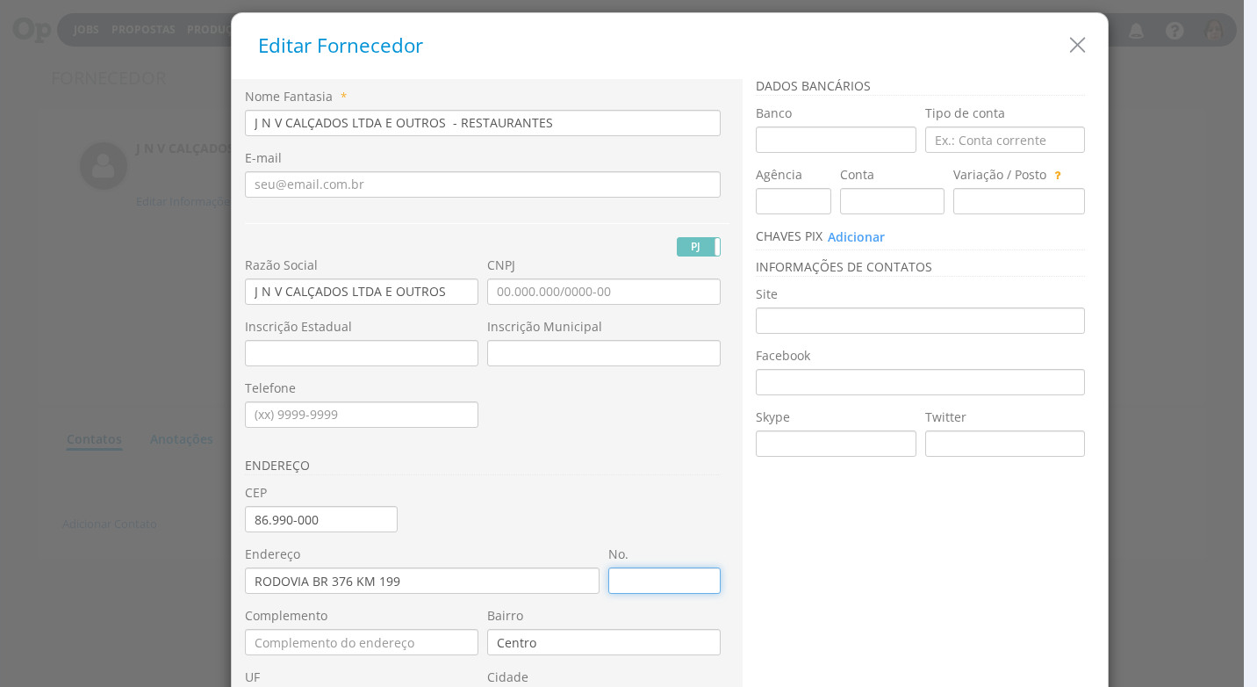
click at [615, 582] on input "No." at bounding box center [664, 580] width 112 height 26
click at [621, 586] on input "No." at bounding box center [664, 580] width 112 height 26
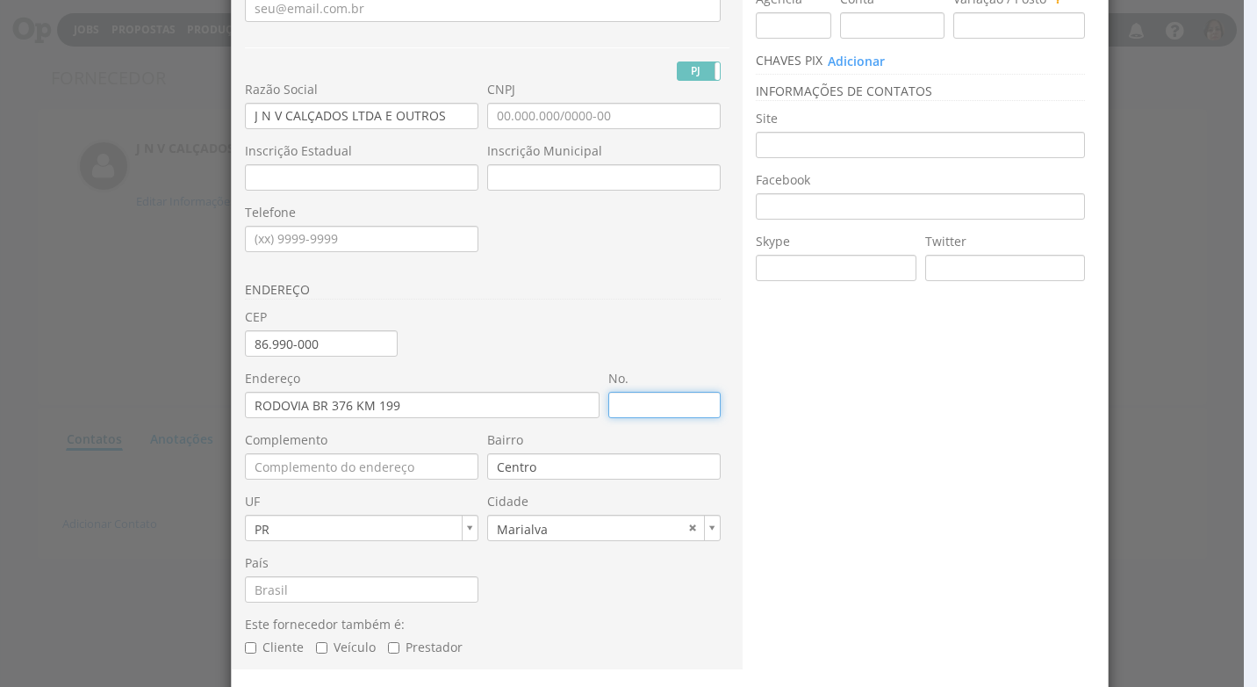
scroll to position [236, 0]
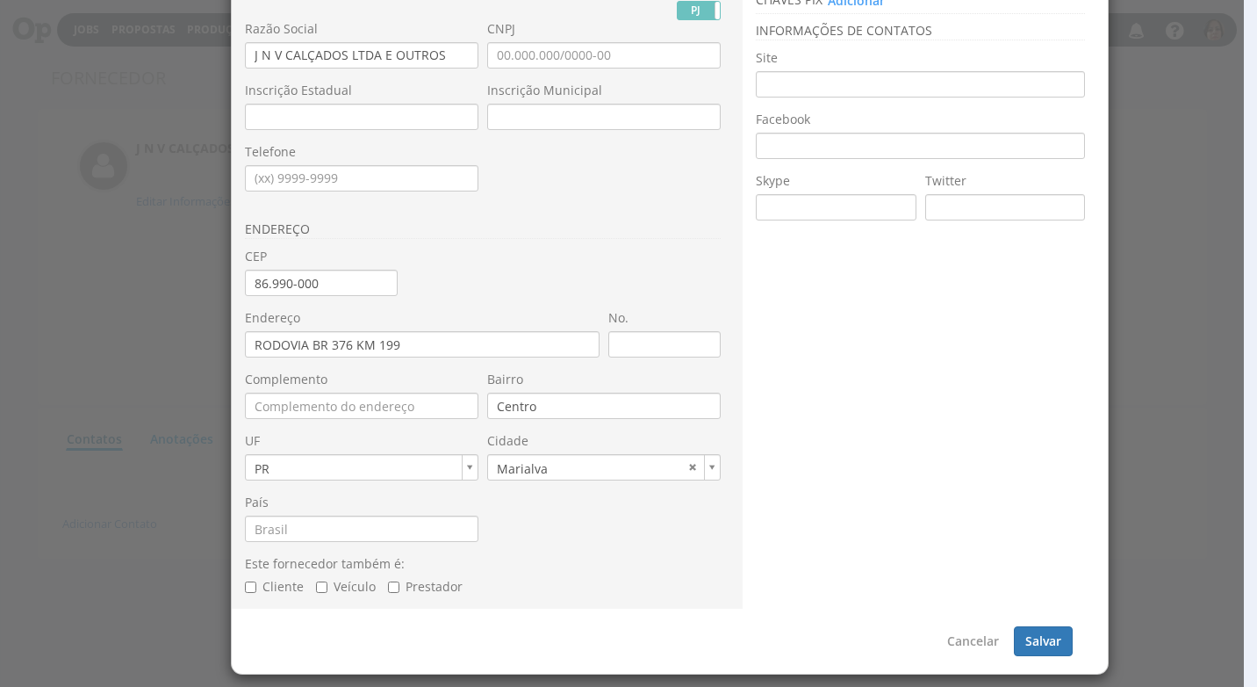
click at [532, 602] on div "Este fornecedor também é: Cliente Veículo [GEOGRAPHIC_DATA]" at bounding box center [487, 582] width 485 height 54
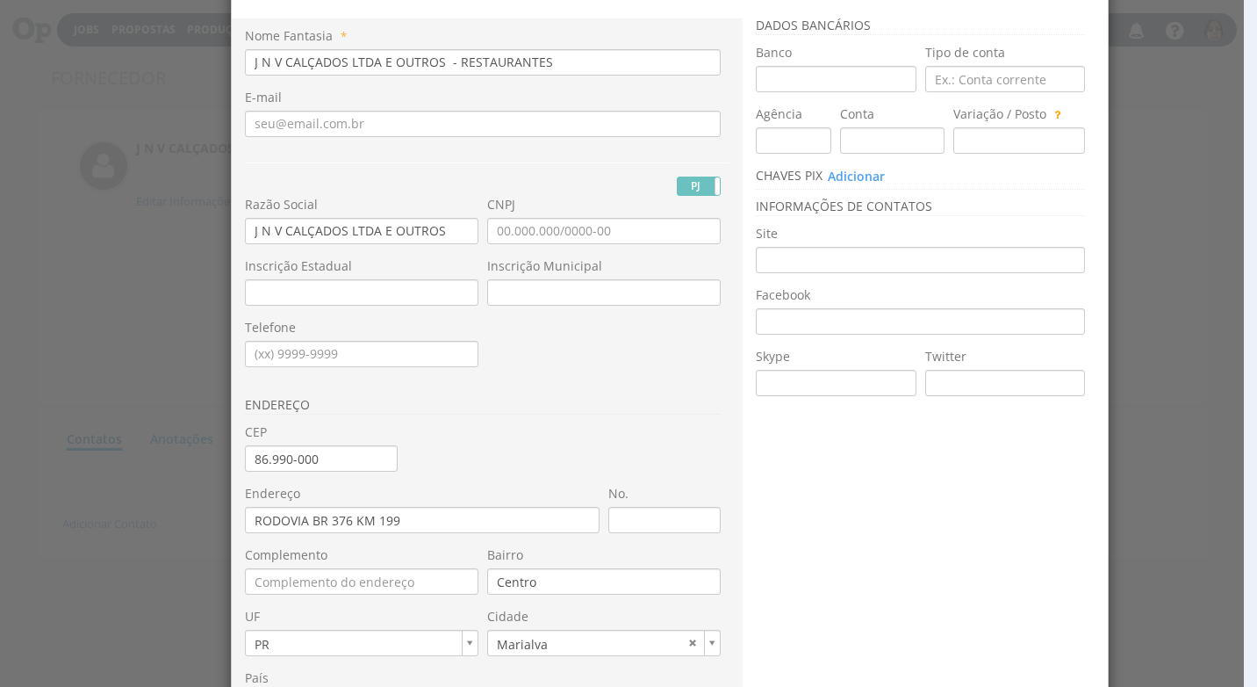
scroll to position [0, 0]
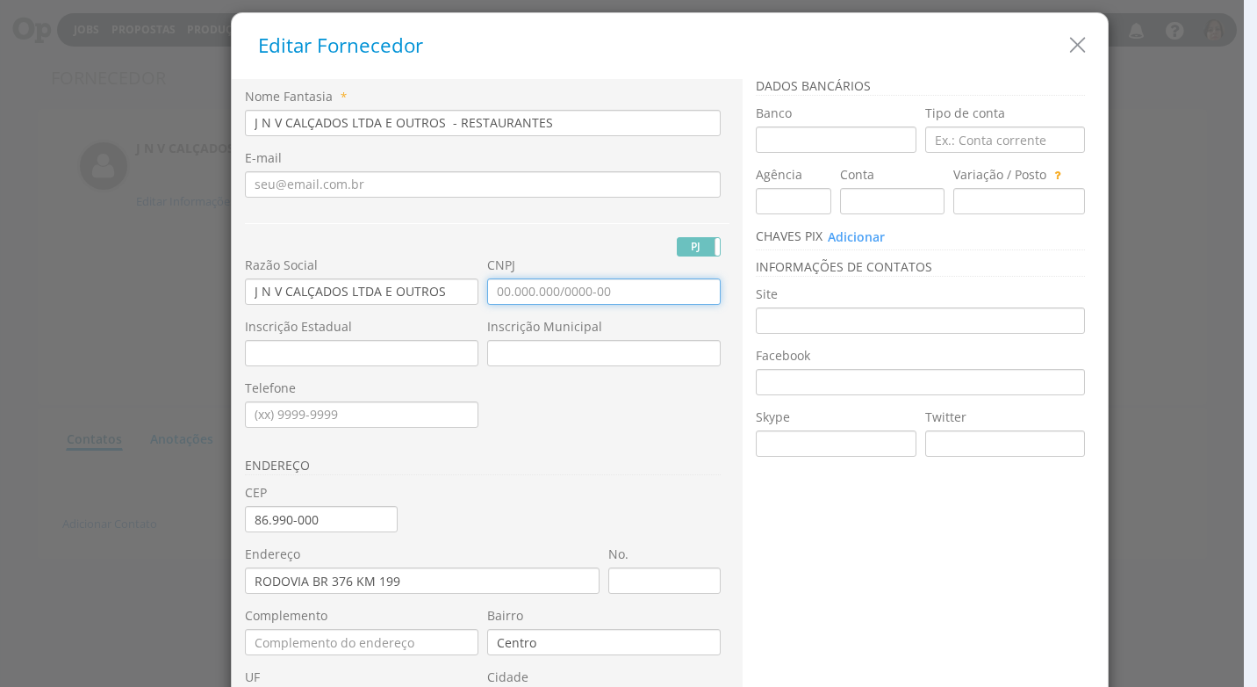
click at [489, 295] on input "CNPJ" at bounding box center [604, 291] width 234 height 26
type input "07.375.291/0001-41"
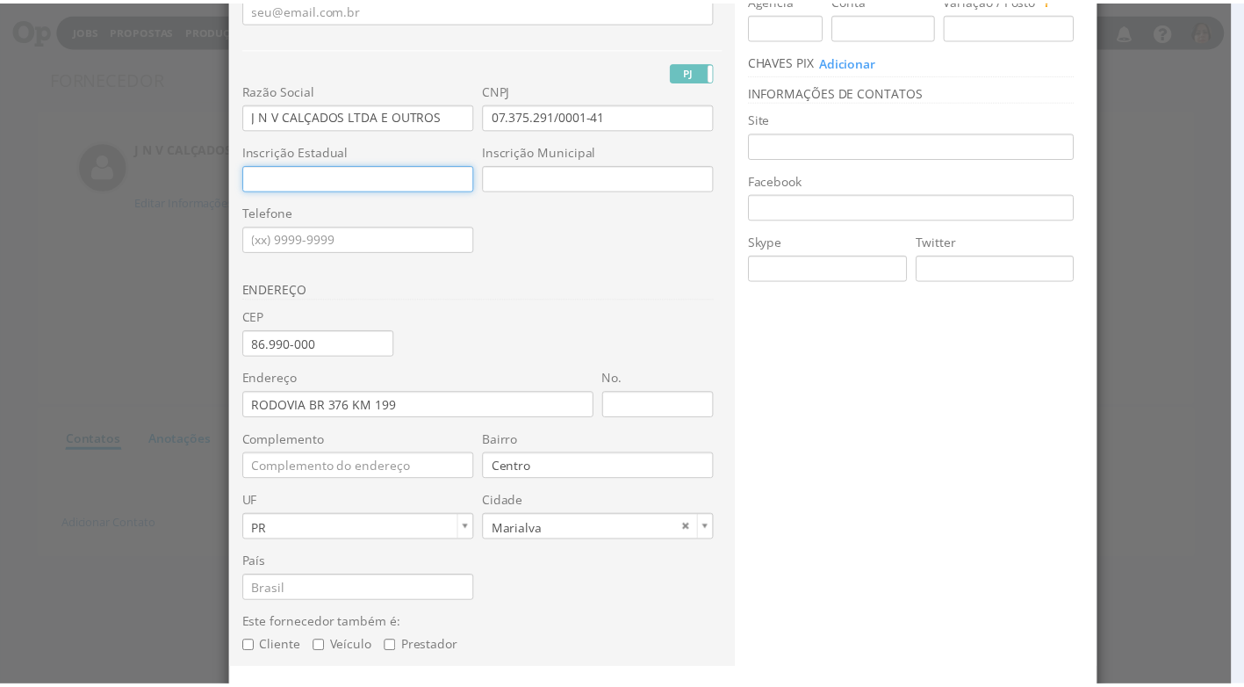
scroll to position [236, 0]
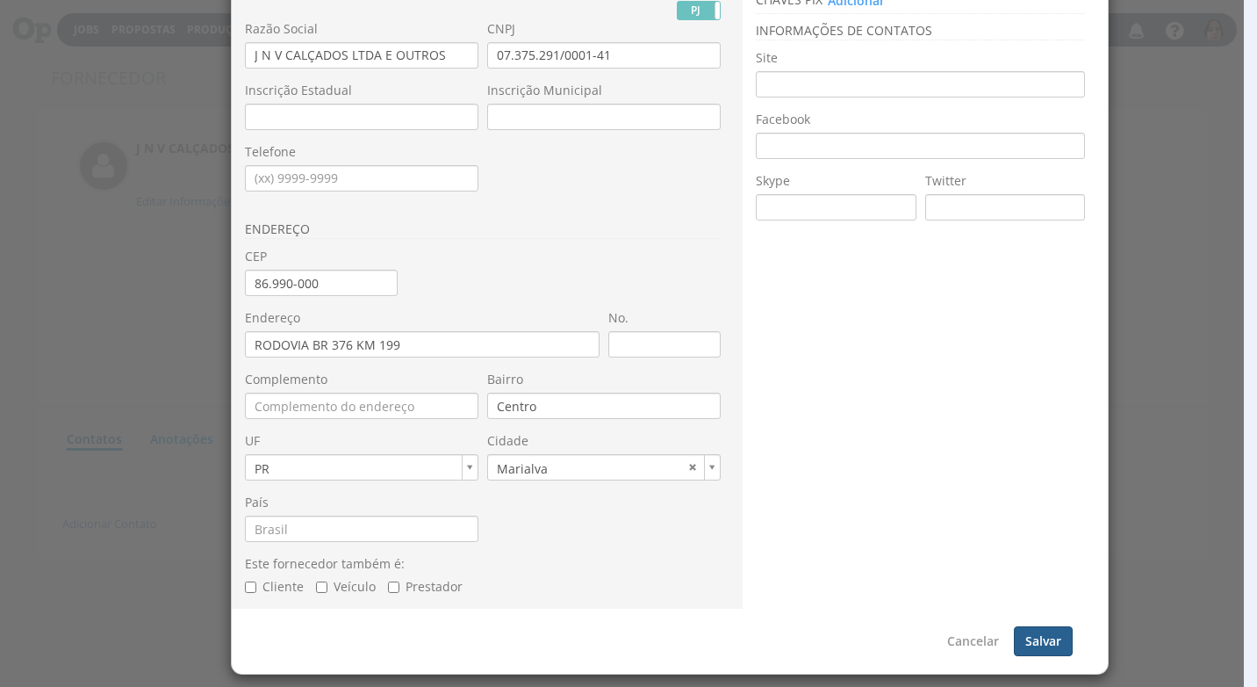
click at [1040, 633] on button "Salvar" at bounding box center [1043, 641] width 59 height 30
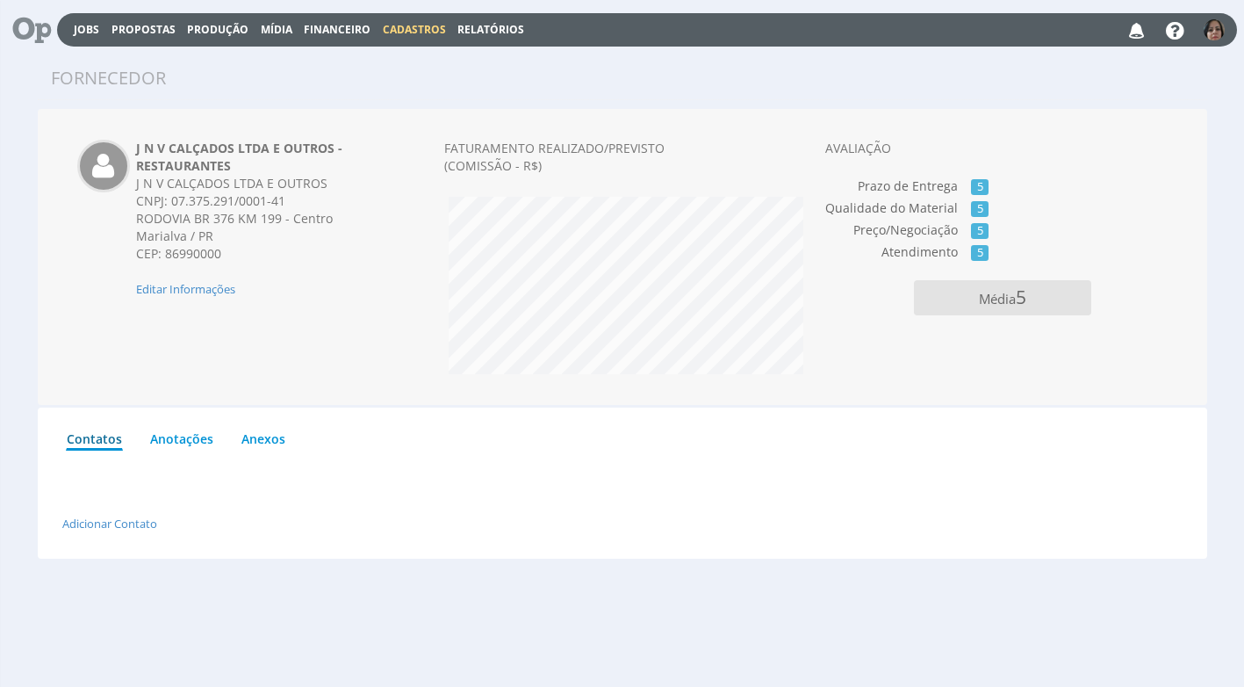
click at [399, 30] on span "Cadastros" at bounding box center [414, 29] width 63 height 15
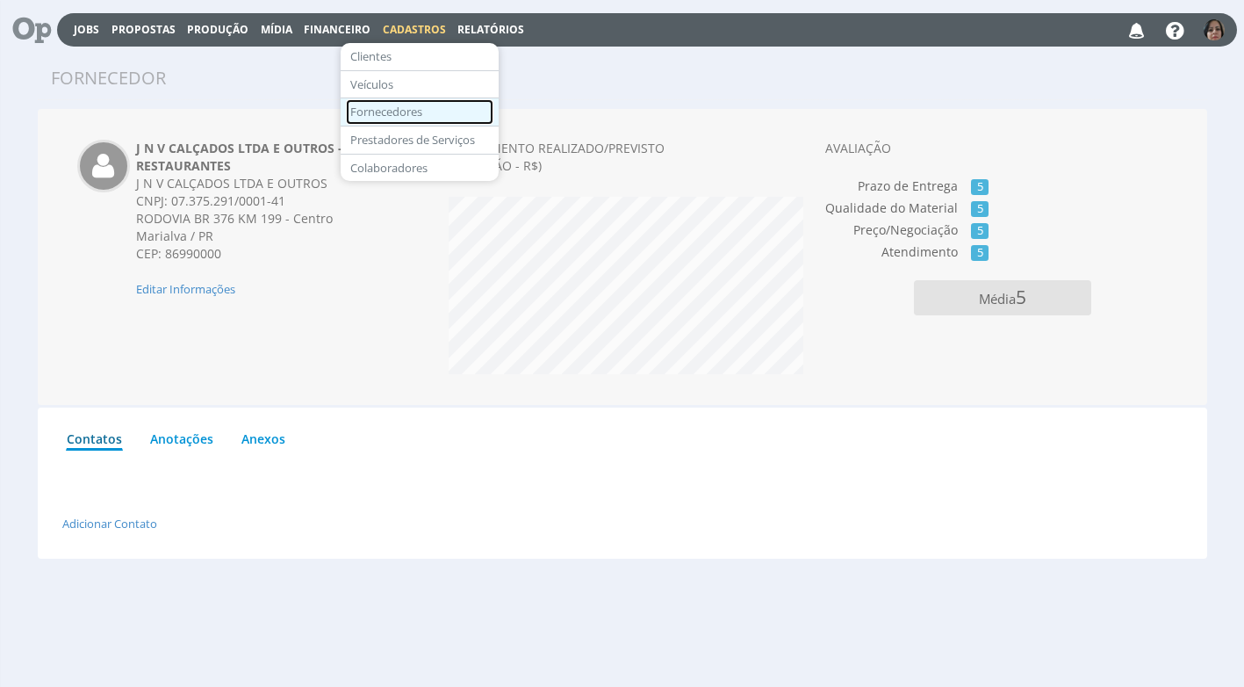
click at [416, 112] on link "Fornecedores" at bounding box center [419, 111] width 147 height 25
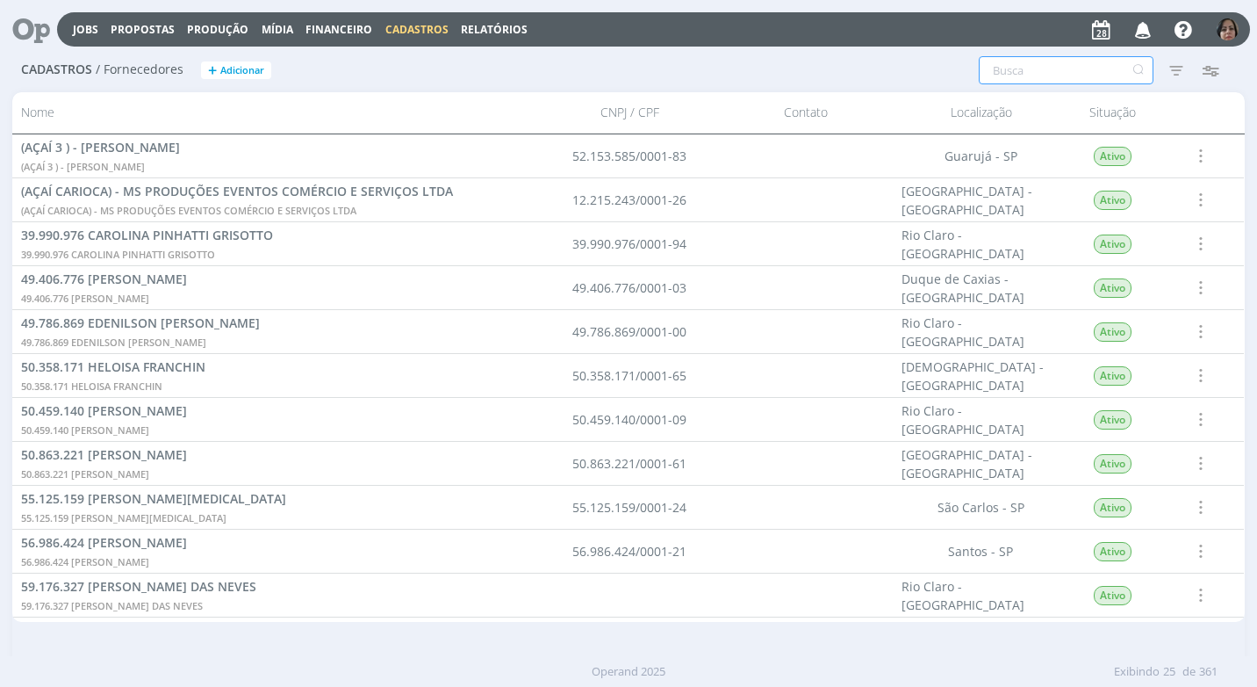
click at [1031, 73] on input "text" at bounding box center [1066, 70] width 175 height 28
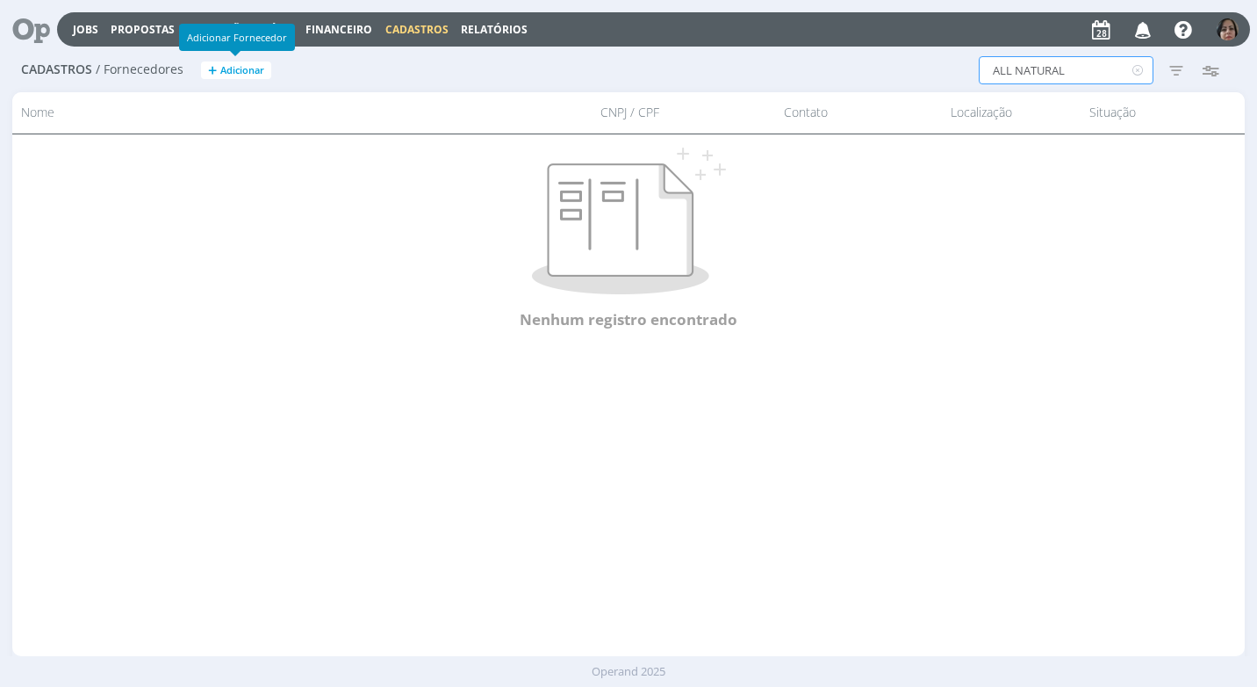
type input "ALL NATURAL"
drag, startPoint x: 255, startPoint y: 65, endPoint x: 283, endPoint y: 62, distance: 28.2
click at [277, 65] on h2 "Cadastros / Fornecedores + Adicionar" at bounding box center [320, 67] width 599 height 37
click at [419, 28] on span "Cadastros" at bounding box center [416, 29] width 63 height 15
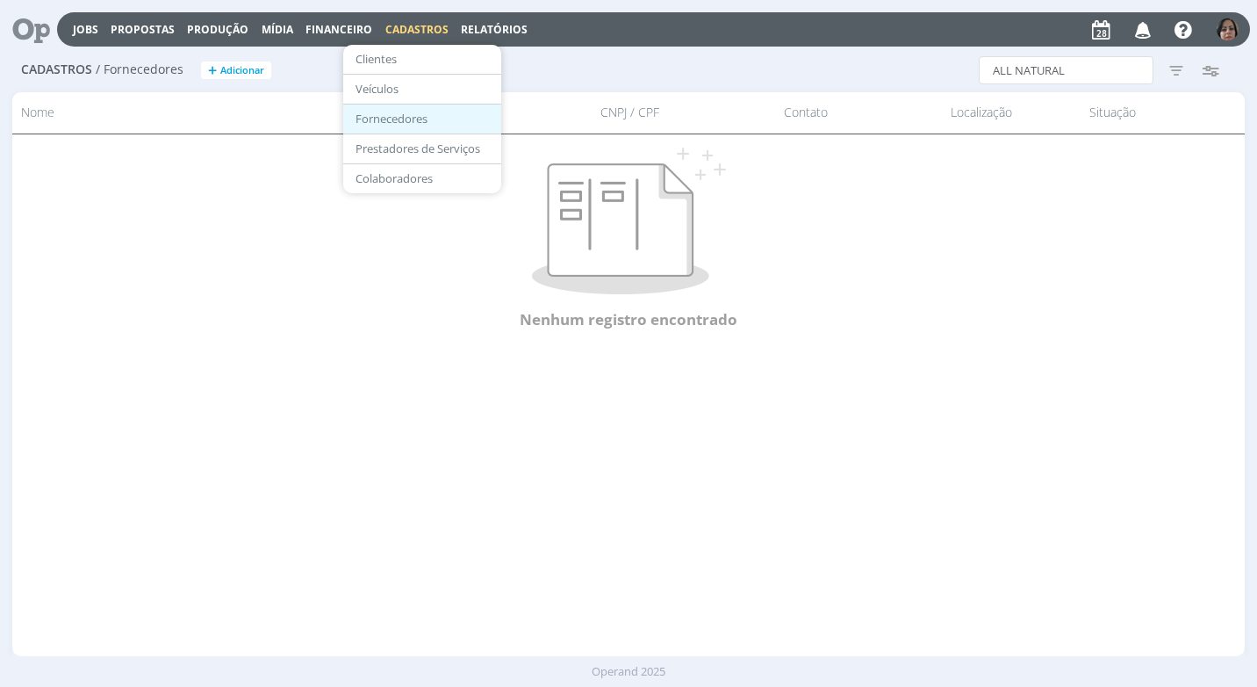
click at [396, 119] on link "Fornecedores" at bounding box center [422, 118] width 147 height 27
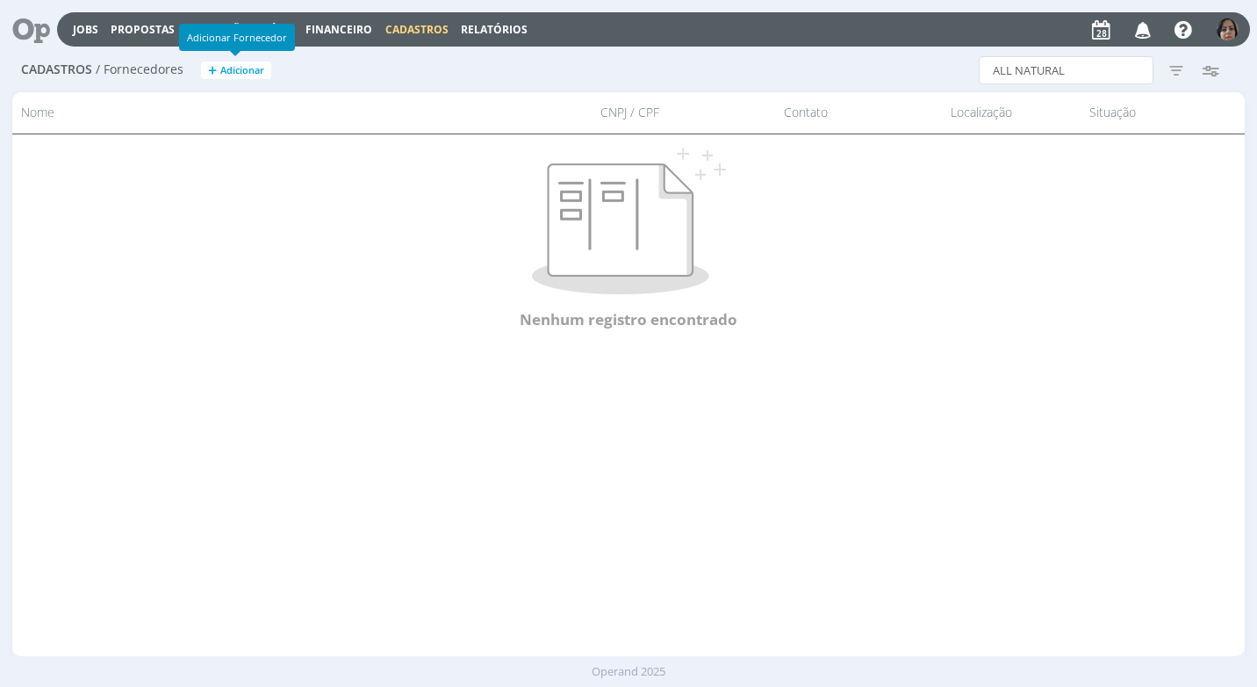
click at [263, 66] on span "Adicionar" at bounding box center [242, 70] width 44 height 11
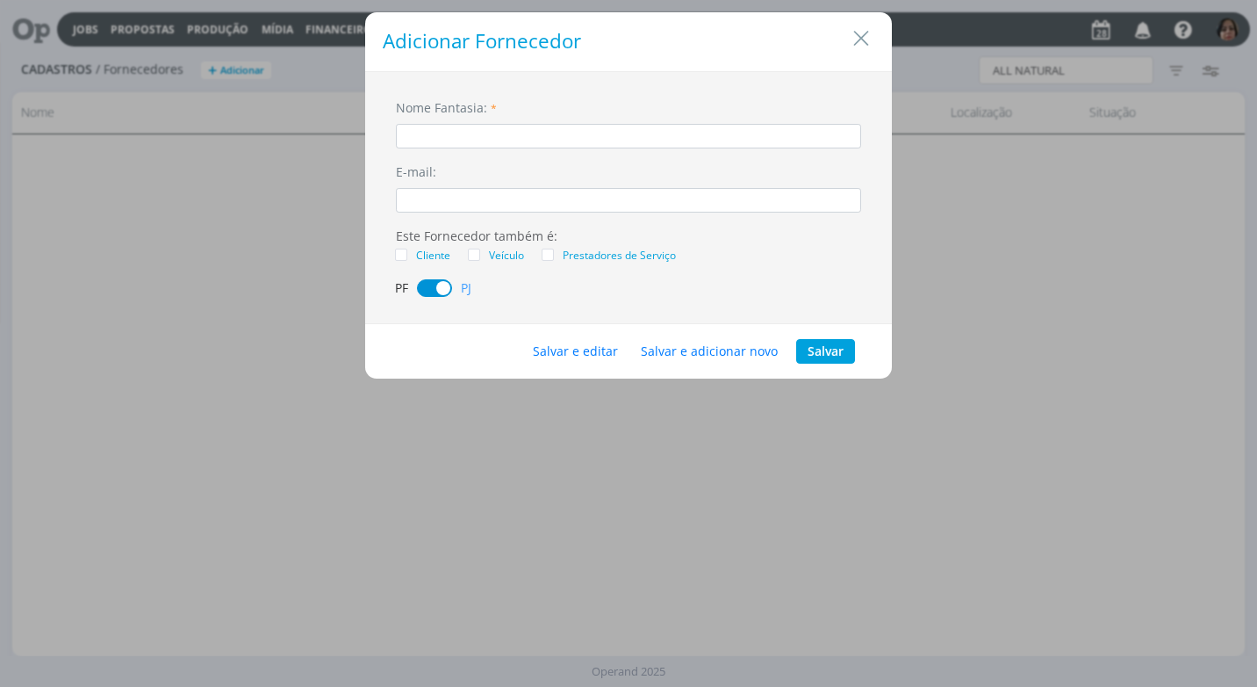
click at [469, 131] on input "dialog" at bounding box center [628, 136] width 465 height 25
type input "ALL NATURAL"
click at [581, 353] on button "Salvar e editar" at bounding box center [576, 351] width 108 height 25
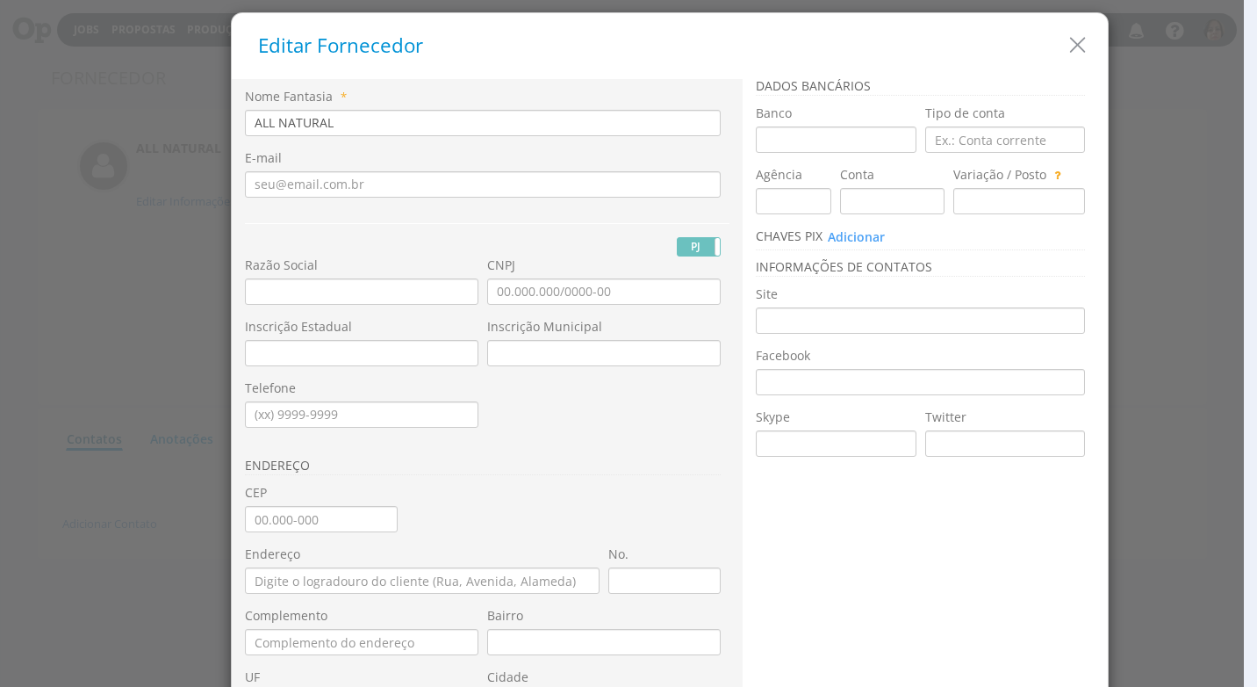
scroll to position [88, 0]
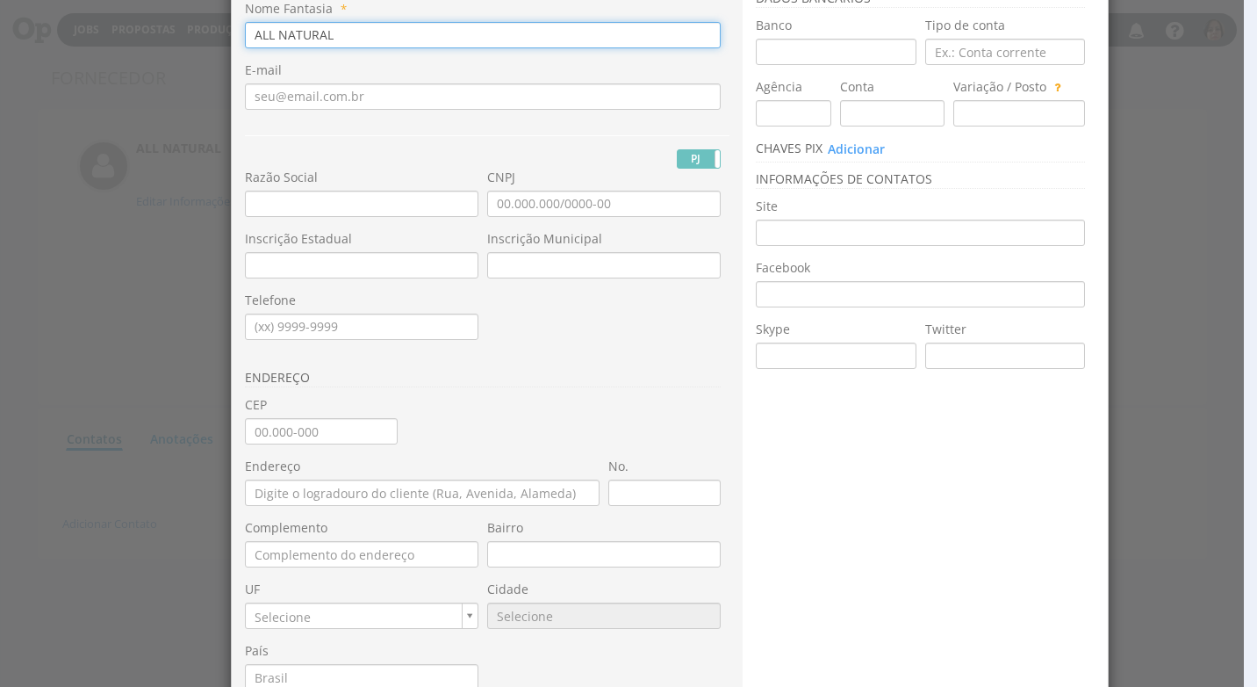
drag, startPoint x: 334, startPoint y: 42, endPoint x: 92, endPoint y: 54, distance: 241.8
click at [87, 50] on div "Editar Fornecedor Nome Fantasia * ALL NATURAL E-mail PJ PF RG" at bounding box center [628, 343] width 1257 height 687
paste input "J N V CALÇADOS LTDA E OUTROS"
type input "J N V CALÇADOS LTDA E"
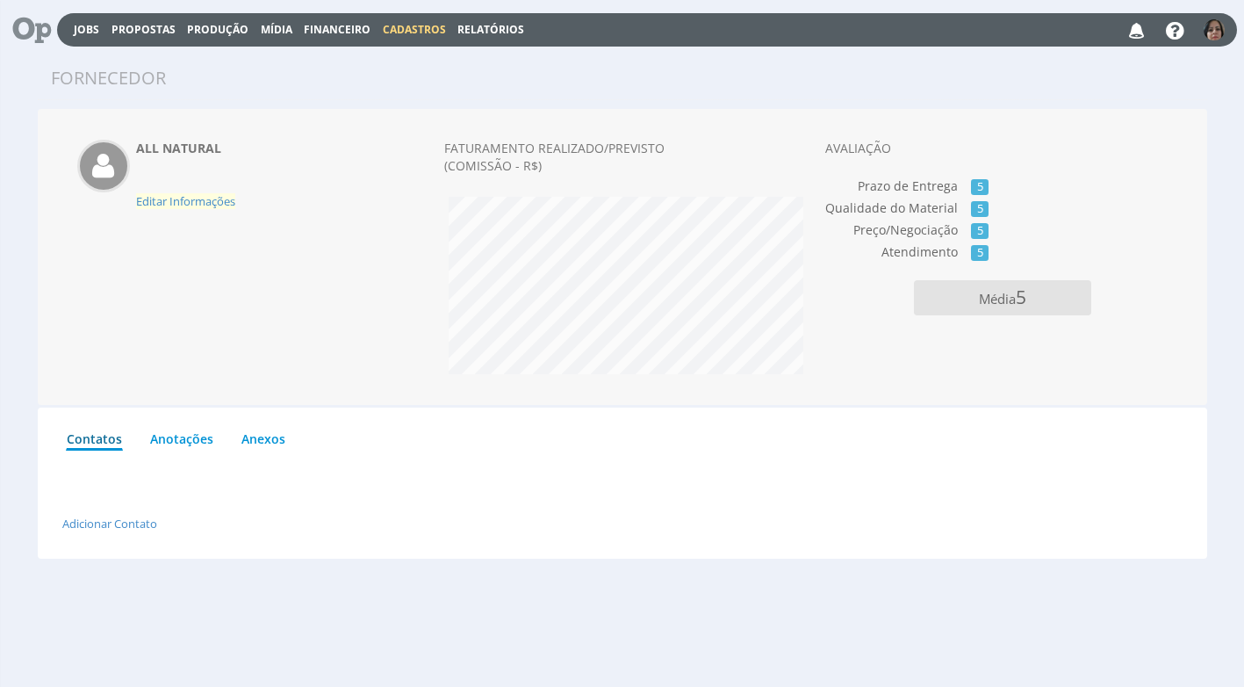
click at [173, 196] on span "Editar Informações" at bounding box center [185, 201] width 99 height 16
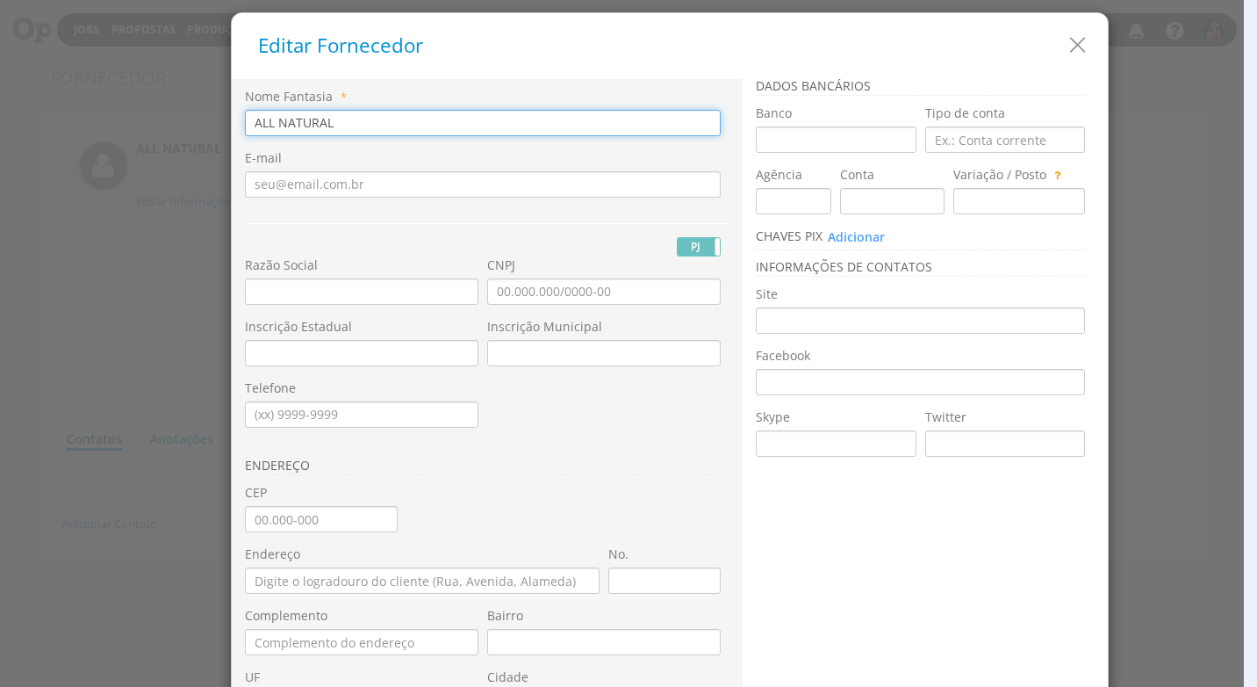
drag, startPoint x: 337, startPoint y: 131, endPoint x: 136, endPoint y: 131, distance: 201.1
click at [136, 131] on div "Editar Fornecedor Nome Fantasia * ALL NATURAL E-mail PJ PF RG" at bounding box center [628, 343] width 1257 height 687
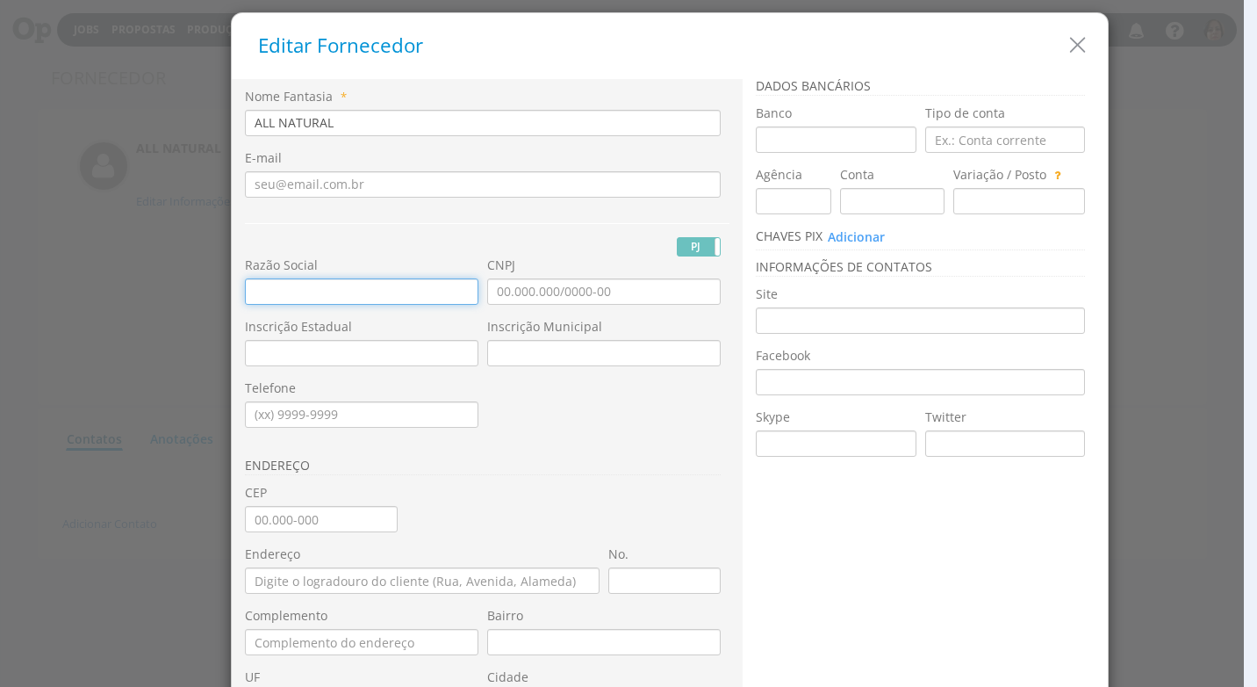
click at [255, 296] on input "text" at bounding box center [362, 291] width 234 height 26
paste input "ALL NATURAL"
type input "ALL NATURAL"
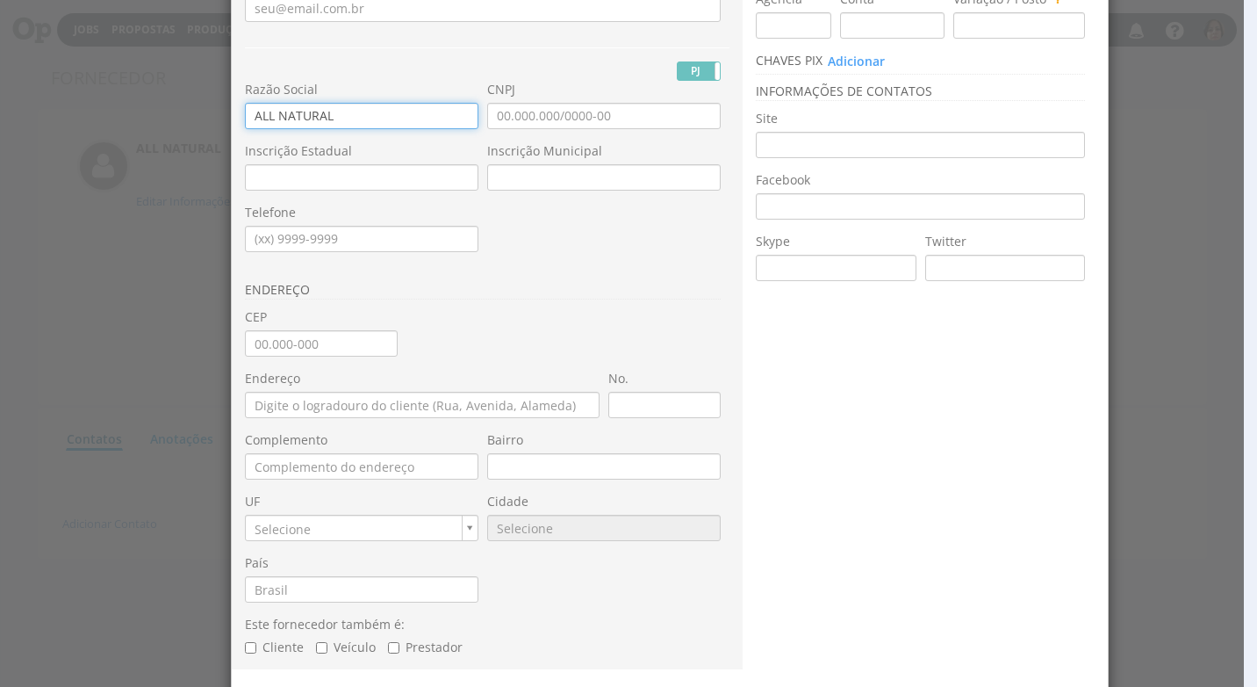
scroll to position [236, 0]
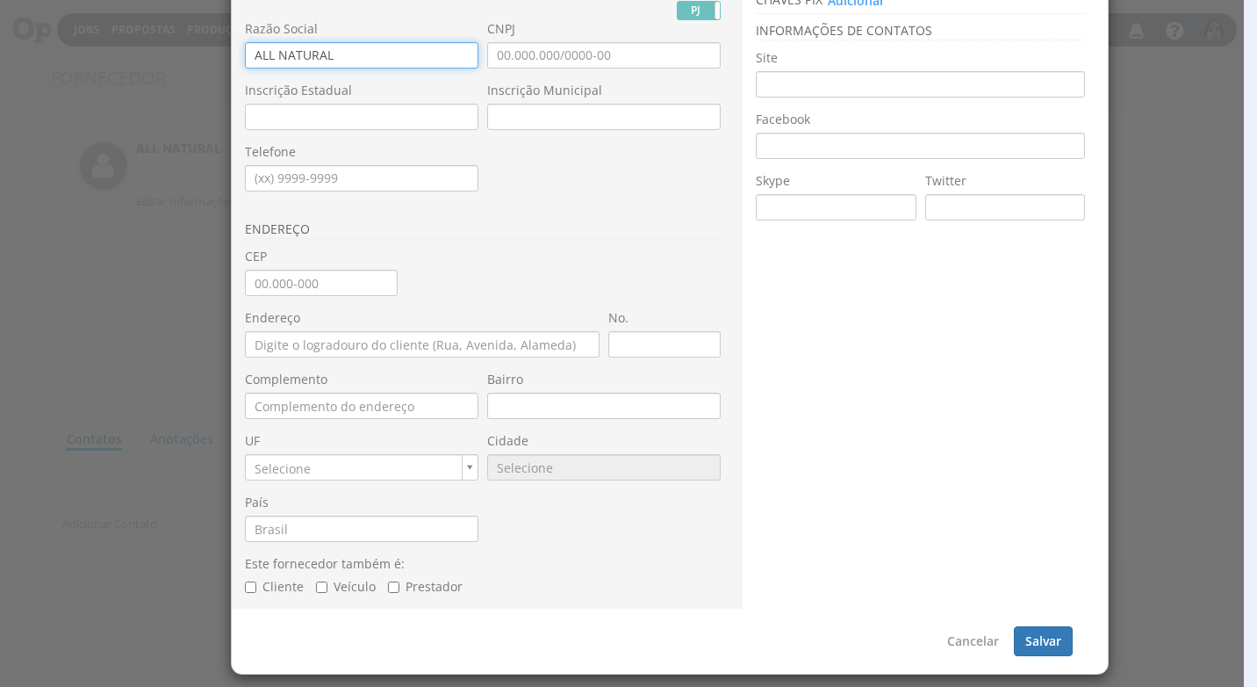
type input "ALL NATURAL"
drag, startPoint x: 248, startPoint y: 285, endPoint x: 239, endPoint y: 306, distance: 22.8
click at [247, 285] on input "CEP" at bounding box center [321, 283] width 153 height 26
type input "87.020-016"
type input "Avenida Herval"
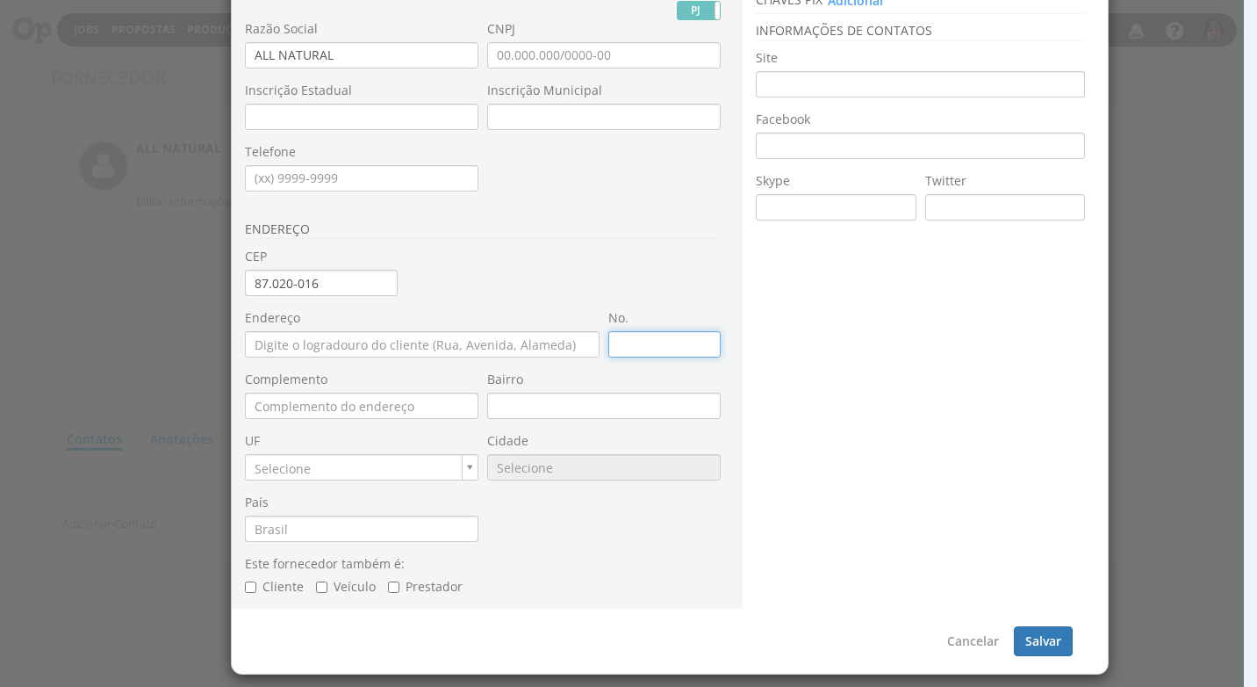
type input "Zona 07"
type input "PR"
type input "6308"
click at [624, 346] on input "No." at bounding box center [664, 344] width 112 height 26
type input "969"
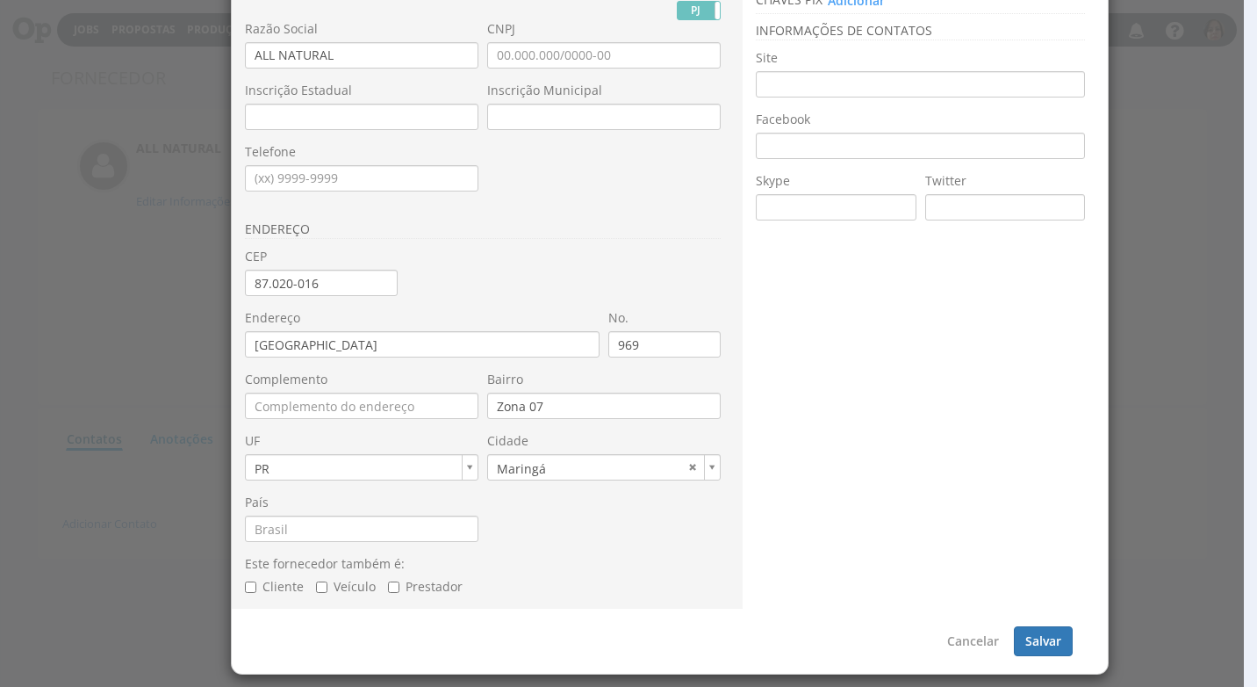
click at [589, 274] on div "Nome Fantasia * ALL NATURAL E-mail PJ PF Nome Civil CPF" at bounding box center [487, 231] width 485 height 758
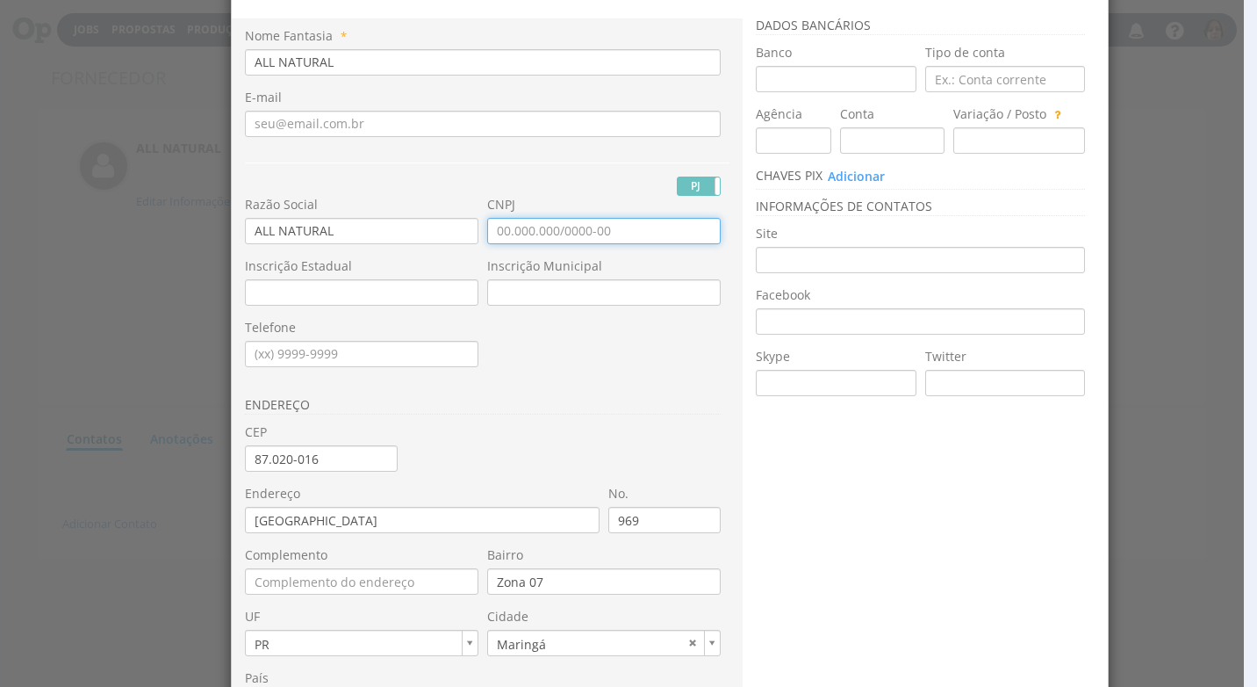
click at [495, 241] on input "CNPJ" at bounding box center [604, 231] width 234 height 26
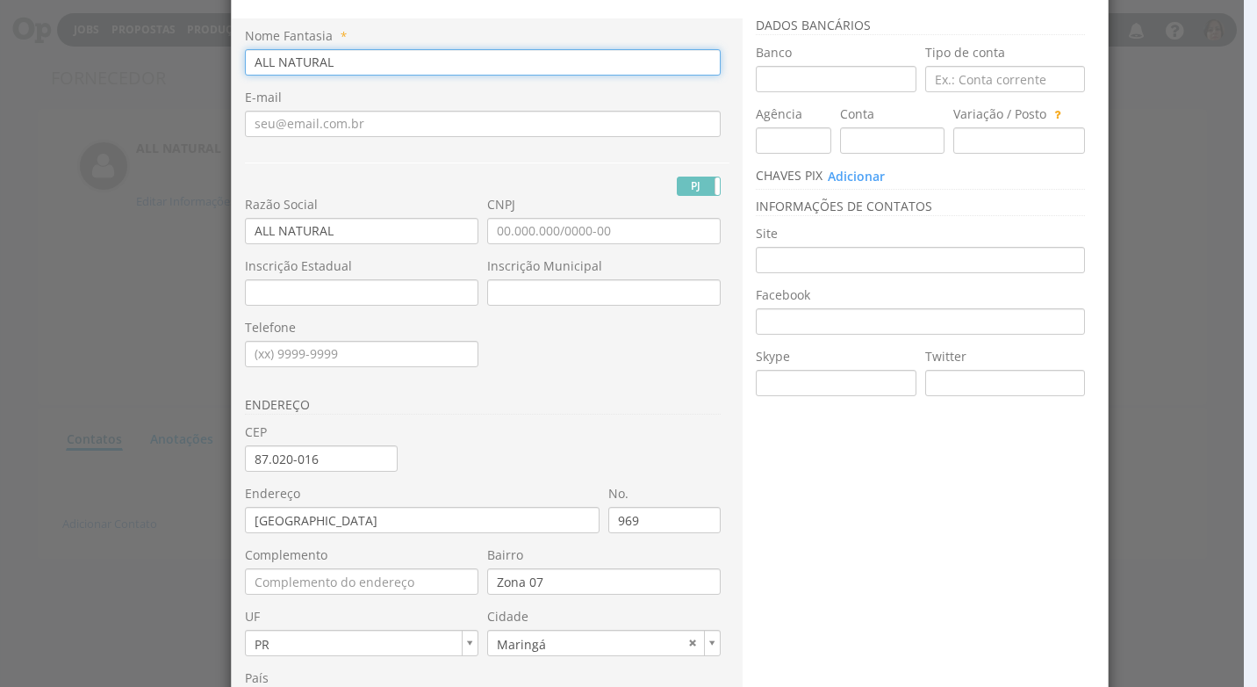
click at [248, 66] on input "ALL NATURAL" at bounding box center [483, 62] width 476 height 26
drag, startPoint x: 439, startPoint y: 59, endPoint x: 104, endPoint y: 78, distance: 335.1
click at [104, 78] on div "Editar Fornecedor Nome Fantasia * CP ALIMENTAÇÃO NATURAL LTDA - ALL NATURAL E-m…" at bounding box center [628, 343] width 1257 height 687
type input "CP ALIMENTAÇÃO NATURAL LTDA - ALL NATURAL"
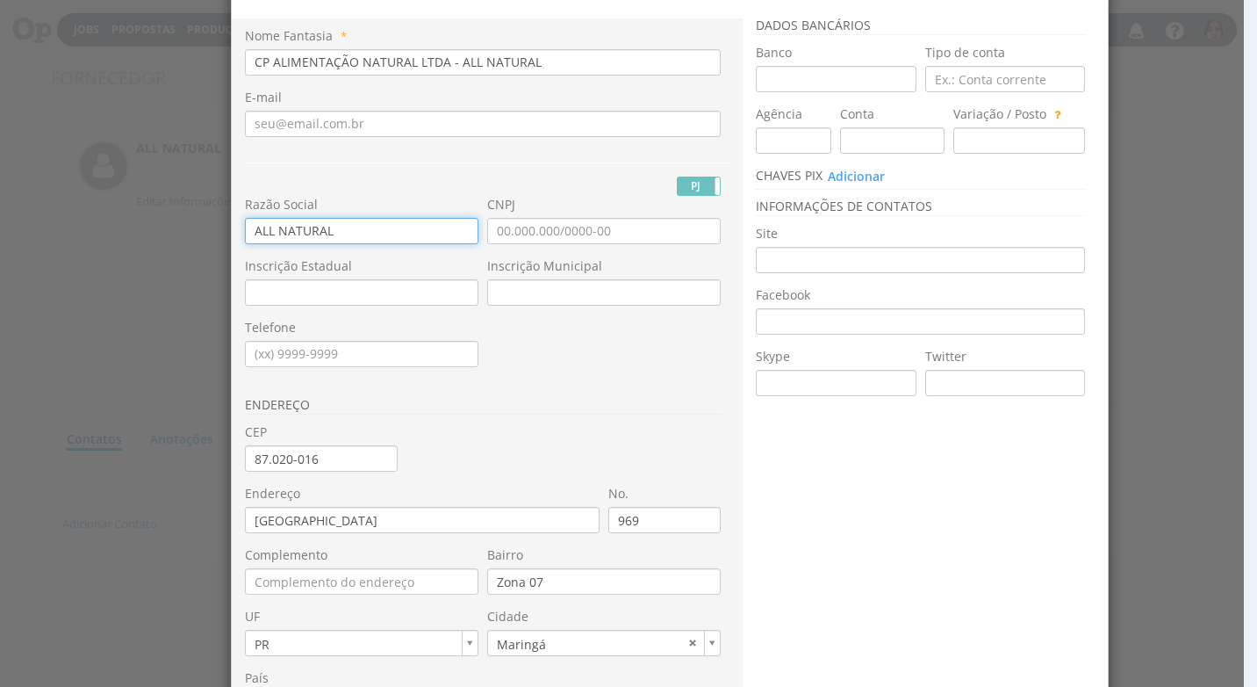
drag, startPoint x: 336, startPoint y: 229, endPoint x: 72, endPoint y: 241, distance: 264.5
click at [66, 234] on div "Editar Fornecedor Nome Fantasia * CP ALIMENTAÇÃO NATURAL LTDA - ALL NATURAL E-m…" at bounding box center [628, 343] width 1257 height 687
paste input "CP ALIMENTAÇÃO NATURAL LTDA"
type input "CP ALIMENTAÇÃO NATURAL LTDA"
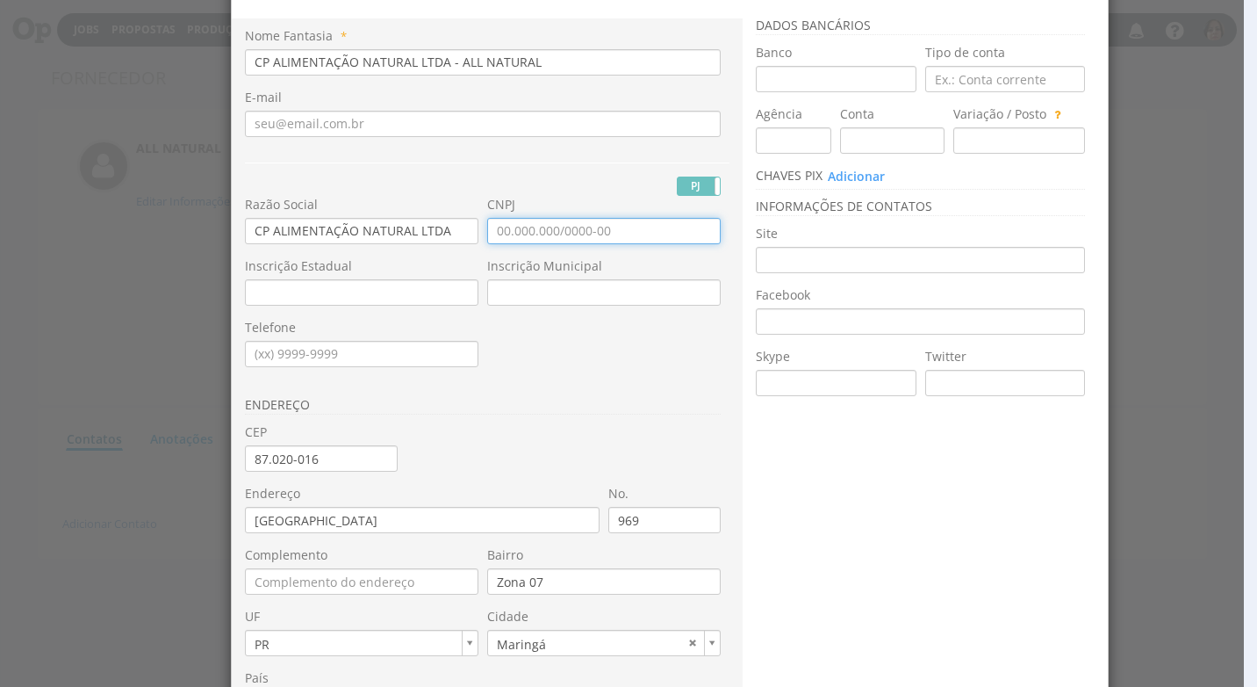
click at [487, 236] on input "CNPJ" at bounding box center [604, 231] width 234 height 26
type input "41.194.758/0001-95"
click at [868, 583] on div "Nome Fantasia * CP ALIMENTAÇÃO NATURAL LTDA - ALL NATURAL E-mail PJ PF Nome Civ…" at bounding box center [670, 401] width 876 height 766
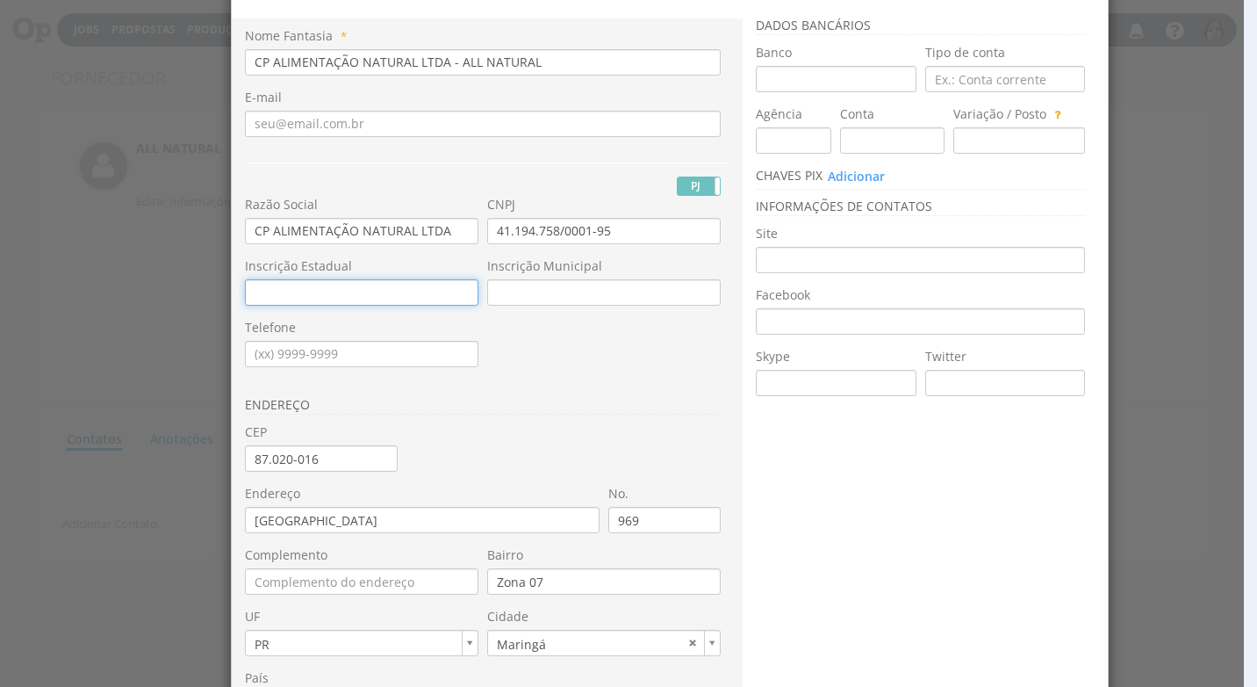
click at [322, 291] on input "Inscrição Estadual" at bounding box center [362, 292] width 234 height 26
type input "90884511-01"
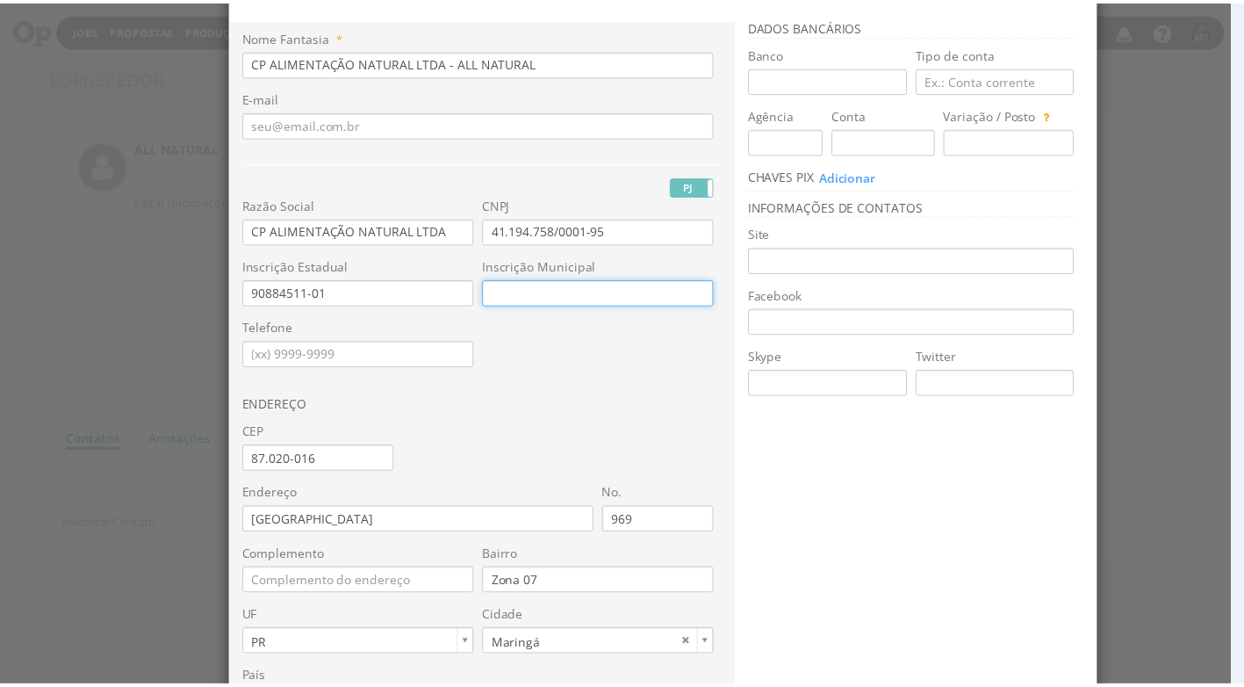
scroll to position [236, 0]
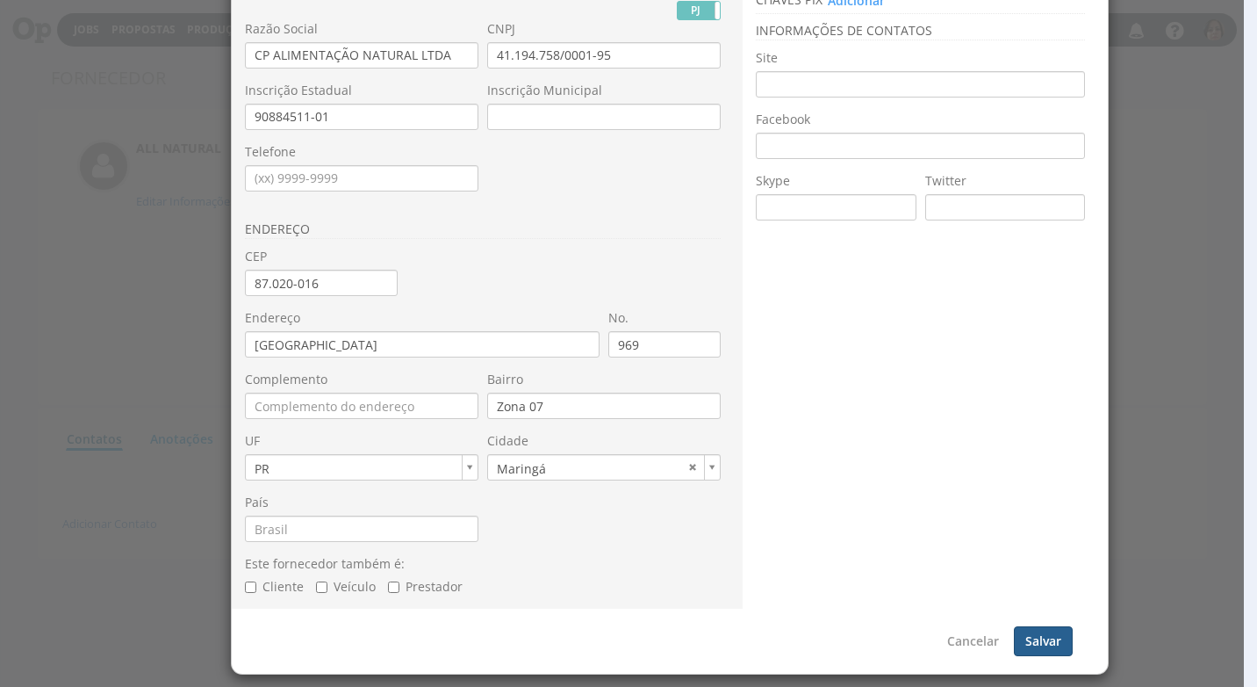
click at [1050, 644] on button "Salvar" at bounding box center [1043, 641] width 59 height 30
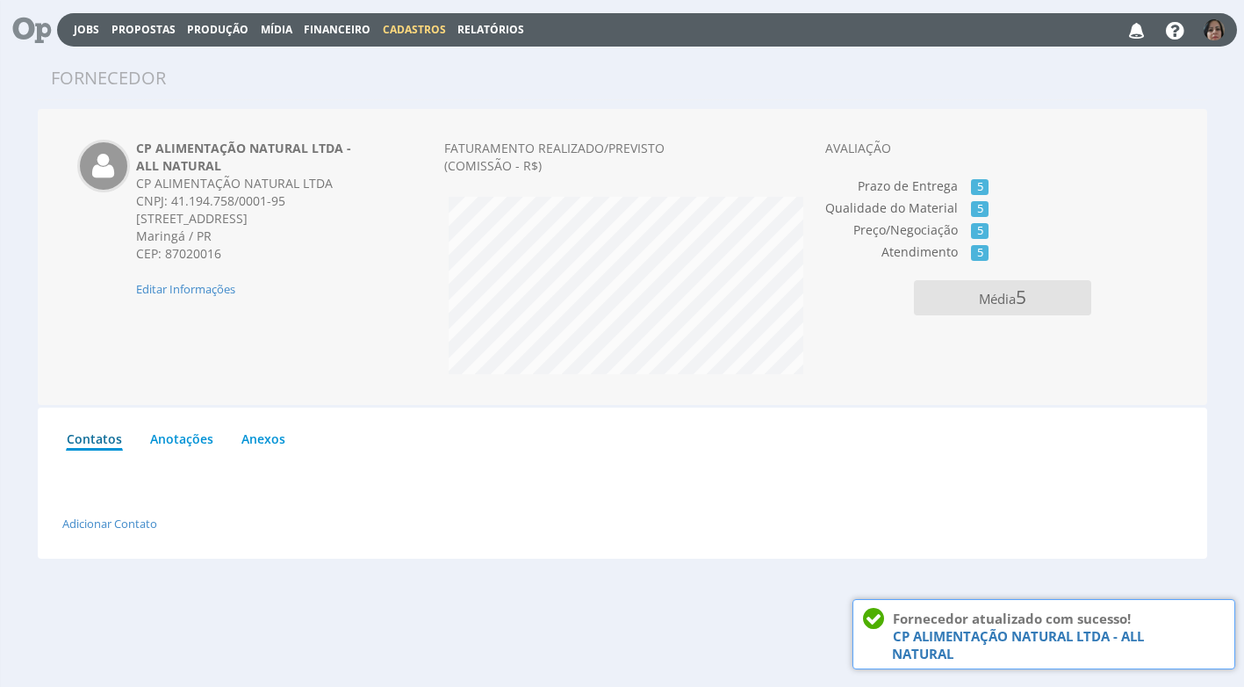
drag, startPoint x: 340, startPoint y: 25, endPoint x: 341, endPoint y: 34, distance: 8.8
click at [339, 25] on span "Financeiro" at bounding box center [337, 29] width 67 height 15
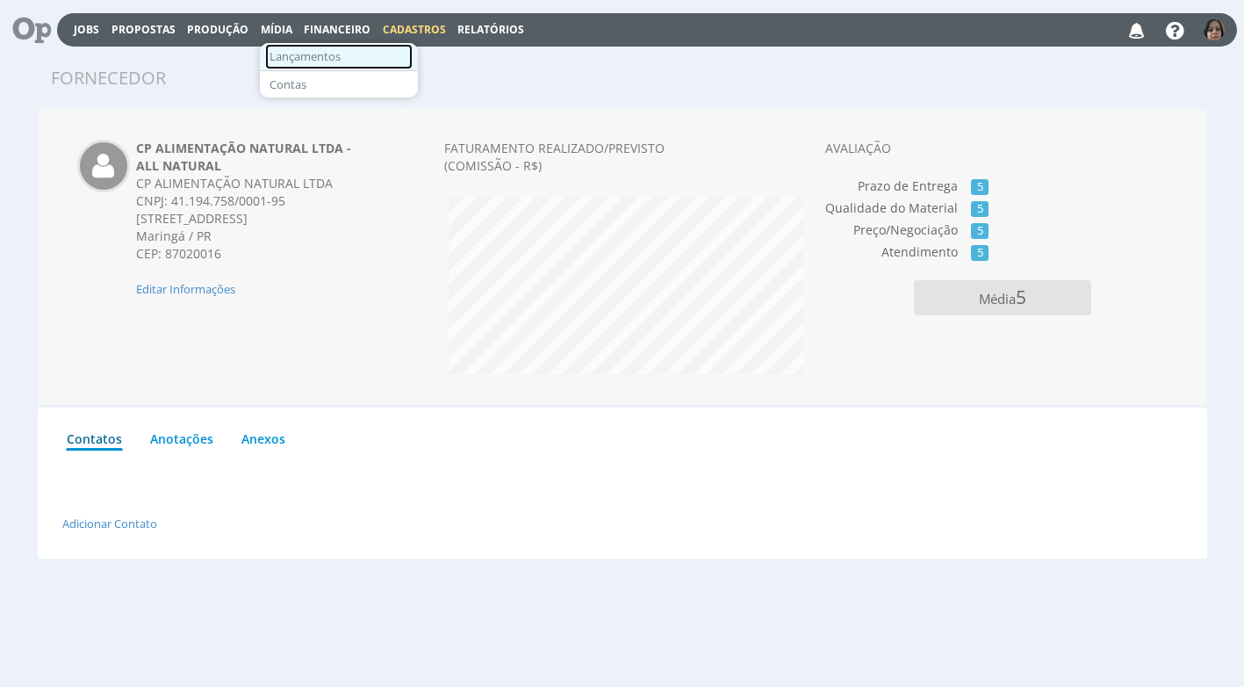
click at [321, 54] on link "Lançamentos" at bounding box center [338, 56] width 147 height 25
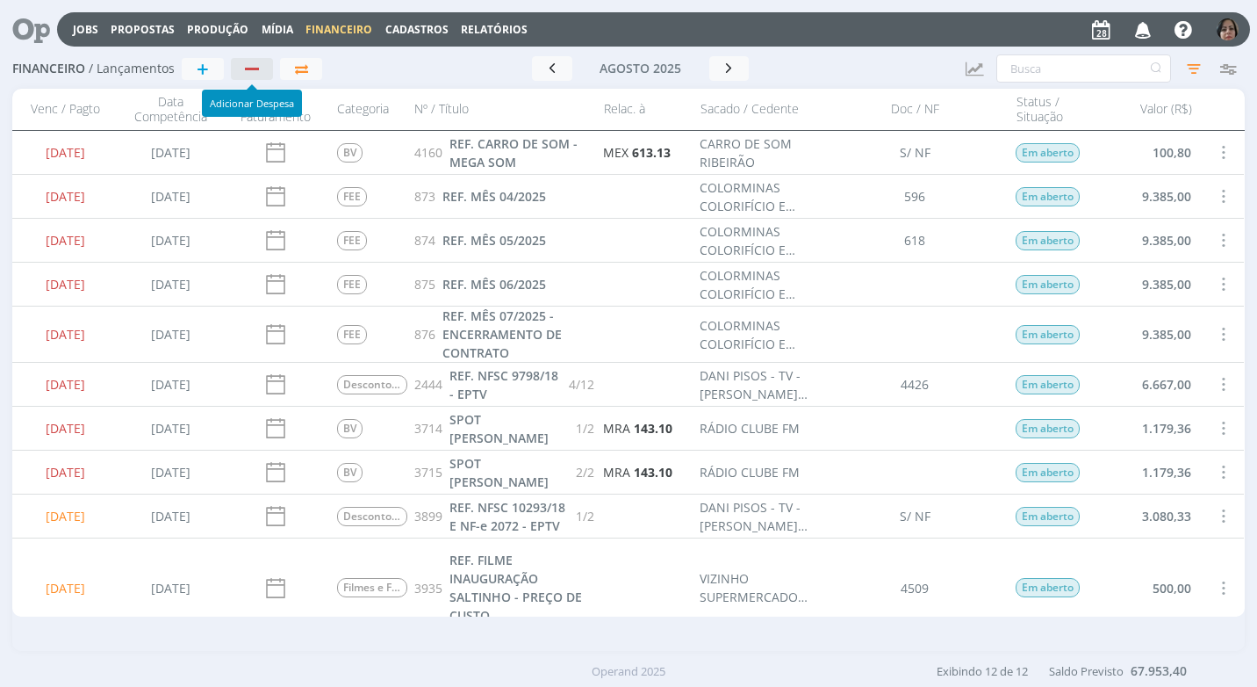
click at [253, 63] on div "button" at bounding box center [252, 68] width 23 height 11
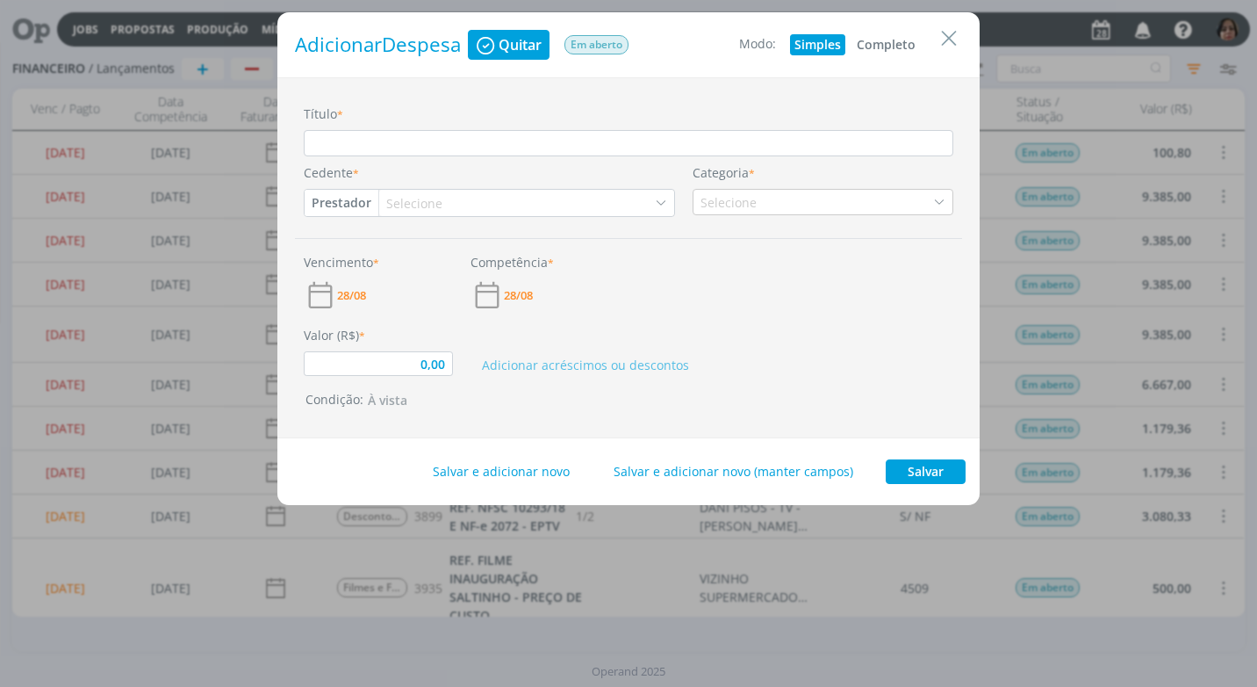
click at [883, 40] on button "Completo" at bounding box center [887, 44] width 68 height 21
type input "0,00"
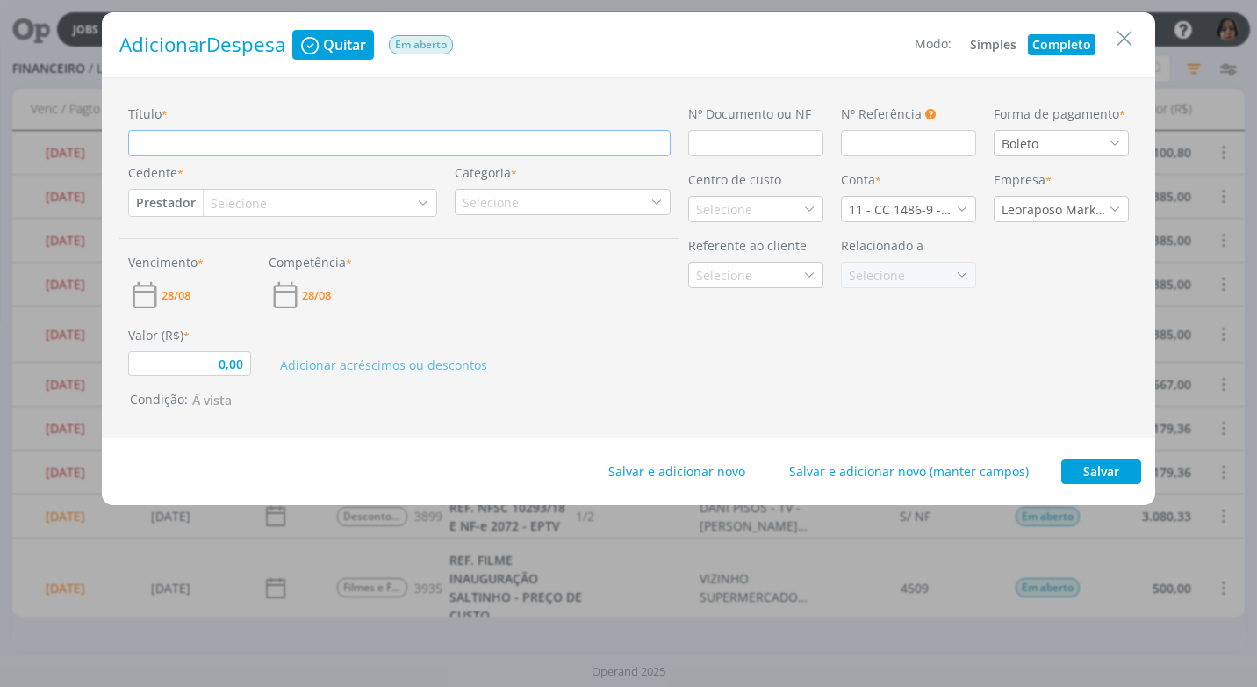
click at [201, 141] on input "Título *" at bounding box center [399, 143] width 543 height 26
type input "R"
type input "0,00"
type input "RE"
type input "0,00"
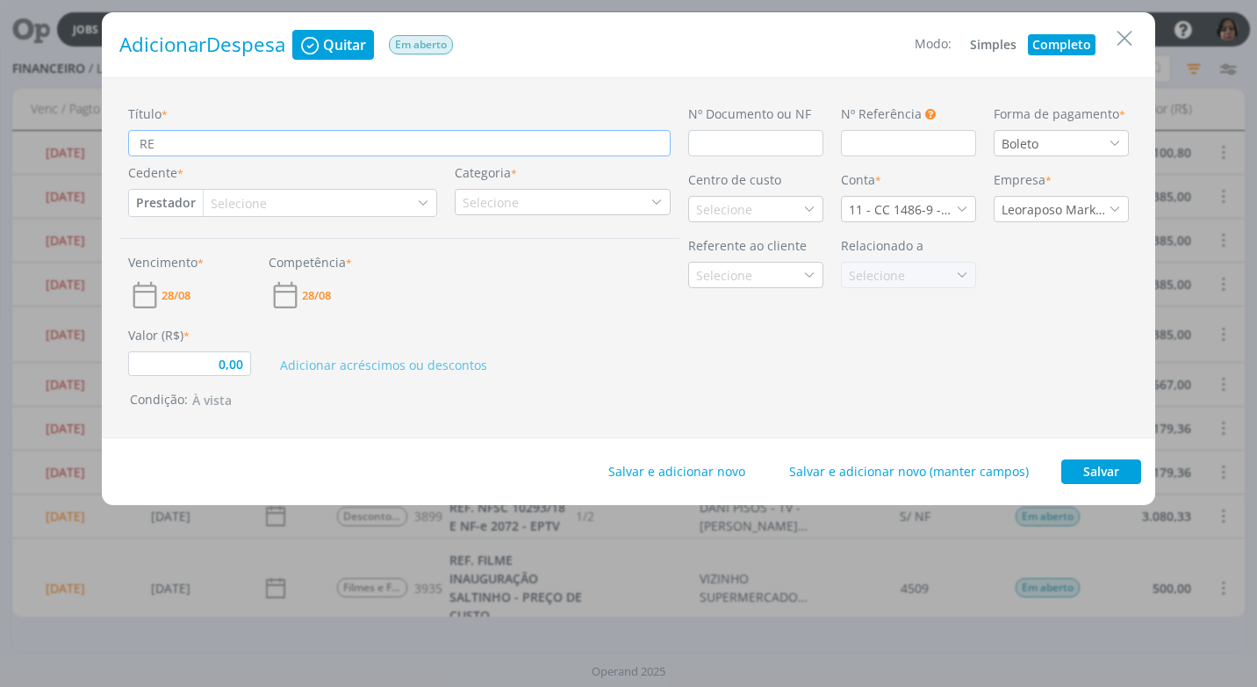
type input "REF"
type input "0,00"
type input "REF."
type input "0,00"
type input "REF."
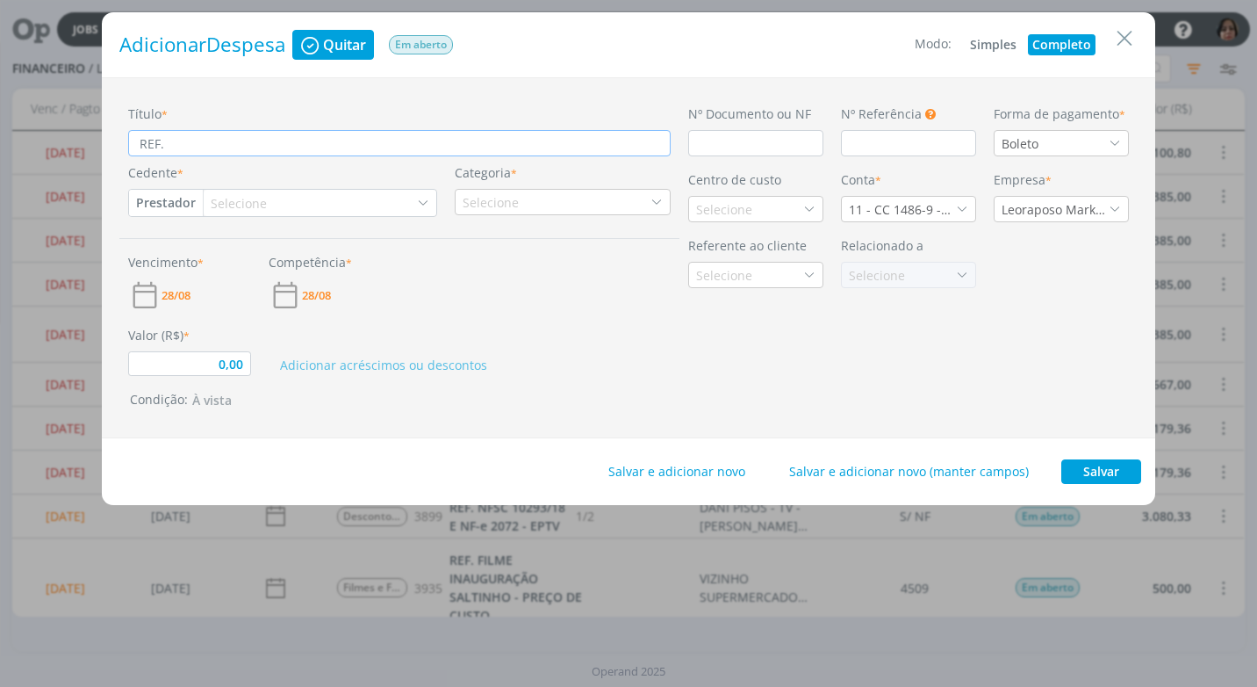
type input "0,00"
type input "REF. R"
type input "0,00"
type input "REF. RE"
type input "0,00"
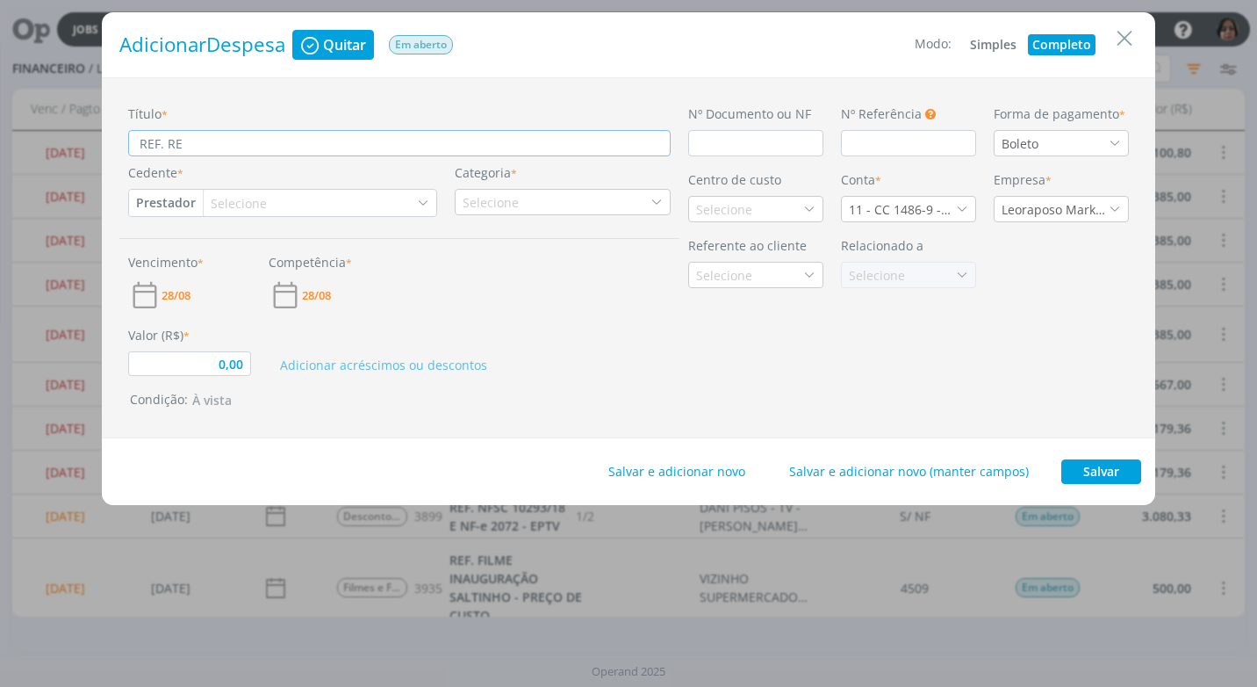
type input "REF. REF"
type input "0,00"
type input "REF. REFE"
type input "0,00"
type input "REF. REFEI"
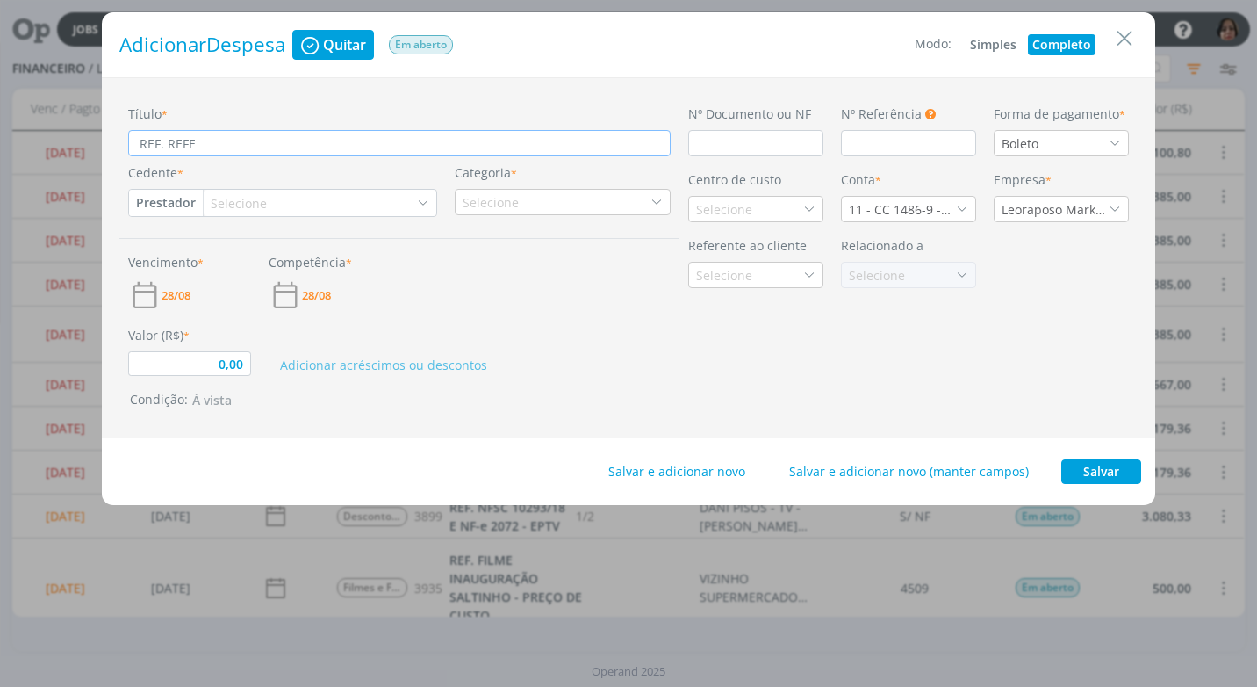
type input "0,00"
type input "REF. REFEIÇ"
type input "0,00"
type input "REF. [GEOGRAPHIC_DATA]"
type input "0,00"
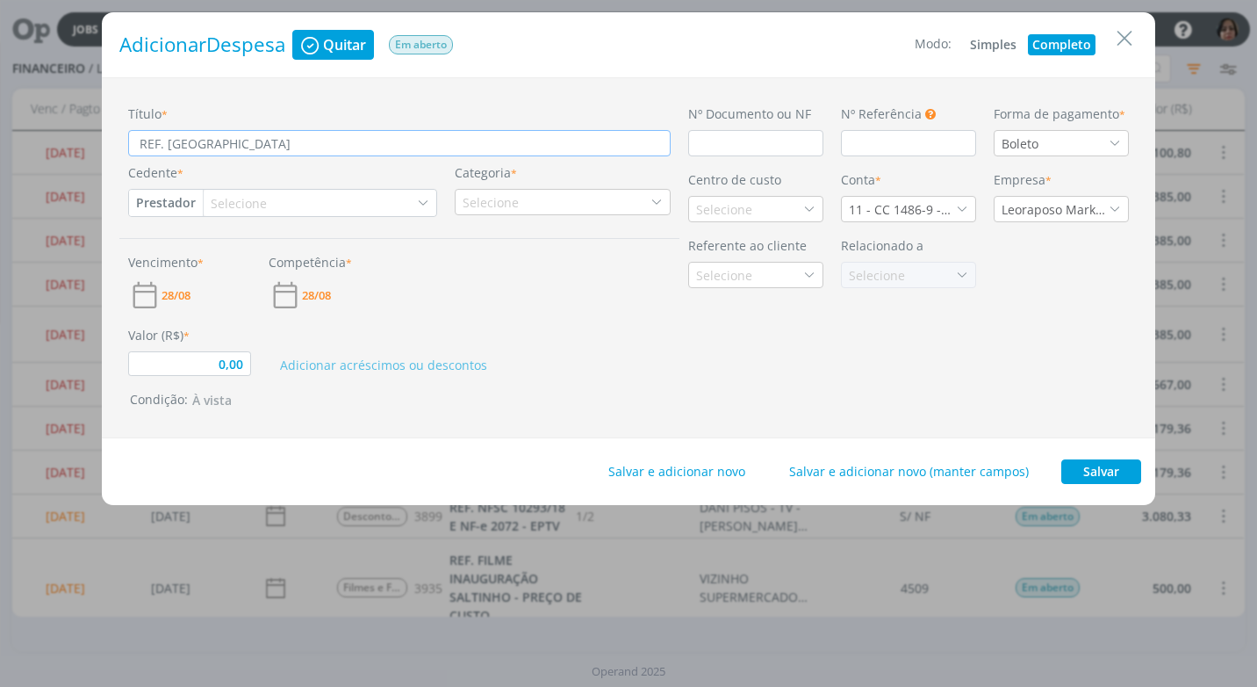
type input "REF. REFEIÇÃO"
type input "0,00"
type input "REF. REFEIÇÃO"
type input "0,00"
type input "REF. REFEIÇÃO D"
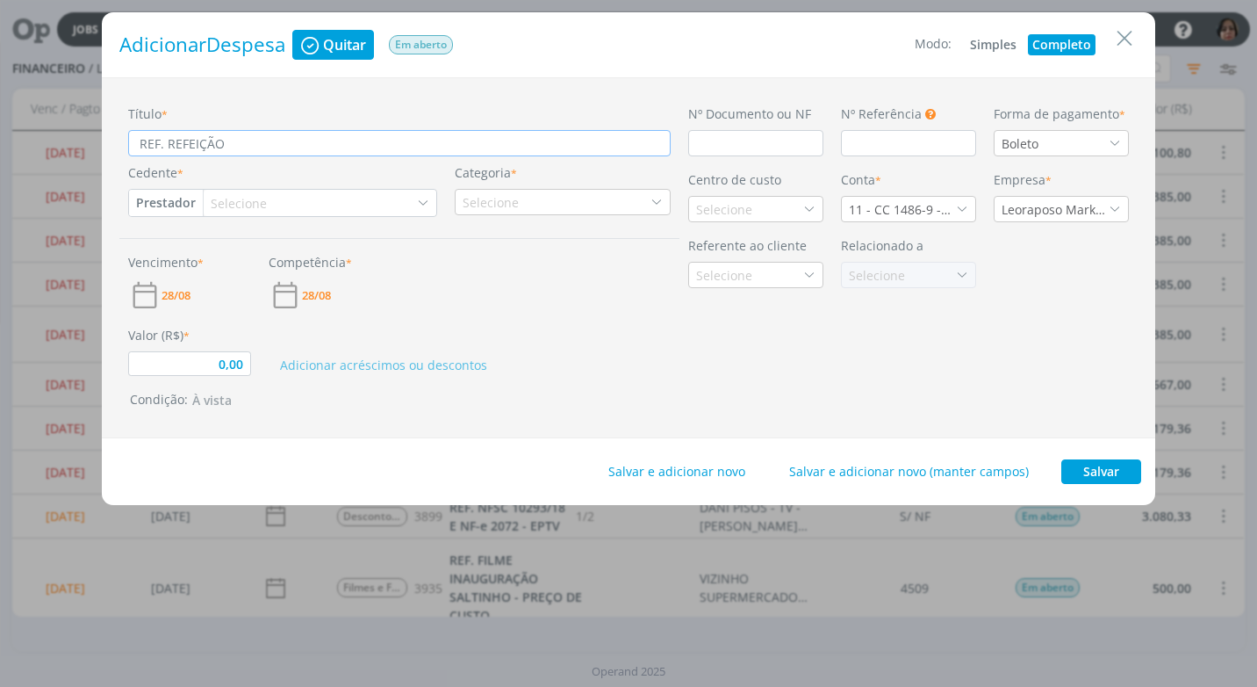
type input "0,00"
type input "REF. REFEIÇÃO DI"
type input "0,00"
type input "REF. REFEIÇÃO DIA"
type input "0,00"
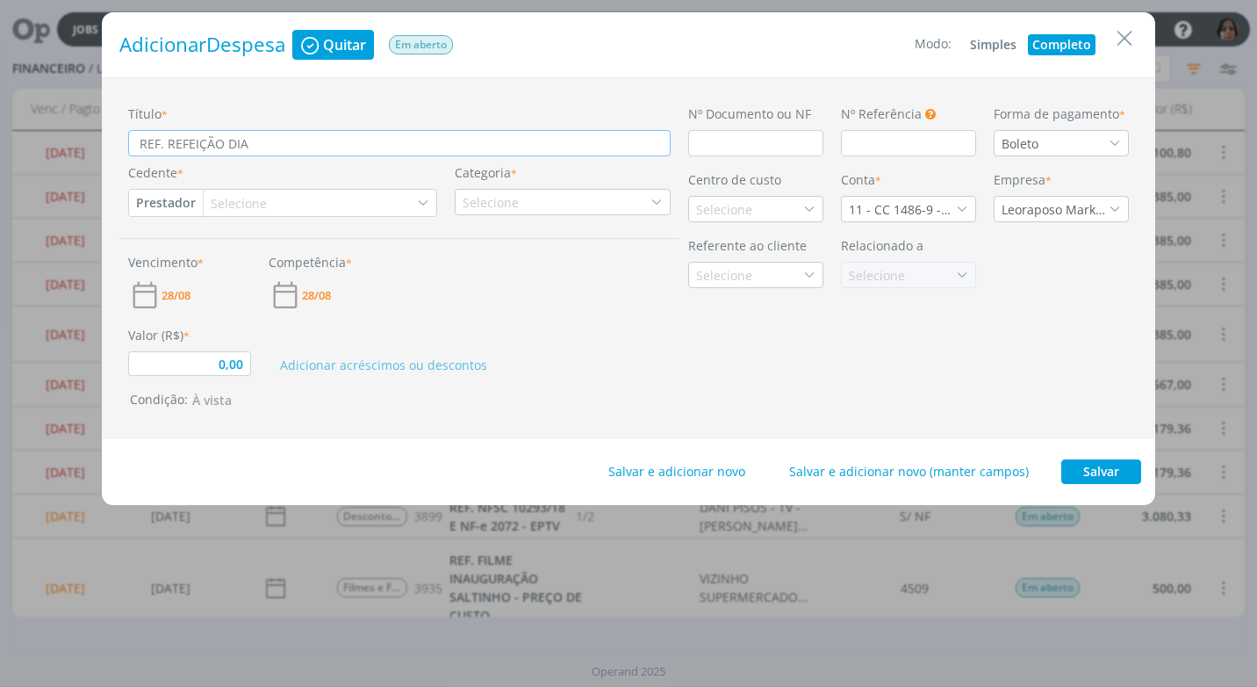
type input "REF. REFEIÇÃO DIA"
type input "0,00"
type input "REF. REFEIÇÃO DIA 2"
type input "0,00"
type input "REF. REFEIÇÃO DIA 26"
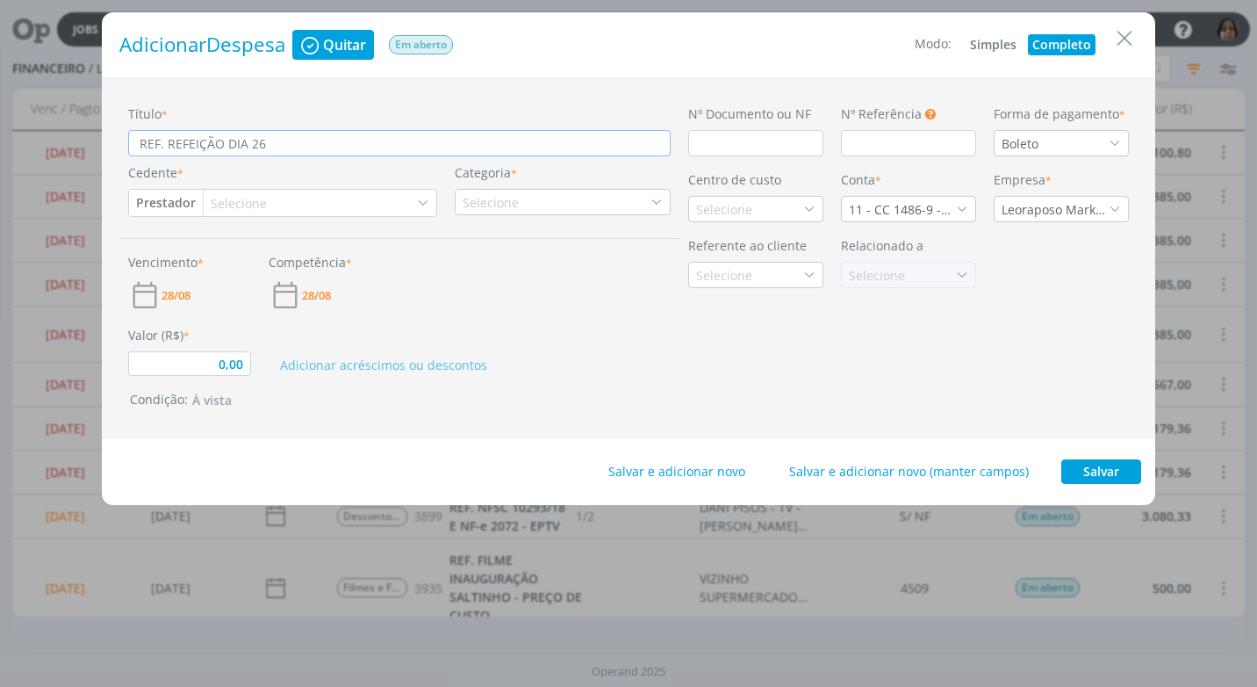
type input "0,00"
type input "REF. REFEIÇÃO DIA 26/"
type input "0,00"
type input "REF. REFEIÇÃO DIA 26/0"
type input "0,00"
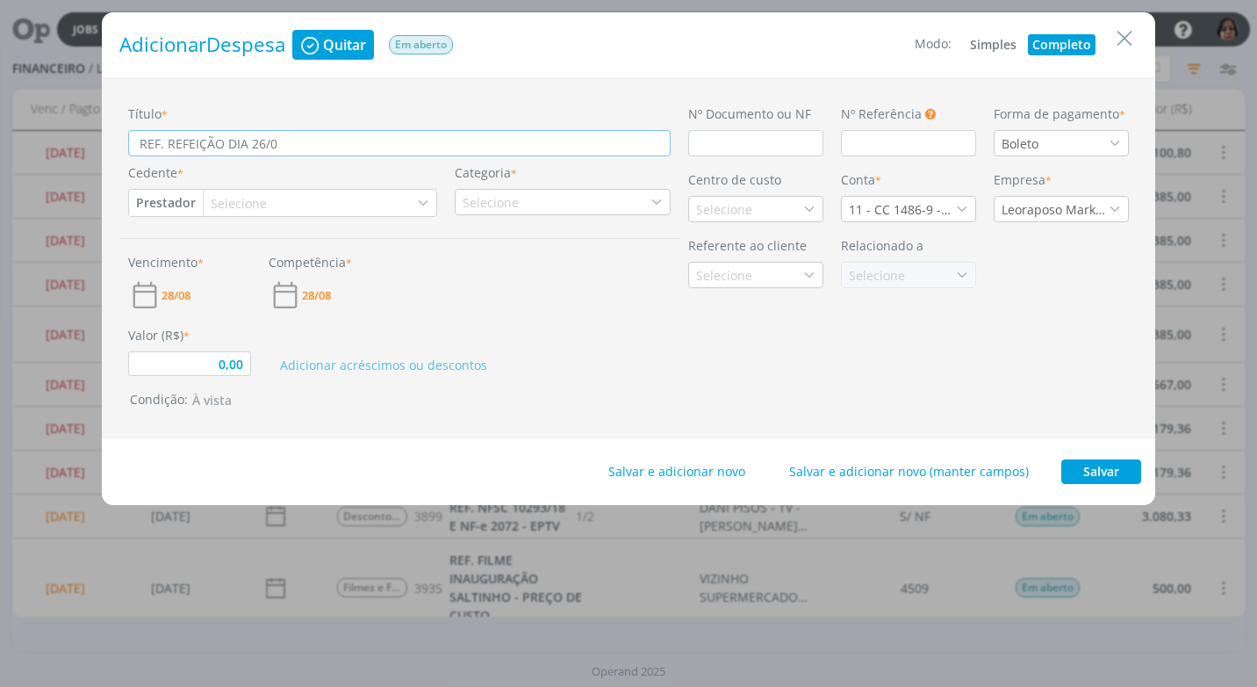
type input "REF. REFEIÇÃO DIA 26/08"
type input "0,00"
type input "REF. REFEIÇÃO DIA 26/08/"
type input "0,00"
type input "REF. REFEIÇÃO DIA [DATE]"
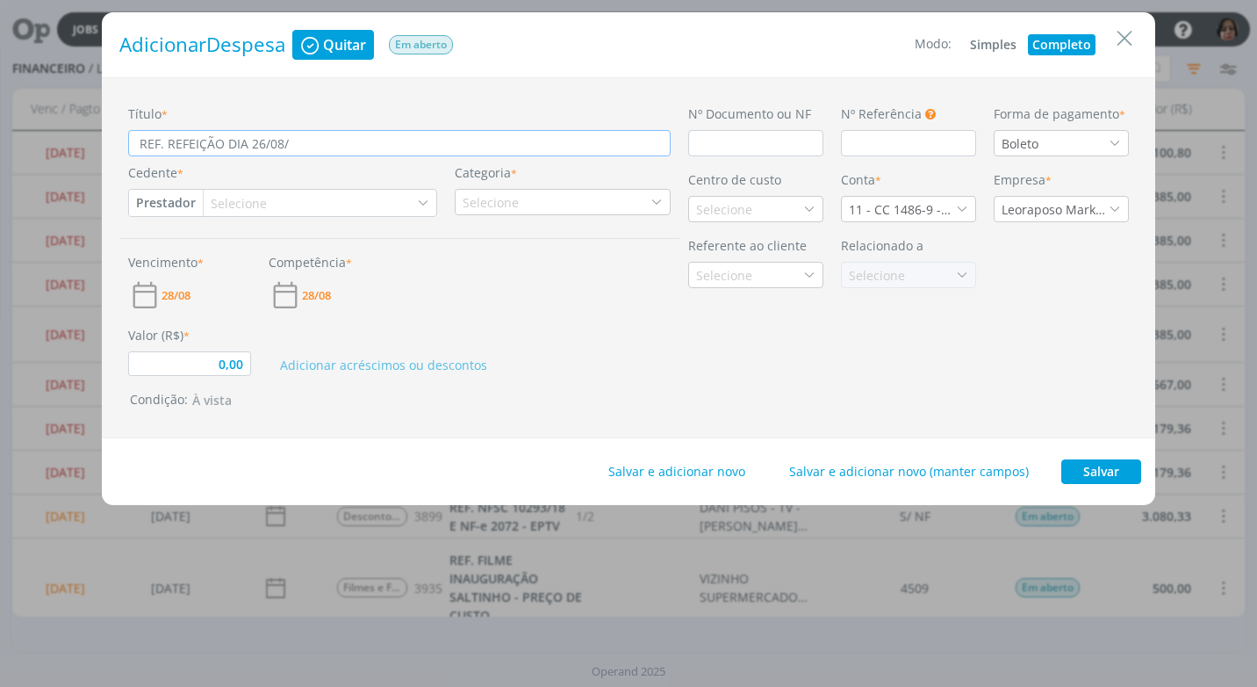
type input "0,00"
type input "REF. REFEIÇÃO DIA [DATE]"
type input "0,00"
type input "REF. REFEIÇÃO DIA [DATE]"
type input "0,00"
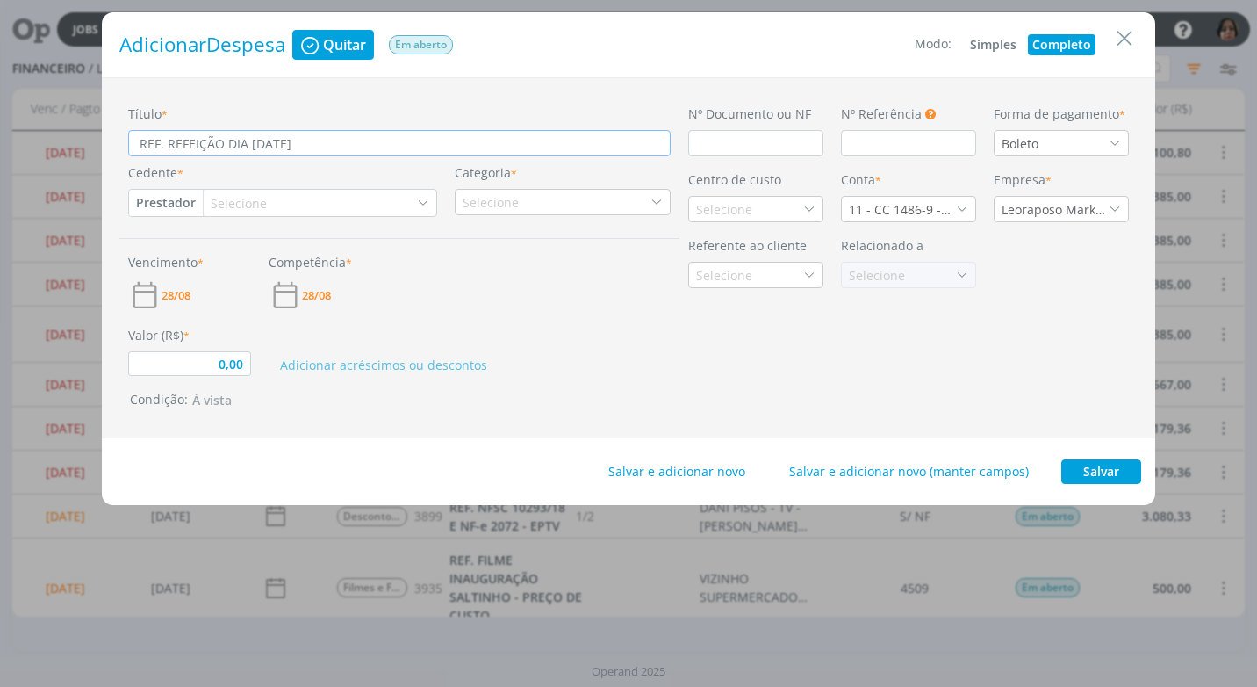
type input "REF. REFEIÇÃO DIA [DATE] -"
type input "0,00"
type input "REF. REFEIÇÃO DIA [DATE] -"
type input "0,00"
type input "REF. REFEIÇÃO DIA [DATE] - J"
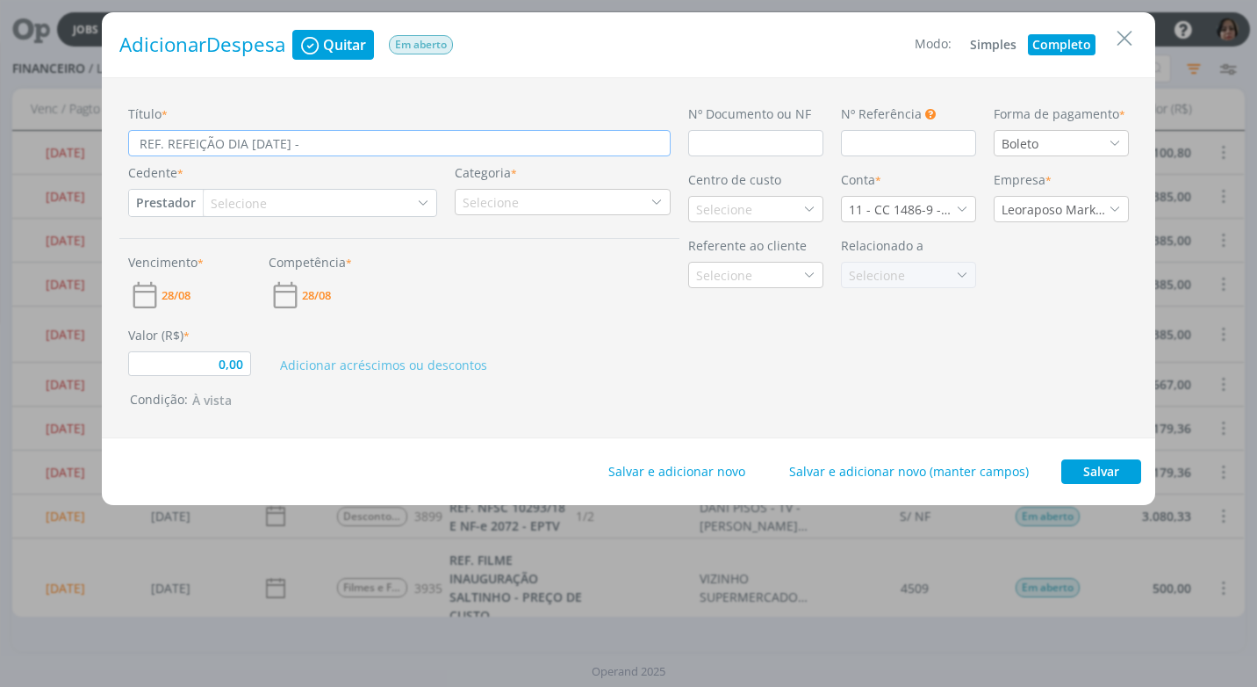
type input "0,00"
type input "REF. REFEIÇÃO DIA [DATE] - JA"
type input "0,00"
type input "REF. REFEIÇÃO DIA [DATE] - JAN"
type input "0,00"
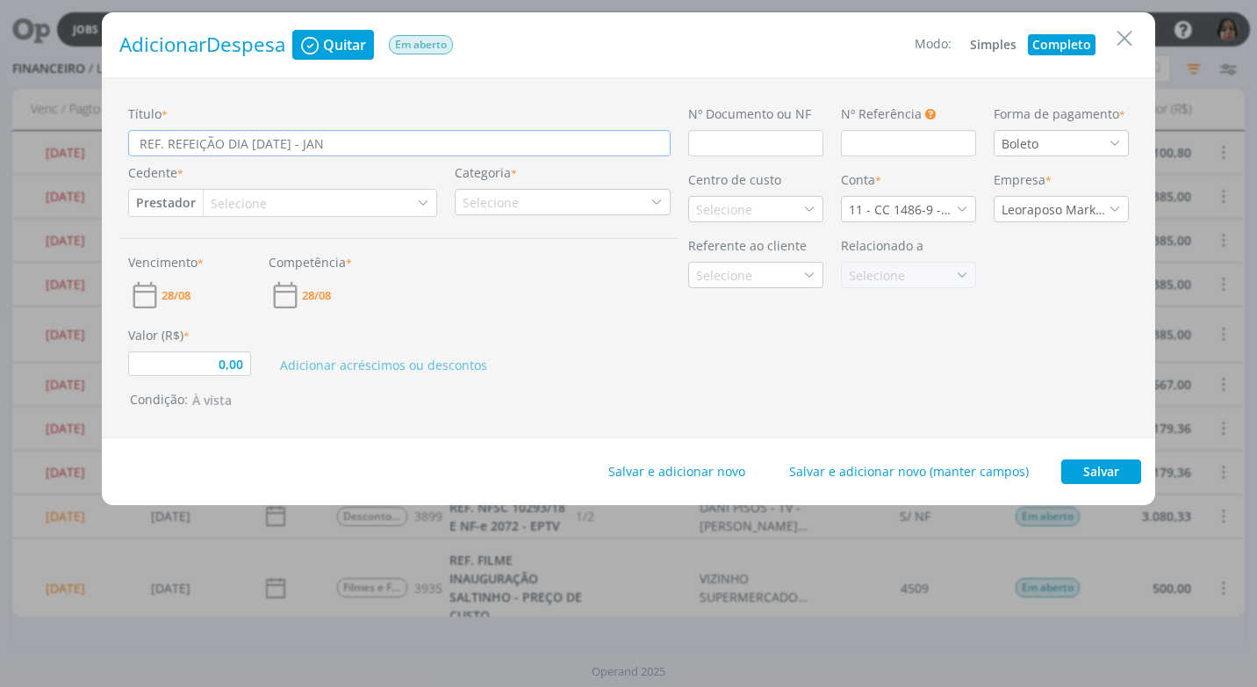
type input "REF. REFEIÇÃO DIA [DATE] - [PERSON_NAME]"
type input "0,00"
type input "REF. REFEIÇÃO DIA [DATE] - JANAI"
type input "0,00"
type input "REF. REFEIÇÃO DIA [DATE] - JANAIN"
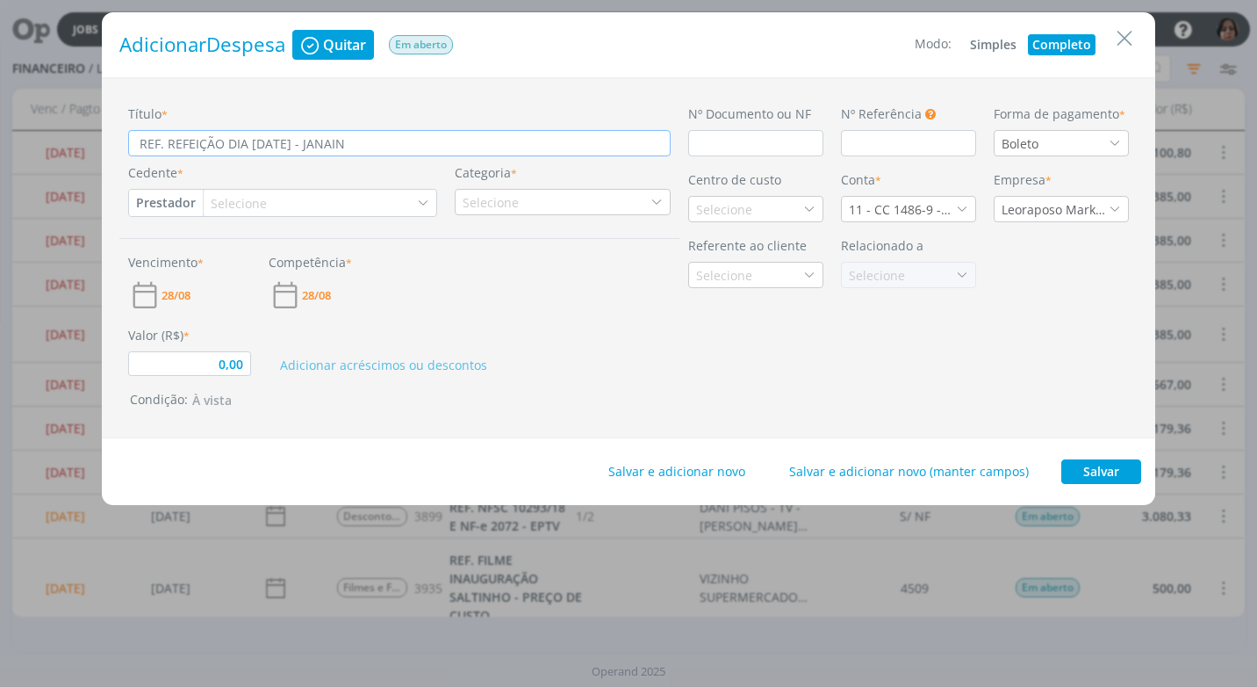
type input "0,00"
type input "REF. REFEIÇÃO DIA [DATE] - JANAINA"
type input "0,00"
type input "REF. REFEIÇÃO DIA [DATE] - JANAINA"
type input "0,00"
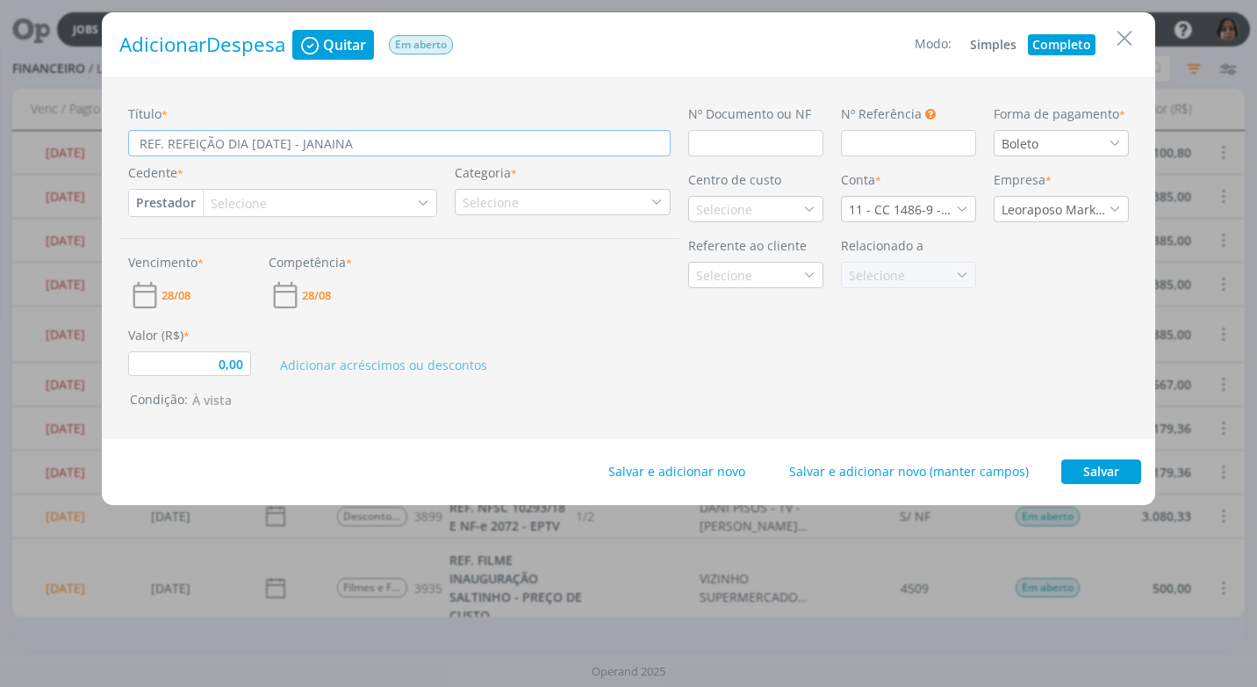
type input "REF. REFEIÇÃO DIA [DATE] - [PERSON_NAME]"
type input "0,00"
type input "REF. REFEIÇÃO DIA [DATE] - [PERSON_NAME]"
type input "0,00"
type input "REF. REFEIÇÃO DIA [DATE] - [PERSON_NAME] E I"
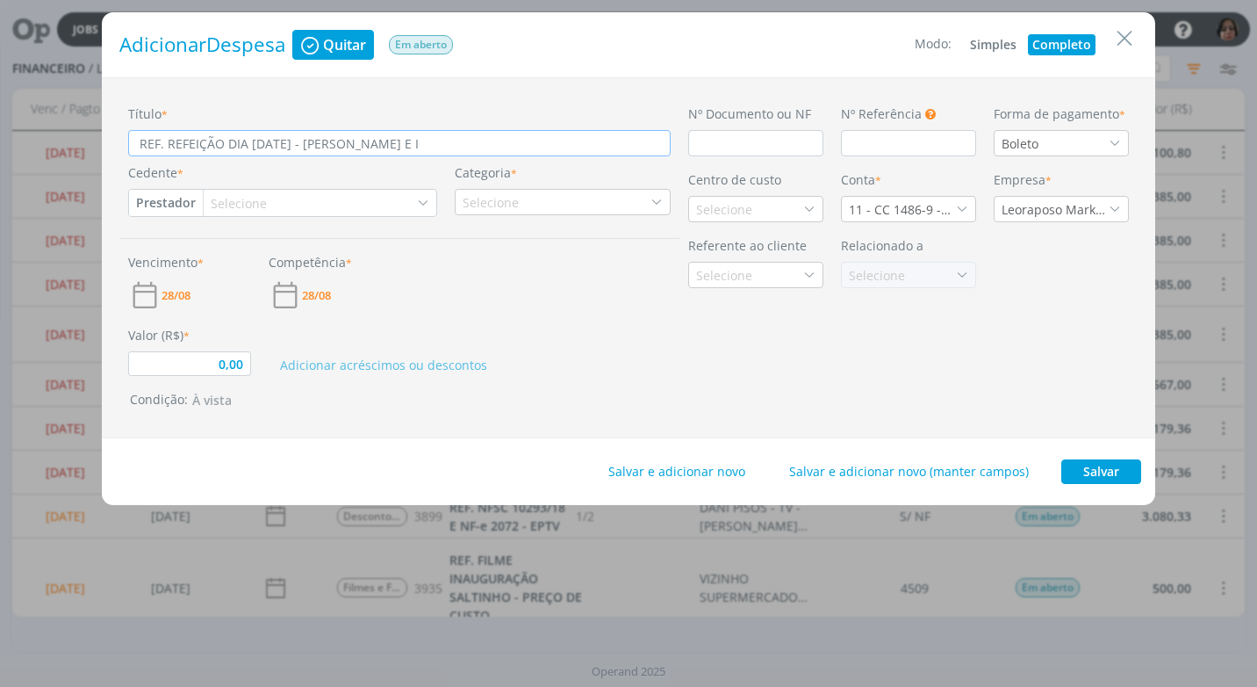
type input "0,00"
type input "REF. REFEIÇÃO DIA [DATE] - [PERSON_NAME] E IN"
type input "0,00"
type input "REF. REFEIÇÃO DIA [DATE] - [PERSON_NAME] E ING"
type input "0,00"
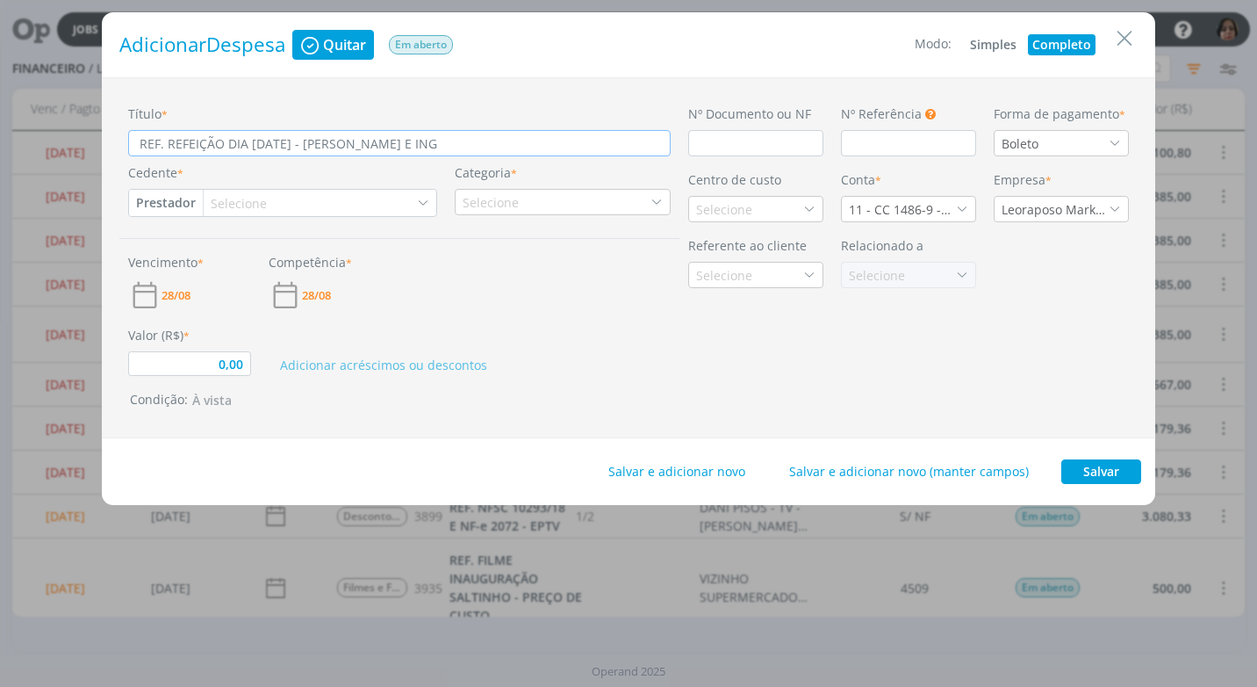
type input "REF. REFEIÇÃO DIA [DATE] - [PERSON_NAME] E INGR"
type input "0,00"
type input "REF. REFEIÇÃO DIA [DATE] - [PERSON_NAME] E INGRI"
type input "0,00"
type input "REF. REFEIÇÃO DIA [DATE] - [PERSON_NAME] E [PERSON_NAME]"
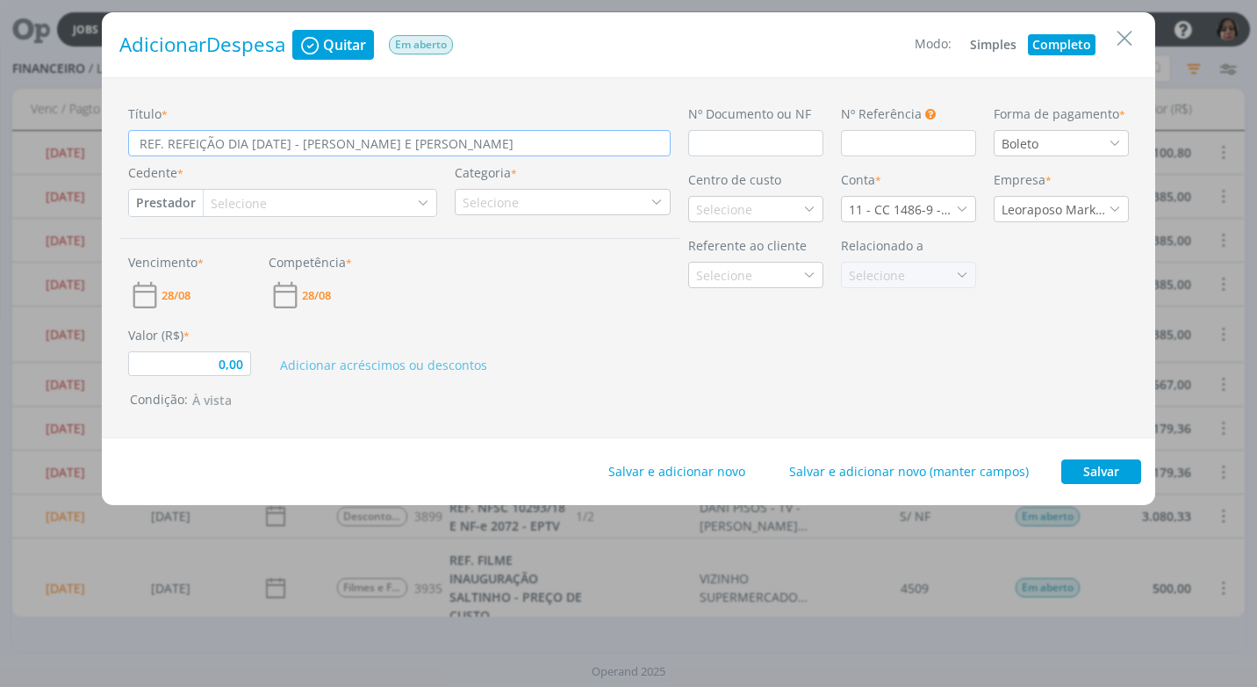
type input "0,00"
type input "REF. REFEIÇÃO DIA [DATE] - [PERSON_NAME] E [PERSON_NAME]"
click at [727, 147] on input "dialog" at bounding box center [755, 143] width 135 height 26
type input "C"
type input "0,00"
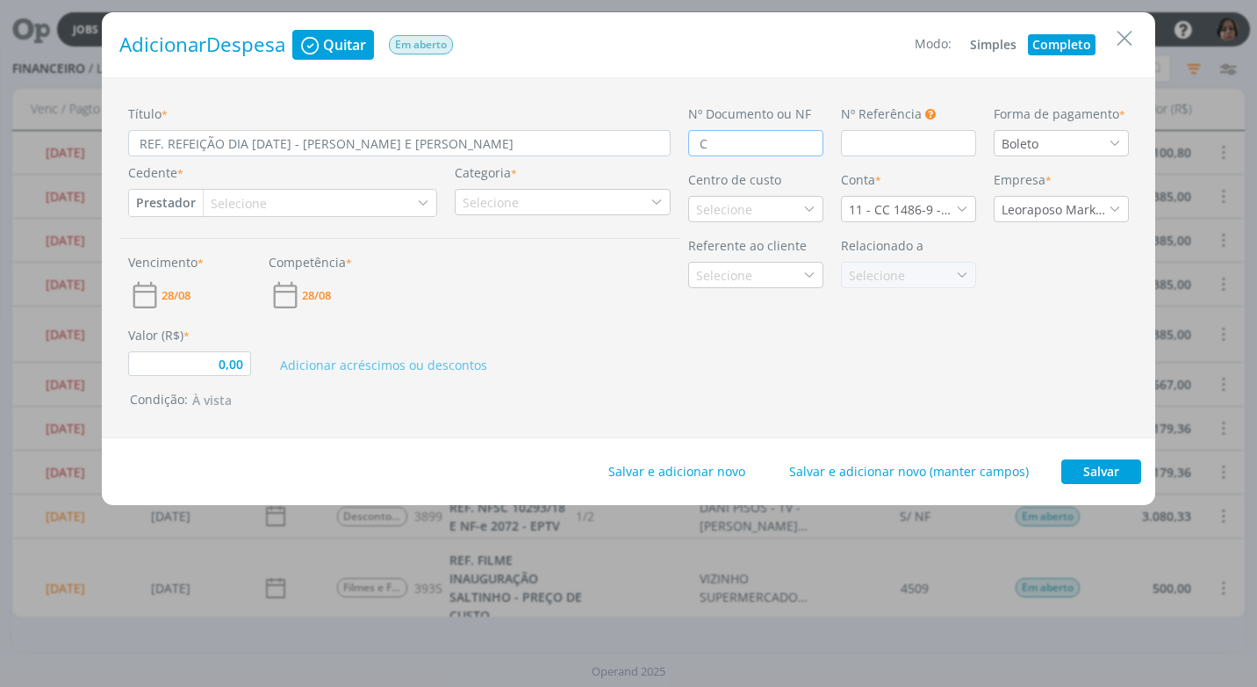
type input "CU"
type input "0,00"
type input "CUP"
type input "0,00"
type input "CUPO"
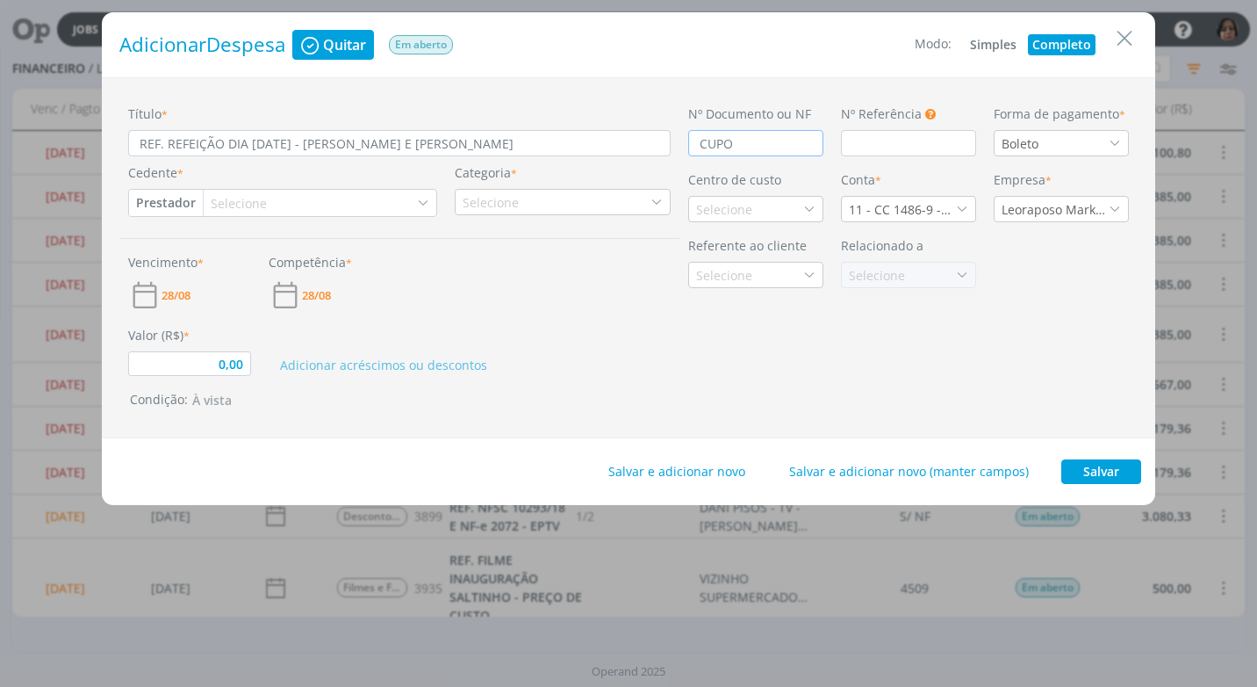
type input "0,00"
type input "CUPOM"
click at [1036, 141] on div "Boleto" at bounding box center [1022, 143] width 40 height 18
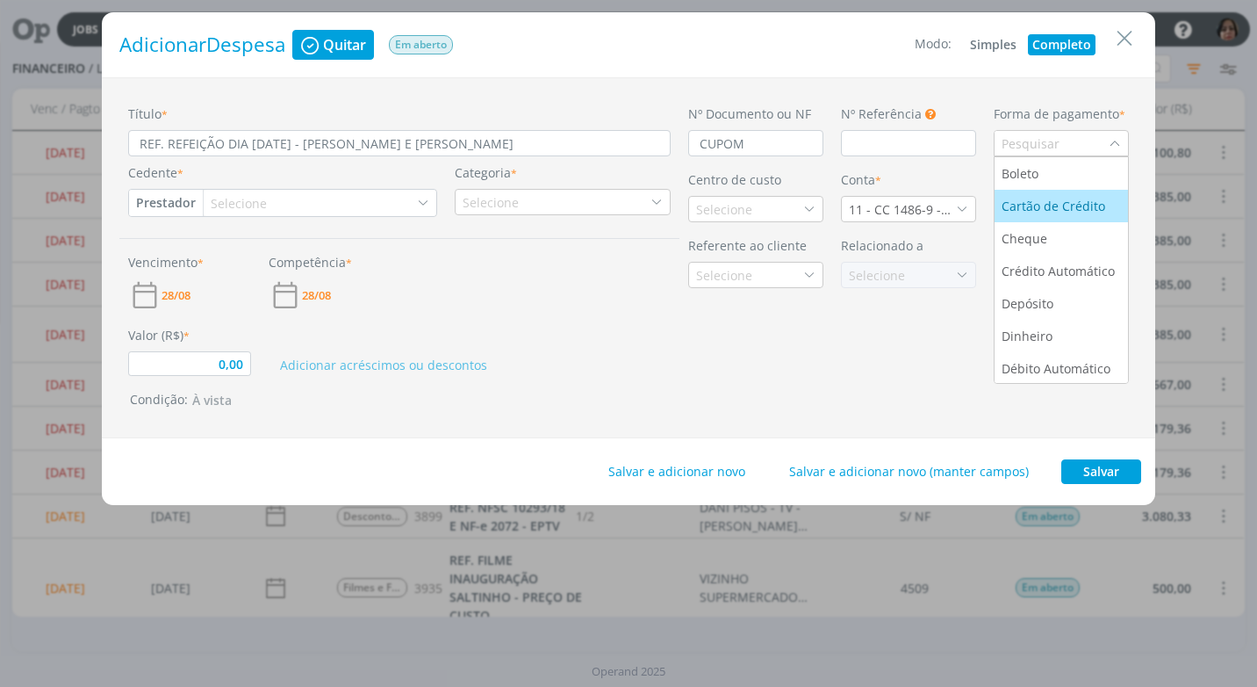
click at [1062, 211] on div "Cartão de Crédito" at bounding box center [1055, 206] width 107 height 18
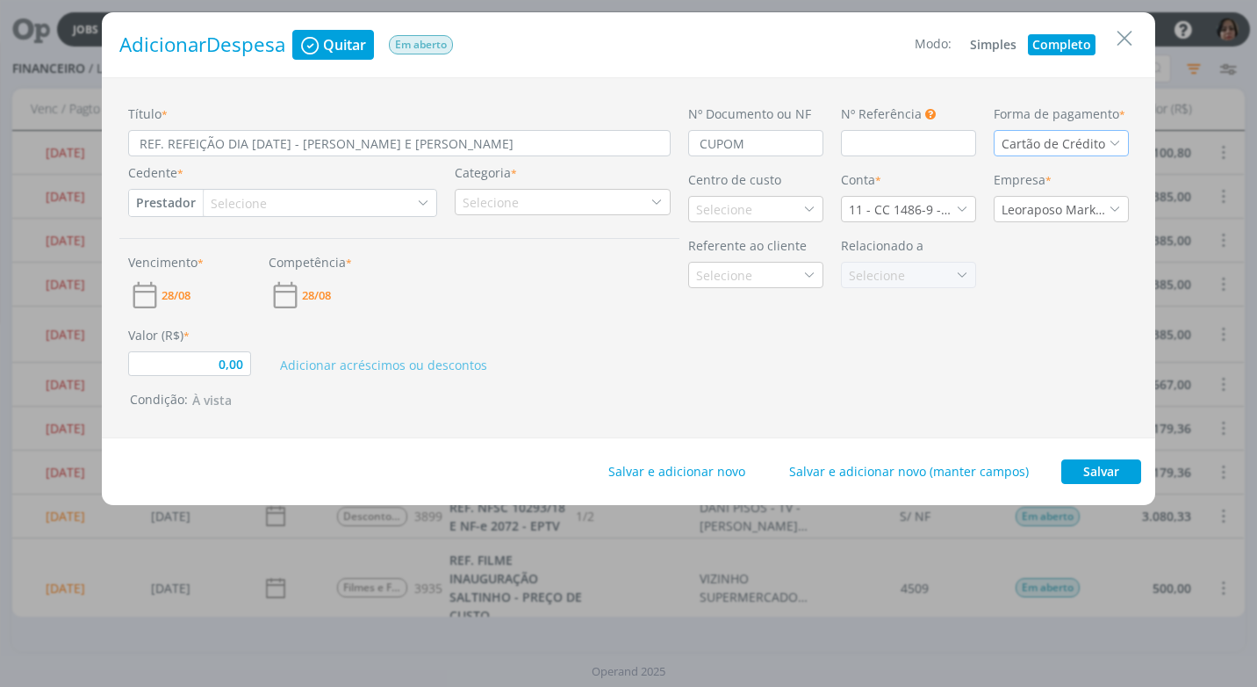
click at [148, 191] on button "Prestador" at bounding box center [166, 203] width 74 height 26
drag, startPoint x: 188, startPoint y: 262, endPoint x: 197, endPoint y: 250, distance: 14.4
click at [188, 262] on link "Fornecedor" at bounding box center [199, 261] width 139 height 28
type input "0,00"
click at [217, 200] on div "Selecione" at bounding box center [245, 203] width 67 height 18
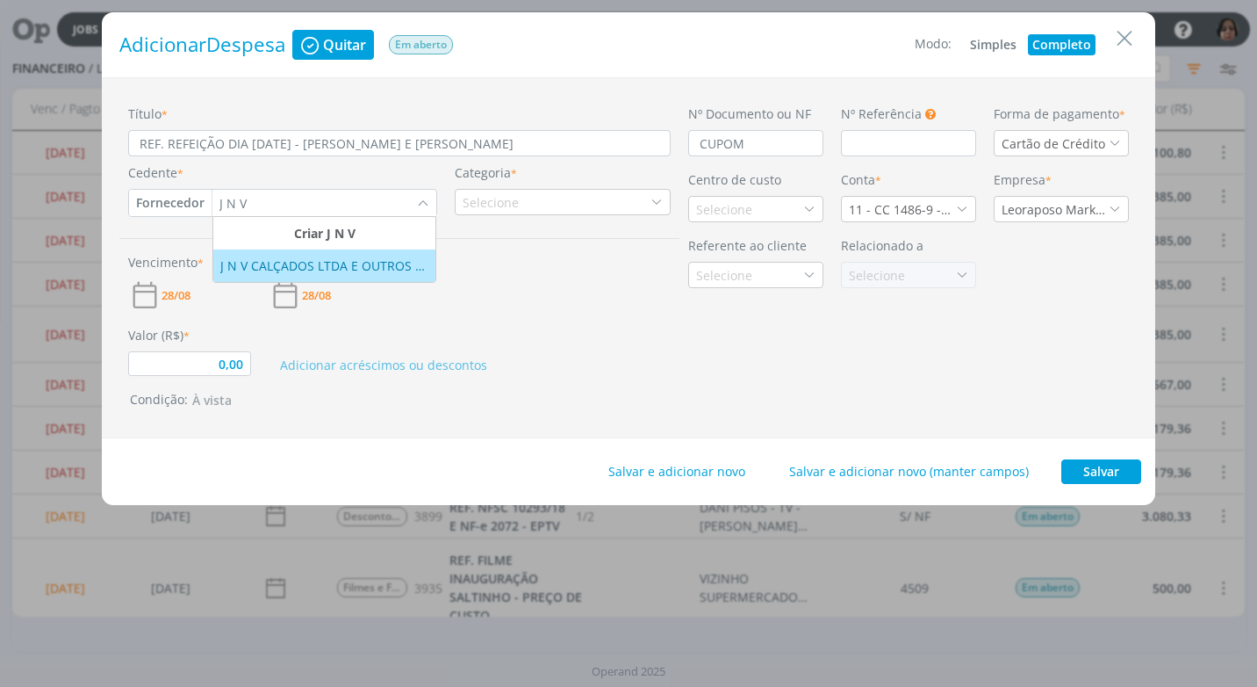
type input "J N V"
click at [239, 259] on div "J N V CALÇADOS LTDA E OUTROS - RESTAURANTES" at bounding box center [324, 265] width 208 height 18
type input "0,00"
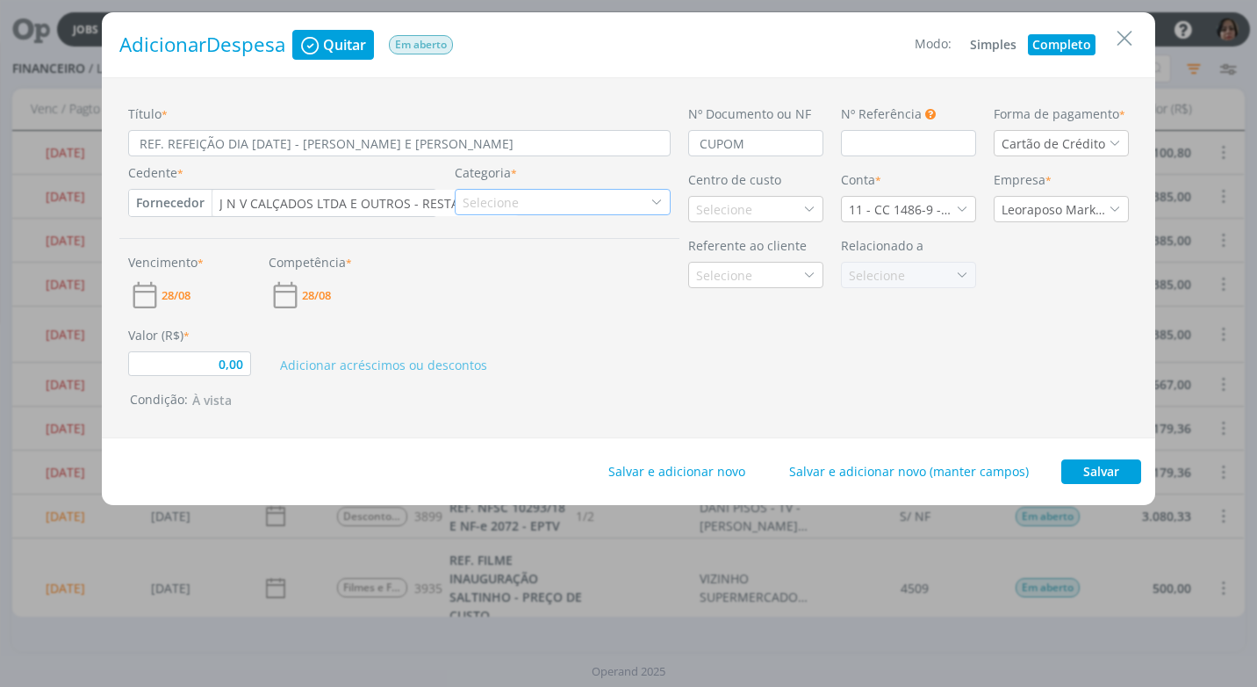
click at [512, 200] on div "Selecione" at bounding box center [493, 202] width 60 height 18
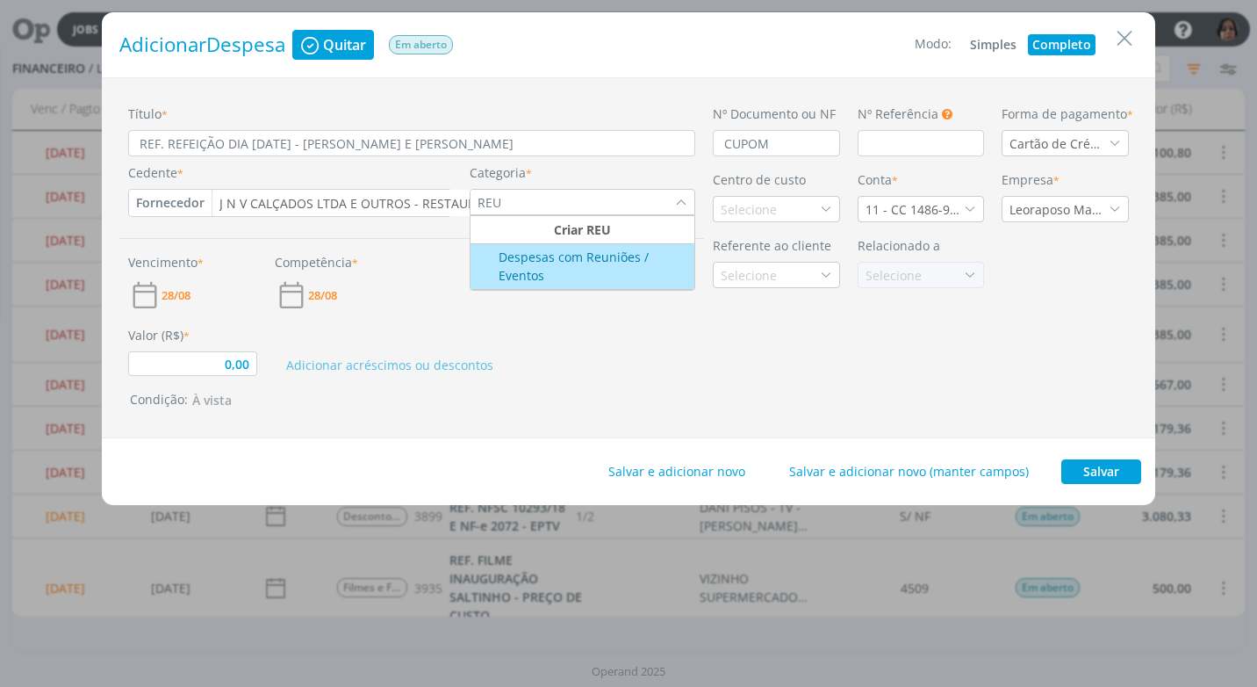
type input "REU"
click at [543, 268] on div "Despesas com Reuniões / Eventos" at bounding box center [582, 266] width 220 height 37
type input "0,00"
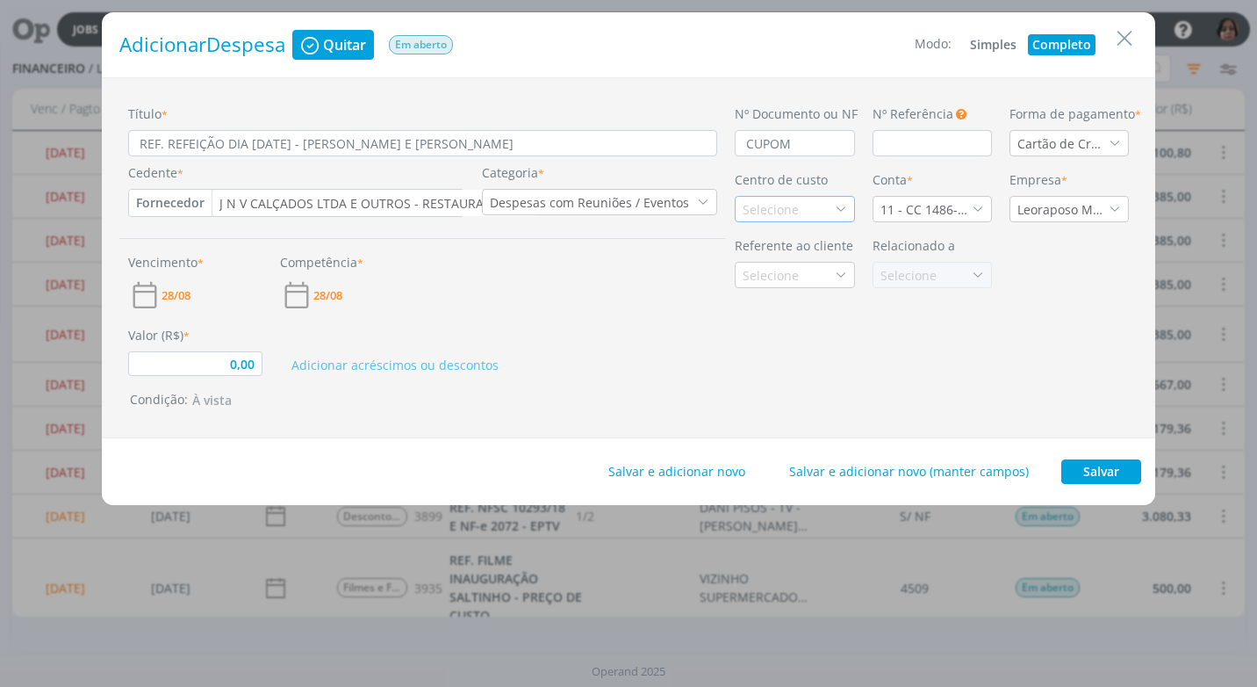
click at [756, 212] on div "Selecione" at bounding box center [773, 209] width 60 height 18
type input "FORT"
click at [806, 306] on div "Fortgreen" at bounding box center [795, 304] width 104 height 18
click at [981, 205] on icon "dialog" at bounding box center [978, 209] width 12 height 12
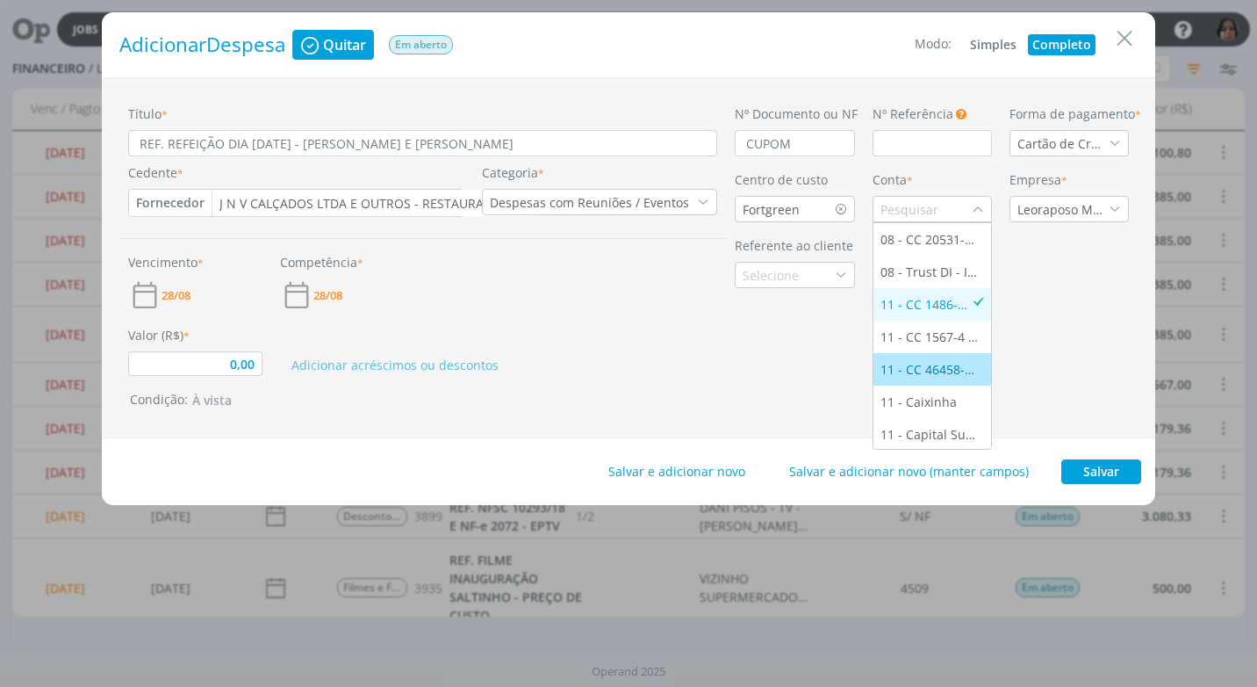
click at [923, 369] on div "11 - CC 46458-5 - [GEOGRAPHIC_DATA]" at bounding box center [933, 369] width 104 height 18
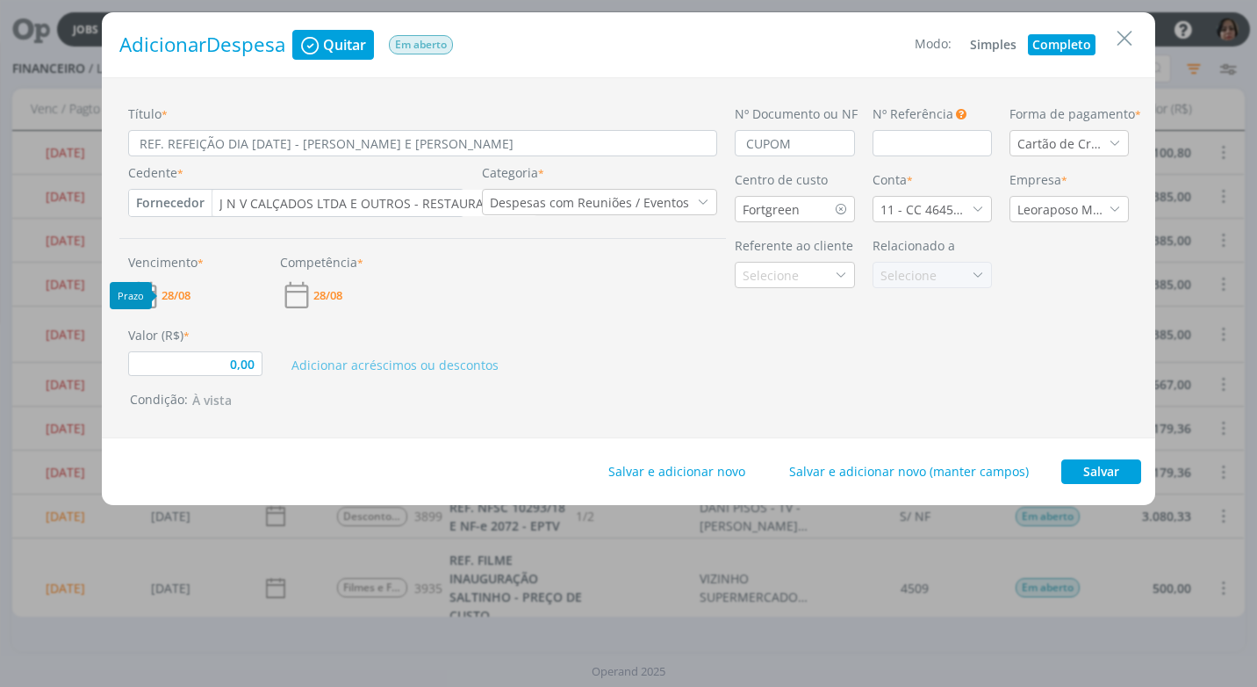
click at [181, 292] on span "28/08" at bounding box center [176, 295] width 29 height 11
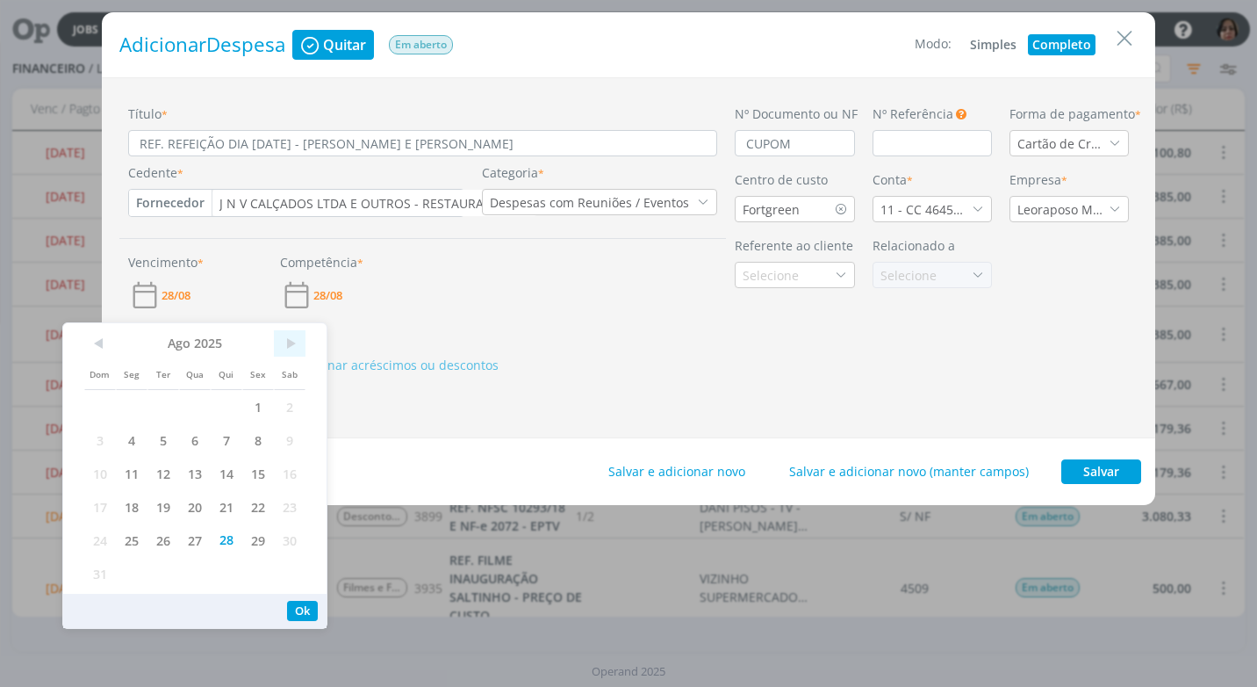
click at [290, 341] on span ">" at bounding box center [290, 343] width 32 height 26
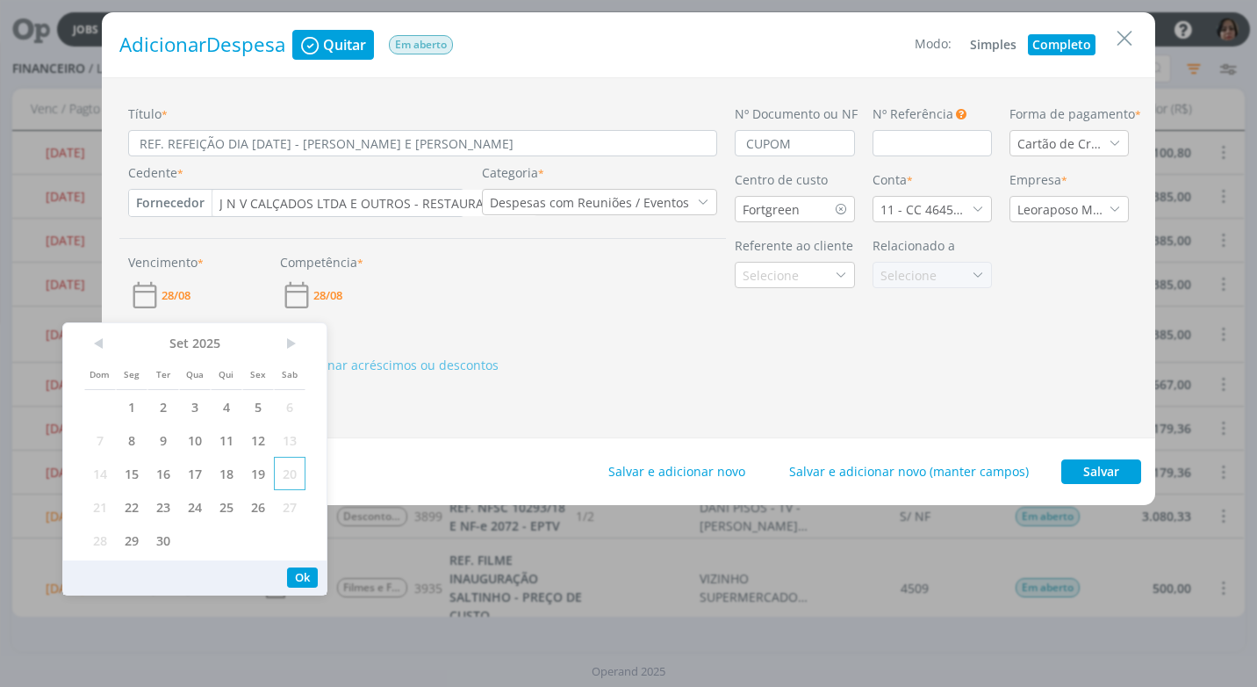
click at [290, 478] on span "20" at bounding box center [290, 473] width 32 height 33
drag, startPoint x: 302, startPoint y: 579, endPoint x: 266, endPoint y: 548, distance: 47.9
click at [302, 571] on button "Ok" at bounding box center [302, 577] width 31 height 20
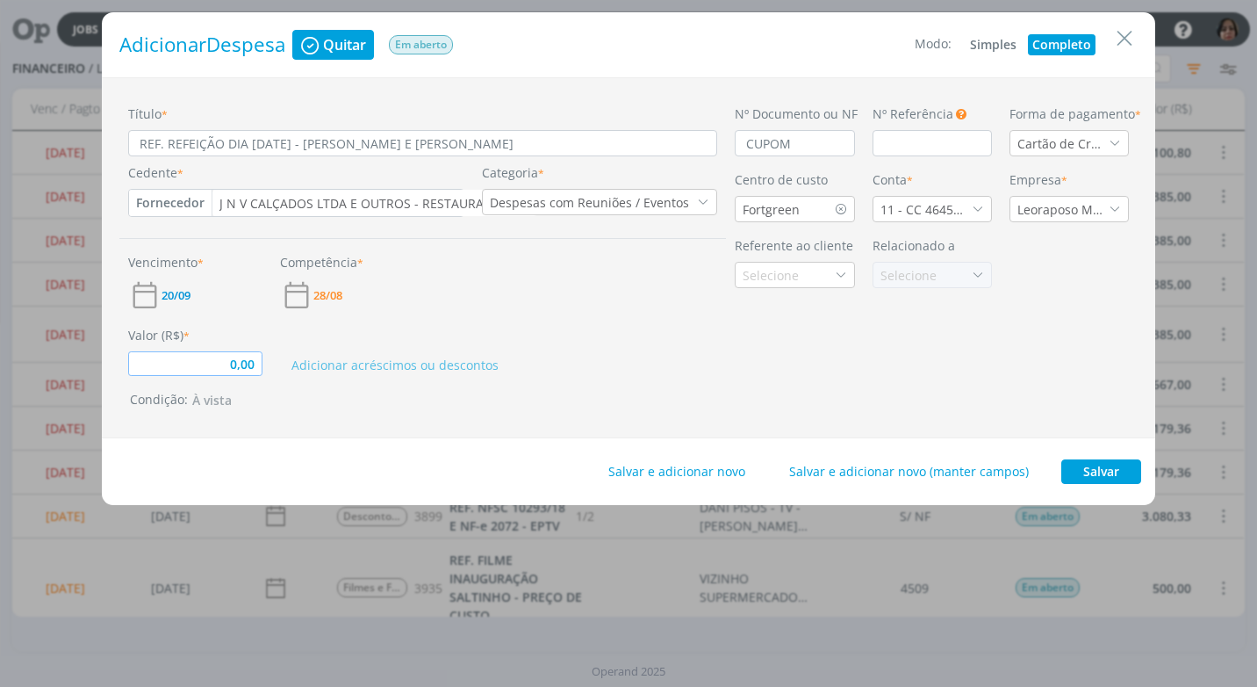
click at [218, 361] on input "0,00" at bounding box center [195, 363] width 134 height 25
click at [343, 393] on div "Condição: À vista" at bounding box center [426, 400] width 593 height 21
click at [1096, 474] on button "Salvar" at bounding box center [1101, 471] width 80 height 25
type input "135,80"
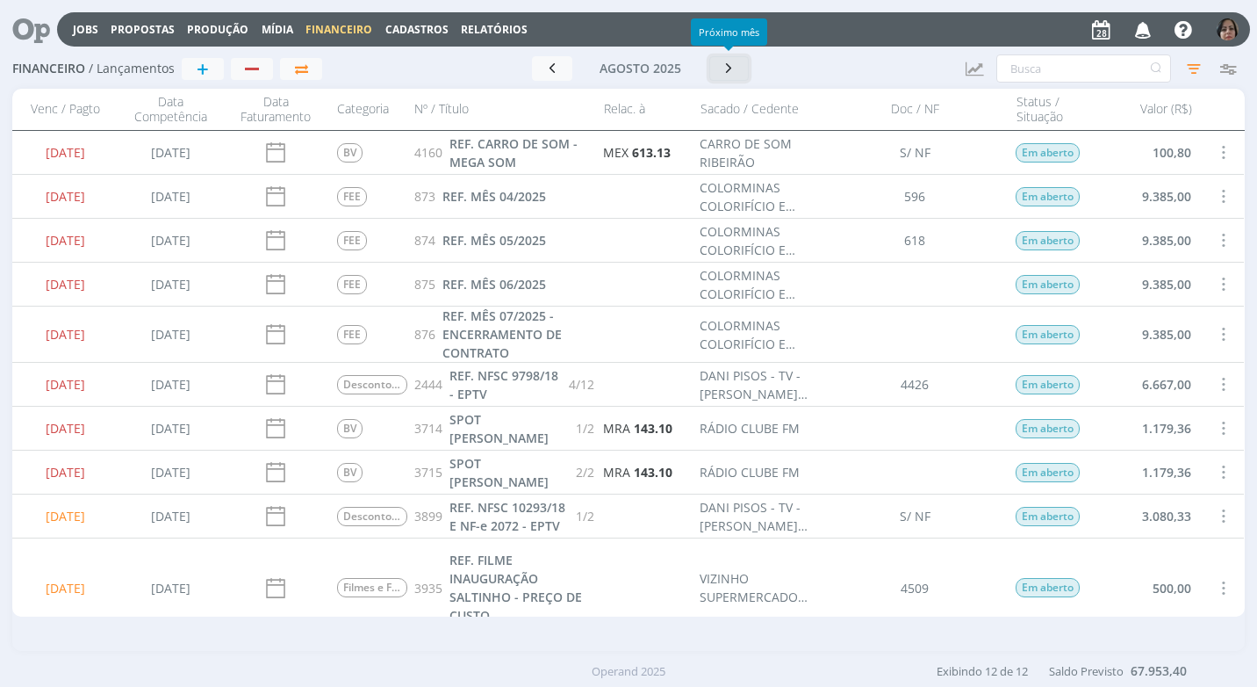
drag, startPoint x: 730, startPoint y: 75, endPoint x: 867, endPoint y: 76, distance: 136.1
click at [732, 75] on icon "button" at bounding box center [730, 68] width 18 height 17
click at [1010, 68] on input "text" at bounding box center [1083, 68] width 175 height 28
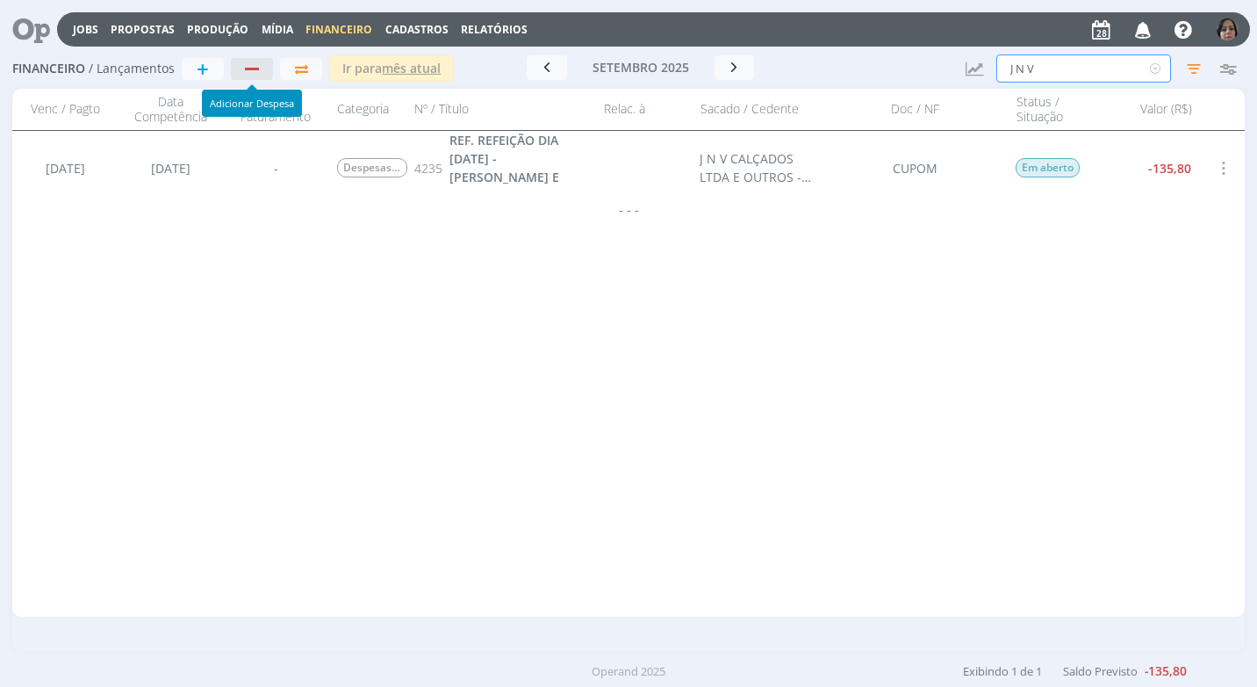
type input "J N V"
click at [257, 69] on div "button" at bounding box center [252, 69] width 14 height 3
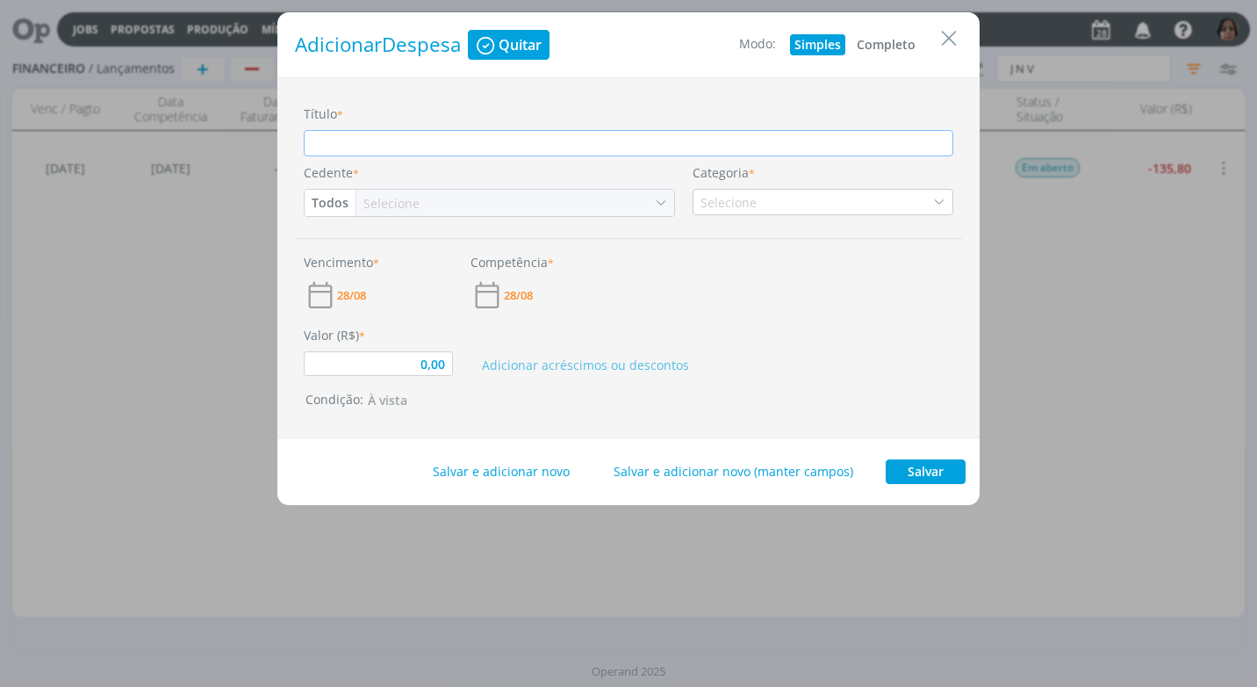
click at [881, 45] on button "Completo" at bounding box center [887, 44] width 68 height 21
type input "0,00"
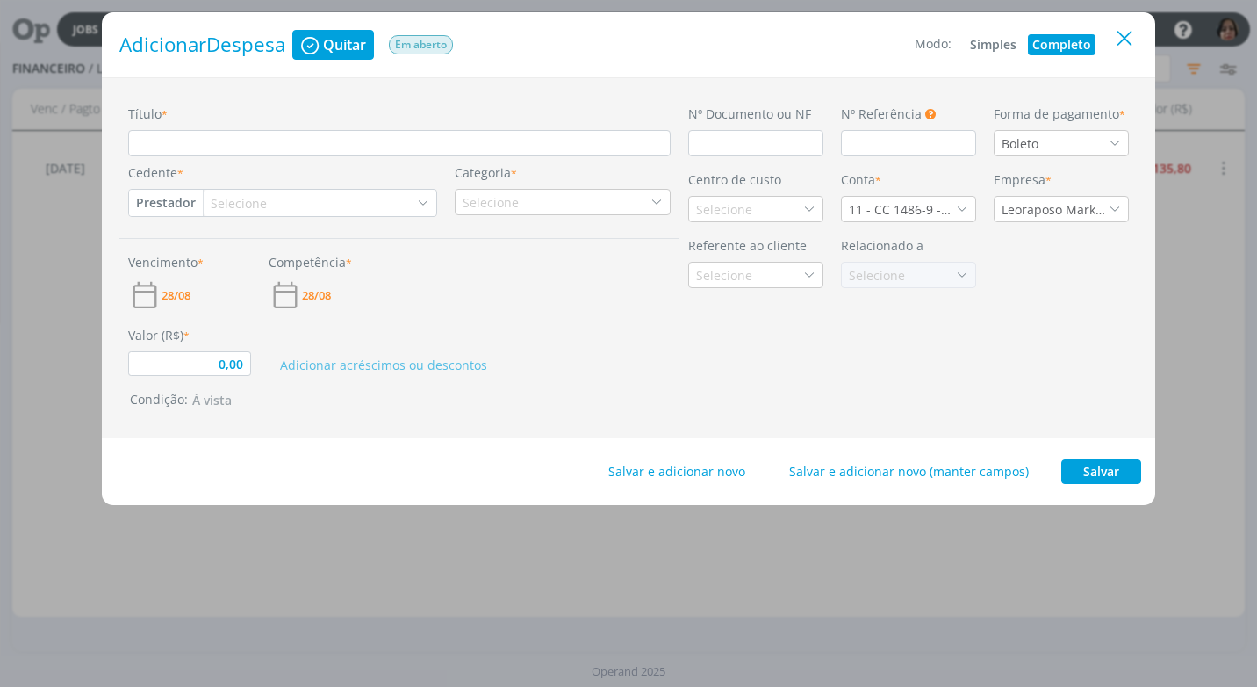
click at [1135, 36] on icon "Close" at bounding box center [1125, 38] width 26 height 26
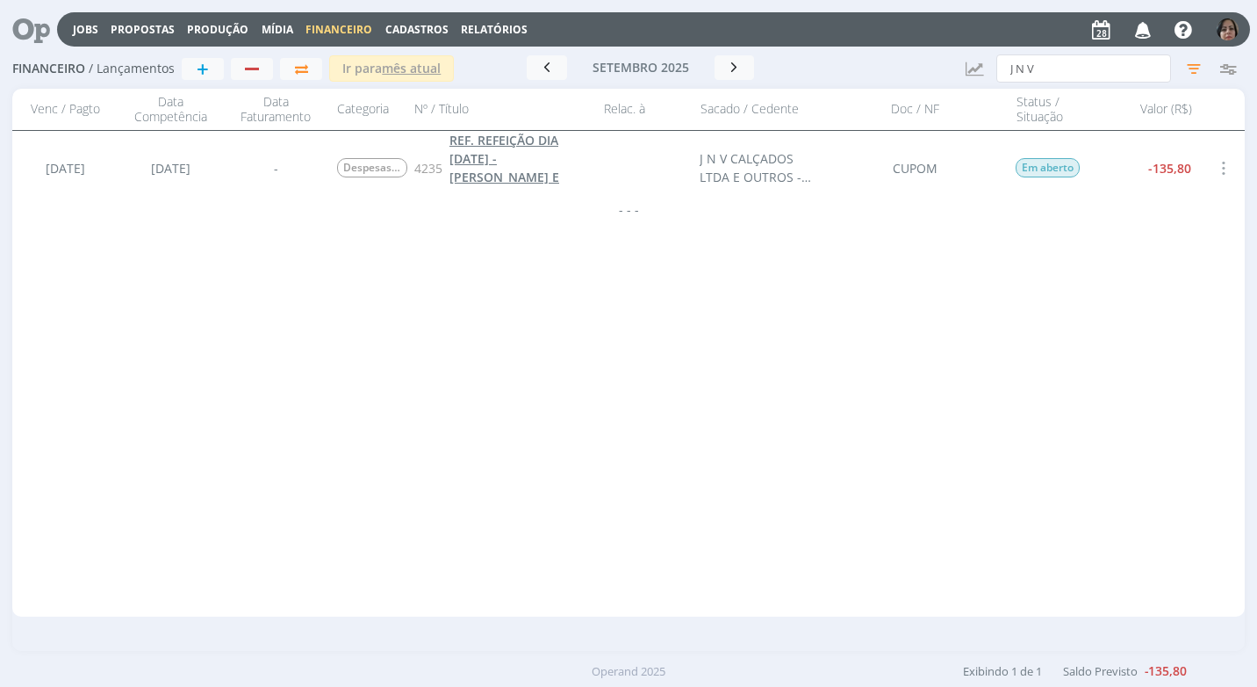
drag, startPoint x: 535, startPoint y: 160, endPoint x: 524, endPoint y: 160, distance: 10.5
click at [500, 149] on link "REF. REFEIÇÃO DIA [DATE] - [PERSON_NAME] E [PERSON_NAME]" at bounding box center [522, 168] width 145 height 74
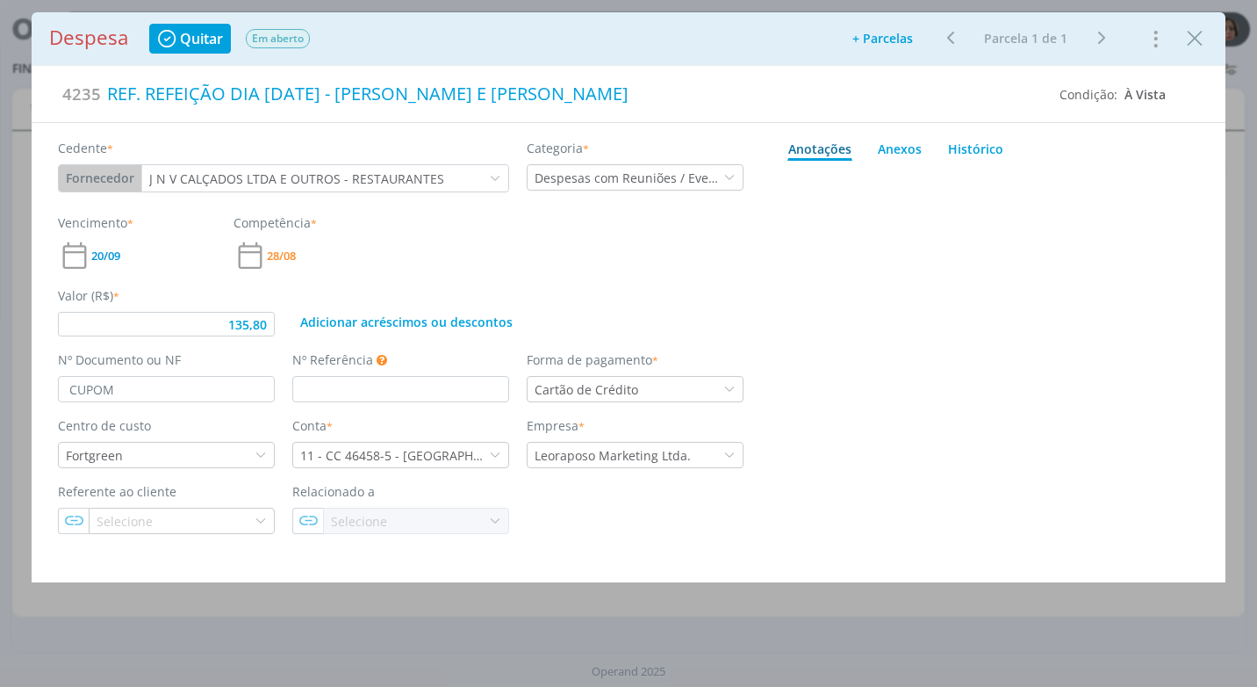
type input "135,80"
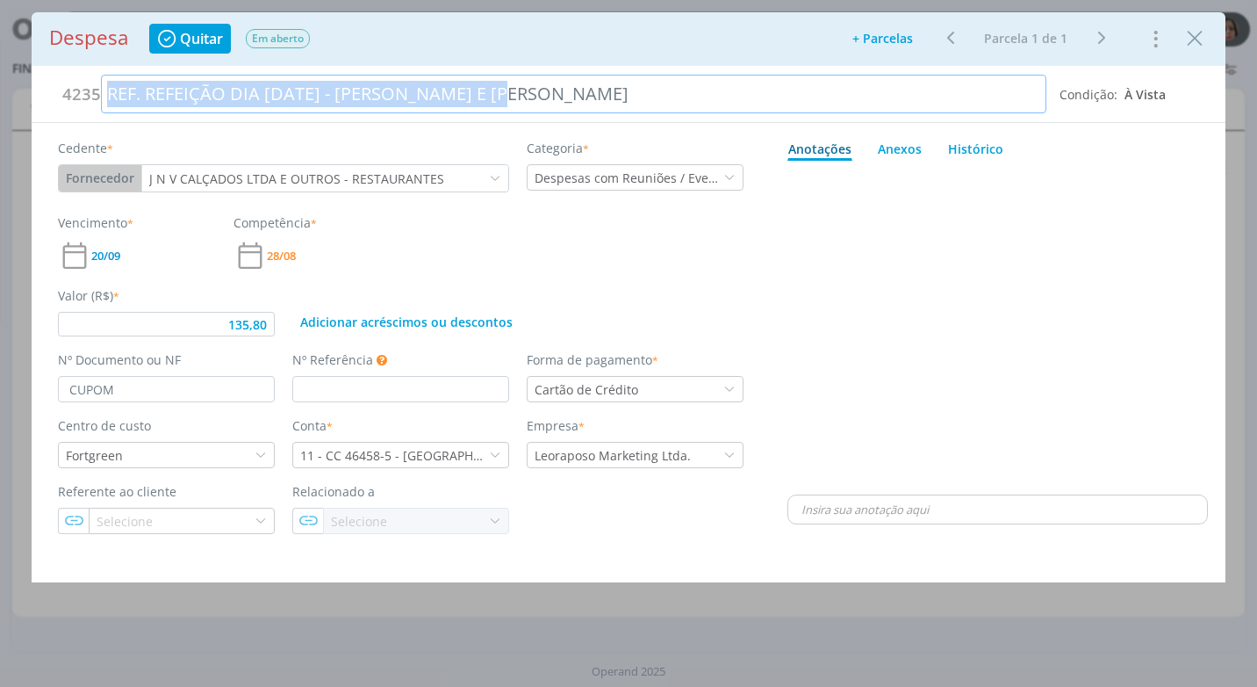
drag, startPoint x: 503, startPoint y: 91, endPoint x: -4, endPoint y: 88, distance: 506.6
click at [0, 88] on html "Jobs Propostas Produção [GEOGRAPHIC_DATA] Financeiro Cadastros Relatórios Notif…" at bounding box center [628, 343] width 1257 height 687
copy div "REF. REFEIÇÃO DIA [DATE] - [PERSON_NAME] E [PERSON_NAME]"
click at [1198, 40] on icon "Close" at bounding box center [1195, 38] width 26 height 26
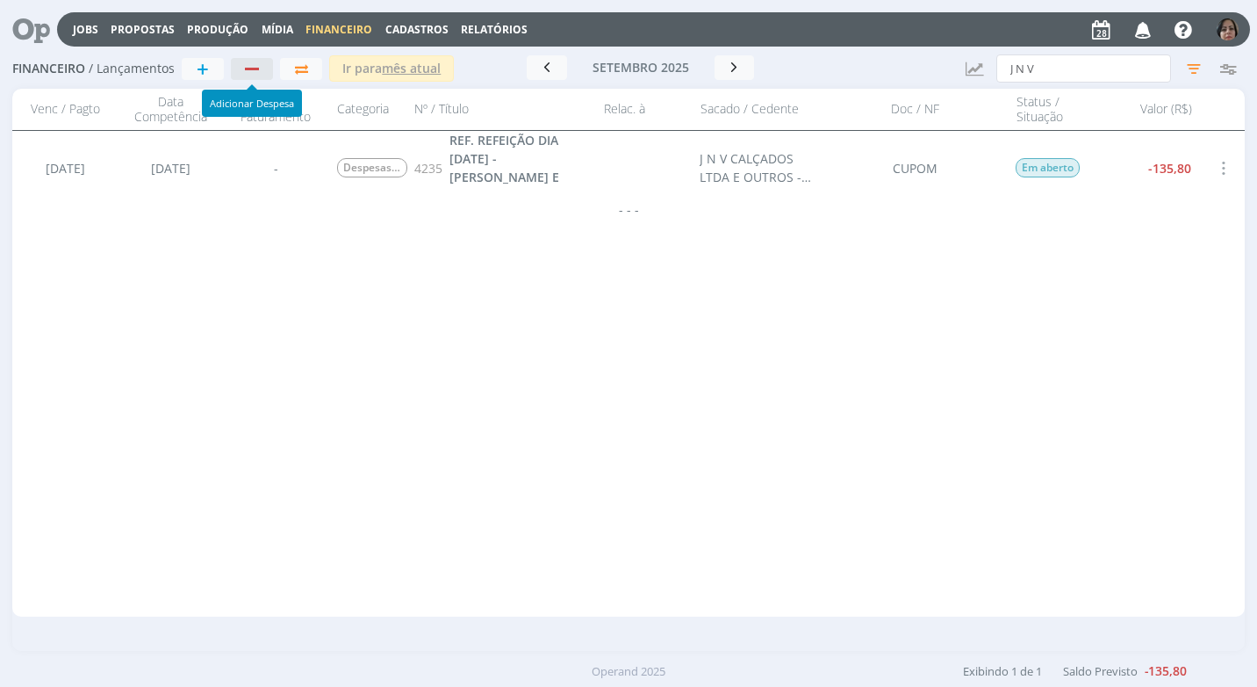
click at [248, 63] on div "button" at bounding box center [252, 68] width 23 height 11
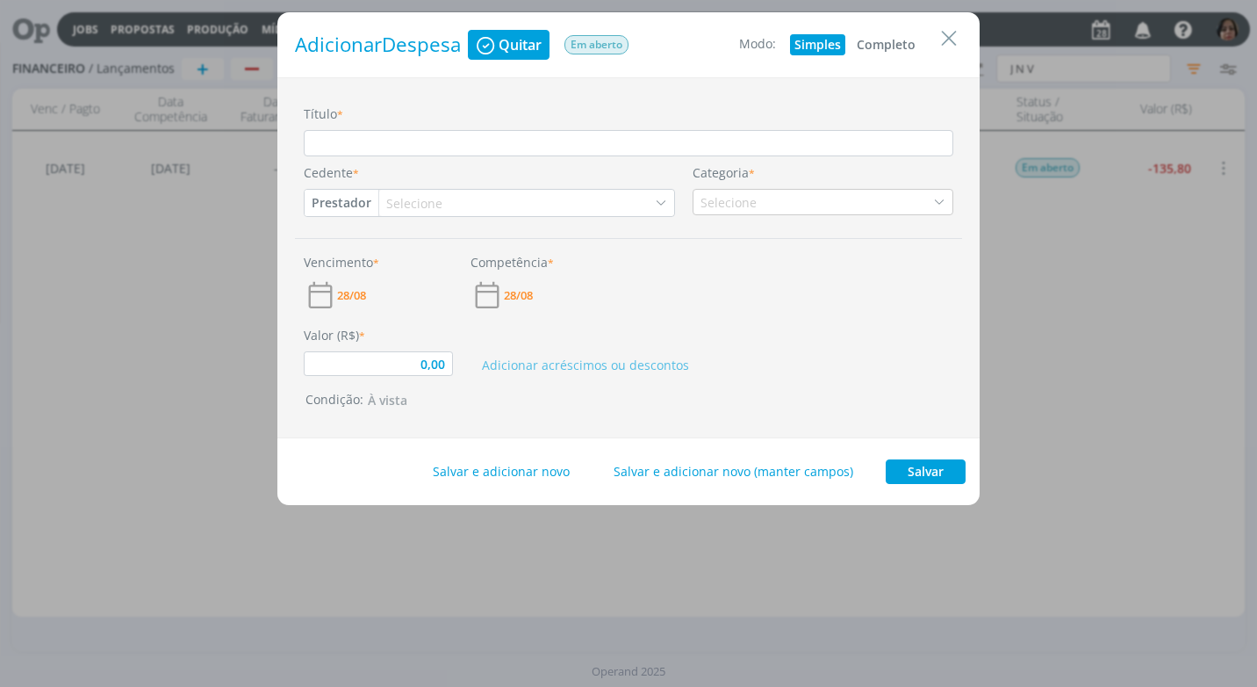
click at [881, 37] on button "Completo" at bounding box center [887, 44] width 68 height 21
type input "0,00"
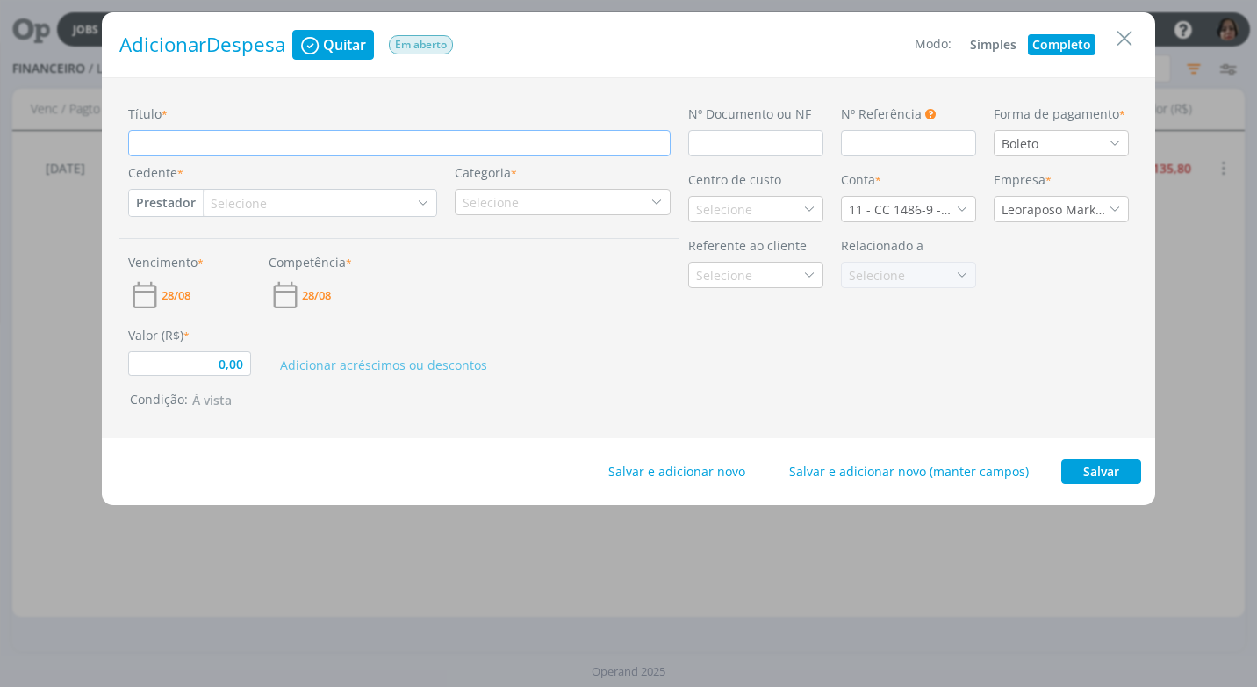
drag, startPoint x: 191, startPoint y: 151, endPoint x: 248, endPoint y: 179, distance: 63.6
click at [197, 155] on input "Título *" at bounding box center [399, 143] width 543 height 26
paste input "REF. REFEIÇÃO DIA [DATE] - [PERSON_NAME] E [PERSON_NAME]"
type input "REF. REFEIÇÃO DIA [DATE] - [PERSON_NAME] E [PERSON_NAME]"
type input "0,00"
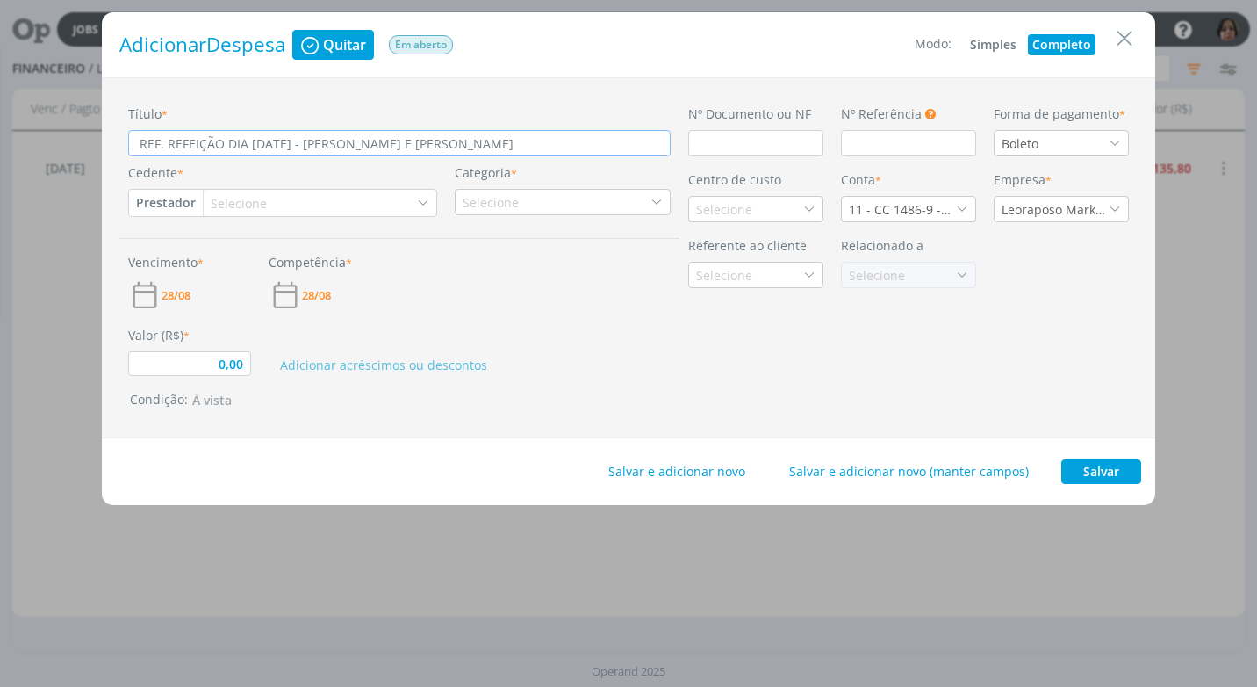
type input "REF. REFEIÇÃO DIA [DATE] - [PERSON_NAME] E [PERSON_NAME]"
click at [752, 145] on input "dialog" at bounding box center [755, 143] width 135 height 26
type input "0,00"
type input "CU"
type input "0,00"
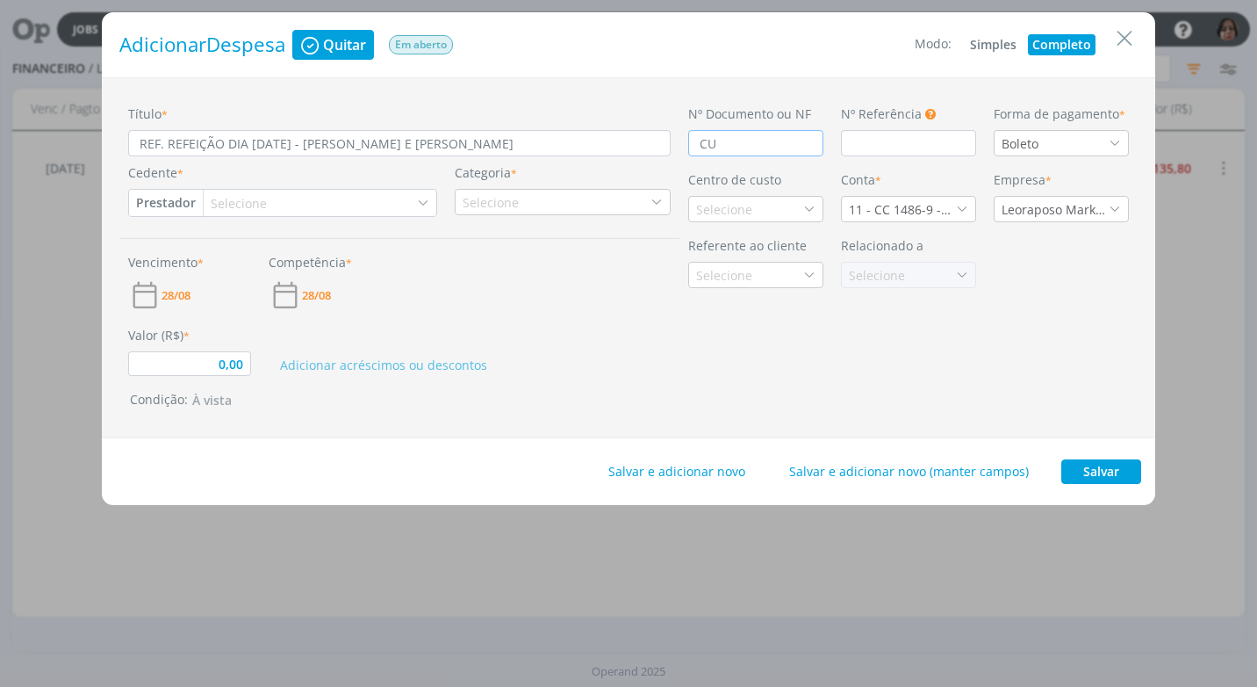
type input "CUP"
type input "0,00"
type input "CUPO"
type input "0,00"
type input "CUPOM"
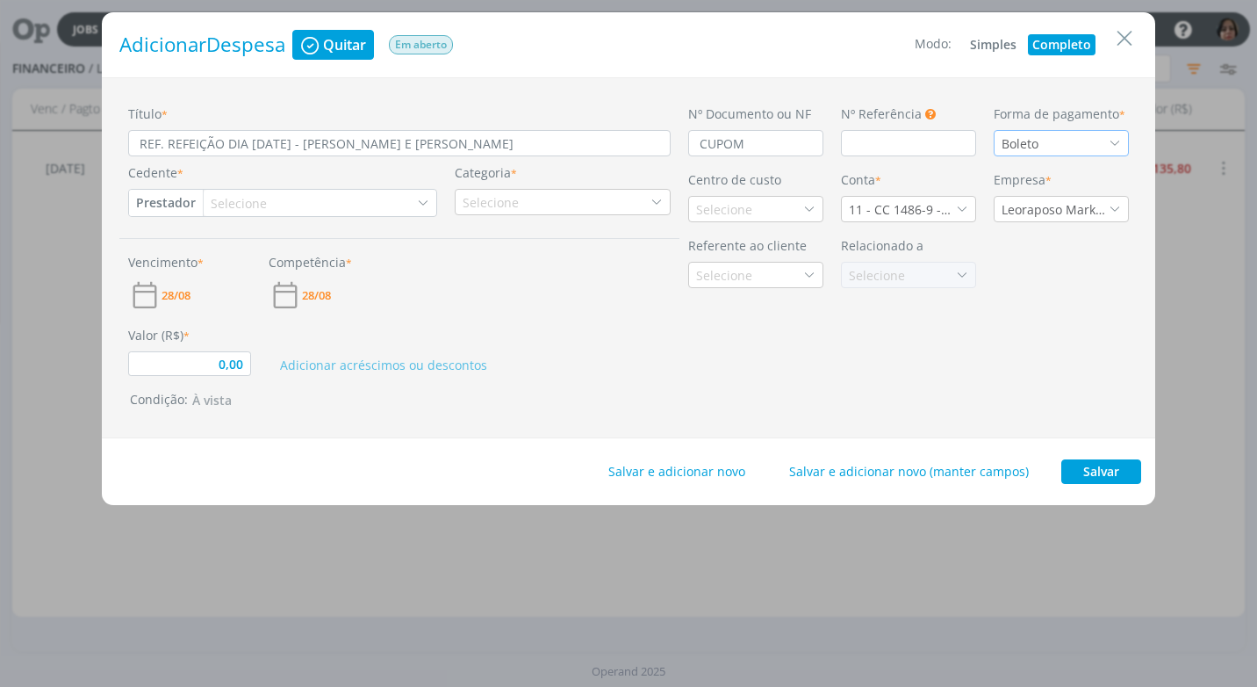
click at [1109, 140] on icon "dialog" at bounding box center [1115, 143] width 12 height 12
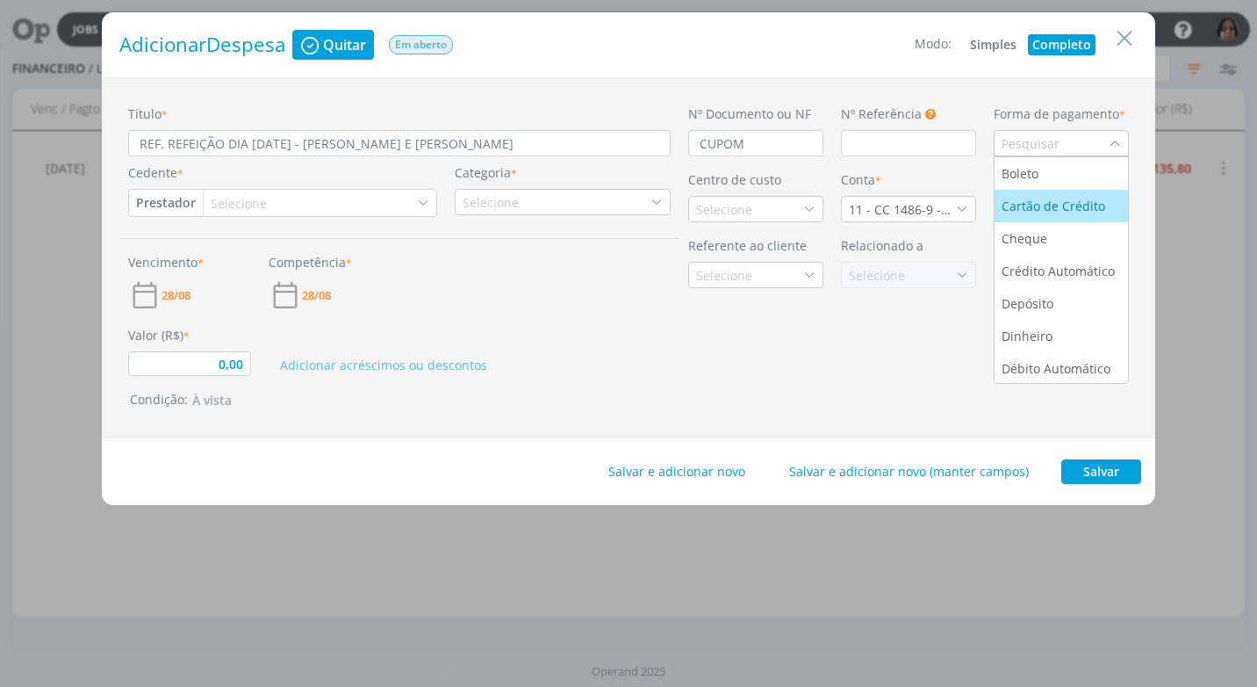
click at [1083, 211] on div "Cartão de Crédito" at bounding box center [1055, 206] width 107 height 18
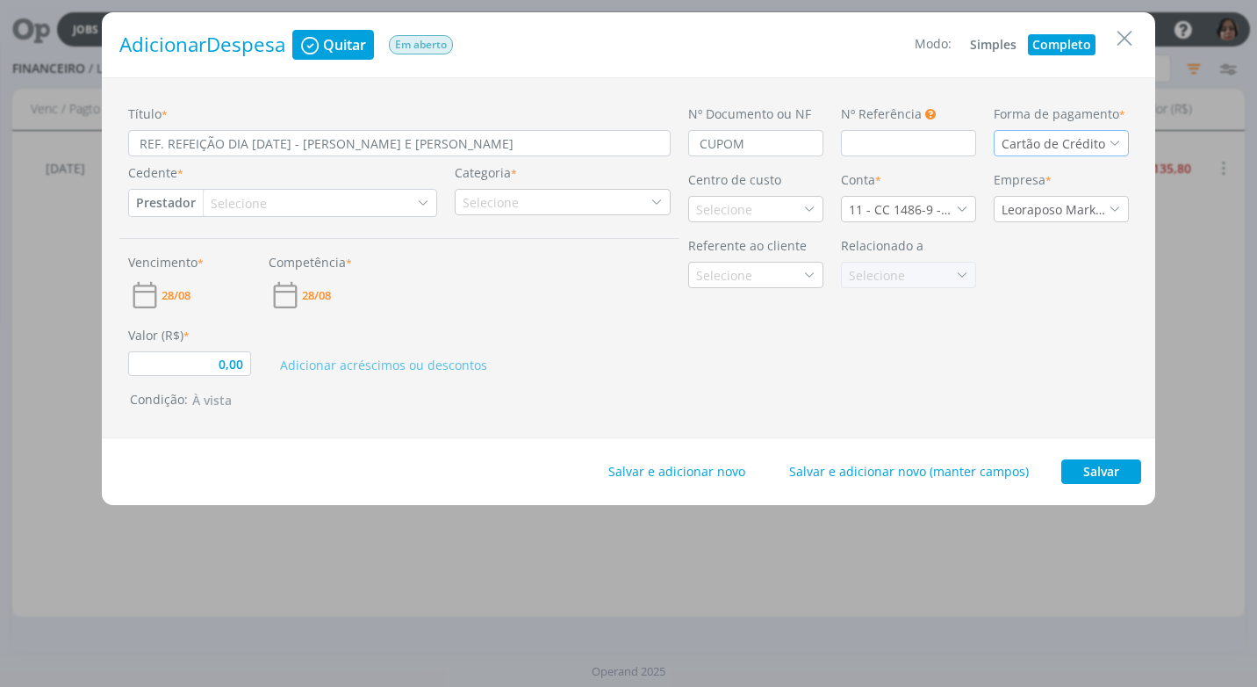
click at [157, 201] on button "Prestador" at bounding box center [166, 203] width 74 height 26
click at [176, 257] on link "Fornecedor" at bounding box center [199, 261] width 139 height 28
type input "0,00"
click at [245, 205] on div "Selecione" at bounding box center [249, 203] width 60 height 18
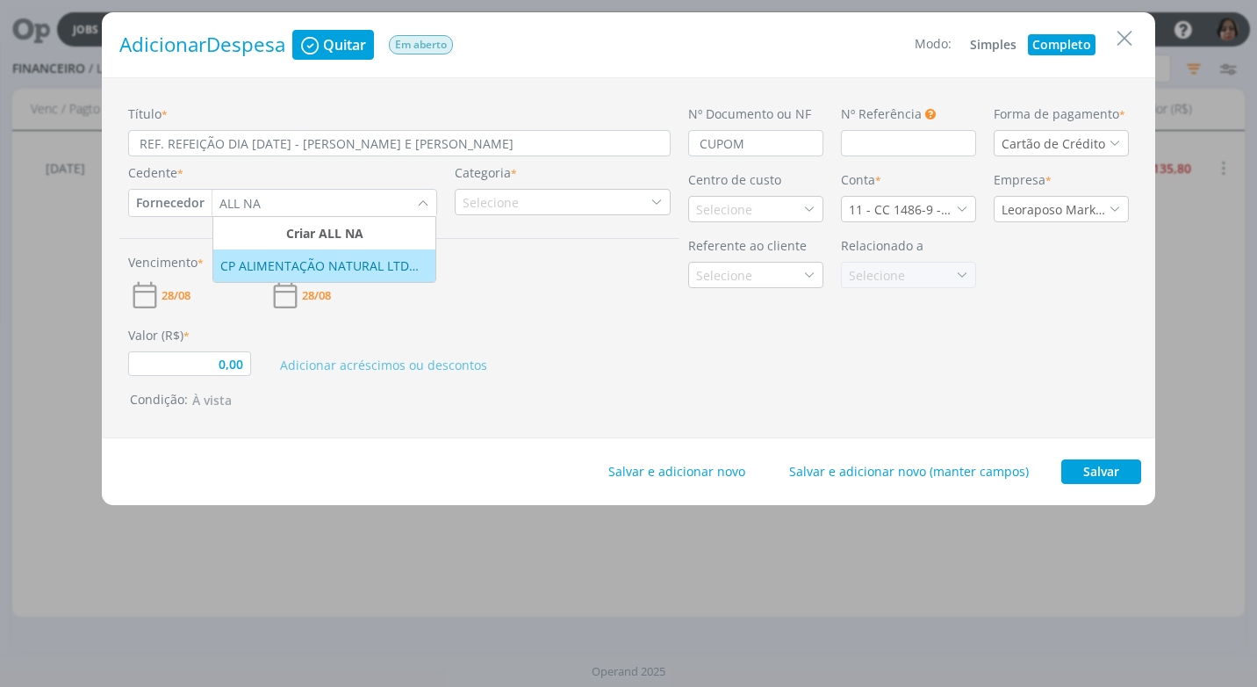
type input "ALL NA"
click at [327, 278] on li "CP ALIMENTAÇÃO NATURAL LTDA - ALL NATURAL" at bounding box center [324, 265] width 222 height 32
type input "0,00"
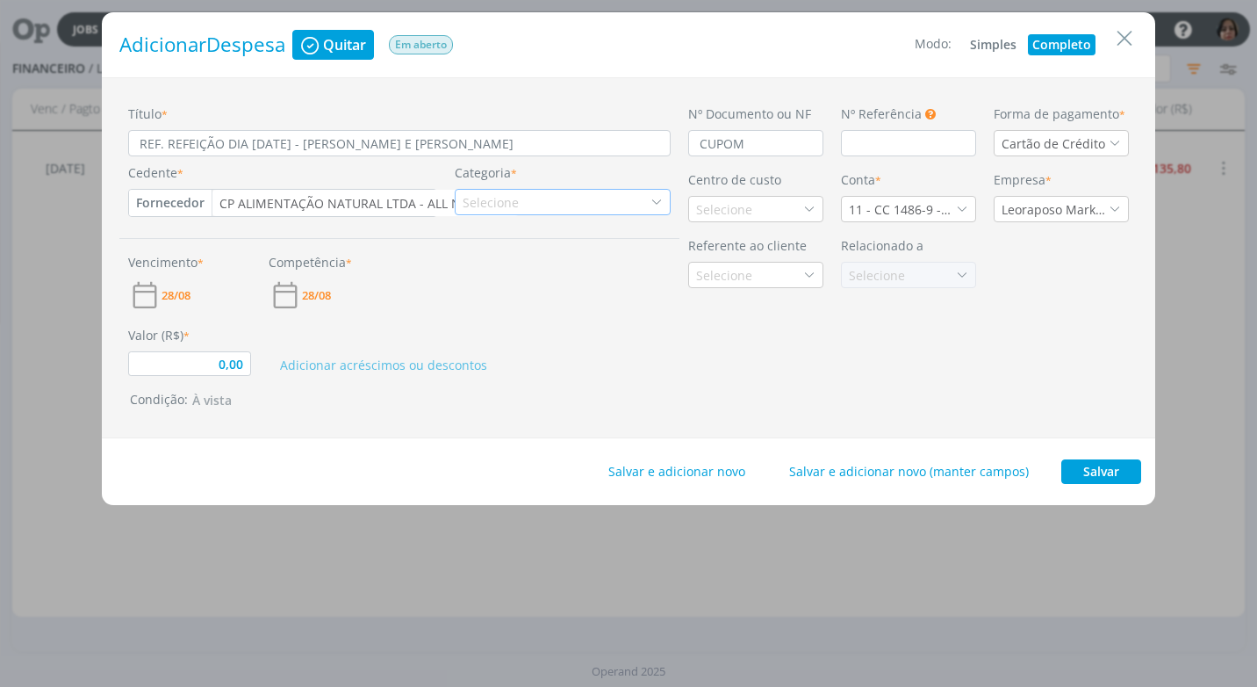
click at [657, 203] on icon "dialog" at bounding box center [657, 202] width 12 height 12
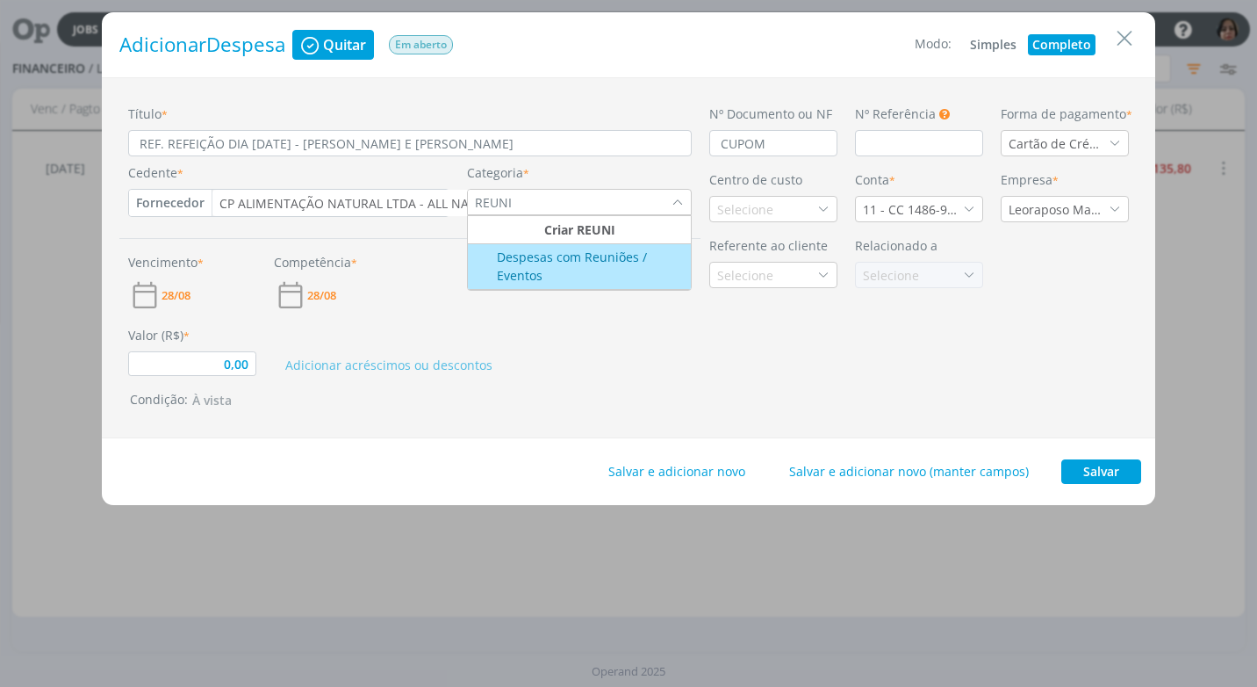
type input "REUNI"
click at [610, 255] on div "Despesas com Reuniões / Eventos" at bounding box center [580, 266] width 219 height 37
type input "0,00"
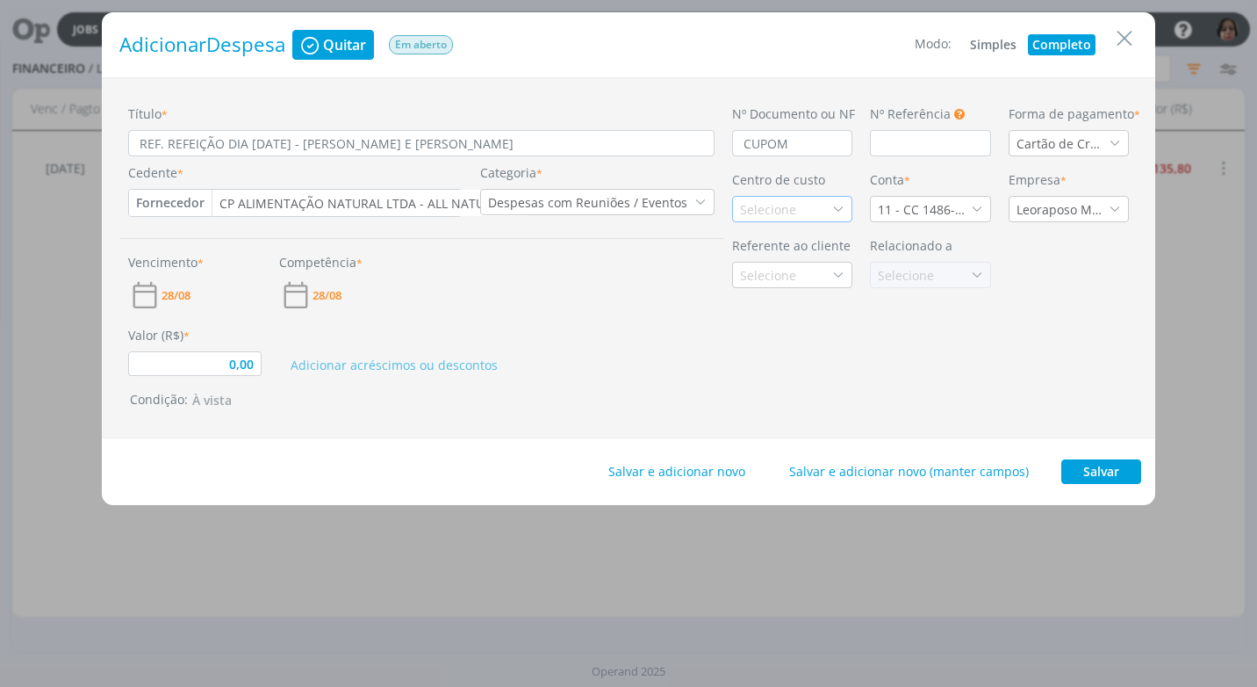
click at [745, 213] on div "Selecione" at bounding box center [770, 209] width 60 height 18
type input "FORT"
click at [795, 309] on div "Fortgreen" at bounding box center [770, 304] width 61 height 18
click at [982, 200] on div "11 - CC 1486-9 - [GEOGRAPHIC_DATA]" at bounding box center [930, 209] width 120 height 26
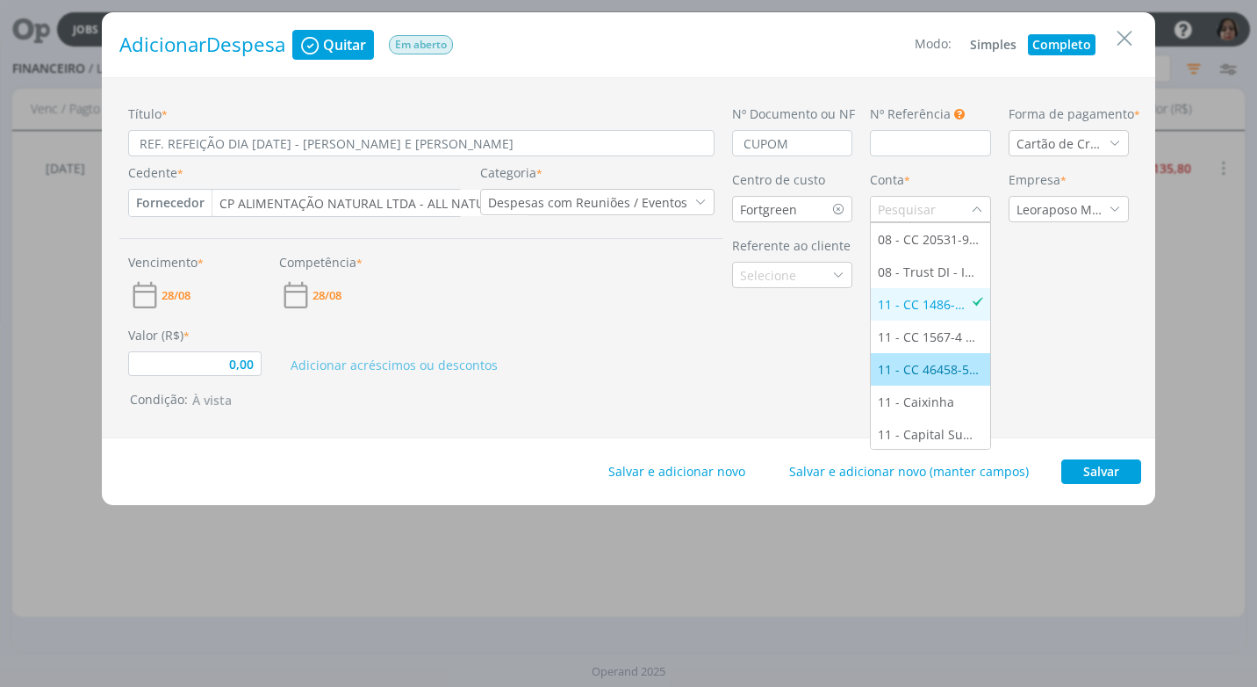
click at [954, 372] on div "11 - CC 46458-5 - [GEOGRAPHIC_DATA]" at bounding box center [930, 369] width 104 height 18
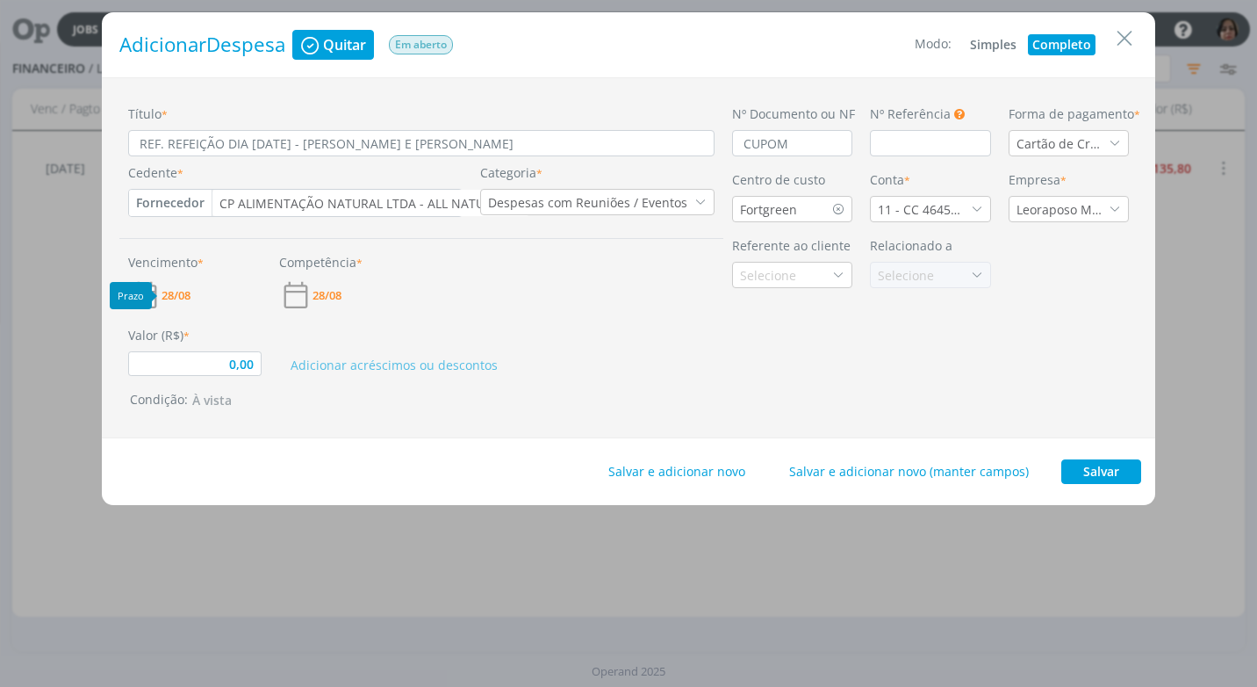
click at [193, 293] on span "28/08" at bounding box center [178, 295] width 32 height 11
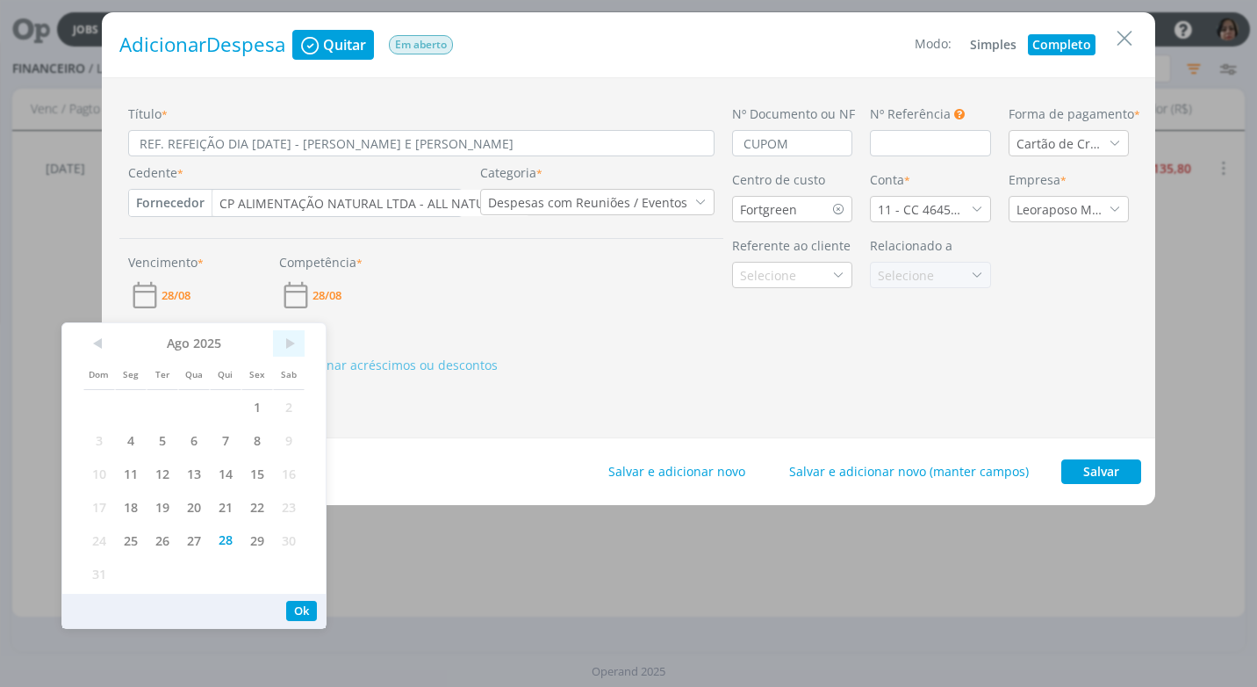
click at [287, 353] on span ">" at bounding box center [289, 343] width 32 height 26
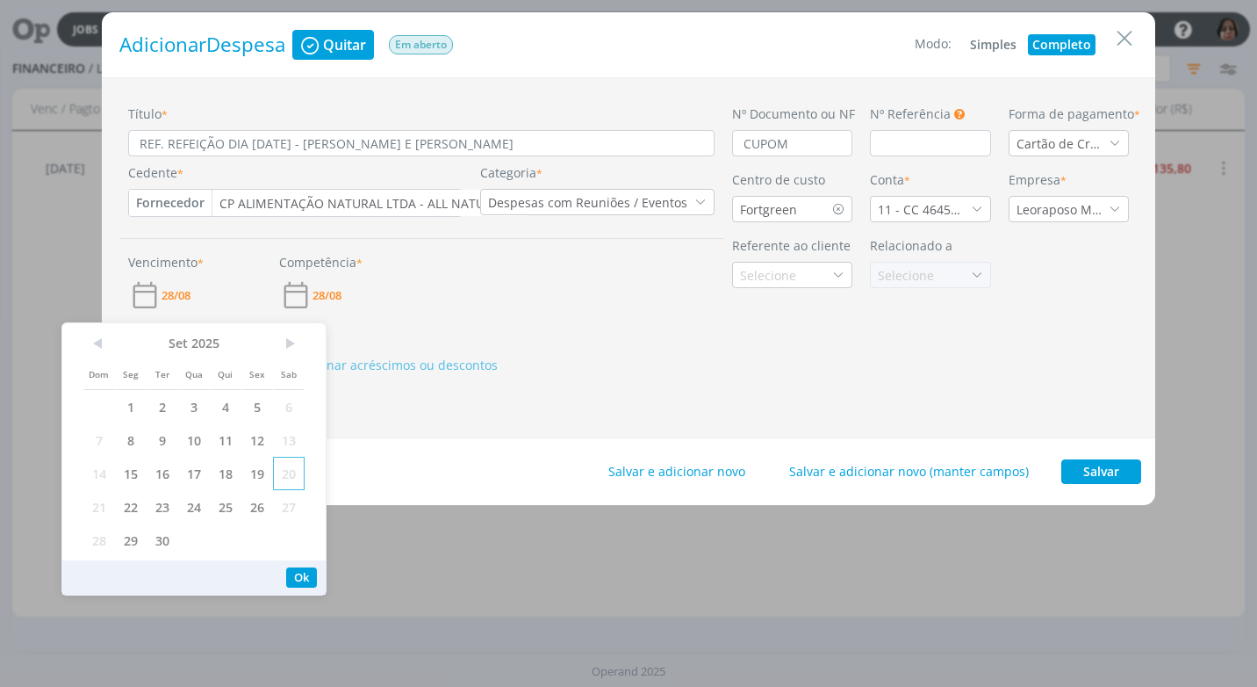
click at [284, 473] on span "20" at bounding box center [289, 473] width 32 height 33
drag, startPoint x: 293, startPoint y: 579, endPoint x: 270, endPoint y: 550, distance: 37.4
click at [292, 577] on button "Ok" at bounding box center [301, 577] width 31 height 20
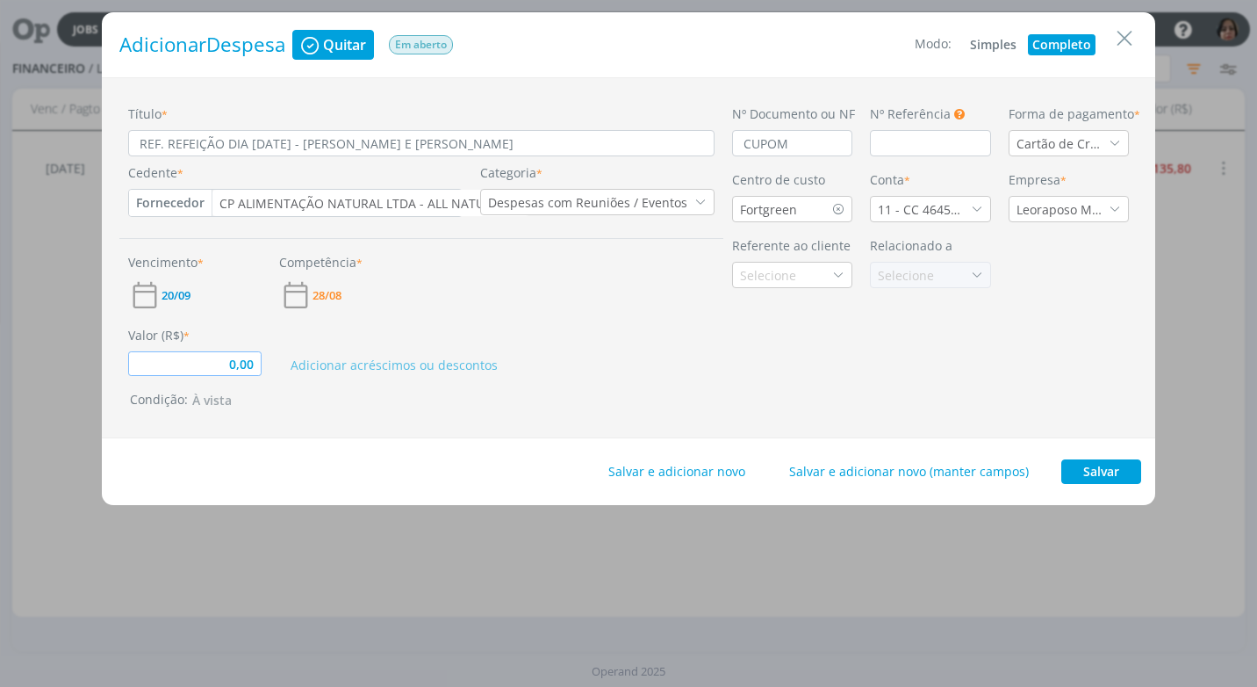
click at [255, 363] on input "0,00" at bounding box center [194, 363] width 133 height 25
click at [560, 391] on div "Condição: À vista" at bounding box center [425, 400] width 590 height 21
click at [1105, 467] on button "Salvar" at bounding box center [1101, 471] width 80 height 25
type input "103,00"
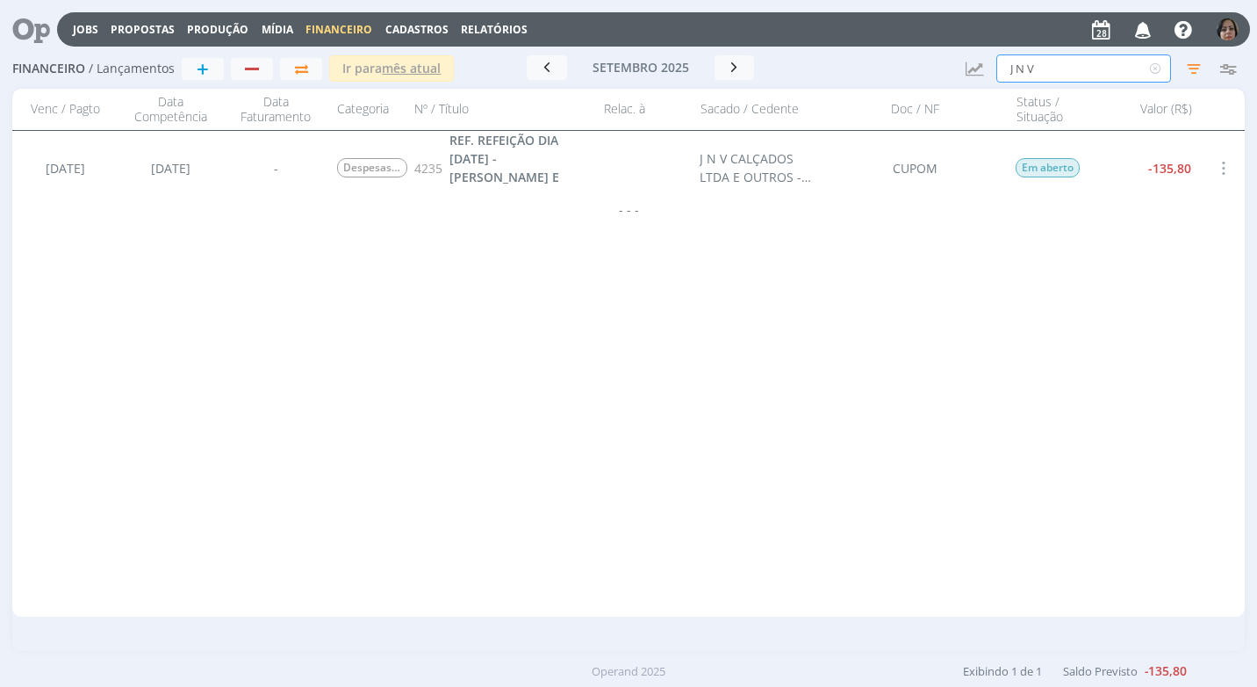
click at [1072, 70] on input "J N V" at bounding box center [1083, 68] width 175 height 28
type input "J"
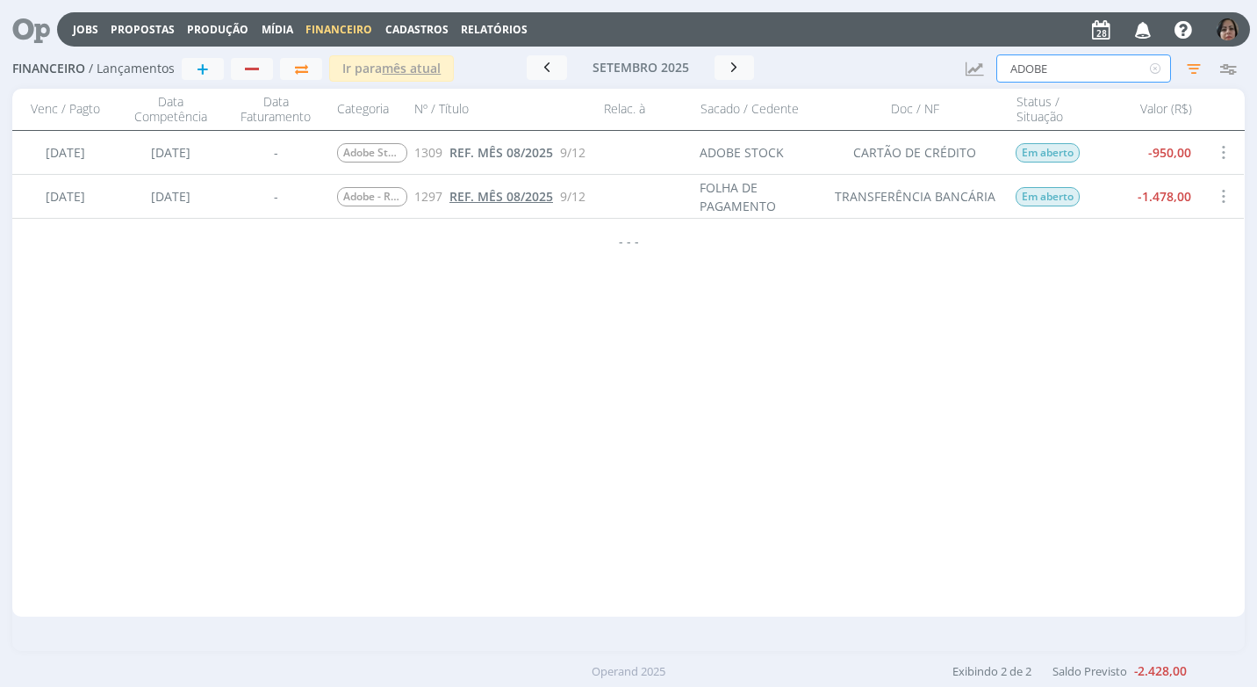
type input "ADOBE"
click at [486, 193] on span "REF. MÊS 08/2025" at bounding box center [502, 196] width 104 height 17
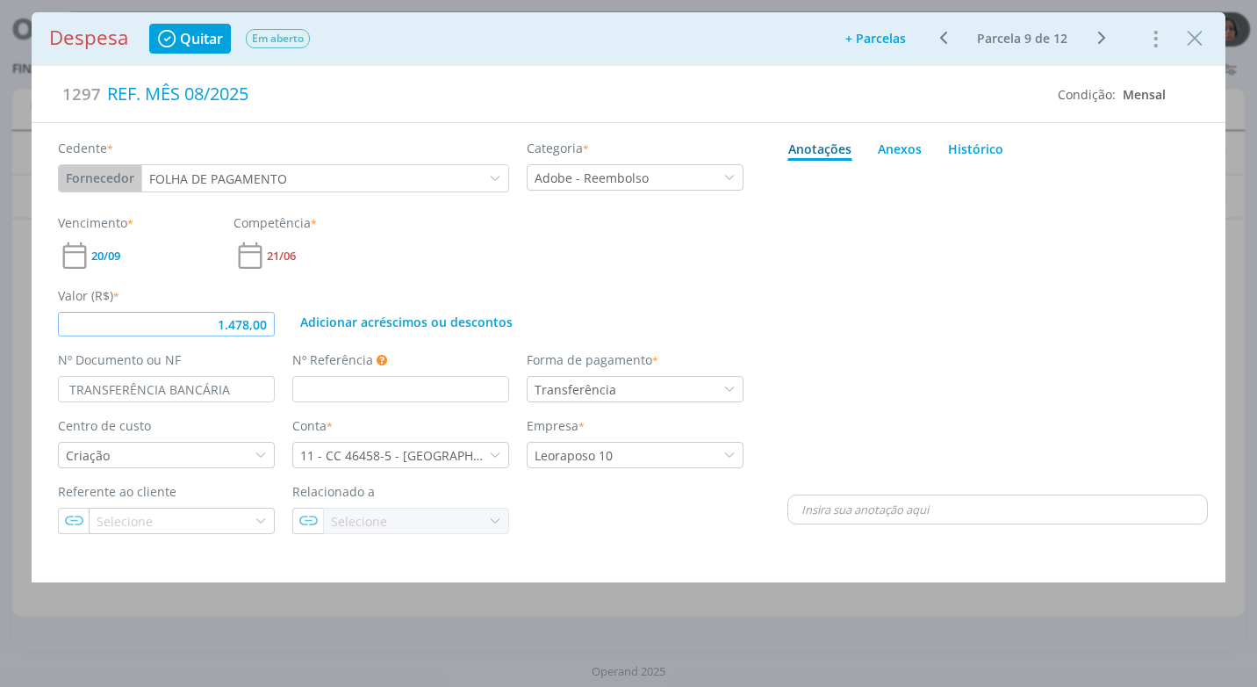
click at [270, 328] on input "1.478,00" at bounding box center [166, 324] width 217 height 25
click at [390, 256] on div "21/06" at bounding box center [313, 255] width 158 height 33
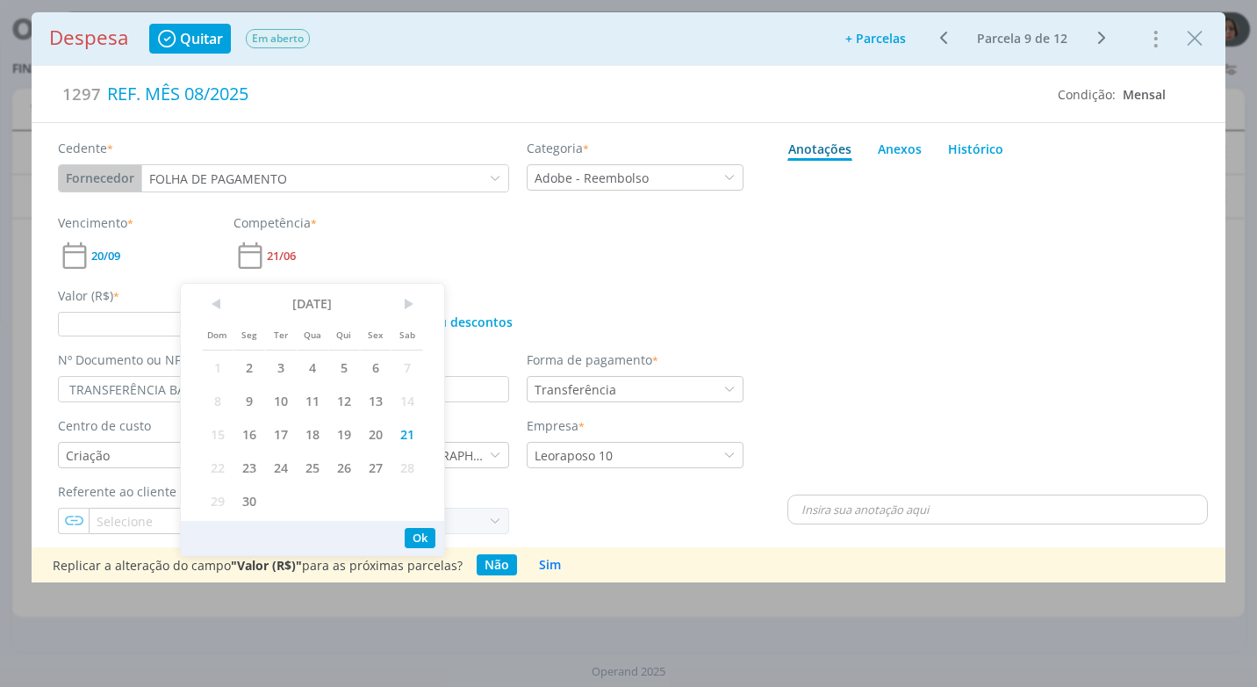
click at [791, 273] on div "dialog" at bounding box center [998, 329] width 421 height 323
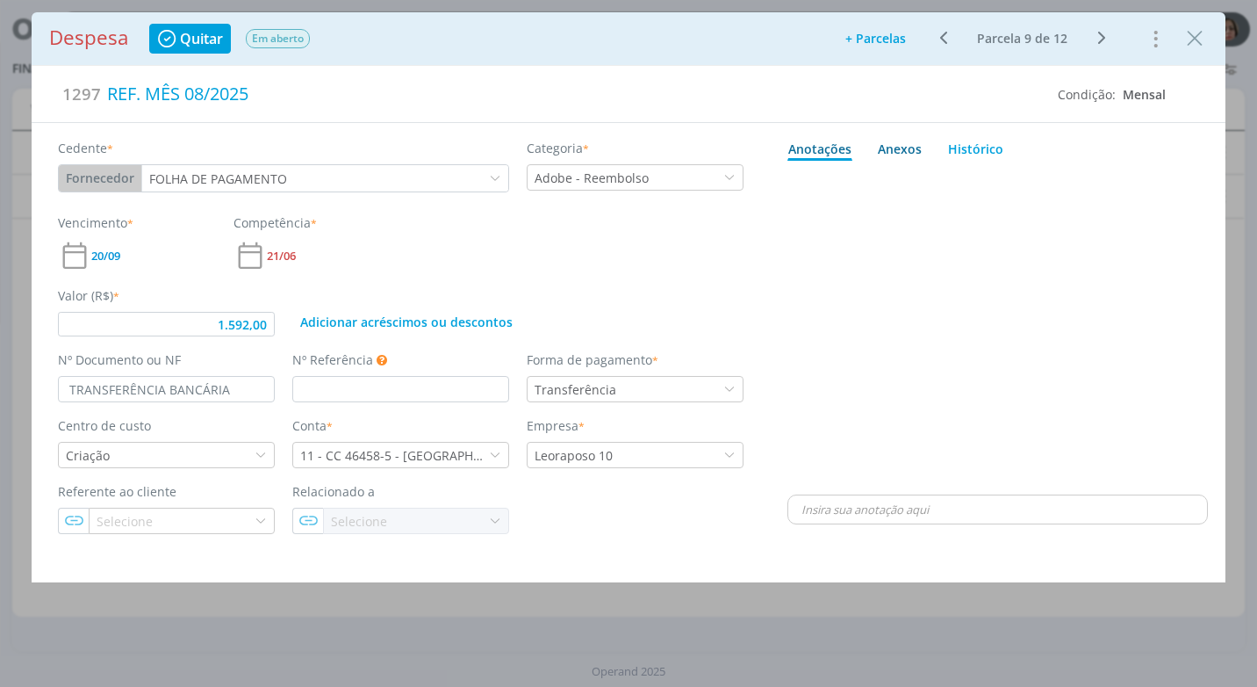
click at [907, 147] on div "Anexos 0" at bounding box center [900, 149] width 44 height 18
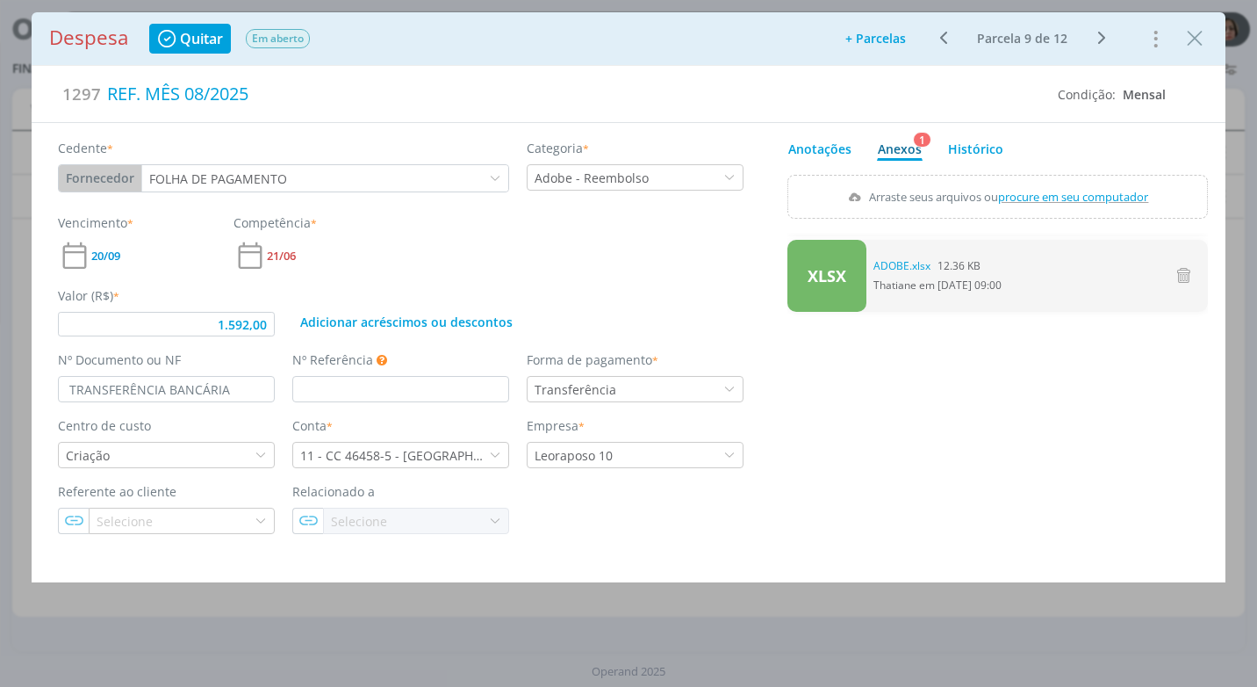
click at [1053, 436] on div "XLSX 0 ADOBE.xlsx 12.36 KB Thatiane em [DATE] 09:00" at bounding box center [998, 386] width 421 height 307
click at [268, 327] on input "1.592,00" at bounding box center [166, 324] width 217 height 25
type input "1.592,00"
drag, startPoint x: 790, startPoint y: 494, endPoint x: 809, endPoint y: 491, distance: 18.8
click at [797, 494] on div "XLSX 0 ADOBE.xlsx 12.36 KB Thatiane em [DATE] 09:00" at bounding box center [998, 386] width 421 height 307
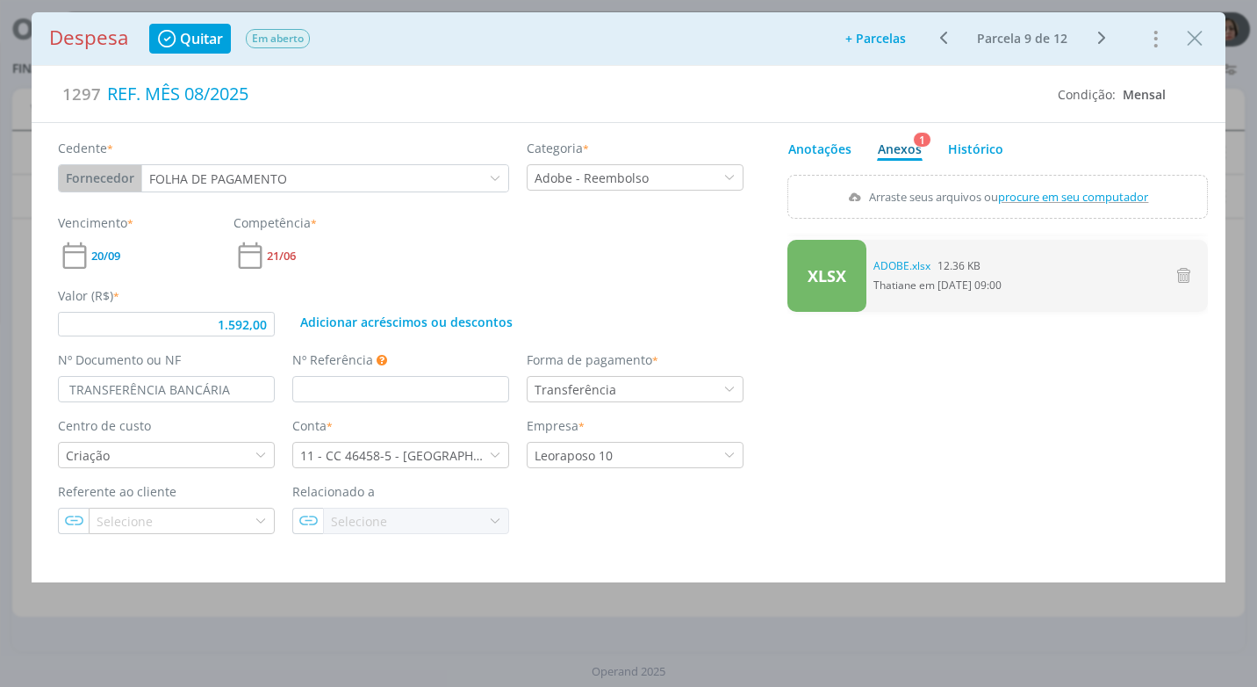
click at [953, 403] on div "XLSX 0 ADOBE.xlsx 12.36 KB Thatiane em [DATE] 09:00" at bounding box center [998, 386] width 421 height 307
click at [1049, 427] on div "XLSX 0 ADOBE.xlsx 12.36 KB Thatiane em [DATE] 09:00" at bounding box center [998, 386] width 421 height 307
click at [567, 523] on div "Referente ao cliente Selecione Relacionado a Selecione" at bounding box center [401, 508] width 704 height 52
click at [1102, 32] on icon "dialog" at bounding box center [1101, 37] width 22 height 21
click at [268, 326] on input "1.478,00" at bounding box center [166, 324] width 217 height 25
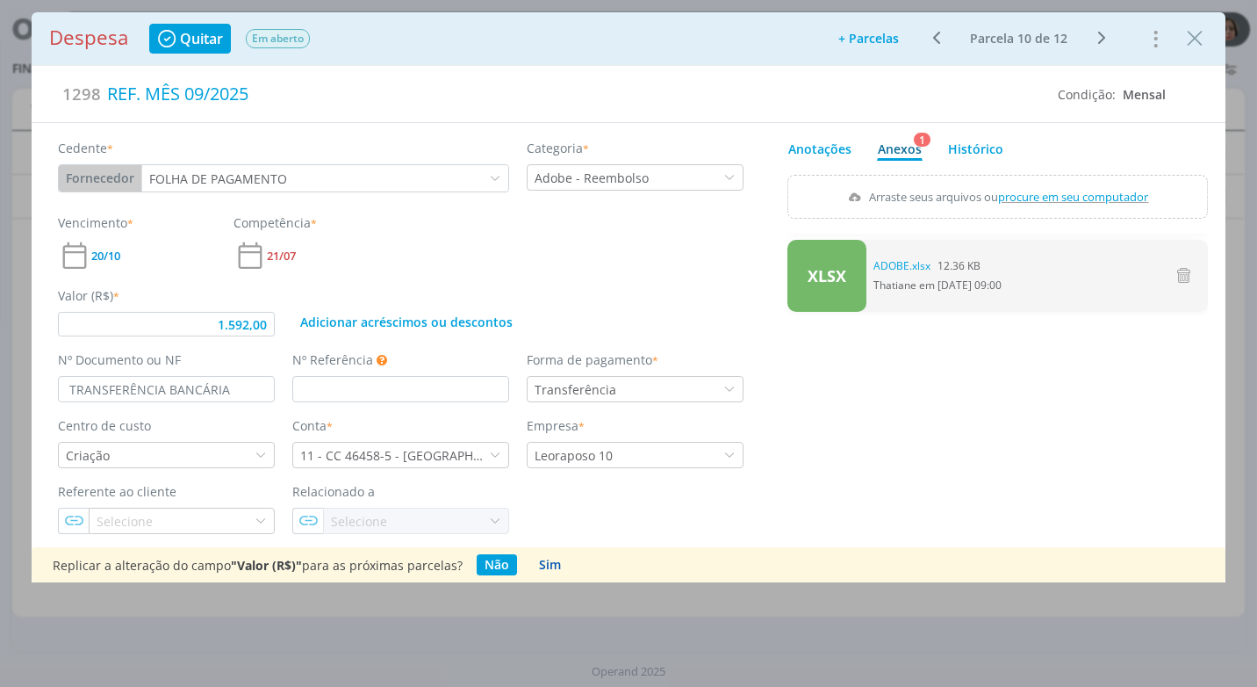
click at [552, 562] on button "Sim" at bounding box center [550, 564] width 38 height 21
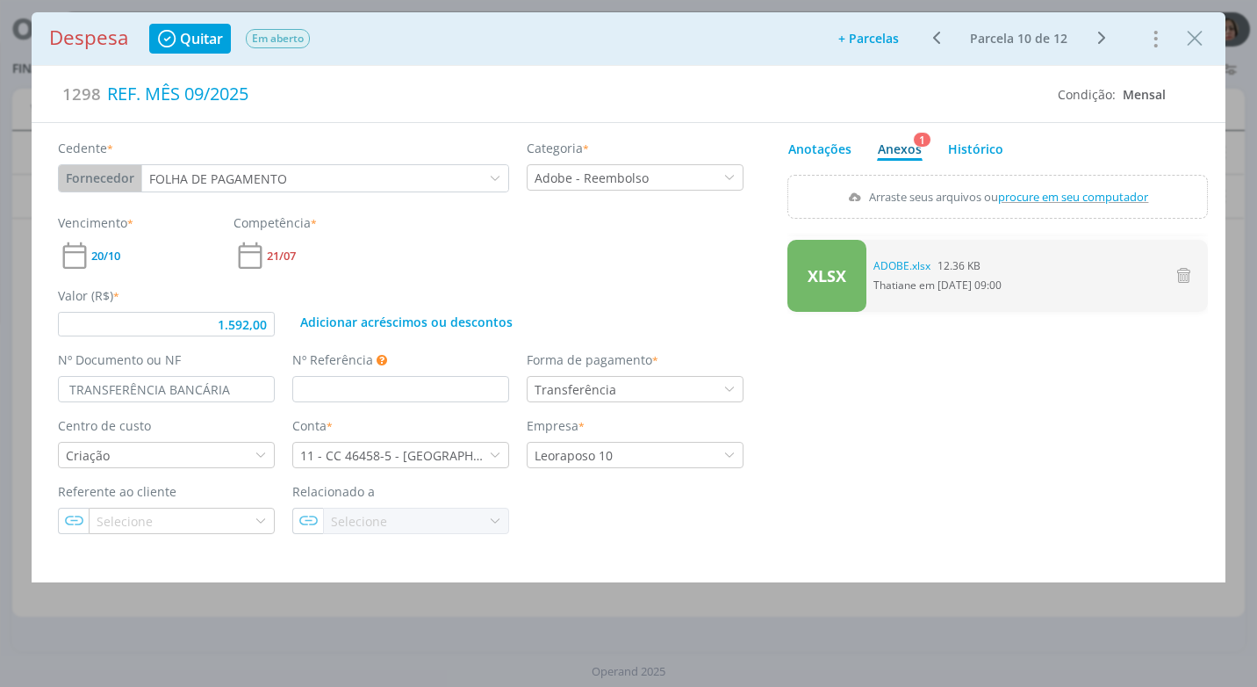
click at [1098, 34] on icon "dialog" at bounding box center [1101, 37] width 22 height 21
type input "1.592,00"
drag, startPoint x: 1123, startPoint y: 390, endPoint x: 1126, endPoint y: 362, distance: 28.3
click at [1123, 387] on div "XLSX 0 ADOBE.xlsx 12.36 KB Thatiane em [DATE] 09:00" at bounding box center [998, 386] width 421 height 307
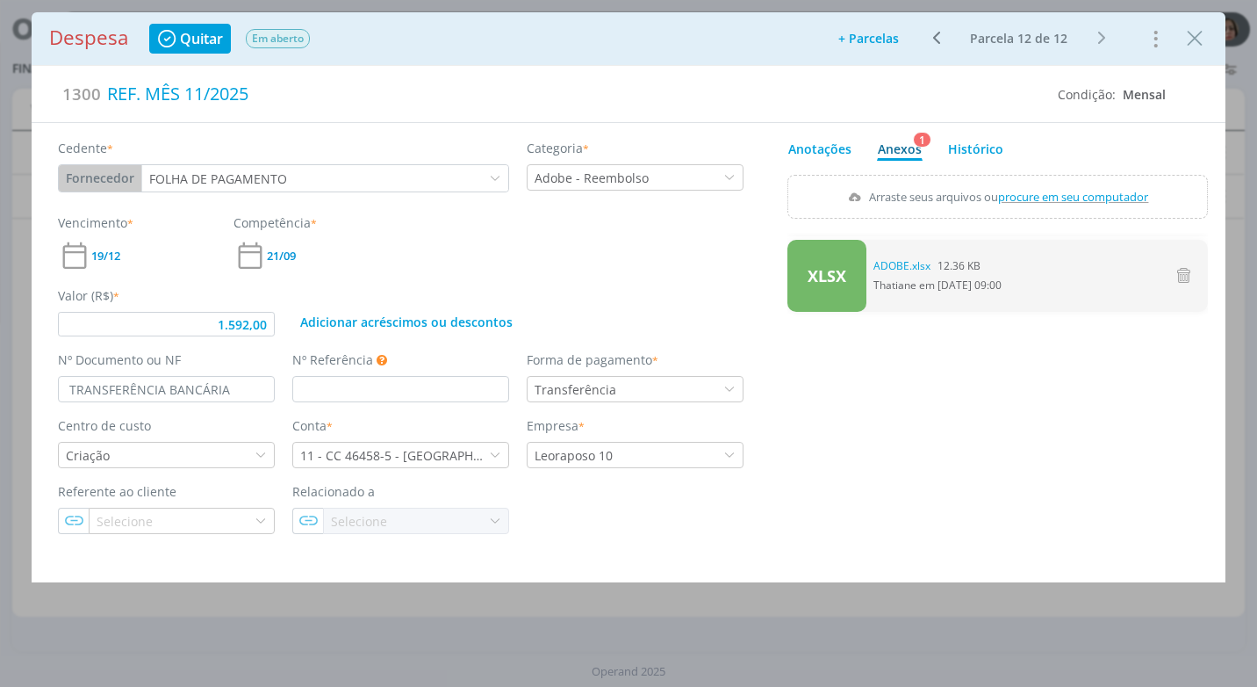
drag, startPoint x: 1200, startPoint y: 47, endPoint x: 1163, endPoint y: 141, distance: 100.9
click at [1200, 47] on icon "Close" at bounding box center [1195, 38] width 26 height 26
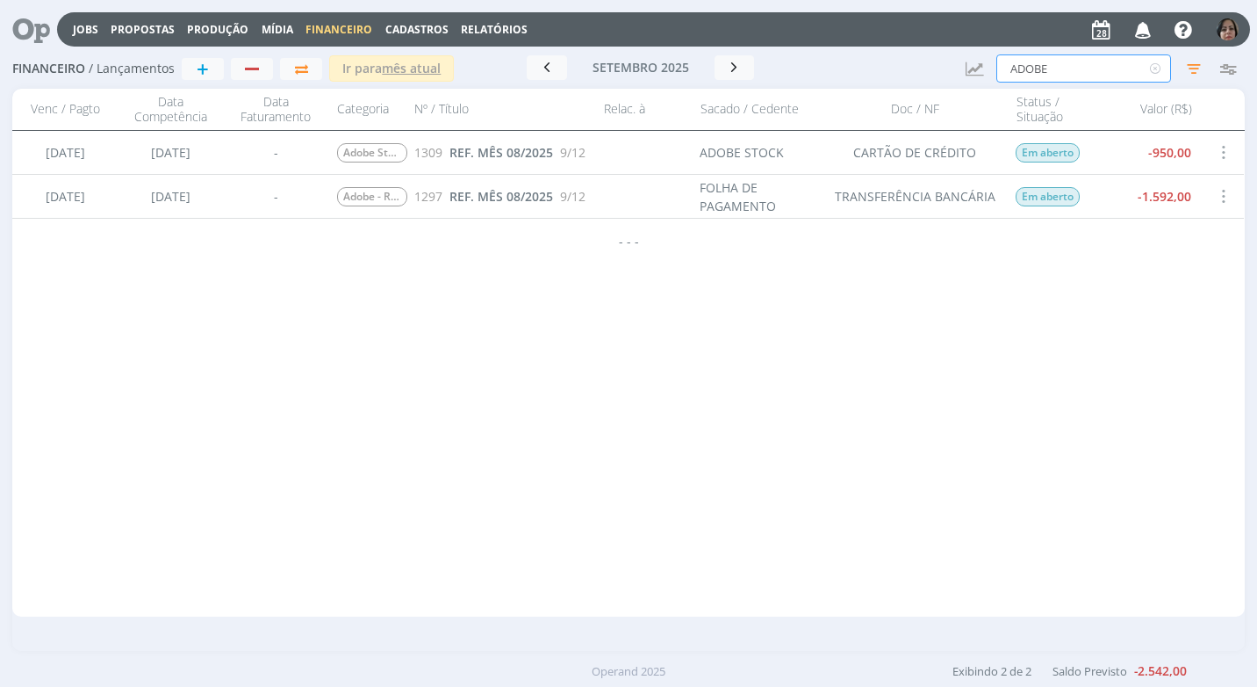
click at [1061, 70] on input "ADOBE" at bounding box center [1083, 68] width 175 height 28
type input "A"
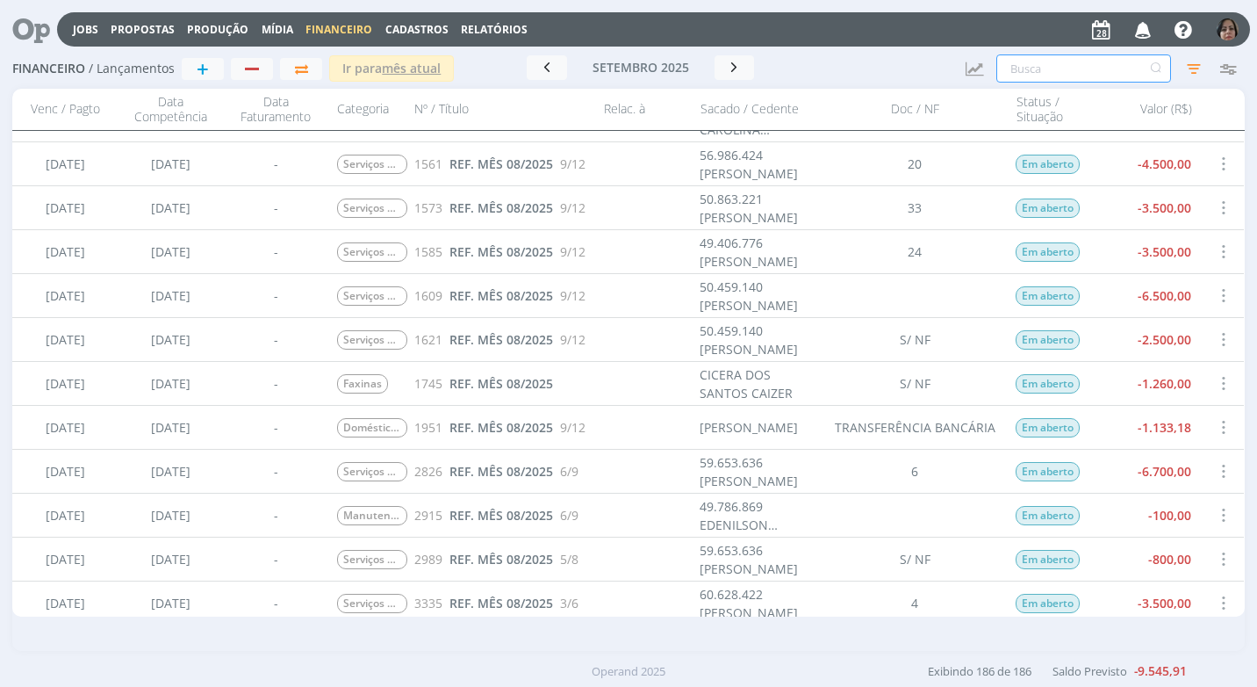
scroll to position [1054, 0]
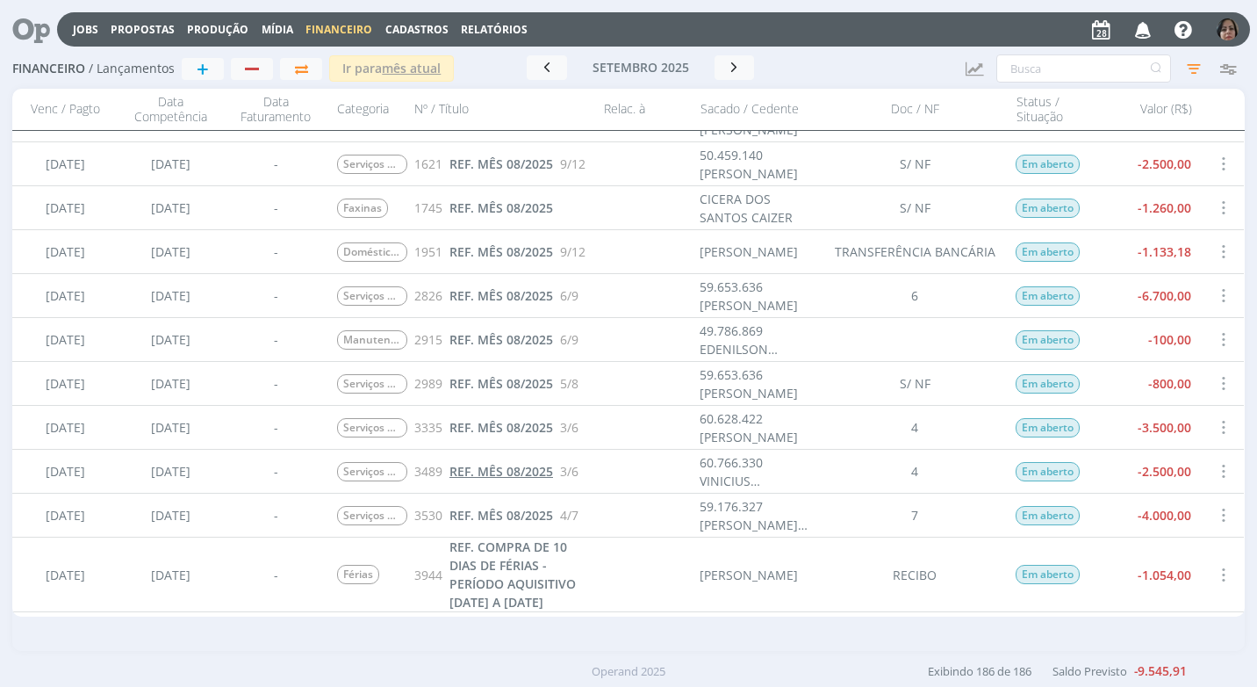
click at [512, 471] on span "REF. MÊS 08/2025" at bounding box center [502, 471] width 104 height 17
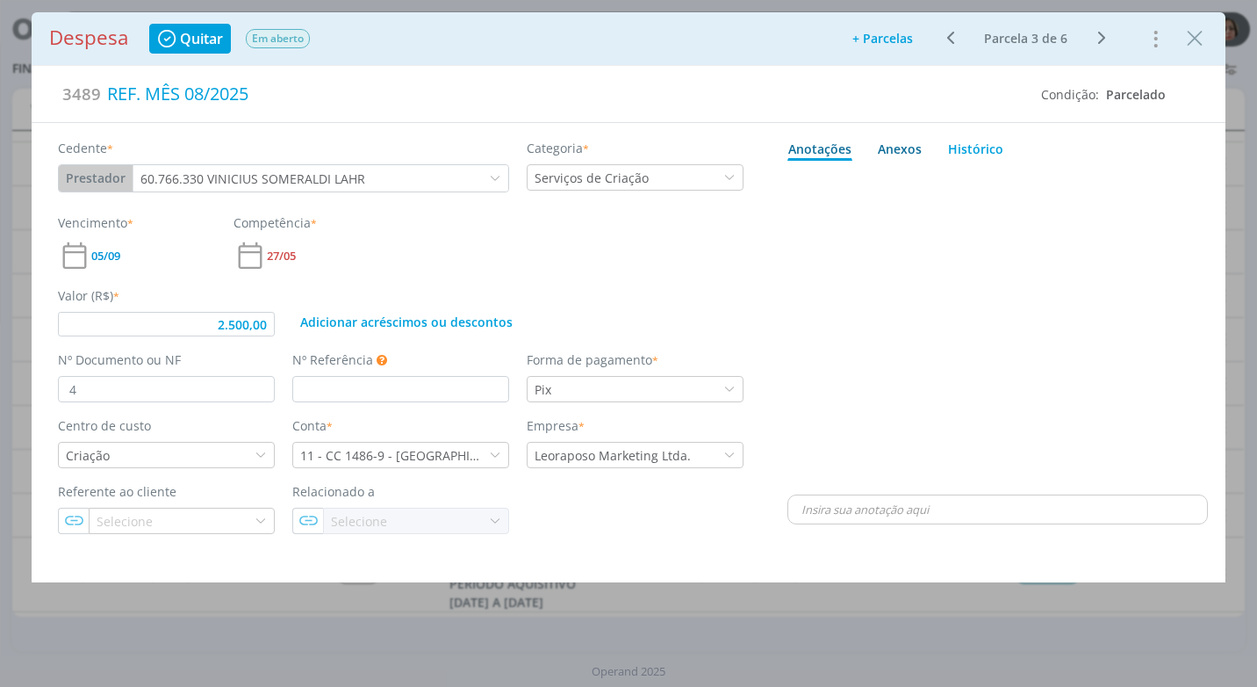
click at [903, 149] on div "Anexos 0" at bounding box center [900, 149] width 44 height 18
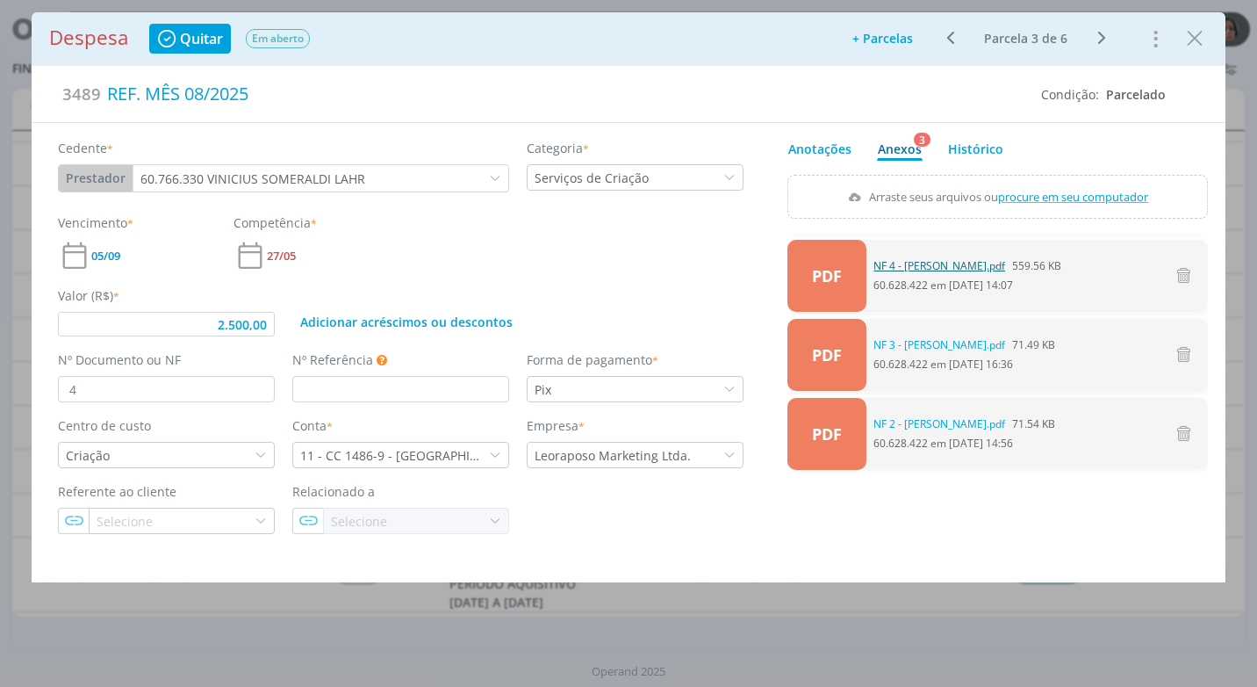
click at [942, 262] on link "NF 4 - [PERSON_NAME].pdf" at bounding box center [940, 266] width 132 height 16
type input "2.500,00"
